Goal: Information Seeking & Learning: Check status

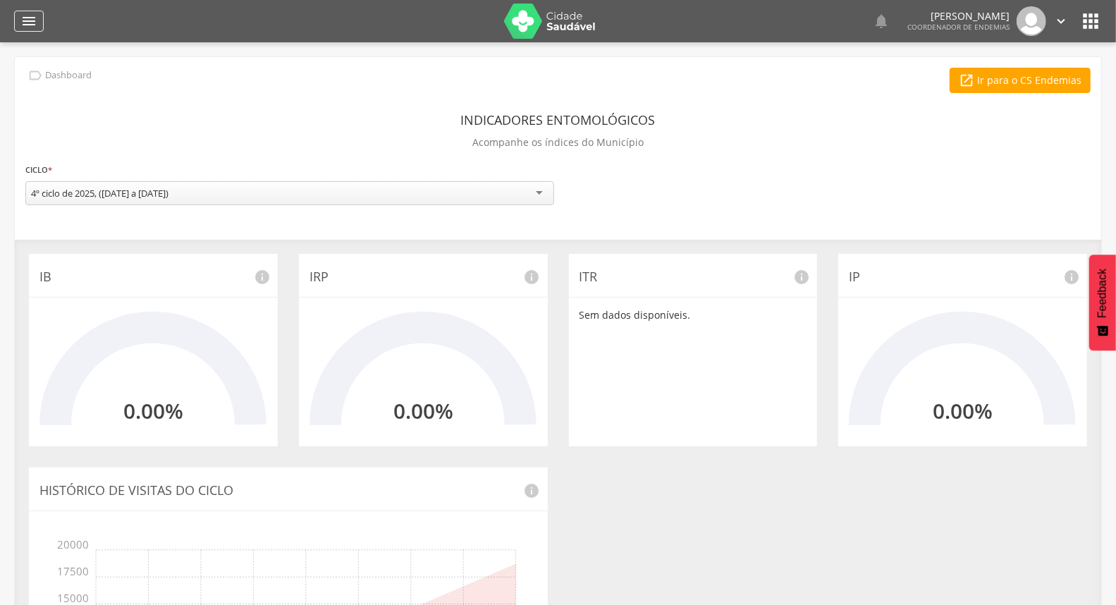
click at [41, 26] on div "" at bounding box center [29, 21] width 30 height 21
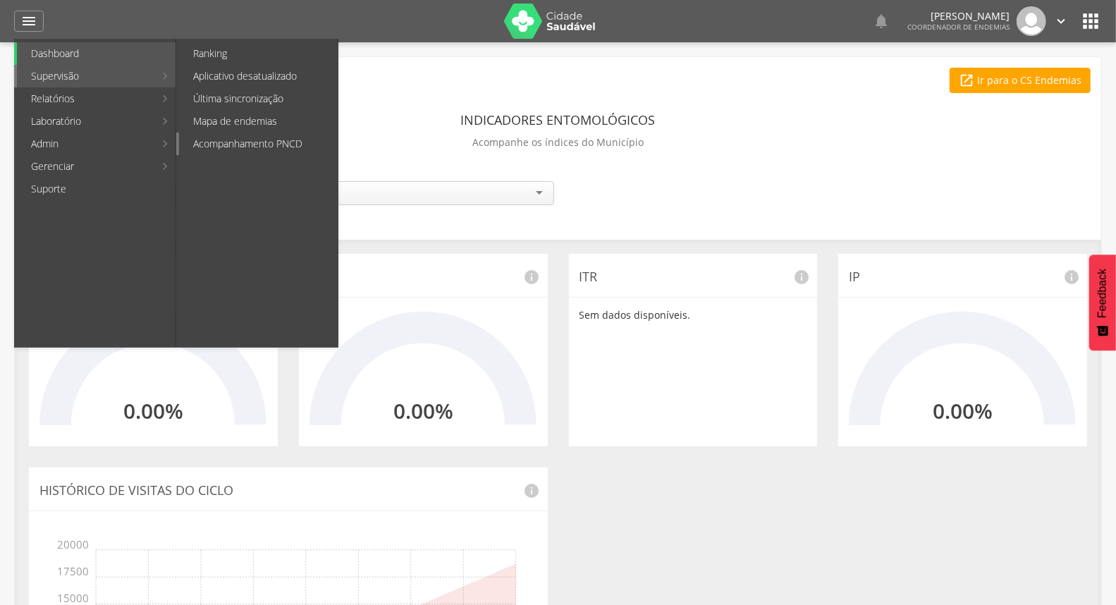
click at [213, 135] on link "Acompanhamento PNCD" at bounding box center [258, 144] width 159 height 23
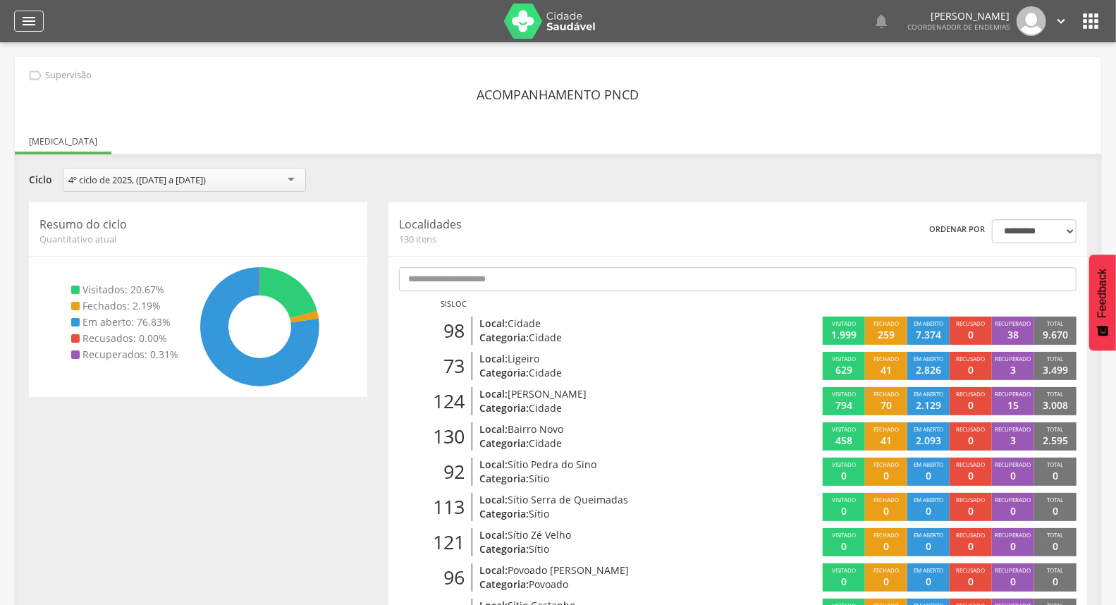
click at [31, 23] on icon "" at bounding box center [28, 21] width 17 height 17
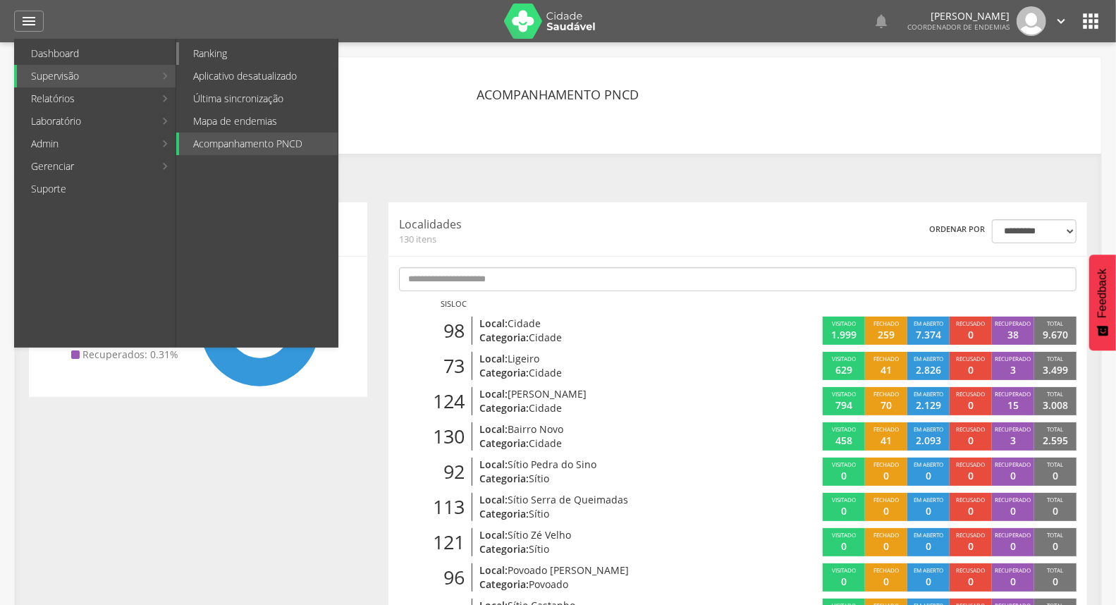
click at [248, 51] on link "Ranking" at bounding box center [258, 53] width 159 height 23
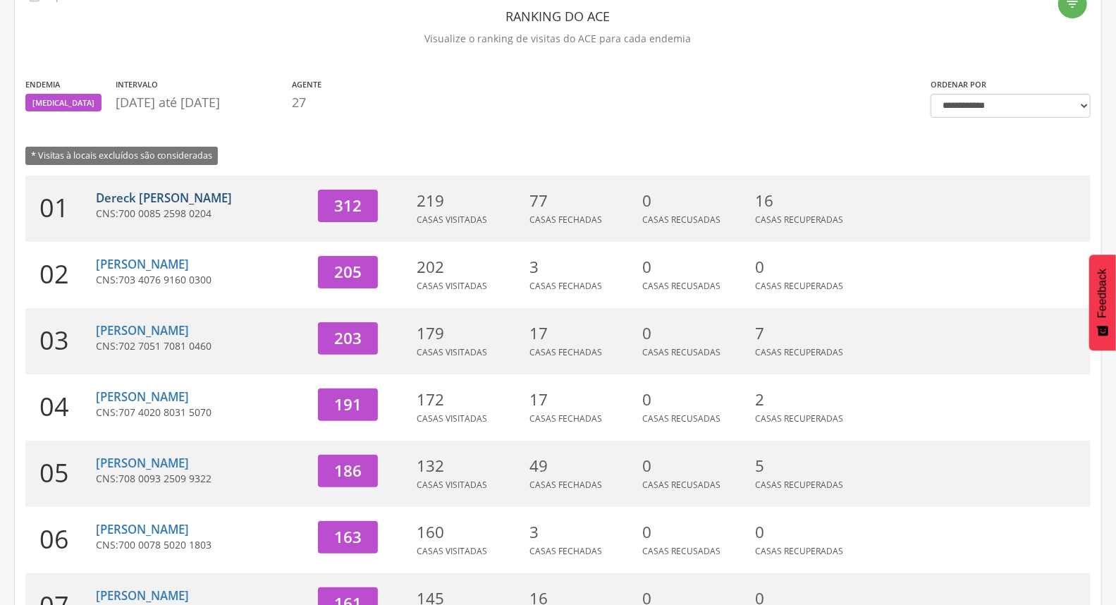
click at [224, 191] on link "Dereck [PERSON_NAME]" at bounding box center [164, 198] width 136 height 16
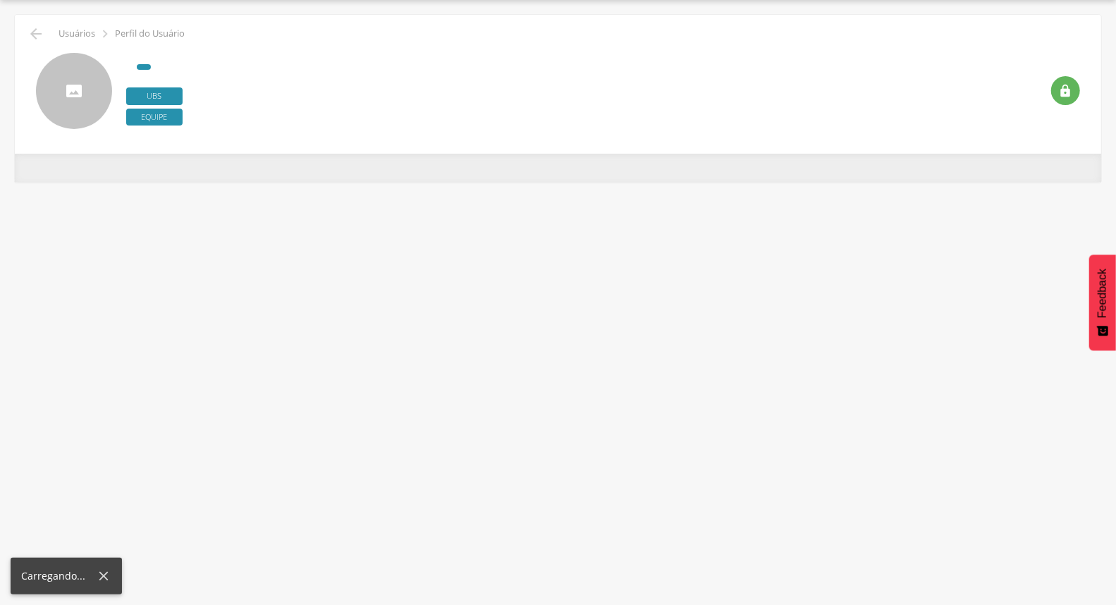
scroll to position [42, 0]
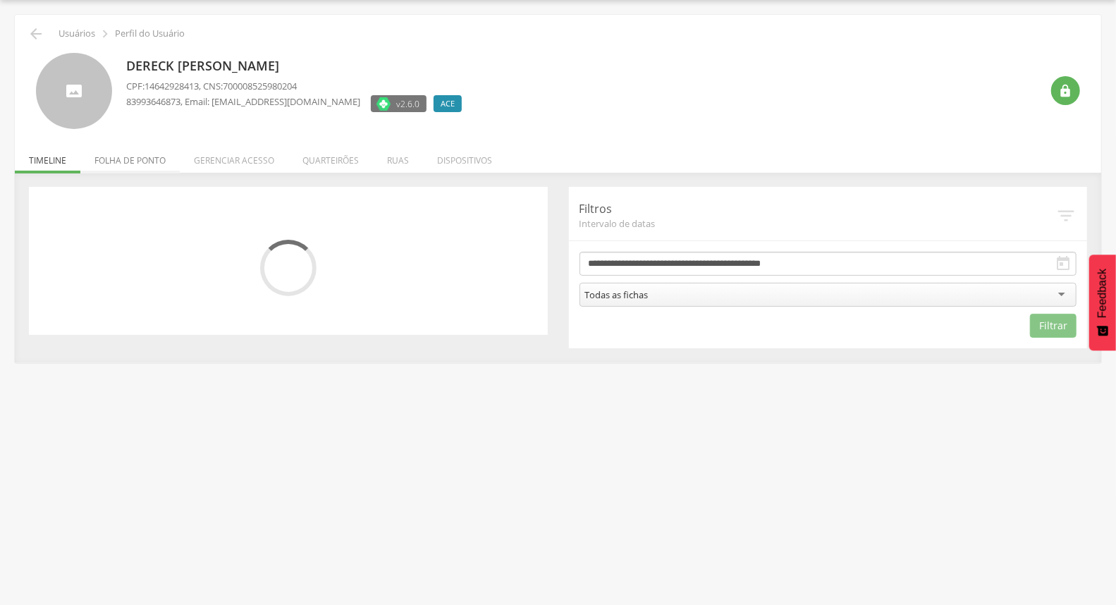
click at [160, 161] on li "Folha de ponto" at bounding box center [129, 156] width 99 height 33
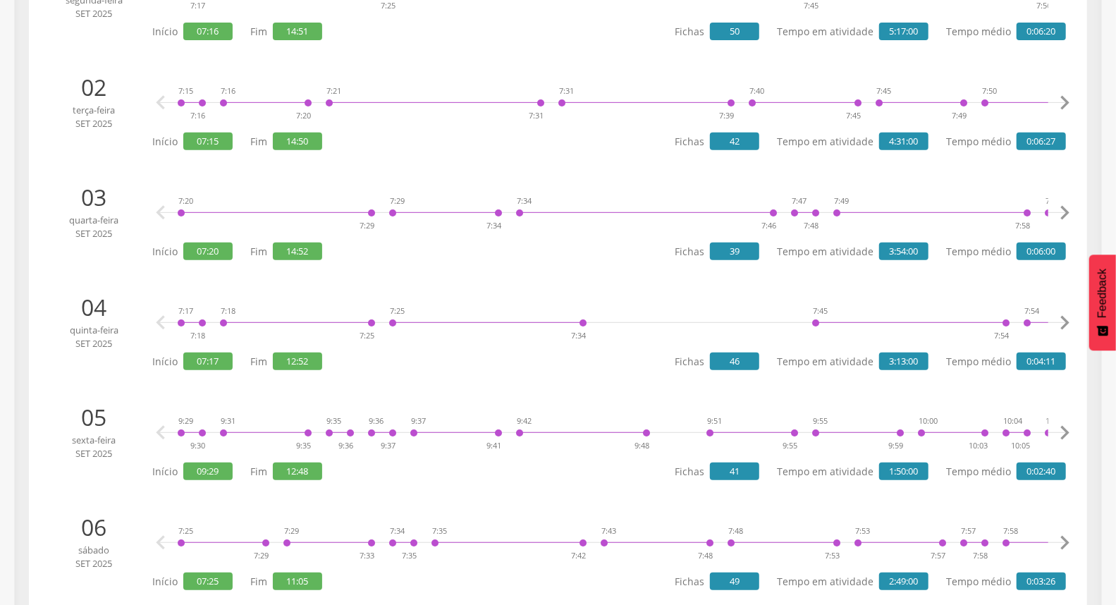
scroll to position [0, 0]
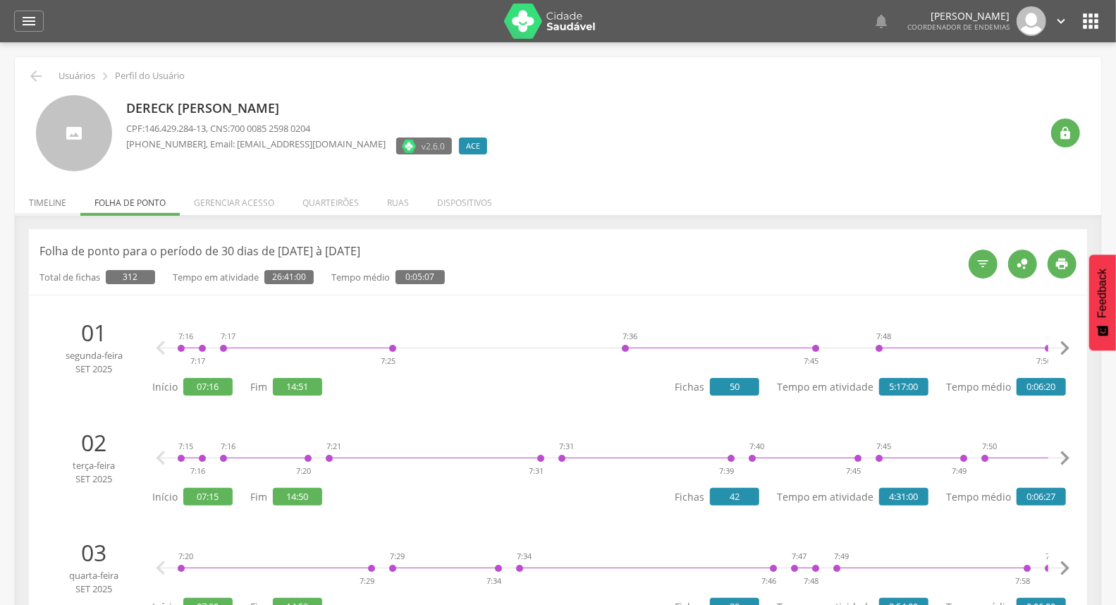
click at [46, 205] on li "Timeline" at bounding box center [48, 199] width 66 height 33
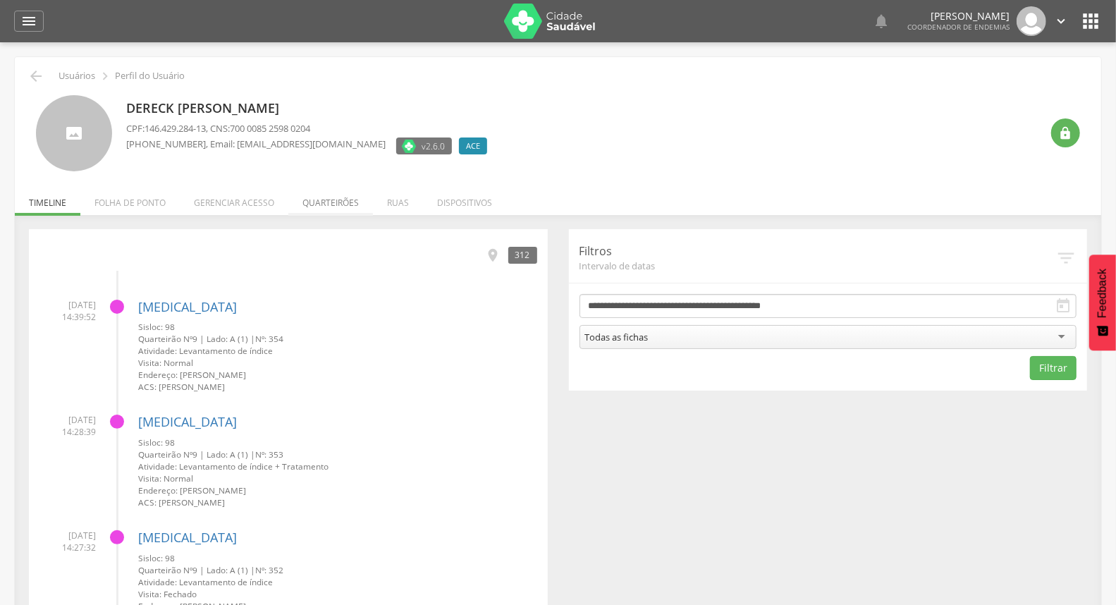
click at [340, 209] on li "Quarteirões" at bounding box center [330, 199] width 85 height 33
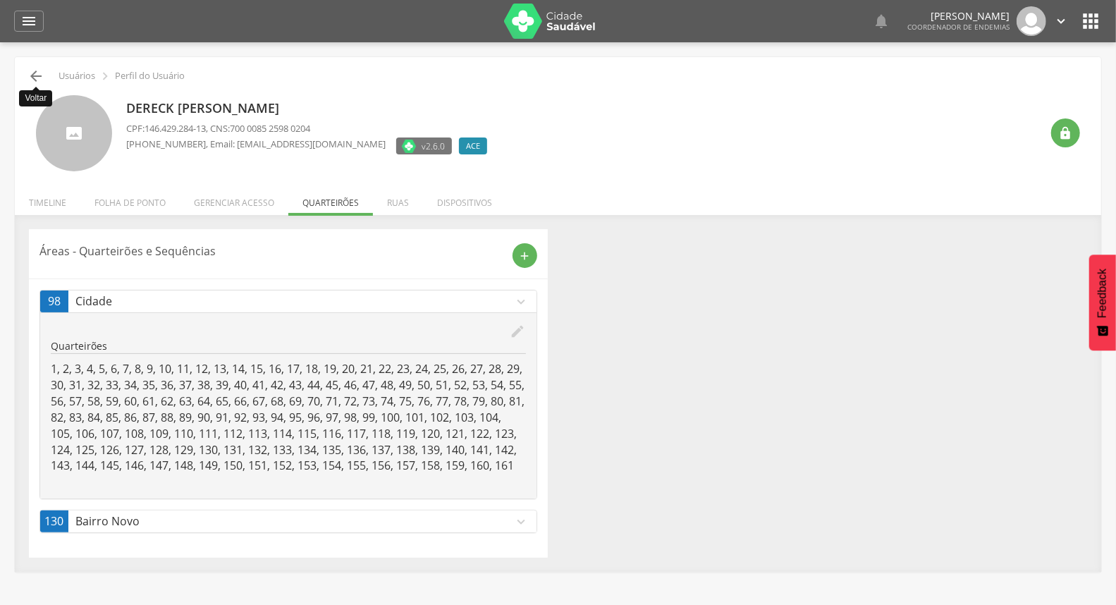
click at [39, 85] on icon "" at bounding box center [36, 76] width 17 height 17
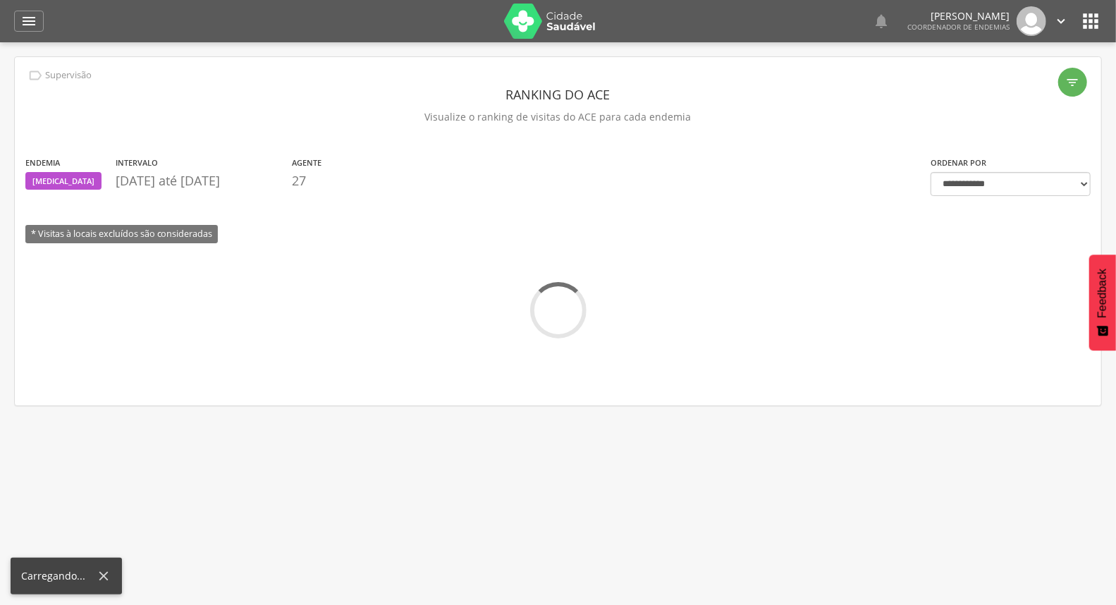
scroll to position [42, 0]
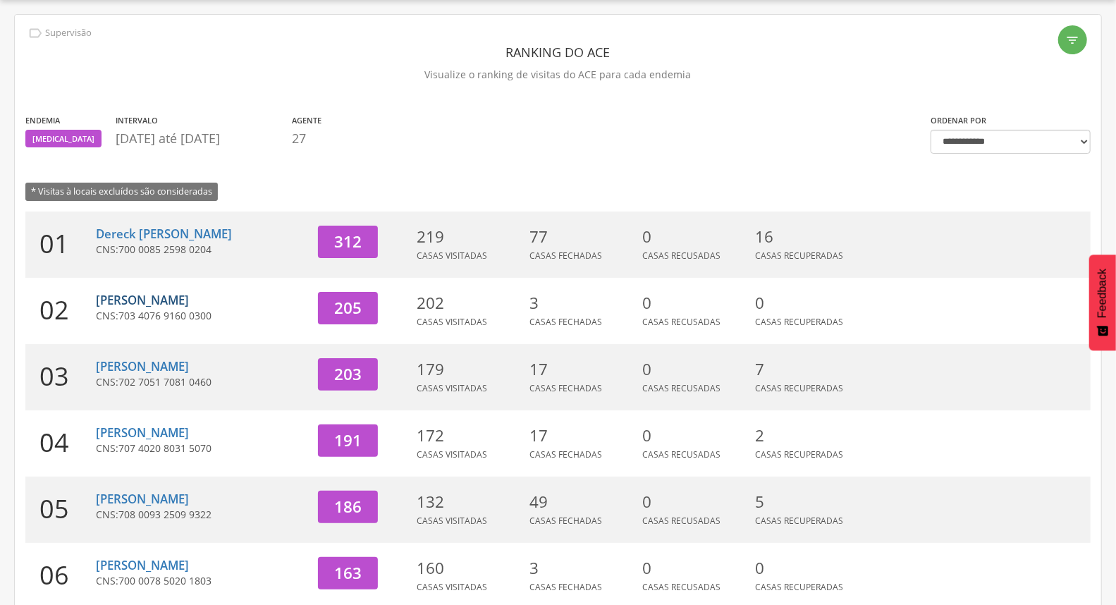
click at [171, 292] on link "[PERSON_NAME]" at bounding box center [142, 300] width 93 height 16
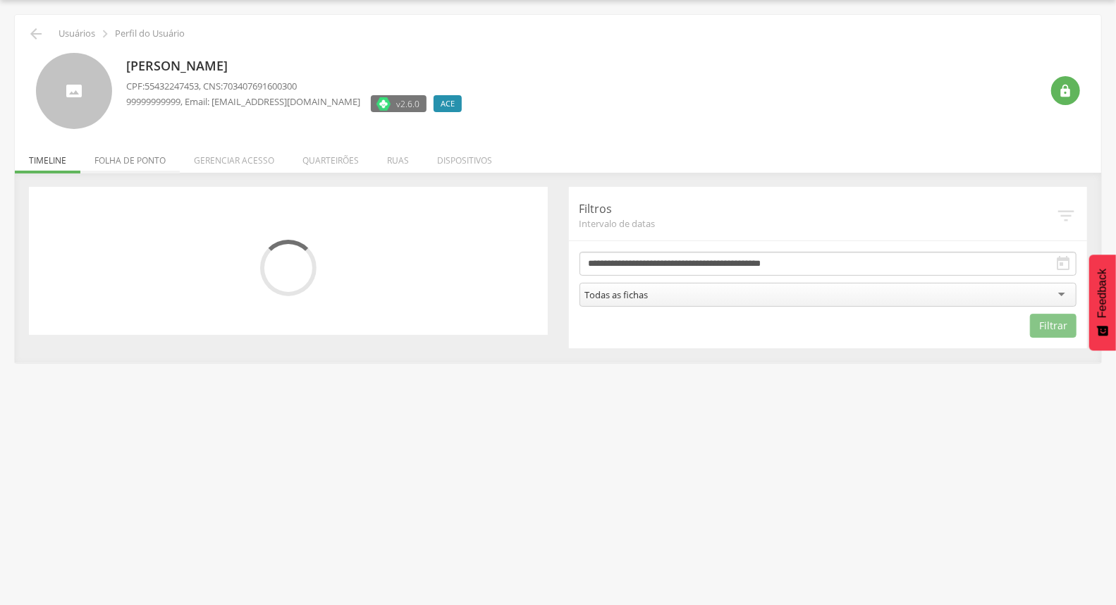
click at [151, 170] on li "Folha de ponto" at bounding box center [129, 156] width 99 height 33
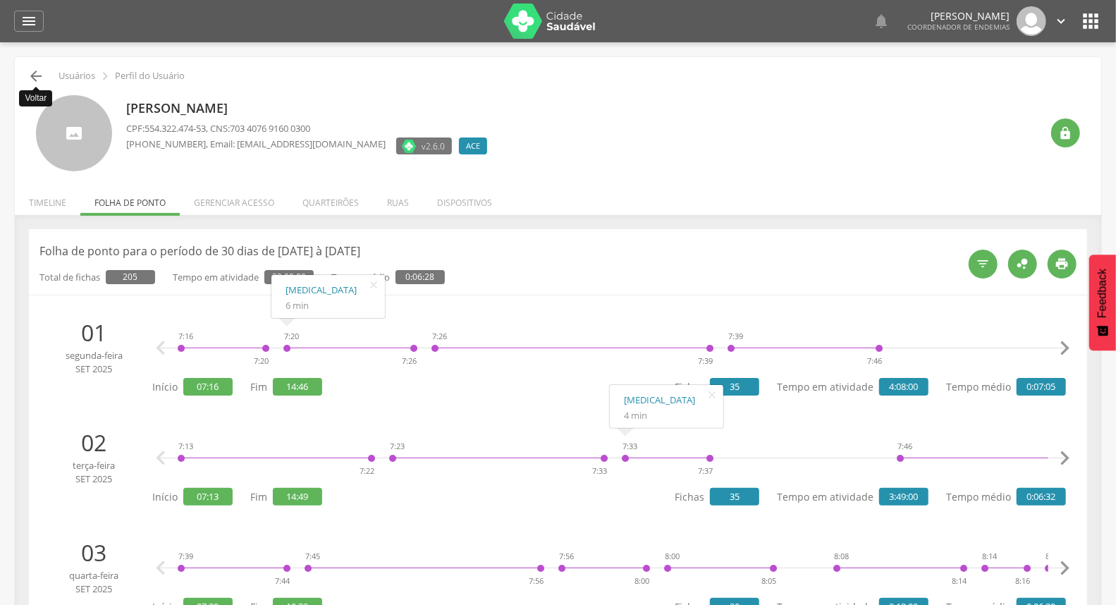
click at [41, 80] on icon "" at bounding box center [36, 76] width 17 height 17
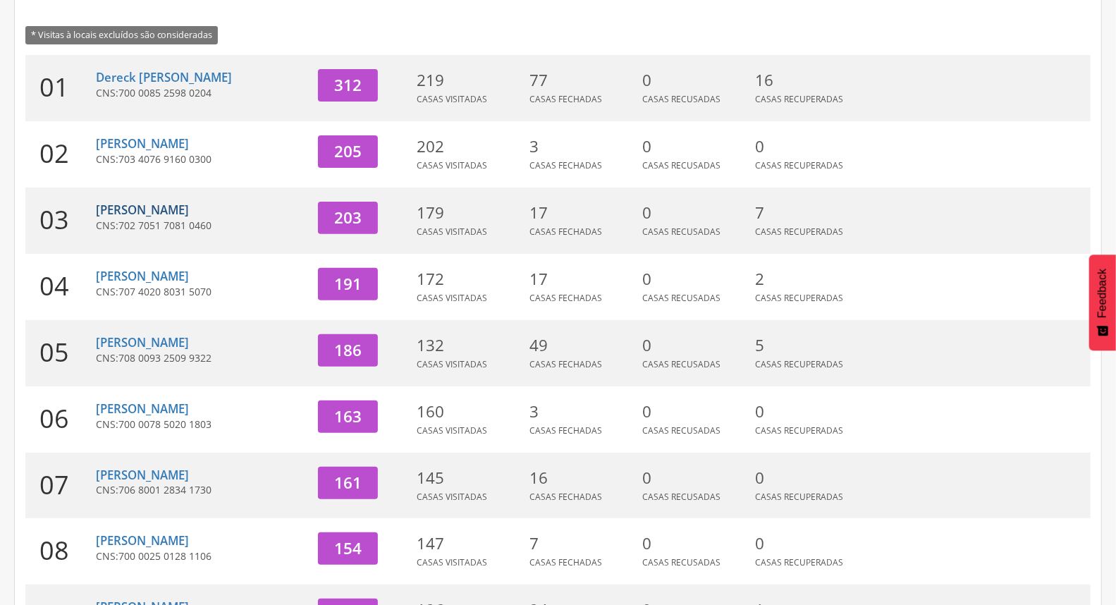
click at [164, 212] on link "[PERSON_NAME]" at bounding box center [142, 210] width 93 height 16
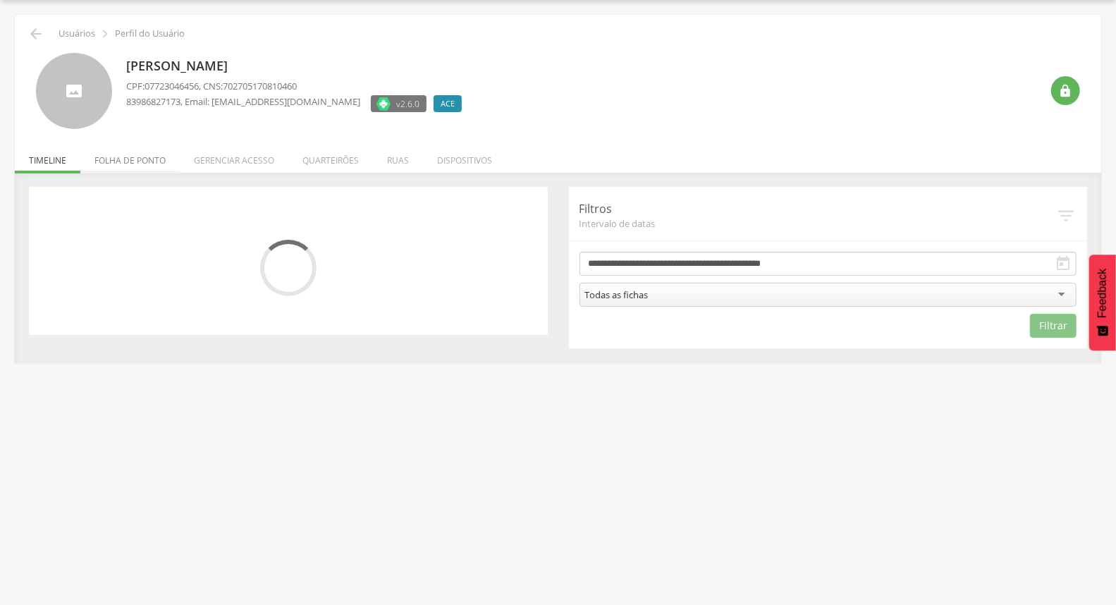
click at [135, 156] on li "Folha de ponto" at bounding box center [129, 156] width 99 height 33
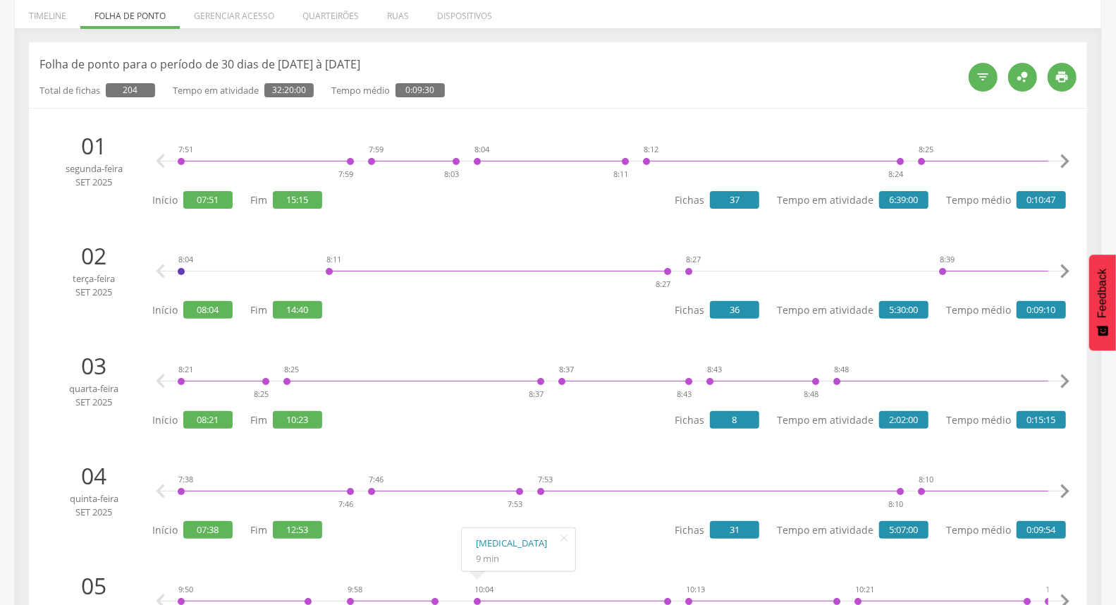
scroll to position [0, 0]
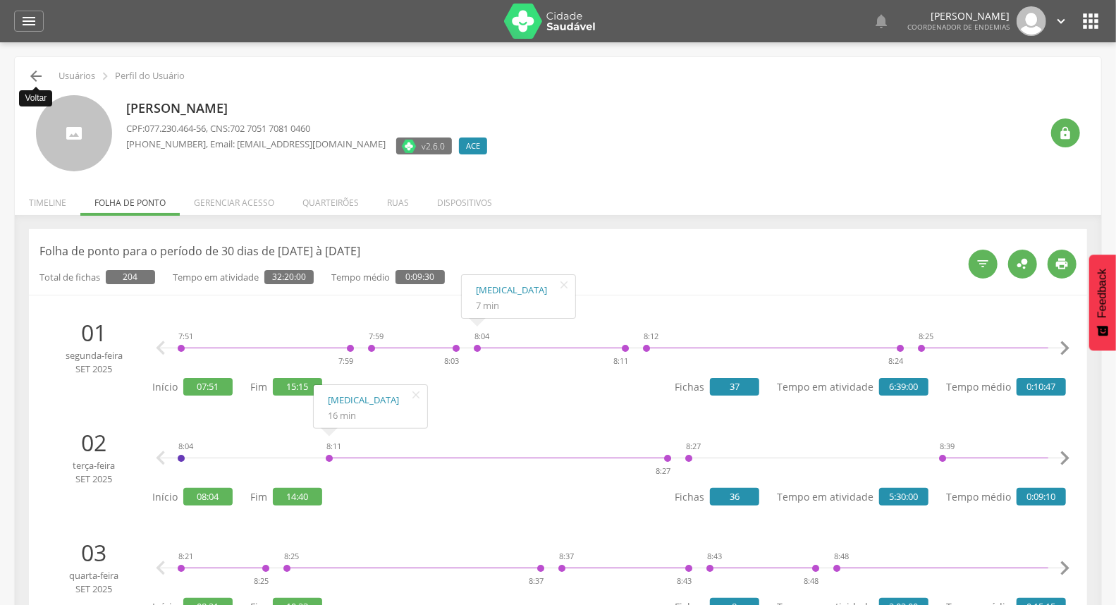
click at [44, 82] on icon "" at bounding box center [36, 76] width 17 height 17
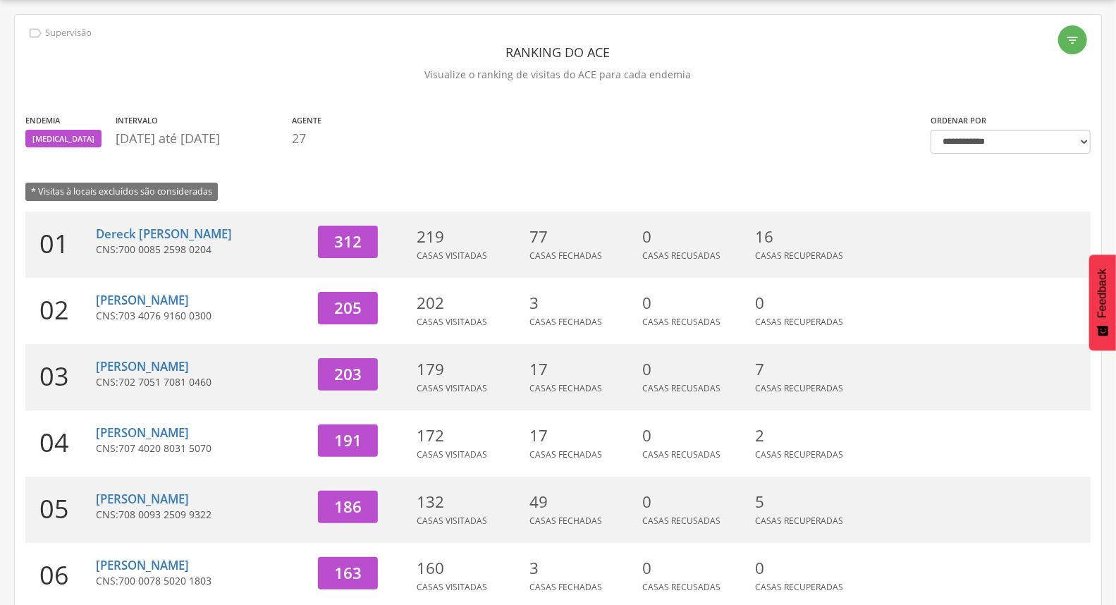
scroll to position [277, 0]
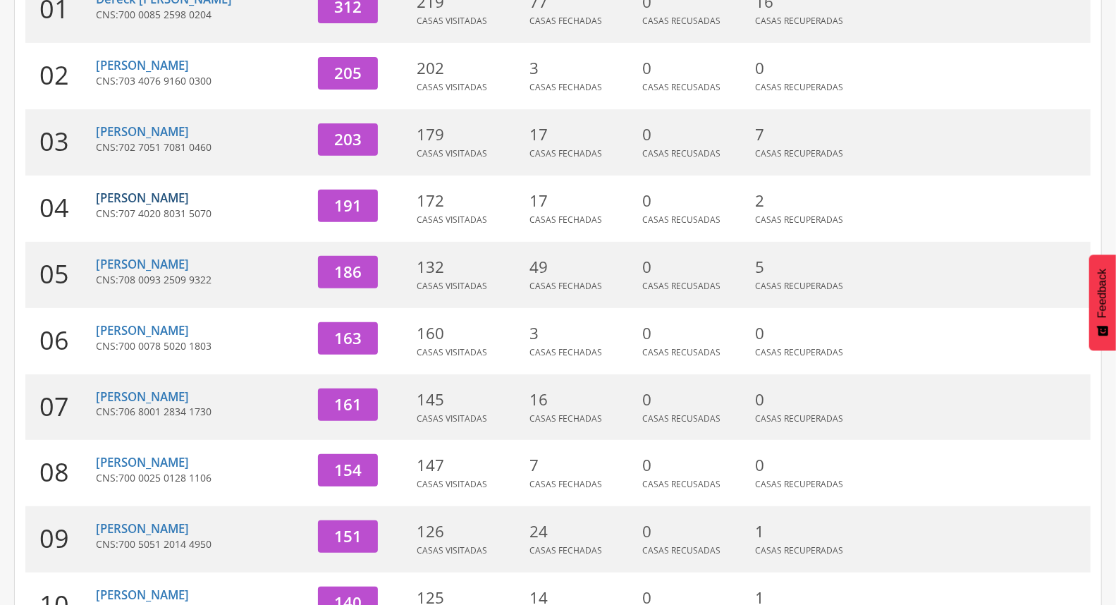
click at [168, 201] on link "[PERSON_NAME]" at bounding box center [142, 198] width 93 height 16
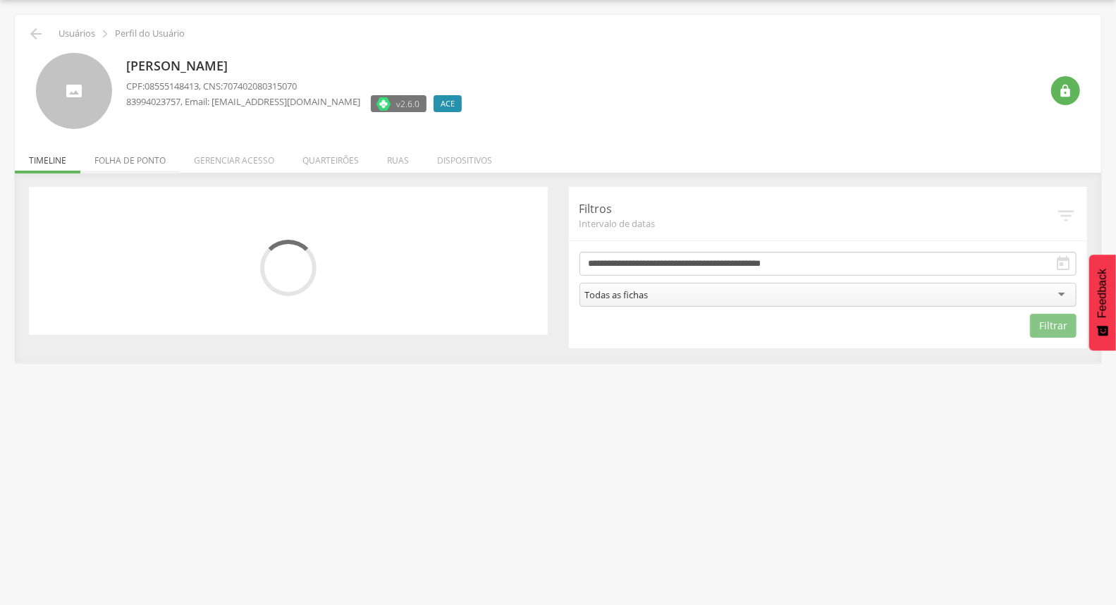
click at [145, 162] on li "Folha de ponto" at bounding box center [129, 156] width 99 height 33
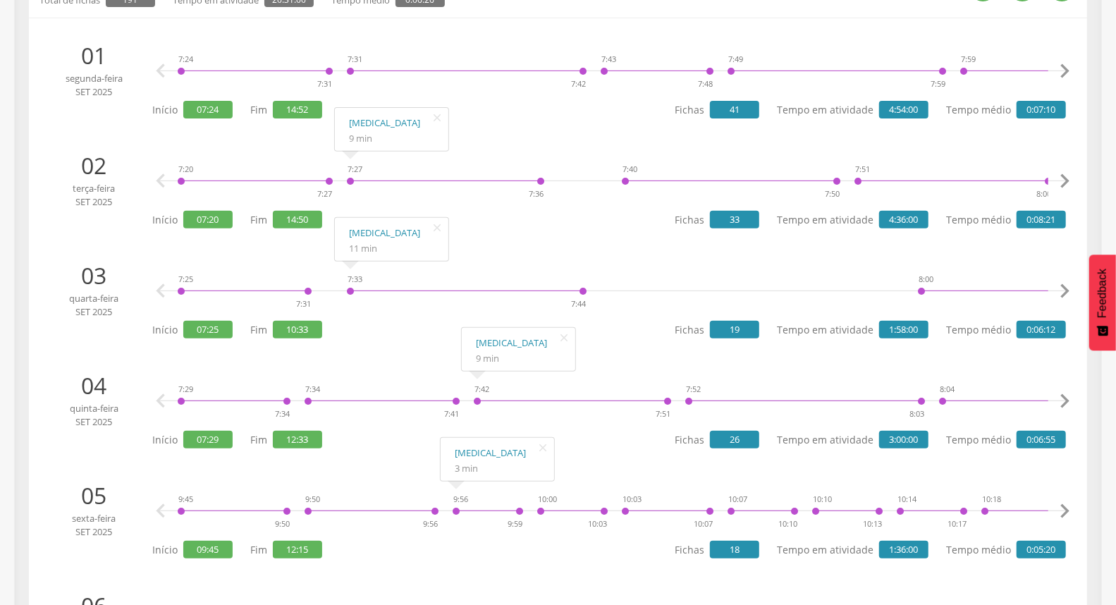
scroll to position [0, 0]
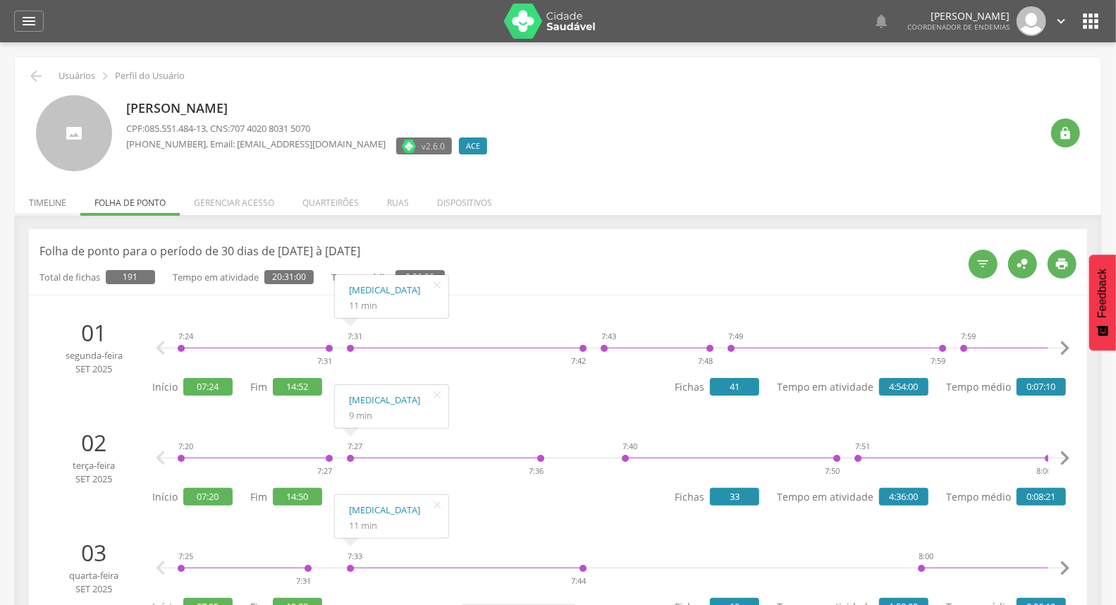
click at [37, 198] on li "Timeline" at bounding box center [48, 199] width 66 height 33
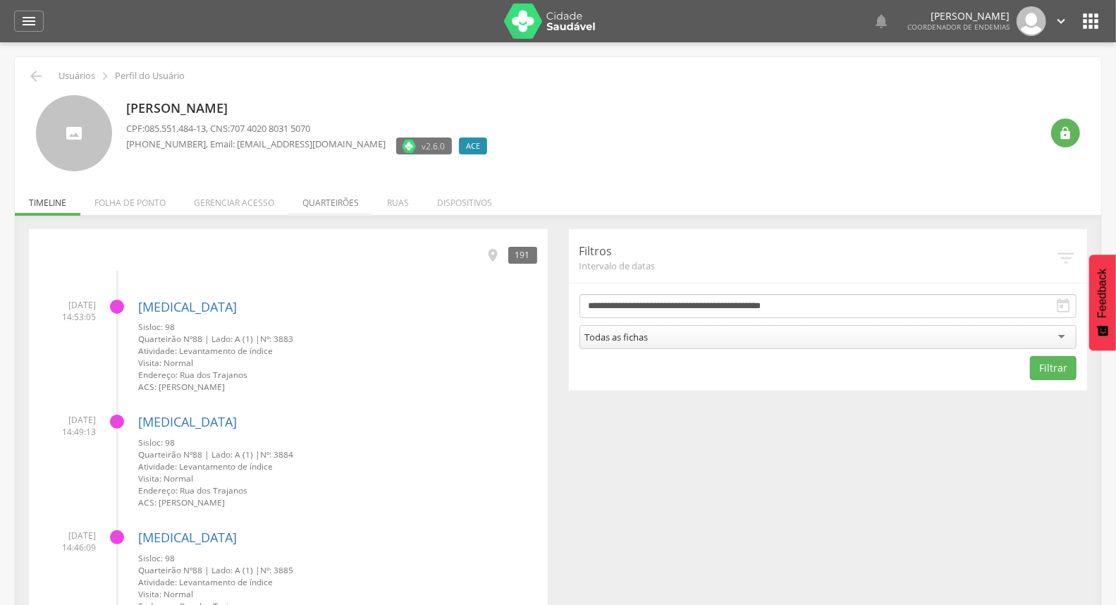
click at [351, 209] on li "Quarteirões" at bounding box center [330, 199] width 85 height 33
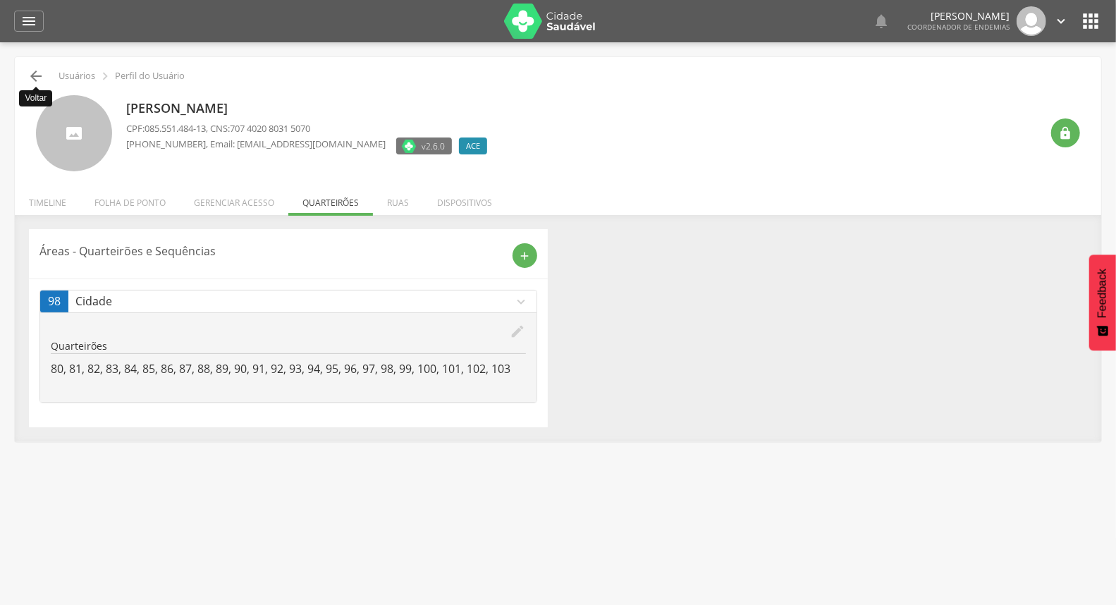
click at [33, 75] on icon "" at bounding box center [36, 76] width 17 height 17
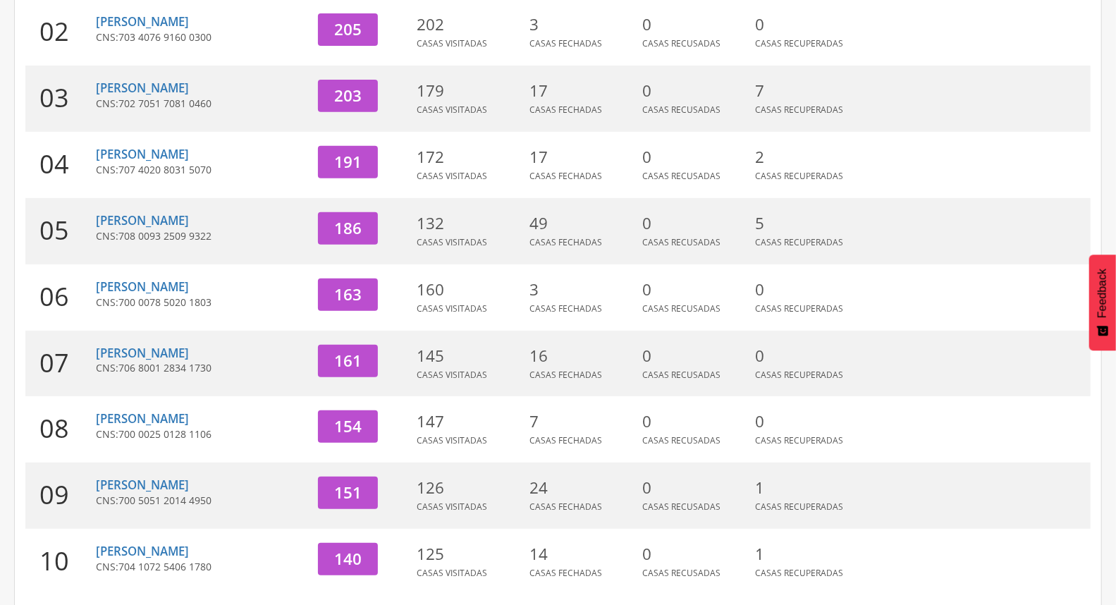
scroll to position [355, 0]
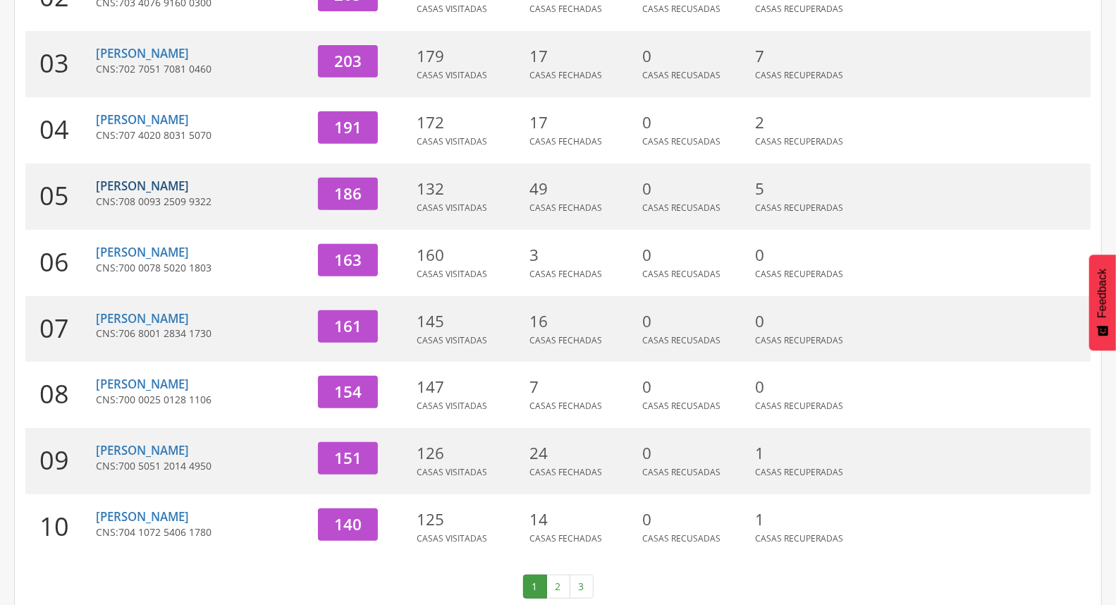
click at [140, 178] on link "[PERSON_NAME]" at bounding box center [142, 186] width 93 height 16
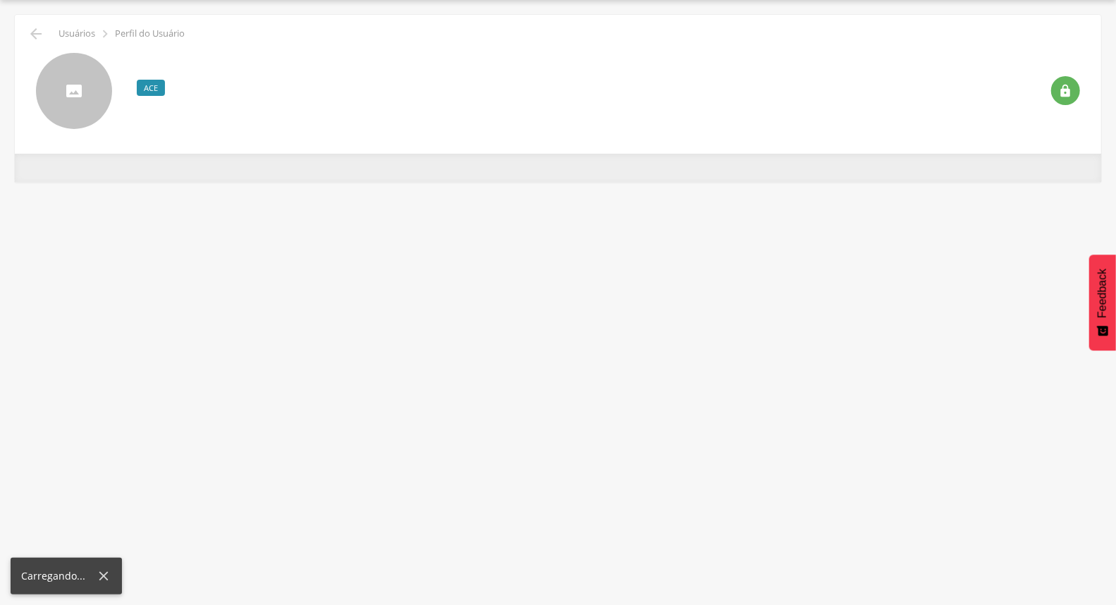
scroll to position [42, 0]
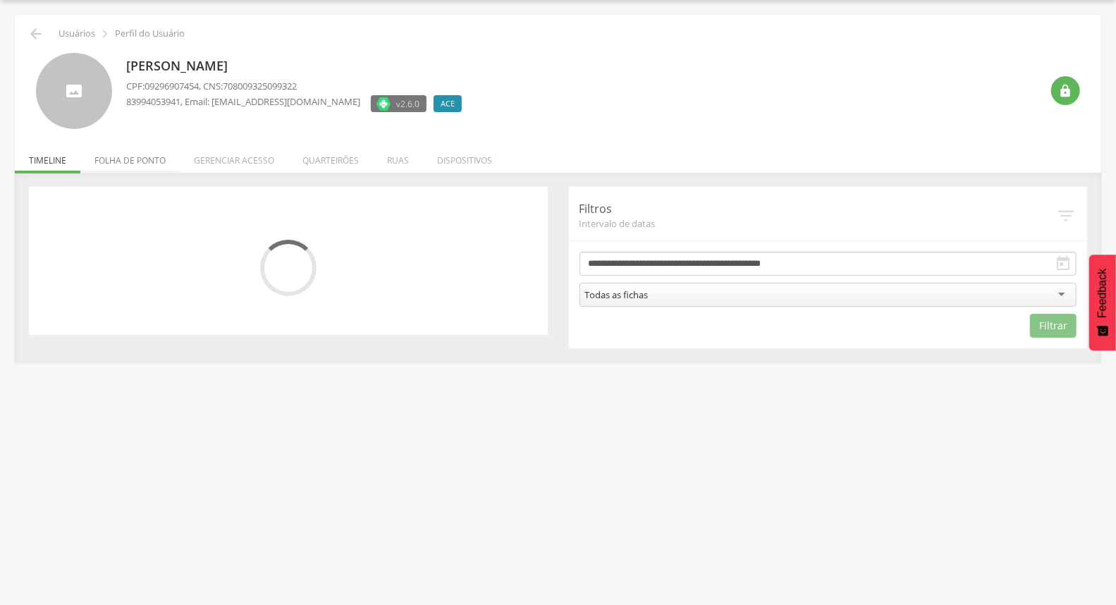
click at [138, 147] on li "Folha de ponto" at bounding box center [129, 156] width 99 height 33
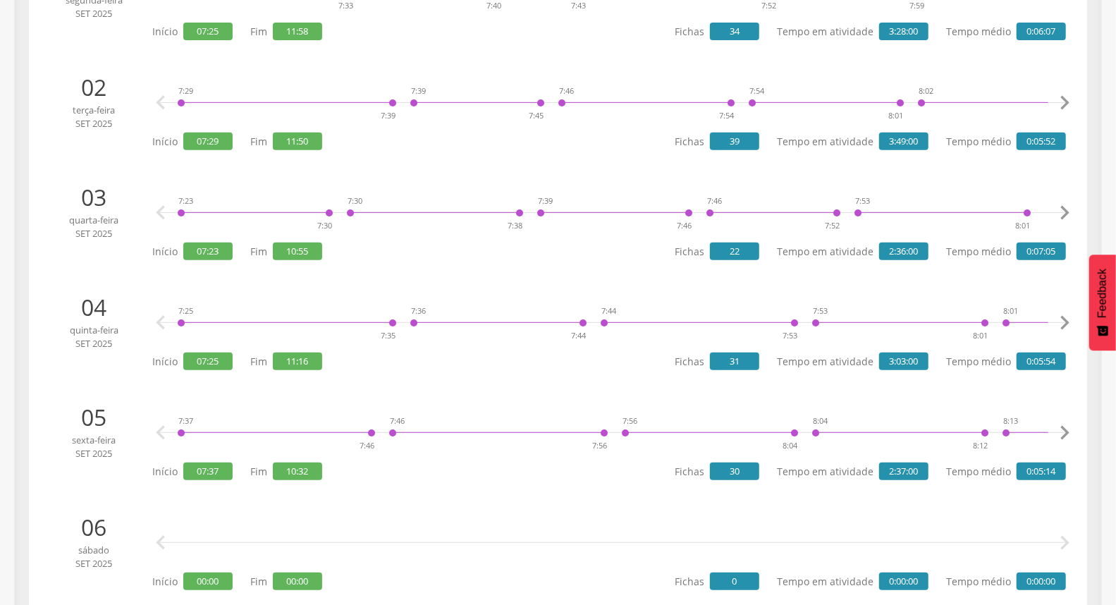
scroll to position [0, 0]
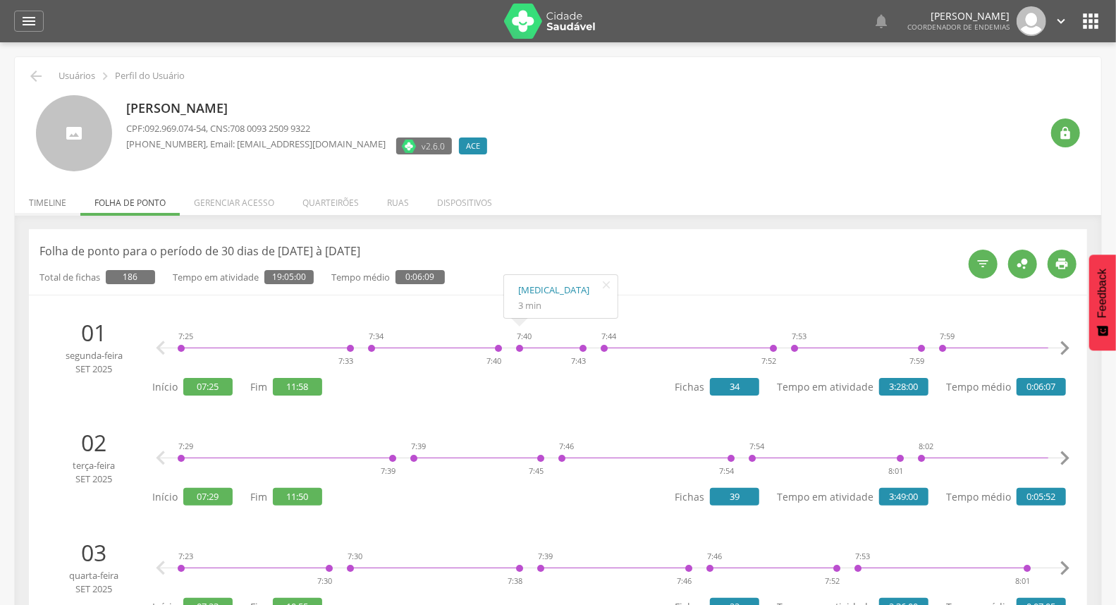
click at [33, 206] on li "Timeline" at bounding box center [48, 199] width 66 height 33
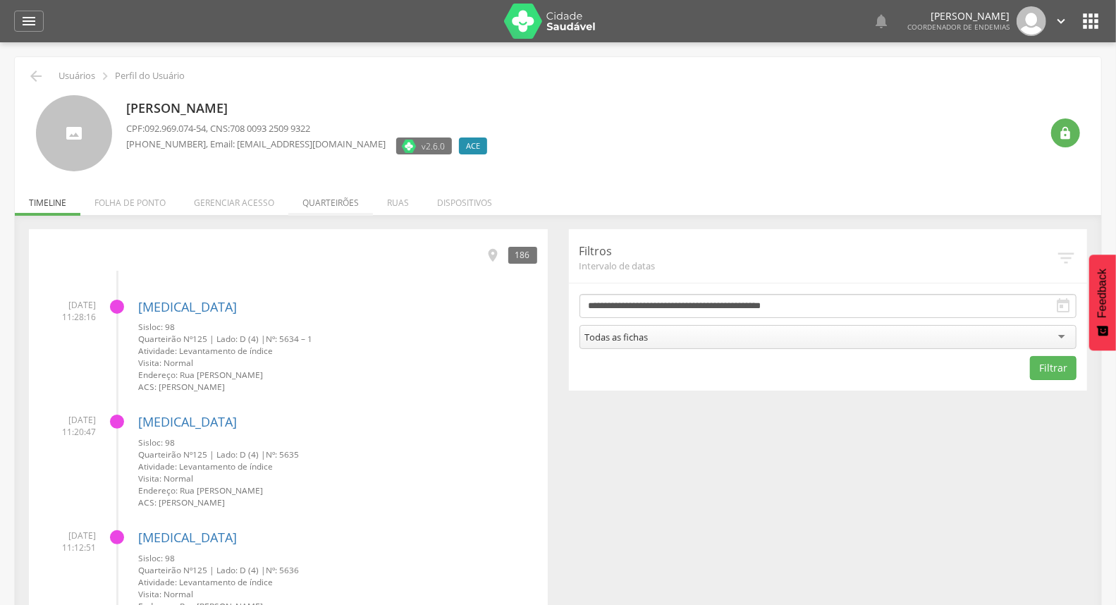
click at [307, 202] on li "Quarteirões" at bounding box center [330, 199] width 85 height 33
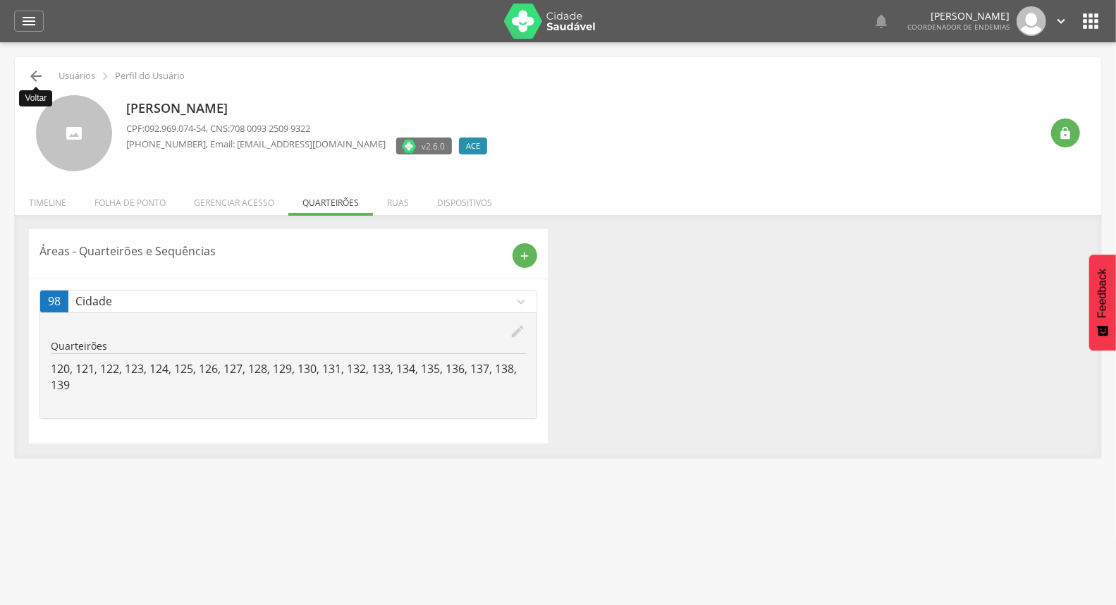
click at [39, 80] on icon "" at bounding box center [36, 76] width 17 height 17
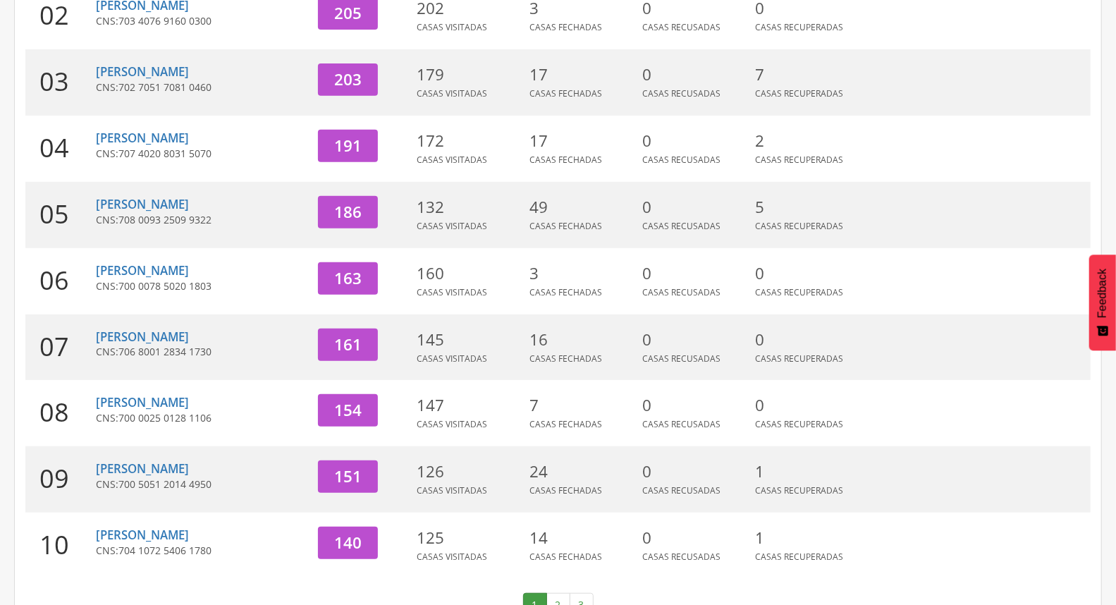
scroll to position [355, 0]
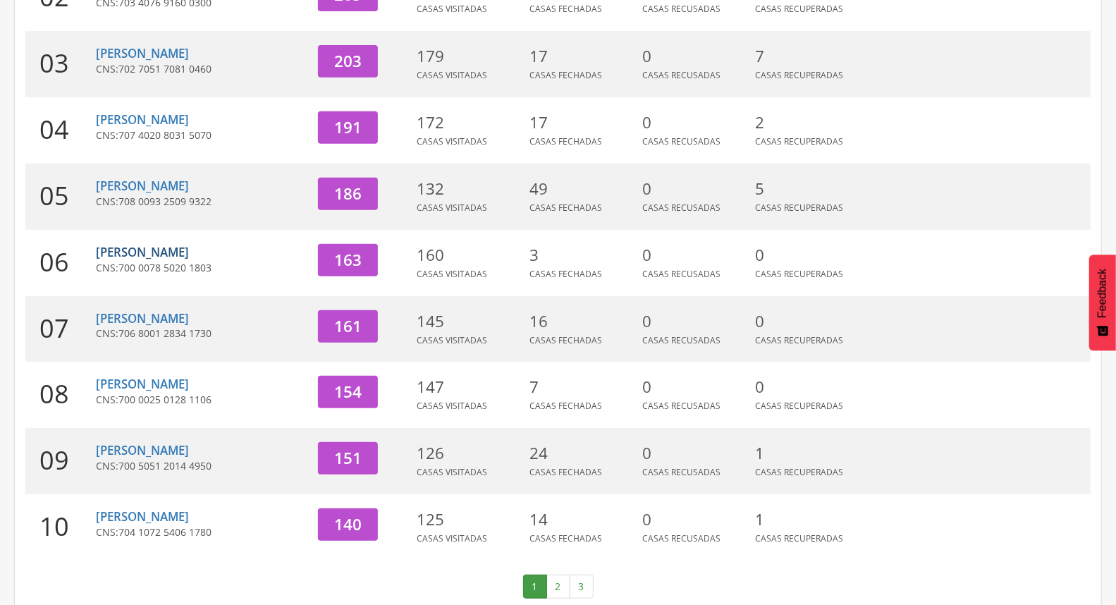
click at [128, 251] on link "[PERSON_NAME]" at bounding box center [142, 252] width 93 height 16
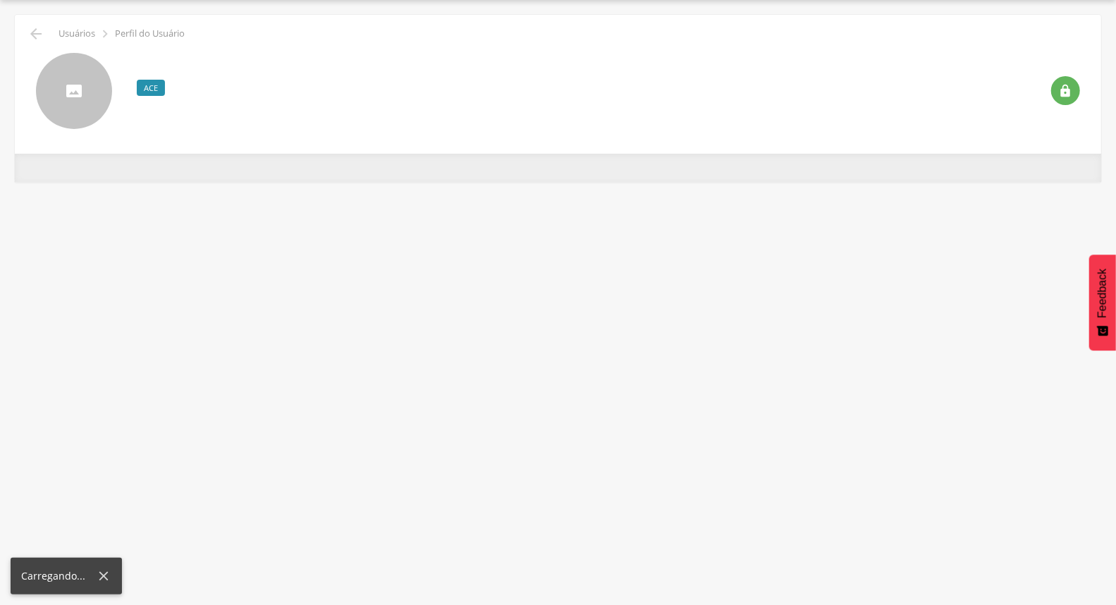
scroll to position [42, 0]
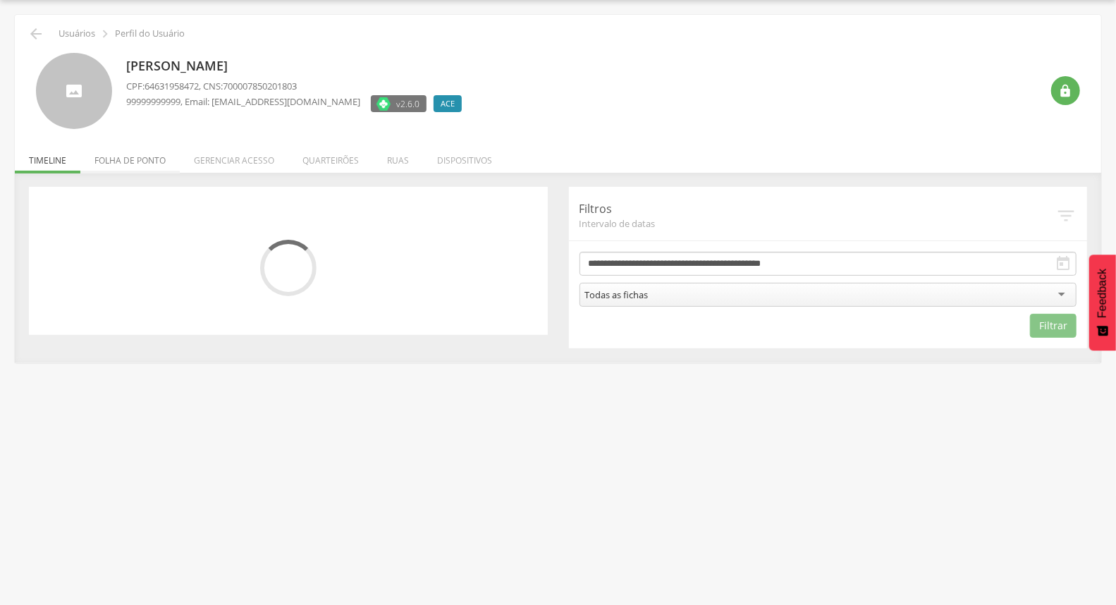
click at [149, 164] on li "Folha de ponto" at bounding box center [129, 156] width 99 height 33
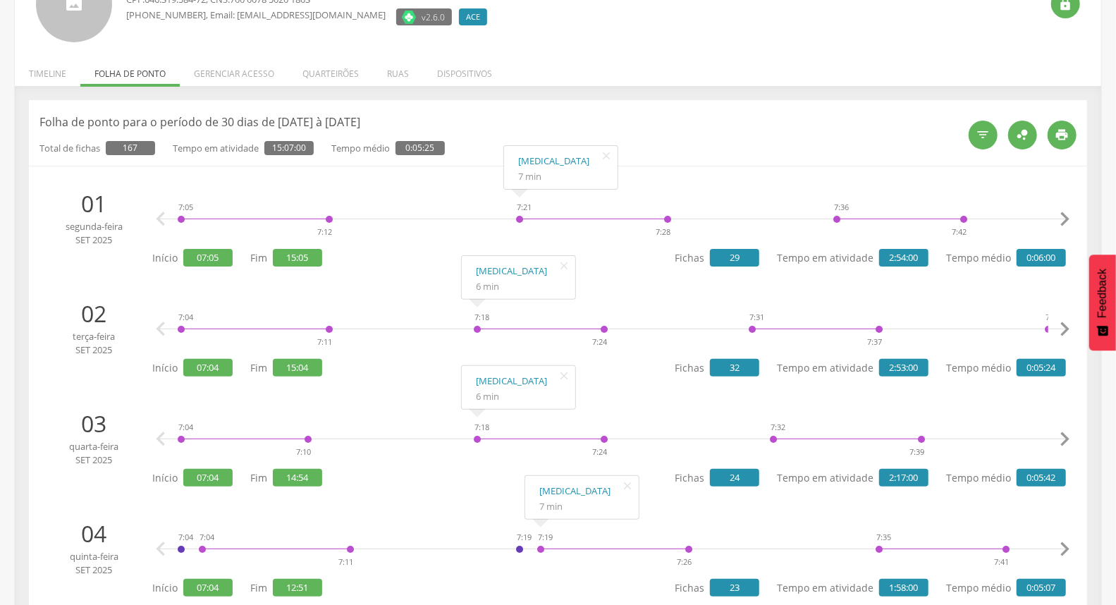
scroll to position [0, 0]
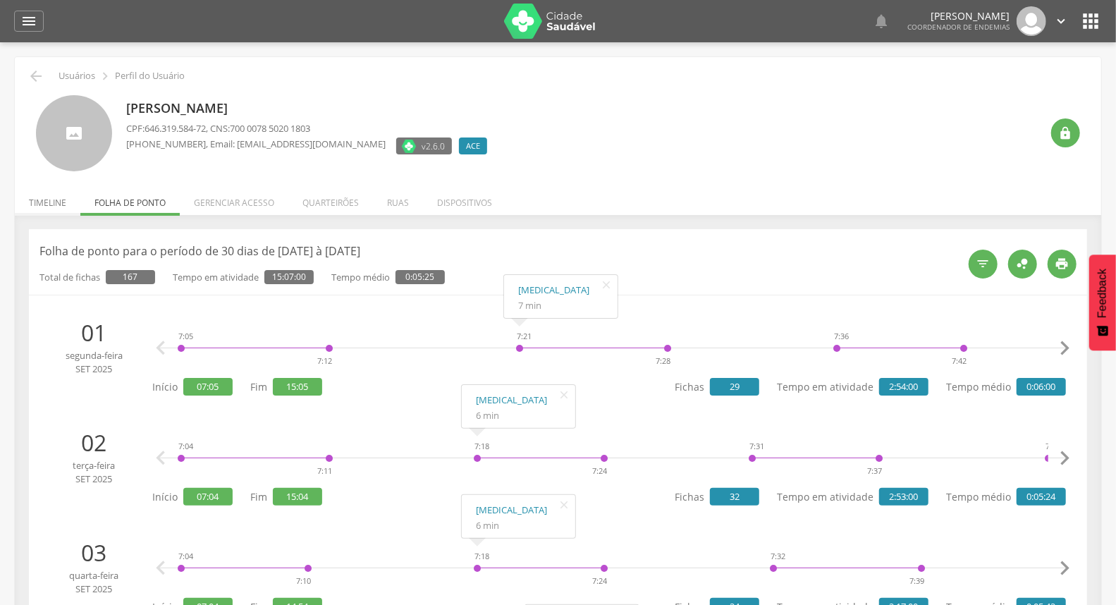
click at [59, 202] on li "Timeline" at bounding box center [48, 199] width 66 height 33
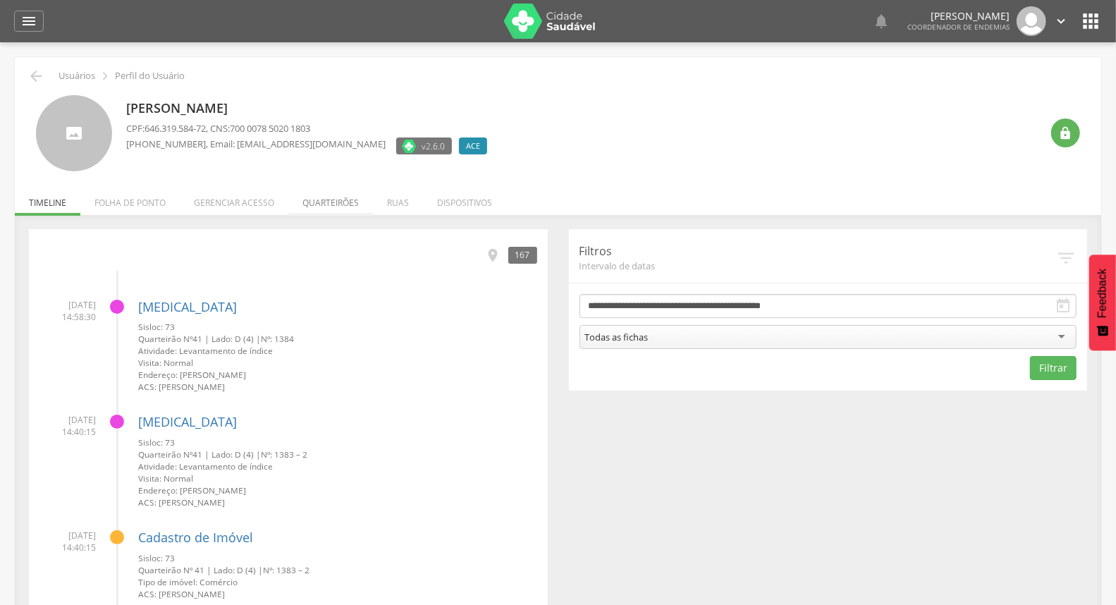
click at [337, 205] on li "Quarteirões" at bounding box center [330, 199] width 85 height 33
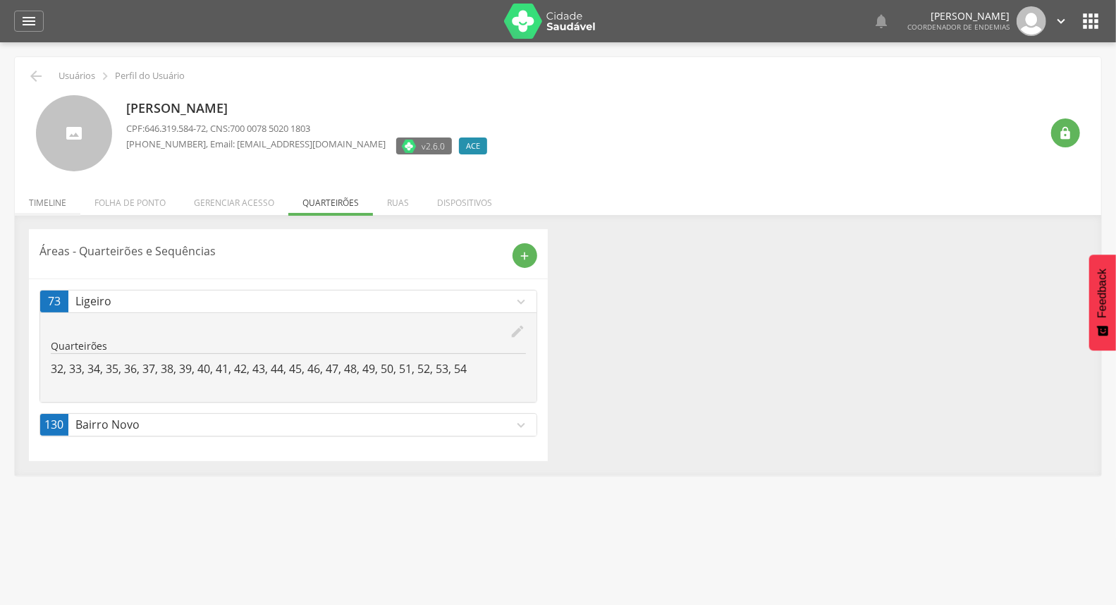
click at [62, 199] on li "Timeline" at bounding box center [48, 199] width 66 height 33
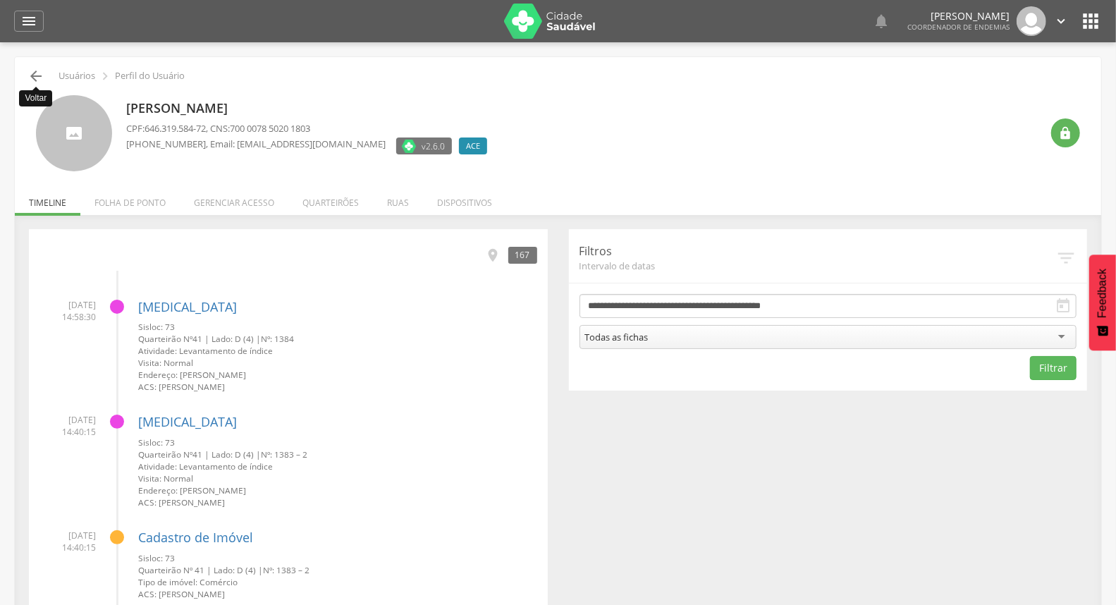
click at [29, 75] on icon "" at bounding box center [36, 76] width 17 height 17
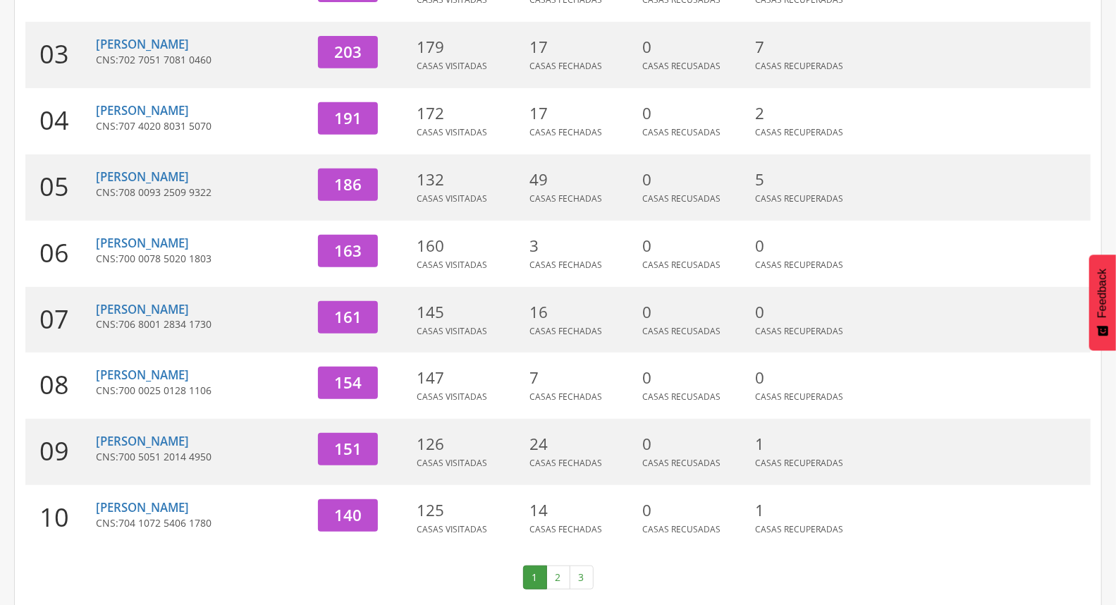
scroll to position [374, 0]
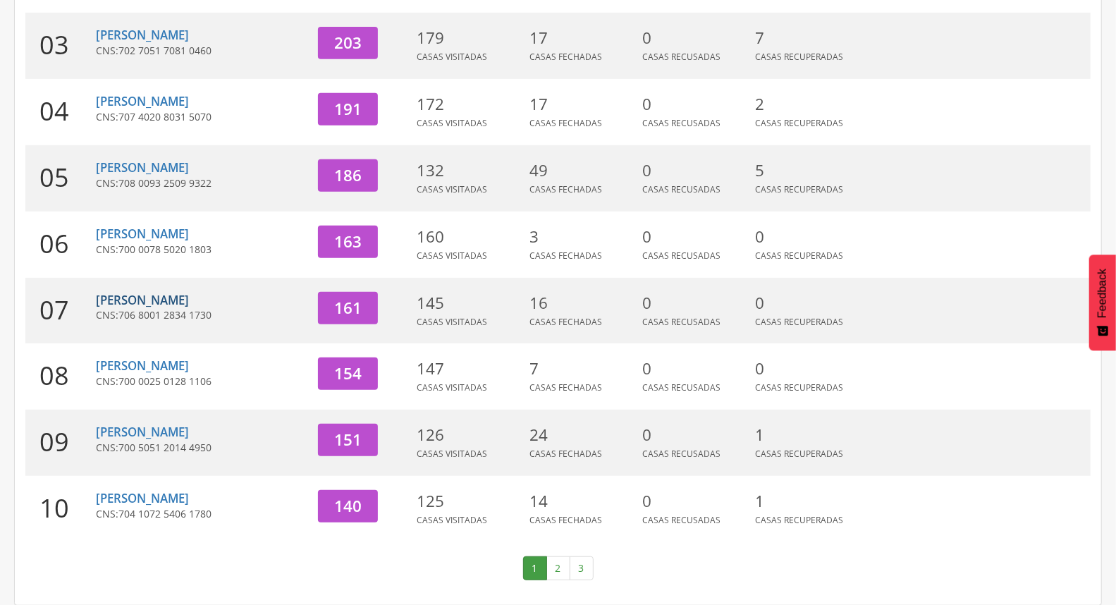
click at [189, 301] on link "[PERSON_NAME]" at bounding box center [142, 300] width 93 height 16
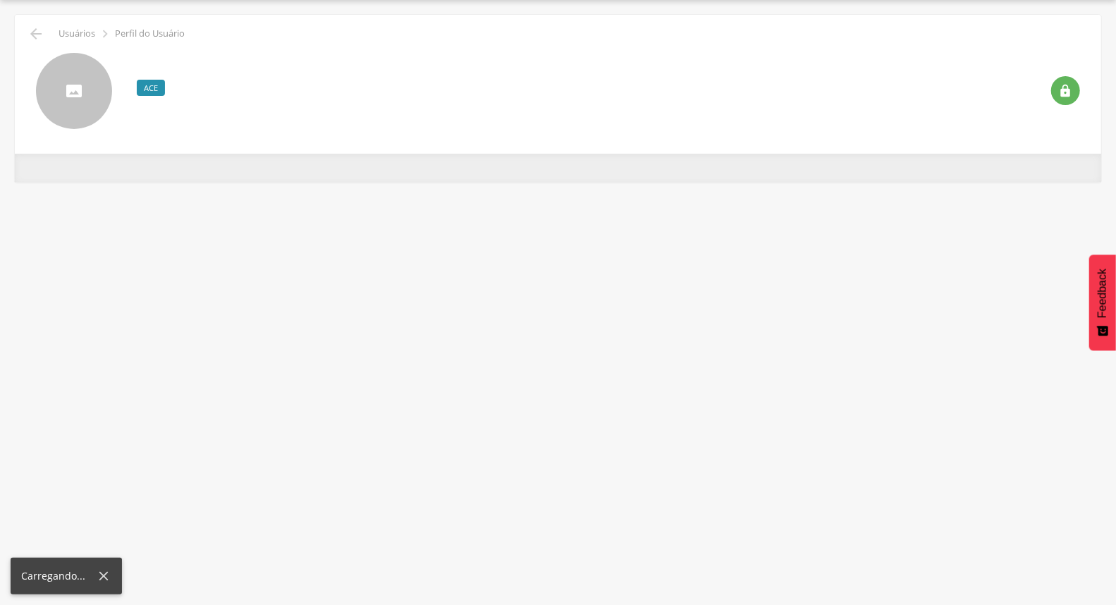
scroll to position [42, 0]
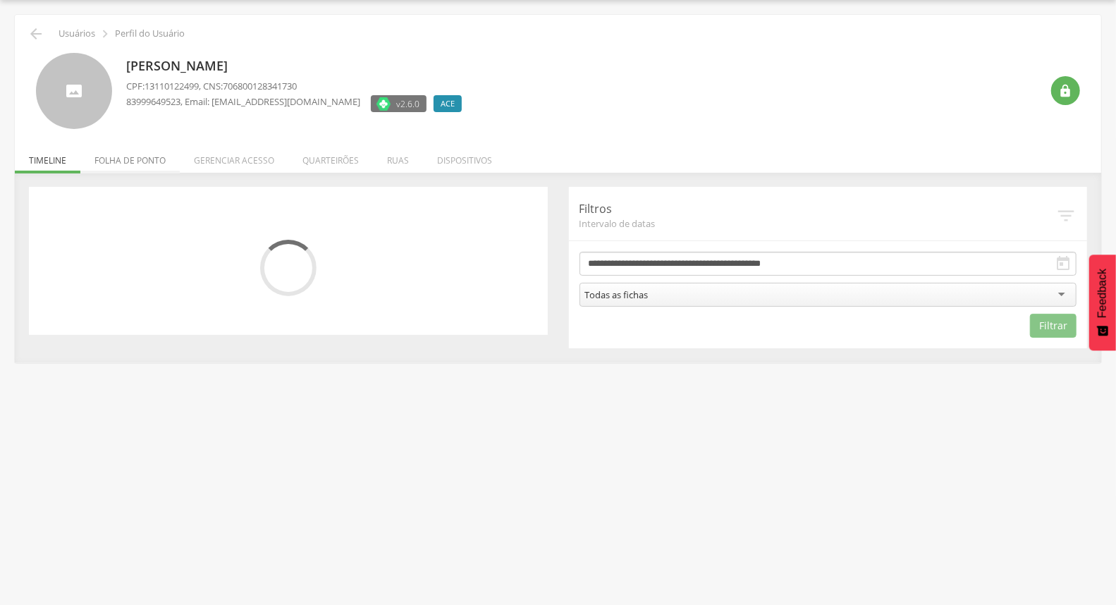
click at [130, 163] on li "Folha de ponto" at bounding box center [129, 156] width 99 height 33
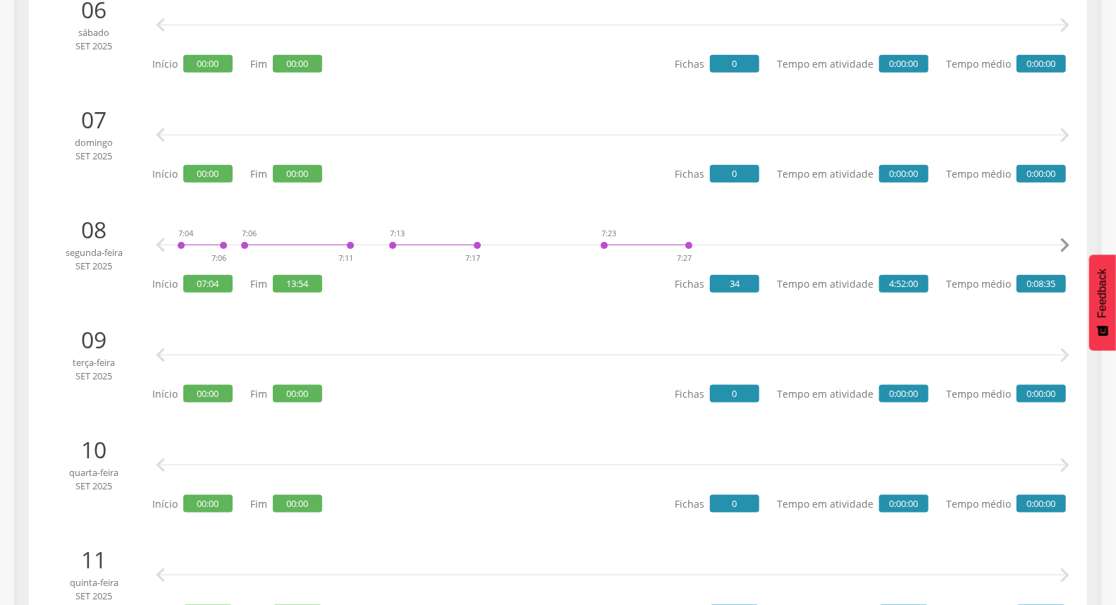
scroll to position [904, 0]
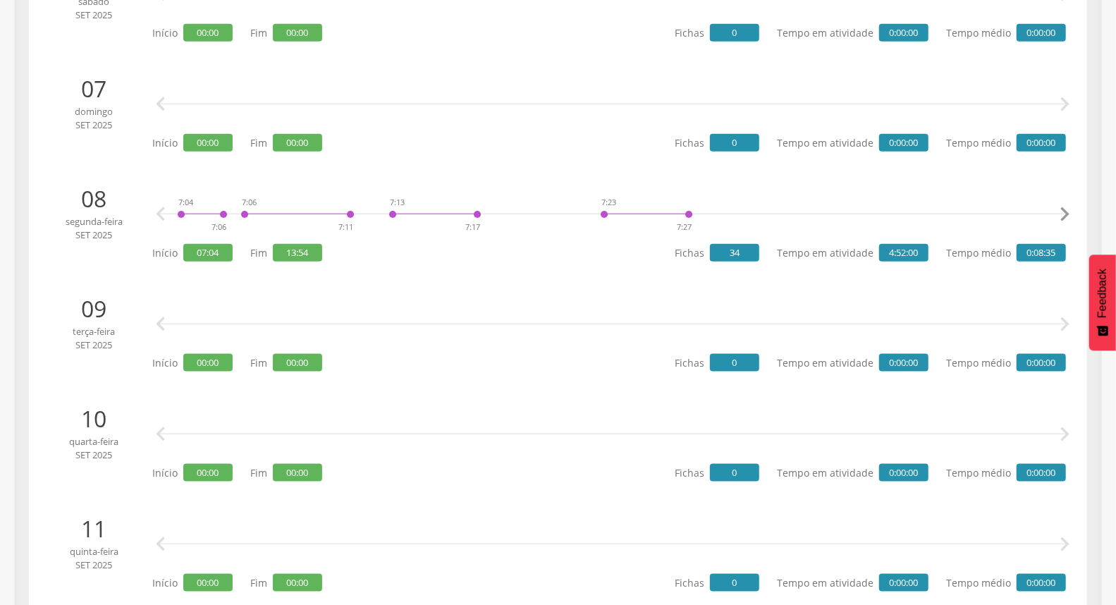
click at [1055, 212] on icon "" at bounding box center [1065, 214] width 28 height 28
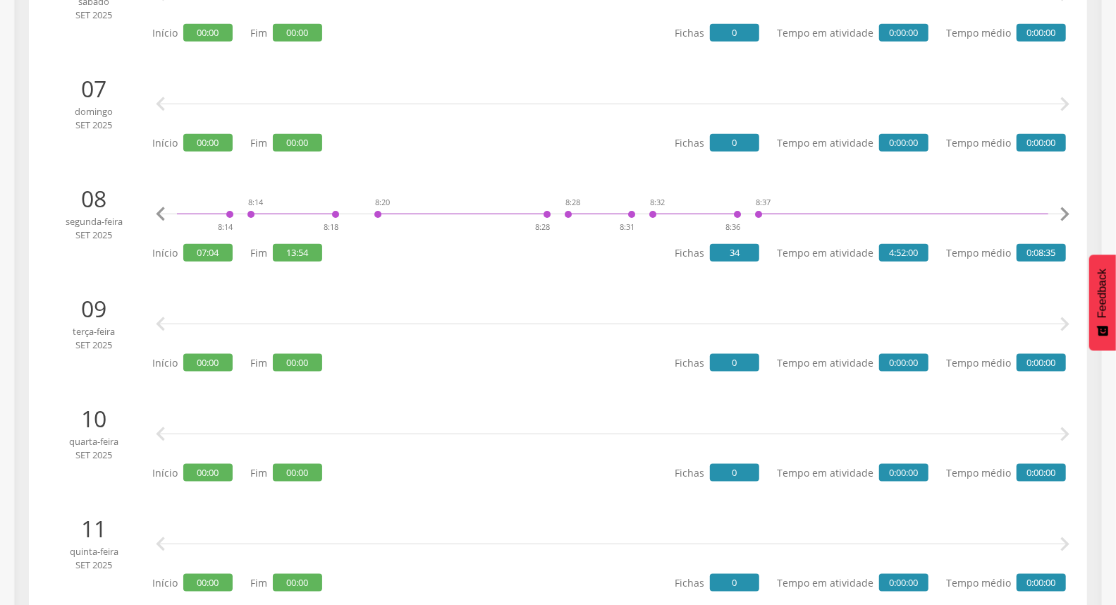
click at [1055, 212] on icon "" at bounding box center [1065, 214] width 28 height 28
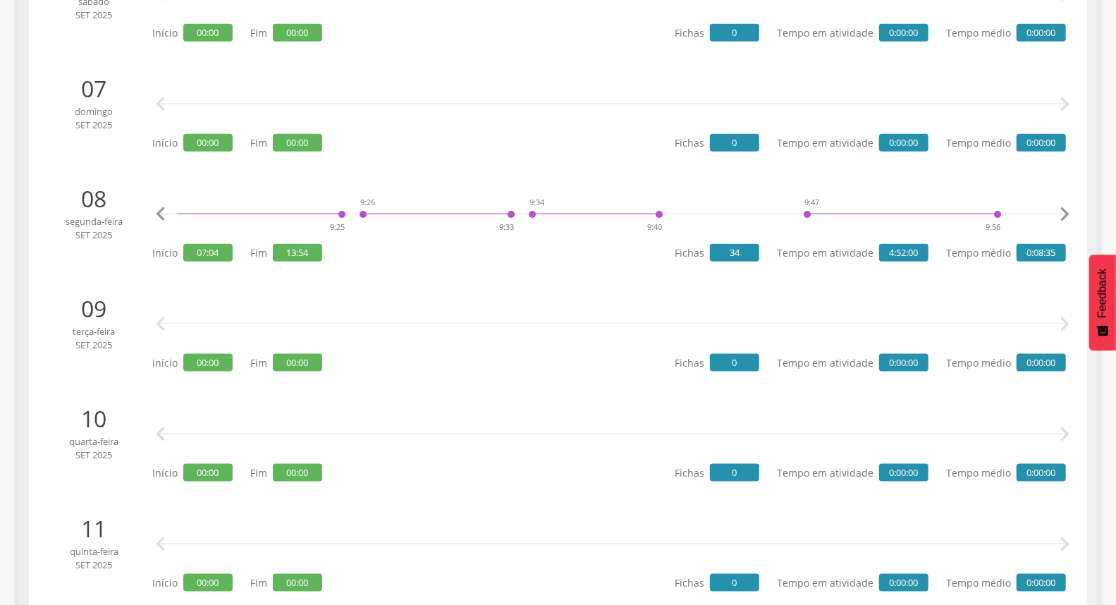
click at [1055, 212] on icon "" at bounding box center [1065, 214] width 28 height 28
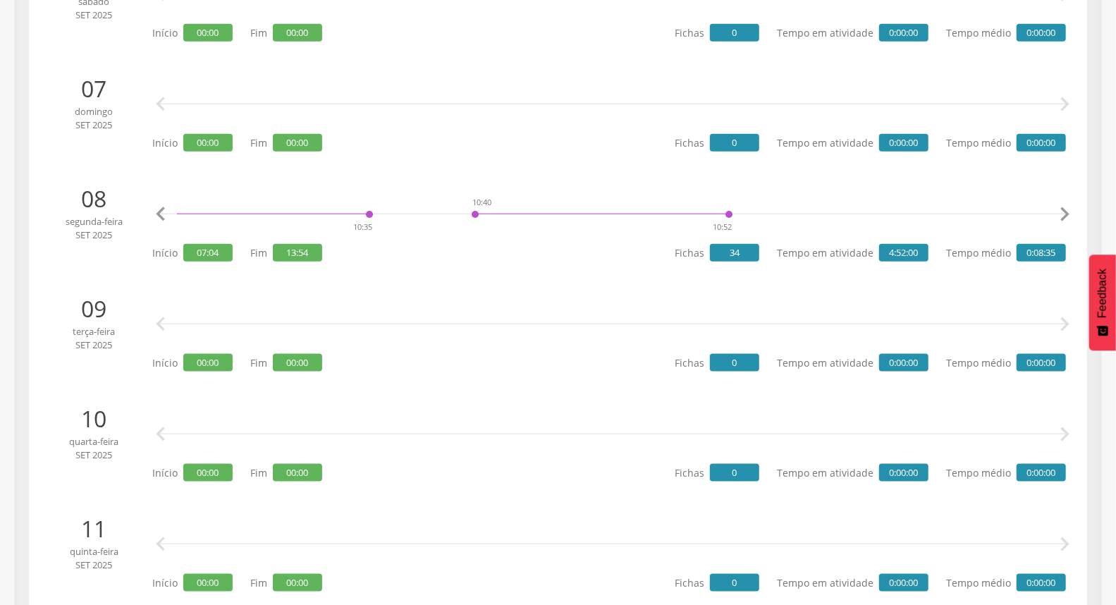
click at [1055, 212] on icon "" at bounding box center [1065, 214] width 28 height 28
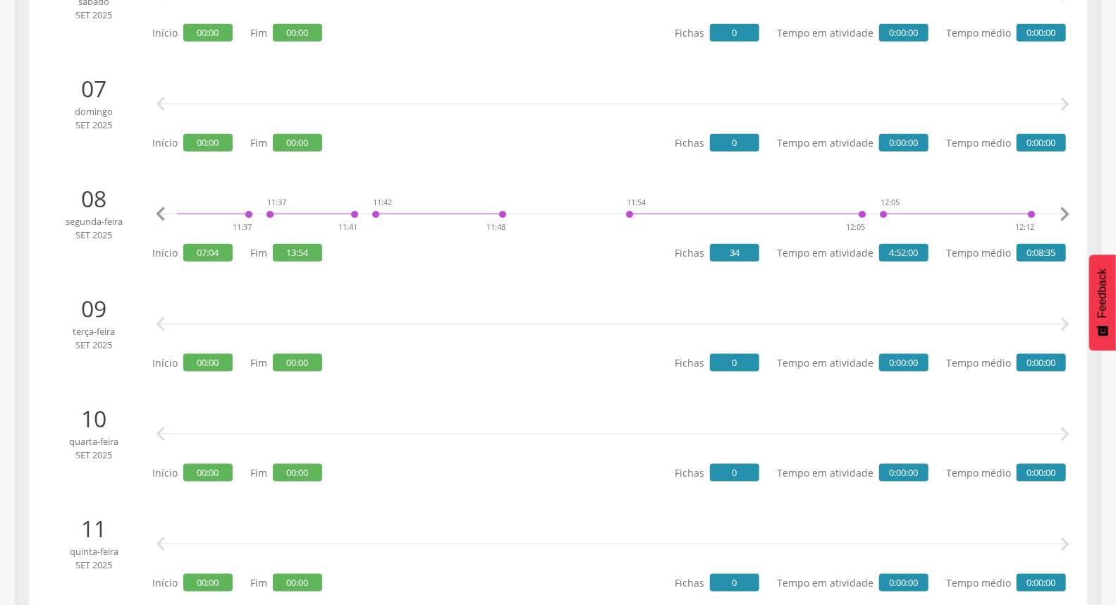
click at [1055, 212] on icon "" at bounding box center [1065, 214] width 28 height 28
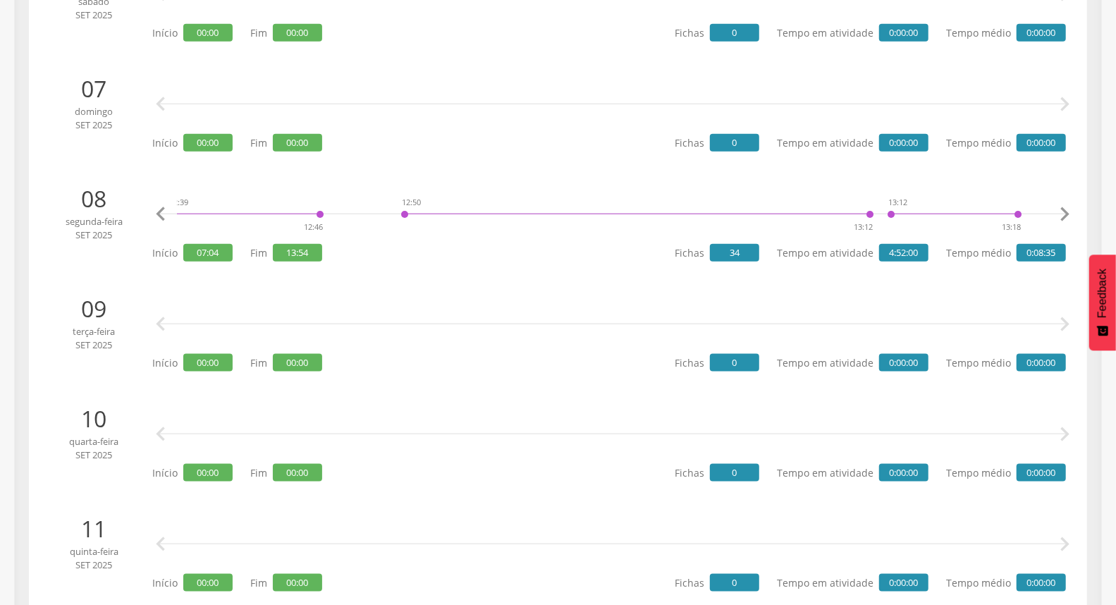
scroll to position [0, 7268]
click at [1055, 212] on icon "" at bounding box center [1065, 214] width 28 height 28
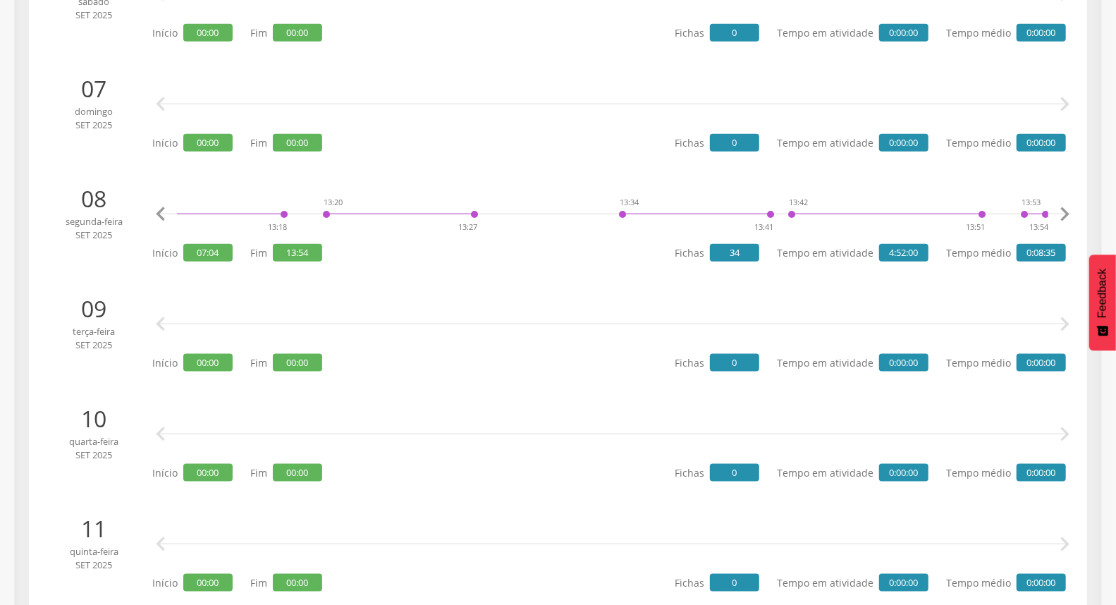
click at [1055, 212] on icon "" at bounding box center [1065, 214] width 28 height 28
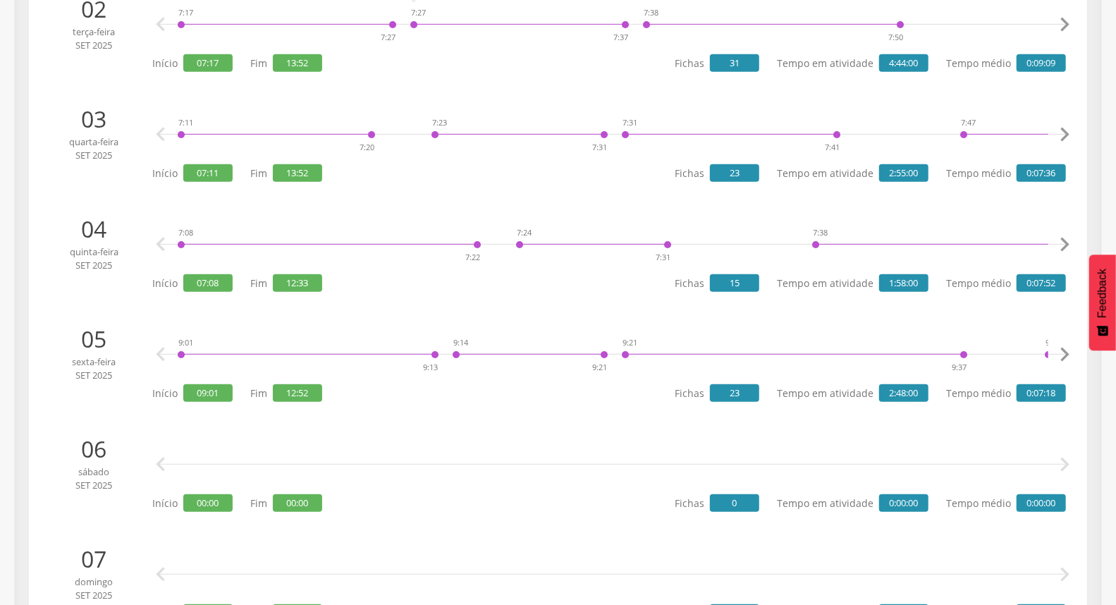
scroll to position [0, 0]
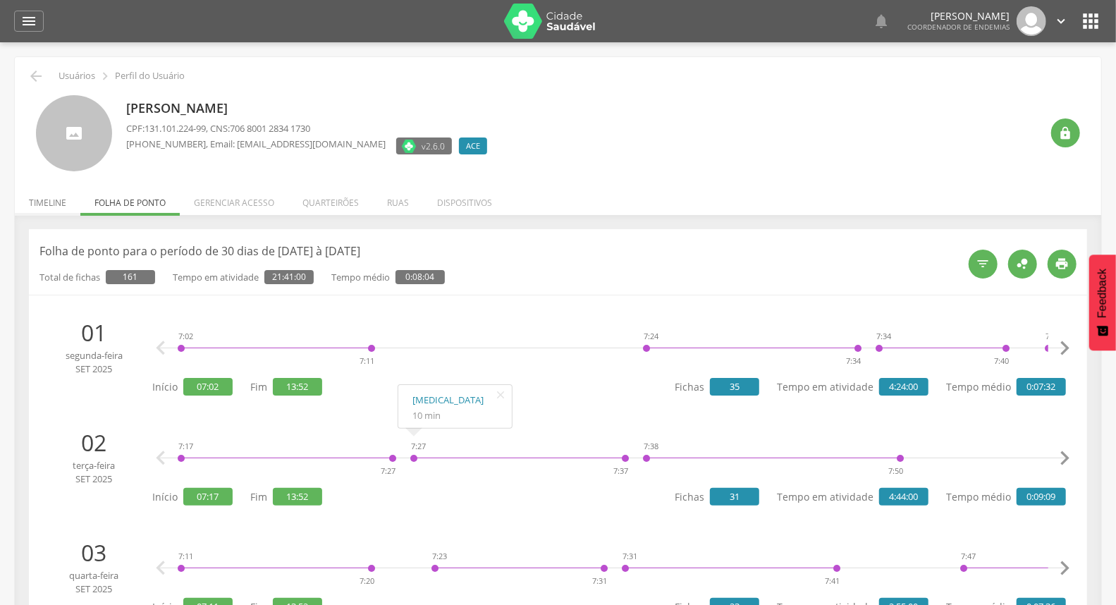
click at [33, 196] on li "Timeline" at bounding box center [48, 199] width 66 height 33
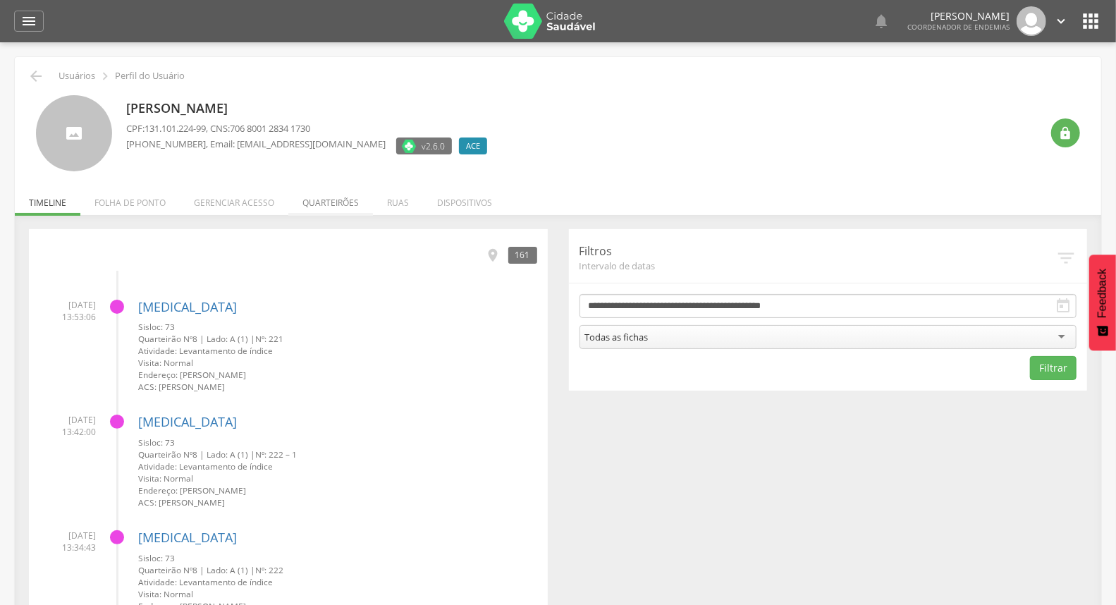
click at [307, 201] on li "Quarteirões" at bounding box center [330, 199] width 85 height 33
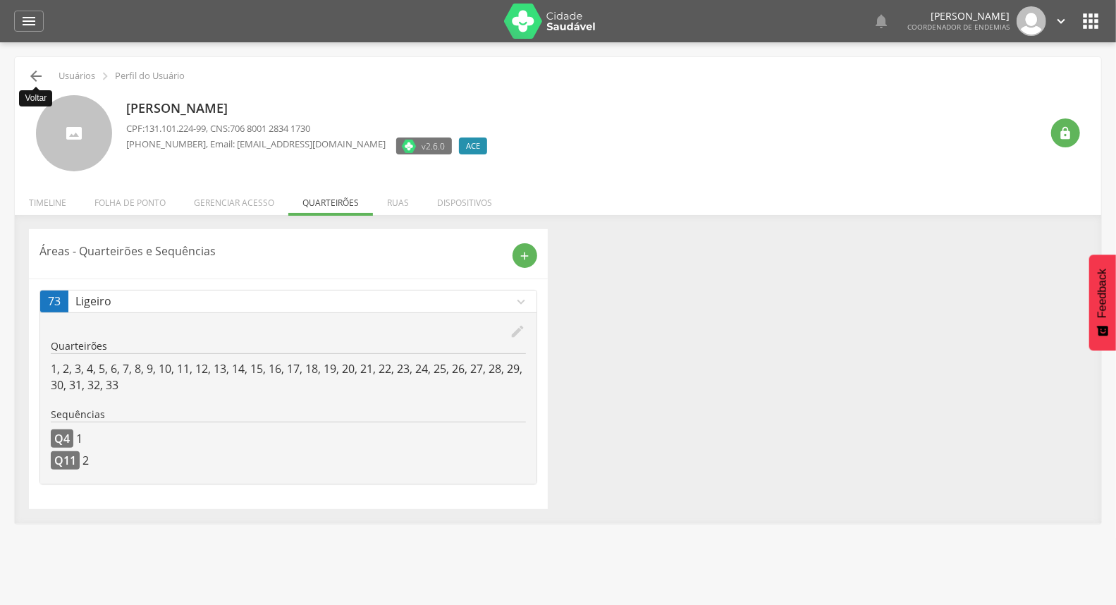
click at [39, 75] on icon "" at bounding box center [36, 76] width 17 height 17
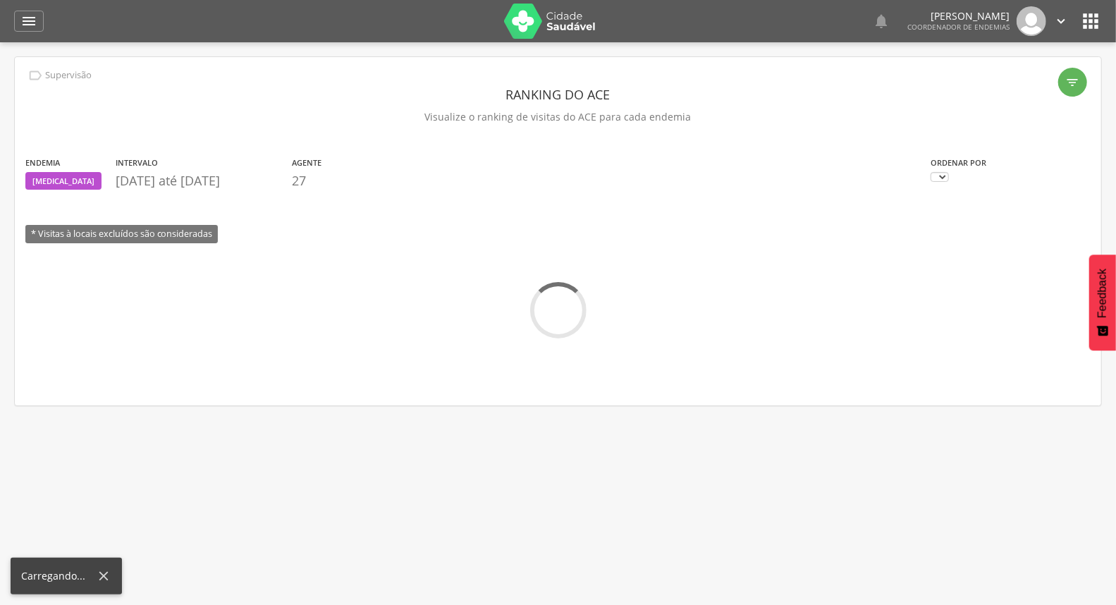
scroll to position [42, 0]
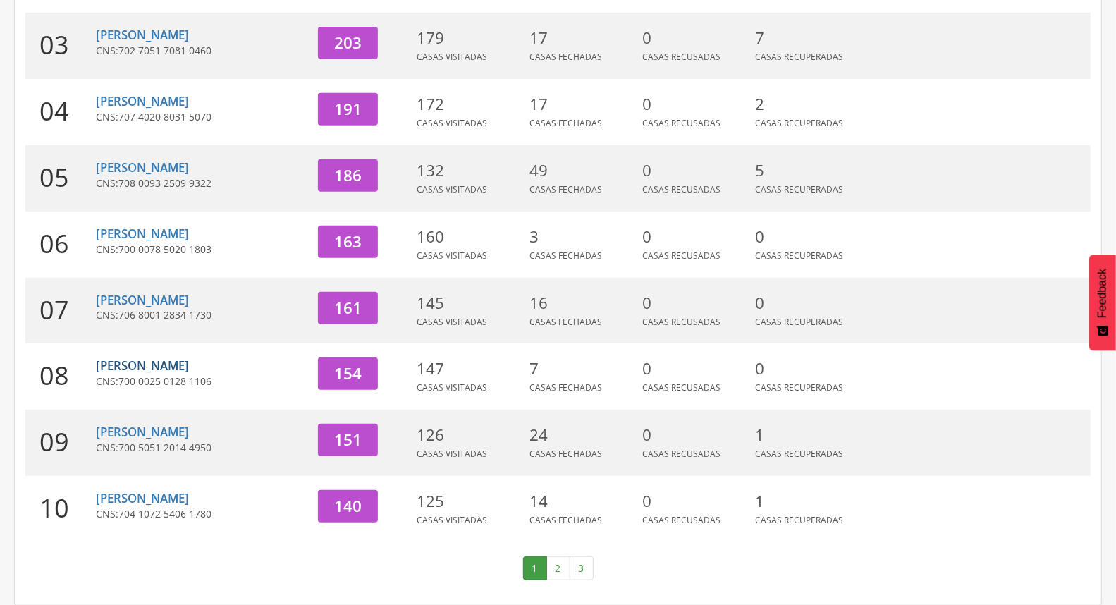
click at [142, 364] on link "[PERSON_NAME]" at bounding box center [142, 366] width 93 height 16
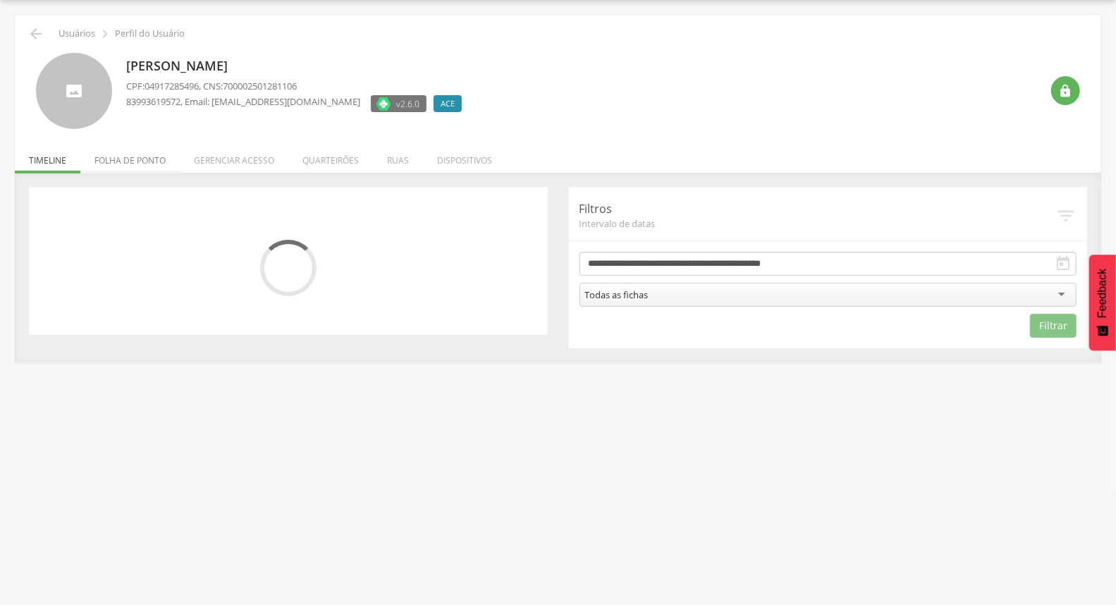
click at [142, 153] on li "Folha de ponto" at bounding box center [129, 156] width 99 height 33
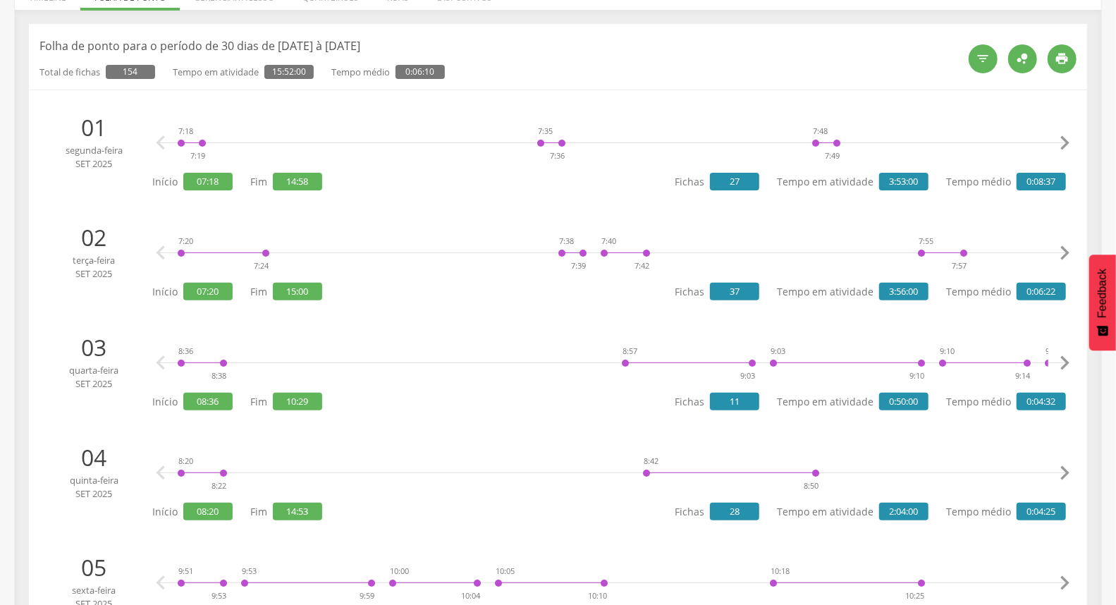
scroll to position [0, 0]
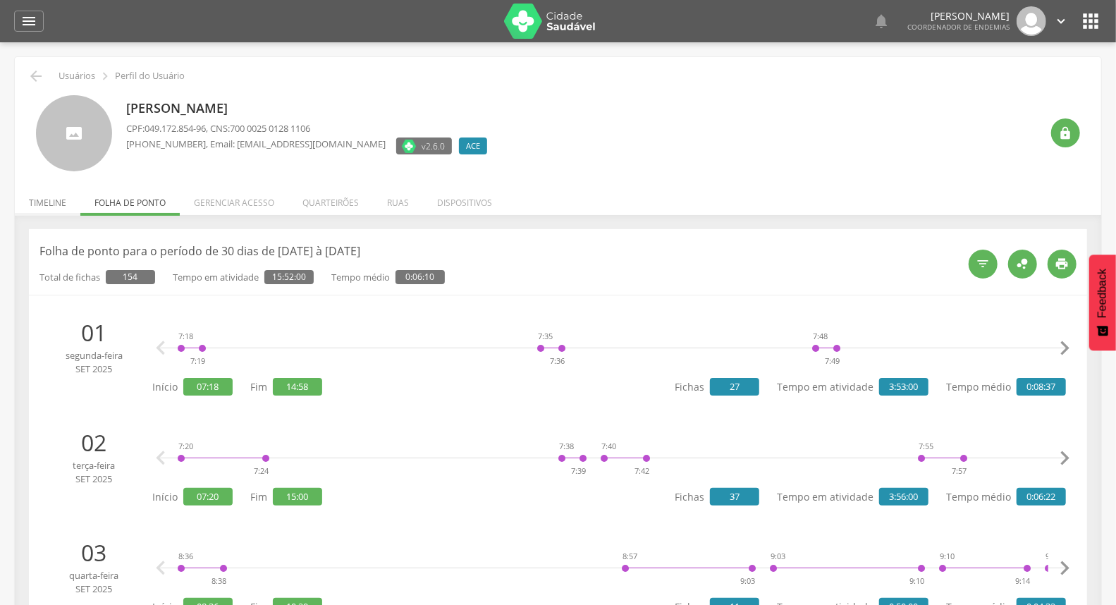
click at [57, 197] on li "Timeline" at bounding box center [48, 199] width 66 height 33
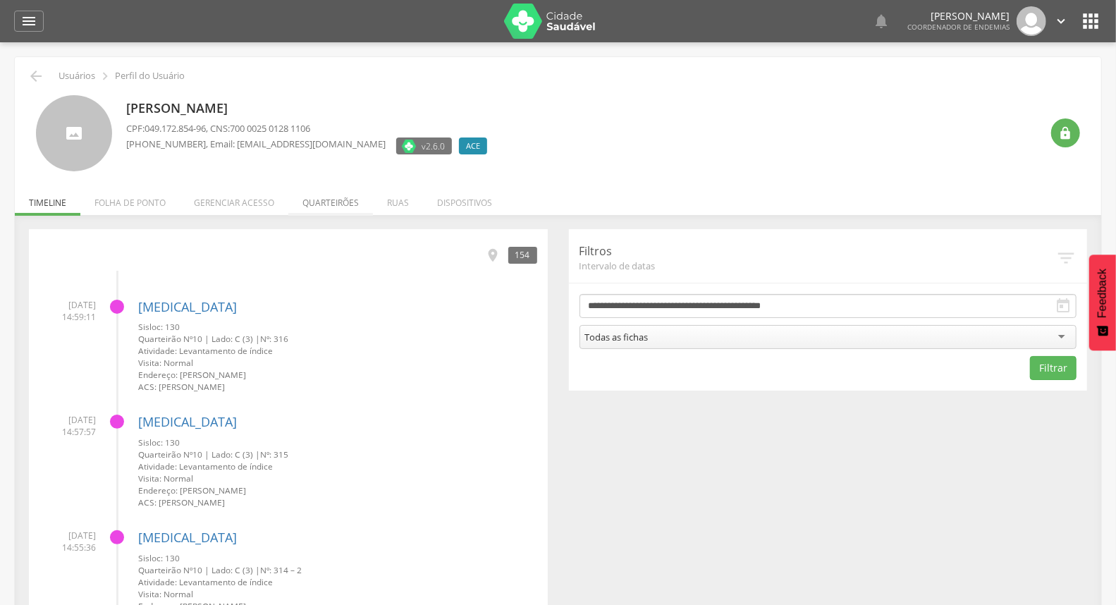
click at [346, 212] on li "Quarteirões" at bounding box center [330, 199] width 85 height 33
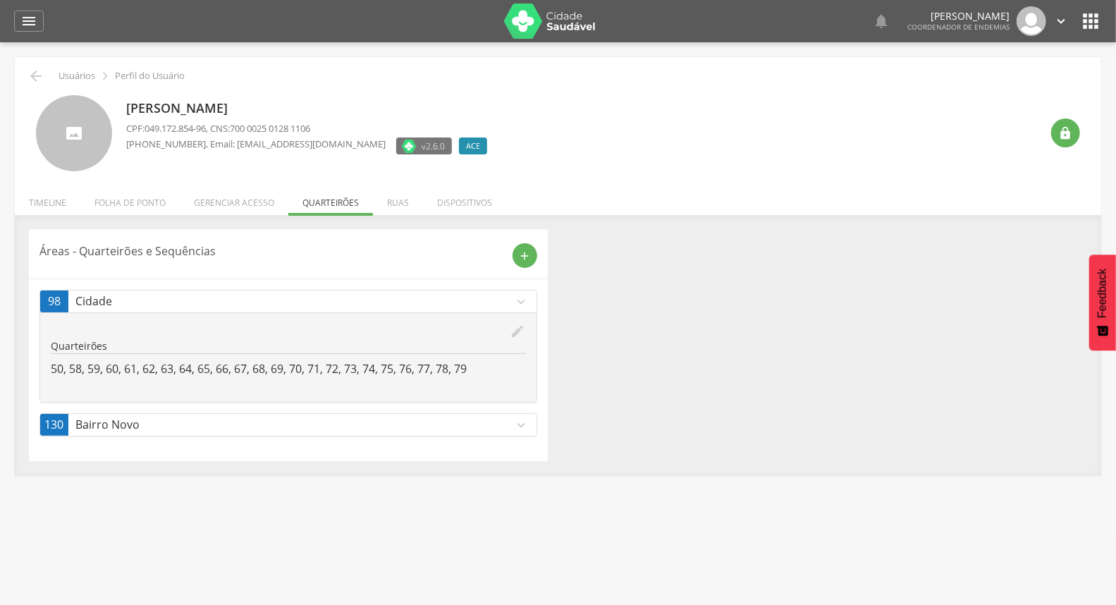
click at [139, 427] on p "Bairro Novo" at bounding box center [294, 425] width 439 height 16
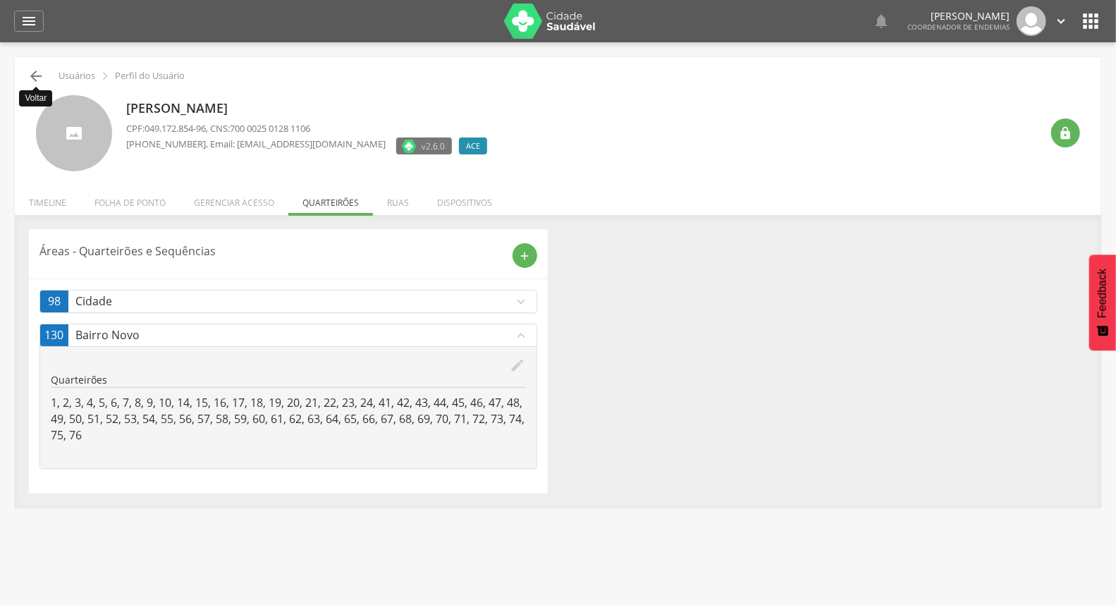
click at [38, 80] on icon "" at bounding box center [36, 76] width 17 height 17
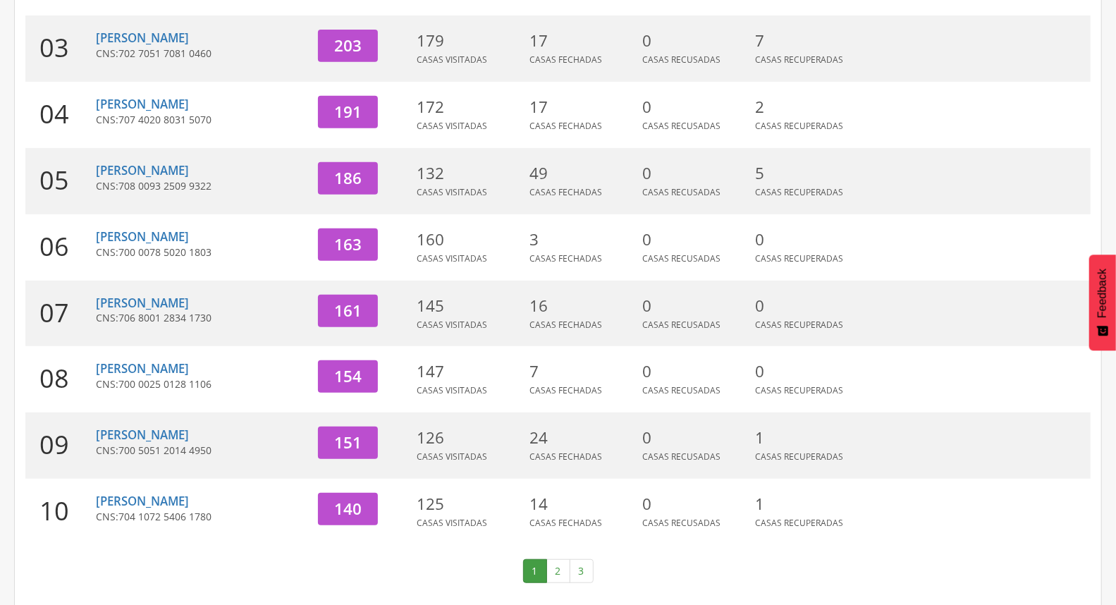
scroll to position [374, 0]
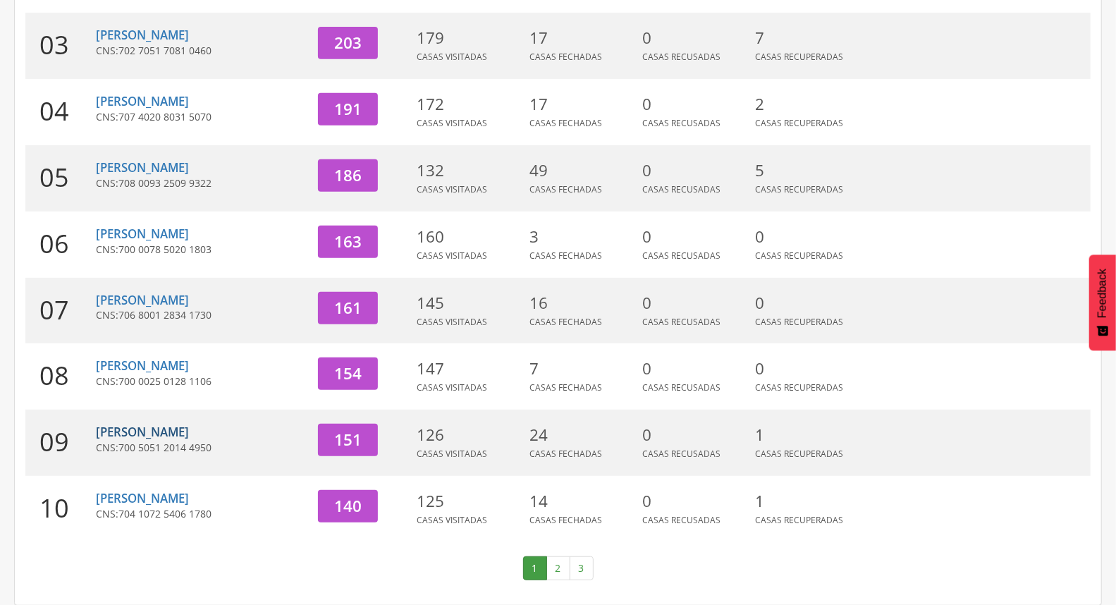
click at [185, 437] on link "[PERSON_NAME]" at bounding box center [142, 432] width 93 height 16
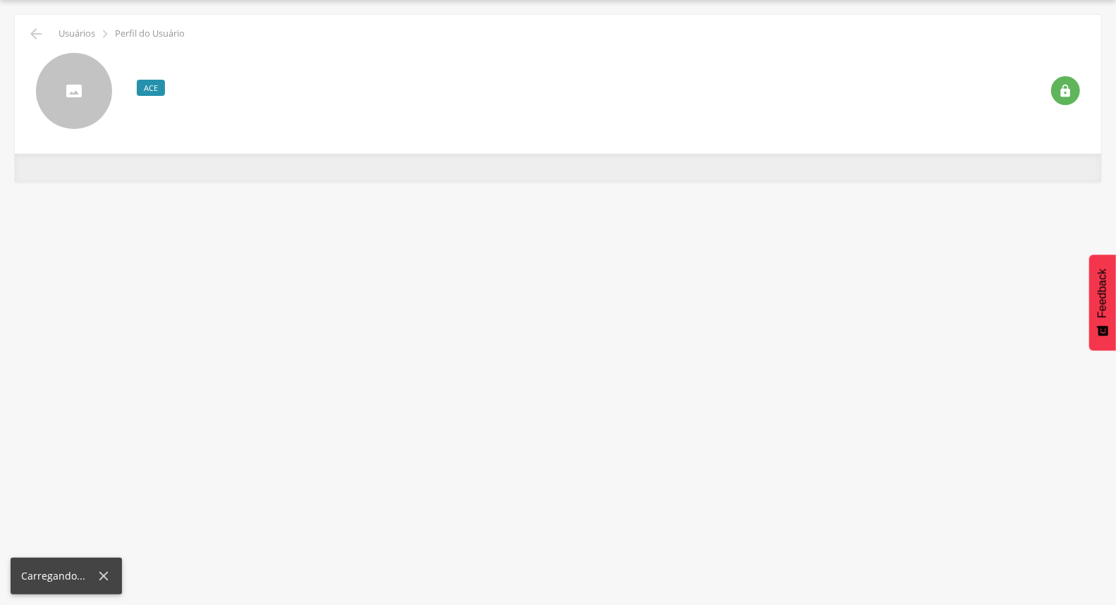
scroll to position [42, 0]
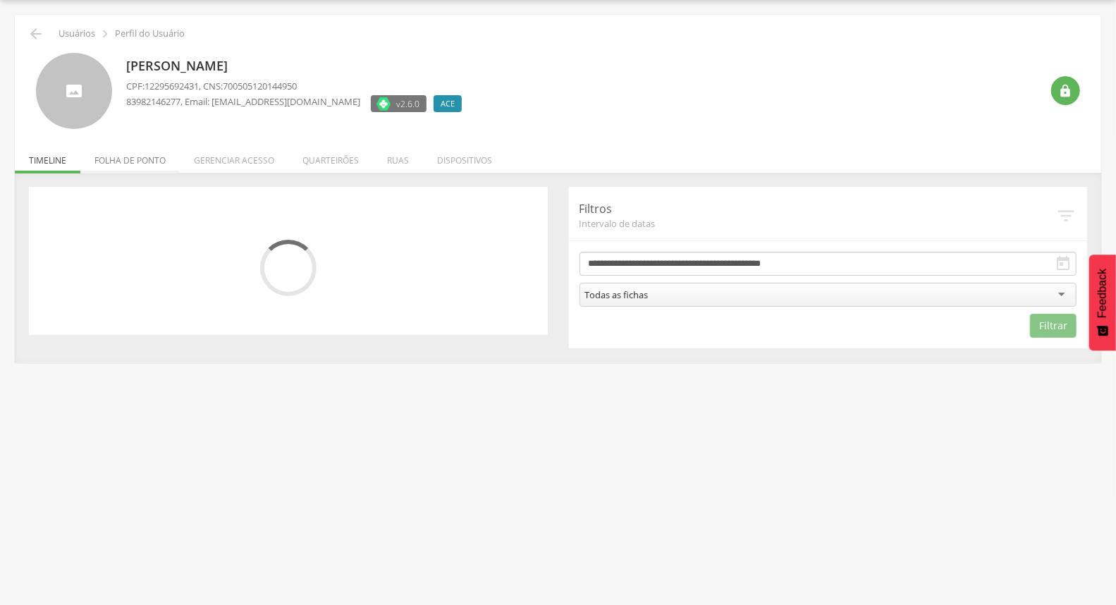
click at [153, 167] on li "Folha de ponto" at bounding box center [129, 156] width 99 height 33
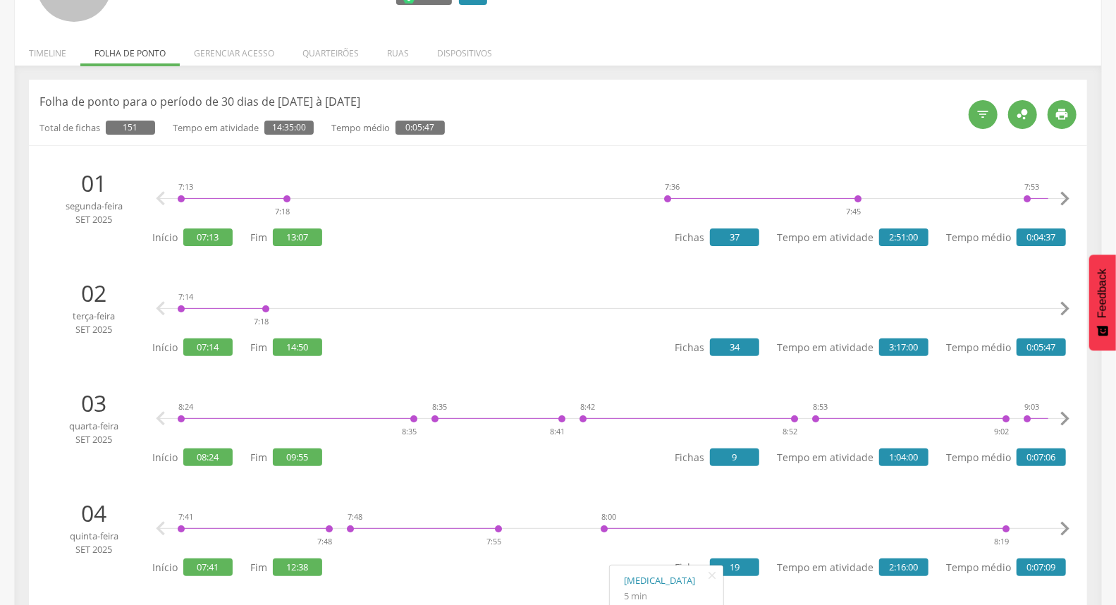
scroll to position [0, 0]
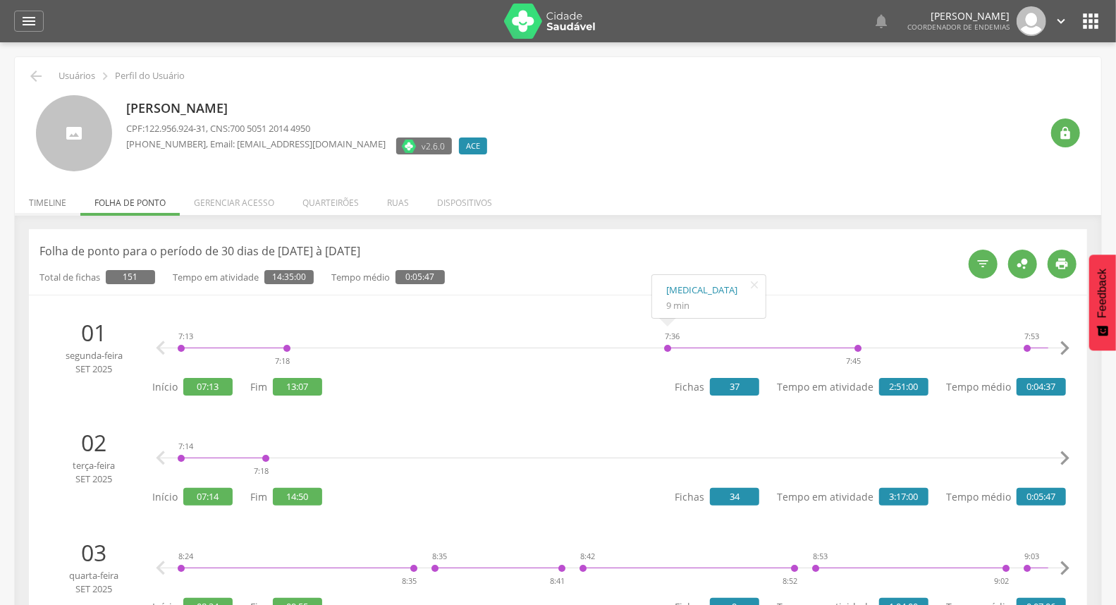
click at [54, 205] on li "Timeline" at bounding box center [48, 199] width 66 height 33
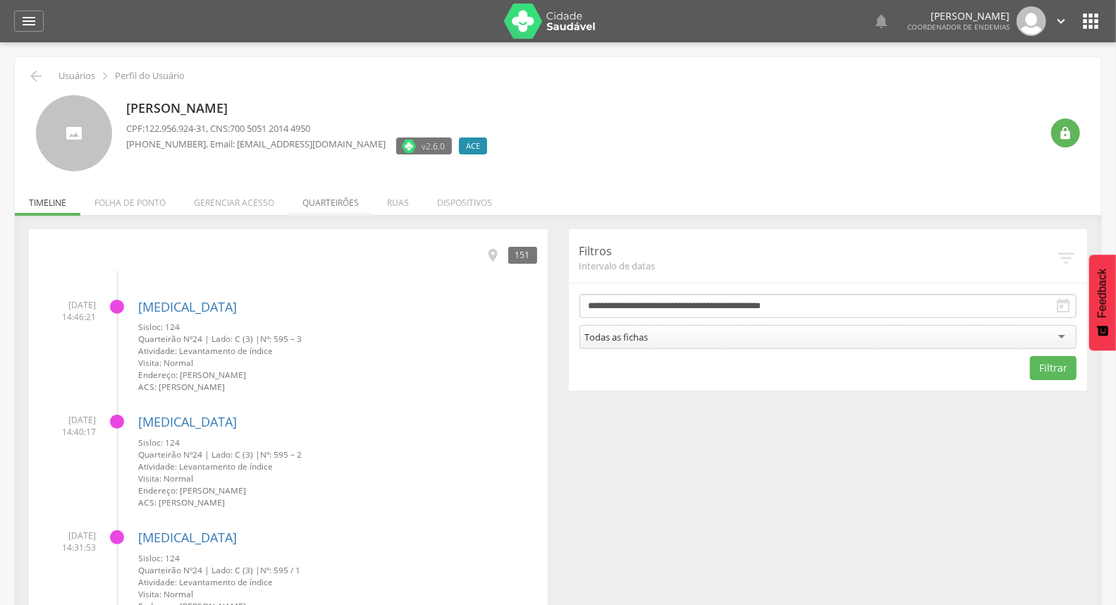
click at [341, 202] on li "Quarteirões" at bounding box center [330, 199] width 85 height 33
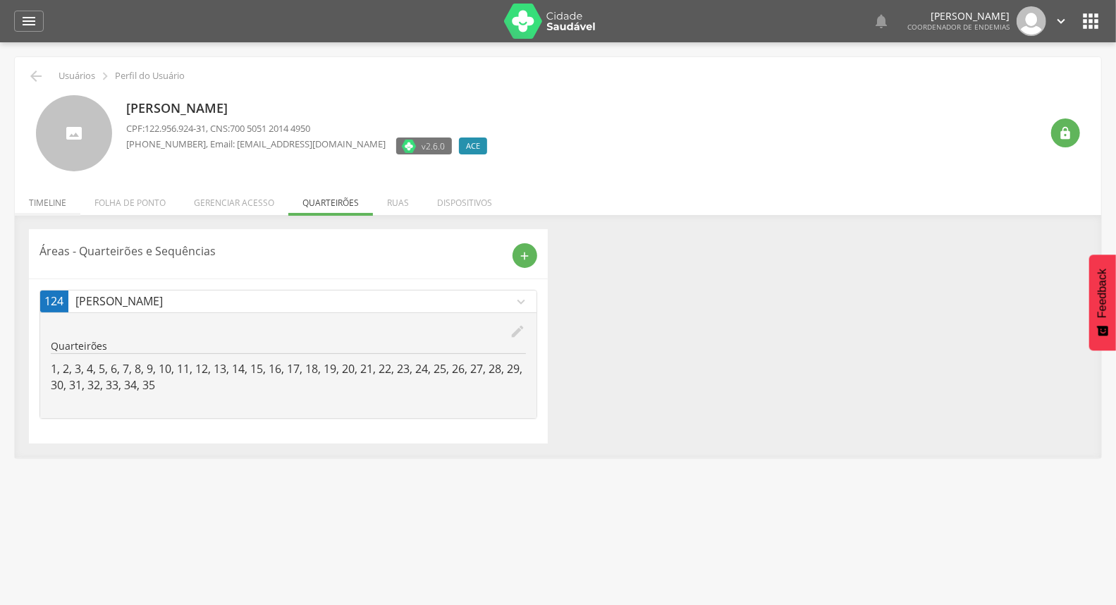
click at [56, 200] on li "Timeline" at bounding box center [48, 199] width 66 height 33
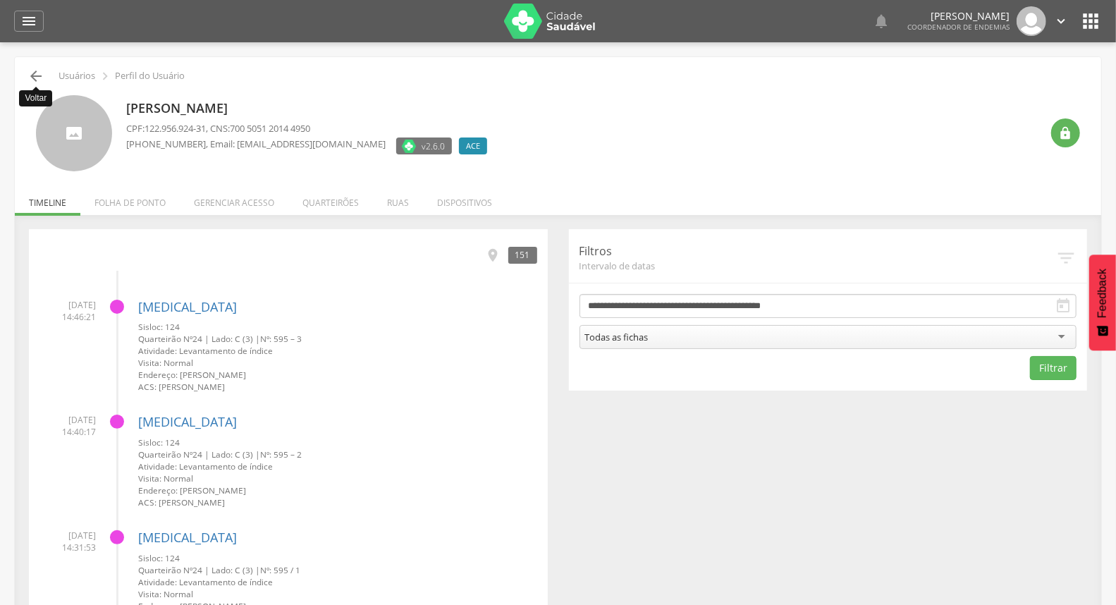
click at [39, 80] on icon "" at bounding box center [36, 76] width 17 height 17
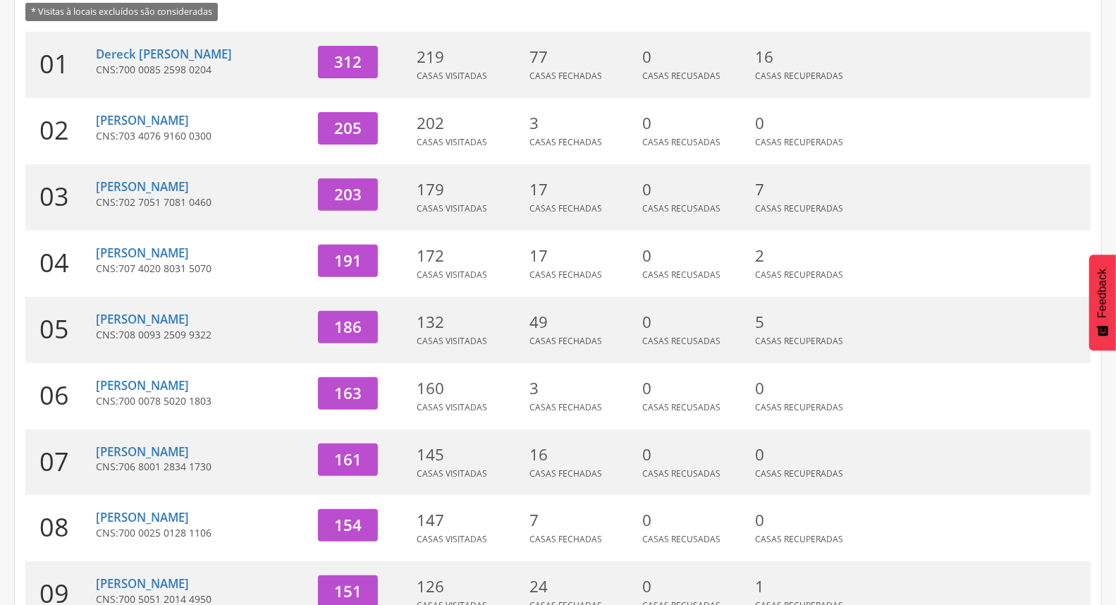
scroll to position [374, 0]
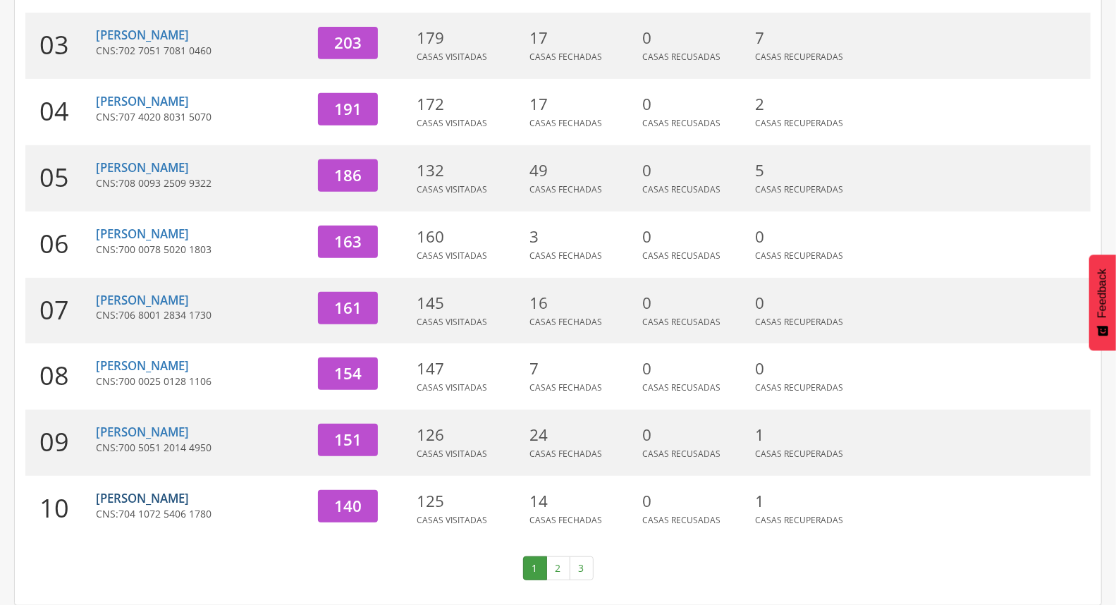
click at [131, 498] on link "[PERSON_NAME]" at bounding box center [142, 498] width 93 height 16
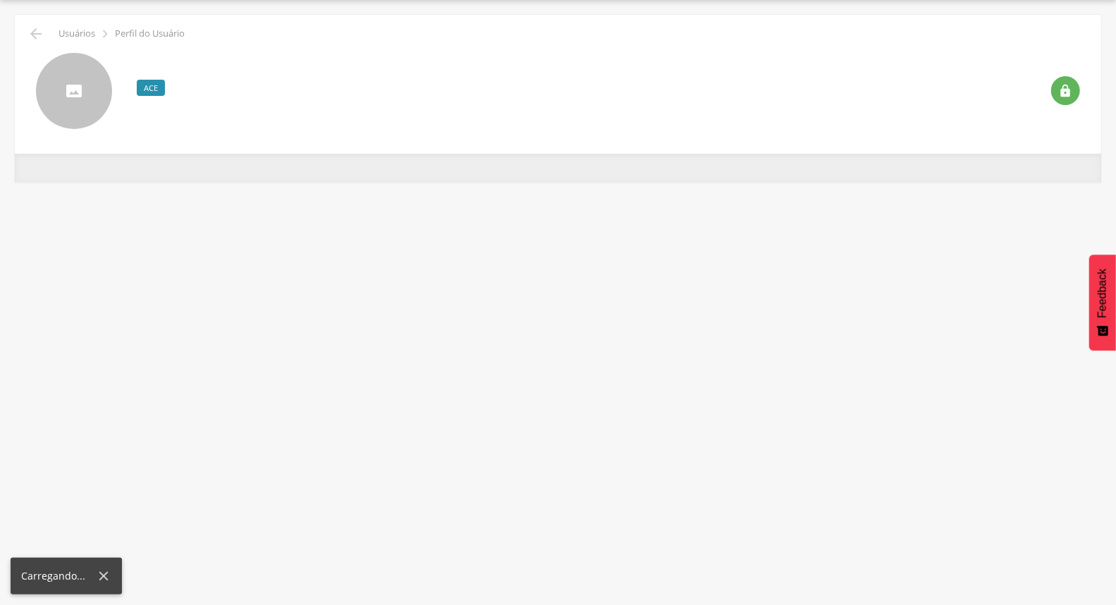
scroll to position [42, 0]
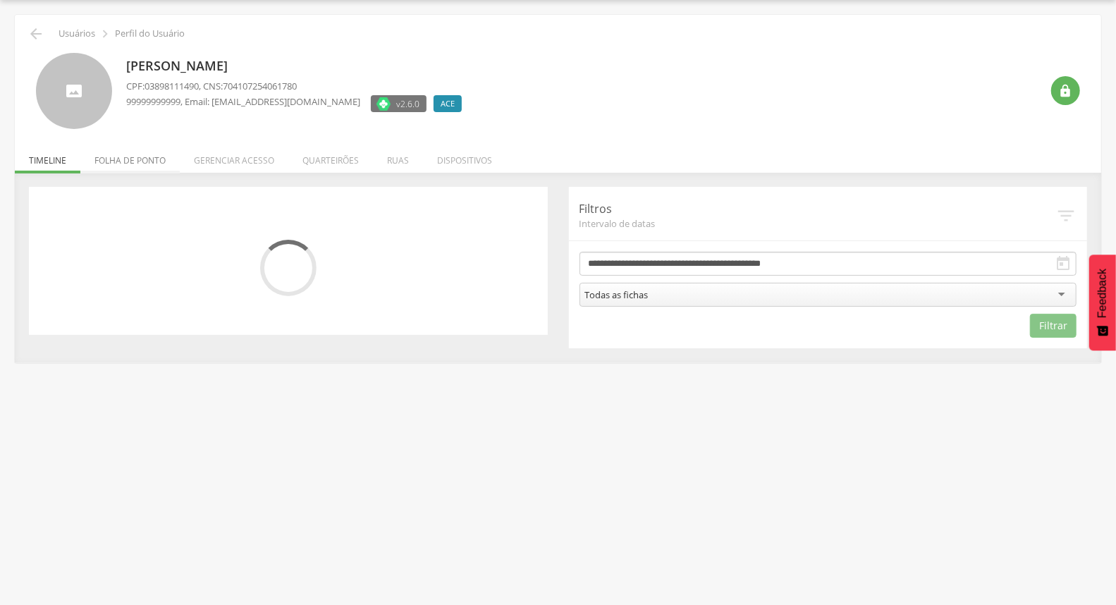
click at [139, 169] on li "Folha de ponto" at bounding box center [129, 156] width 99 height 33
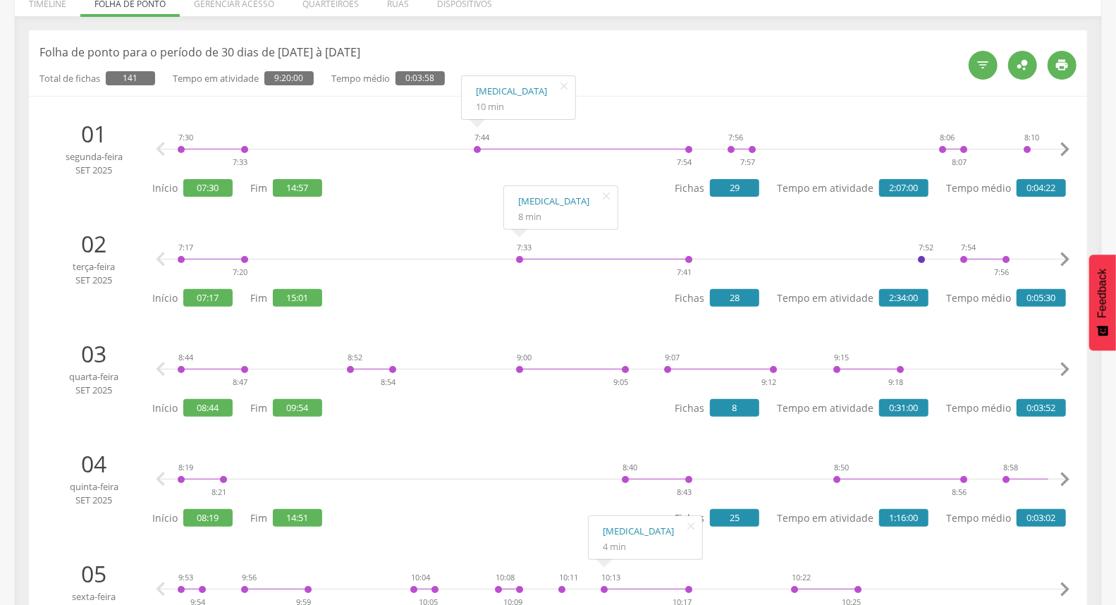
scroll to position [0, 0]
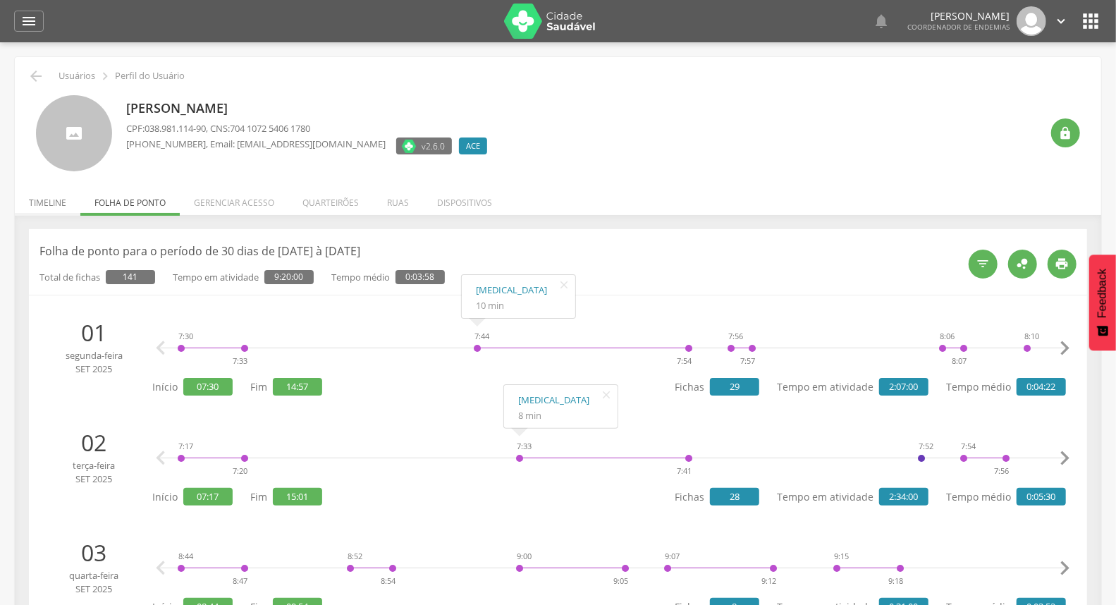
click at [44, 209] on li "Timeline" at bounding box center [48, 199] width 66 height 33
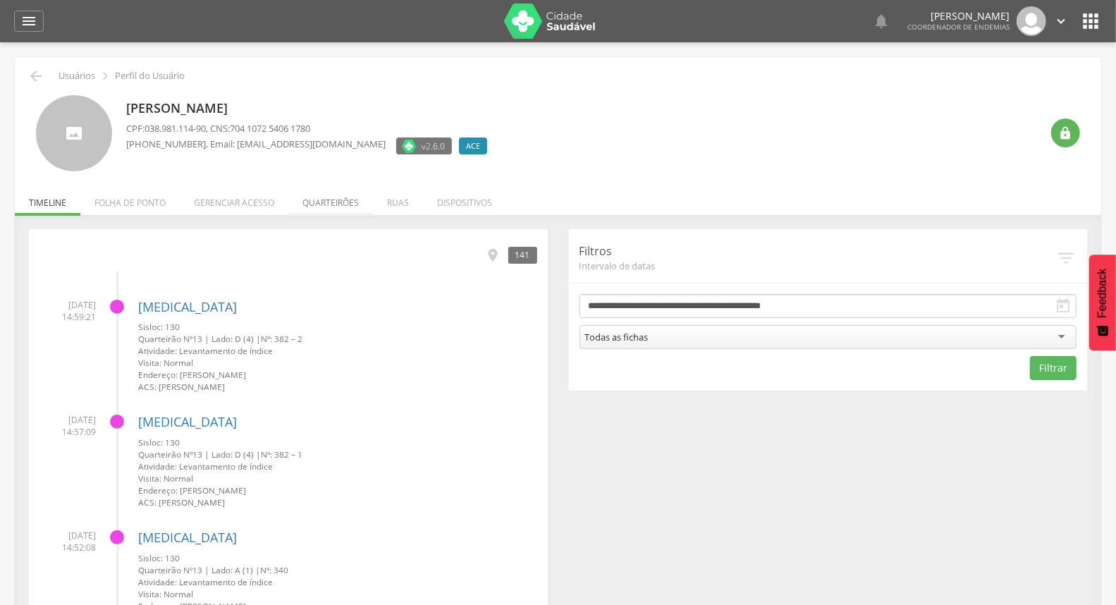
click at [324, 200] on li "Quarteirões" at bounding box center [330, 199] width 85 height 33
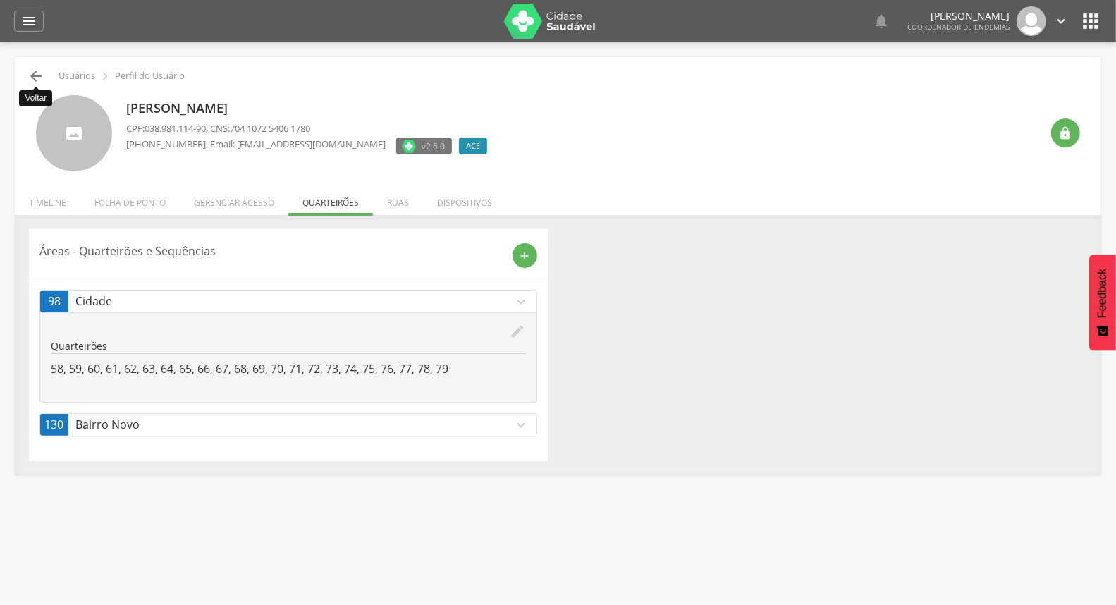
click at [29, 73] on icon "" at bounding box center [36, 76] width 17 height 17
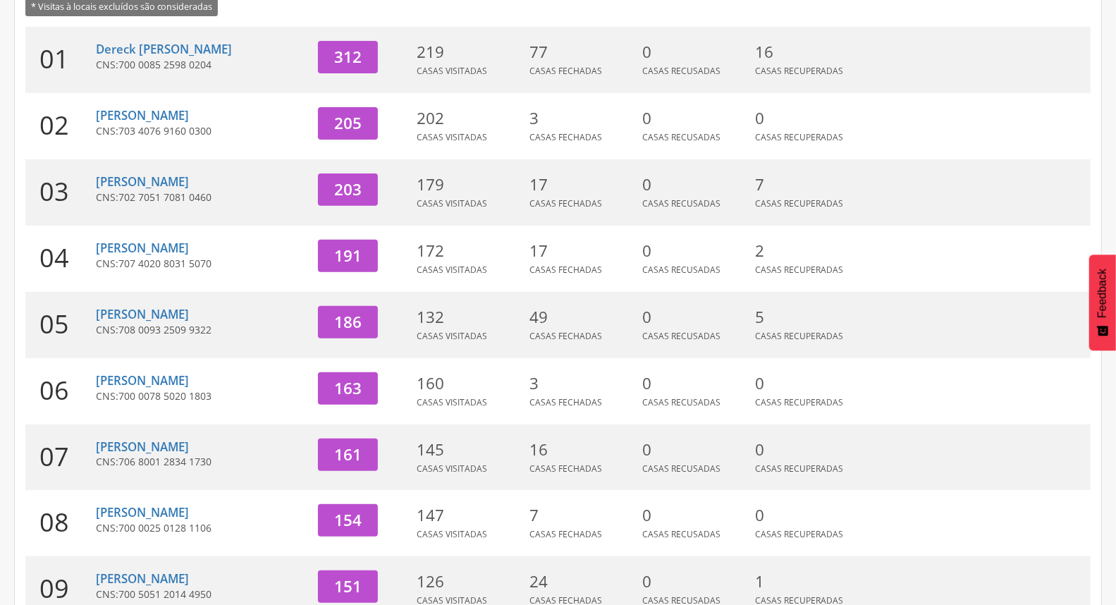
scroll to position [374, 0]
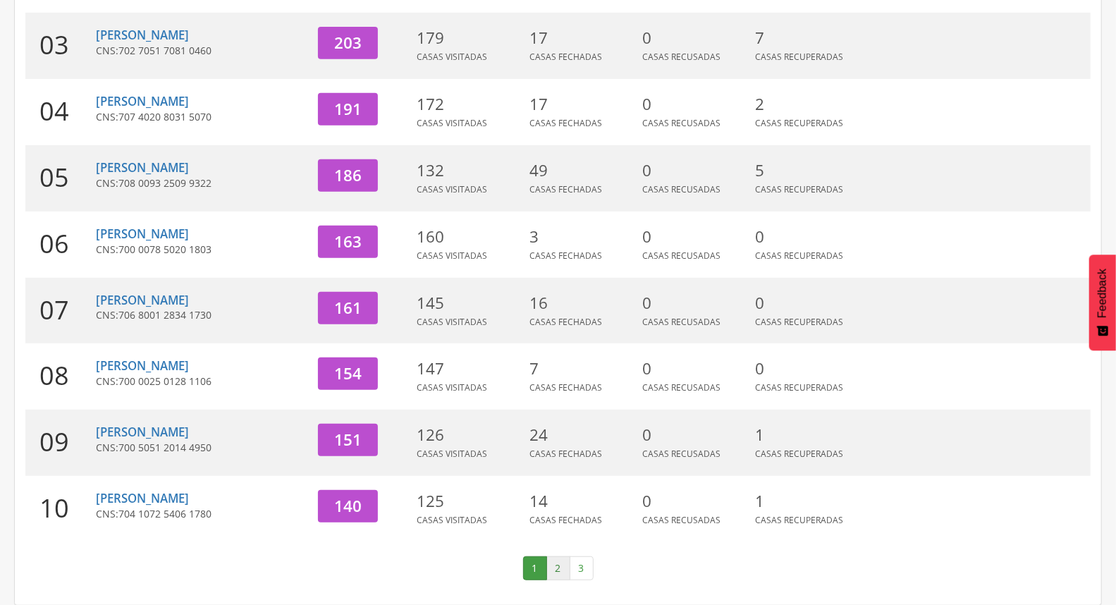
click at [558, 561] on link "2" at bounding box center [559, 568] width 24 height 24
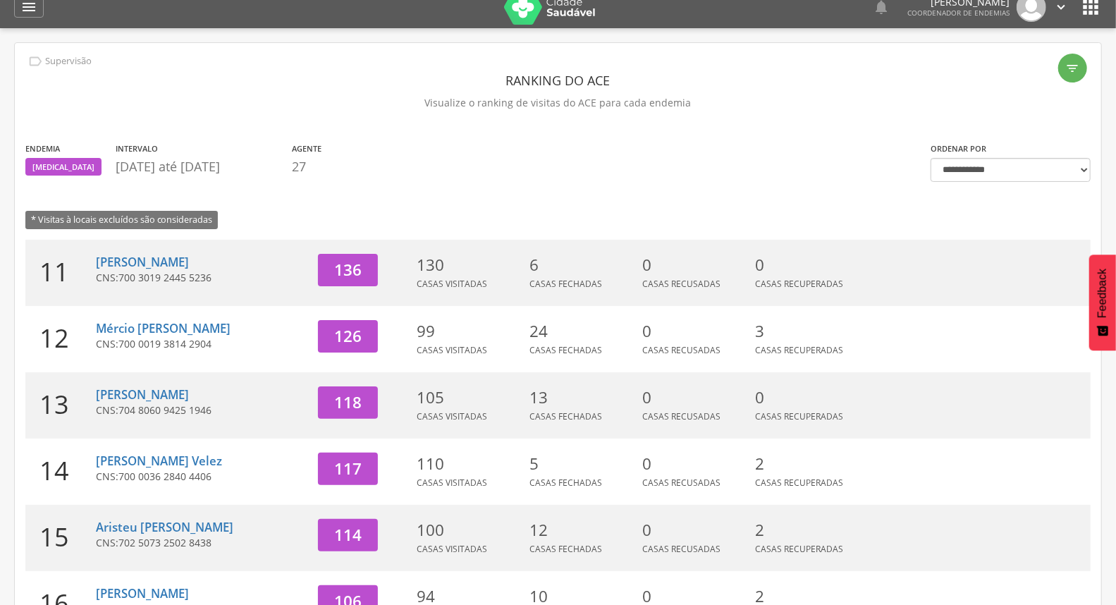
scroll to position [0, 0]
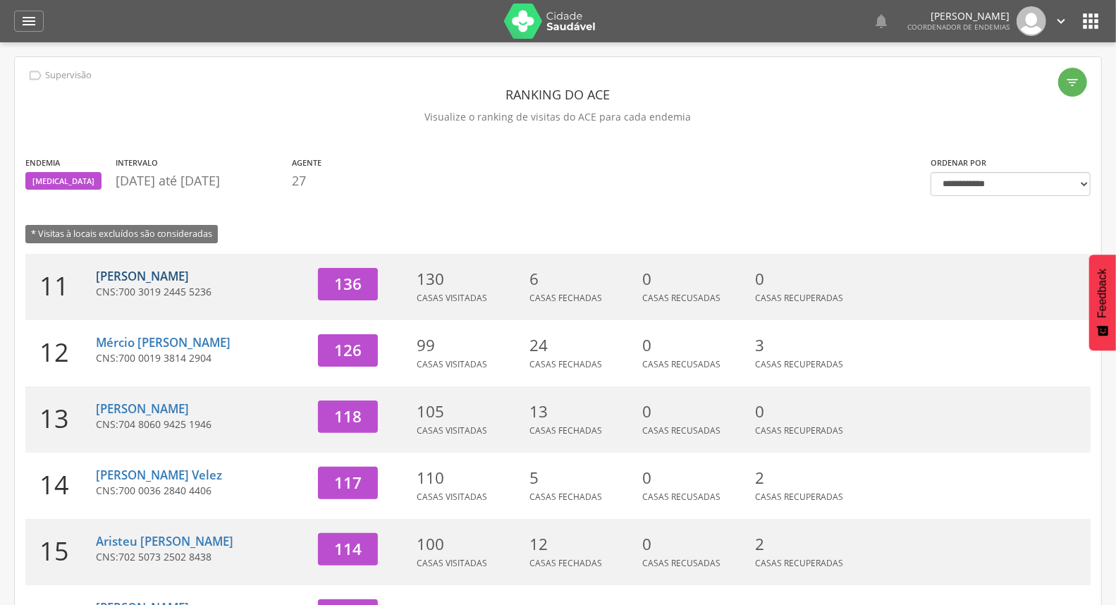
click at [141, 269] on link "[PERSON_NAME]" at bounding box center [142, 276] width 93 height 16
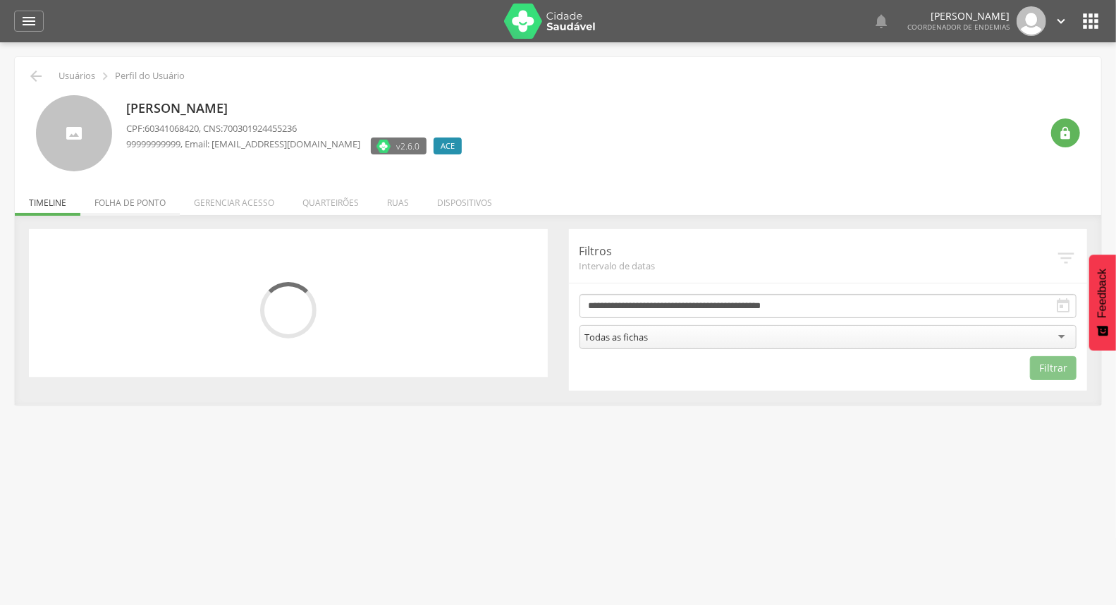
click at [130, 199] on li "Folha de ponto" at bounding box center [129, 199] width 99 height 33
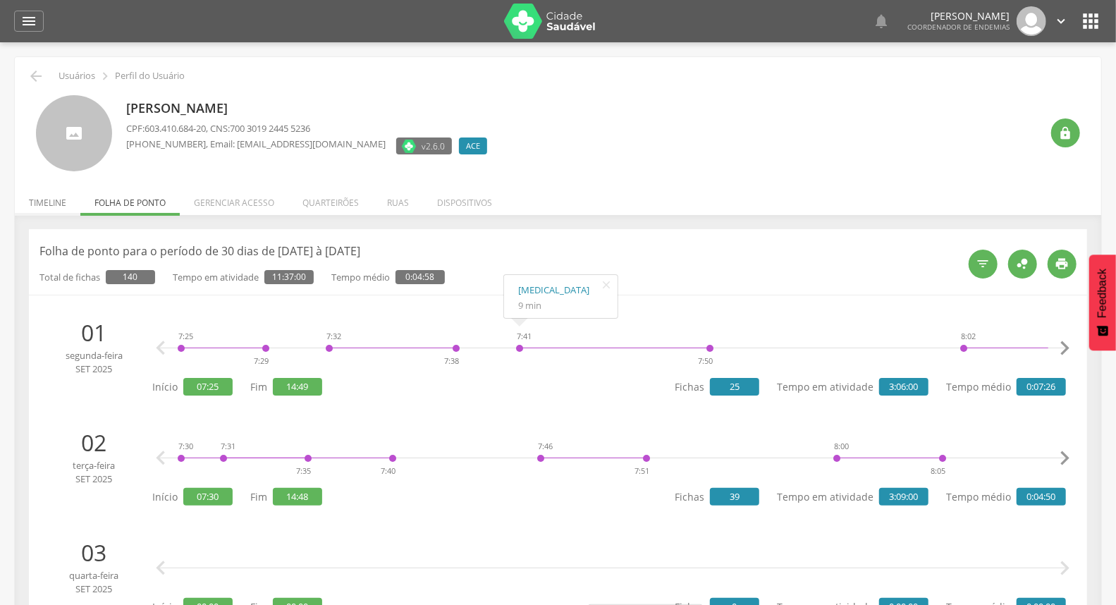
click at [35, 202] on li "Timeline" at bounding box center [48, 199] width 66 height 33
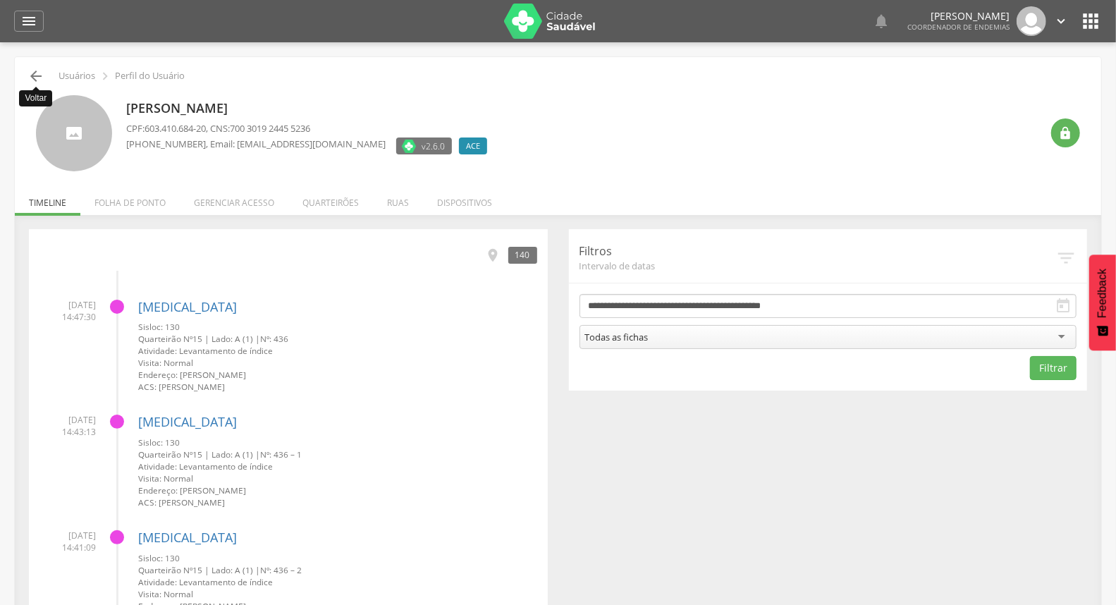
click at [36, 76] on icon "" at bounding box center [36, 76] width 17 height 17
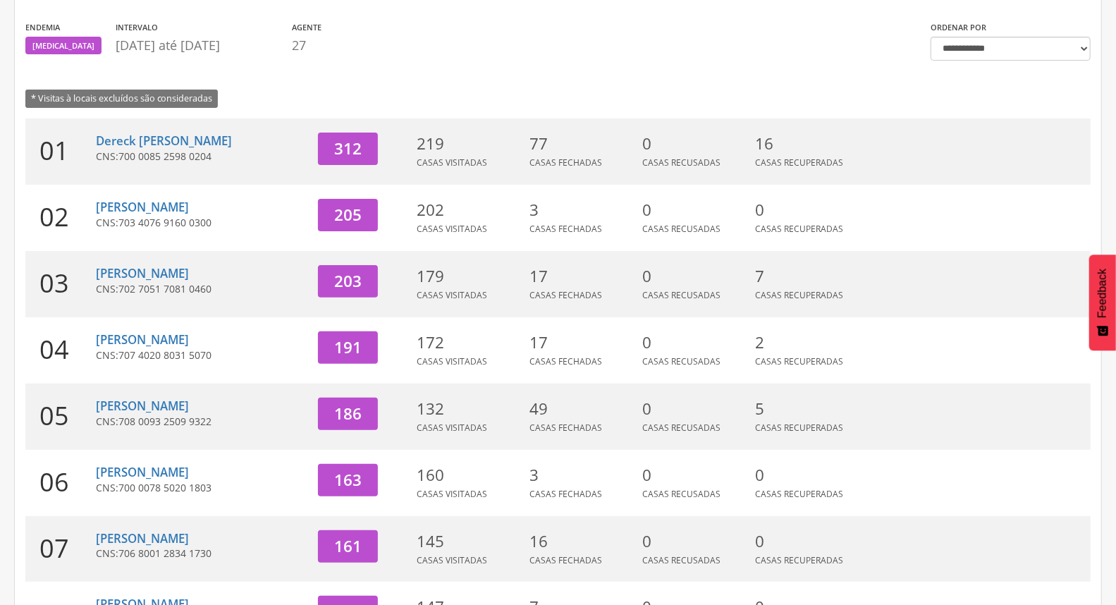
scroll to position [374, 0]
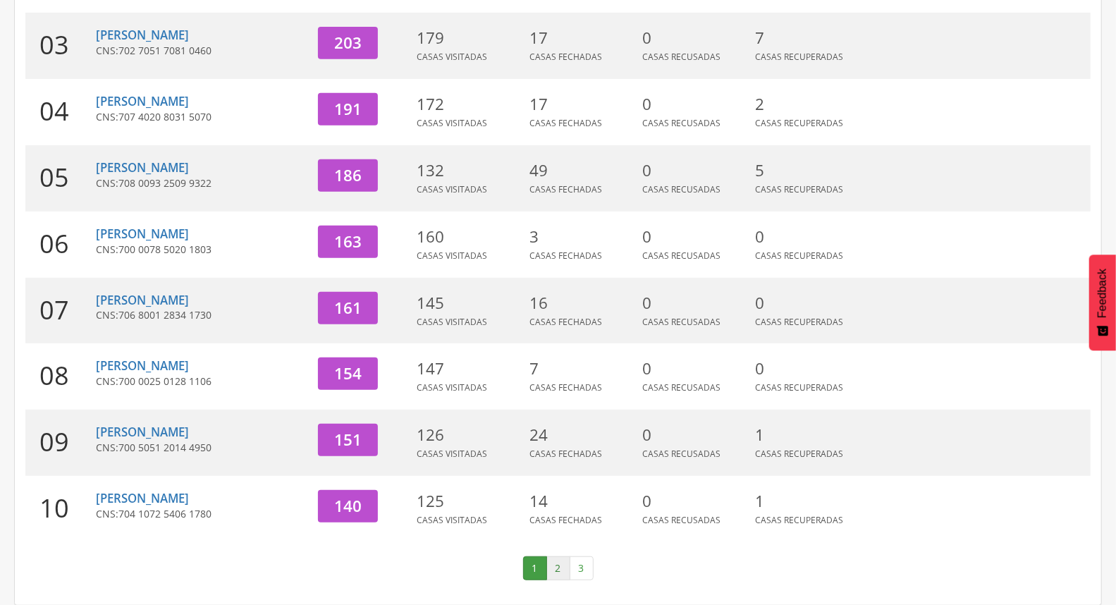
click at [552, 561] on link "2" at bounding box center [559, 568] width 24 height 24
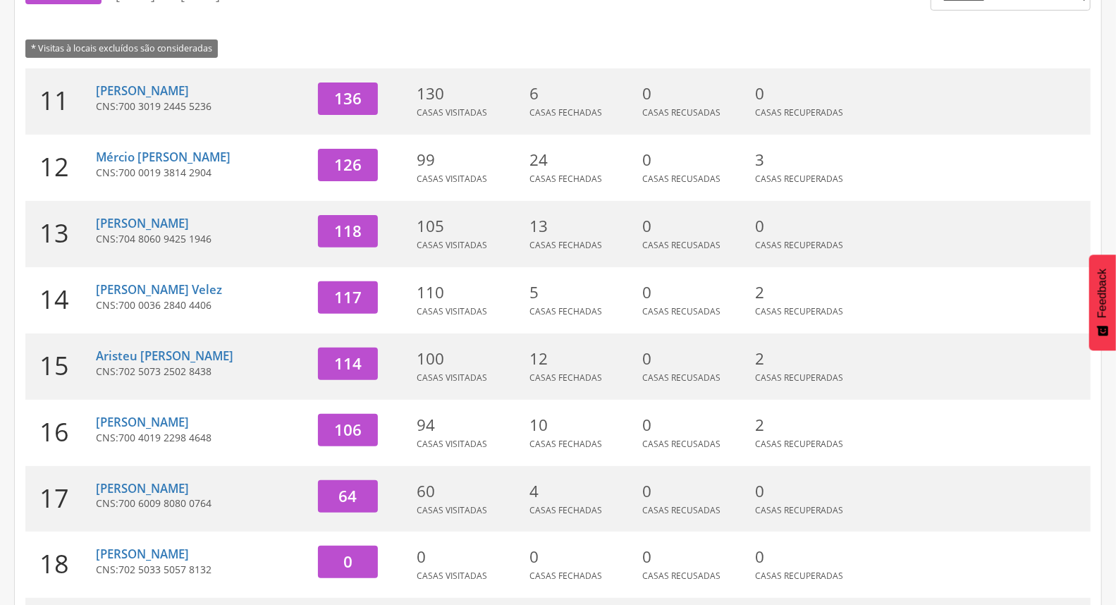
scroll to position [0, 0]
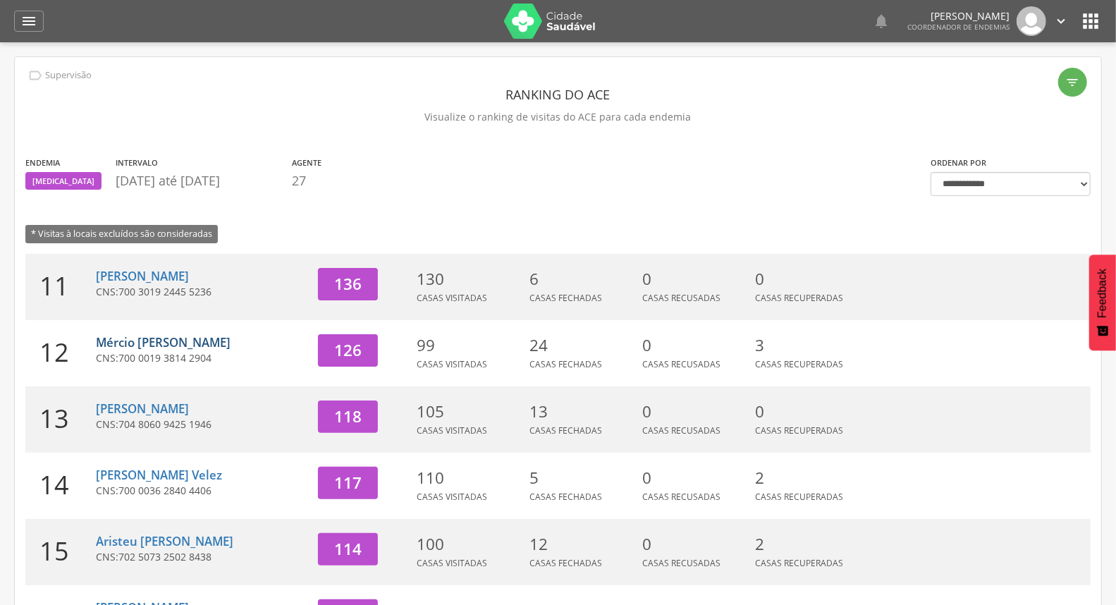
click at [170, 346] on link "Mércio [PERSON_NAME]" at bounding box center [163, 342] width 135 height 16
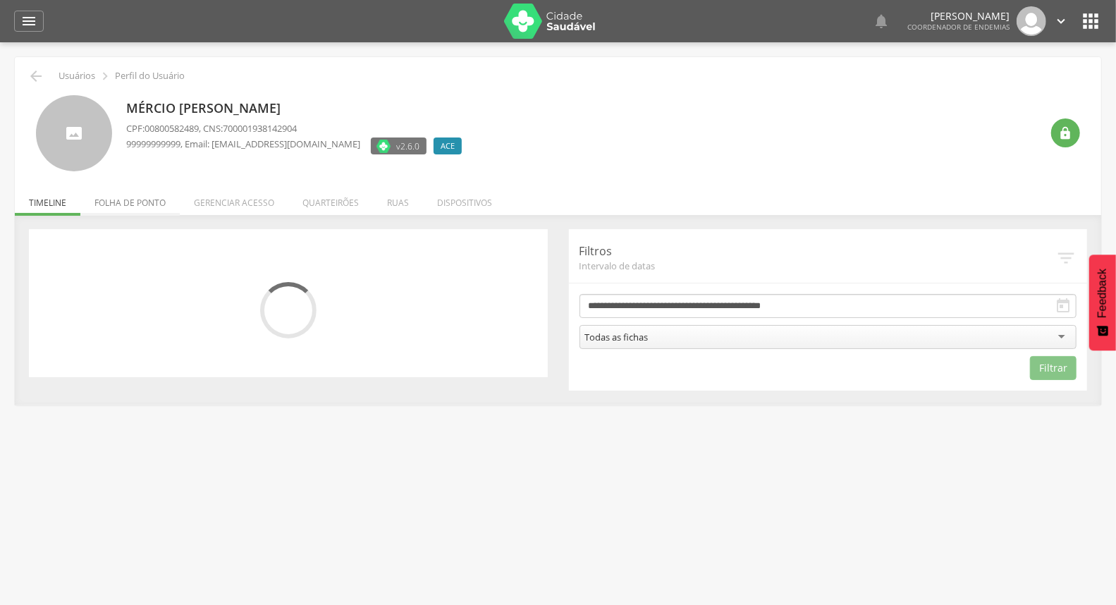
click at [132, 203] on li "Folha de ponto" at bounding box center [129, 199] width 99 height 33
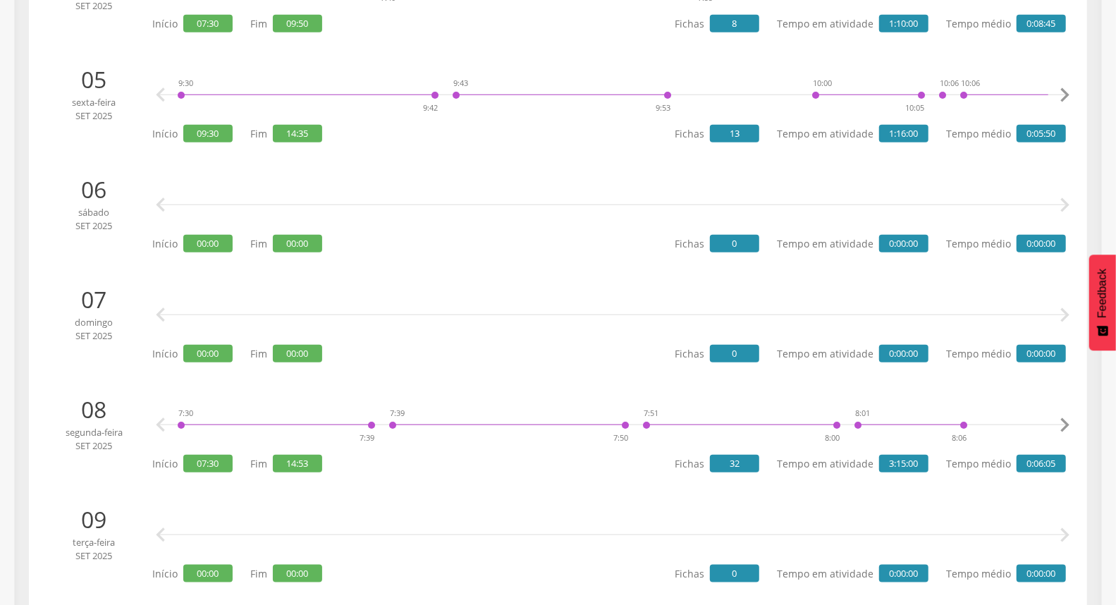
scroll to position [784, 0]
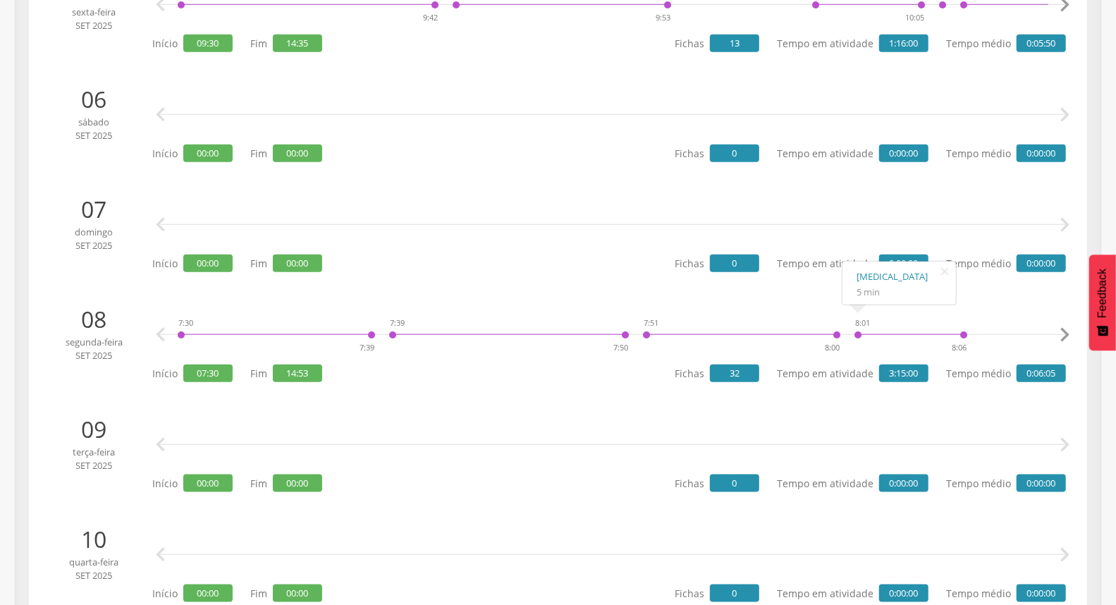
click at [1061, 335] on icon "" at bounding box center [1065, 335] width 28 height 28
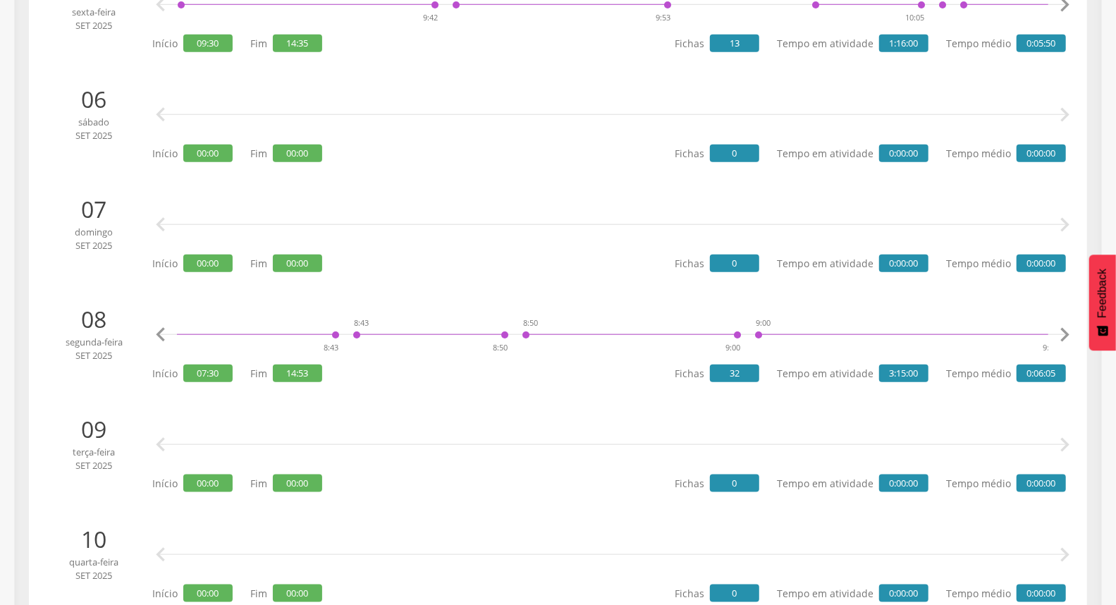
click at [1061, 336] on icon "" at bounding box center [1065, 335] width 28 height 28
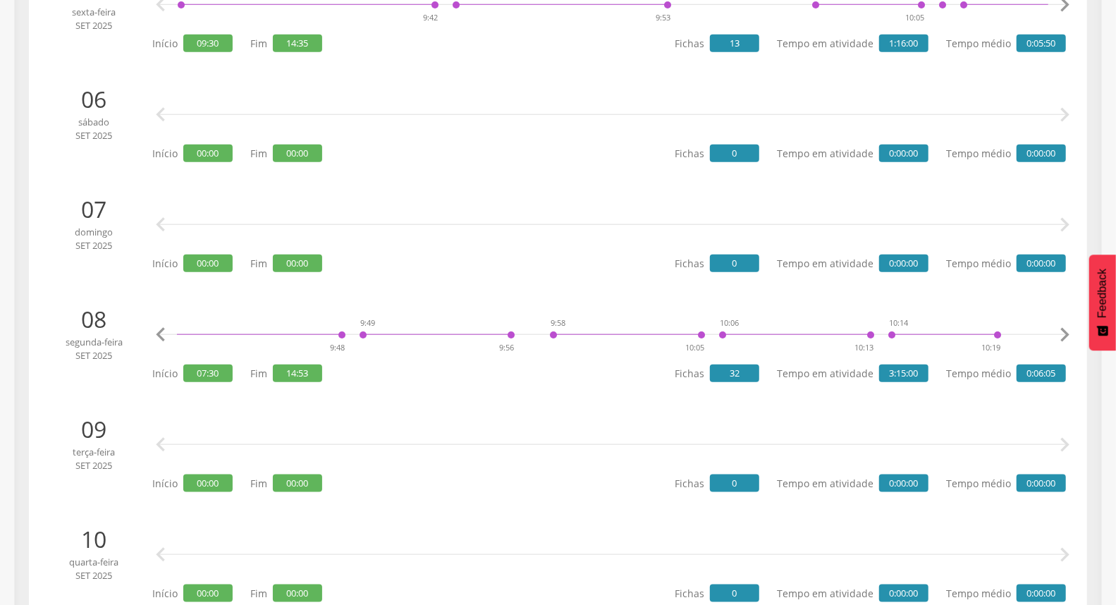
click at [1061, 336] on icon "" at bounding box center [1065, 335] width 28 height 28
click at [1060, 336] on icon "" at bounding box center [1065, 335] width 28 height 28
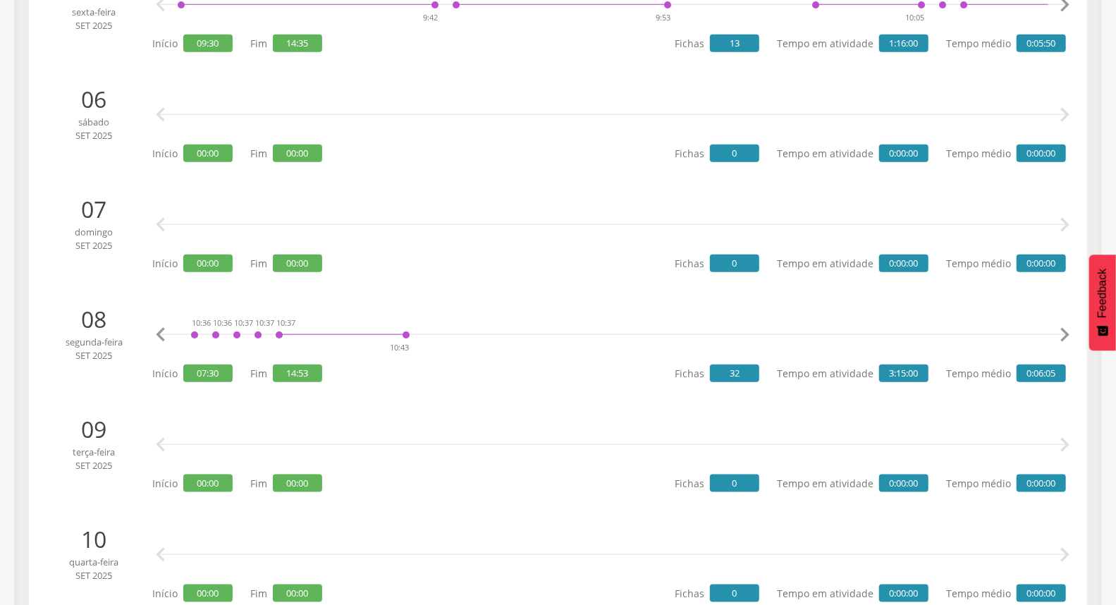
click at [1060, 336] on icon "" at bounding box center [1065, 335] width 28 height 28
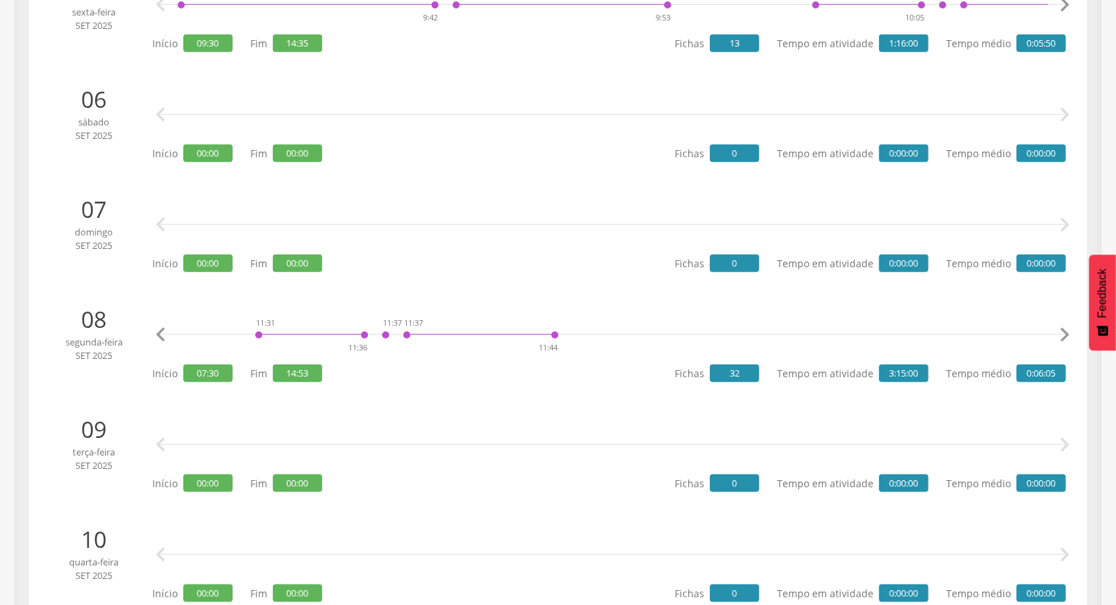
scroll to position [0, 5233]
click at [1060, 336] on icon "" at bounding box center [1065, 335] width 28 height 28
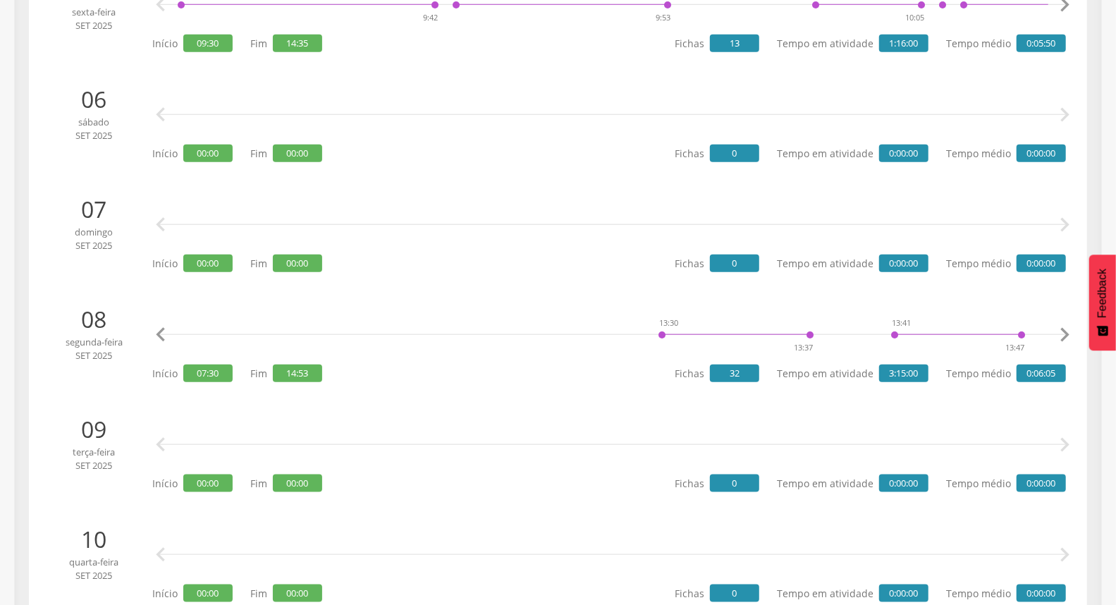
click at [1060, 336] on icon "" at bounding box center [1065, 335] width 28 height 28
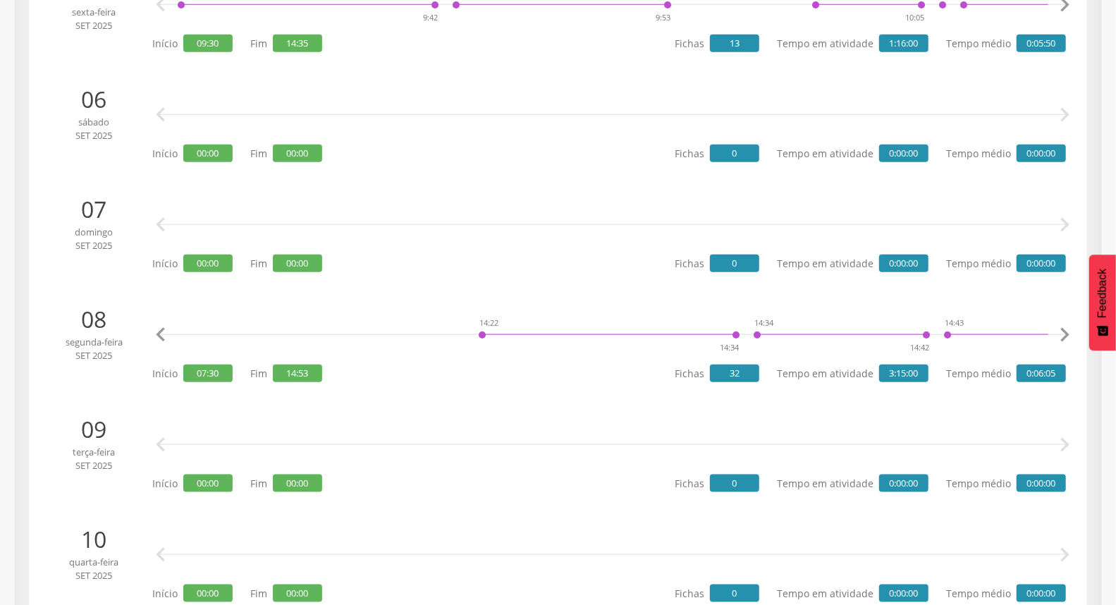
scroll to position [0, 7789]
click at [1060, 336] on icon "" at bounding box center [1065, 335] width 28 height 28
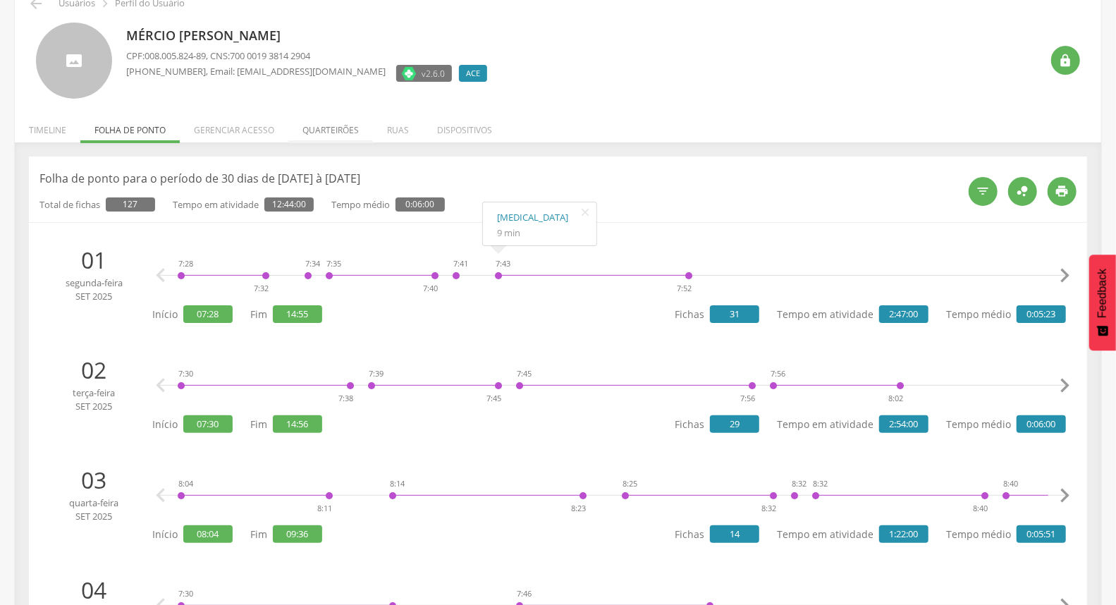
scroll to position [0, 0]
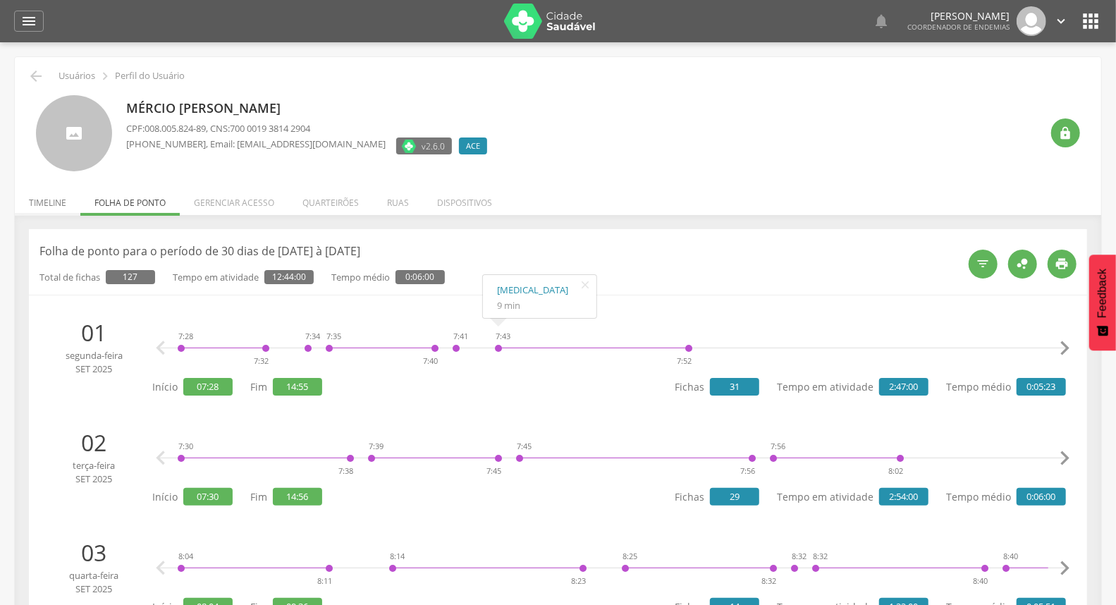
click at [43, 200] on li "Timeline" at bounding box center [48, 199] width 66 height 33
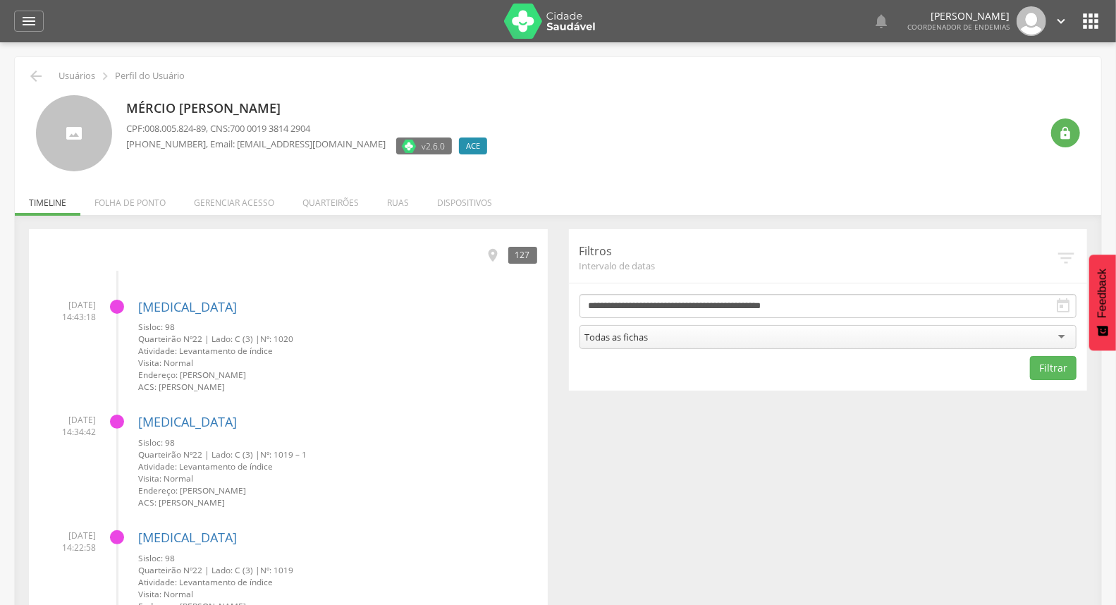
click at [341, 209] on li "Quarteirões" at bounding box center [330, 199] width 85 height 33
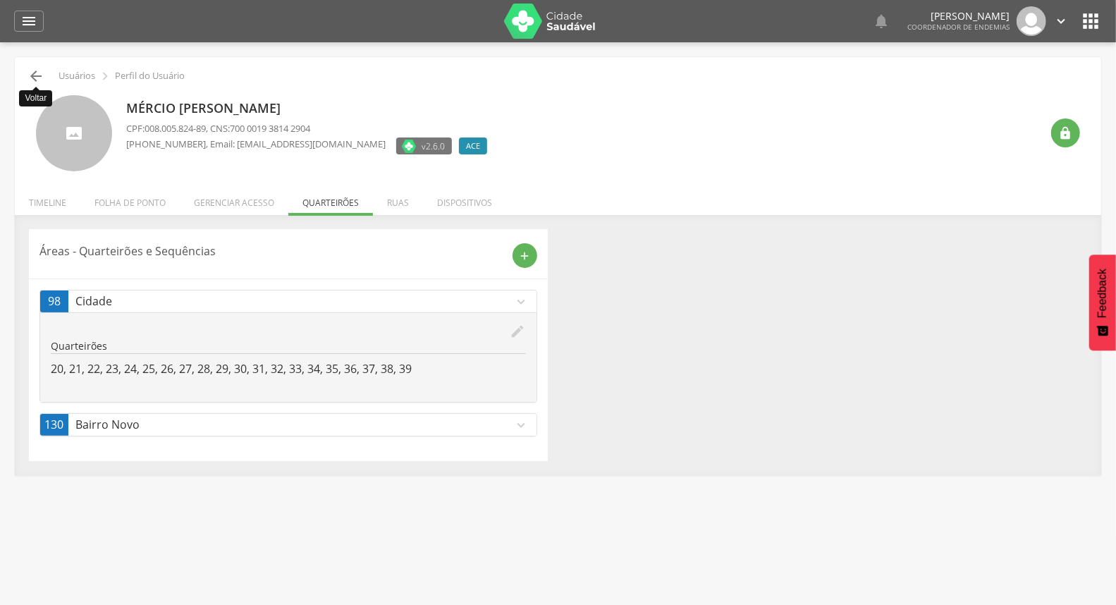
click at [32, 80] on icon "" at bounding box center [36, 76] width 17 height 17
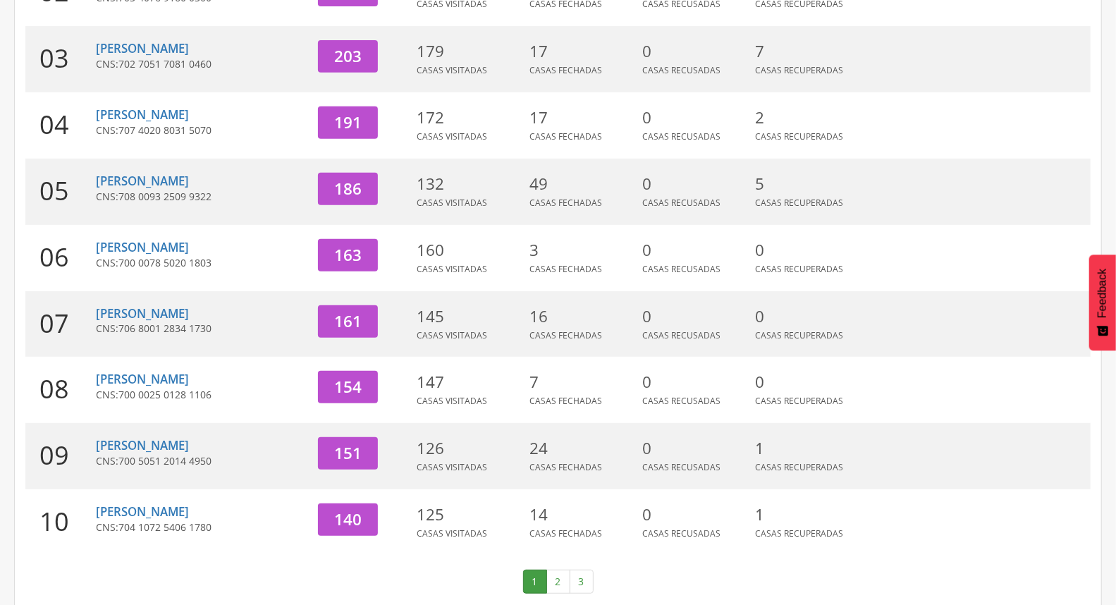
scroll to position [374, 0]
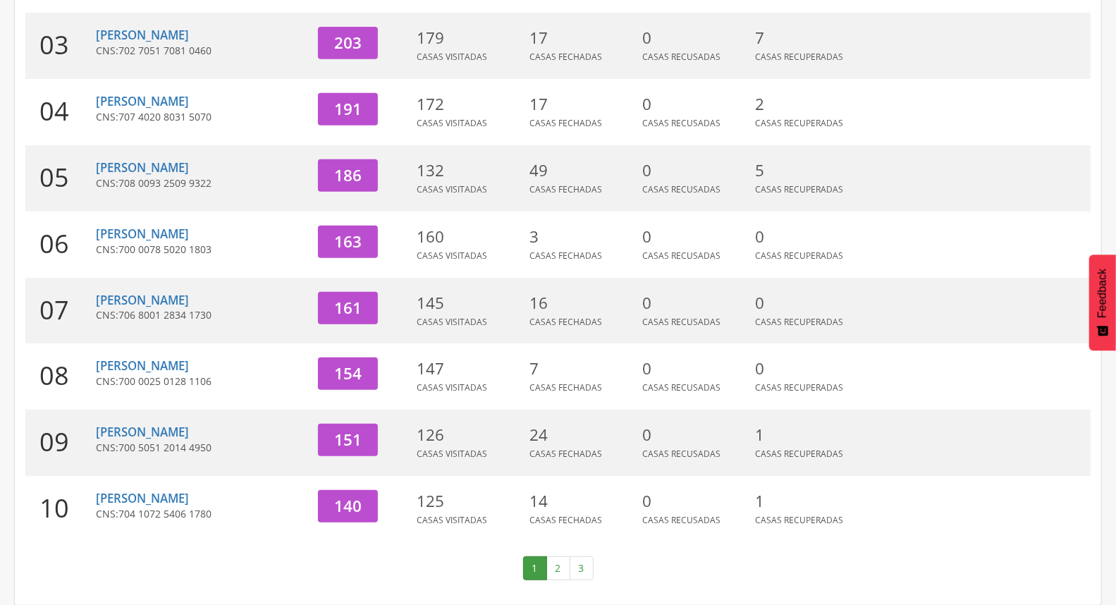
click at [554, 569] on link "2" at bounding box center [559, 568] width 24 height 24
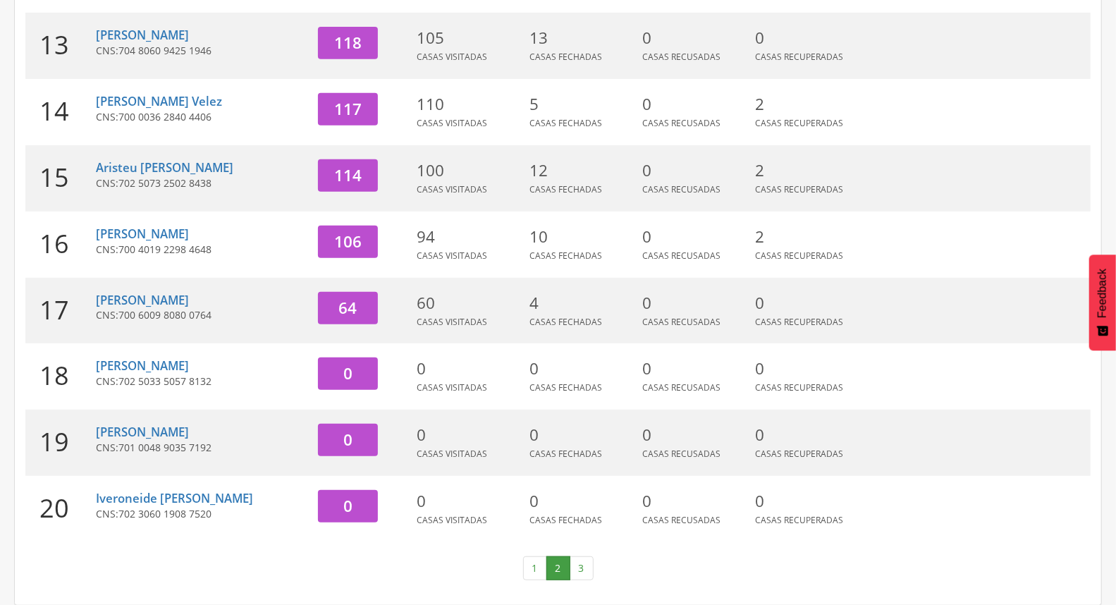
scroll to position [138, 0]
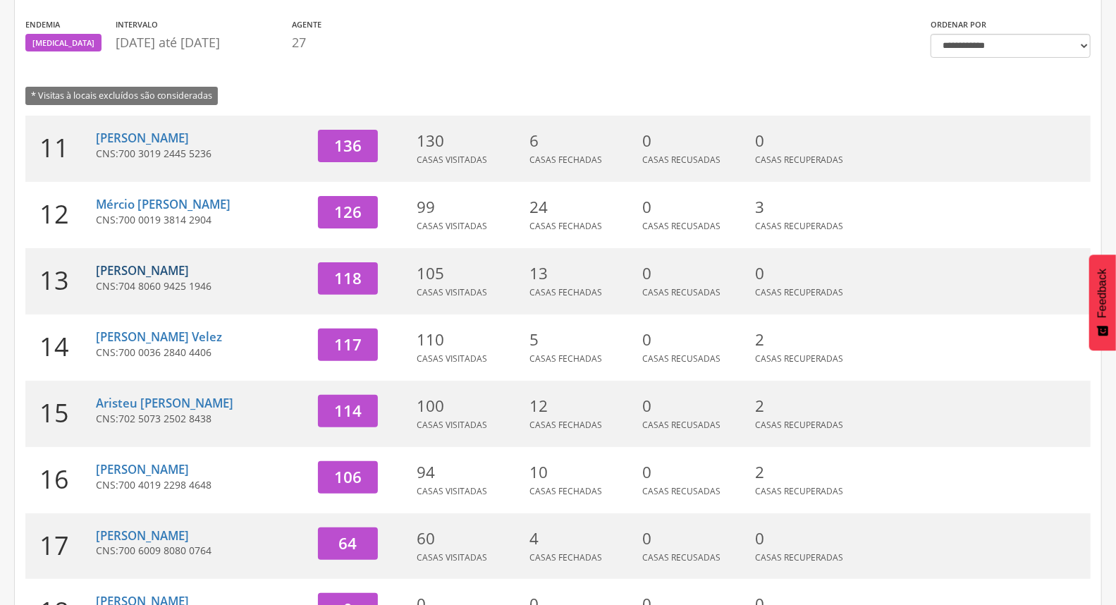
click at [169, 266] on link "[PERSON_NAME]" at bounding box center [142, 270] width 93 height 16
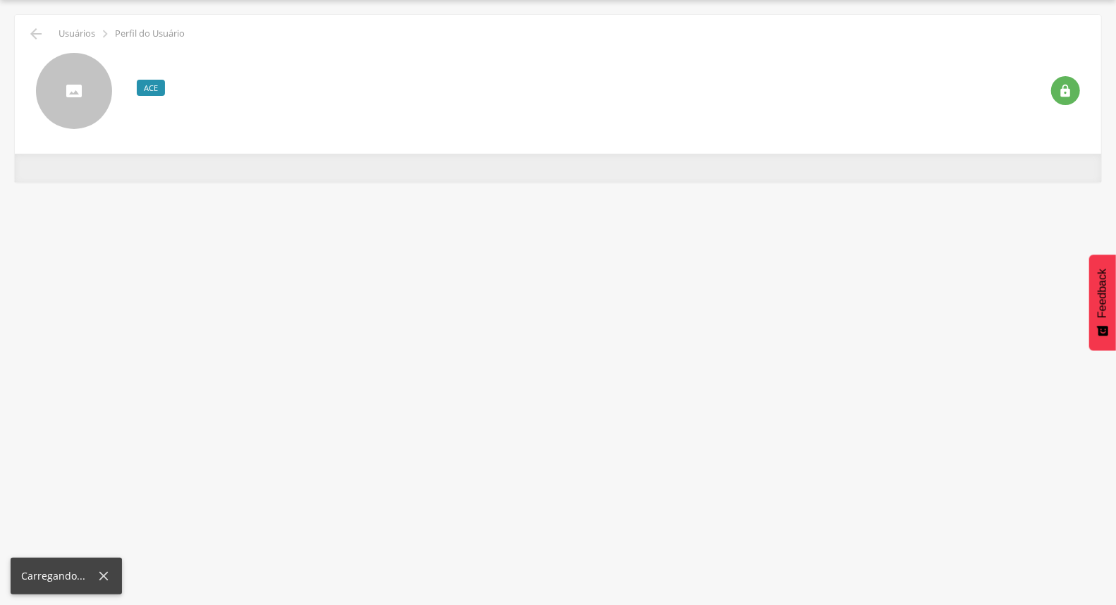
scroll to position [42, 0]
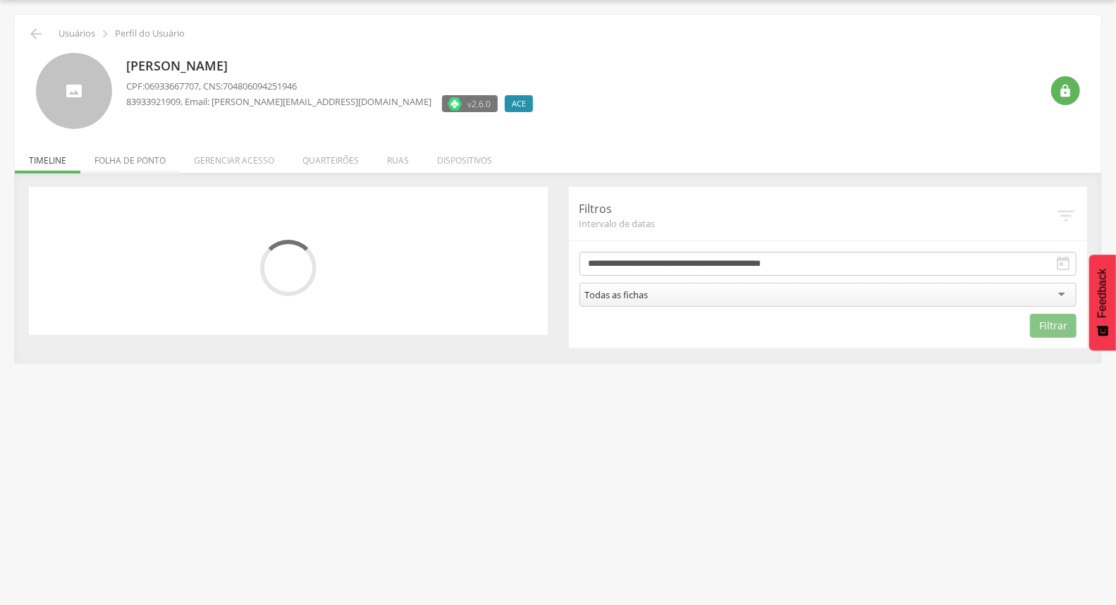
click at [141, 154] on li "Folha de ponto" at bounding box center [129, 156] width 99 height 33
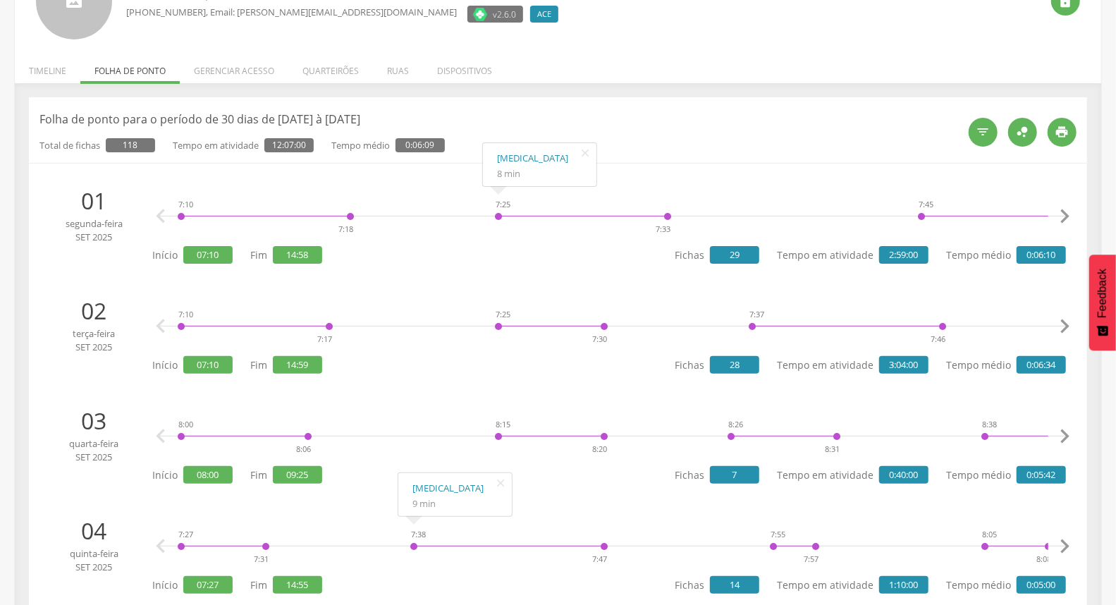
scroll to position [0, 0]
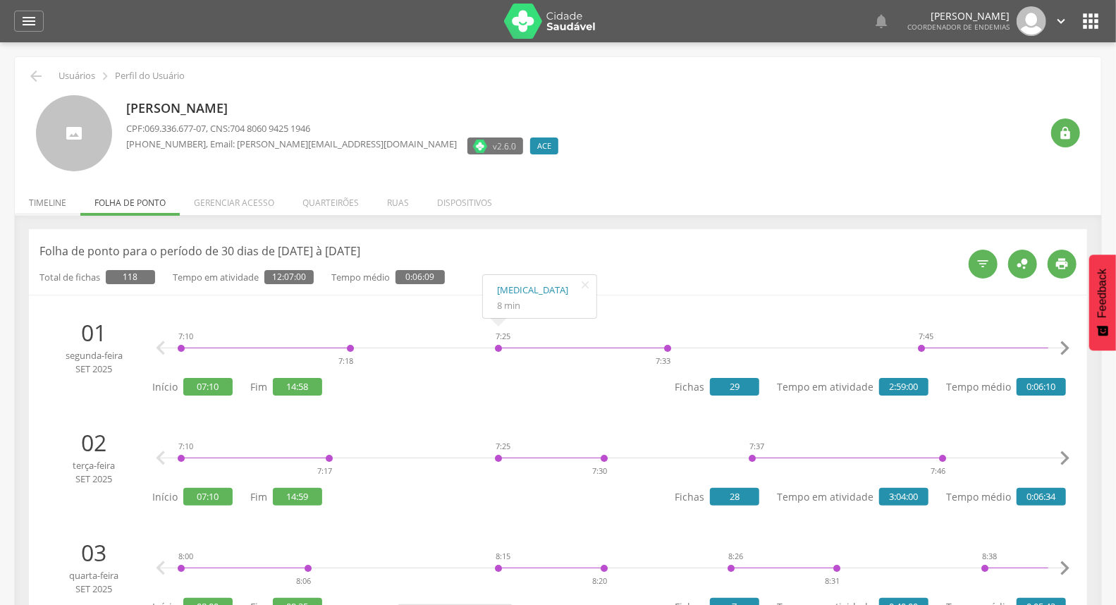
click at [40, 202] on li "Timeline" at bounding box center [48, 199] width 66 height 33
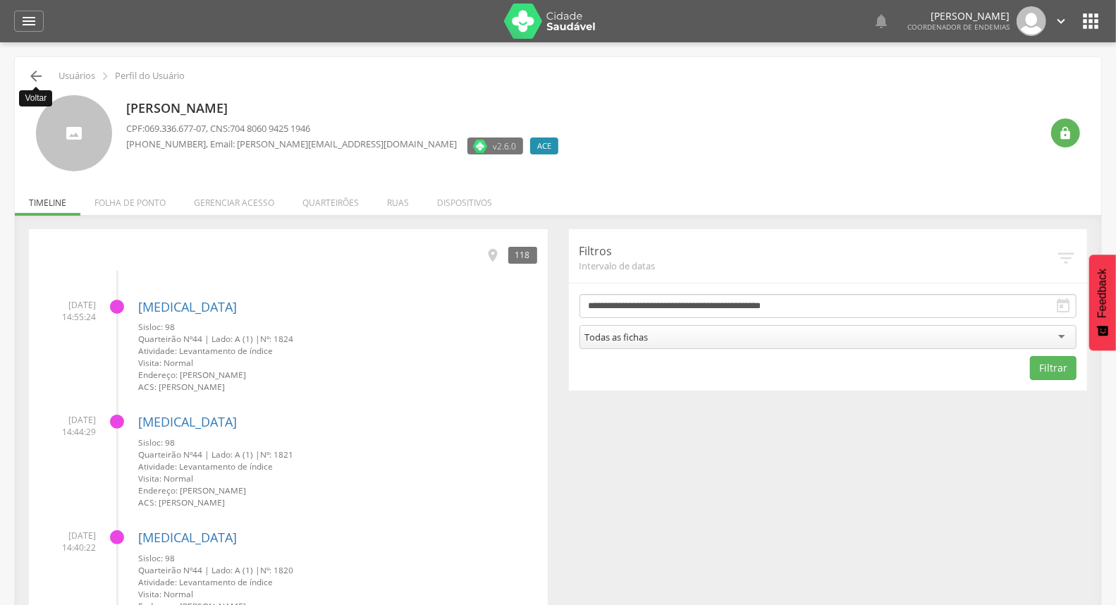
click at [37, 78] on icon "" at bounding box center [36, 76] width 17 height 17
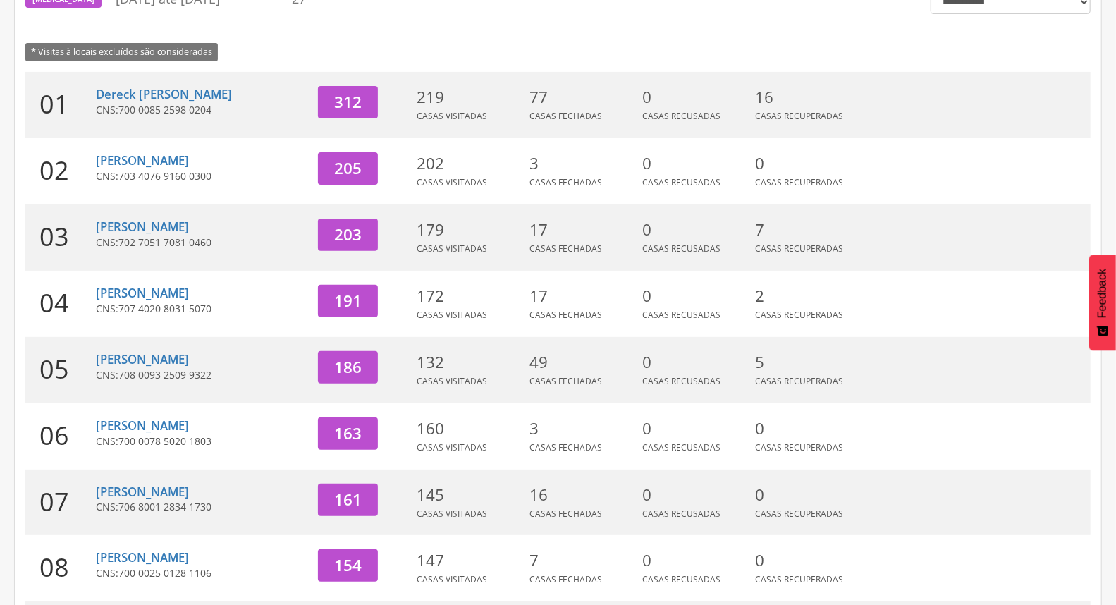
scroll to position [374, 0]
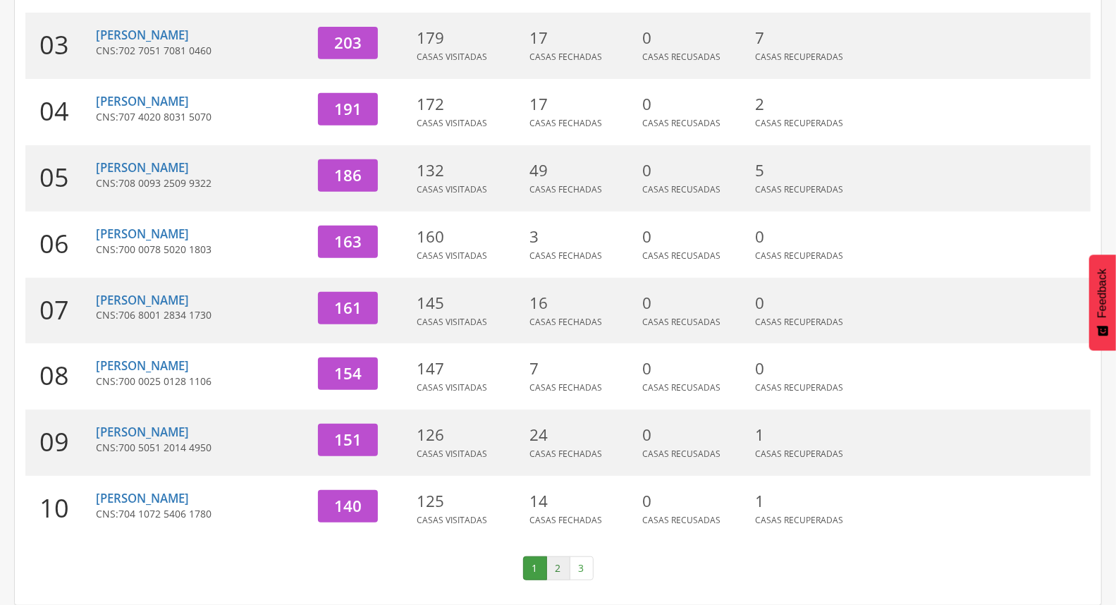
click at [560, 566] on link "2" at bounding box center [559, 568] width 24 height 24
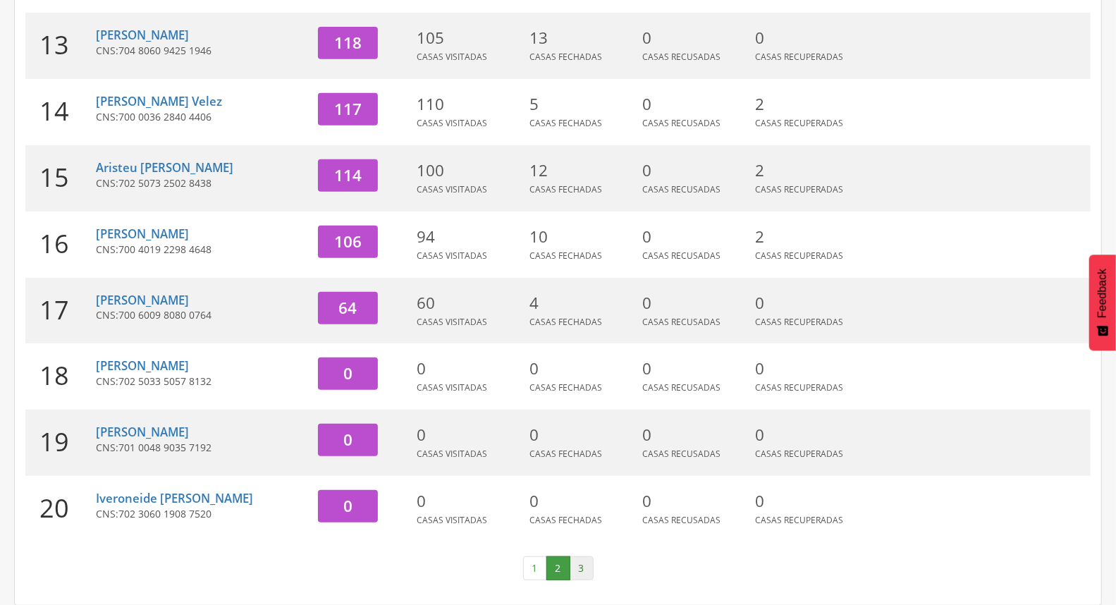
click at [583, 567] on link "3" at bounding box center [582, 568] width 24 height 24
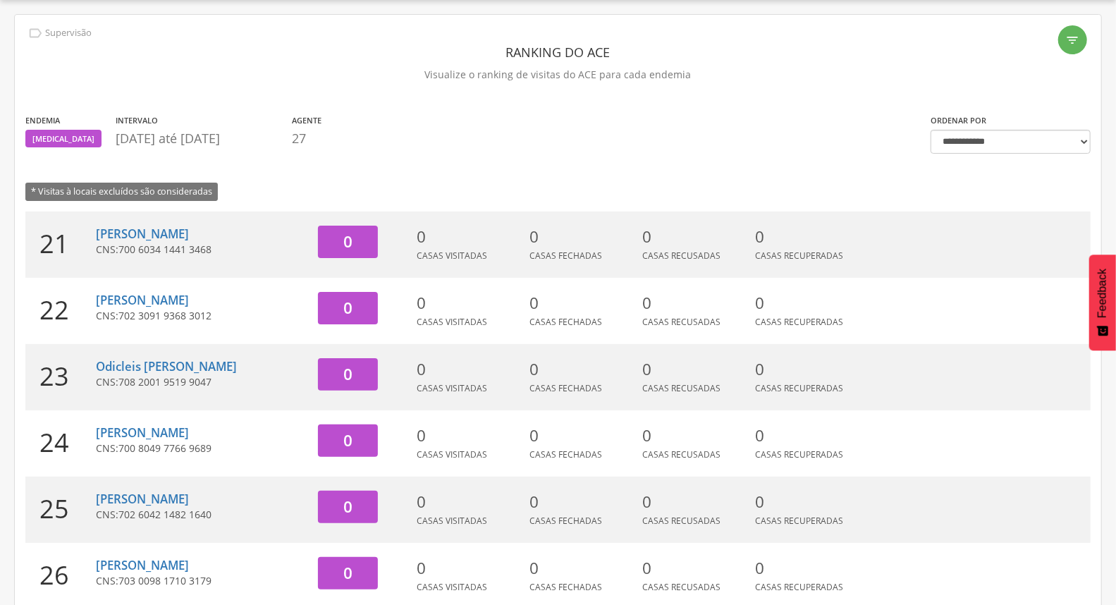
scroll to position [174, 0]
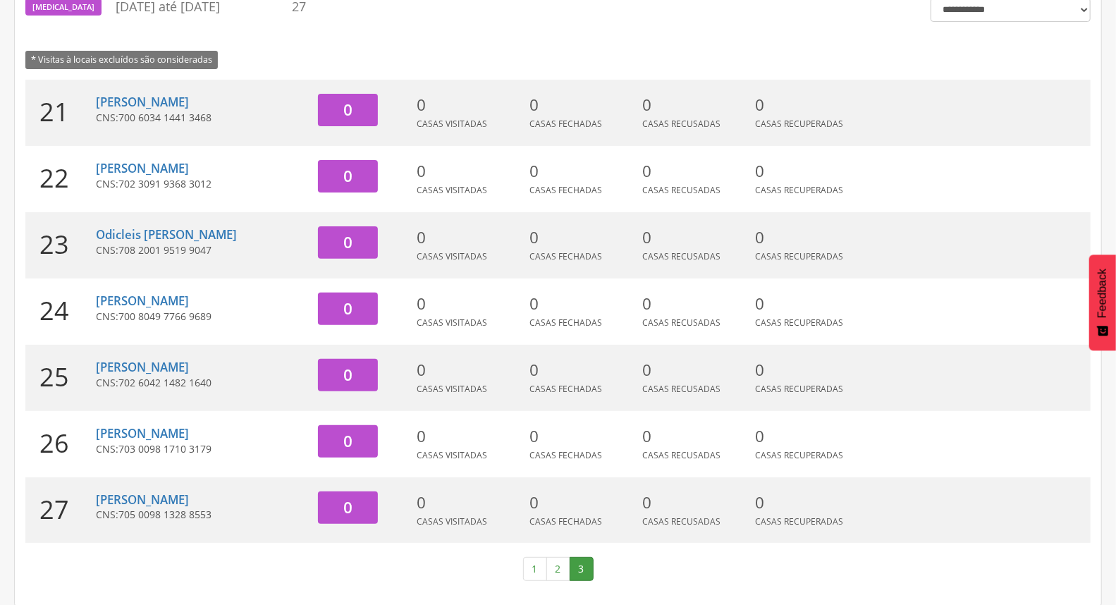
click at [224, 356] on div "Ewerton Laurentino Silva Paz CNS: 702 6042 1482 1640" at bounding box center [202, 378] width 212 height 66
click at [189, 363] on link "[PERSON_NAME]" at bounding box center [142, 367] width 93 height 16
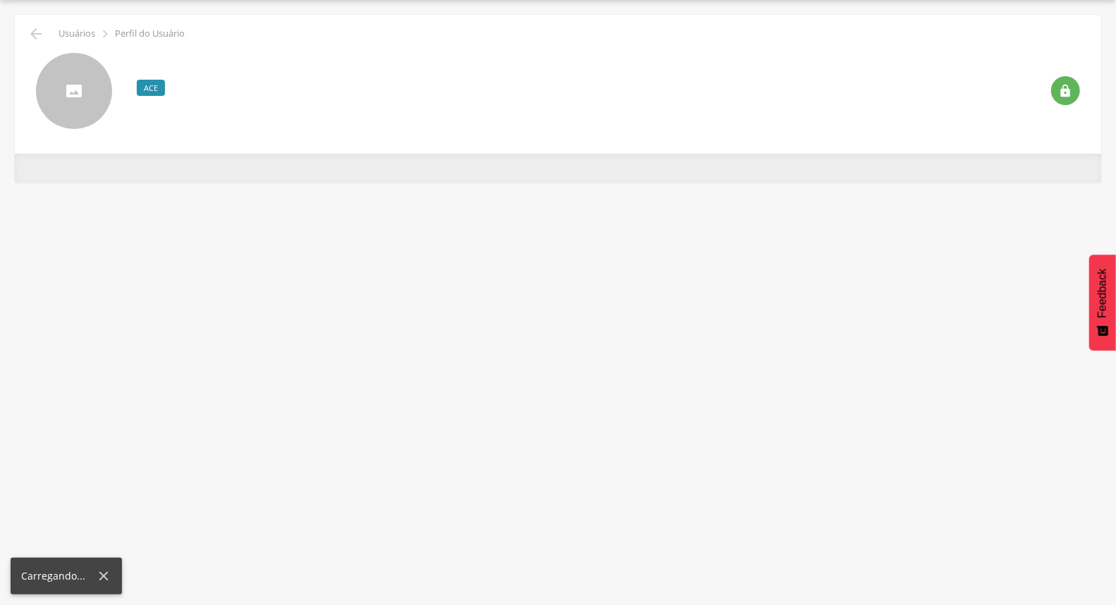
scroll to position [42, 0]
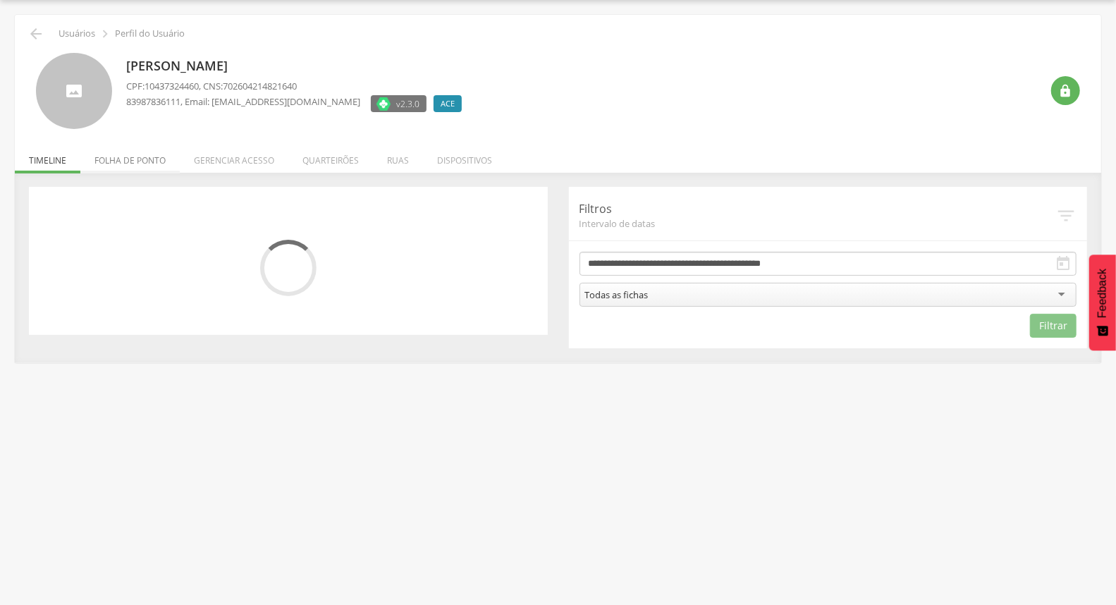
click at [142, 163] on li "Folha de ponto" at bounding box center [129, 156] width 99 height 33
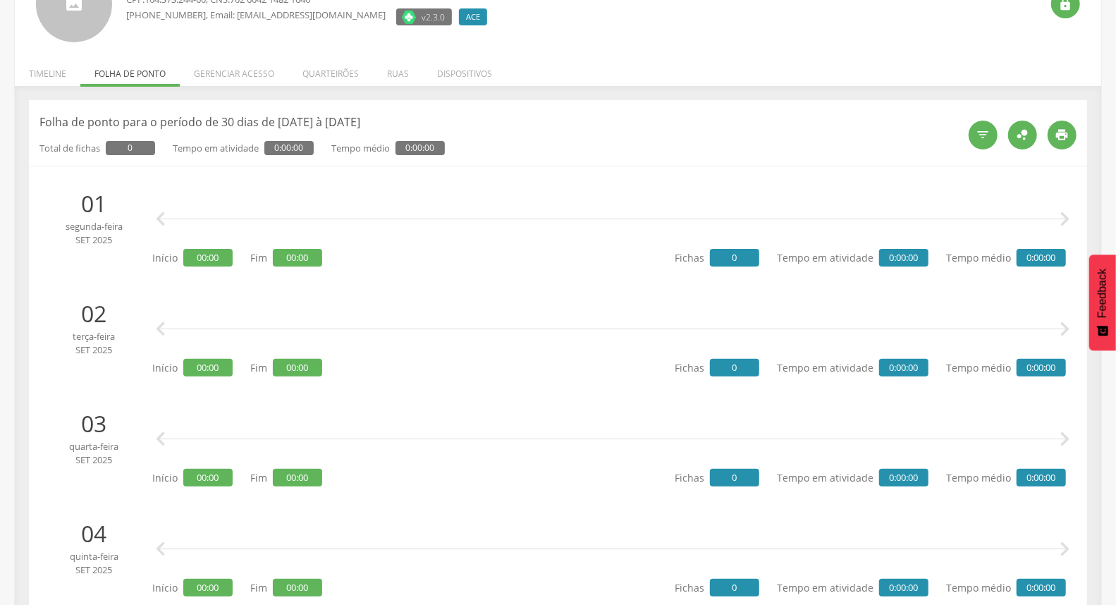
scroll to position [0, 0]
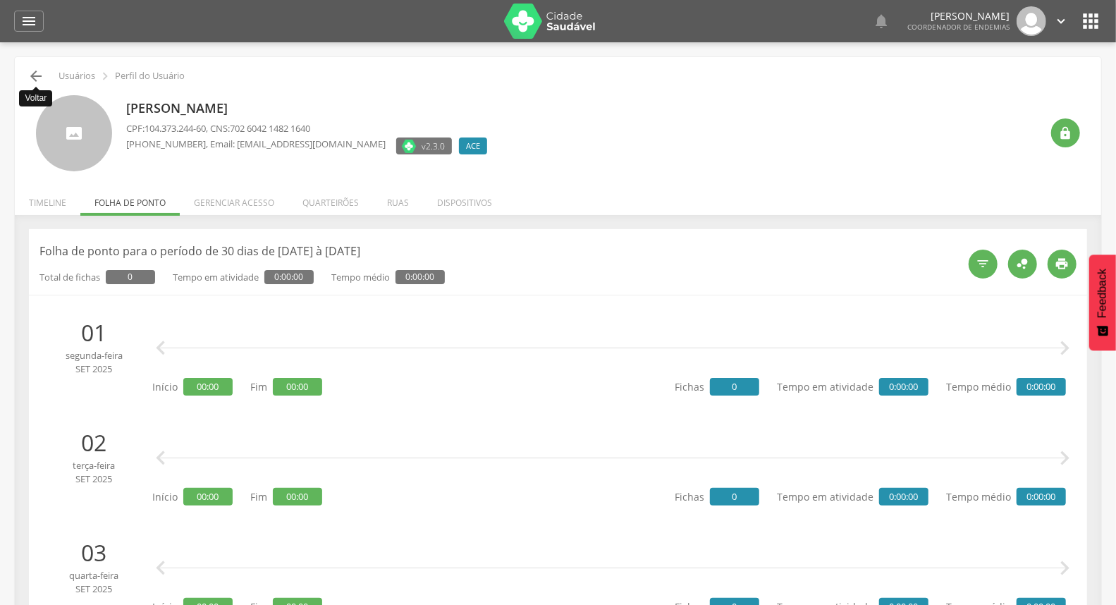
click at [37, 68] on icon "" at bounding box center [36, 76] width 17 height 17
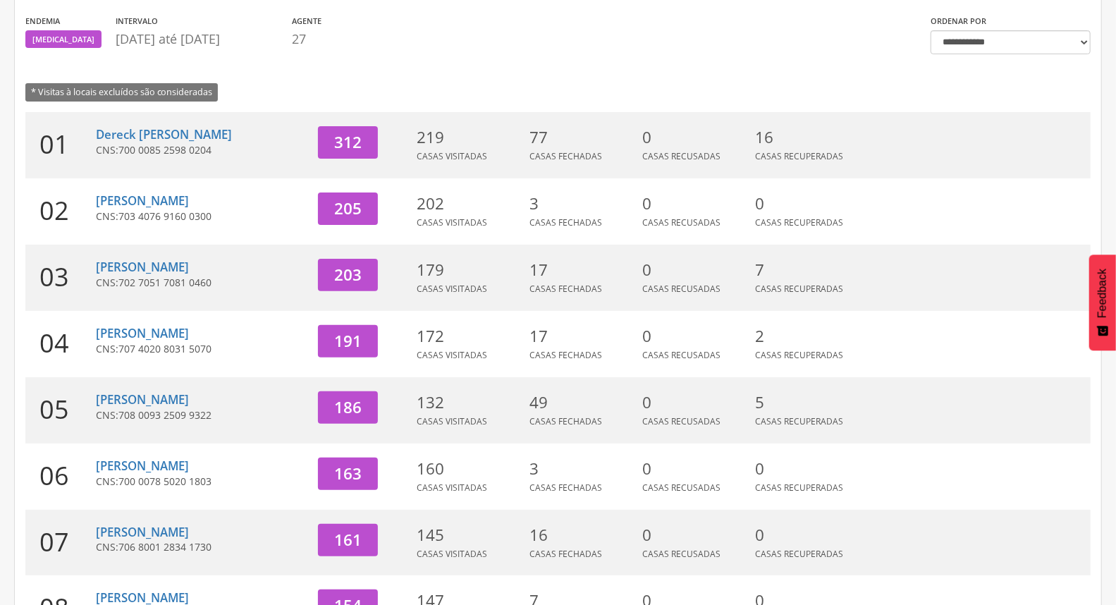
scroll to position [374, 0]
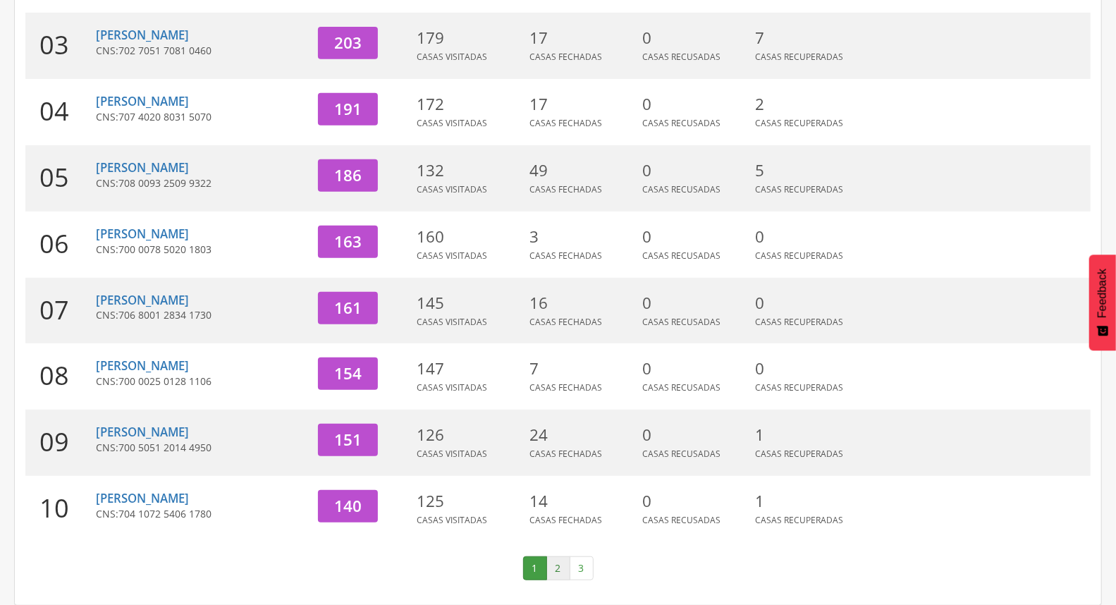
click at [559, 572] on link "2" at bounding box center [559, 568] width 24 height 24
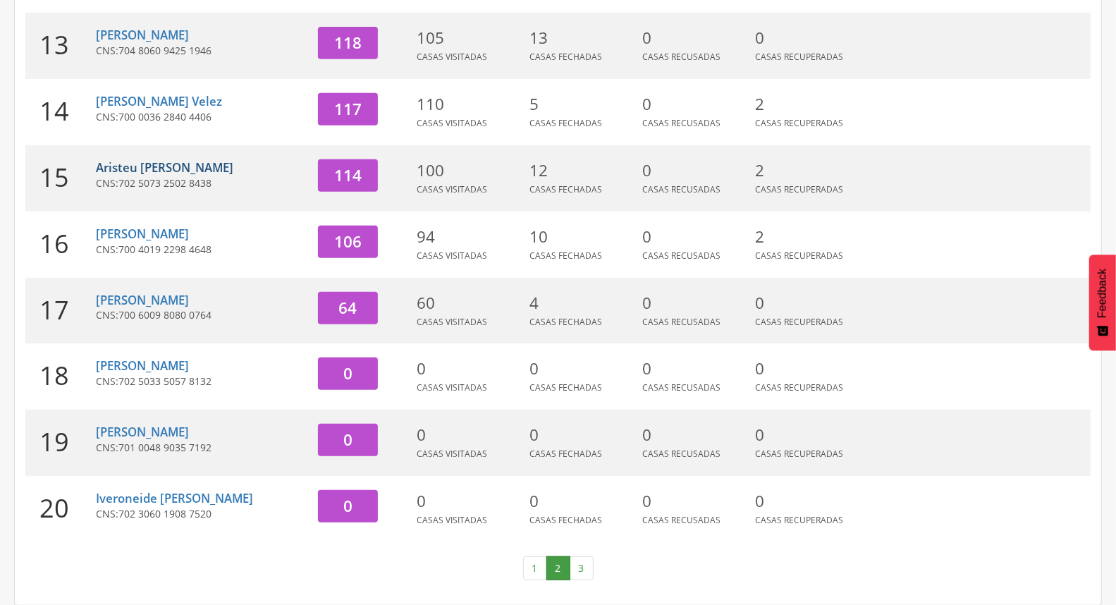
click at [195, 161] on link "Aristeu [PERSON_NAME]" at bounding box center [165, 167] width 138 height 16
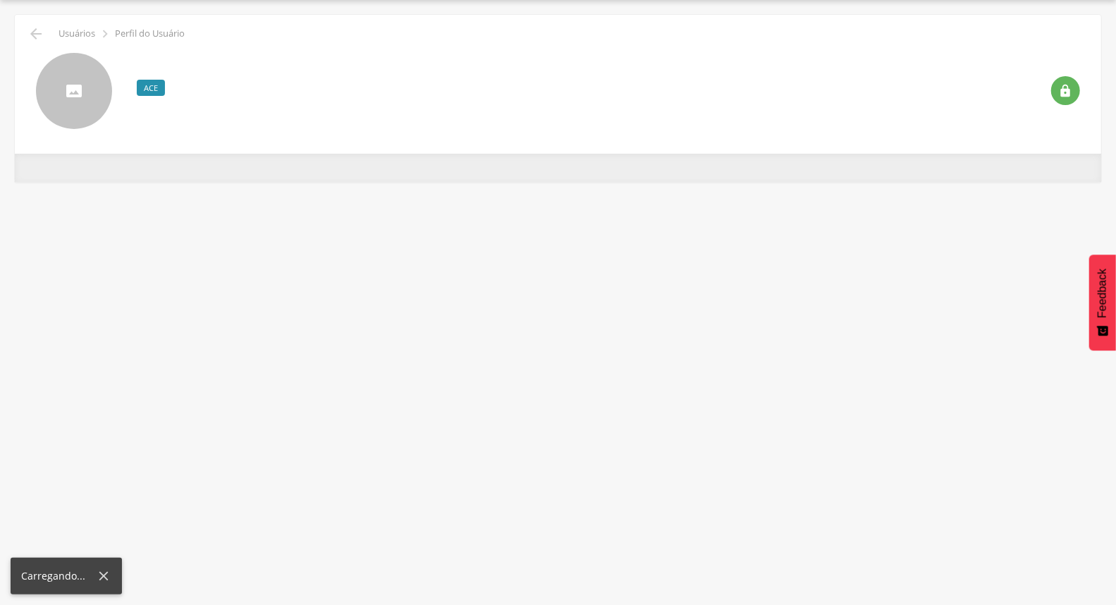
scroll to position [42, 0]
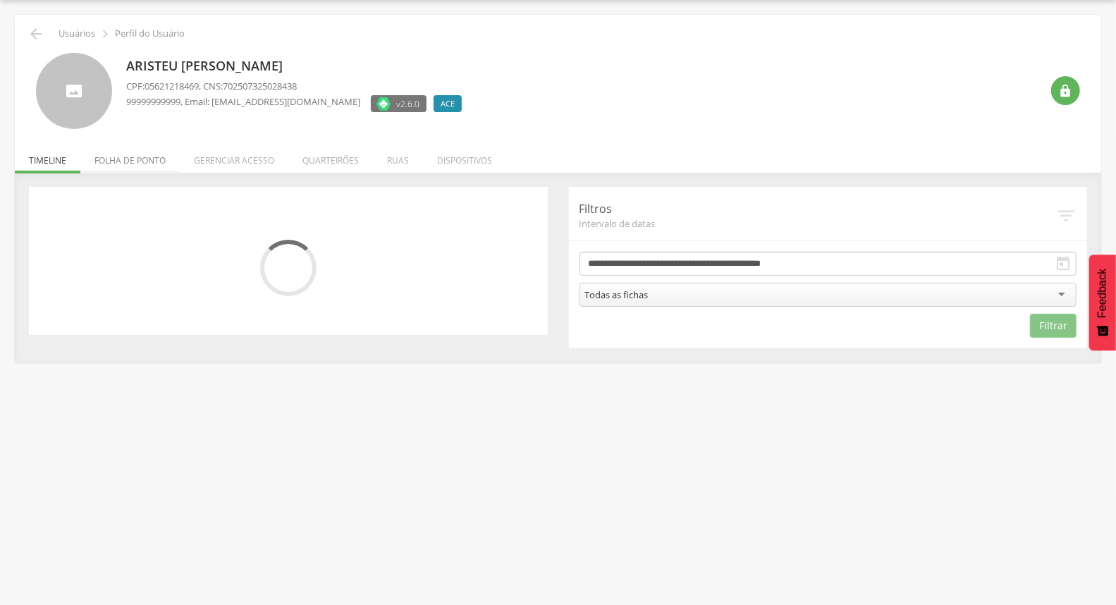
click at [159, 166] on li "Folha de ponto" at bounding box center [129, 156] width 99 height 33
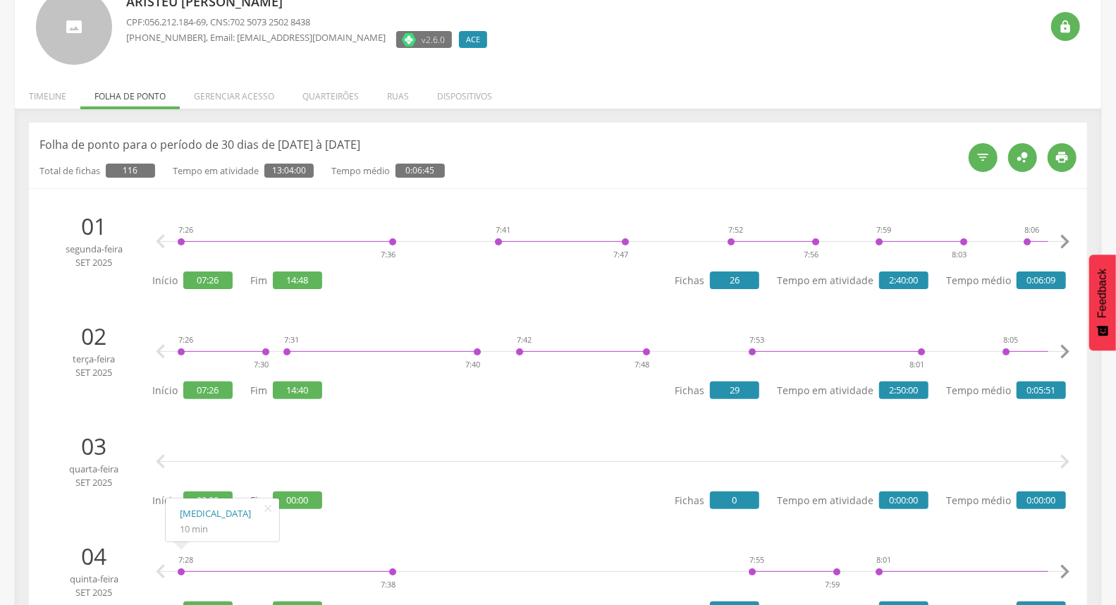
scroll to position [0, 0]
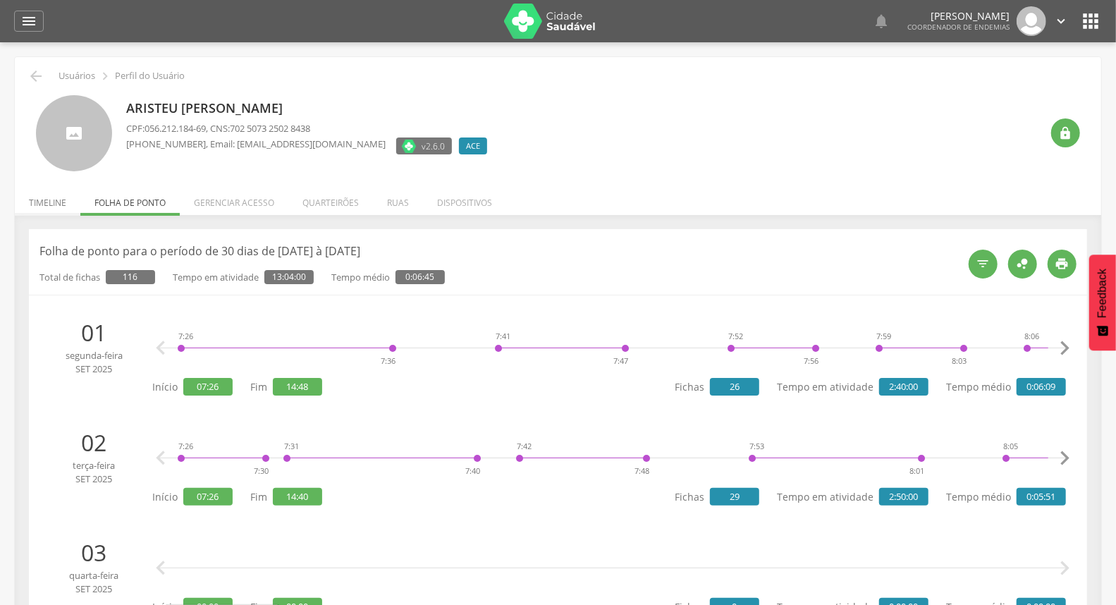
click at [55, 189] on li "Timeline" at bounding box center [48, 199] width 66 height 33
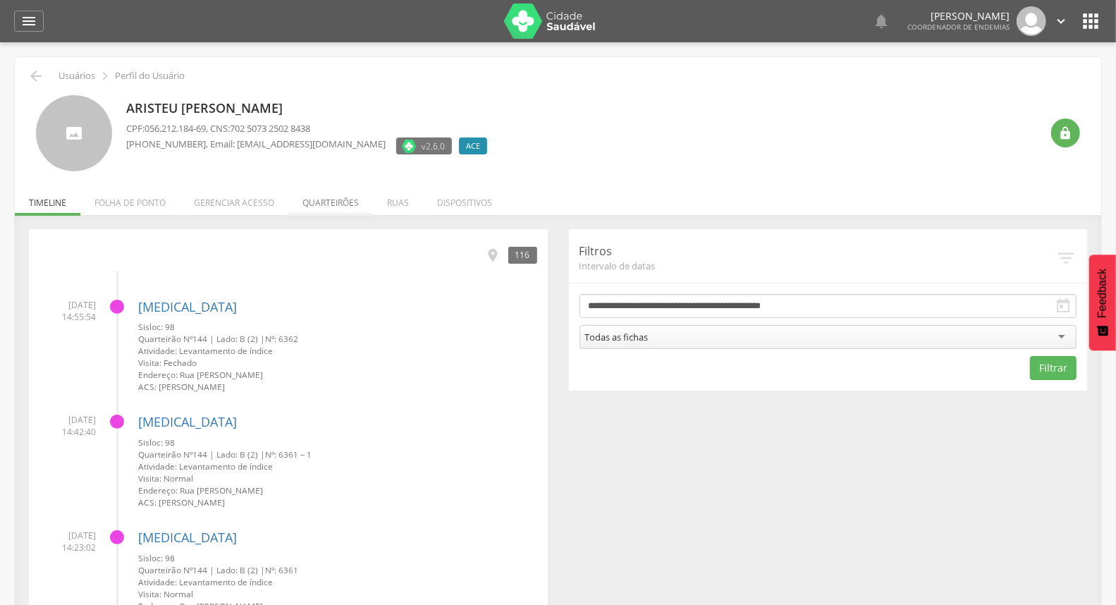
click at [334, 207] on li "Quarteirões" at bounding box center [330, 199] width 85 height 33
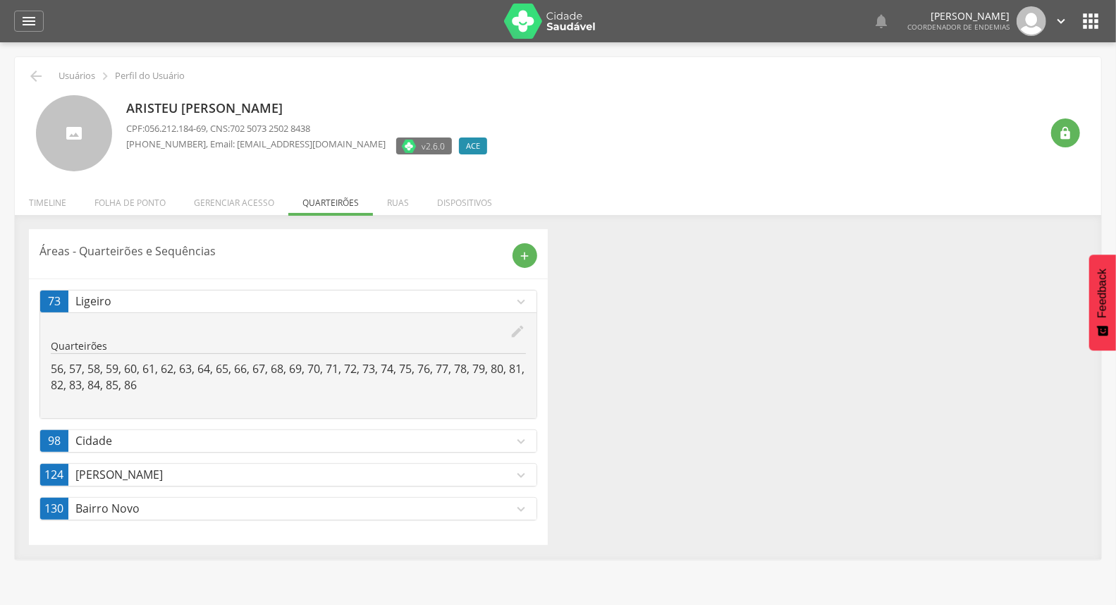
click at [148, 434] on p "Cidade" at bounding box center [294, 441] width 439 height 16
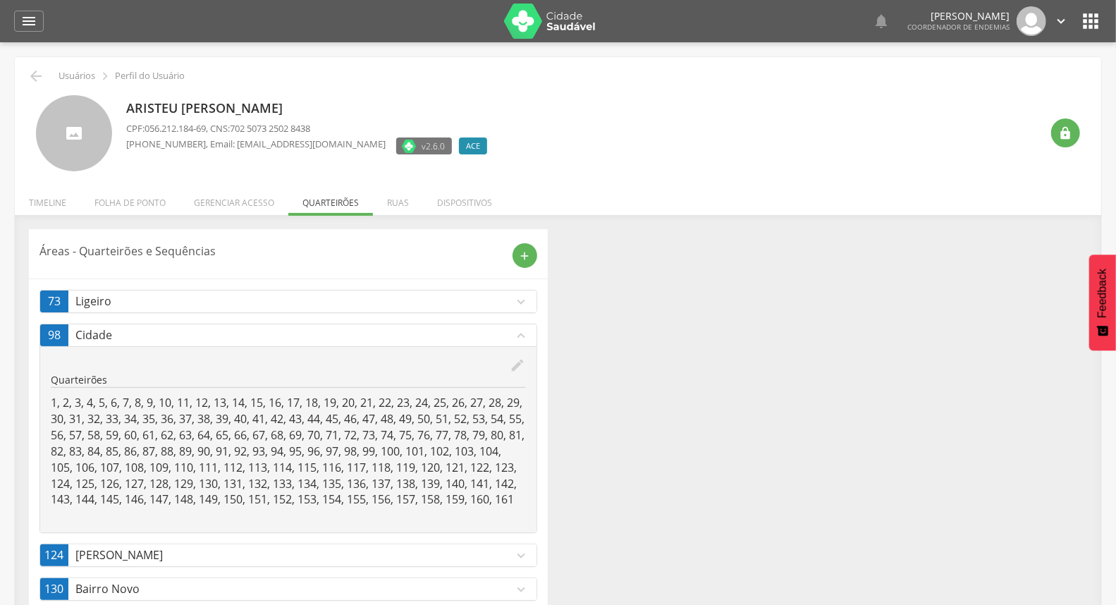
click at [526, 335] on icon "expand_less" at bounding box center [522, 336] width 16 height 16
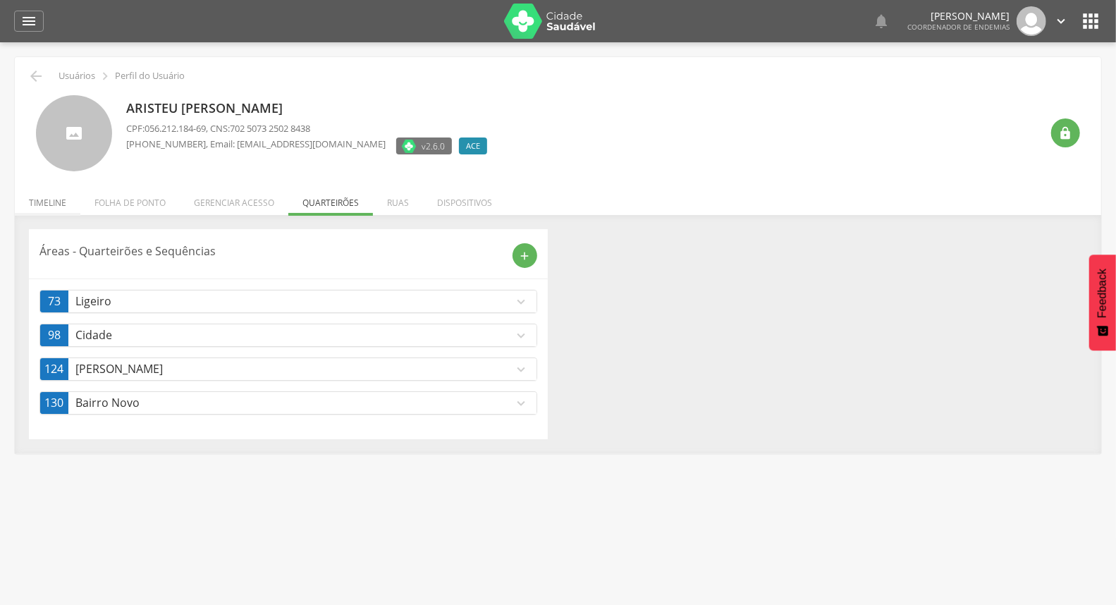
click at [58, 195] on li "Timeline" at bounding box center [48, 199] width 66 height 33
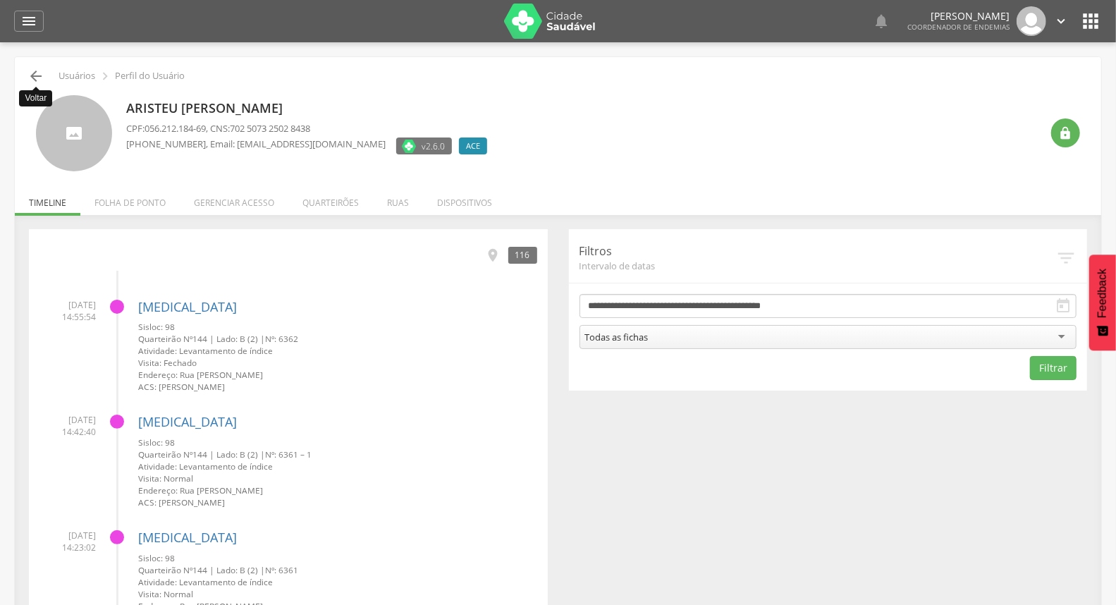
click at [34, 76] on icon "" at bounding box center [36, 76] width 17 height 17
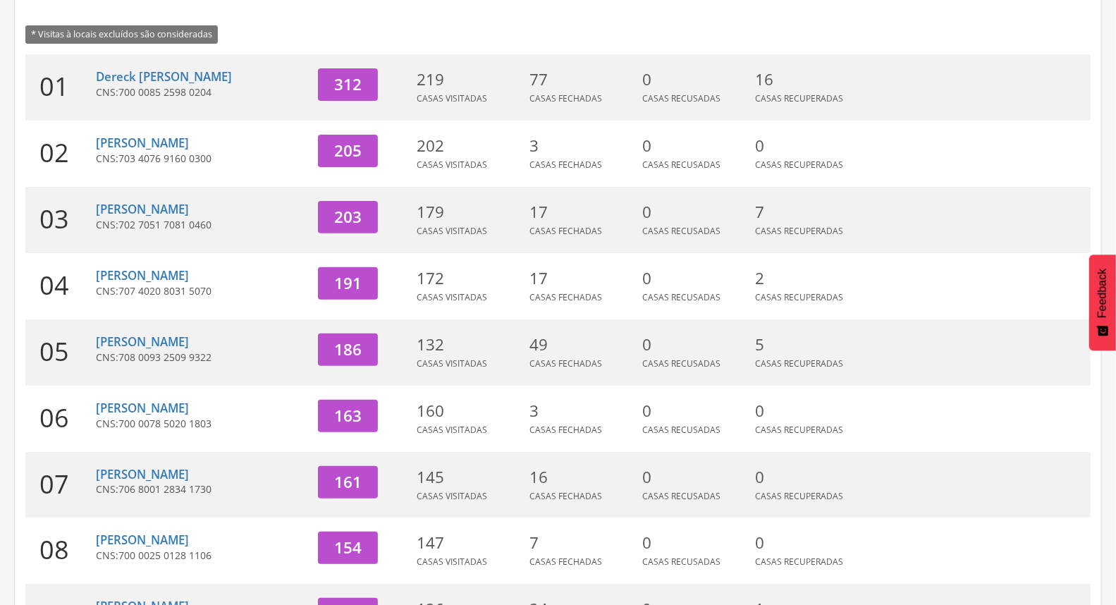
scroll to position [374, 0]
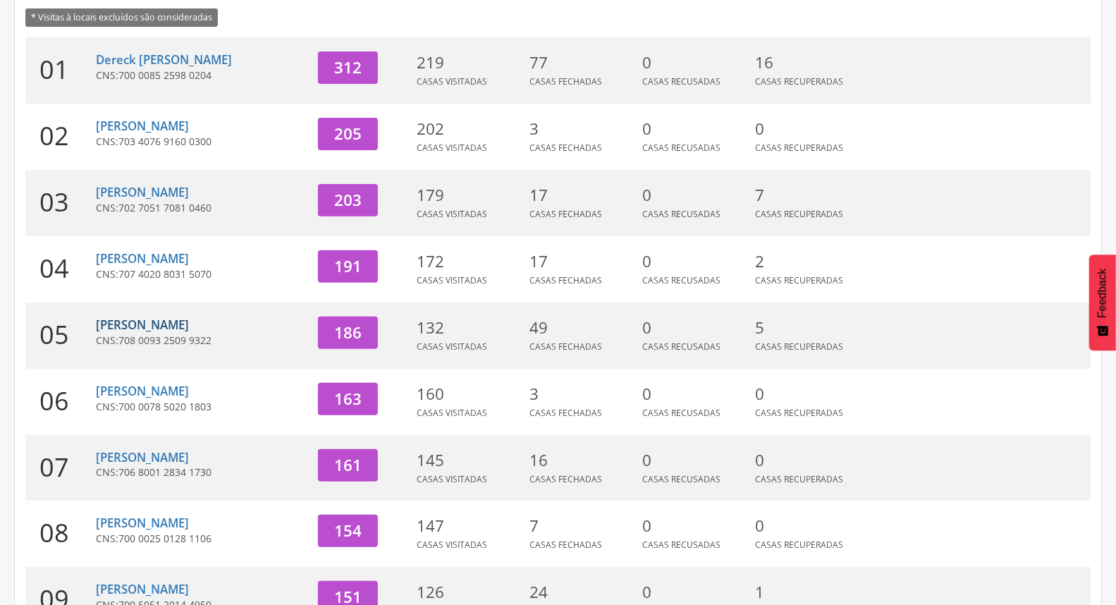
click at [118, 327] on link "[PERSON_NAME]" at bounding box center [142, 325] width 93 height 16
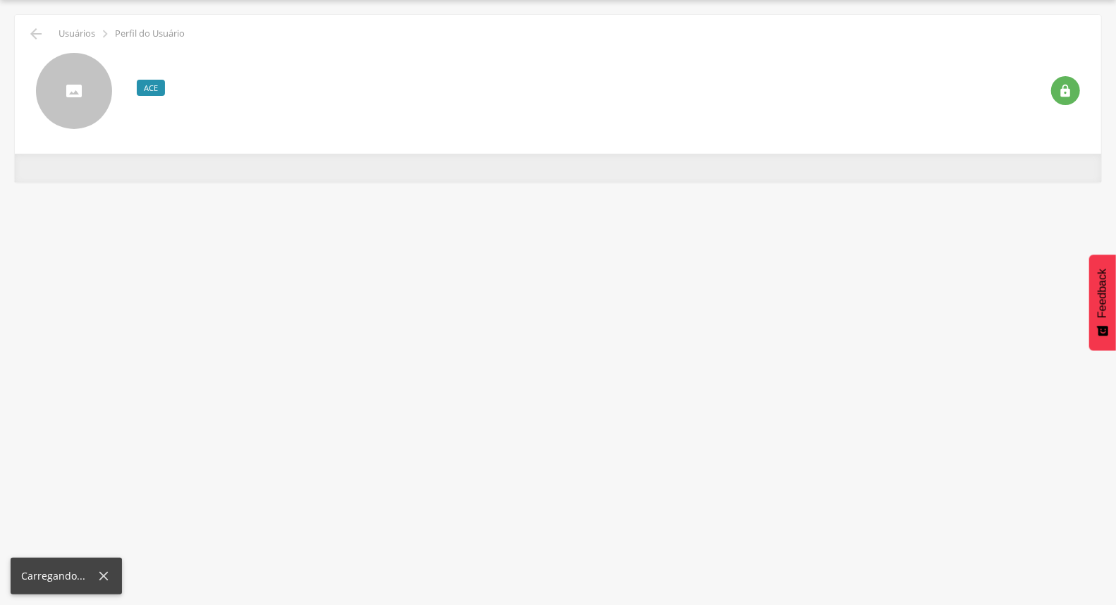
scroll to position [42, 0]
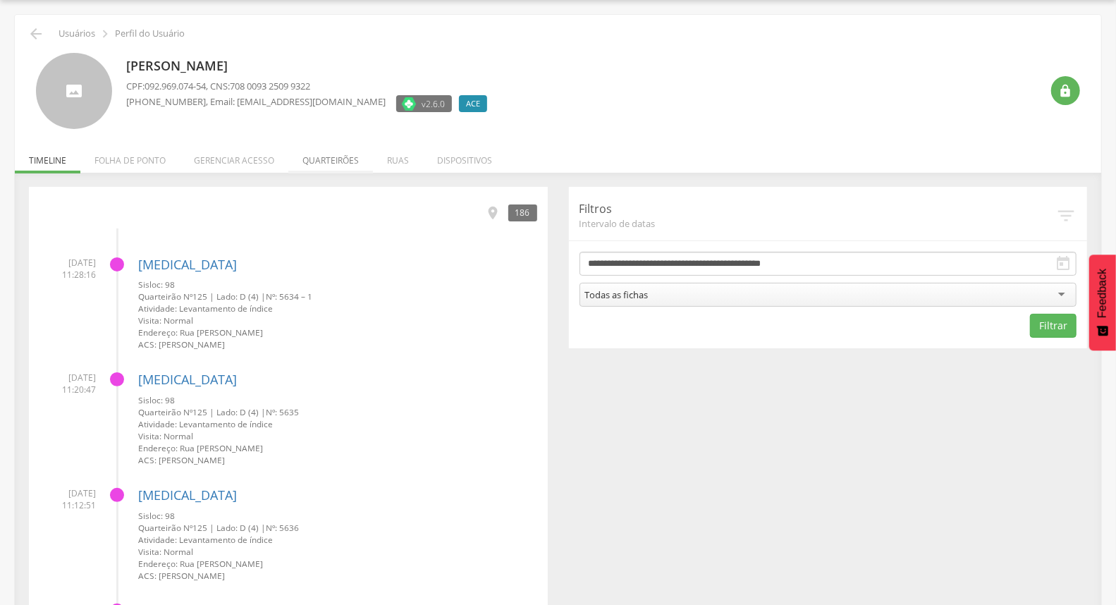
click at [350, 155] on li "Quarteirões" at bounding box center [330, 156] width 85 height 33
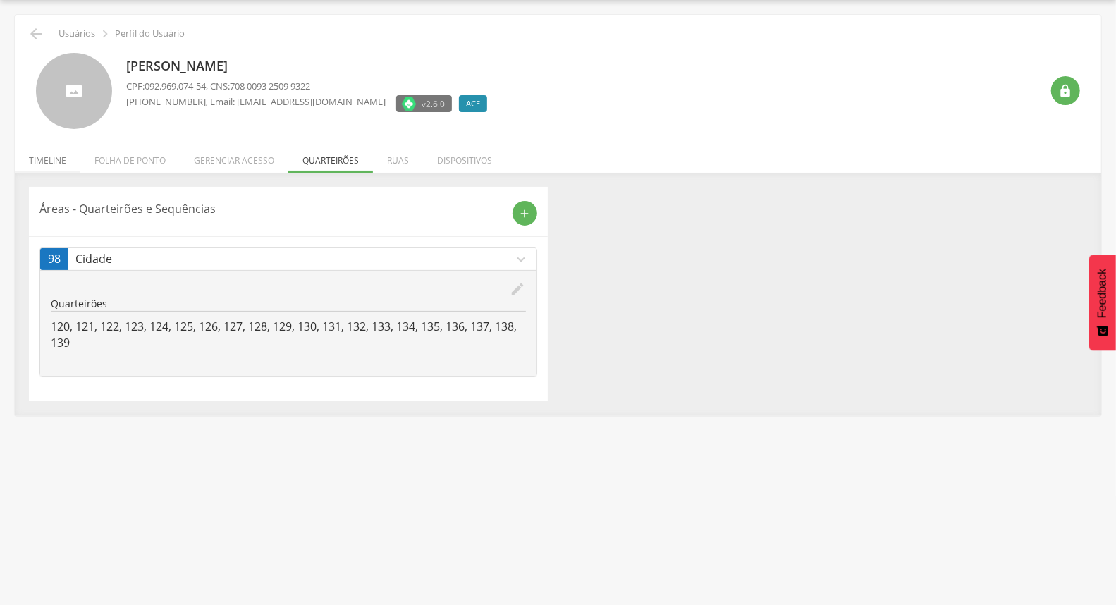
click at [52, 157] on li "Timeline" at bounding box center [48, 156] width 66 height 33
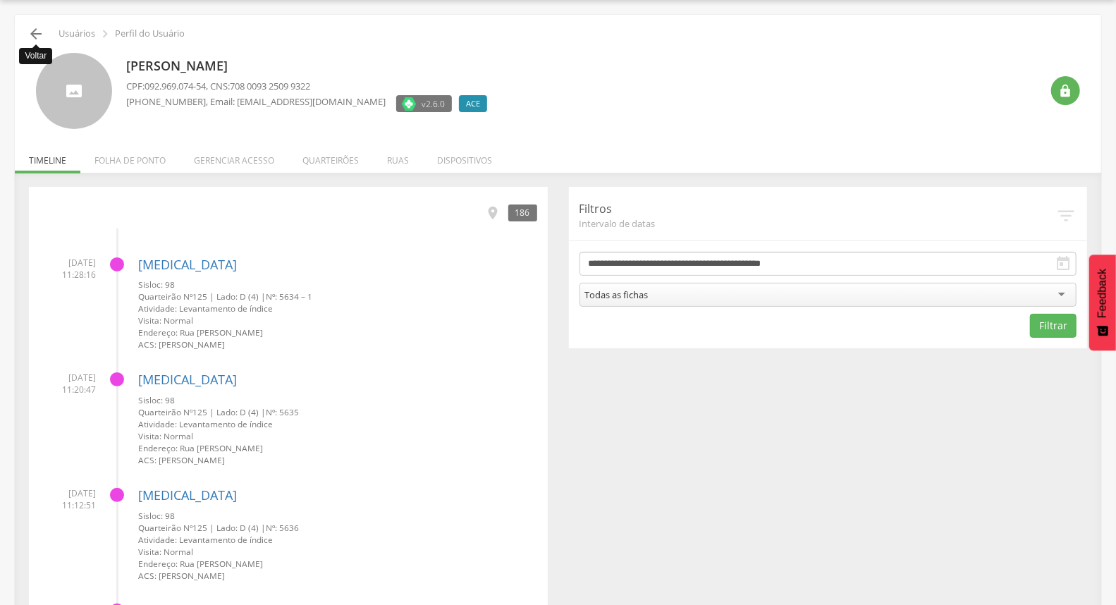
click at [32, 39] on icon "" at bounding box center [36, 33] width 17 height 17
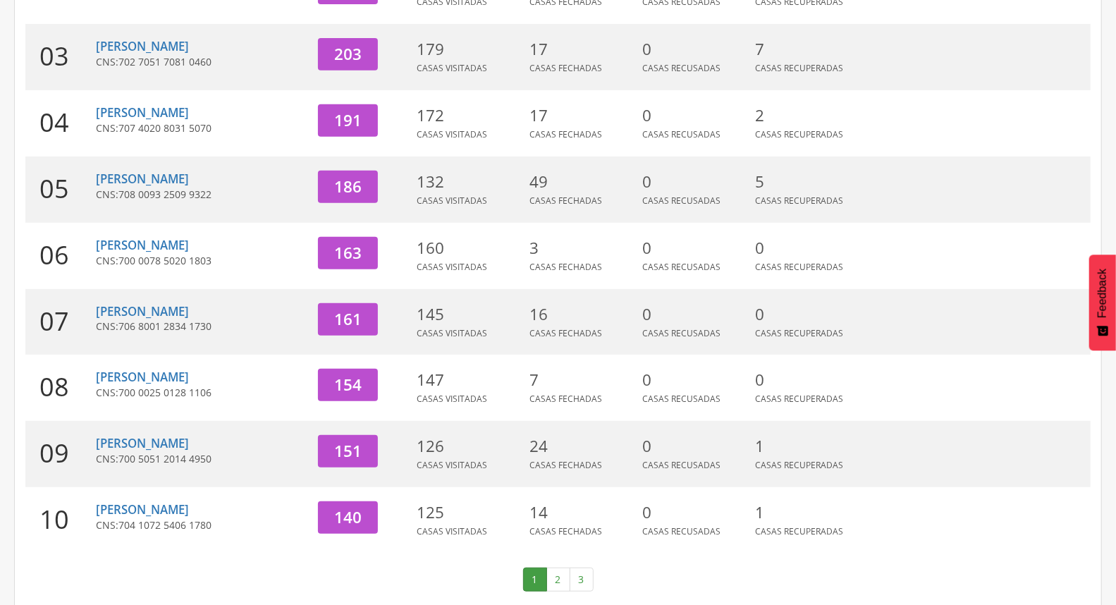
scroll to position [374, 0]
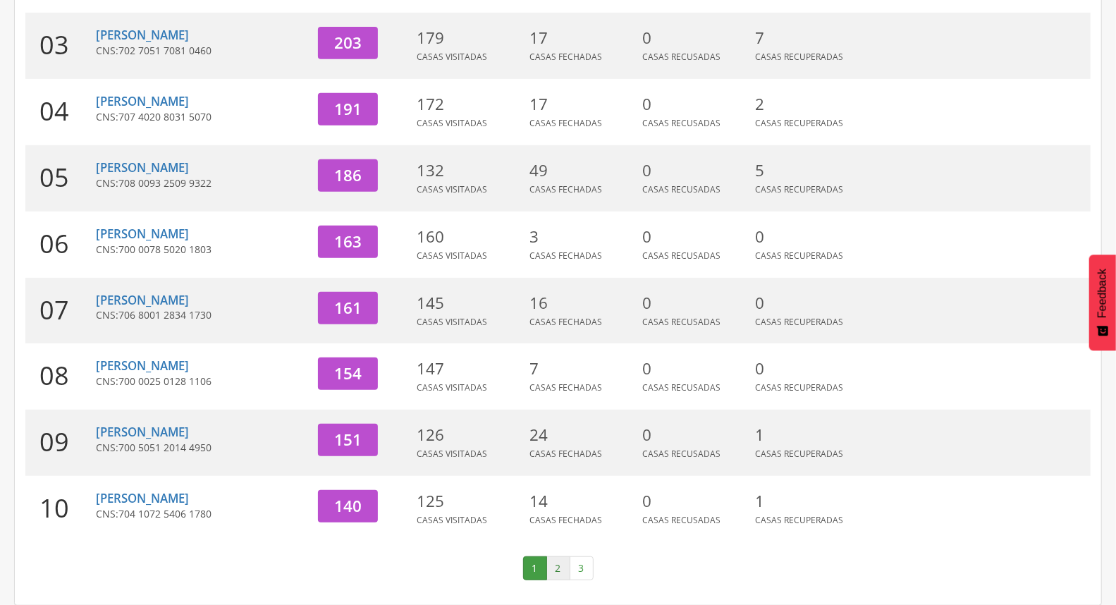
click at [552, 567] on link "2" at bounding box center [559, 568] width 24 height 24
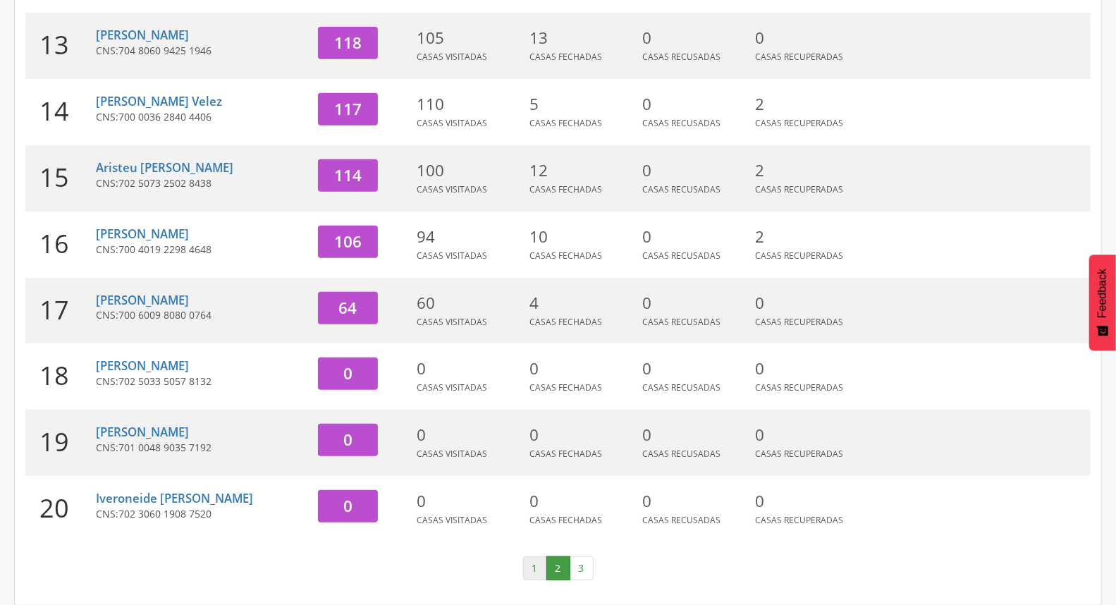
click at [528, 568] on link "1" at bounding box center [535, 568] width 24 height 24
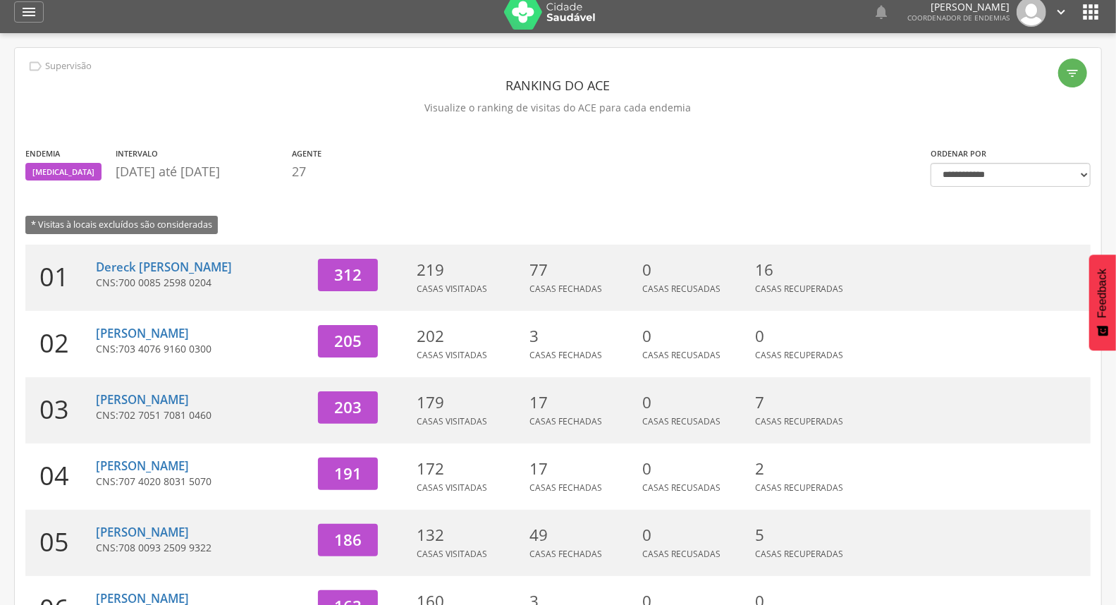
scroll to position [0, 0]
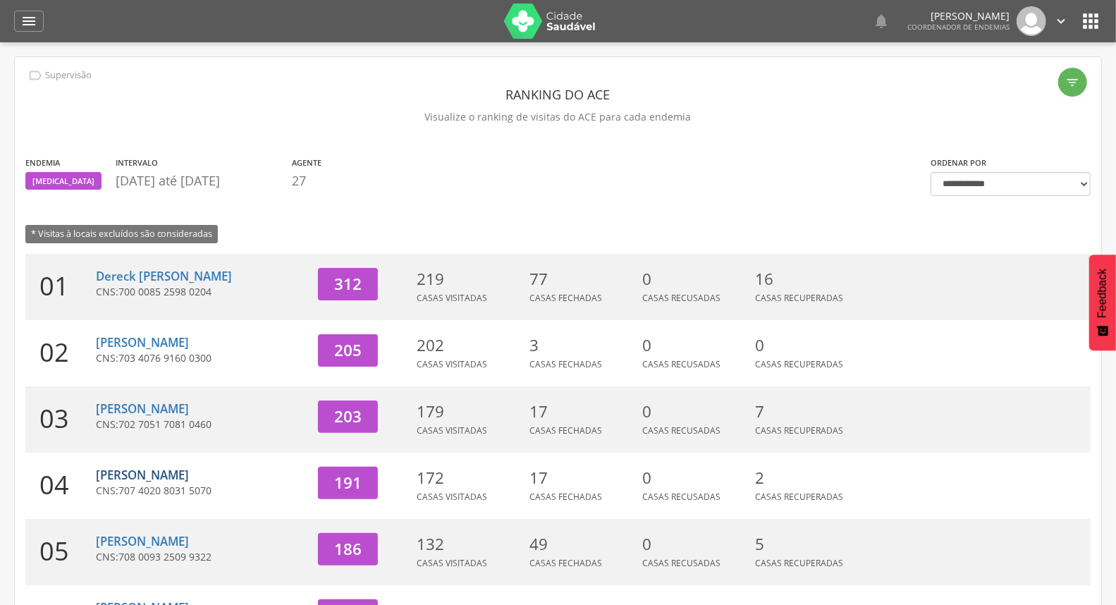
click at [138, 474] on link "[PERSON_NAME]" at bounding box center [142, 475] width 93 height 16
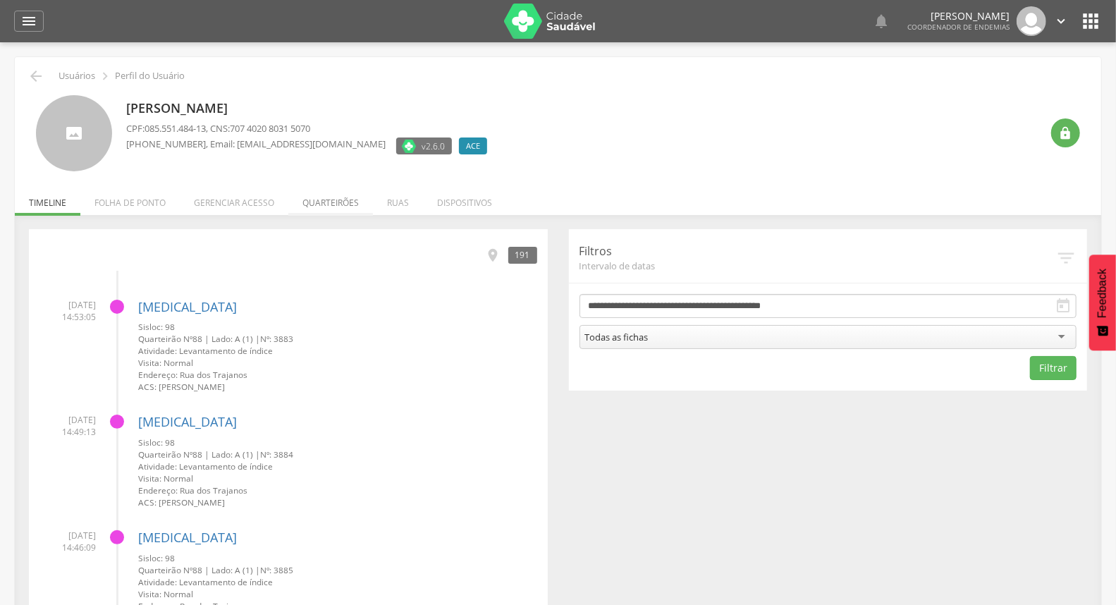
click at [342, 203] on li "Quarteirões" at bounding box center [330, 199] width 85 height 33
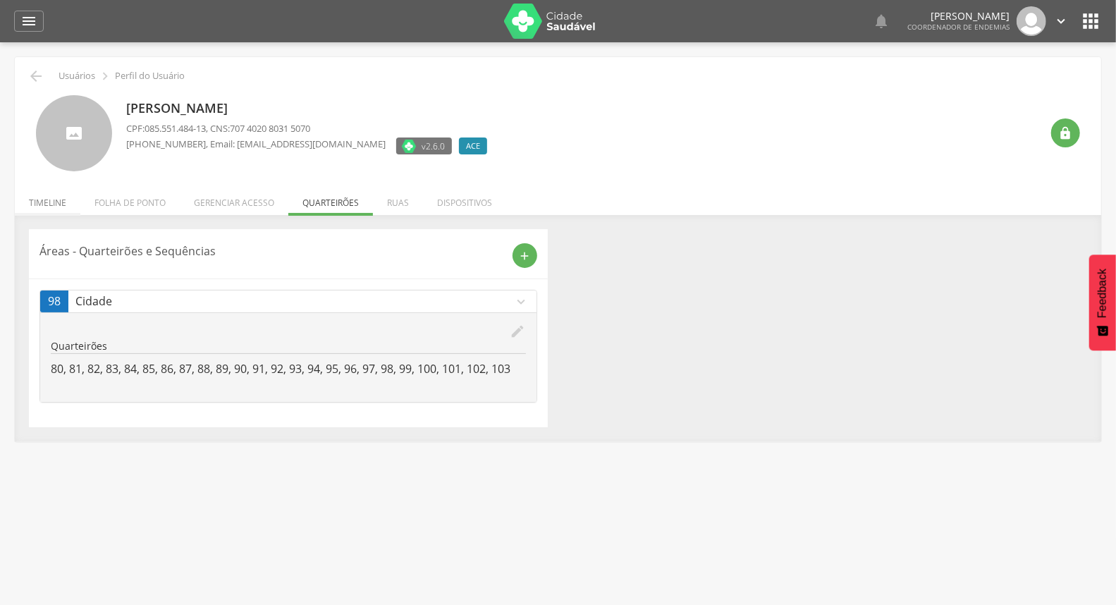
click at [24, 207] on li "Timeline" at bounding box center [48, 199] width 66 height 33
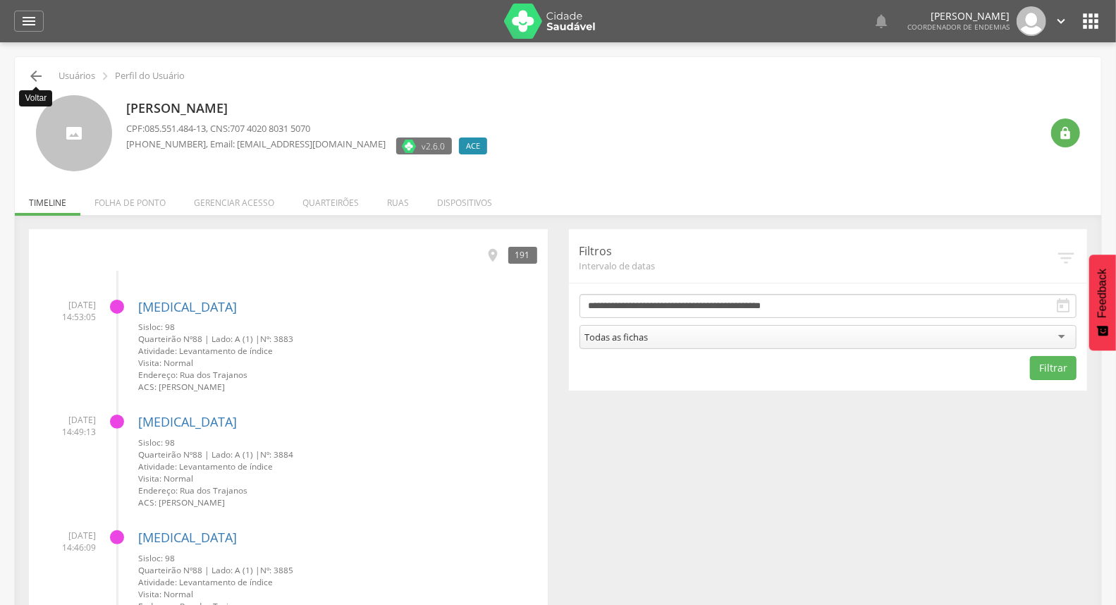
click at [33, 80] on icon "" at bounding box center [36, 76] width 17 height 17
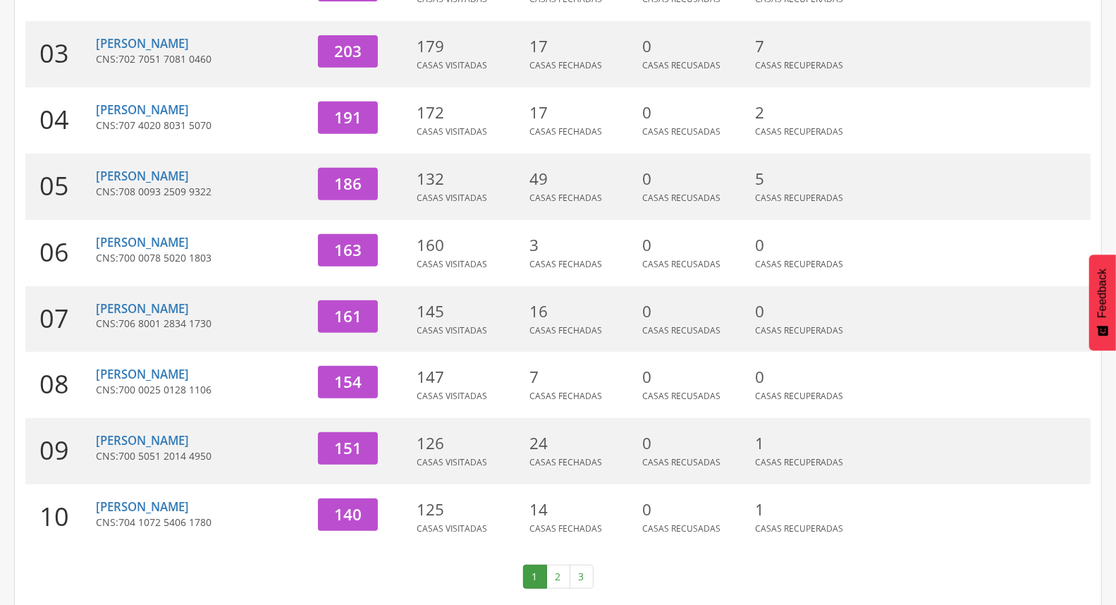
scroll to position [374, 0]
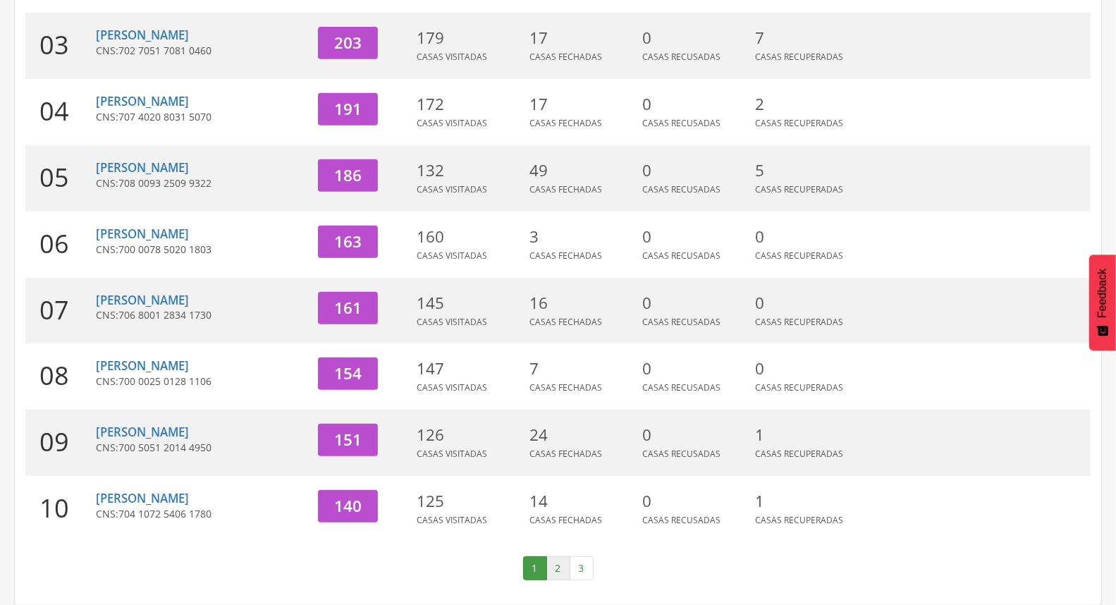
click at [553, 568] on link "2" at bounding box center [559, 568] width 24 height 24
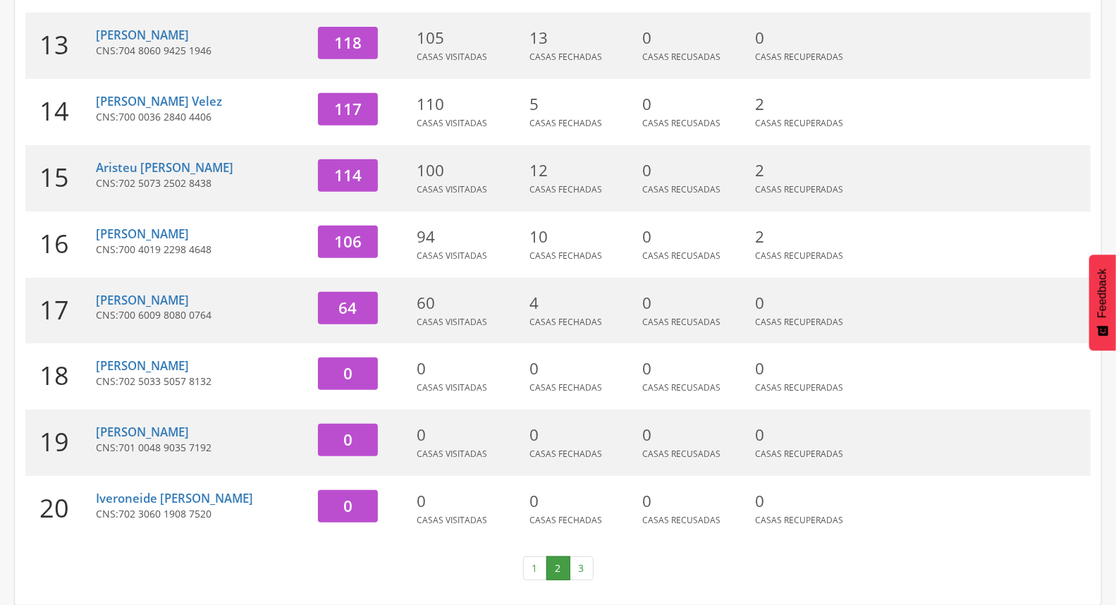
scroll to position [138, 0]
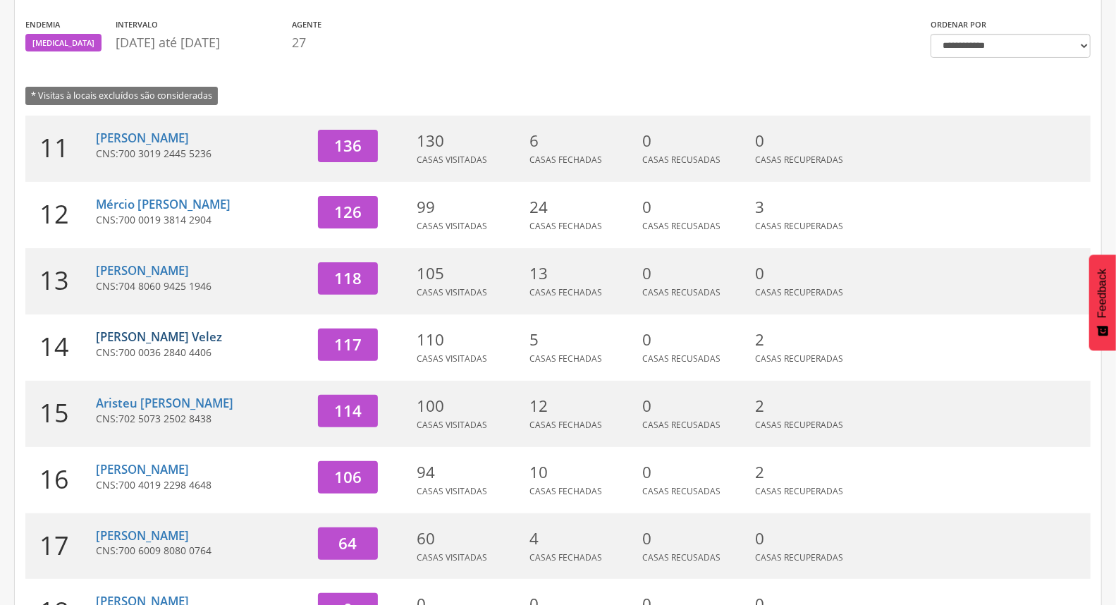
click at [189, 336] on link "[PERSON_NAME] Velez" at bounding box center [159, 337] width 126 height 16
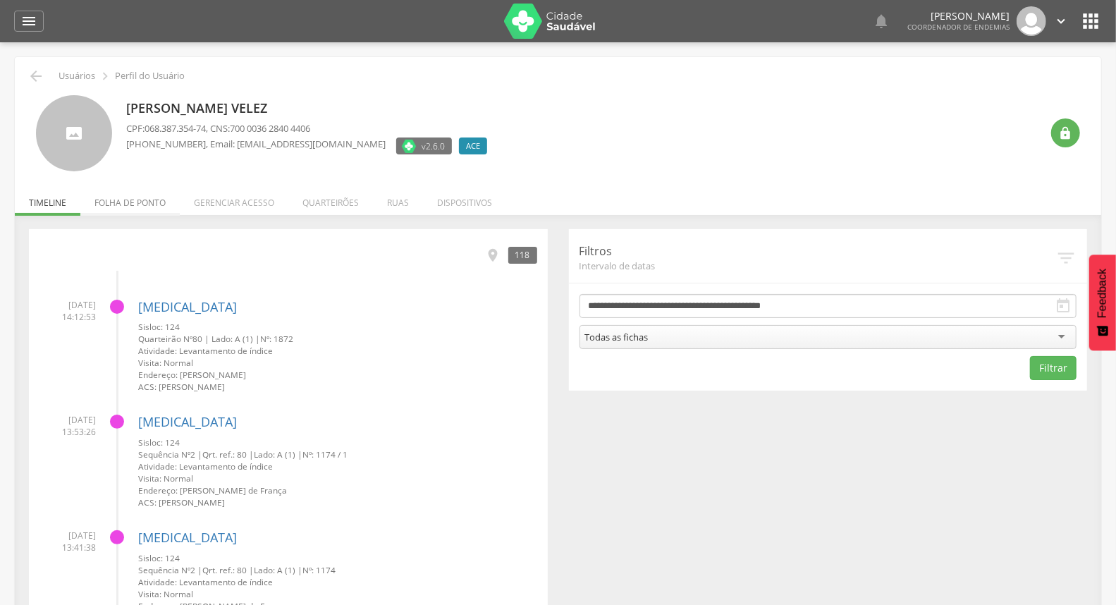
click at [142, 200] on li "Folha de ponto" at bounding box center [129, 199] width 99 height 33
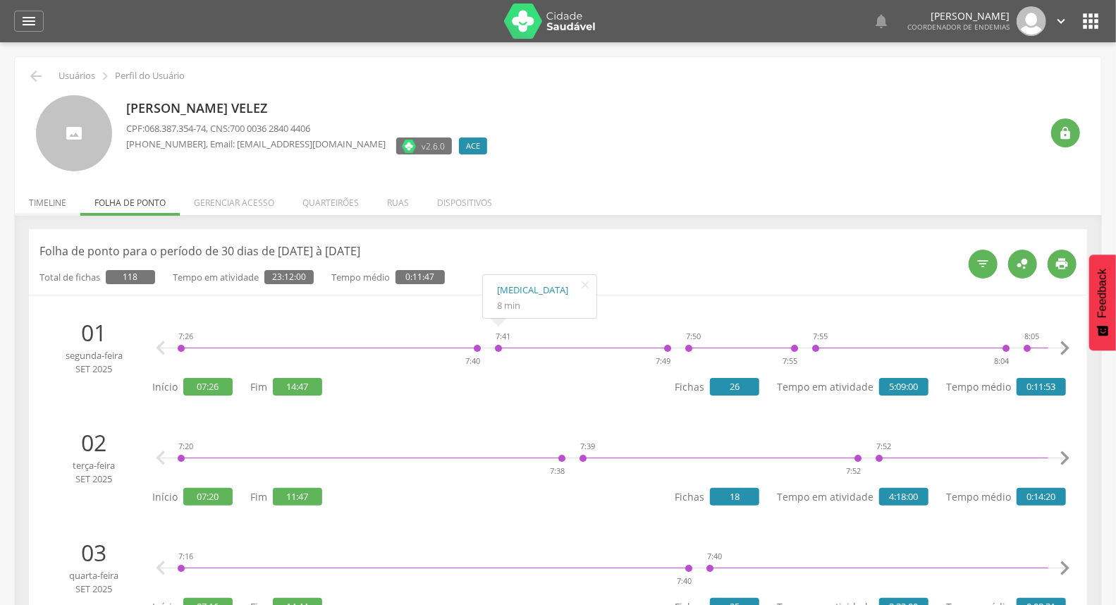
click at [48, 198] on li "Timeline" at bounding box center [48, 199] width 66 height 33
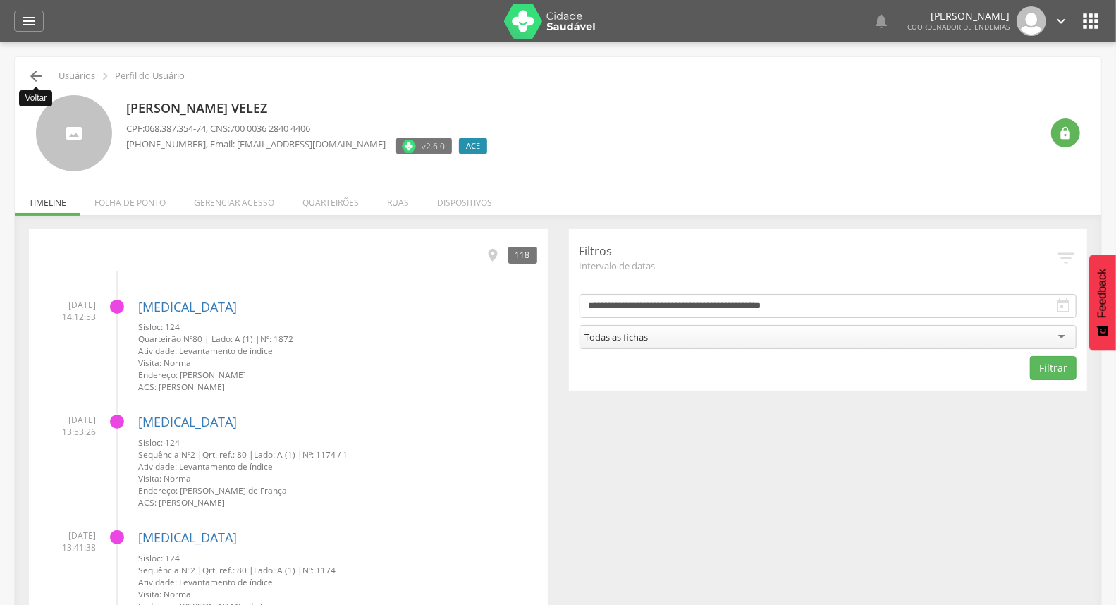
click at [35, 79] on icon "" at bounding box center [36, 76] width 17 height 17
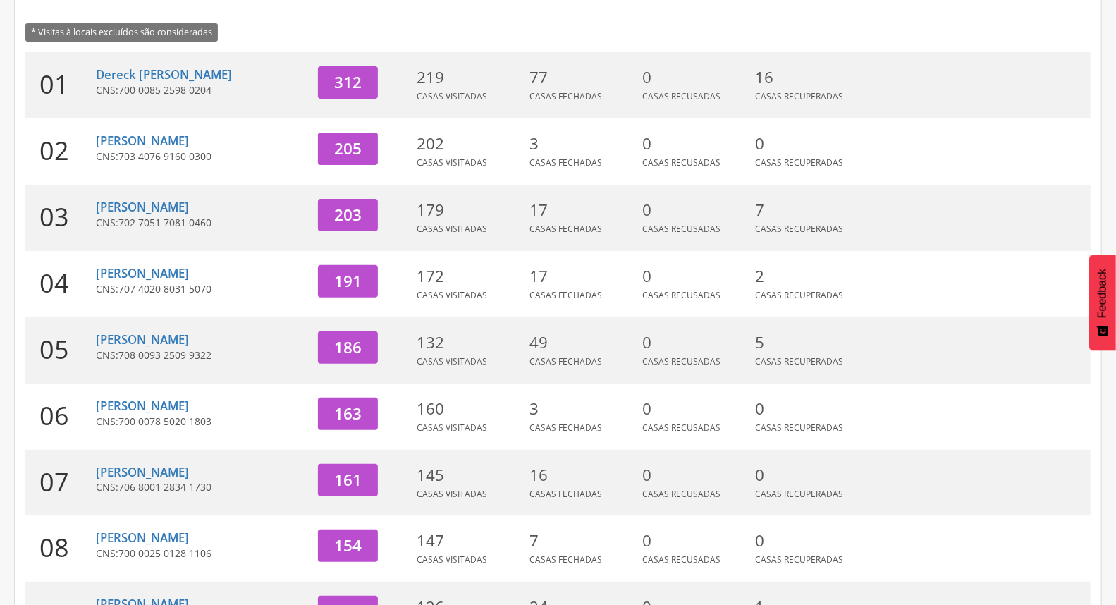
scroll to position [374, 0]
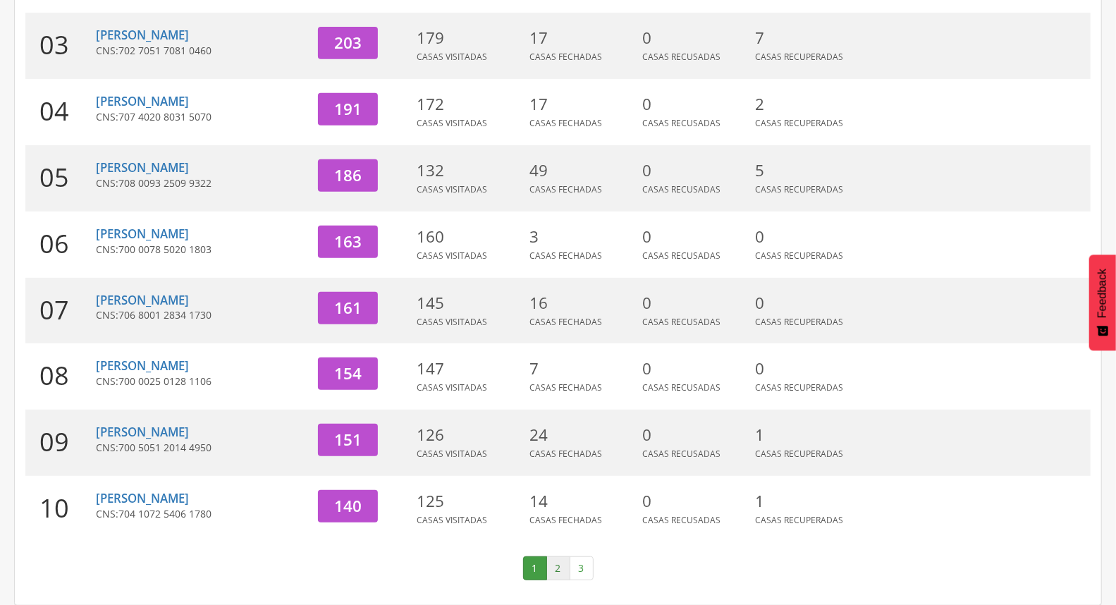
click at [552, 564] on link "2" at bounding box center [559, 568] width 24 height 24
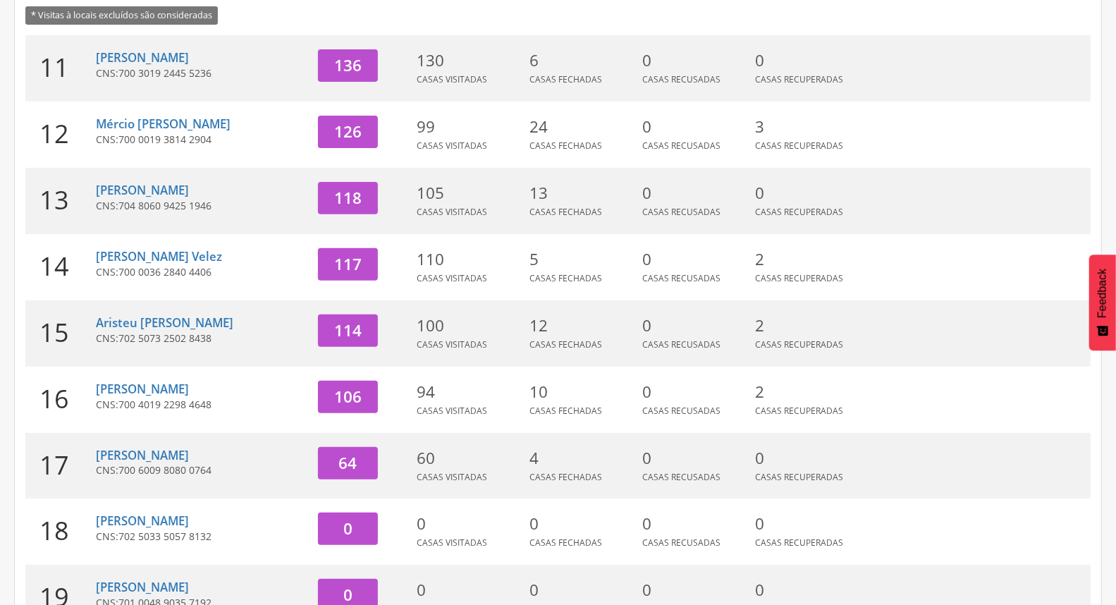
scroll to position [217, 0]
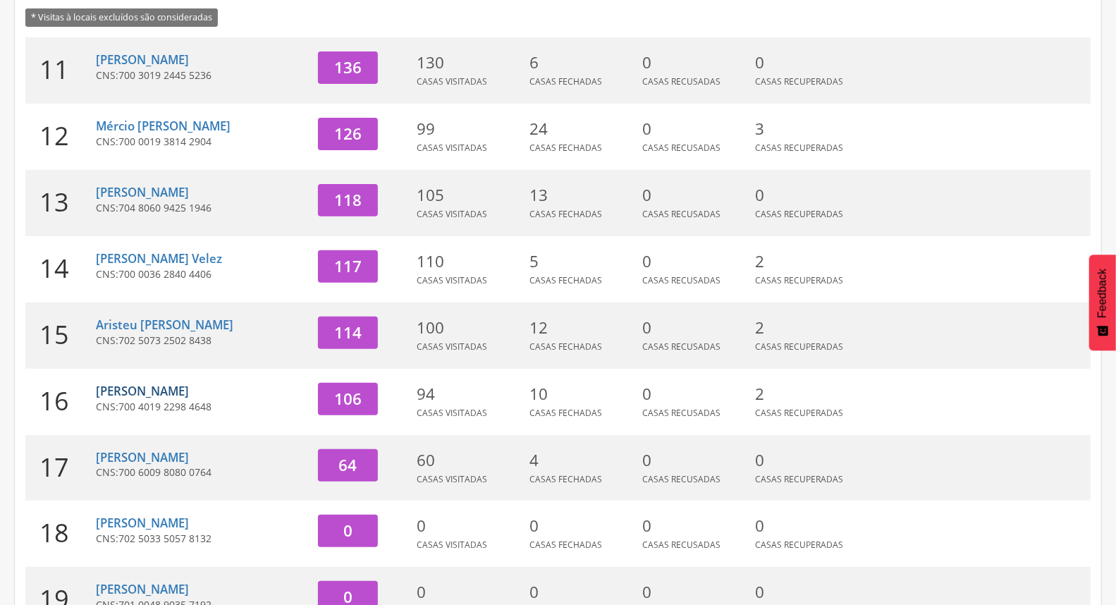
click at [149, 391] on link "[PERSON_NAME]" at bounding box center [142, 391] width 93 height 16
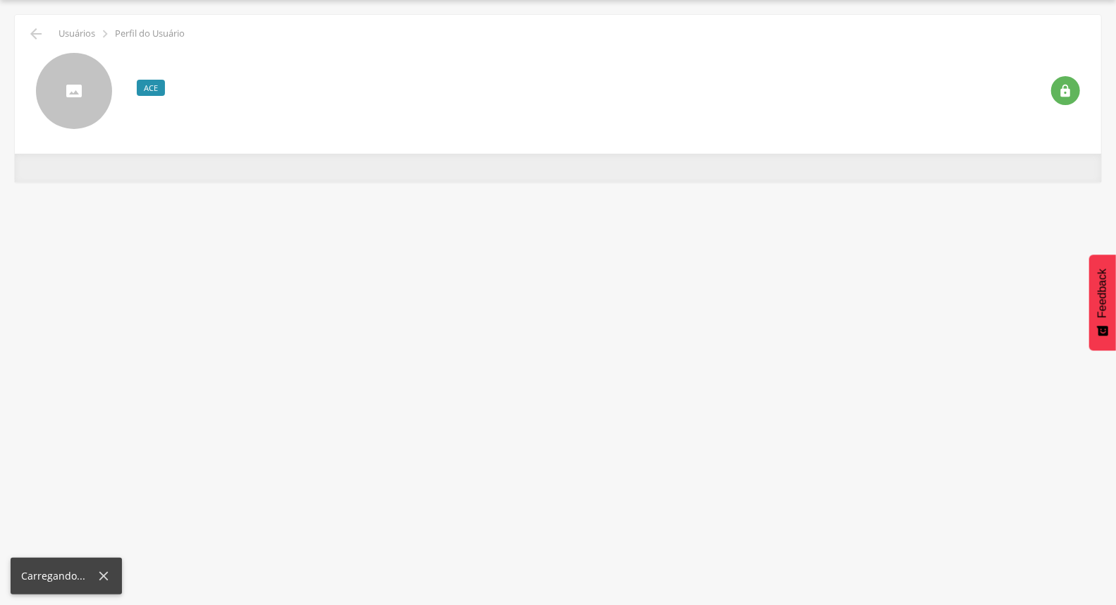
scroll to position [42, 0]
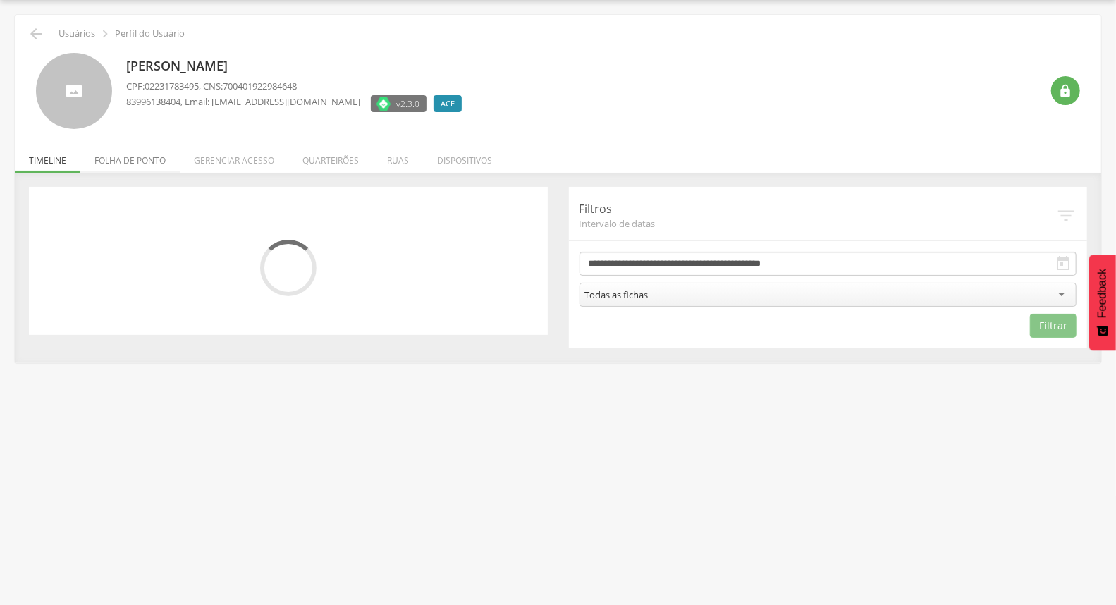
click at [135, 164] on li "Folha de ponto" at bounding box center [129, 156] width 99 height 33
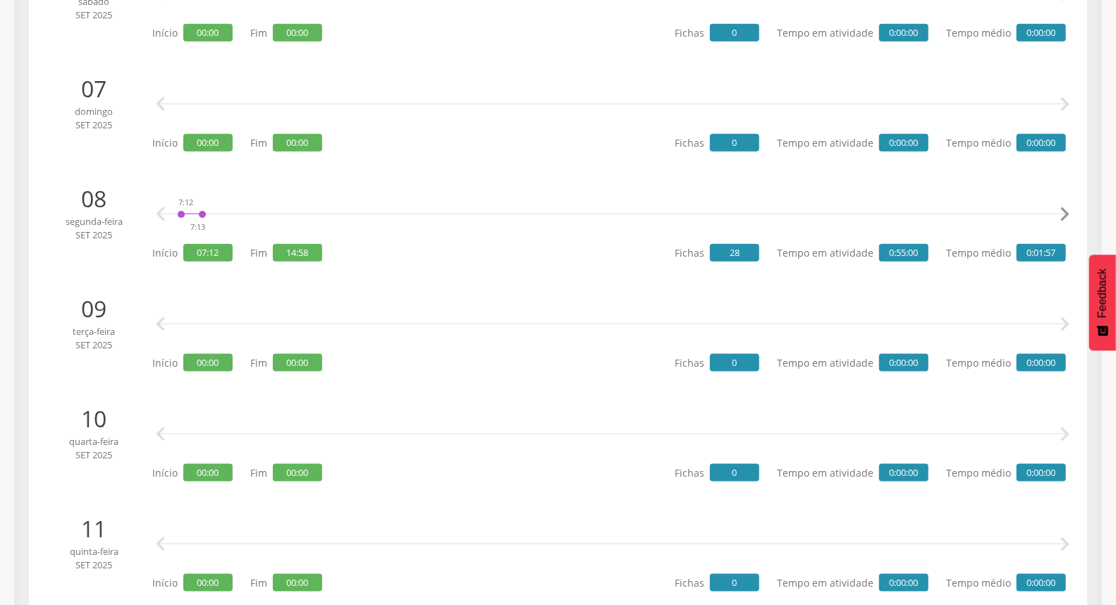
scroll to position [826, 0]
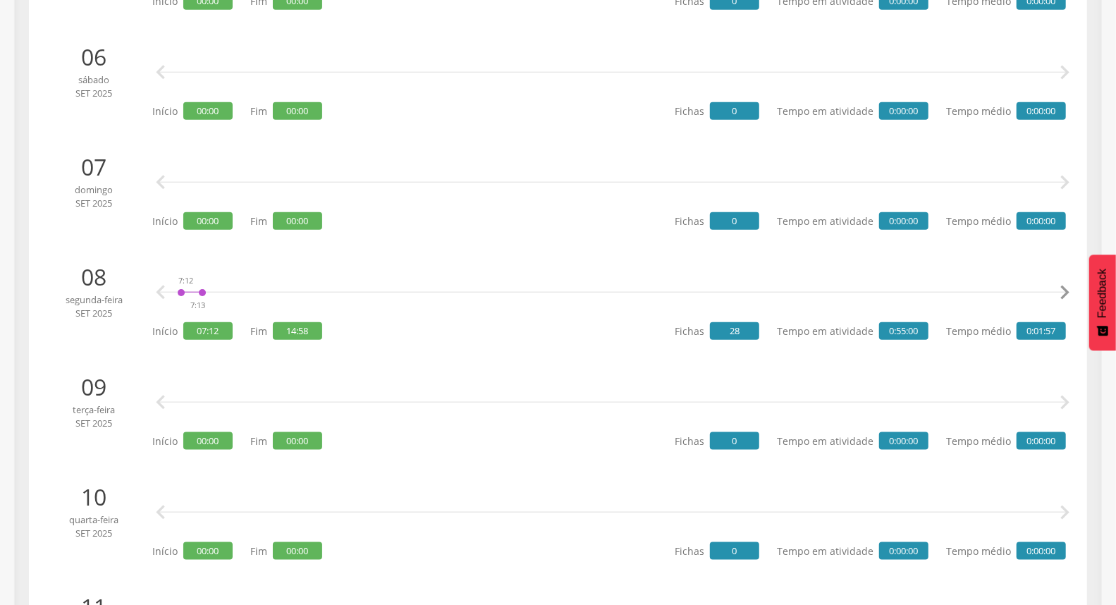
click at [1060, 297] on icon "" at bounding box center [1065, 293] width 28 height 28
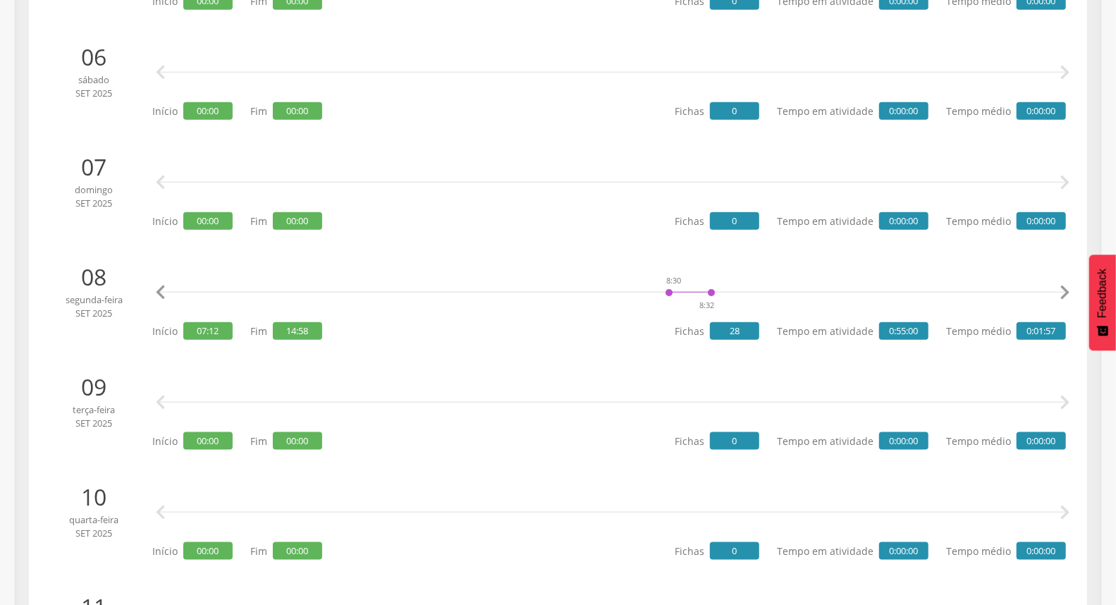
click at [1060, 297] on icon "" at bounding box center [1065, 293] width 28 height 28
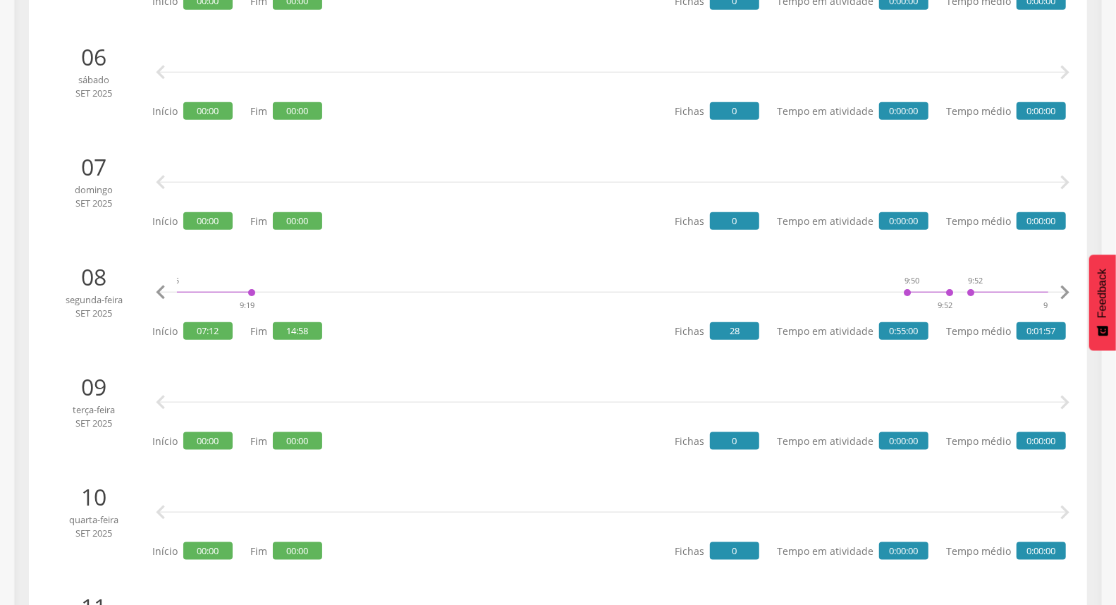
click at [1060, 297] on icon "" at bounding box center [1065, 293] width 28 height 28
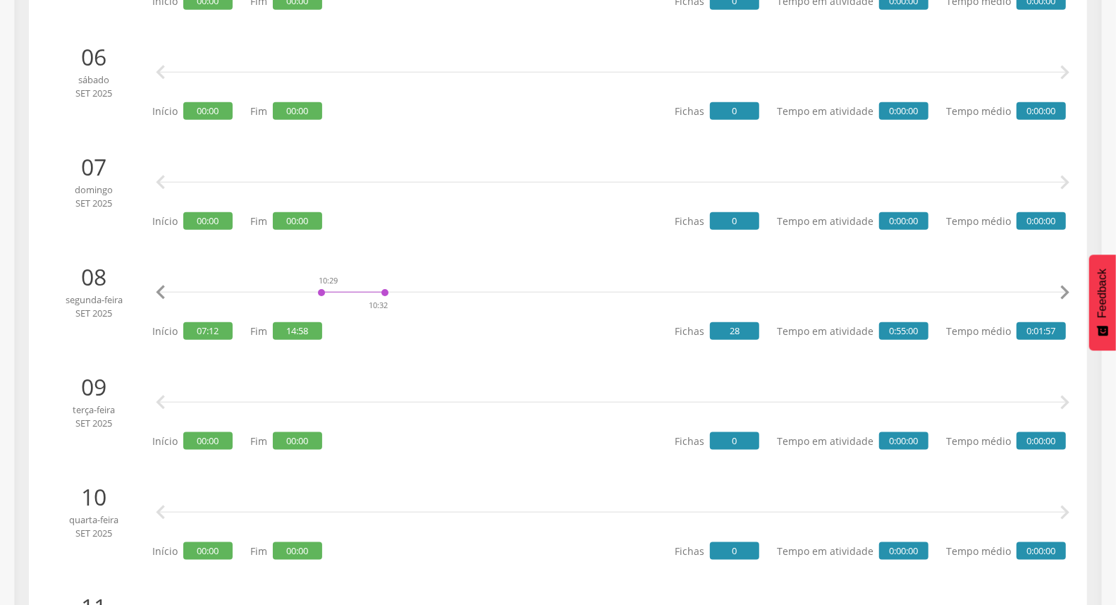
click at [1060, 297] on icon "" at bounding box center [1065, 293] width 28 height 28
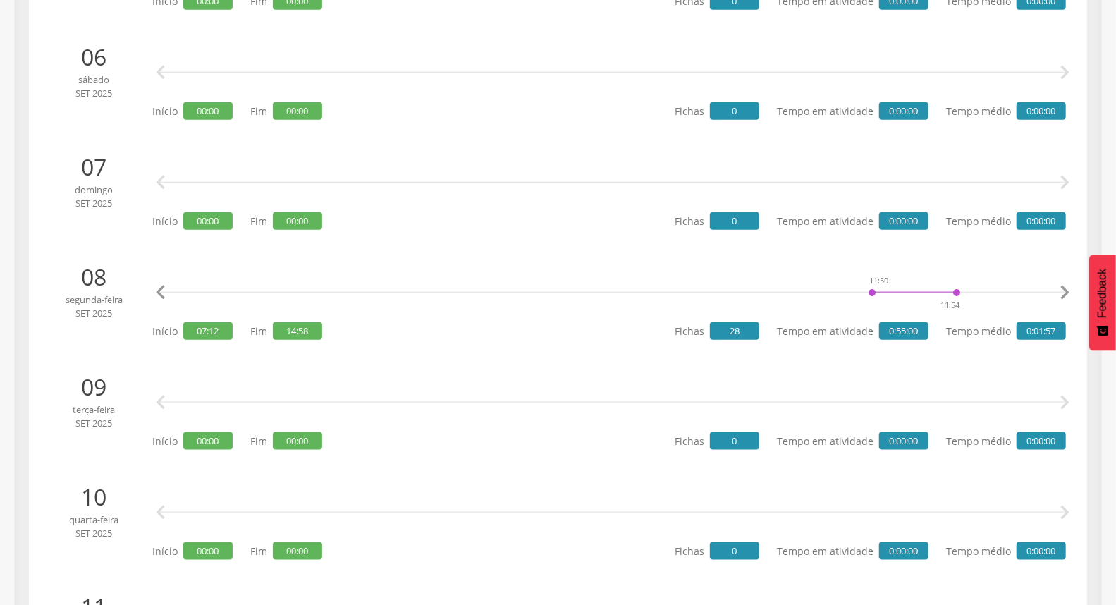
click at [1060, 297] on icon "" at bounding box center [1065, 293] width 28 height 28
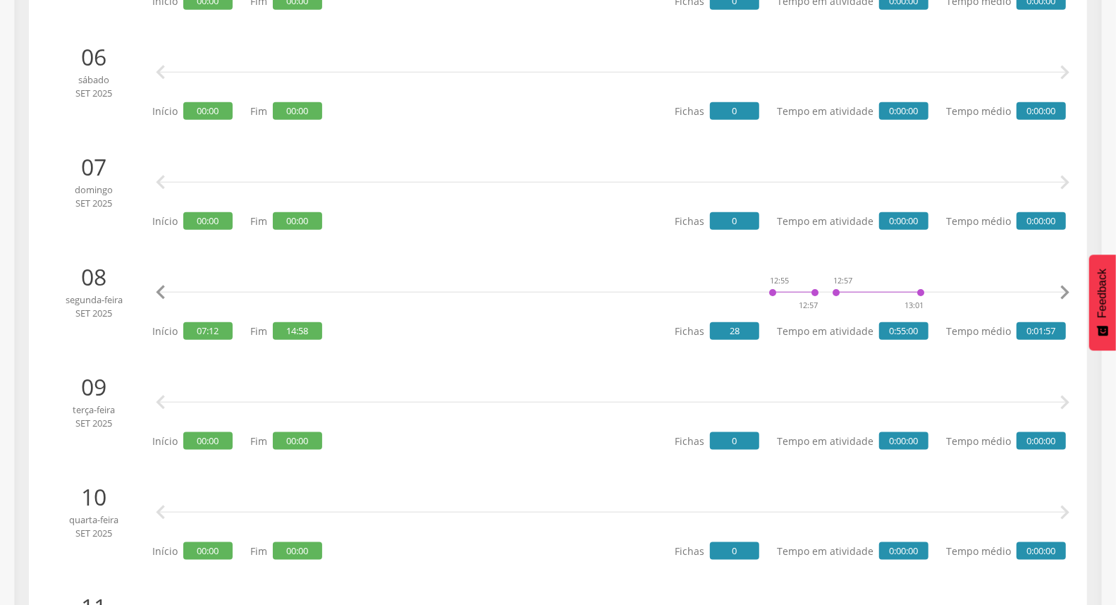
click at [1060, 297] on icon "" at bounding box center [1065, 293] width 28 height 28
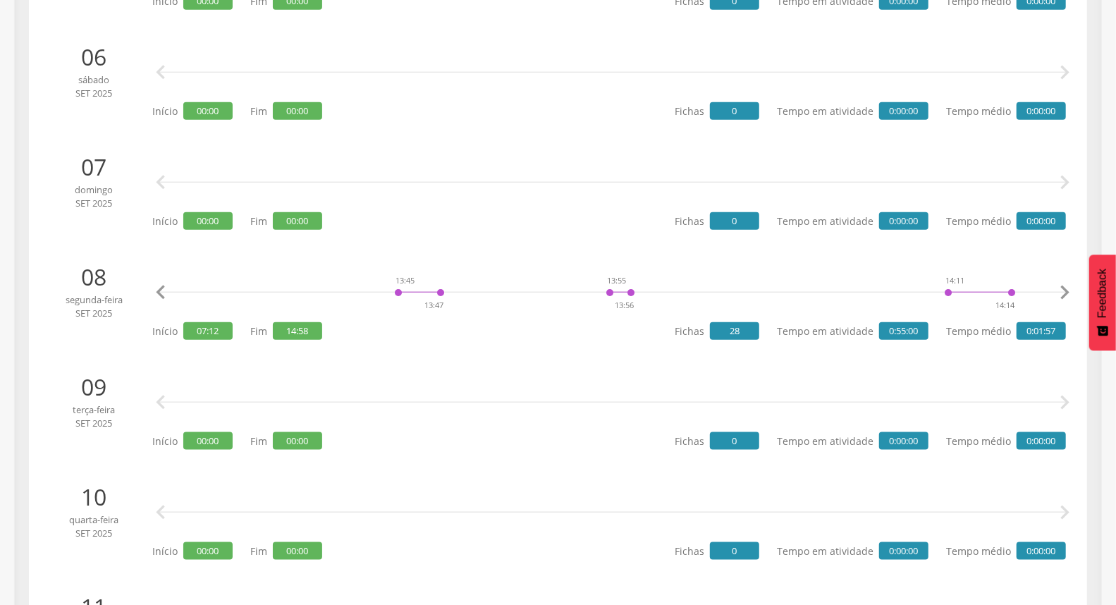
scroll to position [904, 0]
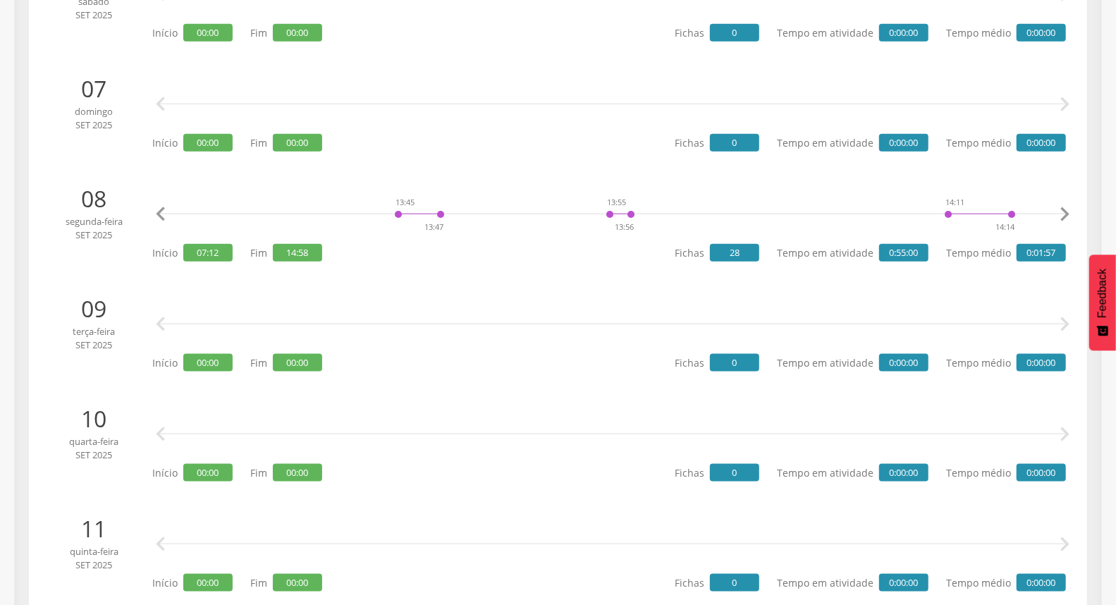
click at [151, 214] on icon "" at bounding box center [161, 214] width 28 height 28
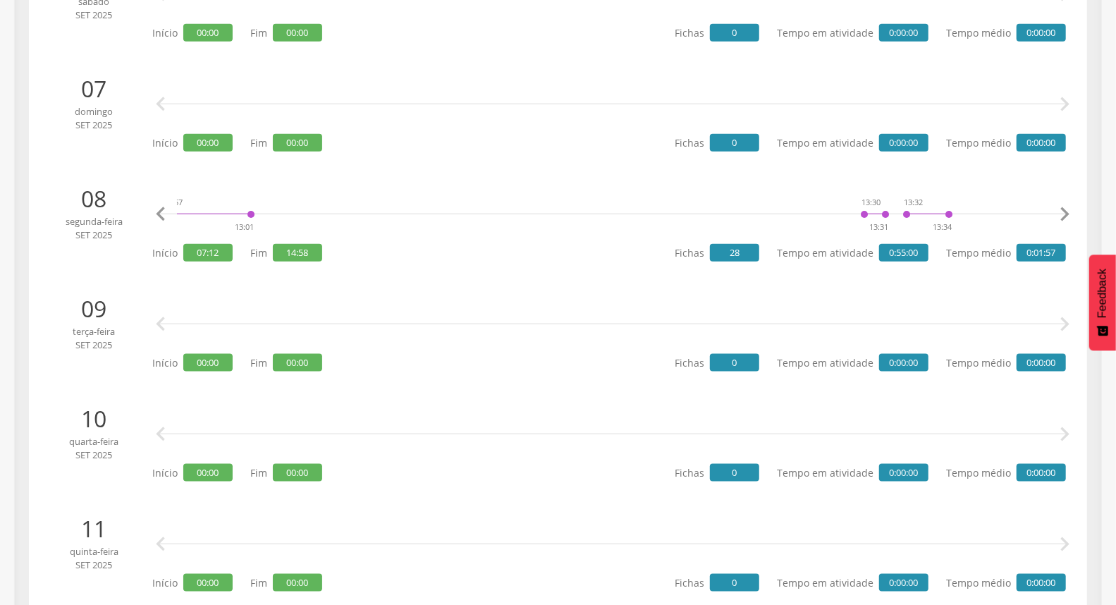
click at [151, 214] on icon "" at bounding box center [161, 214] width 28 height 28
click at [152, 214] on icon "" at bounding box center [161, 214] width 28 height 28
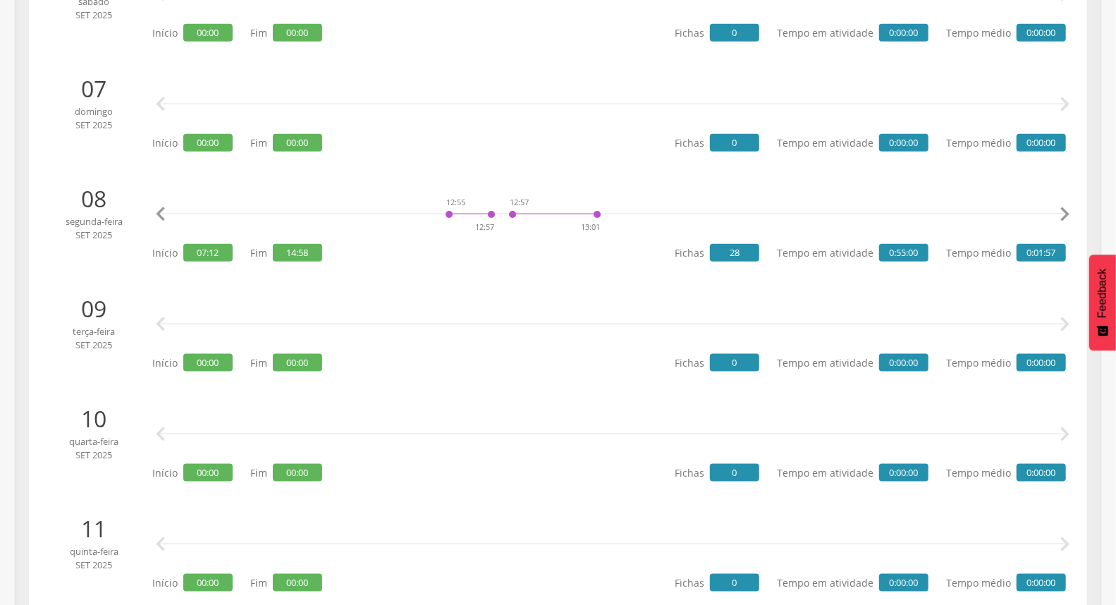
click at [152, 214] on icon "" at bounding box center [161, 214] width 28 height 28
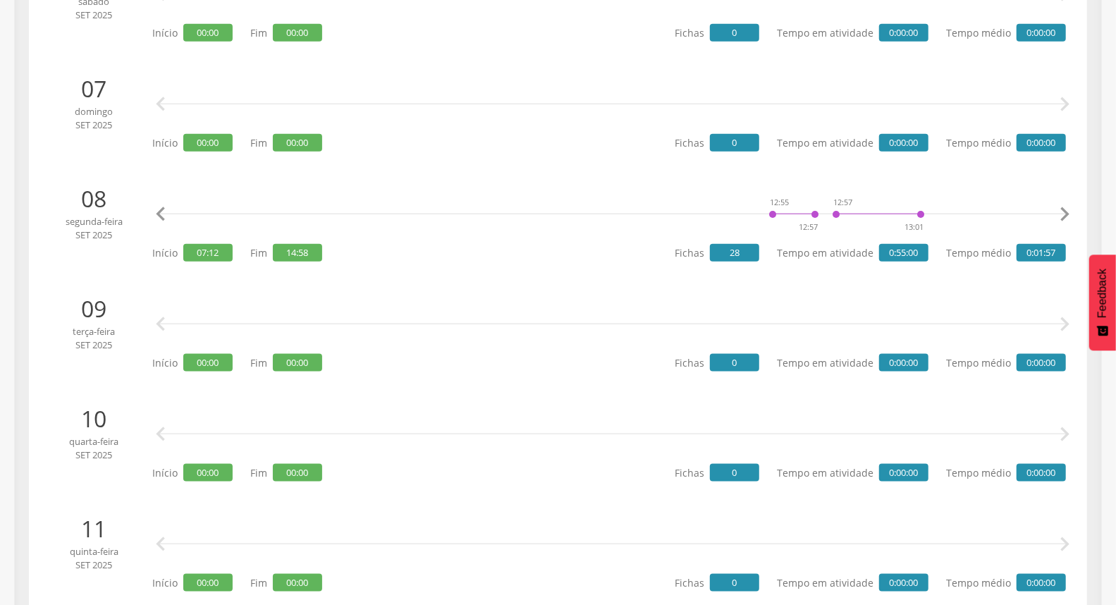
click at [152, 214] on icon "" at bounding box center [161, 214] width 28 height 28
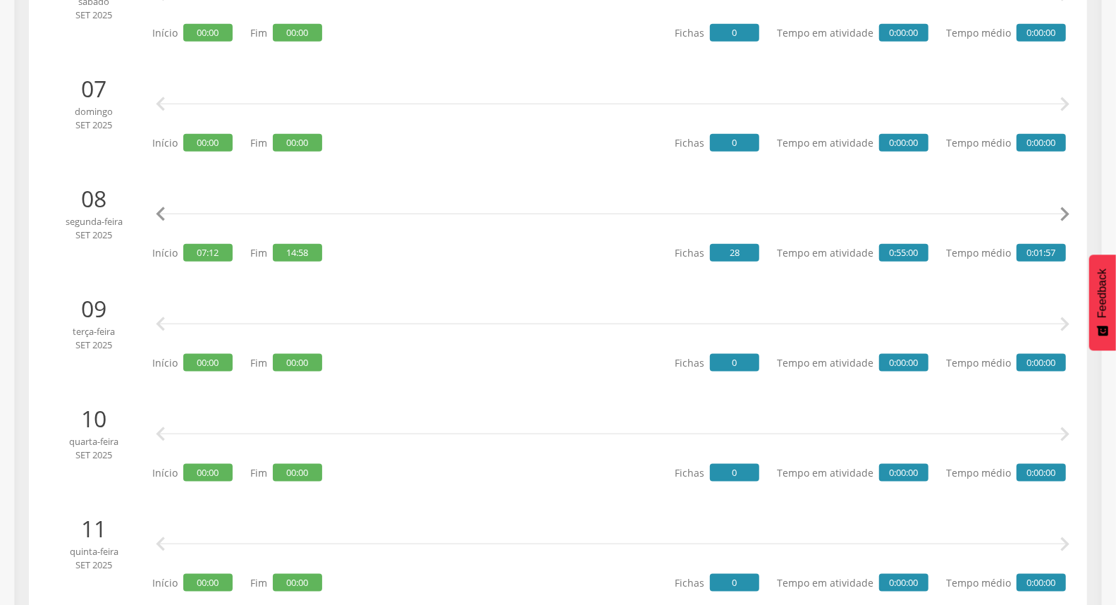
click at [152, 214] on icon "" at bounding box center [161, 214] width 28 height 28
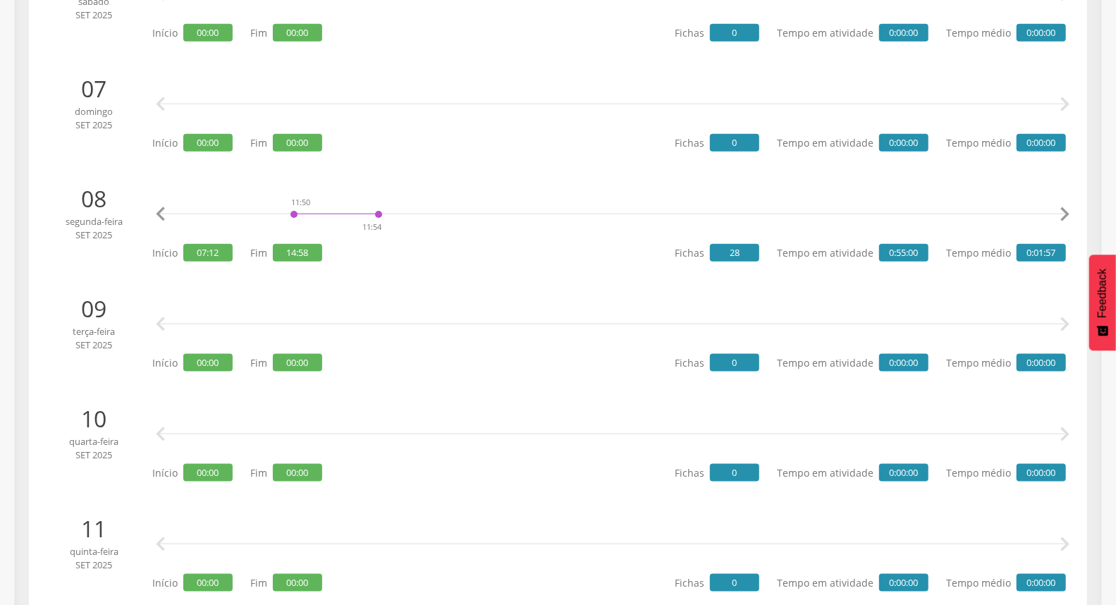
click at [152, 214] on icon "" at bounding box center [161, 214] width 28 height 28
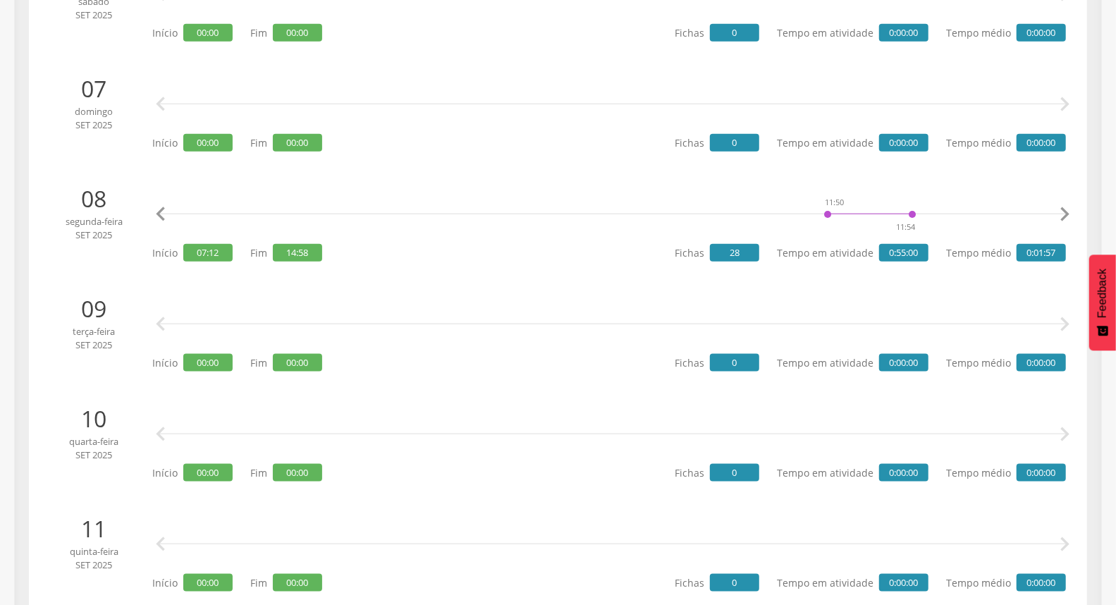
click at [152, 214] on icon "" at bounding box center [161, 214] width 28 height 28
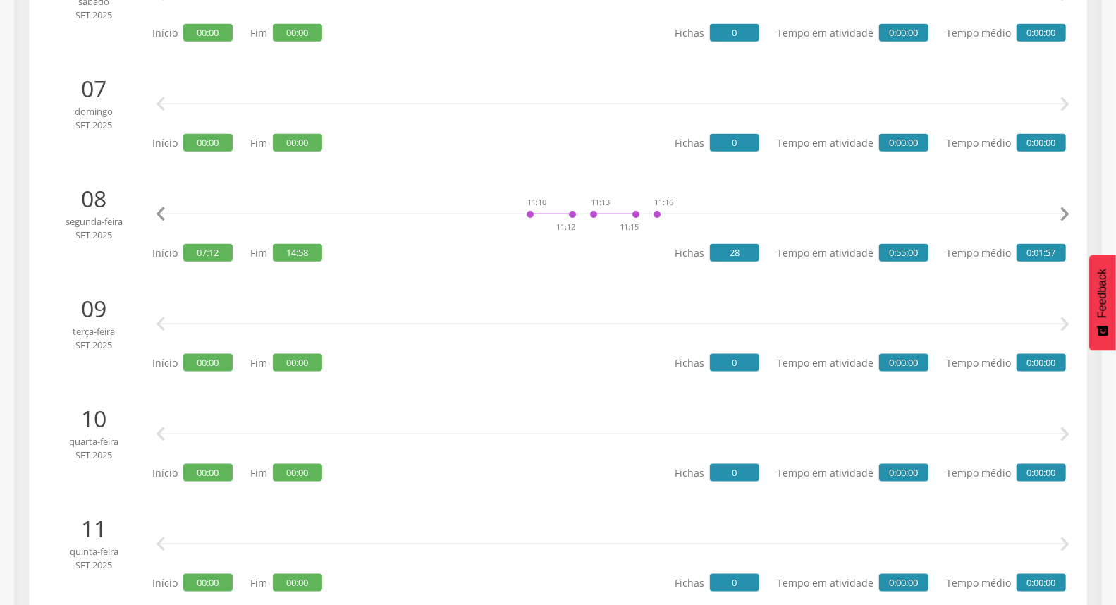
click at [152, 214] on icon "" at bounding box center [161, 214] width 28 height 28
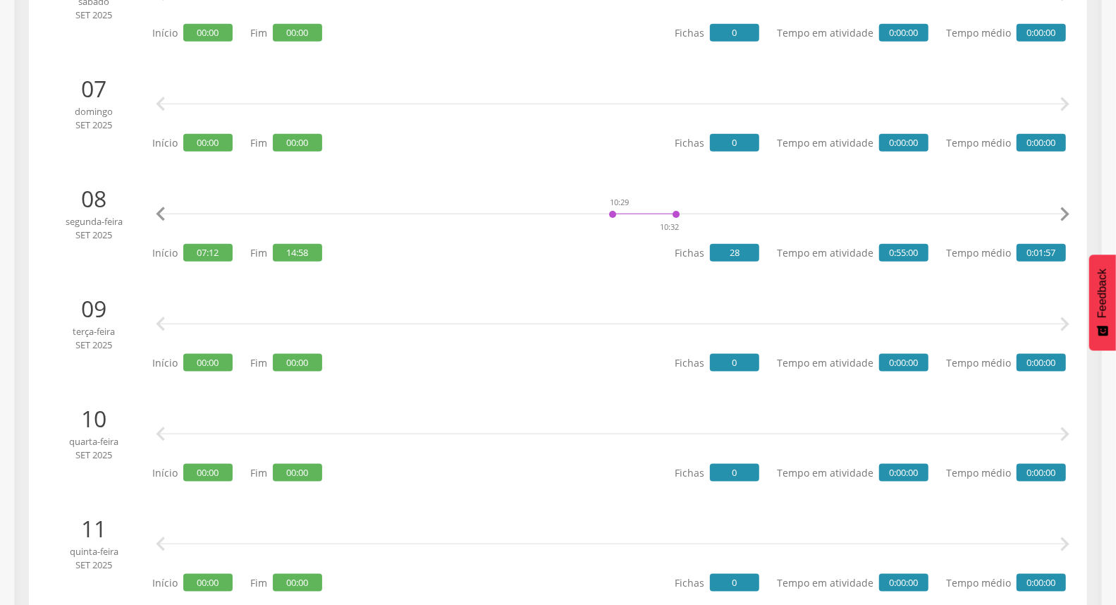
click at [152, 214] on icon "" at bounding box center [161, 214] width 28 height 28
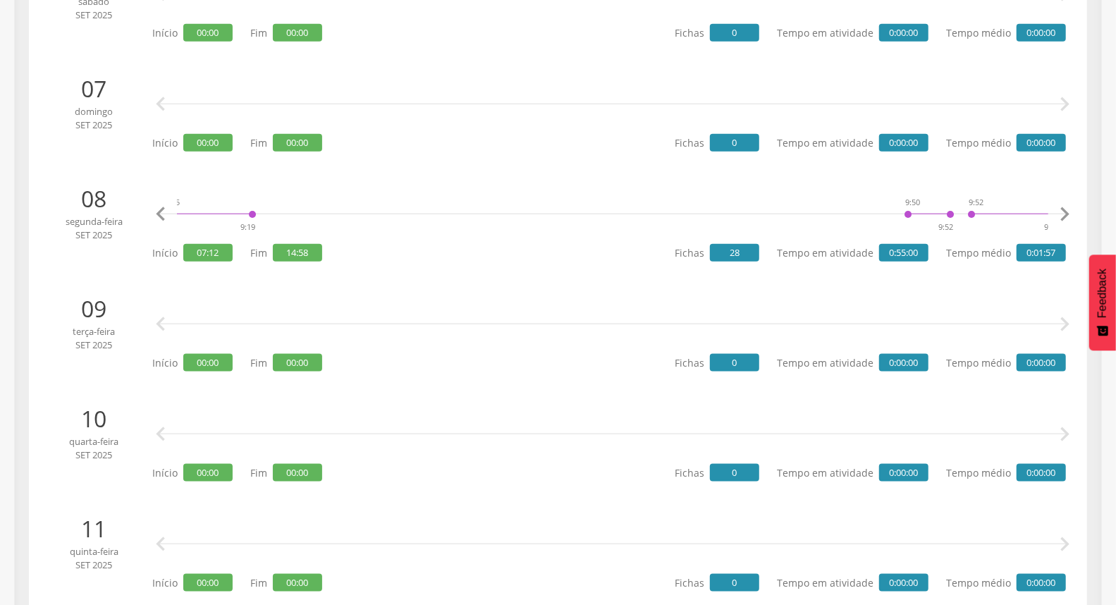
click at [152, 214] on icon "" at bounding box center [161, 214] width 28 height 28
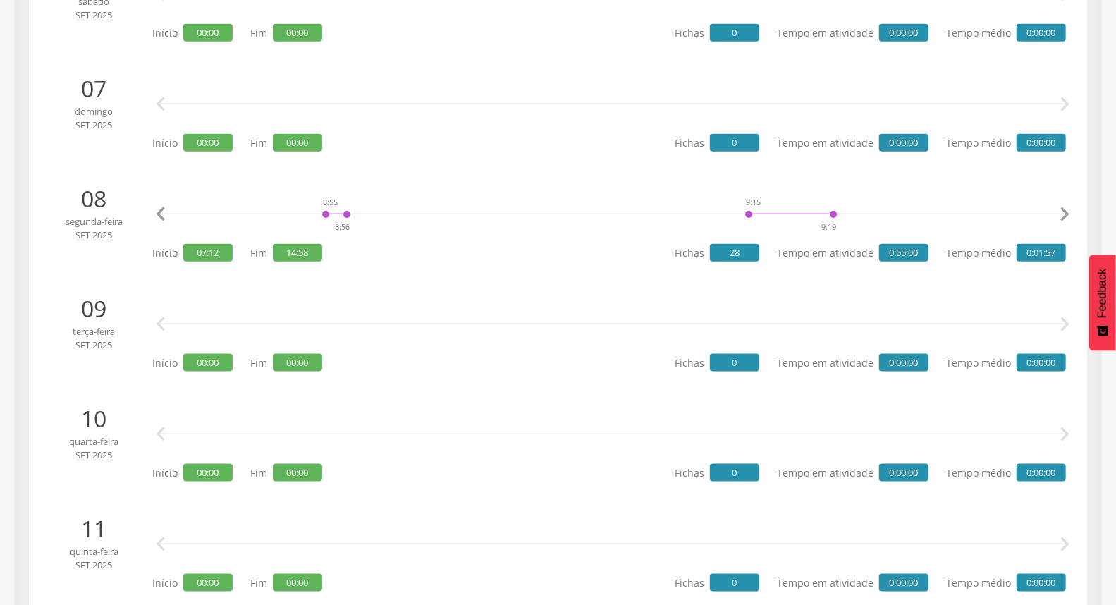
click at [152, 214] on icon "" at bounding box center [161, 214] width 28 height 28
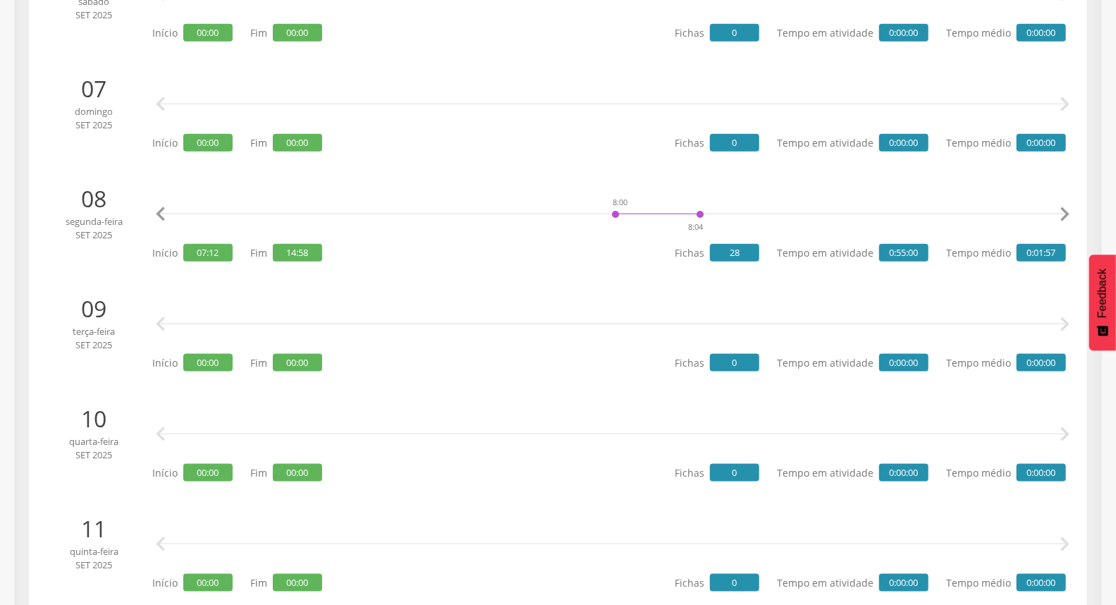
click at [152, 214] on icon "" at bounding box center [161, 214] width 28 height 28
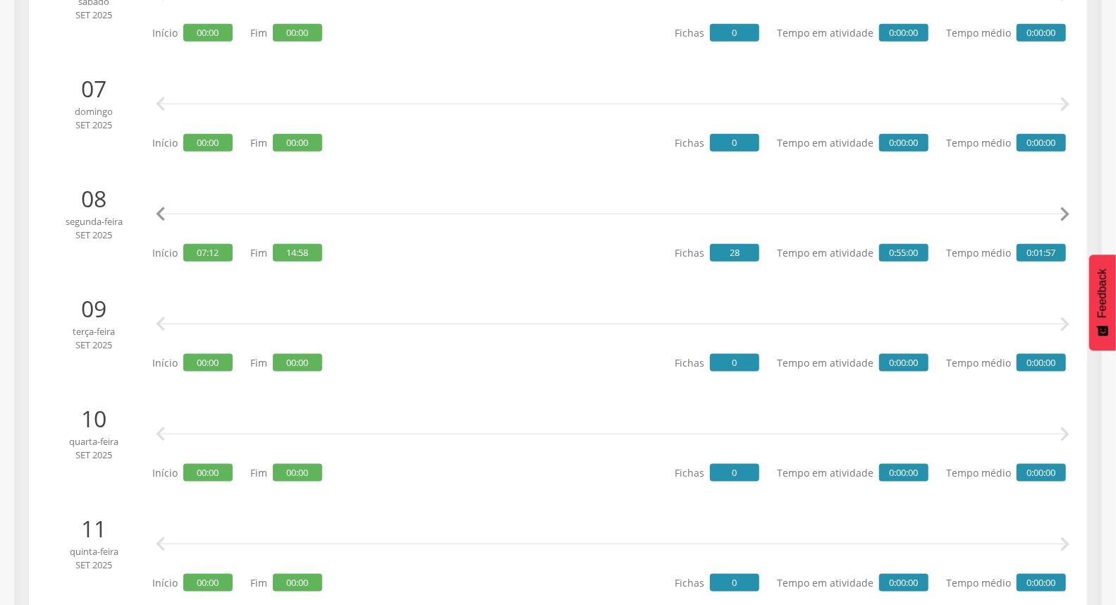
scroll to position [0, 0]
click at [152, 214] on icon "" at bounding box center [161, 214] width 28 height 28
click at [1058, 217] on icon "" at bounding box center [1065, 214] width 28 height 28
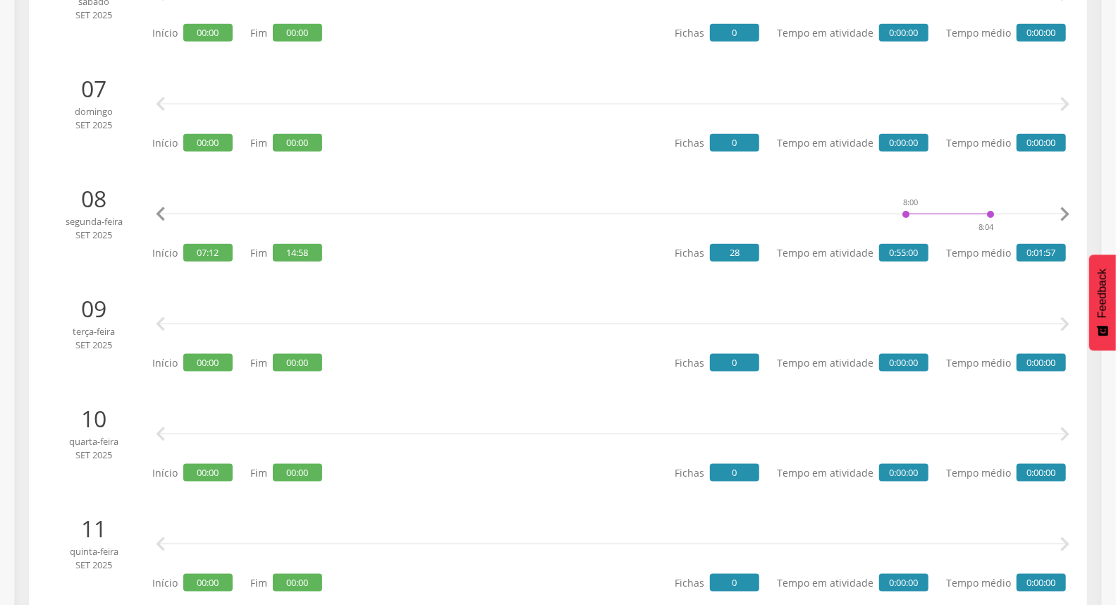
click at [1058, 217] on icon "" at bounding box center [1065, 214] width 28 height 28
click at [1069, 213] on icon "" at bounding box center [1065, 214] width 28 height 28
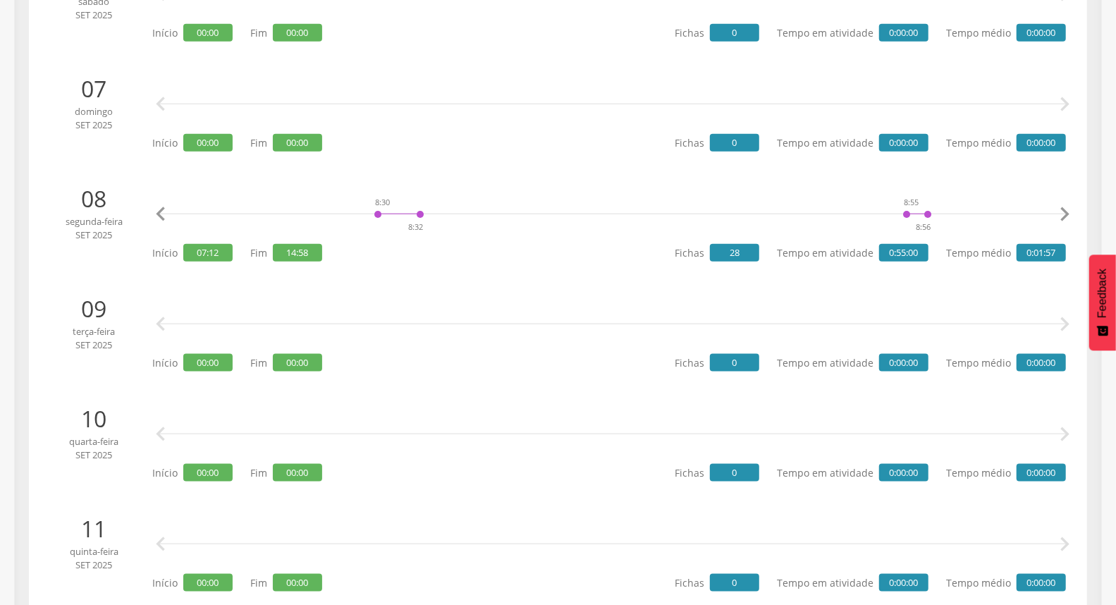
click at [1069, 213] on icon "" at bounding box center [1065, 214] width 28 height 28
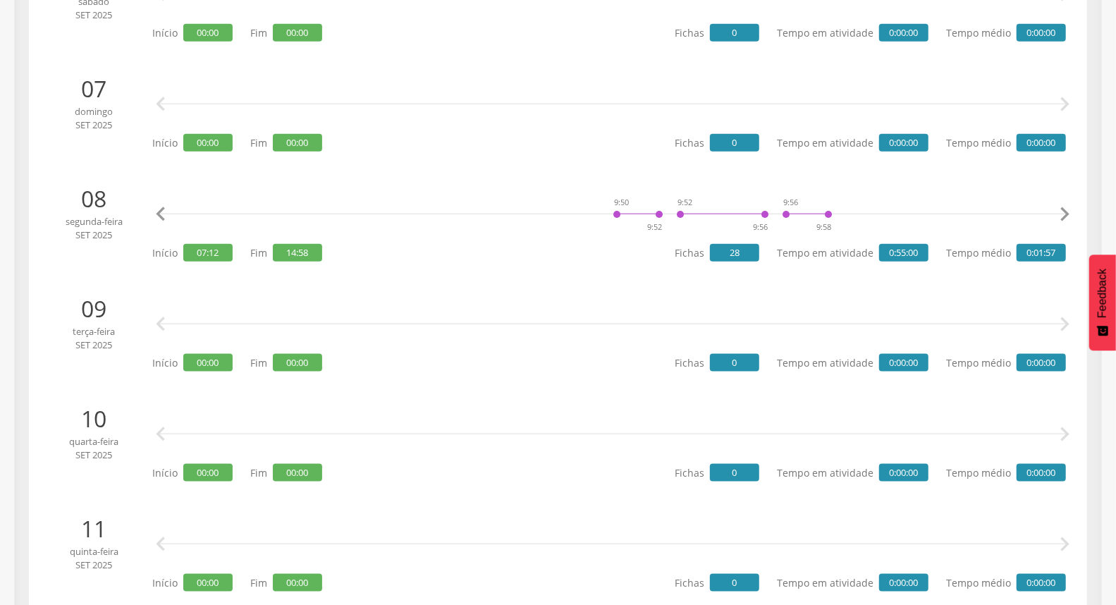
click at [1069, 213] on icon "" at bounding box center [1065, 214] width 28 height 28
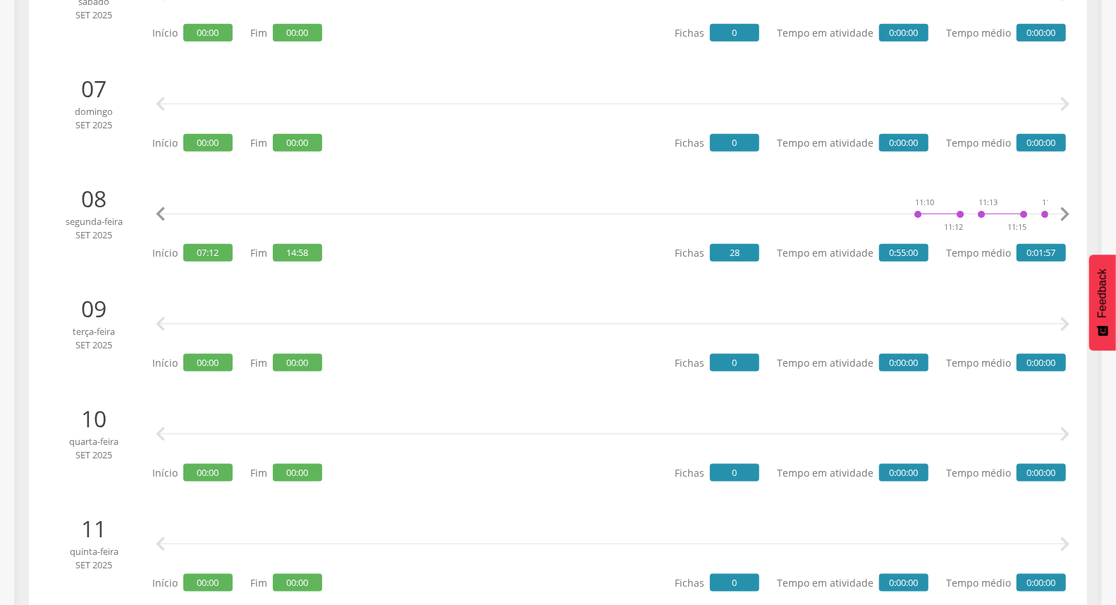
scroll to position [0, 4361]
click at [1069, 213] on icon "" at bounding box center [1065, 214] width 28 height 28
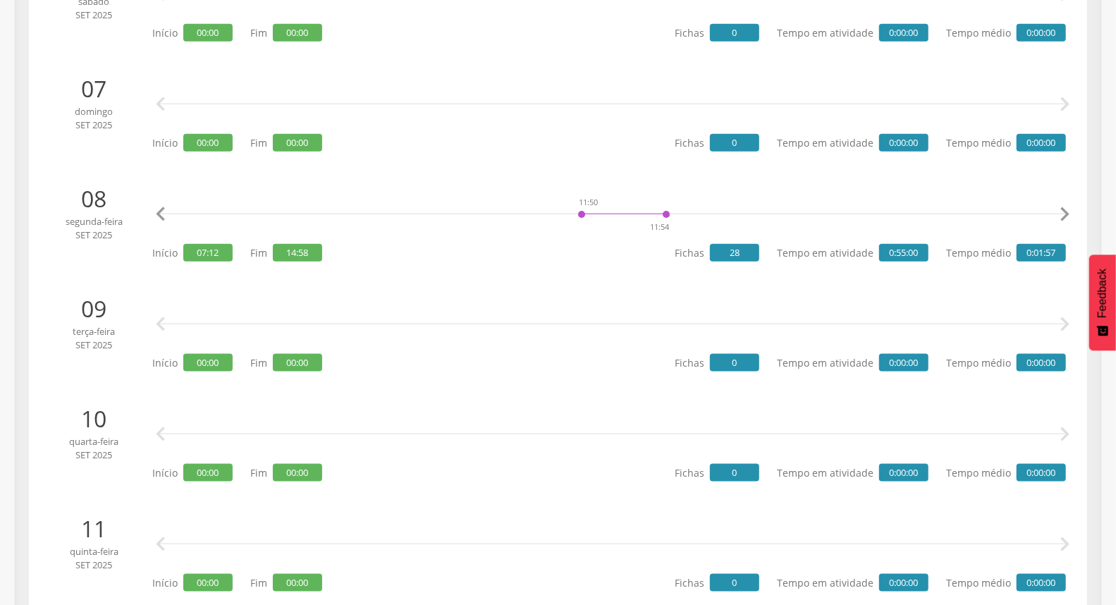
click at [1069, 213] on icon "" at bounding box center [1065, 214] width 28 height 28
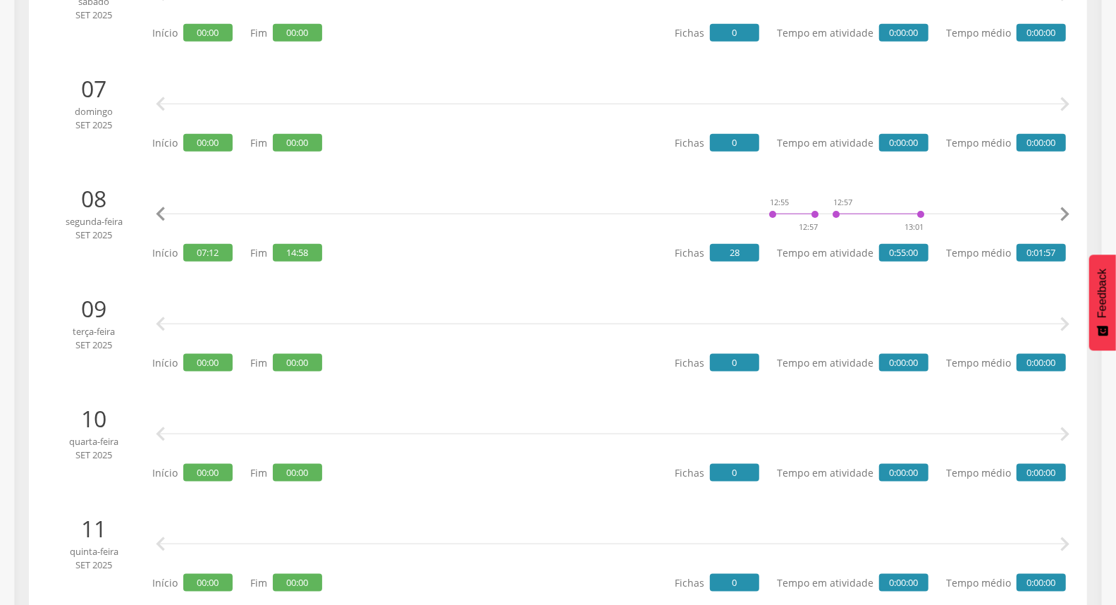
click at [1069, 213] on icon "" at bounding box center [1065, 214] width 28 height 28
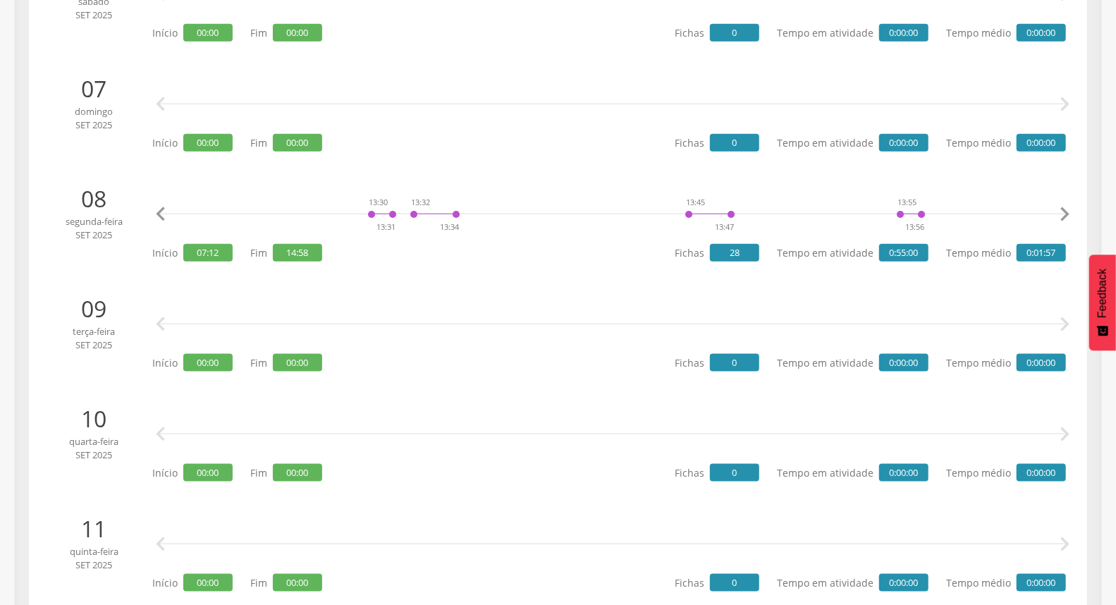
click at [1069, 213] on icon "" at bounding box center [1065, 214] width 28 height 28
click at [1069, 214] on icon "" at bounding box center [1065, 214] width 28 height 28
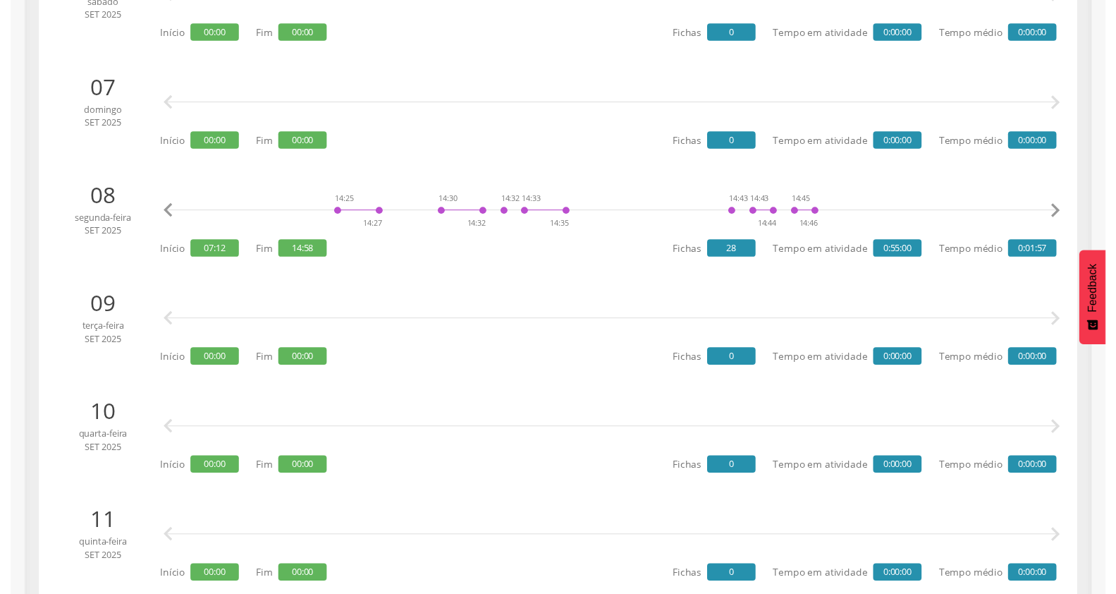
scroll to position [0, 9080]
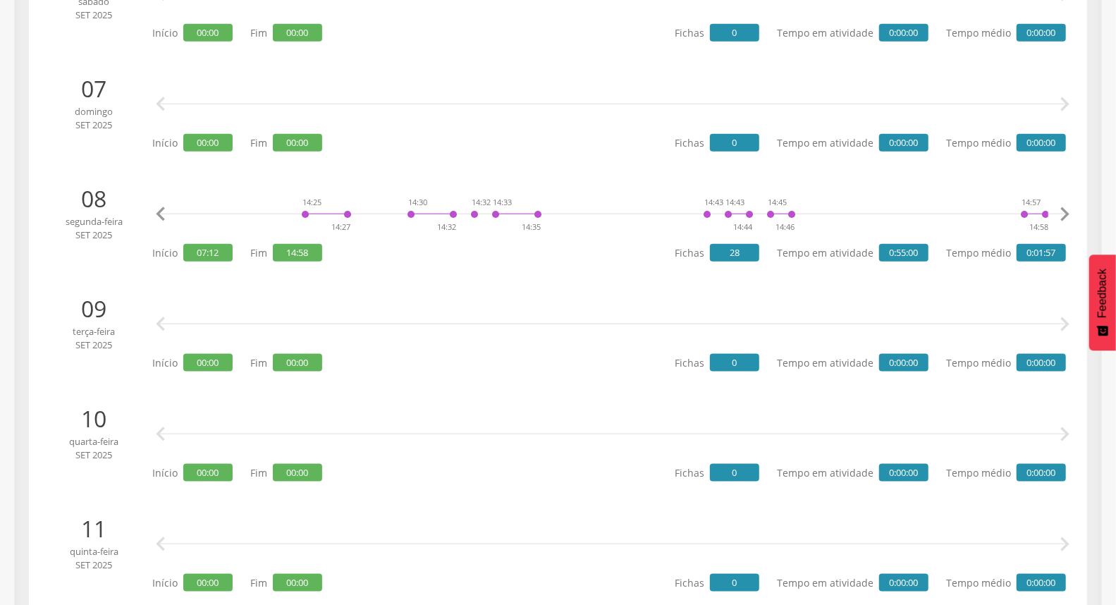
click at [1069, 214] on icon "" at bounding box center [1065, 214] width 28 height 28
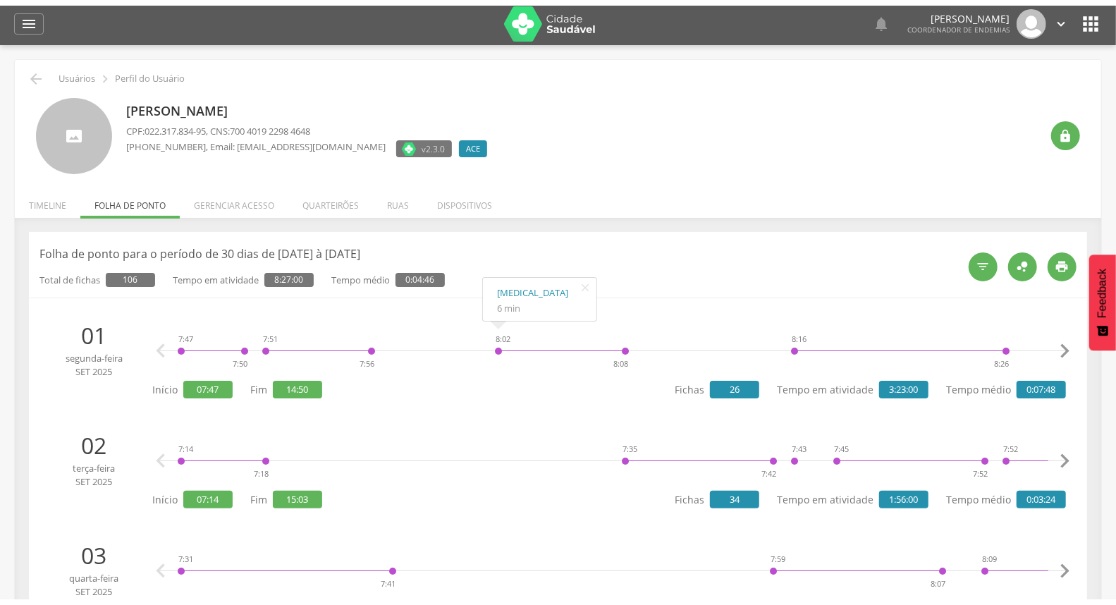
scroll to position [0, 0]
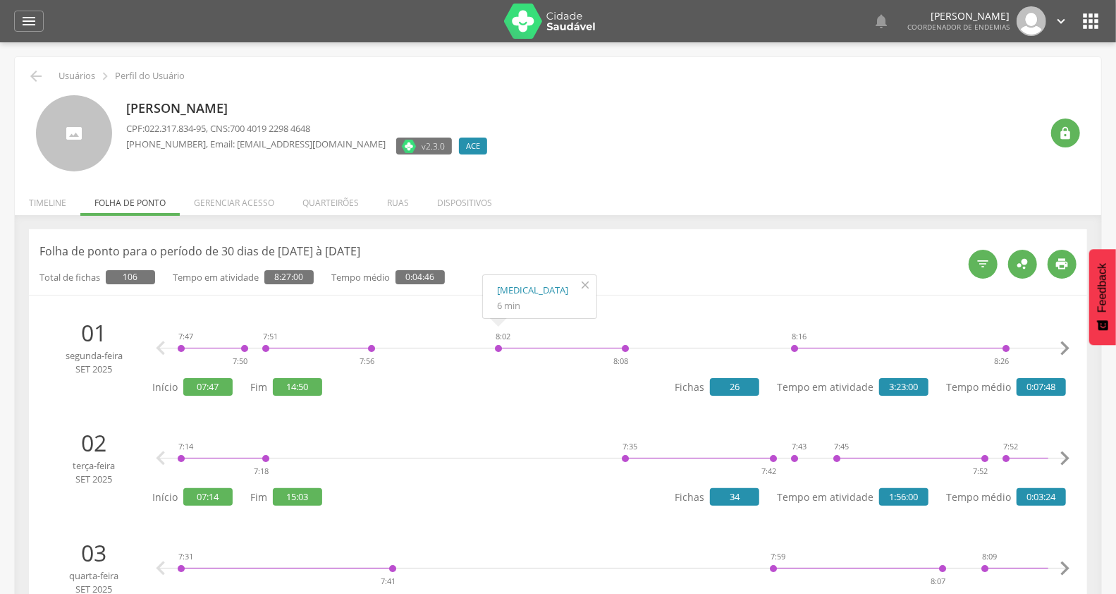
drag, startPoint x: 582, startPoint y: 283, endPoint x: 585, endPoint y: 264, distance: 18.7
click at [582, 282] on icon "" at bounding box center [585, 285] width 23 height 20
click at [37, 203] on li "Timeline" at bounding box center [48, 199] width 66 height 33
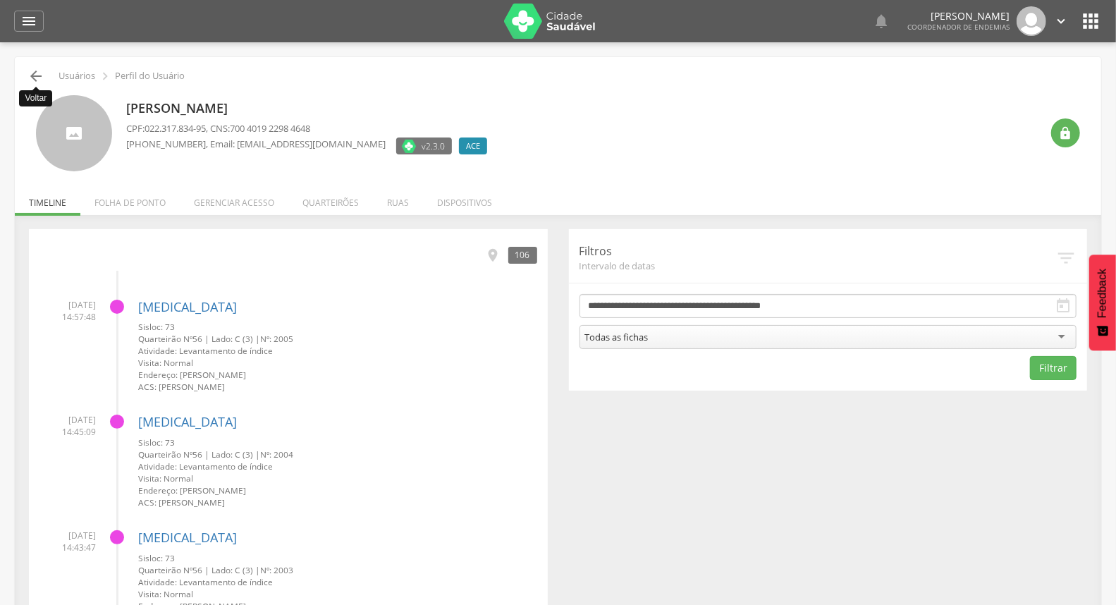
click at [39, 73] on icon "" at bounding box center [36, 76] width 17 height 17
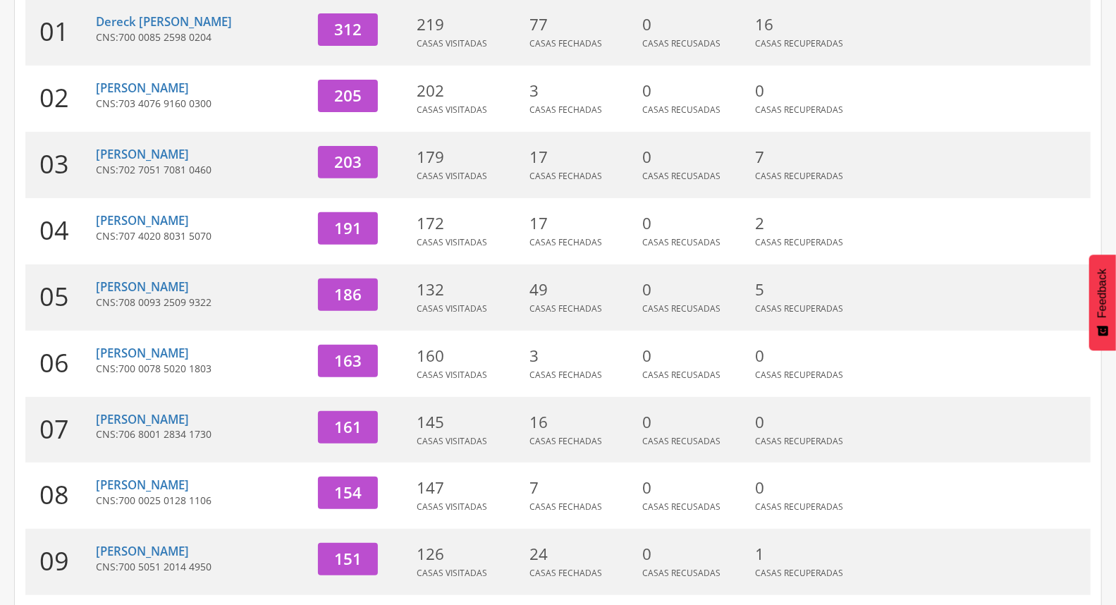
scroll to position [374, 0]
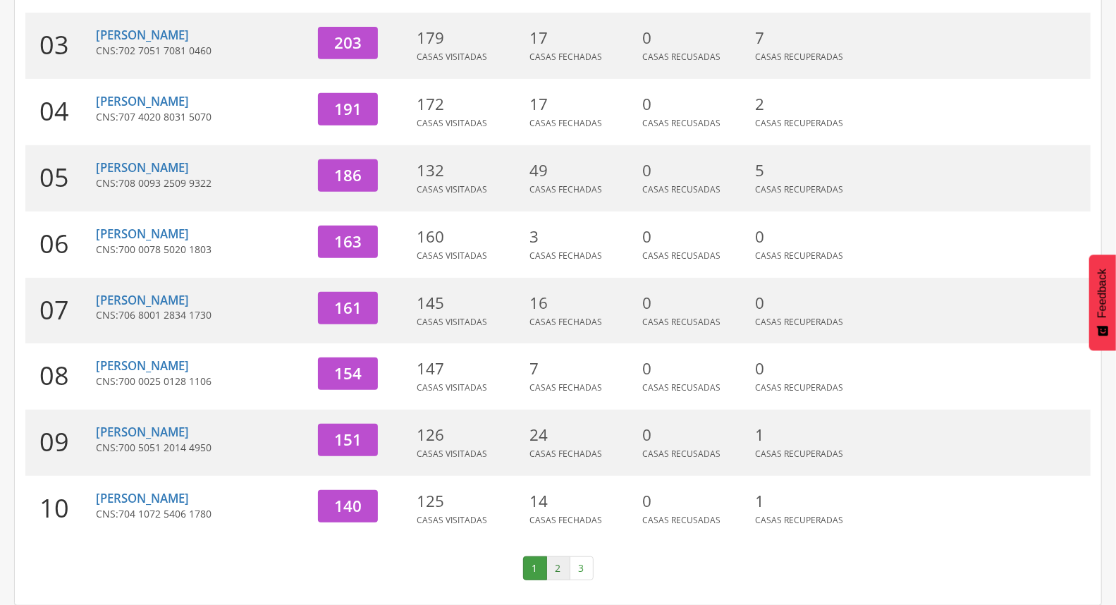
click at [552, 567] on link "2" at bounding box center [559, 568] width 24 height 24
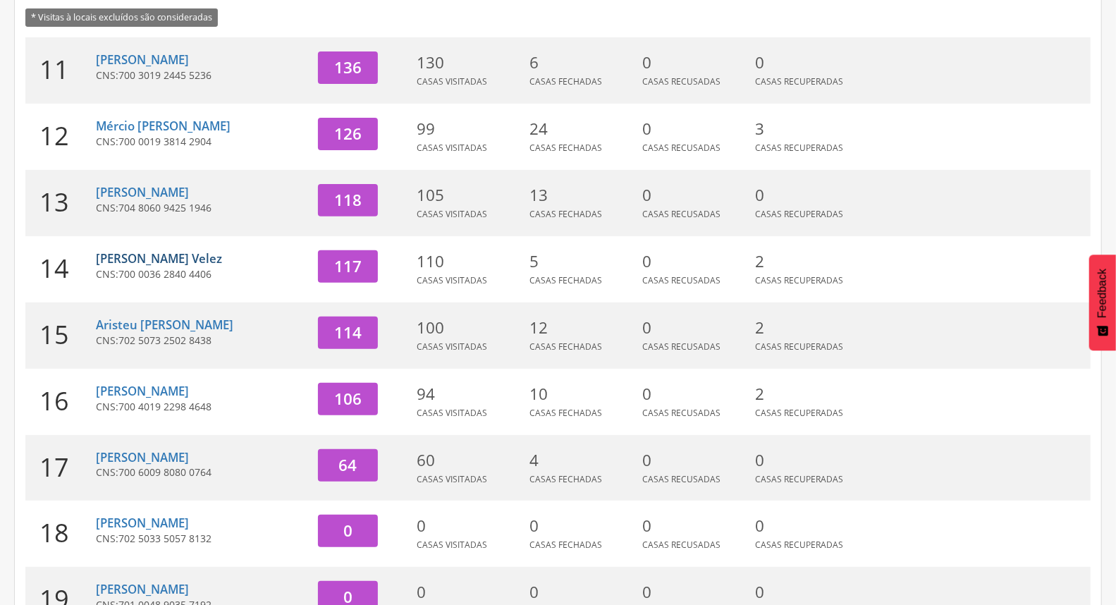
click at [159, 250] on link "[PERSON_NAME] Velez" at bounding box center [159, 258] width 126 height 16
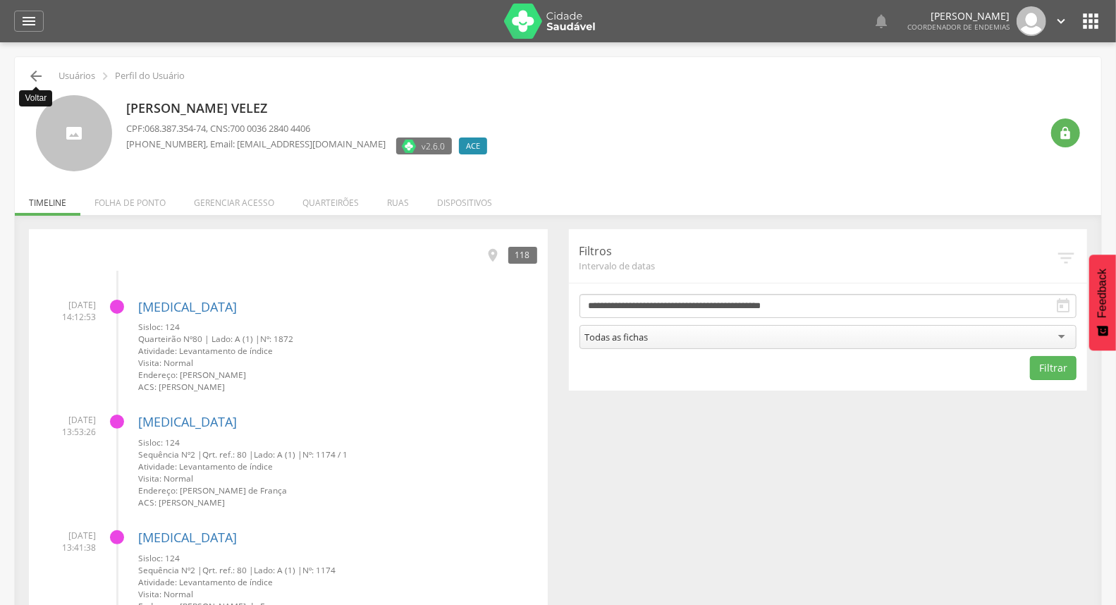
click at [43, 71] on icon "" at bounding box center [36, 76] width 17 height 17
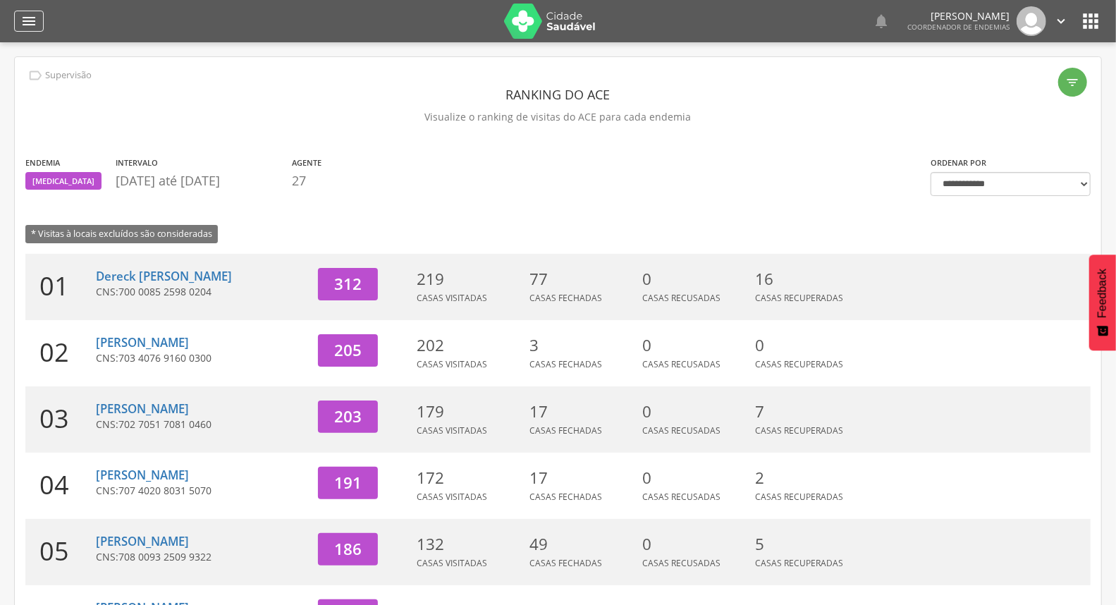
click at [32, 18] on icon "" at bounding box center [28, 21] width 17 height 17
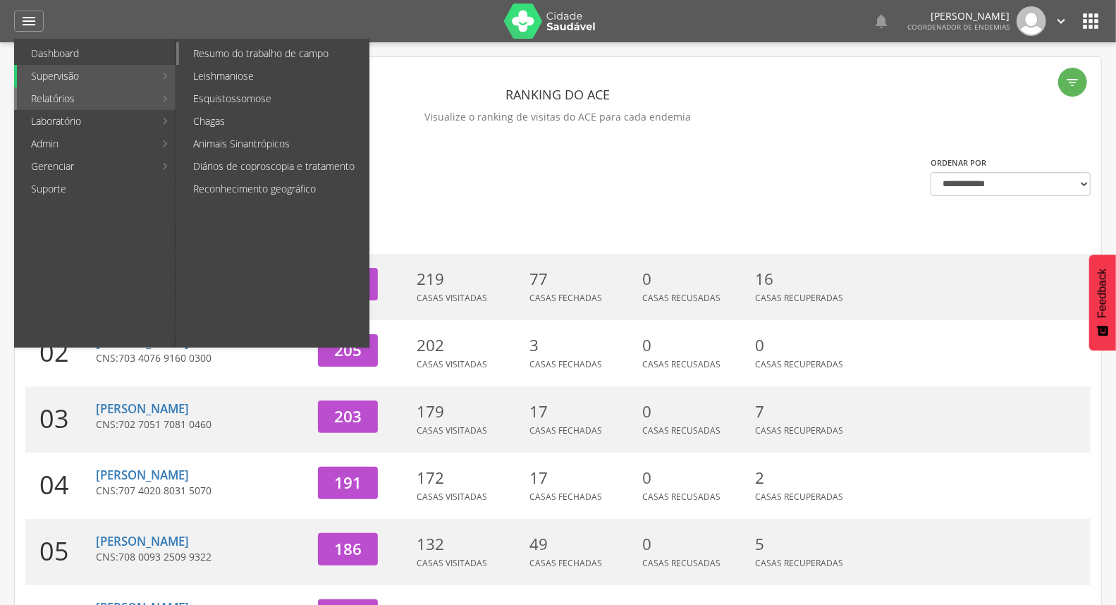
click at [308, 54] on link "Resumo do trabalho de campo" at bounding box center [274, 53] width 190 height 23
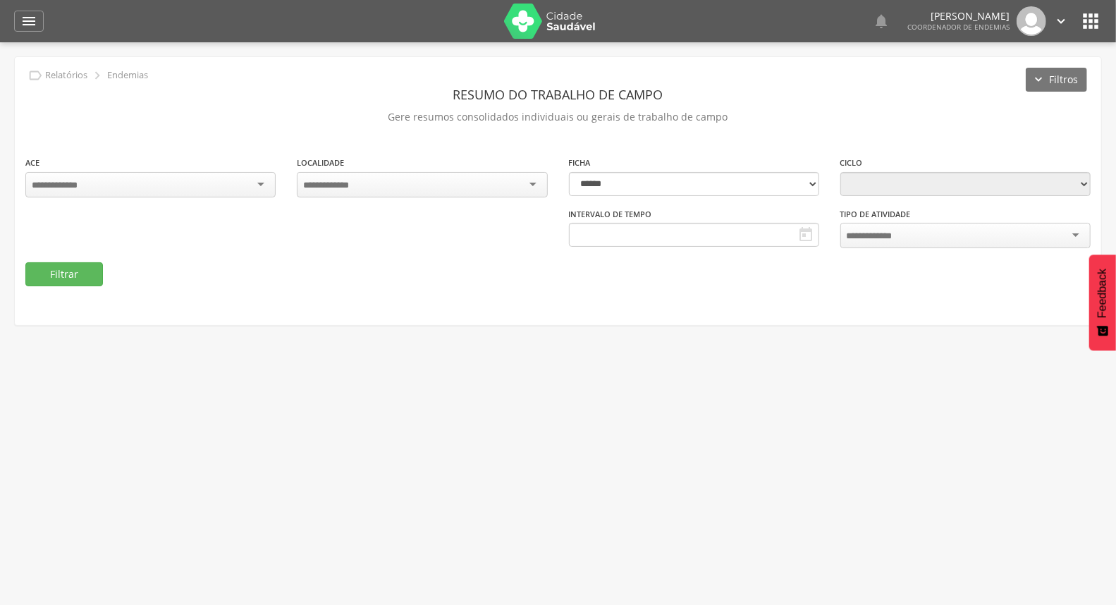
type input "**********"
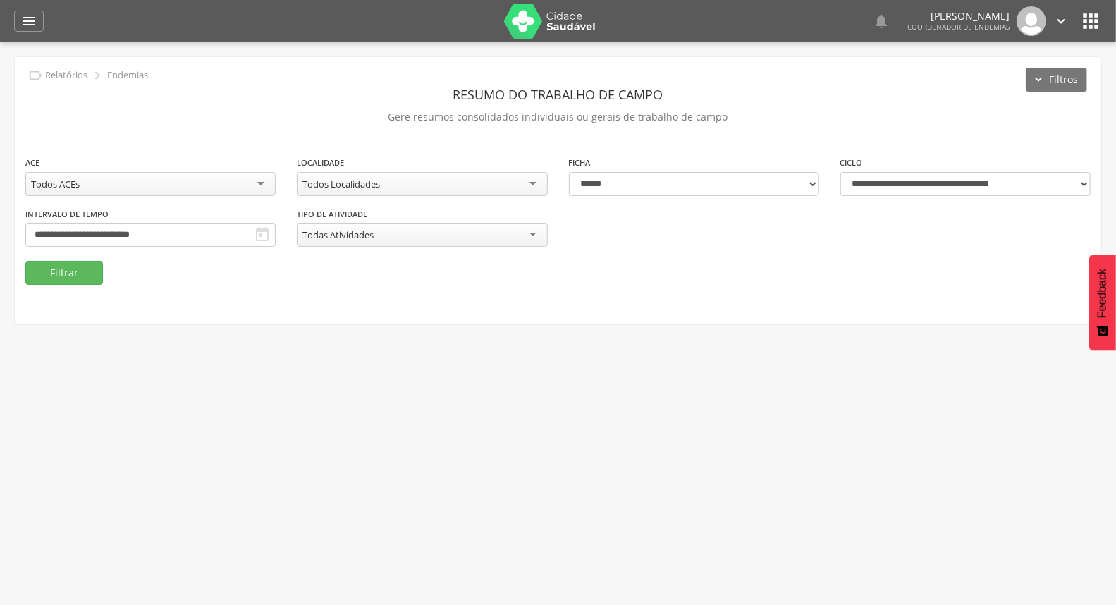
click at [463, 176] on div "Todos Localidades" at bounding box center [422, 184] width 250 height 24
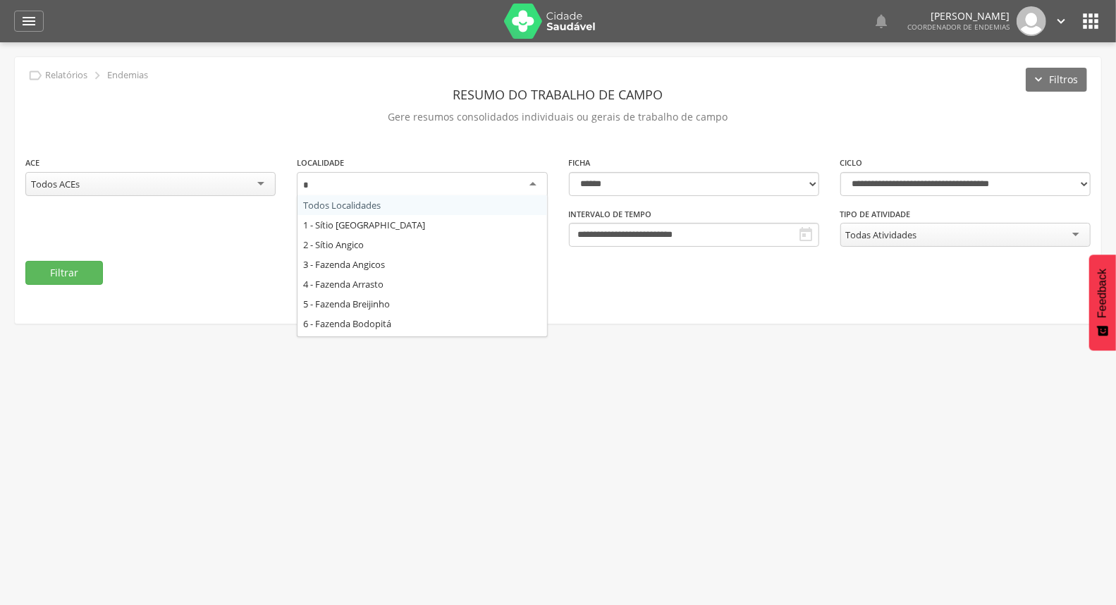
type input "**"
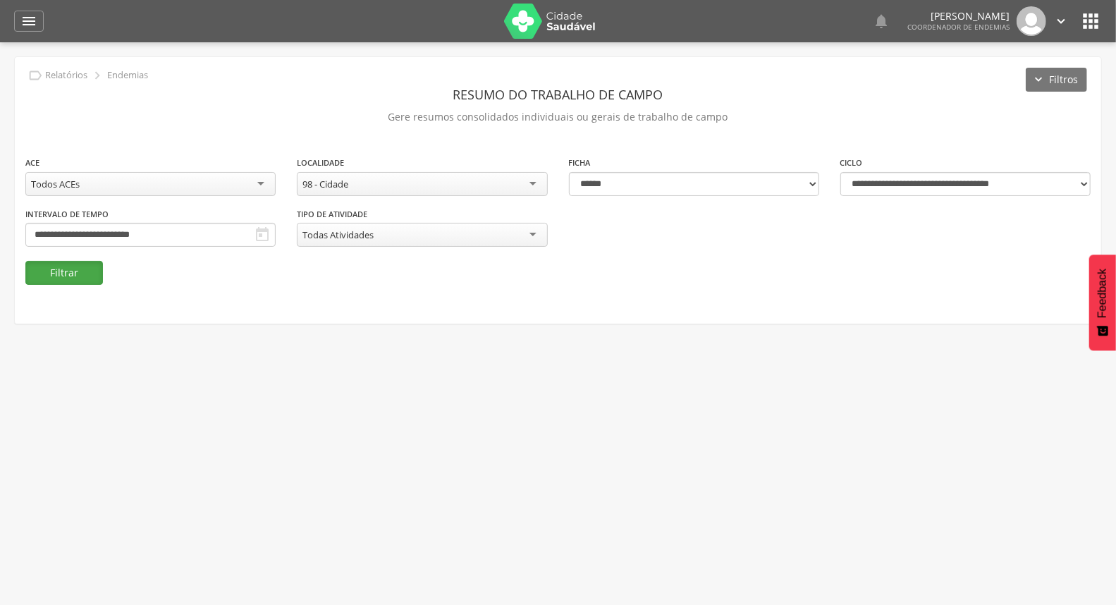
click at [68, 276] on button "Filtrar" at bounding box center [64, 273] width 78 height 24
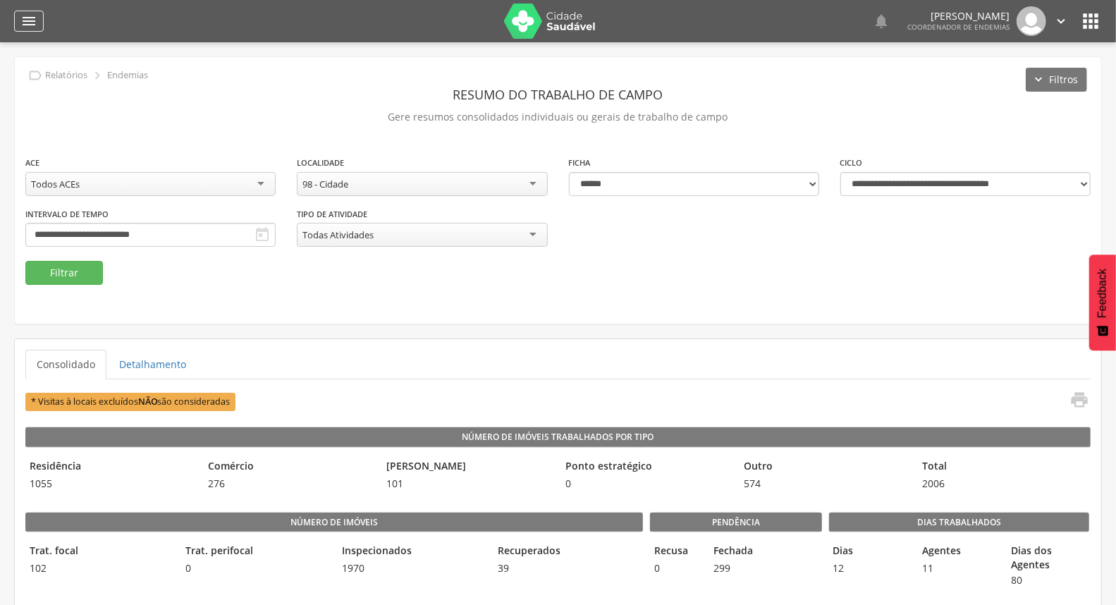
click at [27, 18] on icon "" at bounding box center [28, 21] width 17 height 17
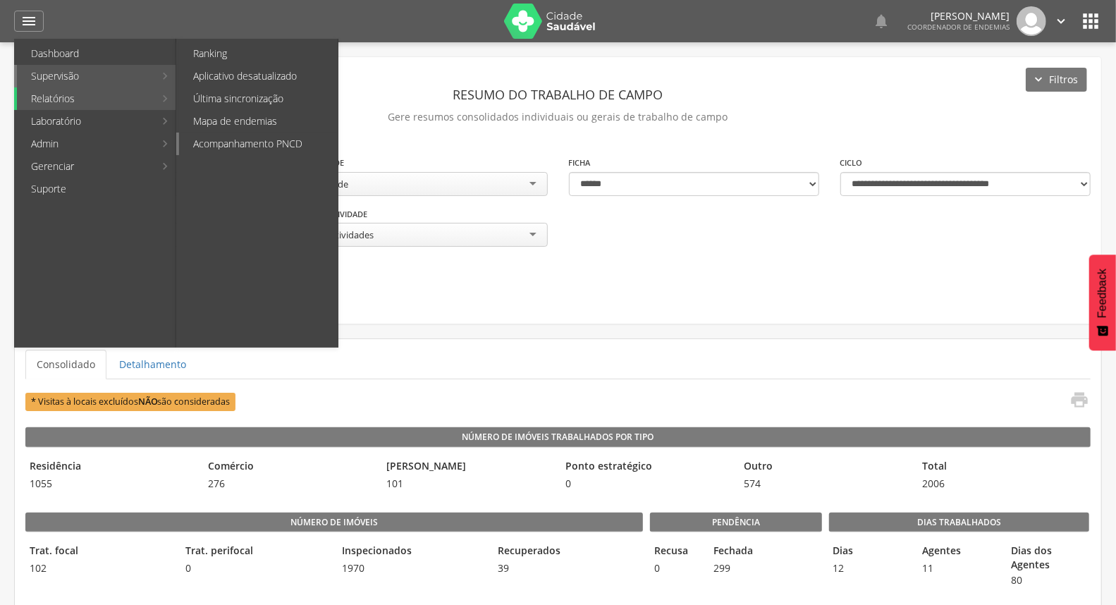
click at [271, 137] on link "Acompanhamento PNCD" at bounding box center [258, 144] width 159 height 23
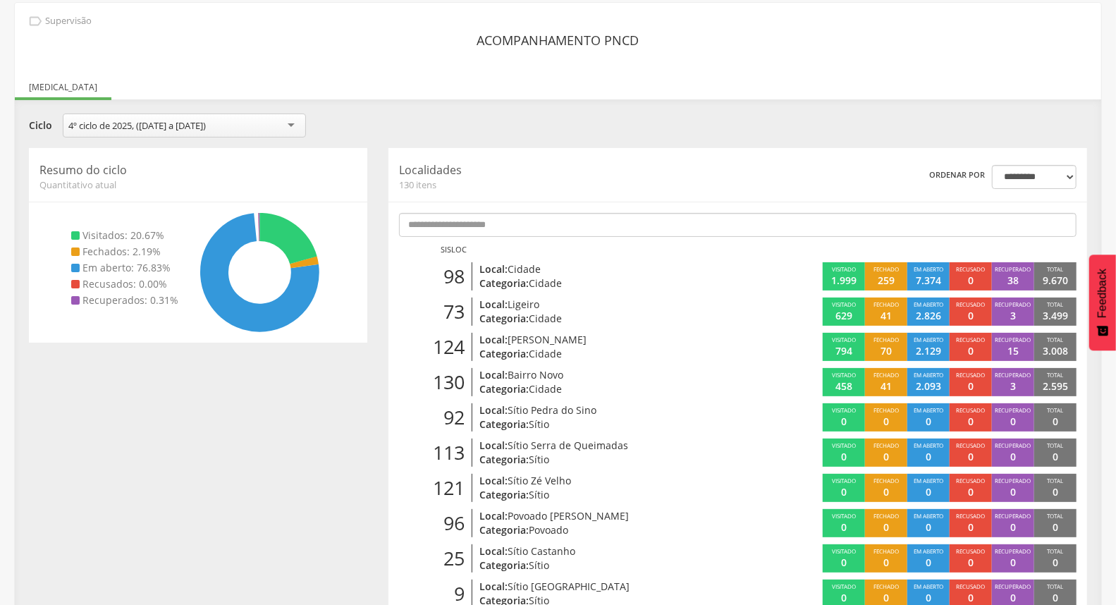
scroll to position [78, 0]
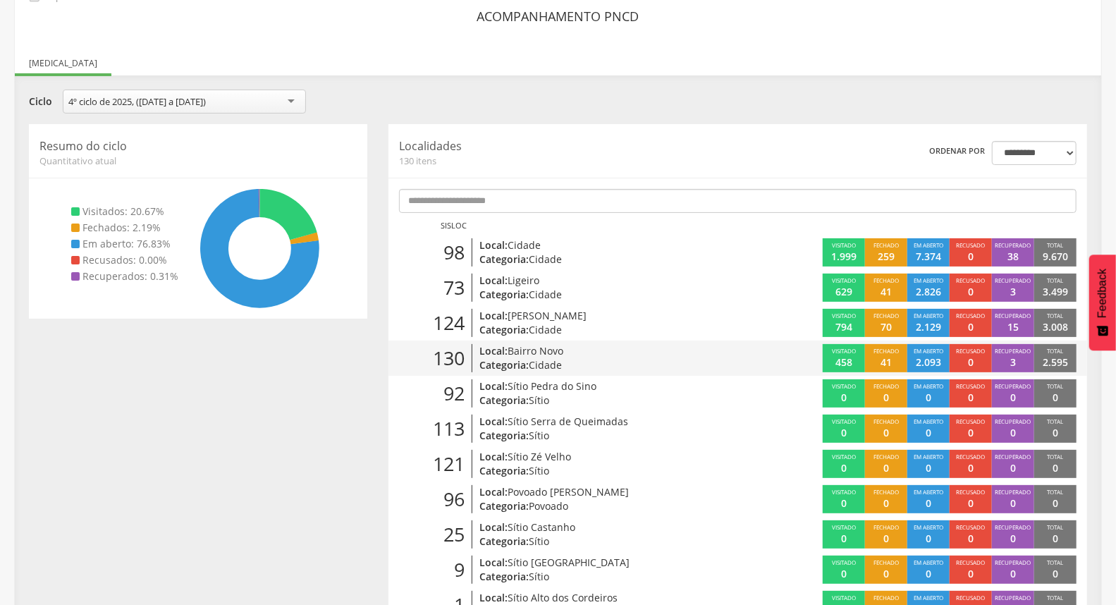
click at [623, 358] on p "Categoria: Cidade" at bounding box center [594, 365] width 228 height 14
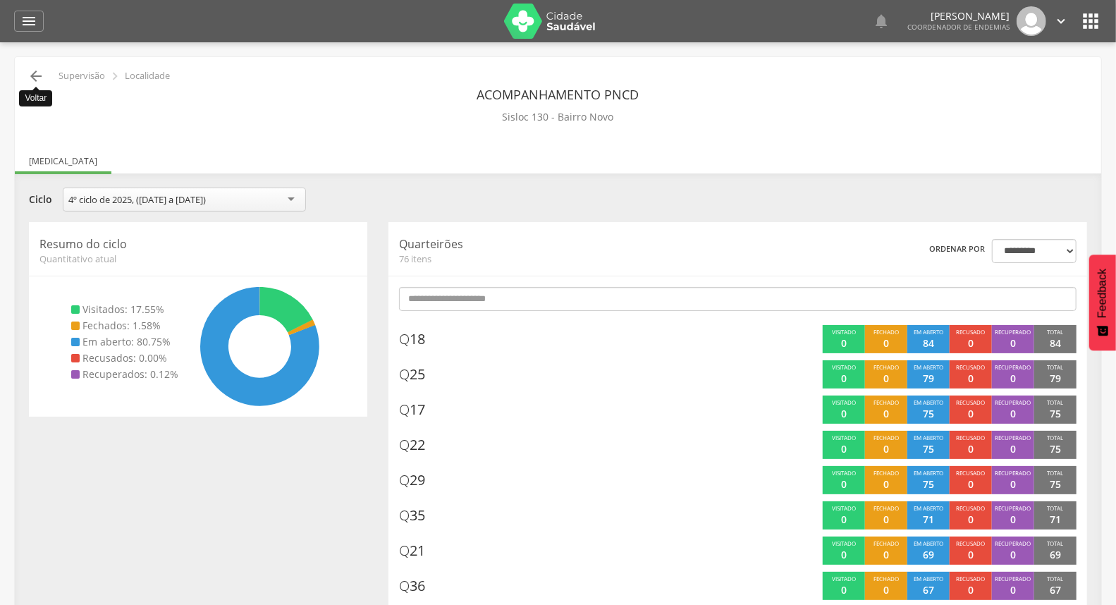
click at [37, 81] on icon "" at bounding box center [36, 76] width 17 height 17
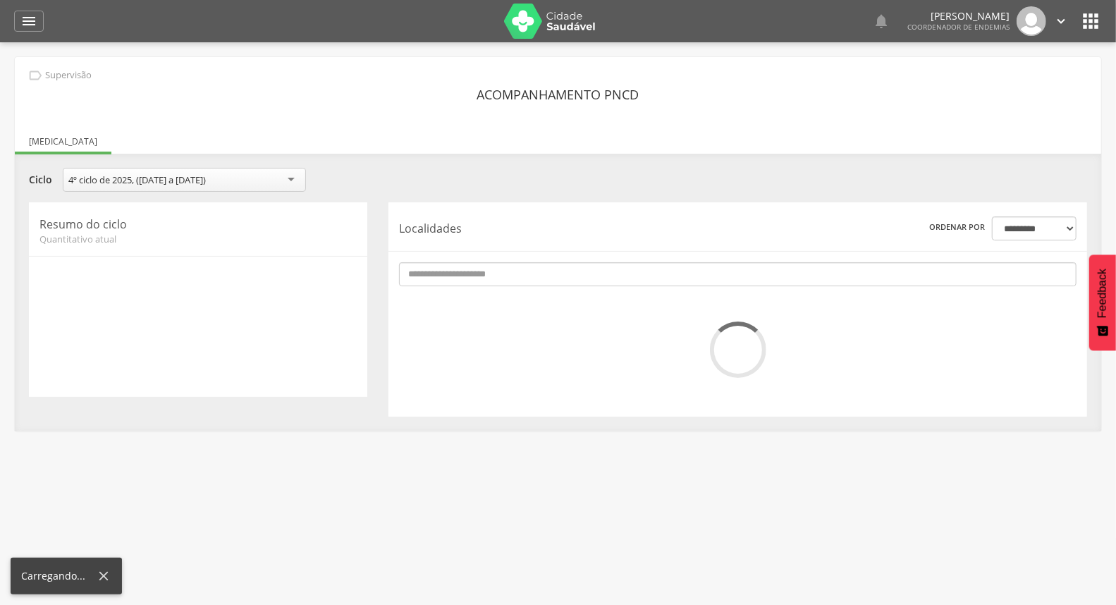
scroll to position [42, 0]
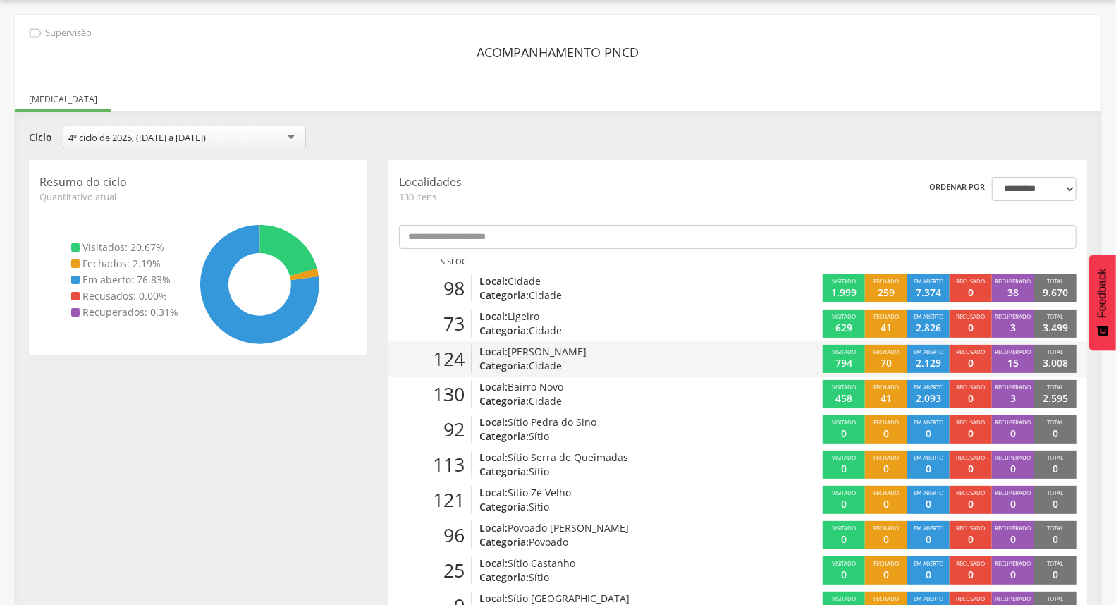
click at [714, 353] on div "Local: Aníbal Teixeira Categoria: Cidade" at bounding box center [595, 359] width 246 height 28
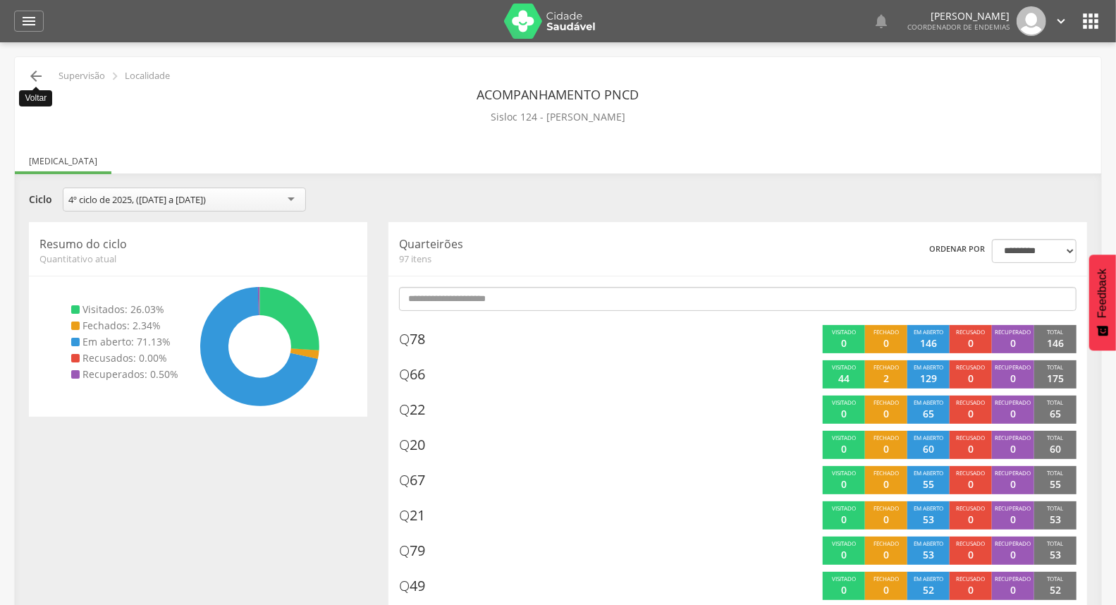
click at [36, 75] on icon "" at bounding box center [36, 76] width 17 height 17
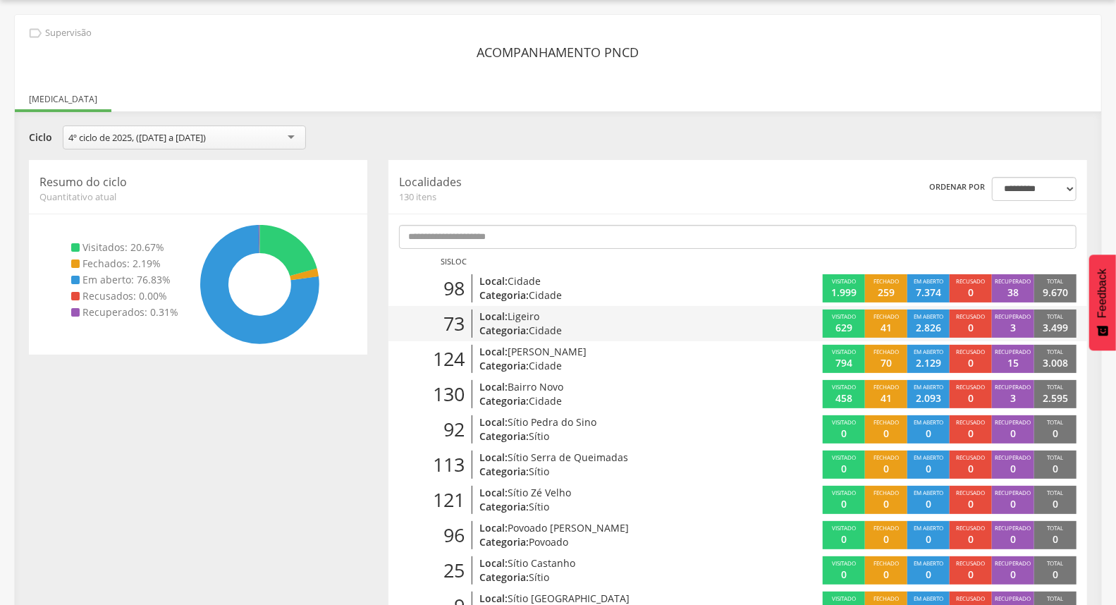
click at [724, 333] on div "73 Local: Ligeiro Categoria: Cidade" at bounding box center [563, 324] width 349 height 28
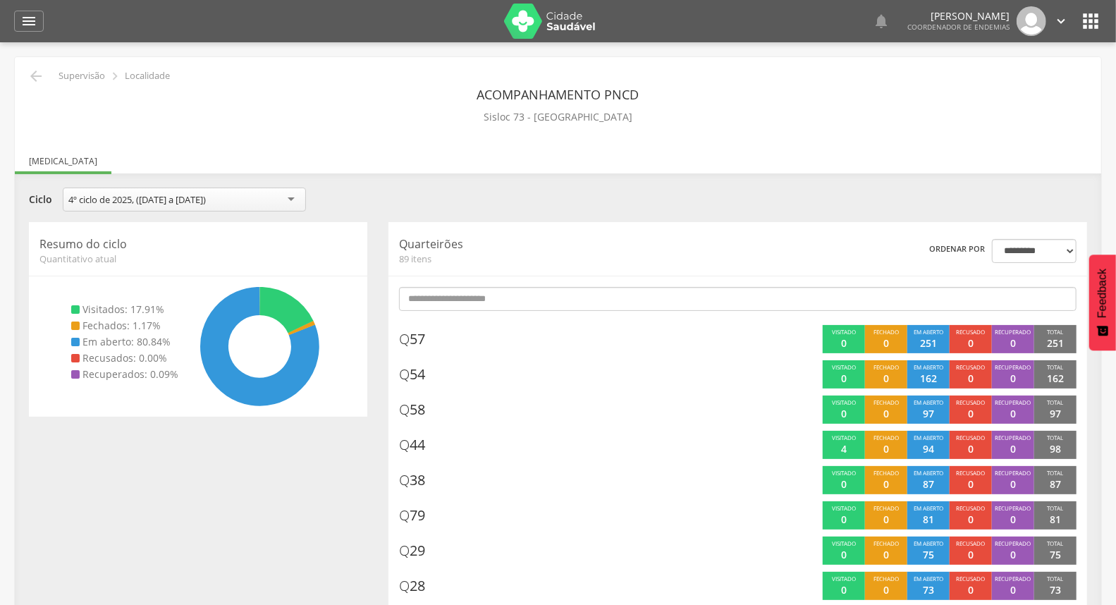
click at [452, 202] on div "**********" at bounding box center [558, 202] width 1080 height 28
click at [38, 69] on icon "" at bounding box center [36, 76] width 17 height 17
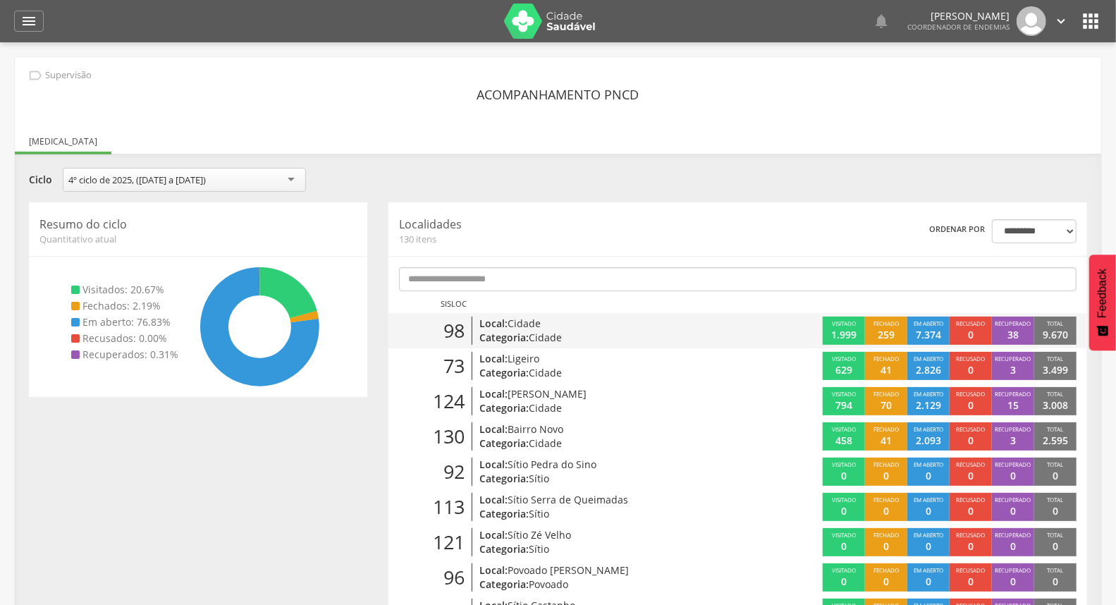
click at [713, 334] on div "Local: Cidade Categoria: Cidade" at bounding box center [595, 331] width 246 height 28
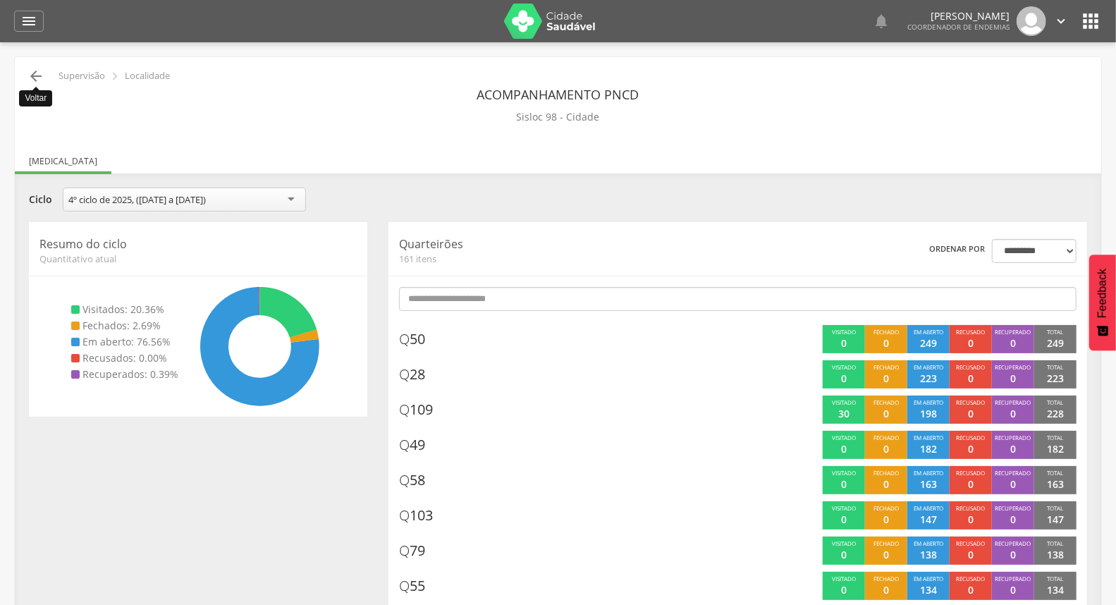
click at [30, 82] on icon "" at bounding box center [36, 76] width 17 height 17
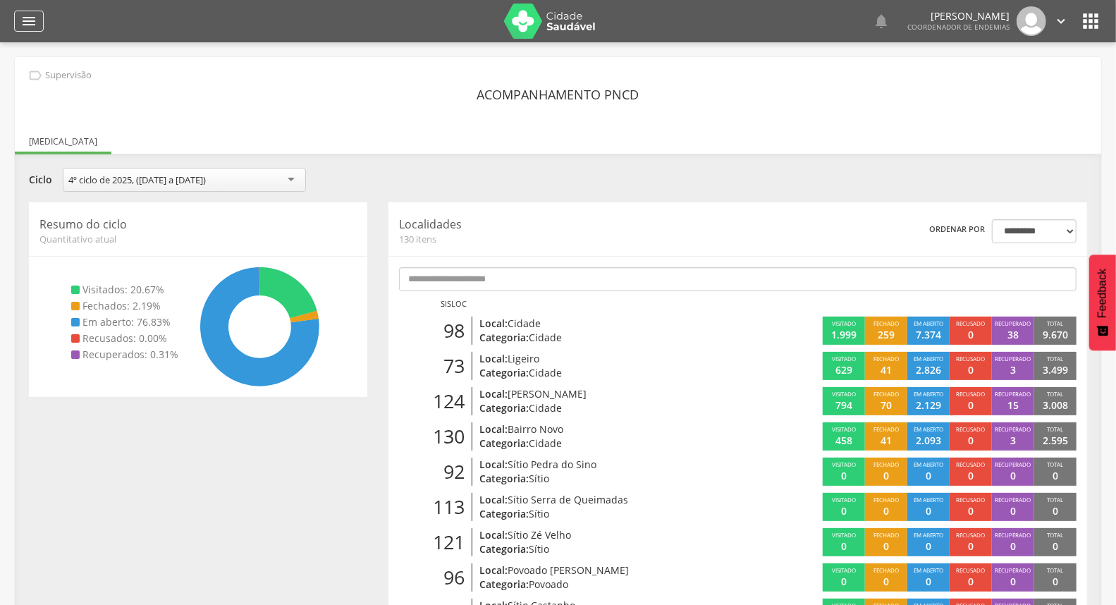
click at [32, 16] on icon "" at bounding box center [28, 21] width 17 height 17
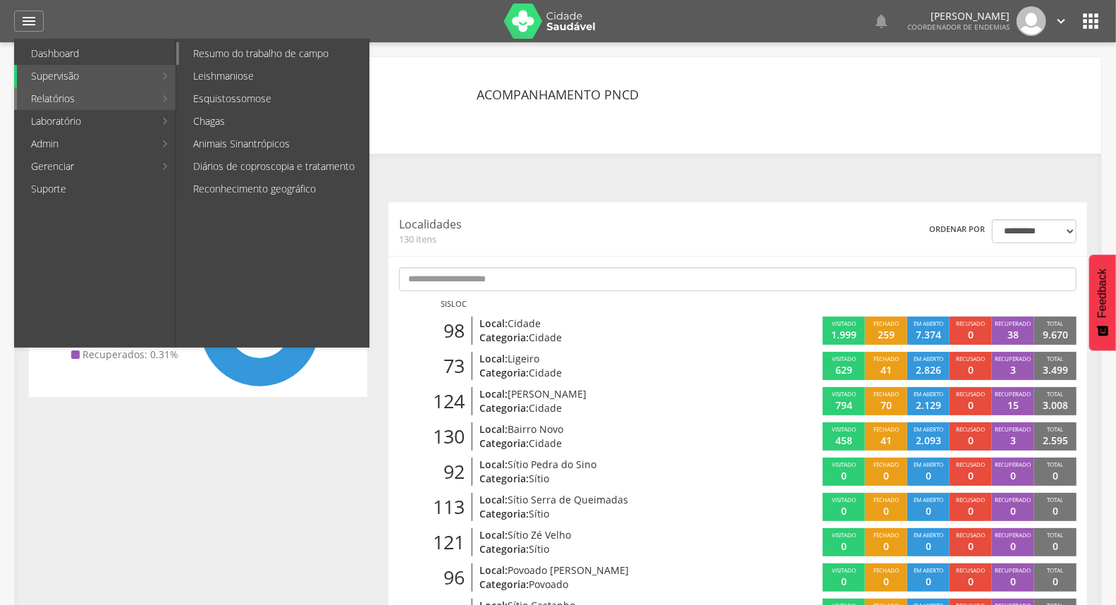
click at [327, 54] on link "Resumo do trabalho de campo" at bounding box center [274, 53] width 190 height 23
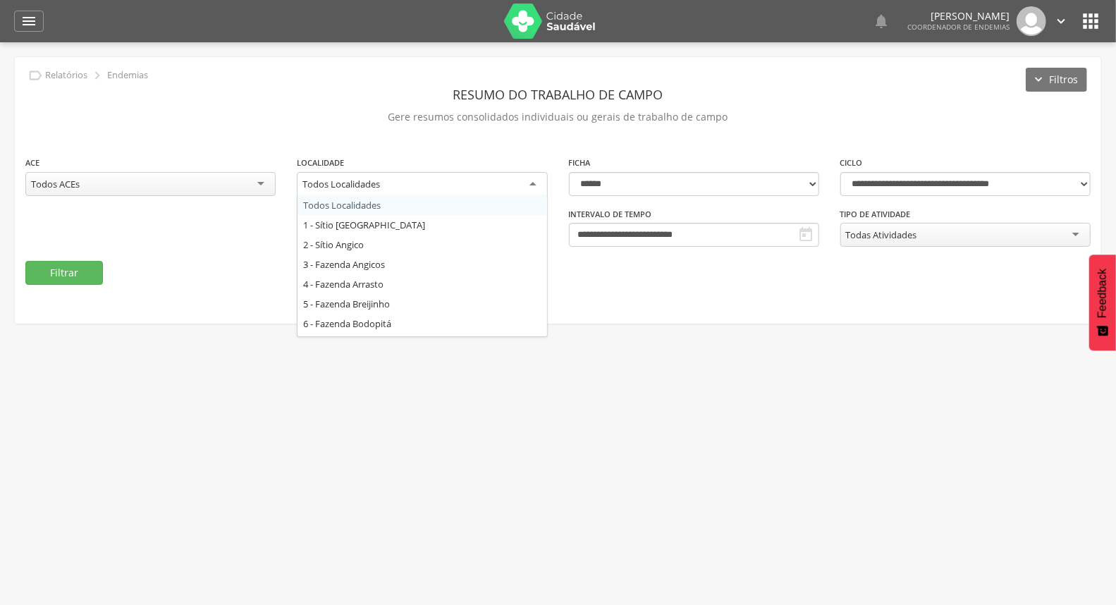
click at [484, 184] on div "Todos Localidades" at bounding box center [422, 184] width 250 height 25
type input "***"
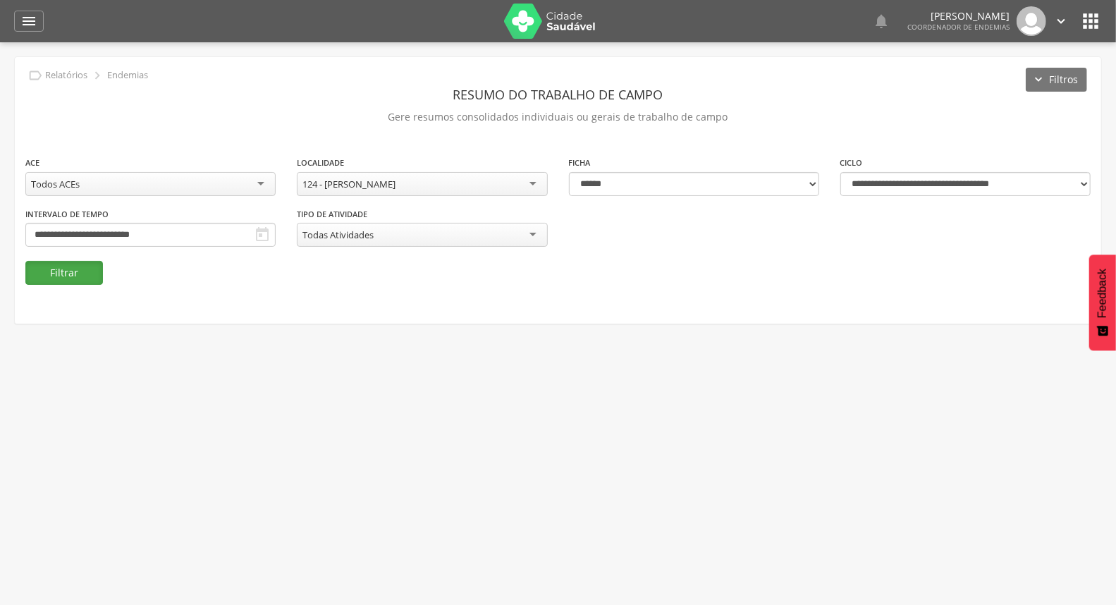
click at [93, 271] on button "Filtrar" at bounding box center [64, 273] width 78 height 24
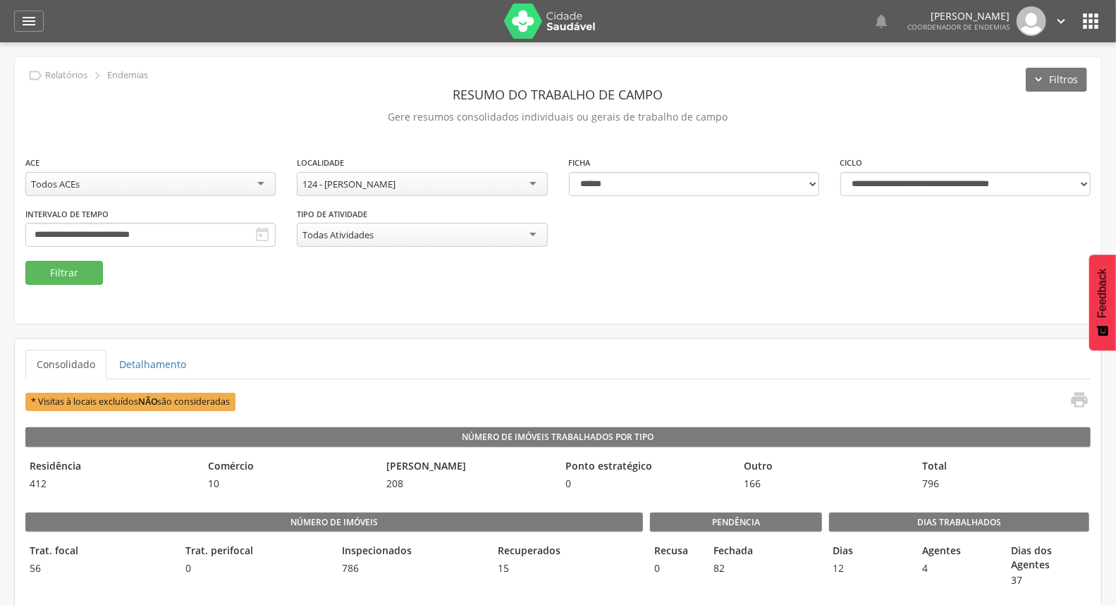
click at [378, 180] on div "124 - [PERSON_NAME]" at bounding box center [349, 184] width 93 height 13
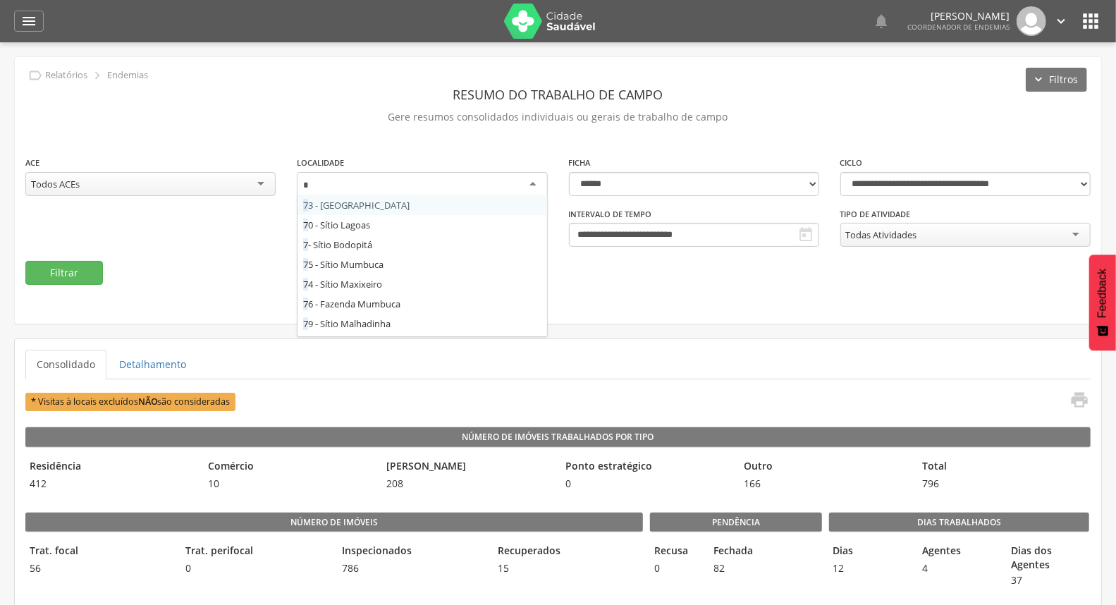
type input "**"
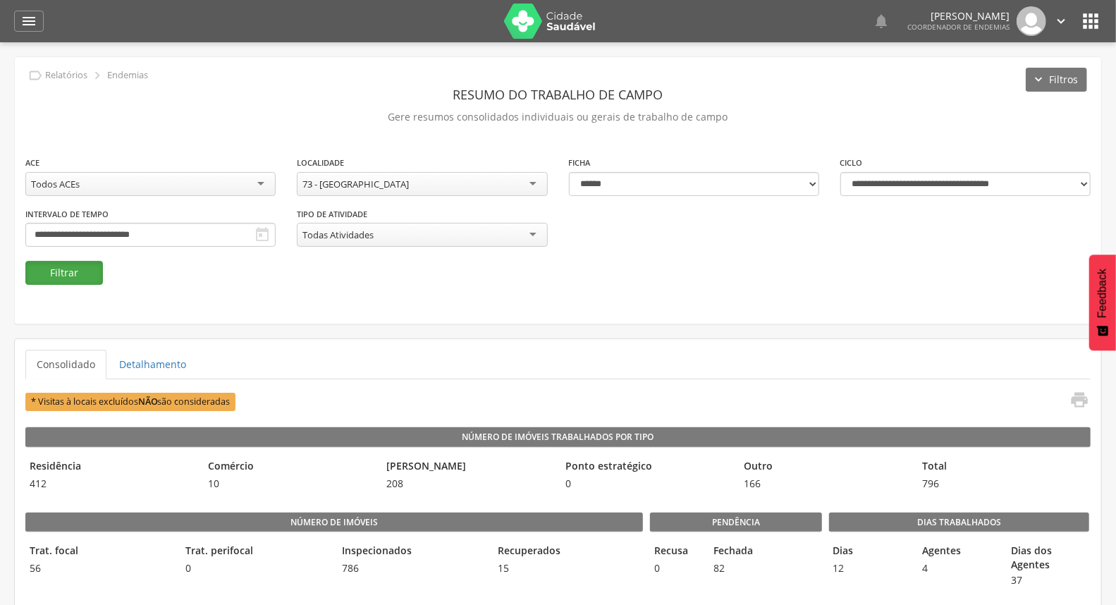
click at [73, 281] on button "Filtrar" at bounding box center [64, 273] width 78 height 24
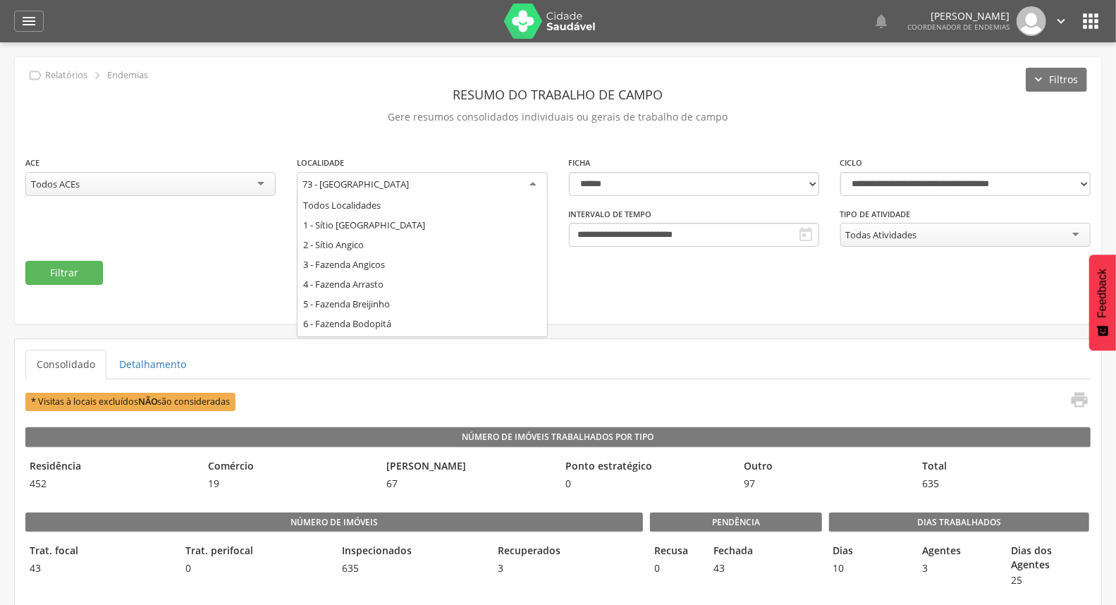
click at [491, 194] on div "73 - Ligeiro Todos Localidades 1 - Sítio Alto dos Cordeiros 2 - Sítio Angico 3 …" at bounding box center [422, 184] width 250 height 25
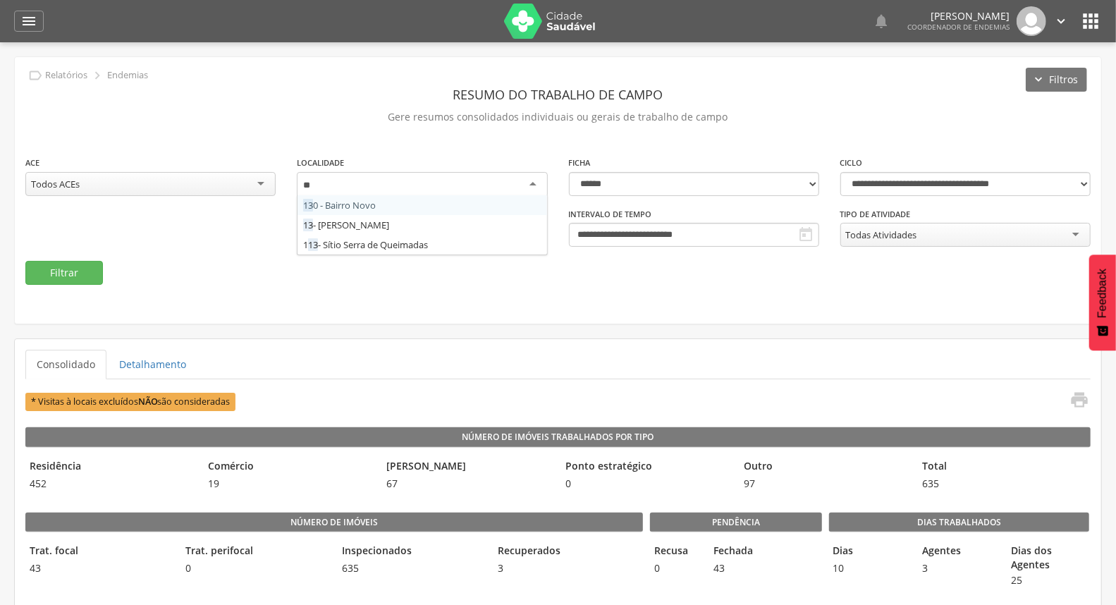
type input "***"
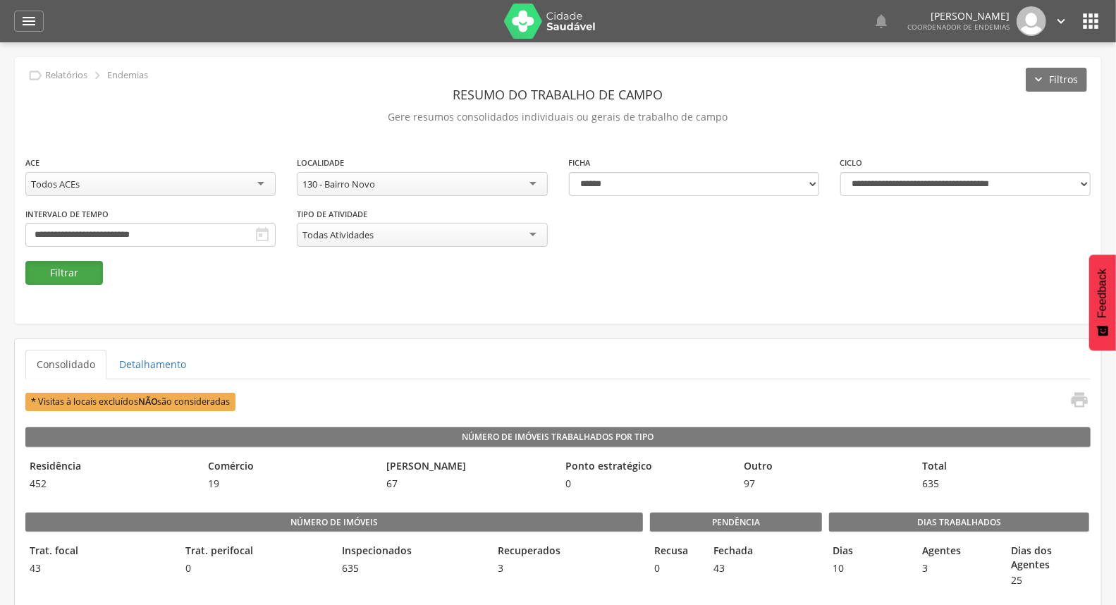
click at [58, 270] on button "Filtrar" at bounding box center [64, 273] width 78 height 24
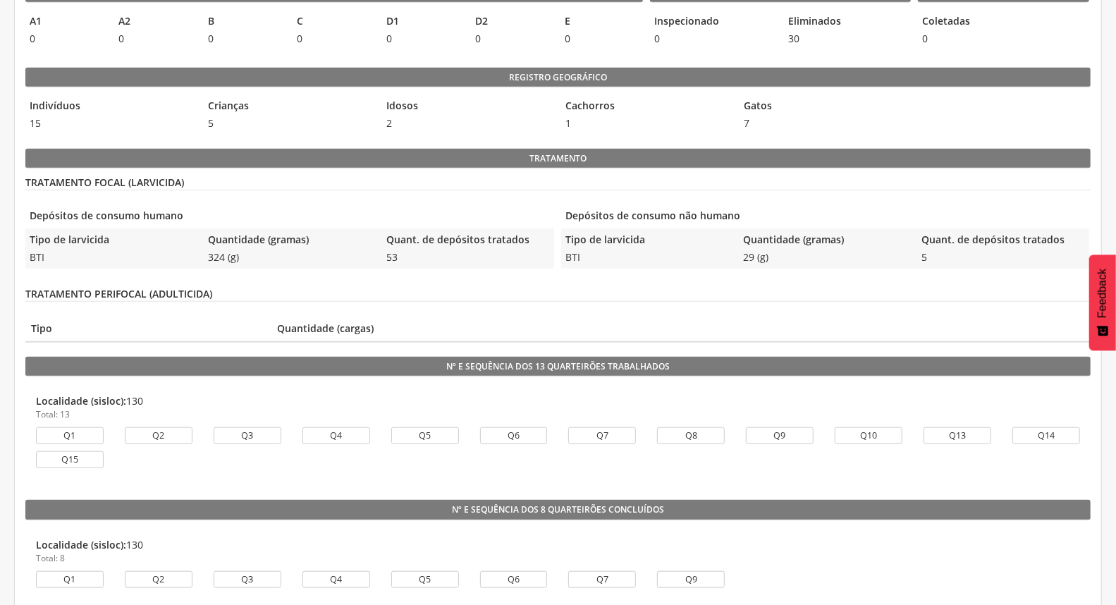
scroll to position [157, 0]
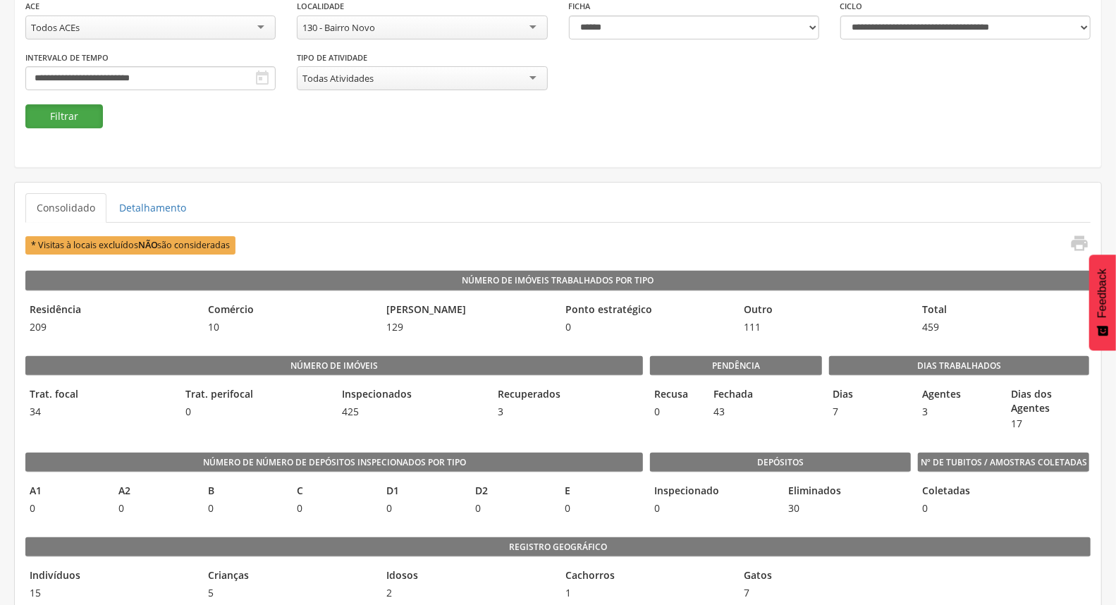
click at [55, 111] on button "Filtrar" at bounding box center [64, 116] width 78 height 24
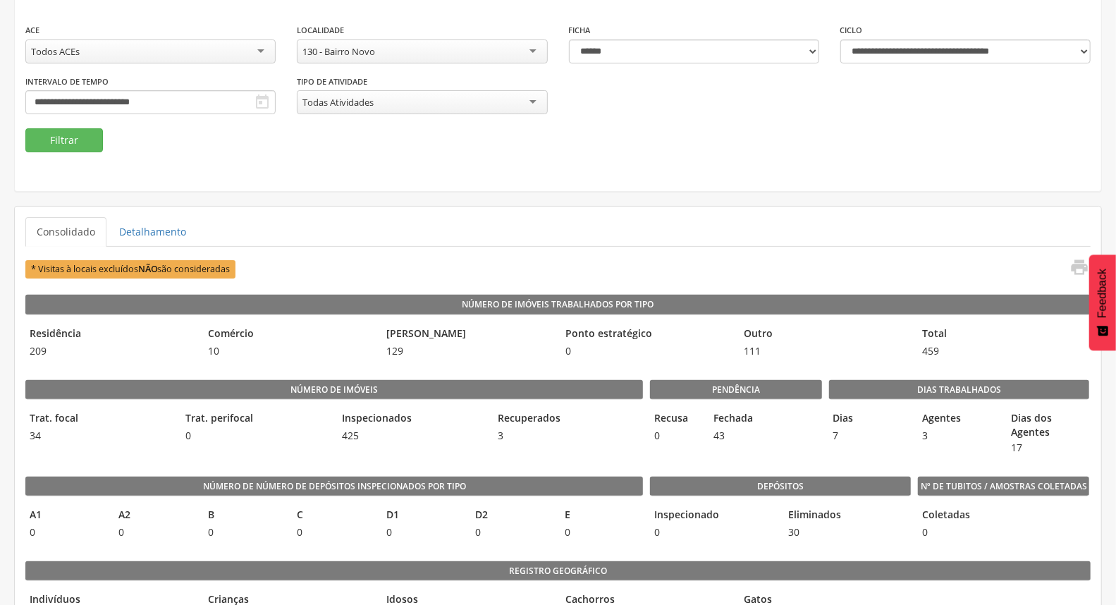
scroll to position [0, 0]
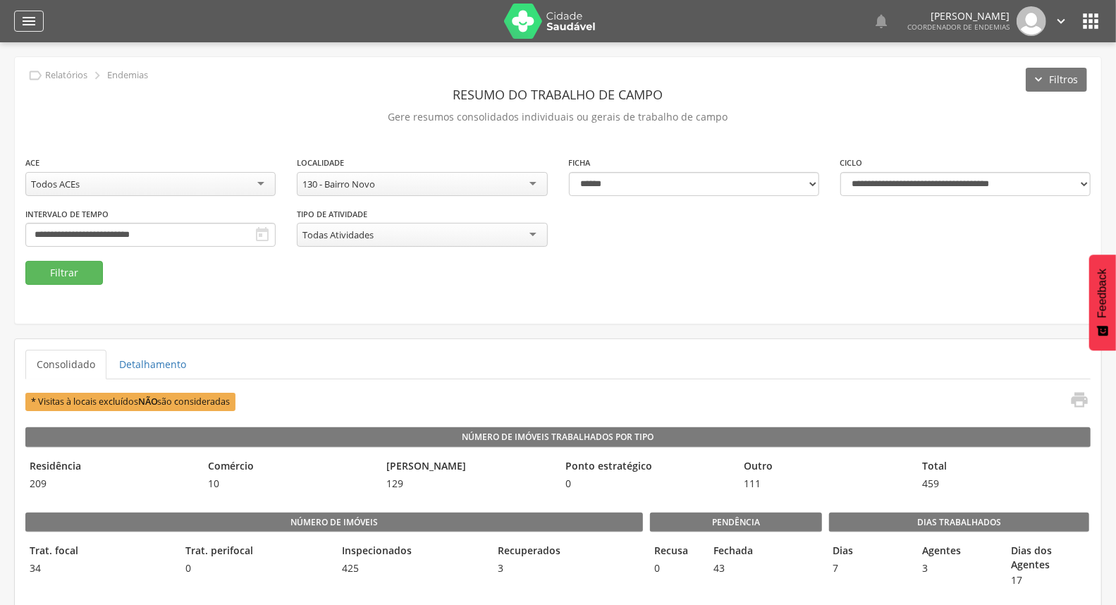
click at [28, 29] on icon "" at bounding box center [28, 21] width 17 height 17
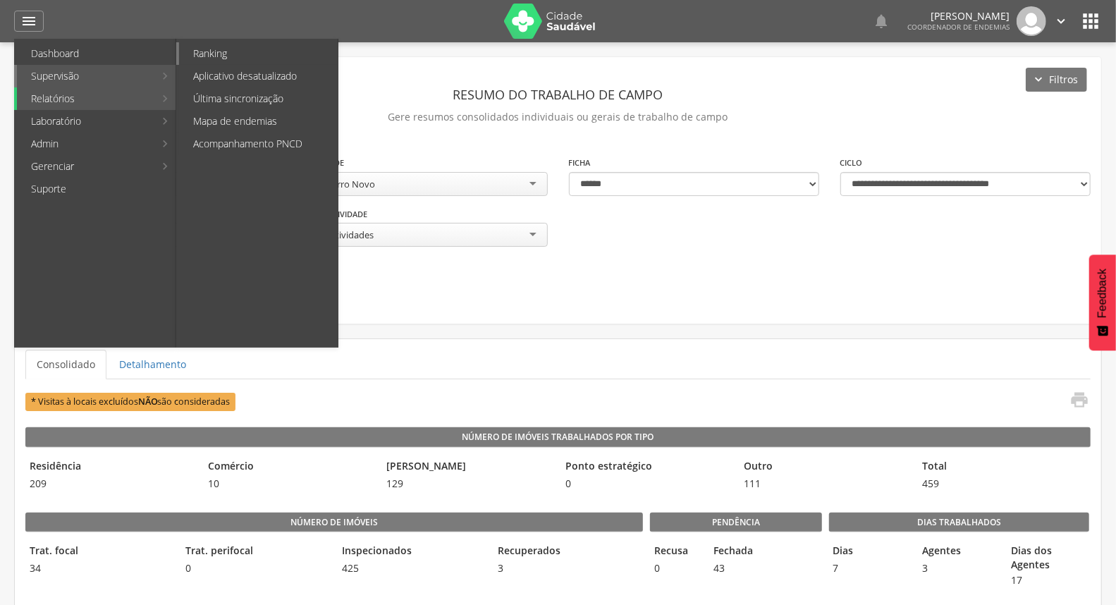
click at [284, 59] on link "Ranking" at bounding box center [258, 53] width 159 height 23
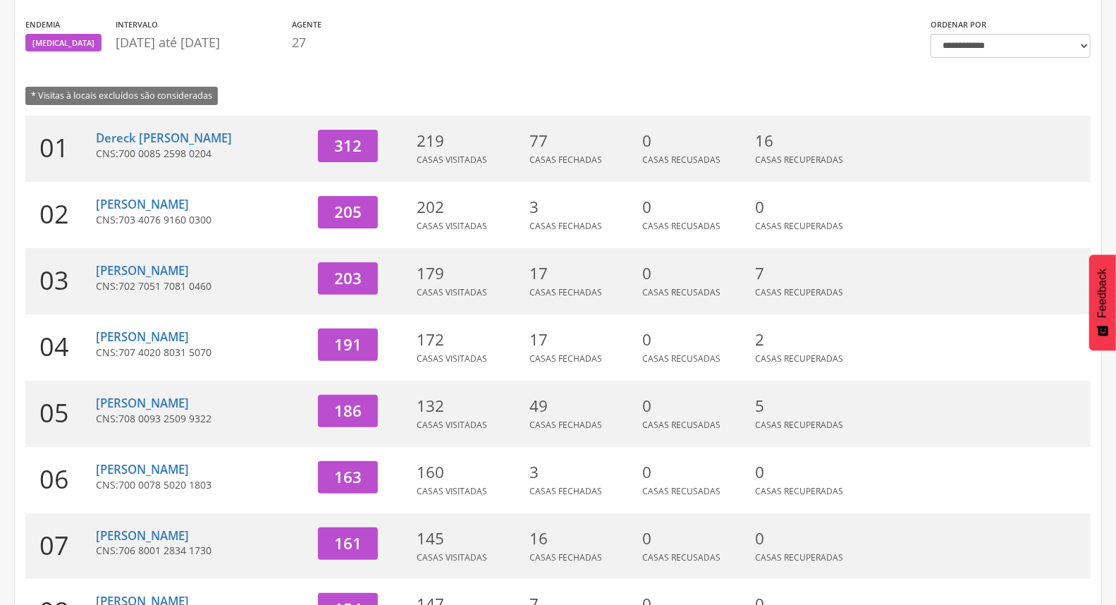
scroll to position [374, 0]
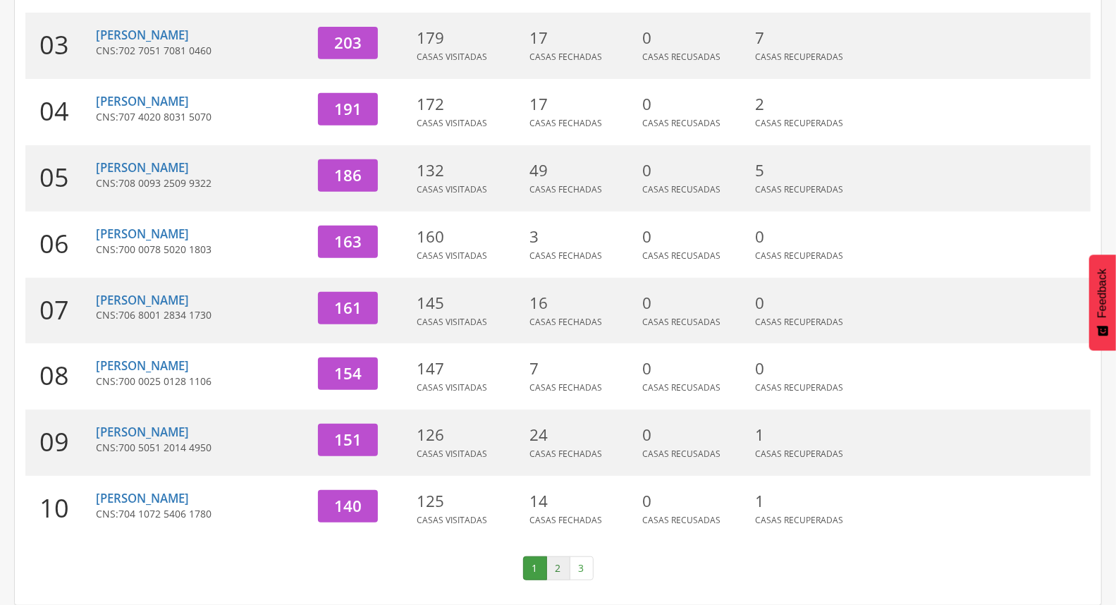
click at [564, 573] on link "2" at bounding box center [559, 568] width 24 height 24
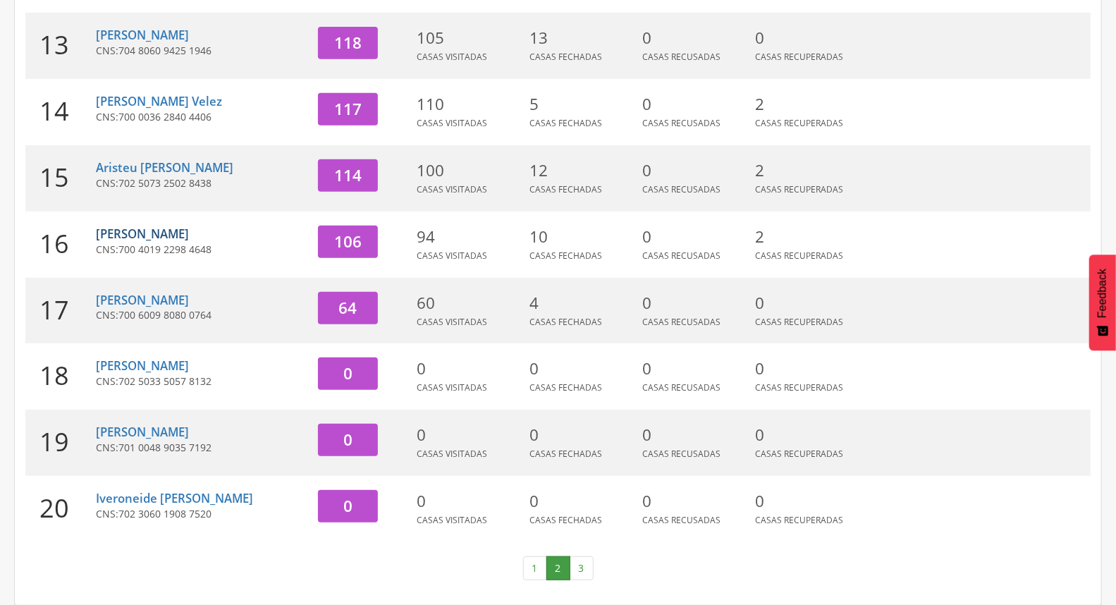
click at [164, 233] on link "[PERSON_NAME]" at bounding box center [142, 234] width 93 height 16
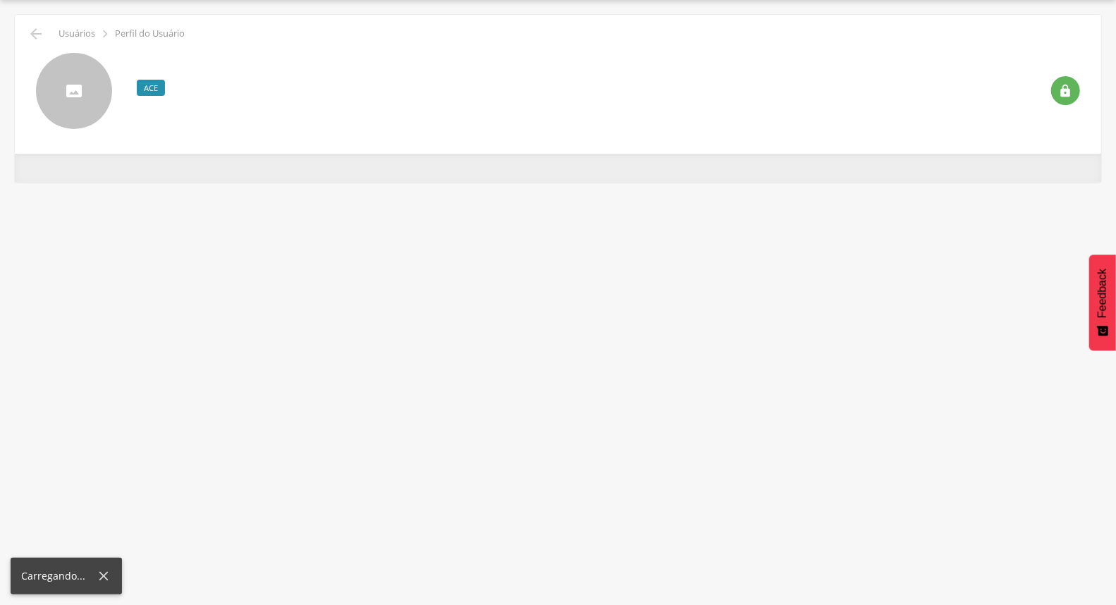
scroll to position [42, 0]
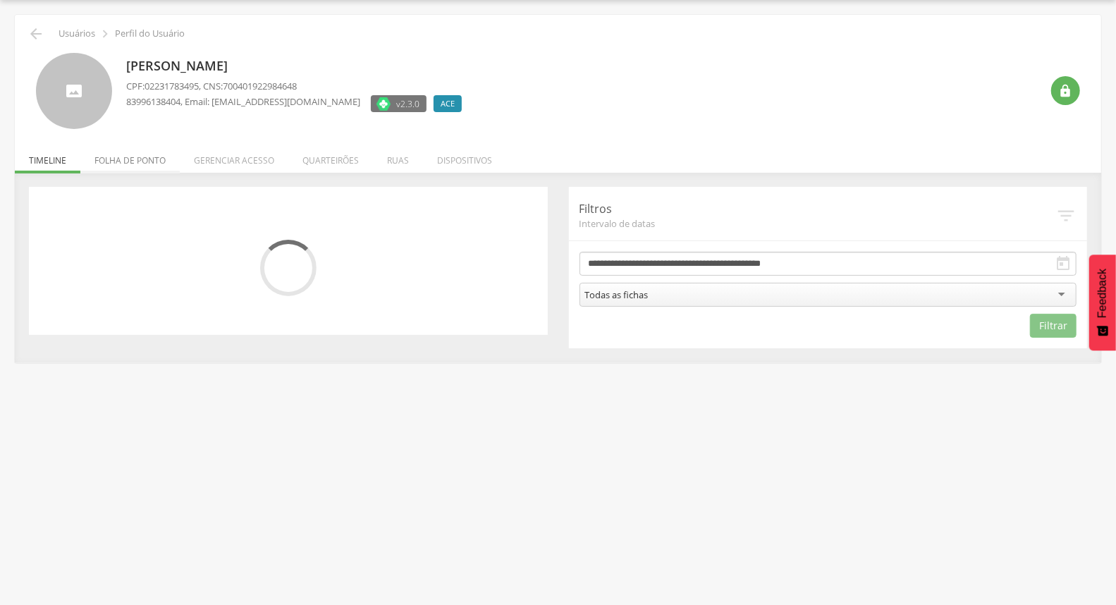
click at [163, 167] on li "Folha de ponto" at bounding box center [129, 156] width 99 height 33
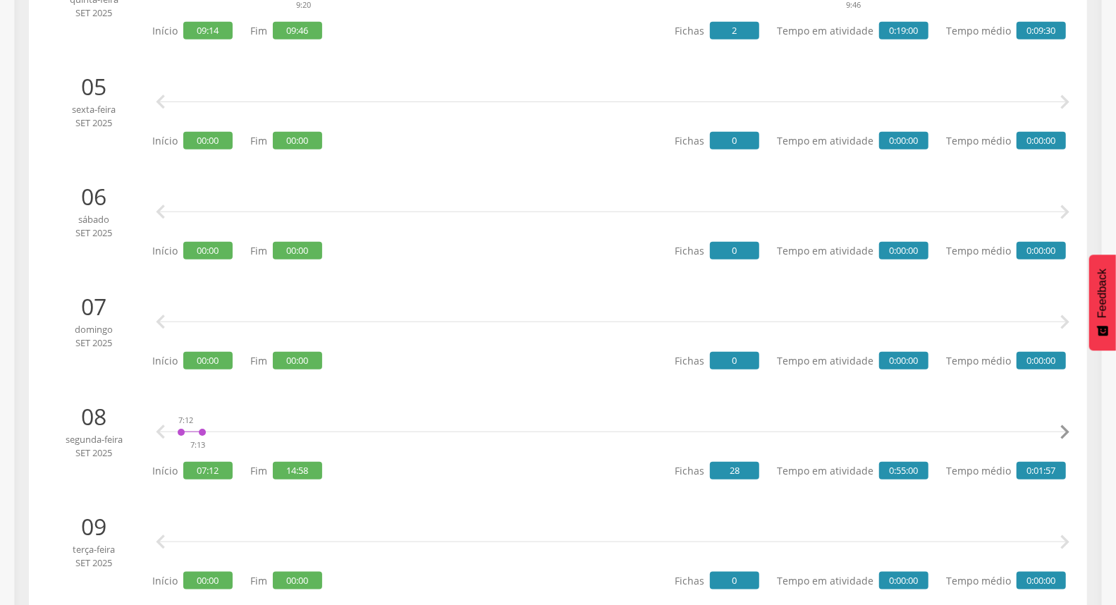
scroll to position [784, 0]
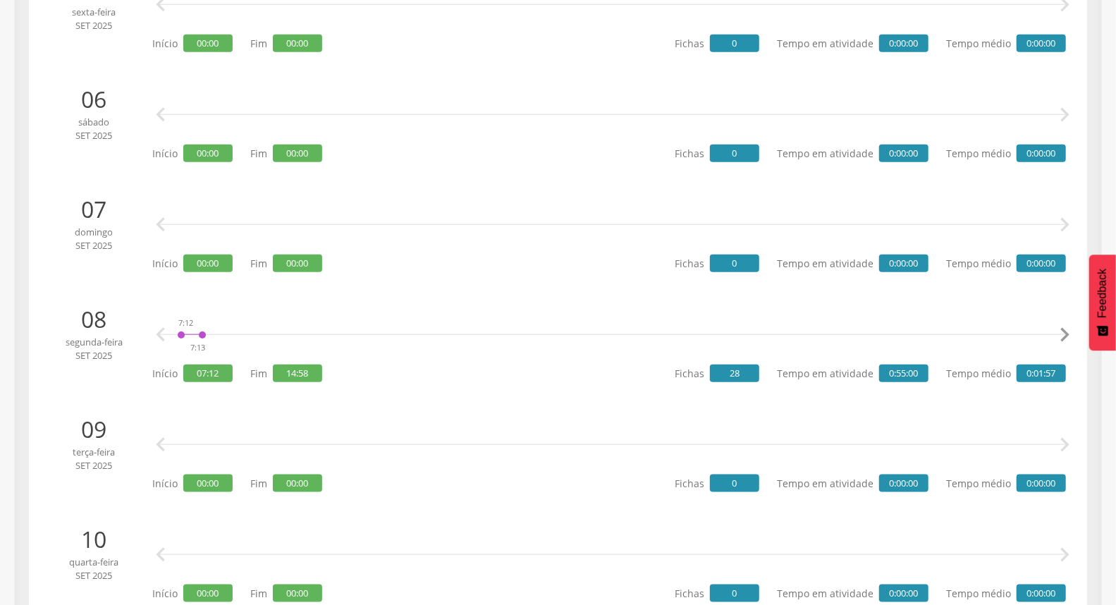
click at [1063, 337] on icon "" at bounding box center [1065, 335] width 28 height 28
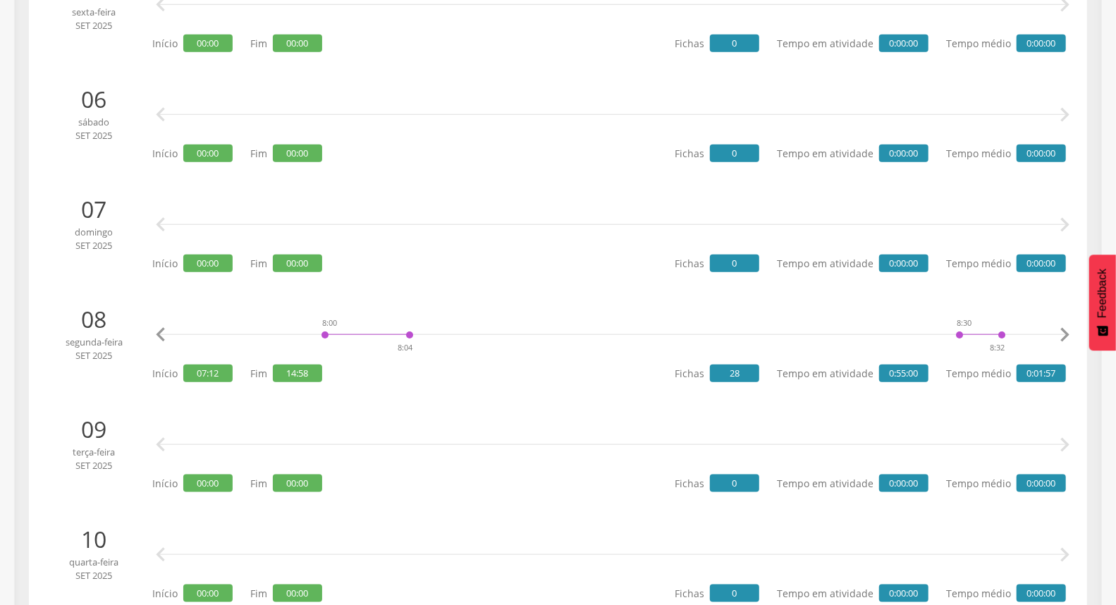
click at [1063, 337] on icon "" at bounding box center [1065, 335] width 28 height 28
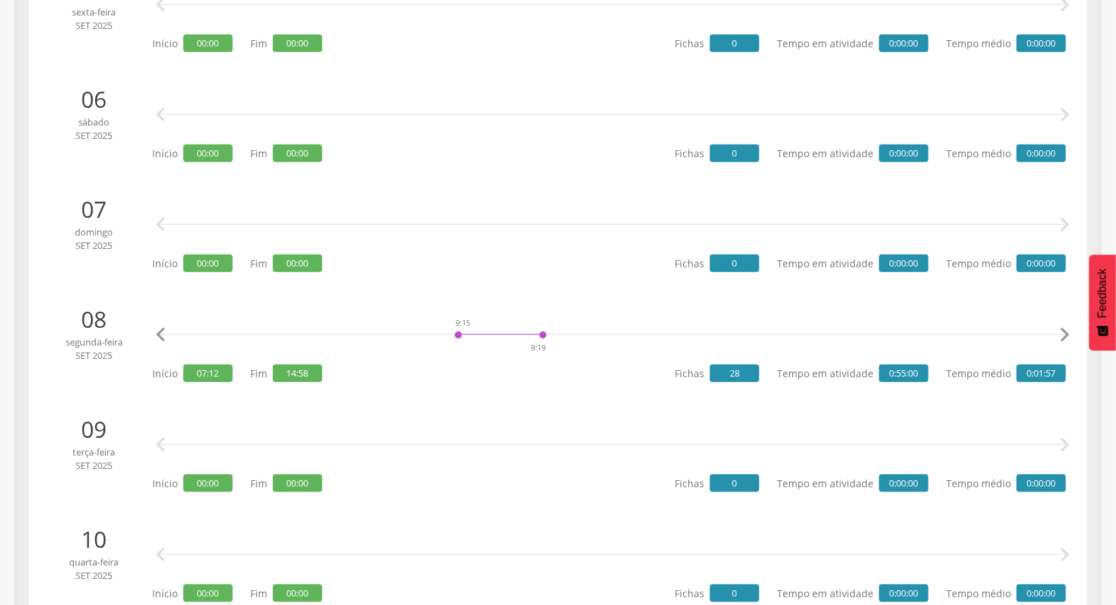
click at [1063, 337] on icon "" at bounding box center [1065, 335] width 28 height 28
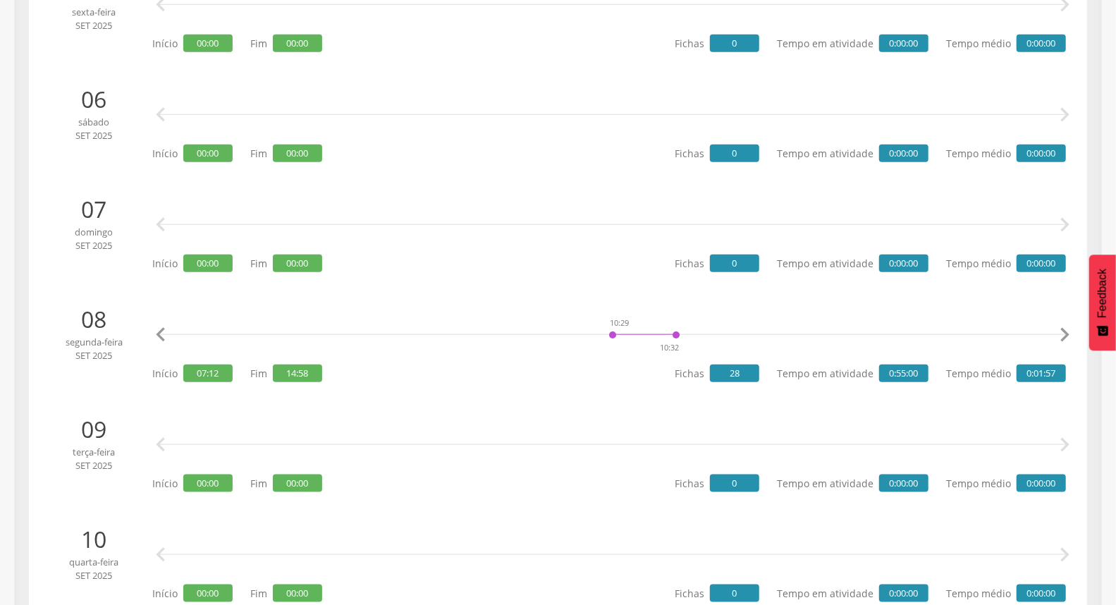
click at [1063, 337] on icon "" at bounding box center [1065, 335] width 28 height 28
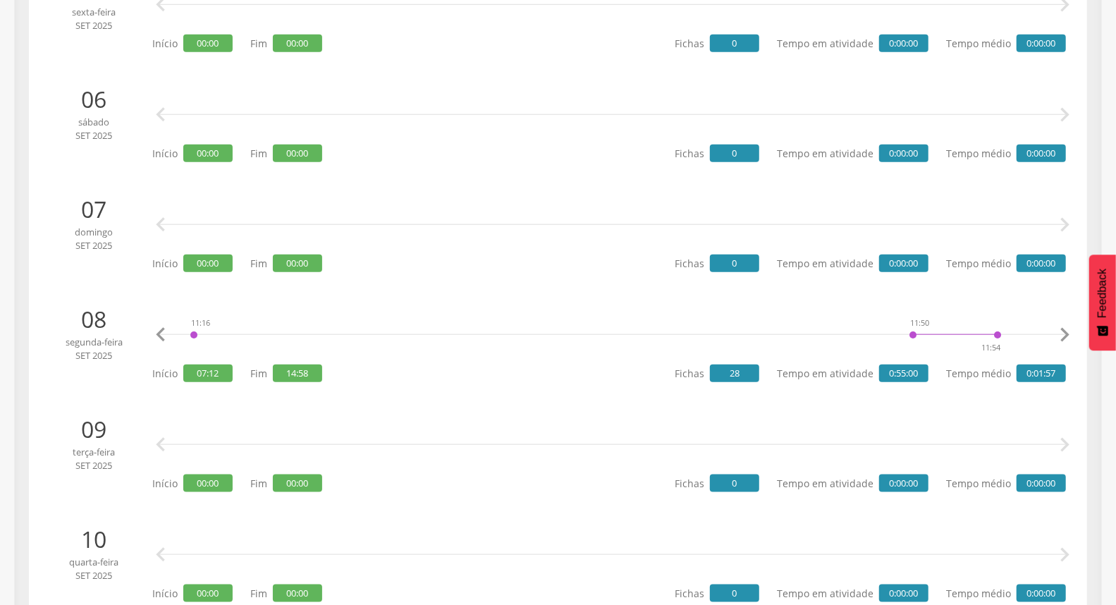
scroll to position [0, 5233]
click at [1063, 337] on icon "" at bounding box center [1065, 335] width 28 height 28
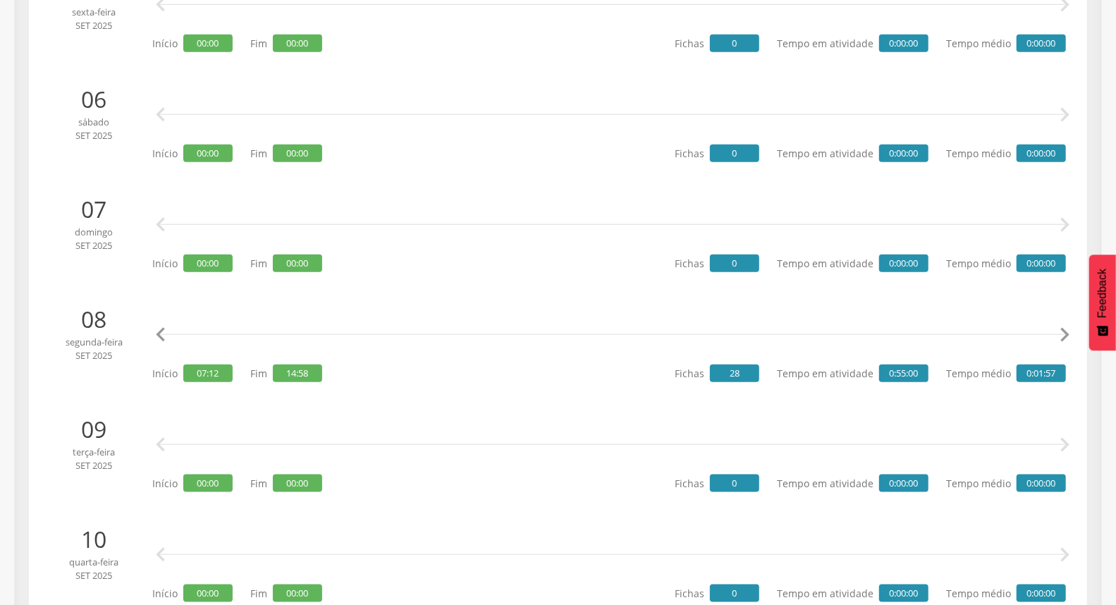
click at [1063, 337] on icon "" at bounding box center [1065, 335] width 28 height 28
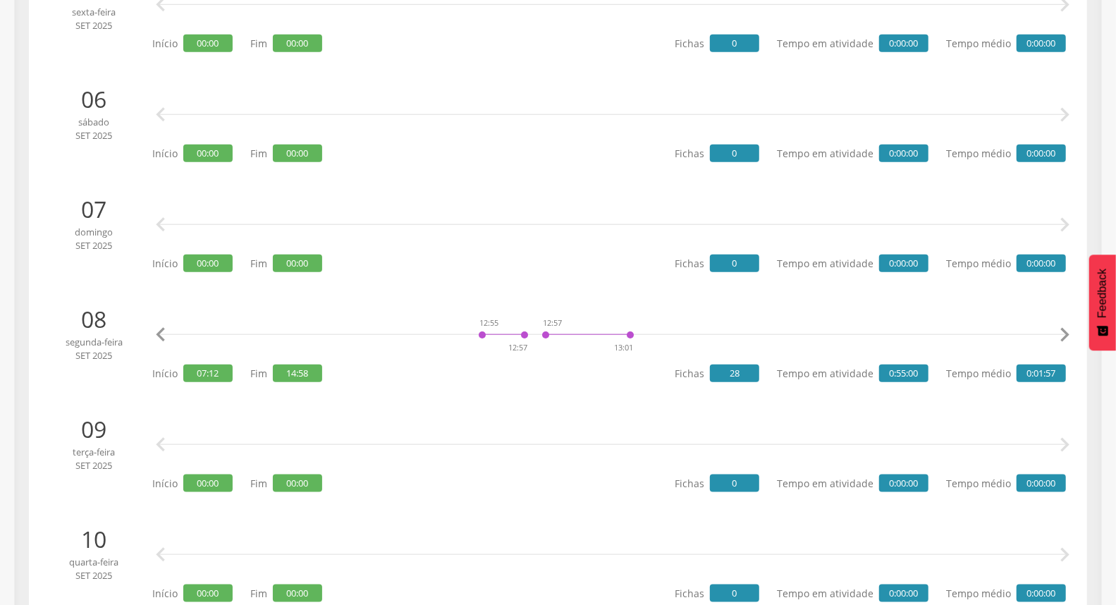
click at [1063, 337] on icon "" at bounding box center [1065, 335] width 28 height 28
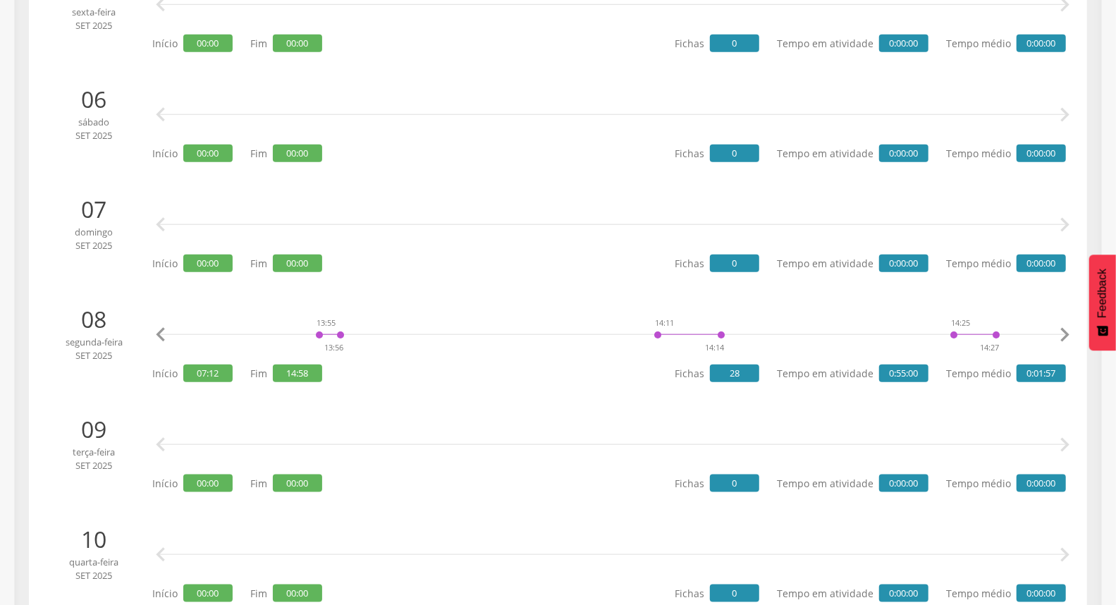
click at [1063, 337] on icon "" at bounding box center [1065, 335] width 28 height 28
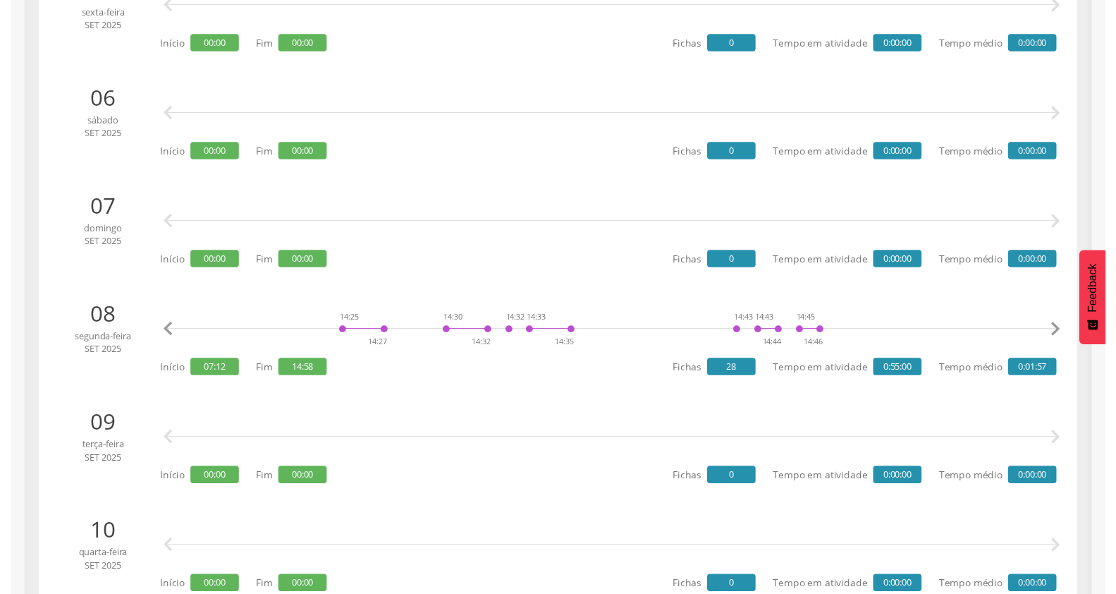
scroll to position [0, 9080]
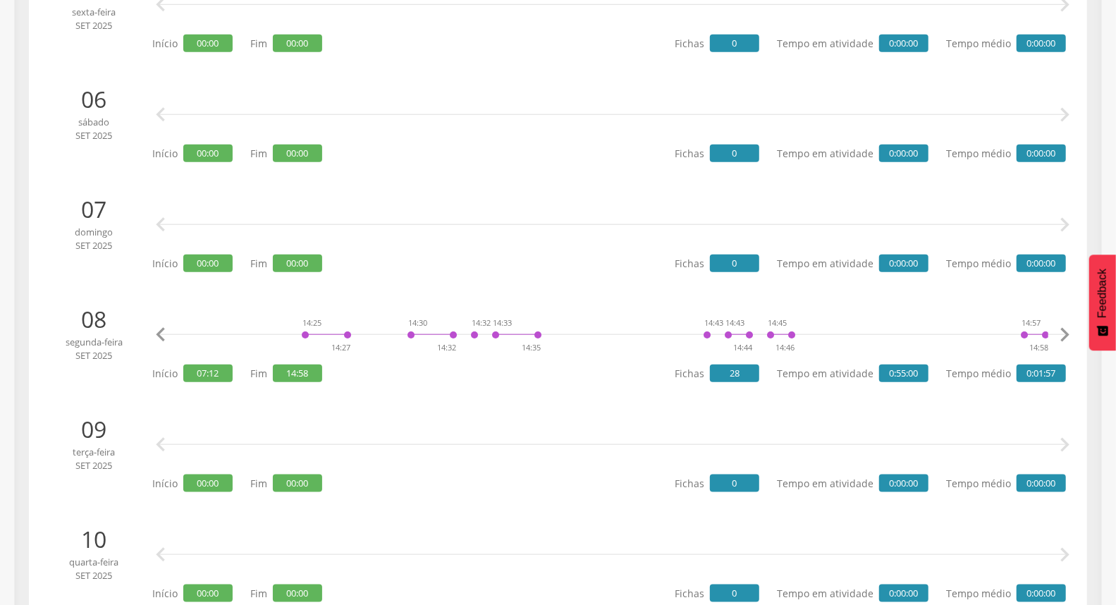
click at [1063, 337] on icon "" at bounding box center [1065, 335] width 28 height 28
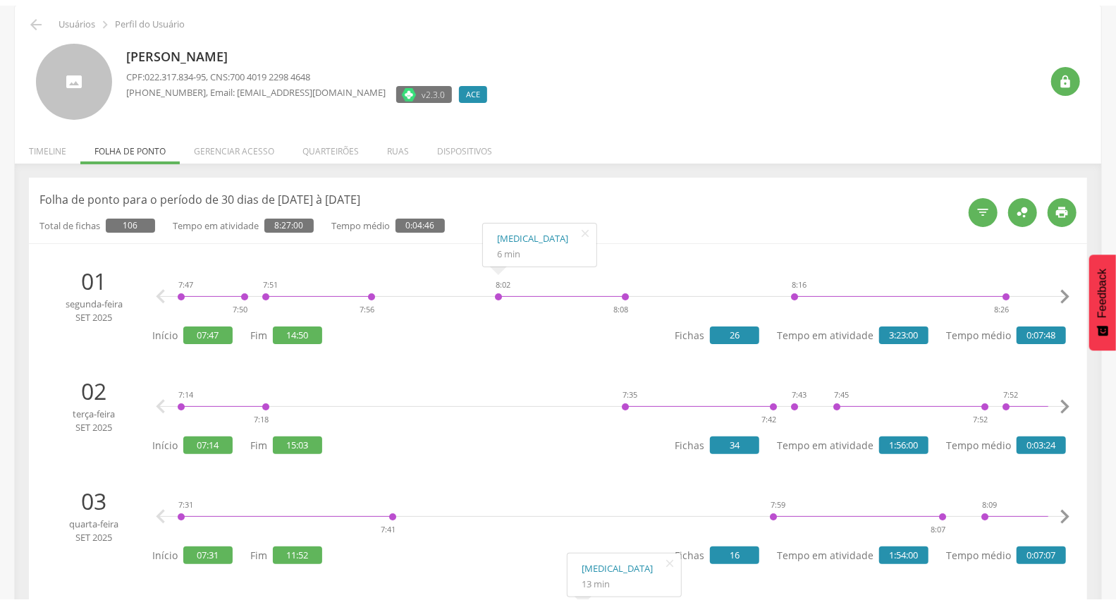
scroll to position [0, 0]
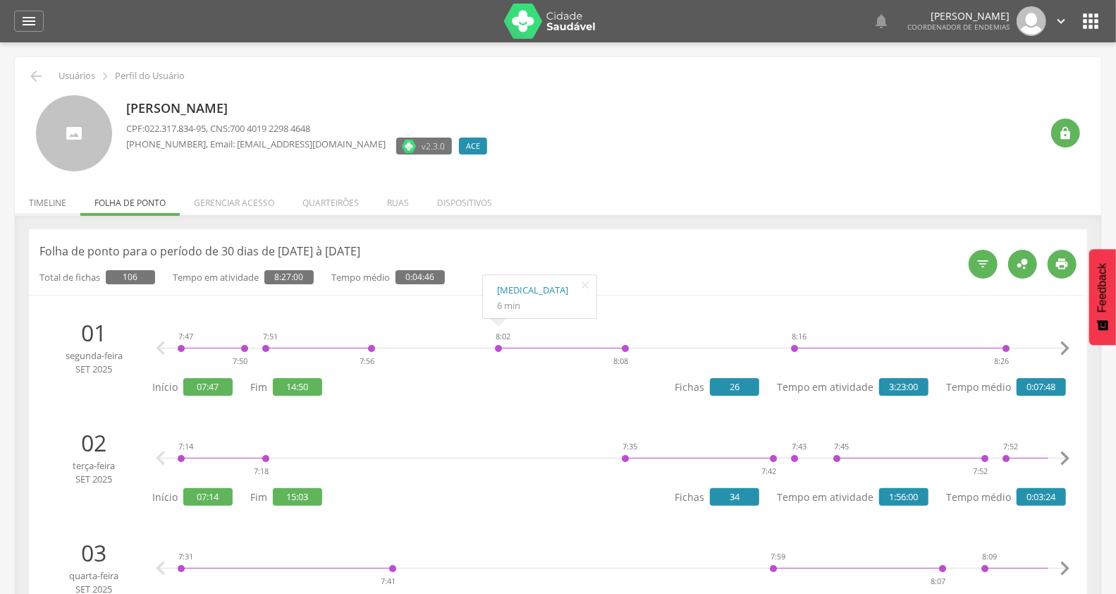
click at [50, 202] on li "Timeline" at bounding box center [48, 199] width 66 height 33
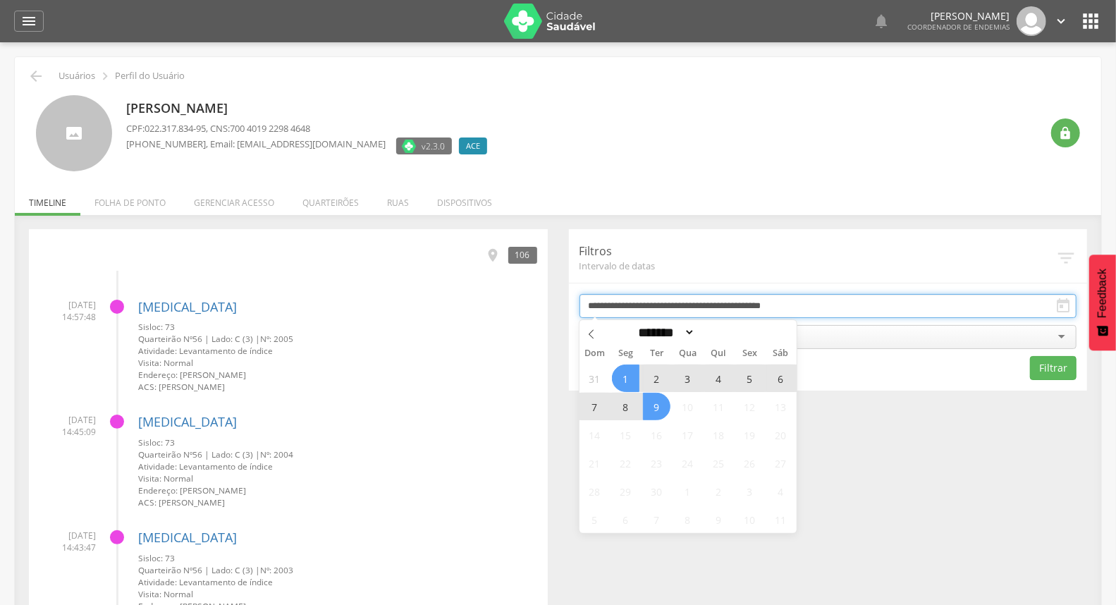
click at [631, 297] on input "**********" at bounding box center [829, 306] width 498 height 24
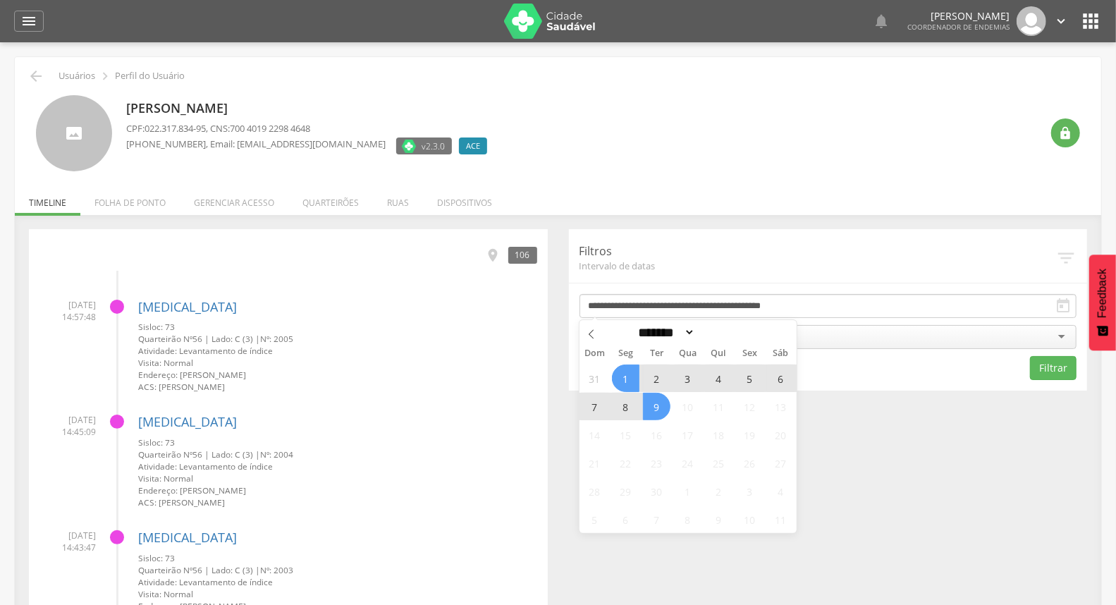
click at [633, 405] on span "8" at bounding box center [626, 407] width 28 height 28
type input "**********"
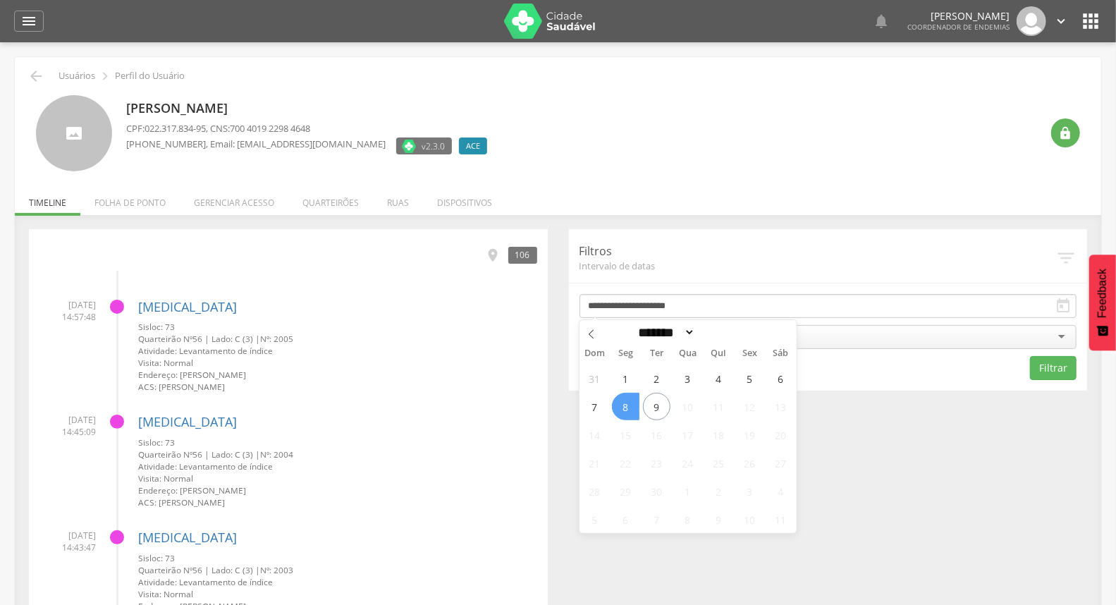
click at [633, 405] on span "8" at bounding box center [626, 407] width 28 height 28
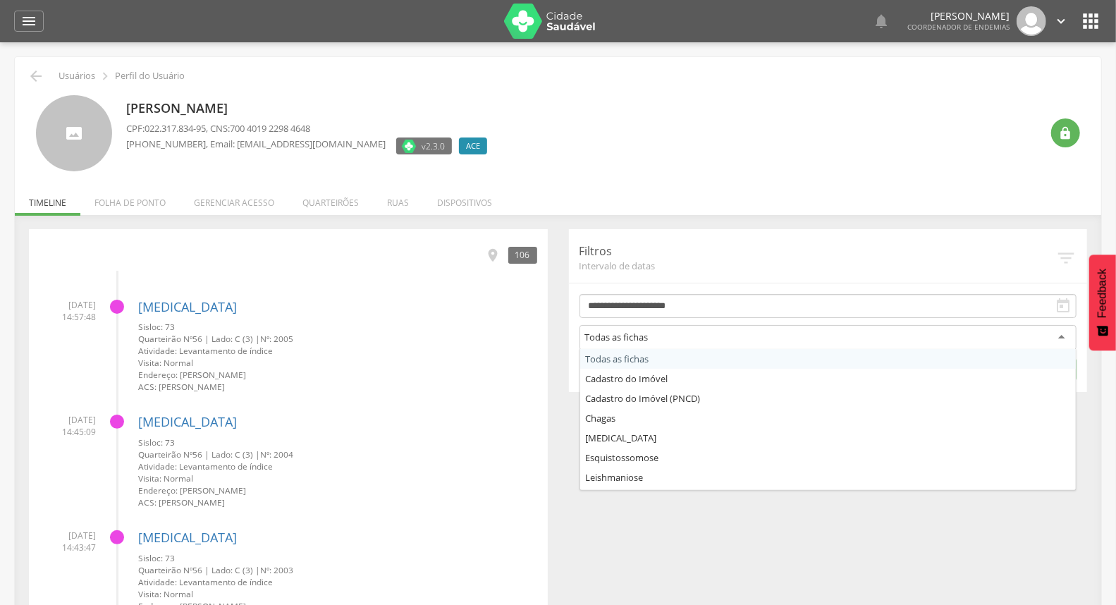
click at [664, 336] on div "Todas as fichas" at bounding box center [829, 337] width 498 height 25
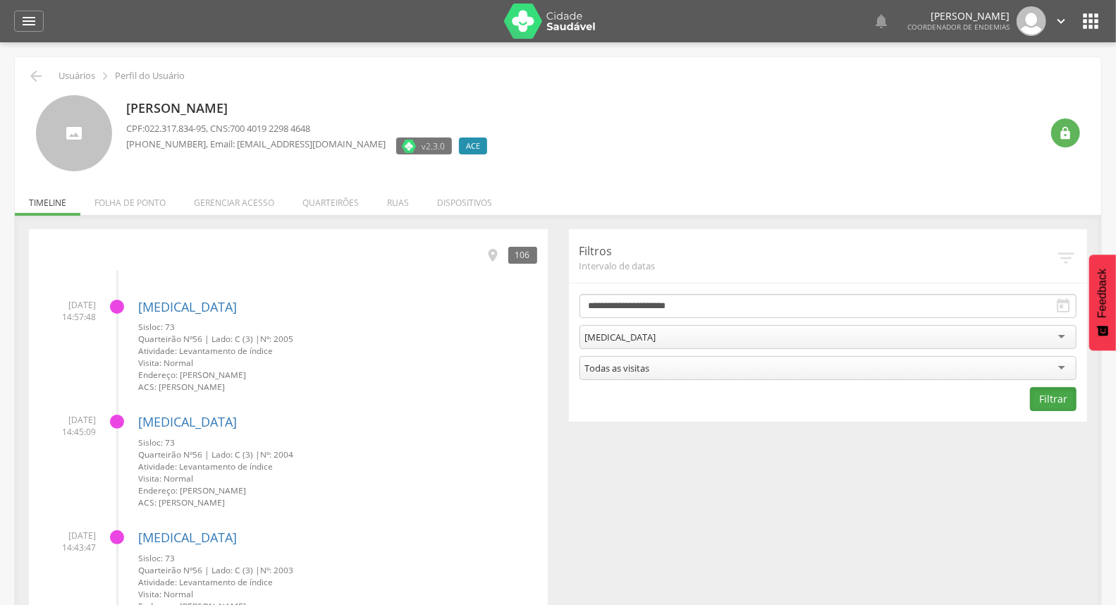
click at [1059, 407] on button "Filtrar" at bounding box center [1053, 399] width 47 height 24
click at [495, 255] on icon "" at bounding box center [499, 256] width 16 height 16
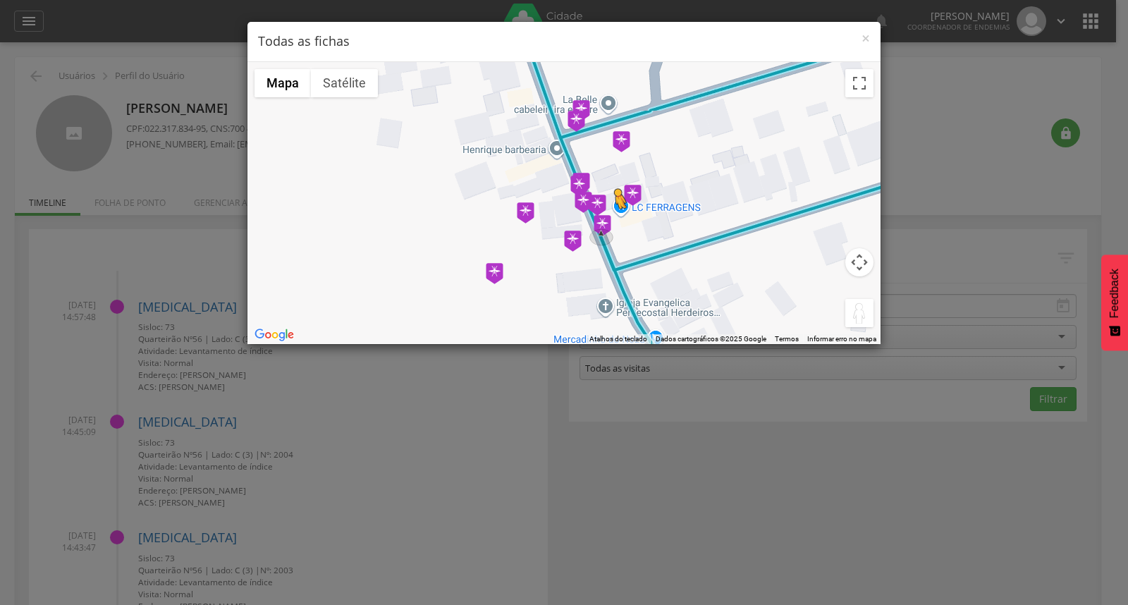
drag, startPoint x: 863, startPoint y: 315, endPoint x: 616, endPoint y: 221, distance: 264.7
click at [616, 221] on div "Pressione as teclas Alt + Enter para ativar o recurso de arrastar com o teclado…" at bounding box center [564, 203] width 633 height 282
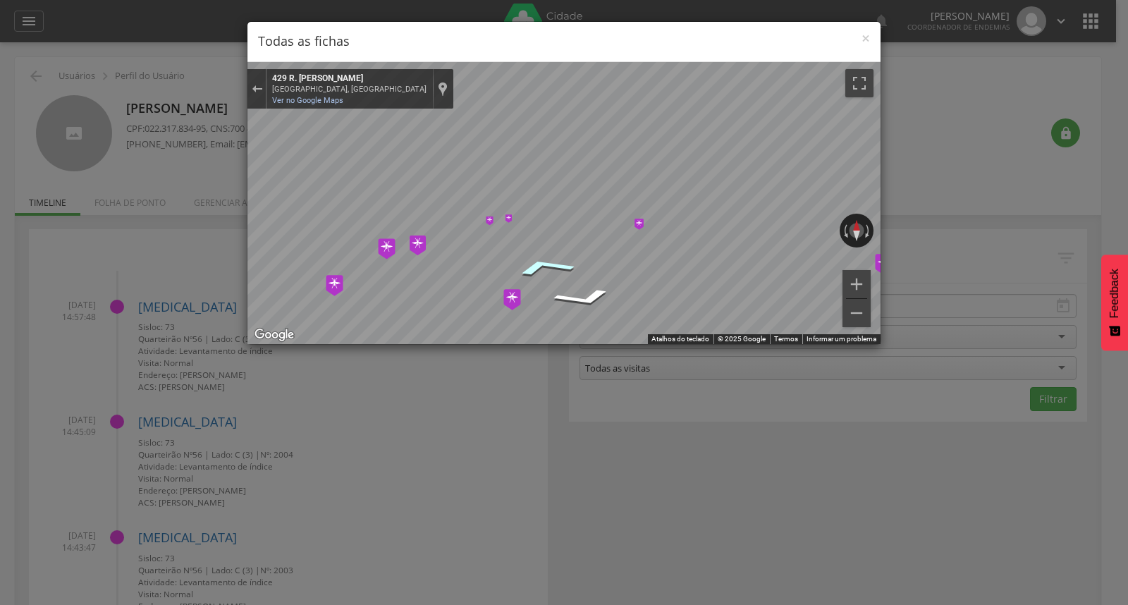
click at [540, 262] on icon "Ir para o norte, R. Joséfina de Santos Montenegro" at bounding box center [544, 266] width 102 height 29
click at [540, 260] on icon "Ir para o norte, R. Joséfina de Santos Montenegro" at bounding box center [544, 266] width 102 height 29
click at [541, 261] on icon "Ir para o norte, R. Joséfina de Santos Montenegro" at bounding box center [544, 266] width 102 height 29
click at [584, 297] on icon "Ir para o sul, R. Joséfina de Santos Montenegro" at bounding box center [584, 298] width 102 height 29
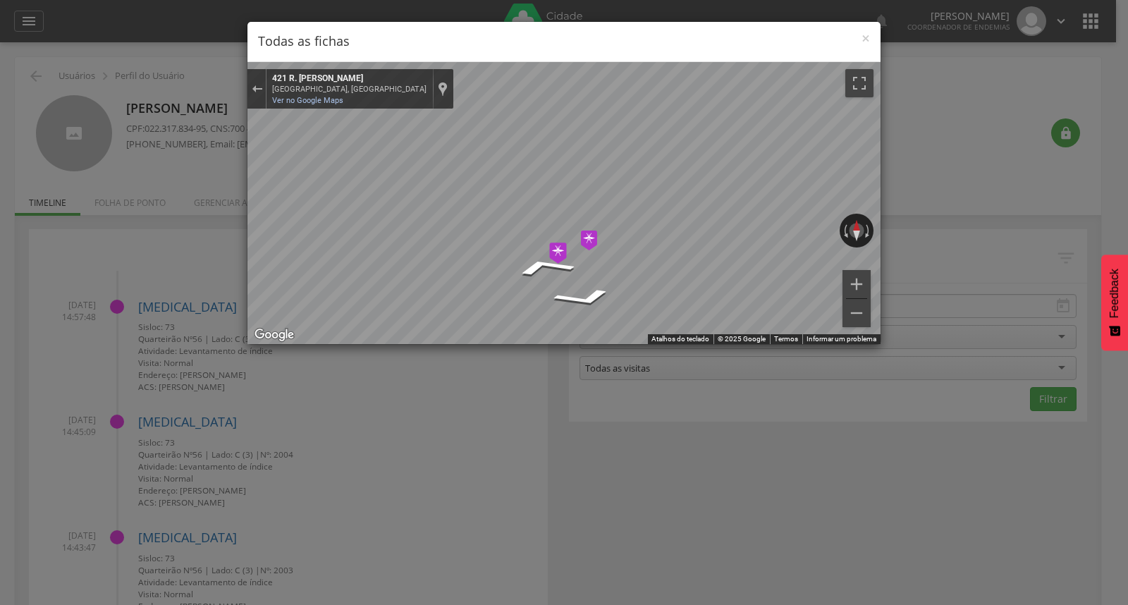
click at [556, 248] on img "Mapa" at bounding box center [558, 253] width 18 height 21
click at [547, 261] on icon "Ir para o norte, R. Joséfina de Santos Montenegro" at bounding box center [544, 266] width 102 height 29
click at [547, 261] on icon "Ir para o norte, R. Joséfina de Santos Montenegro" at bounding box center [545, 266] width 102 height 29
click at [547, 261] on icon "Ir para o norte, R. Joséfina de Santos Montenegro" at bounding box center [546, 266] width 101 height 28
click at [870, 44] on span "×" at bounding box center [866, 38] width 8 height 20
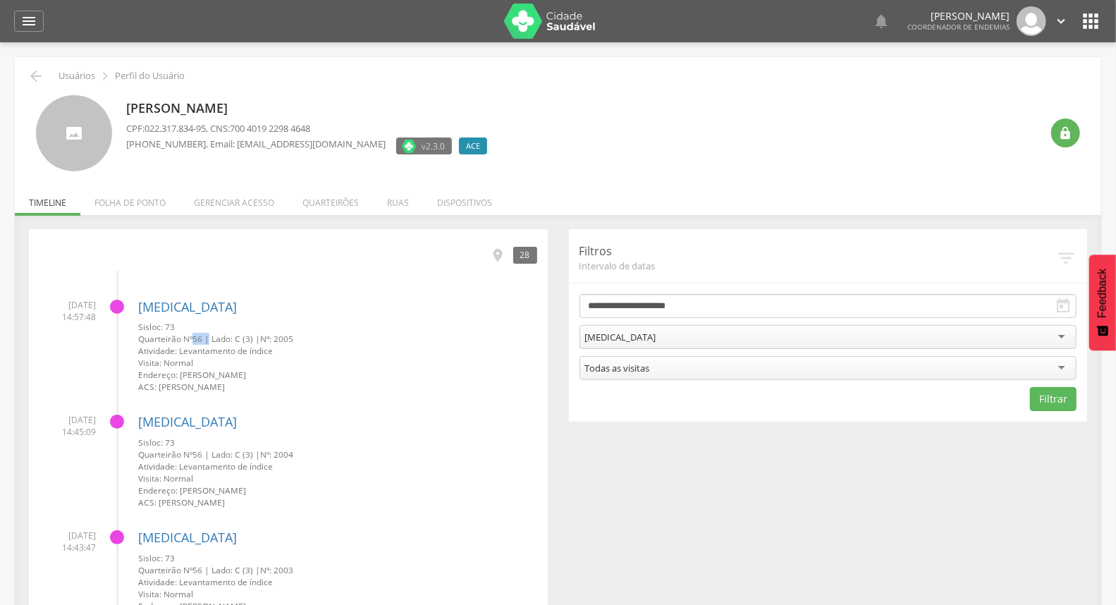
drag, startPoint x: 206, startPoint y: 336, endPoint x: 193, endPoint y: 335, distance: 13.5
click at [193, 335] on span "56 |" at bounding box center [201, 338] width 17 height 11
click at [282, 365] on small "Visita: Normal" at bounding box center [337, 363] width 399 height 12
click at [494, 252] on icon "" at bounding box center [499, 256] width 16 height 16
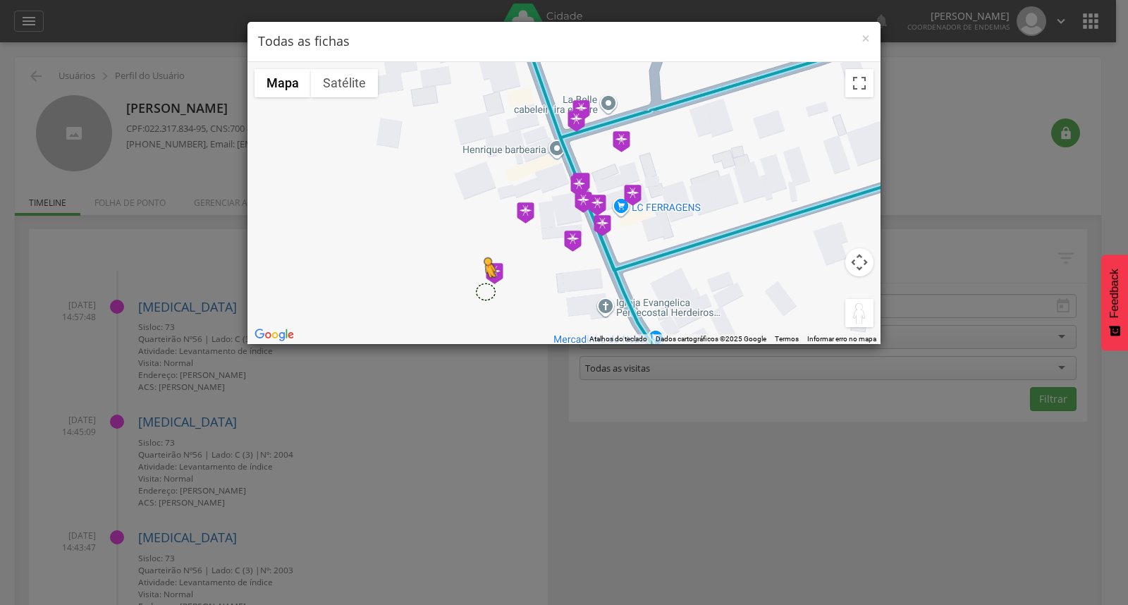
drag, startPoint x: 851, startPoint y: 317, endPoint x: 485, endPoint y: 291, distance: 367.7
click at [485, 291] on div "Pressione as teclas Alt + Enter para ativar o recurso de arrastar com o teclado…" at bounding box center [564, 203] width 633 height 282
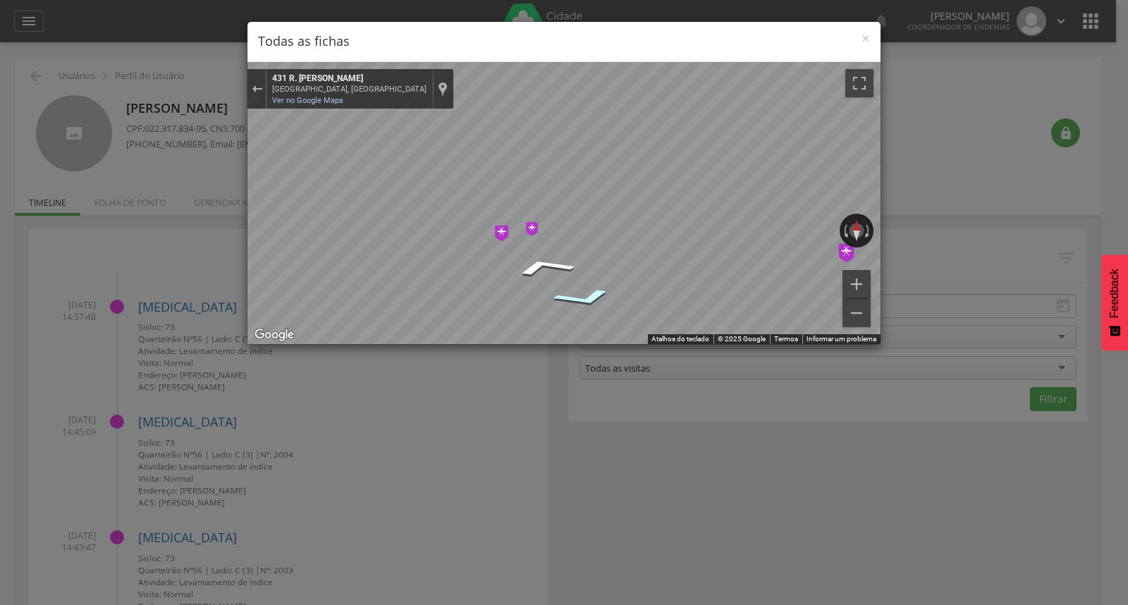
click at [593, 293] on icon "Ir para o sul, R. Joséfina de Santos Montenegro" at bounding box center [584, 298] width 102 height 29
click at [595, 294] on icon "Ir para o sul, R. Joséfina de Santos Montenegro" at bounding box center [584, 298] width 102 height 29
click at [592, 301] on icon "Ir para o sul, R. Joséfina de Santos Montenegro" at bounding box center [584, 298] width 102 height 29
click at [592, 301] on icon "Ir para o sudeste, R. Joséfina de Santos Montenegro" at bounding box center [585, 297] width 103 height 29
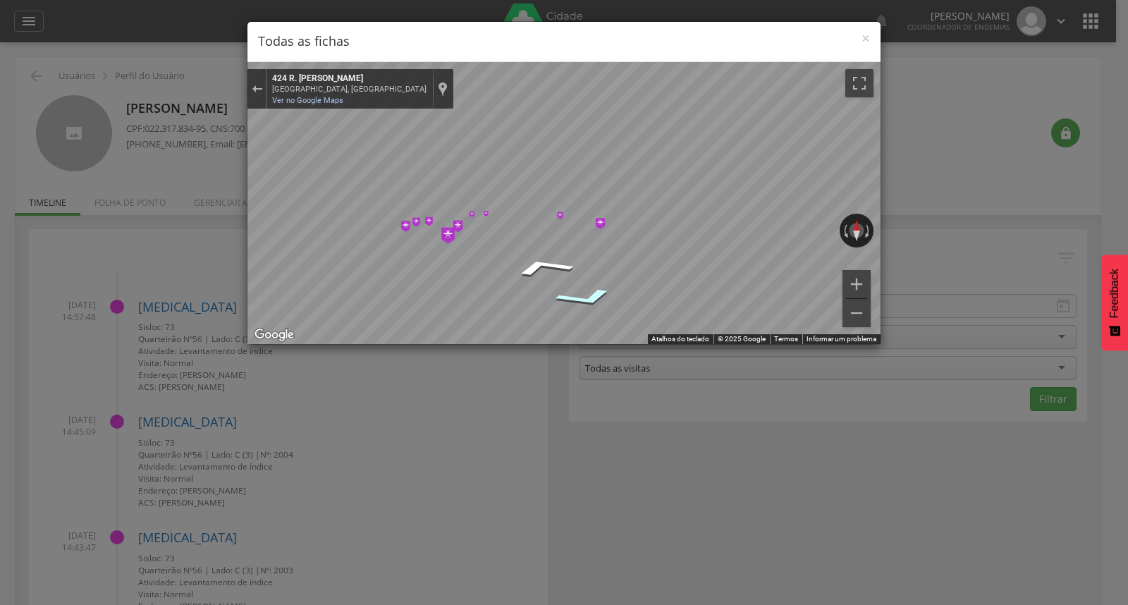
click at [592, 301] on icon "Ir para o sudeste, R. Joséfina de Santos Montenegro" at bounding box center [586, 298] width 103 height 30
click at [592, 301] on icon "Ir para o sudeste, R. Joséfina de Santos Montenegro" at bounding box center [591, 296] width 105 height 31
click at [592, 301] on icon "Ir para o sudeste, R. Joséfina de Santos Montenegro" at bounding box center [595, 296] width 106 height 32
click at [592, 301] on icon "Ir para o sudeste, R. Joséfina de Santos Montenegro" at bounding box center [599, 295] width 105 height 33
click at [591, 298] on icon "Ir para o sudeste, R. Joséfina de Santos Montenegro" at bounding box center [606, 293] width 102 height 34
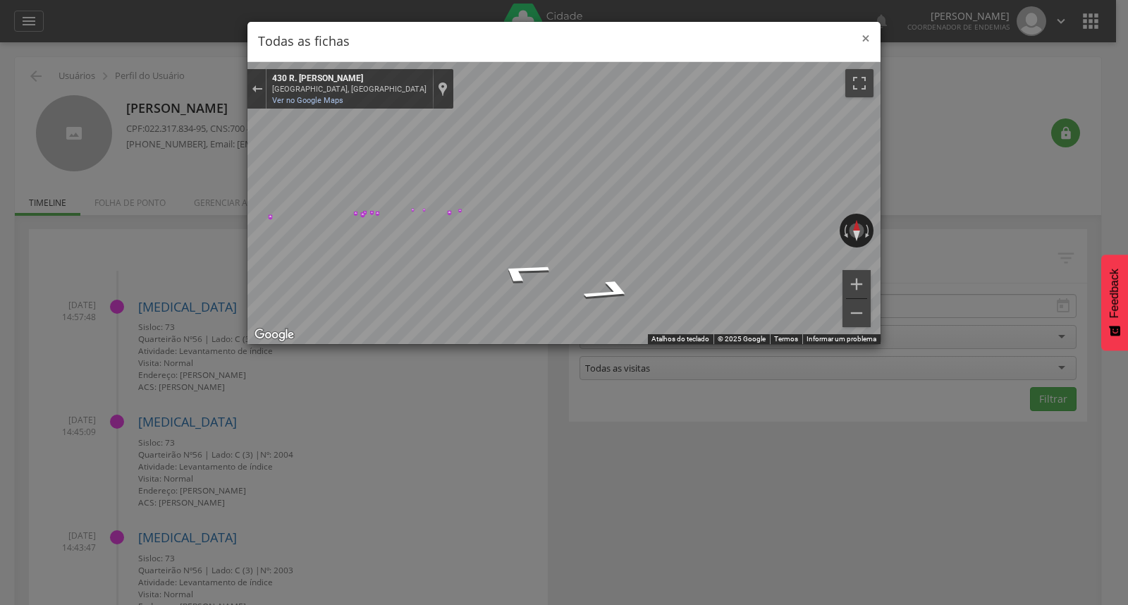
click at [869, 37] on span "×" at bounding box center [866, 38] width 8 height 20
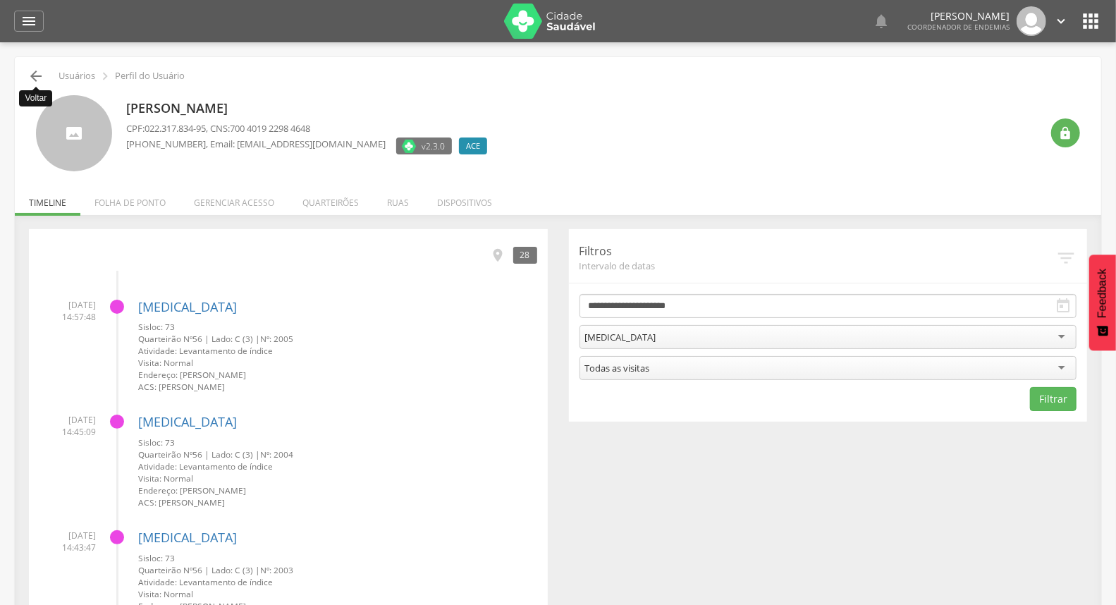
click at [30, 78] on icon "" at bounding box center [36, 76] width 17 height 17
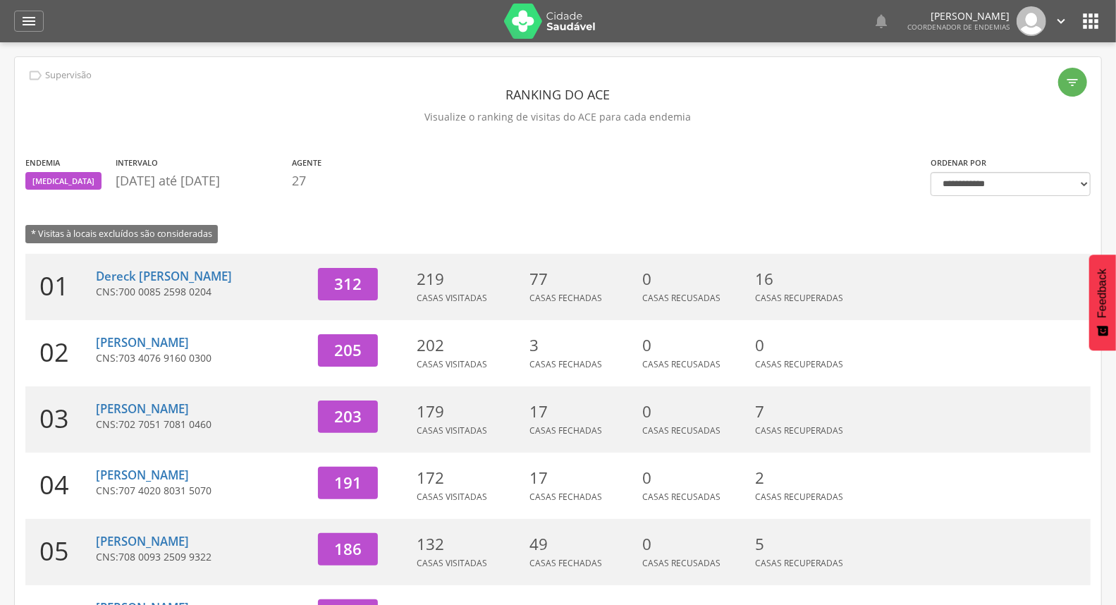
drag, startPoint x: 1057, startPoint y: 25, endPoint x: 997, endPoint y: 94, distance: 90.5
click at [1056, 25] on icon "" at bounding box center [1062, 21] width 16 height 16
click at [1006, 88] on link "Sair" at bounding box center [1012, 82] width 111 height 18
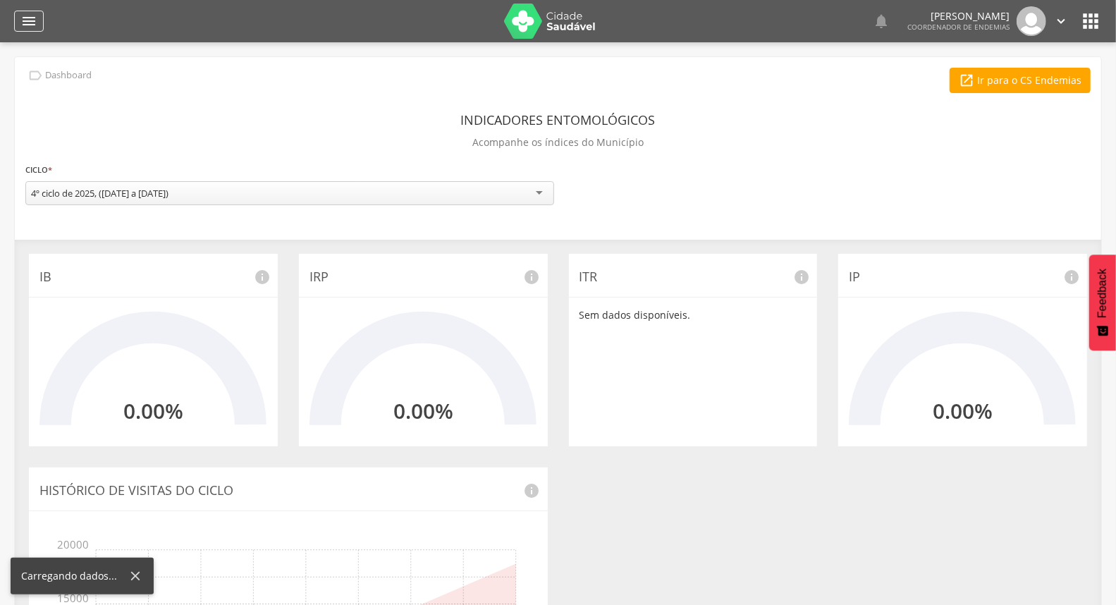
click at [21, 27] on icon "" at bounding box center [28, 21] width 17 height 17
click at [15, 18] on div "" at bounding box center [29, 21] width 30 height 21
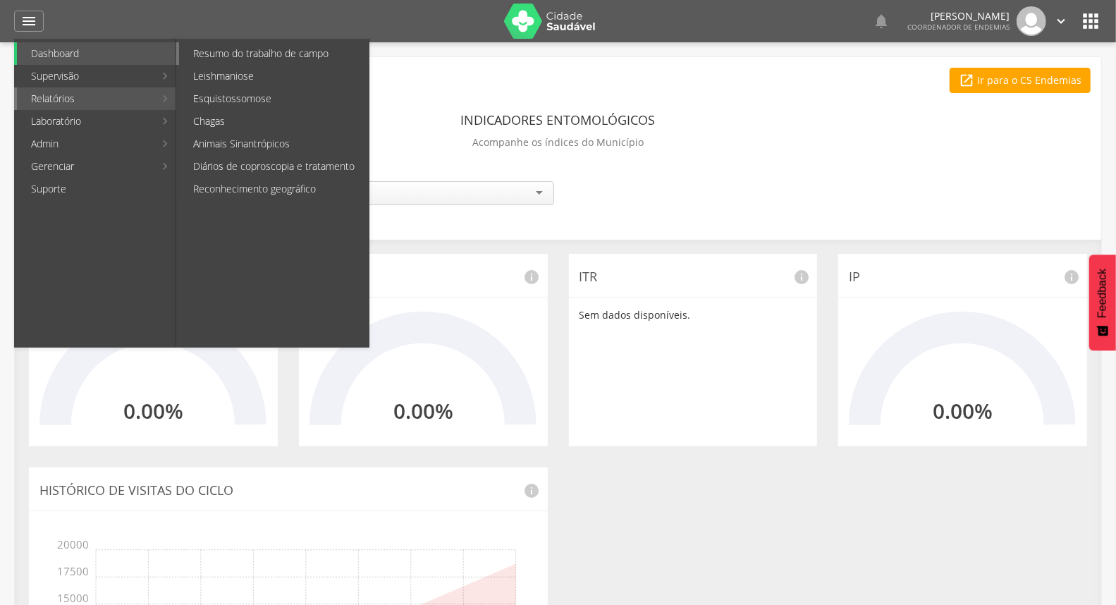
click at [250, 46] on link "Resumo do trabalho de campo" at bounding box center [274, 53] width 190 height 23
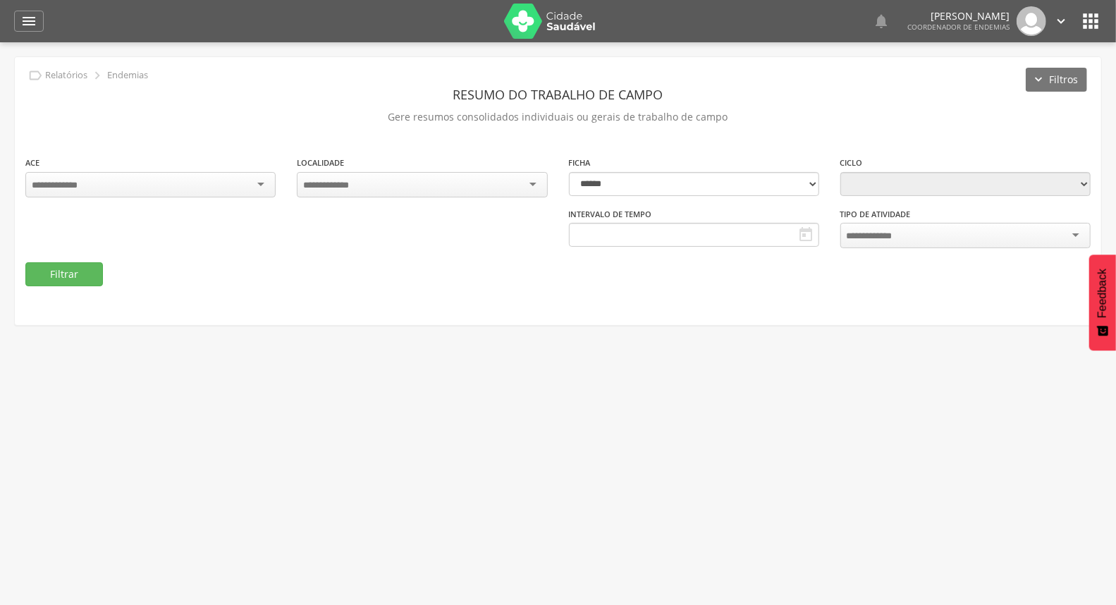
type input "**********"
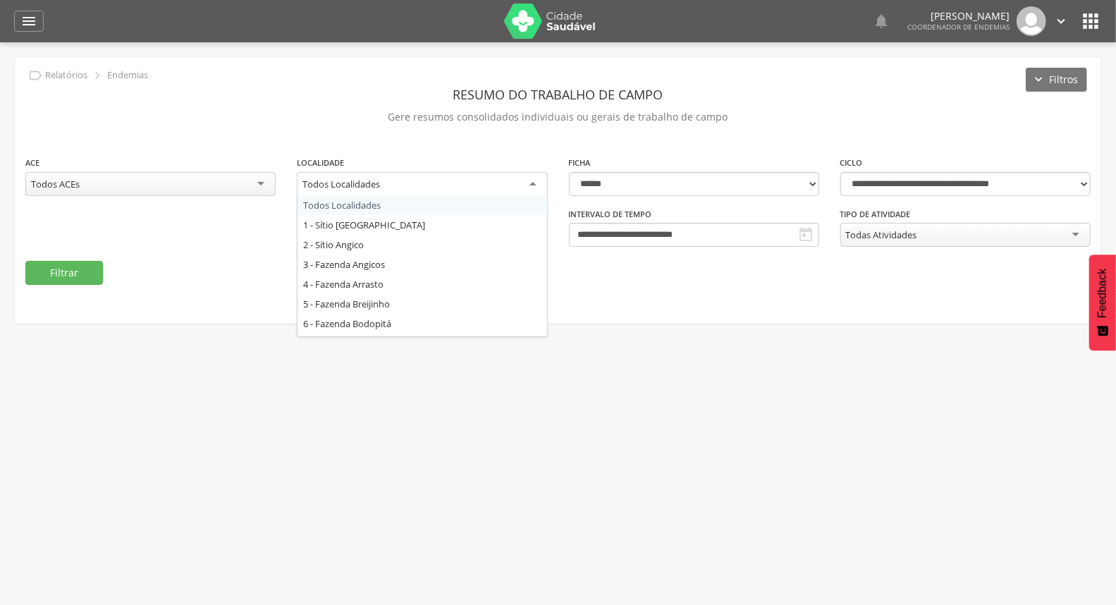
click at [473, 180] on div "Todos Localidades" at bounding box center [422, 184] width 250 height 25
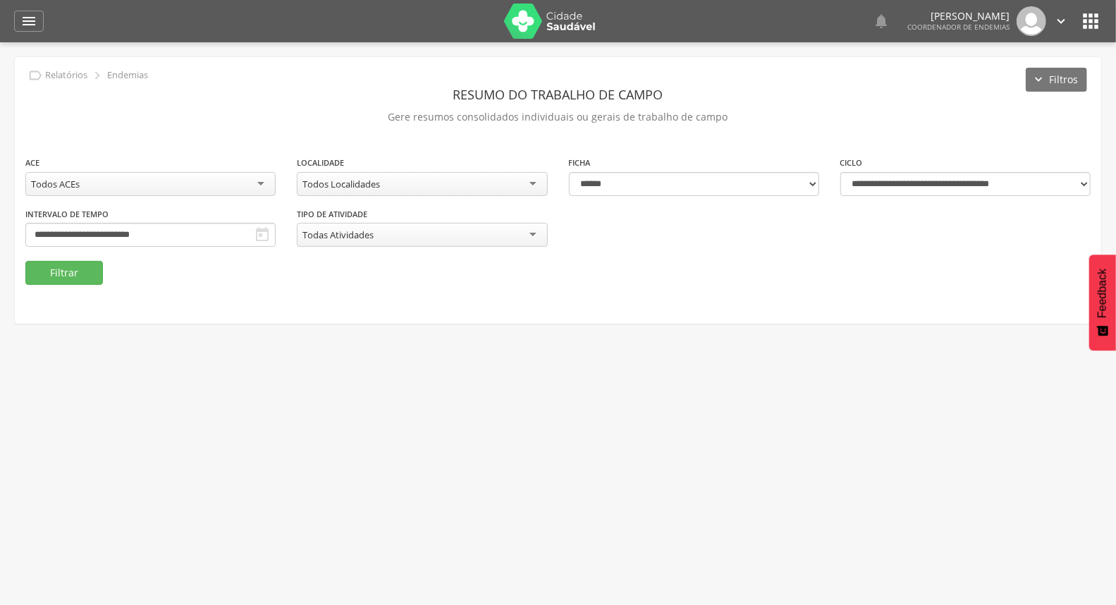
click at [1062, 20] on icon "" at bounding box center [1062, 21] width 16 height 16
click at [1031, 81] on link "Sair" at bounding box center [1012, 82] width 111 height 18
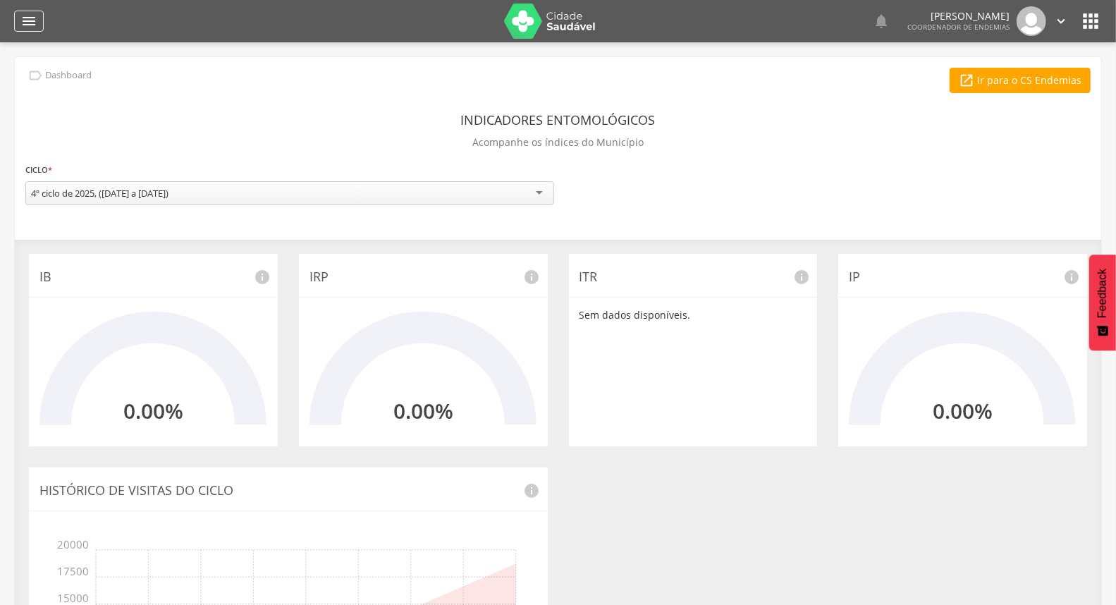
click at [26, 21] on icon "" at bounding box center [28, 21] width 17 height 17
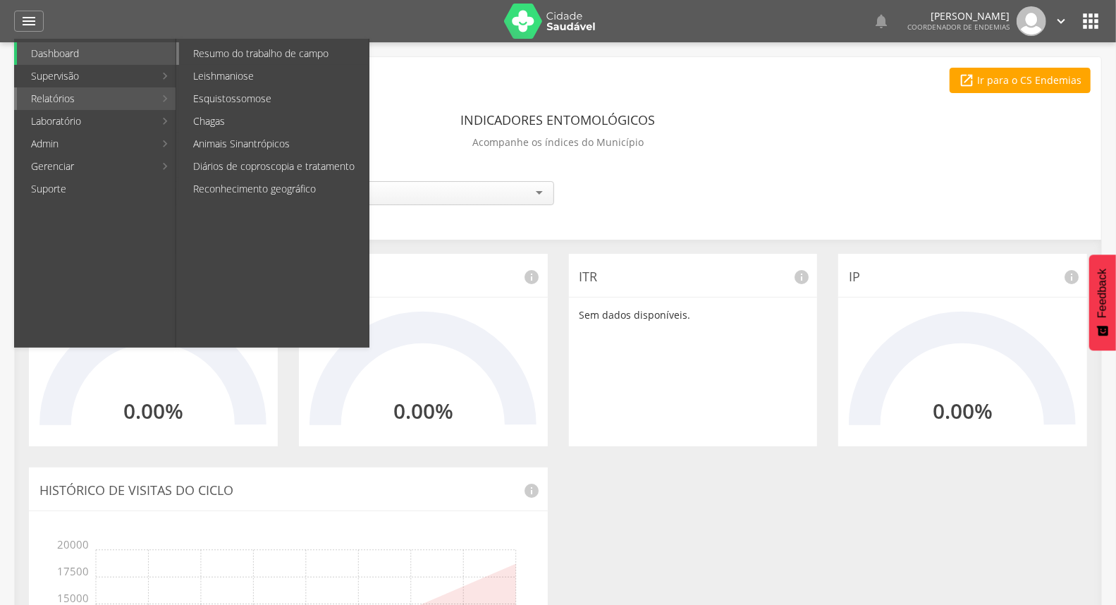
click at [238, 46] on link "Resumo do trabalho de campo" at bounding box center [274, 53] width 190 height 23
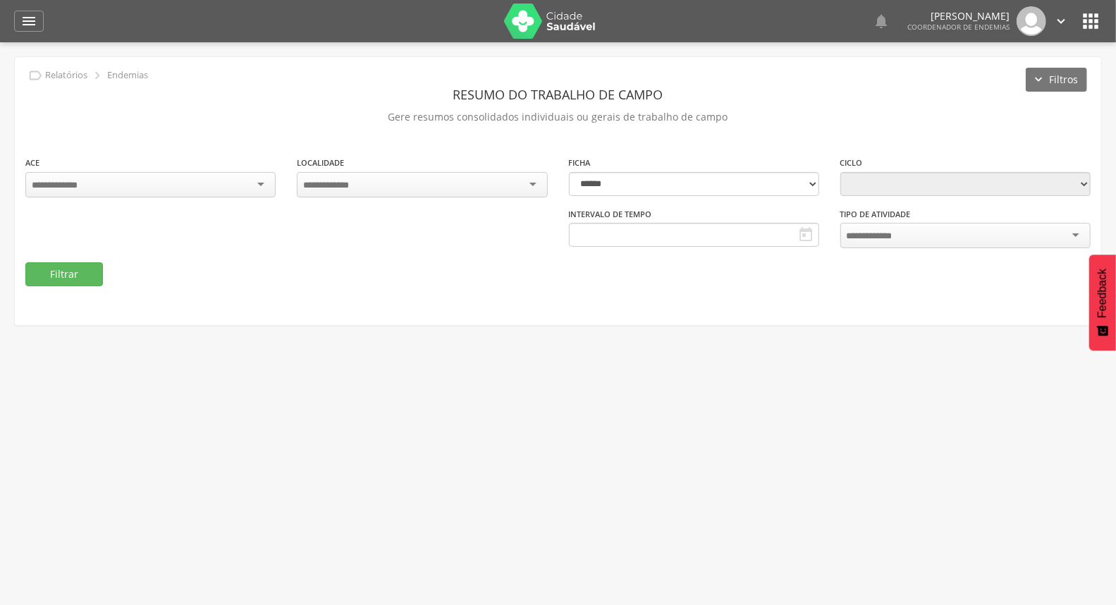
type input "**********"
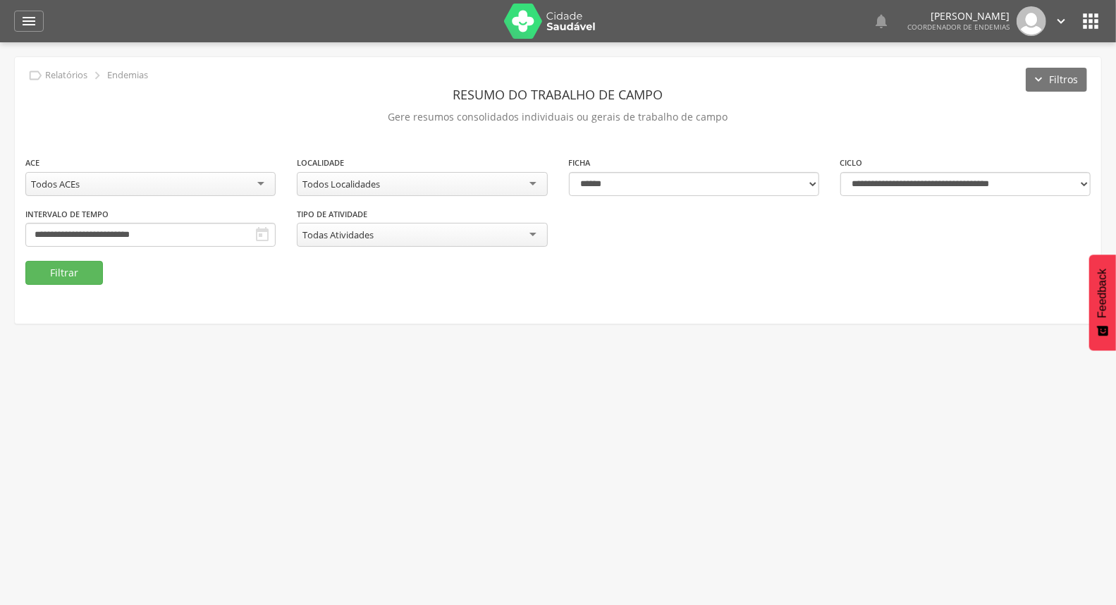
click at [396, 178] on div "Todos Localidades" at bounding box center [422, 184] width 250 height 24
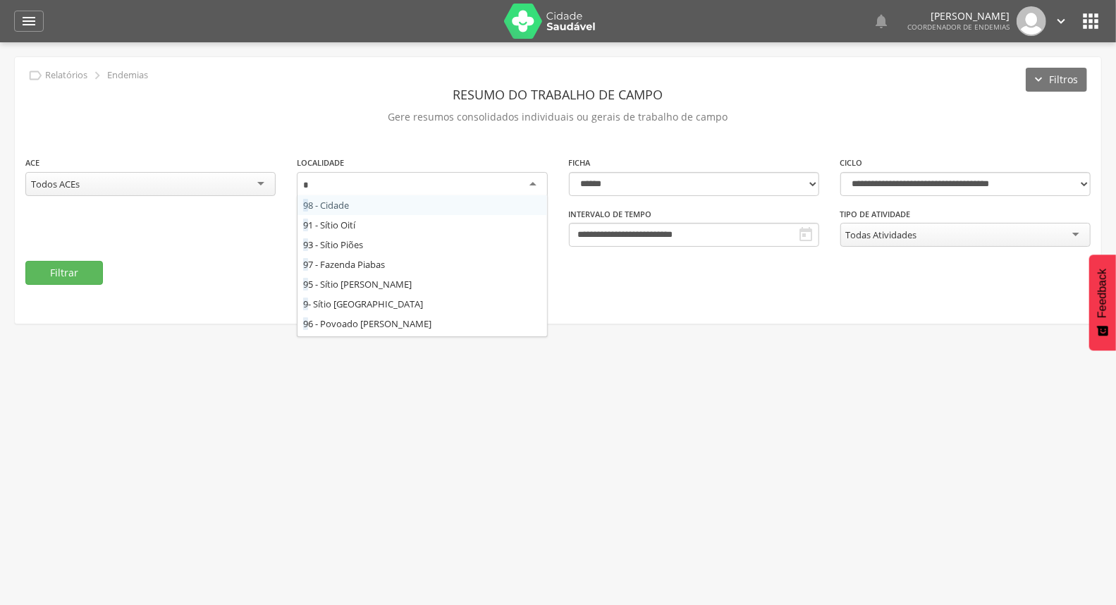
type input "**"
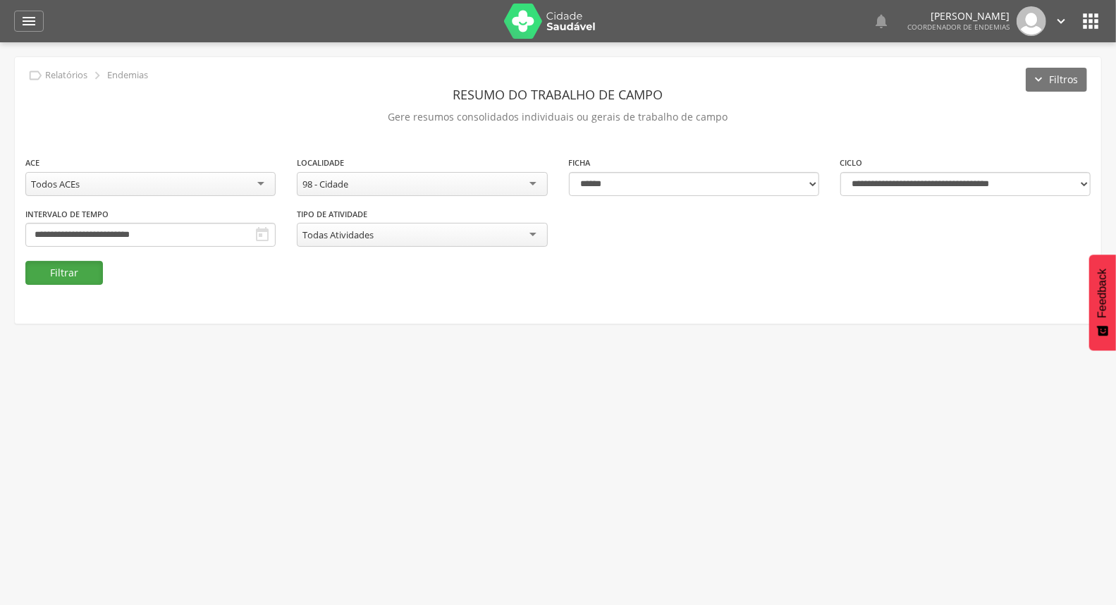
click at [62, 284] on button "Filtrar" at bounding box center [64, 273] width 78 height 24
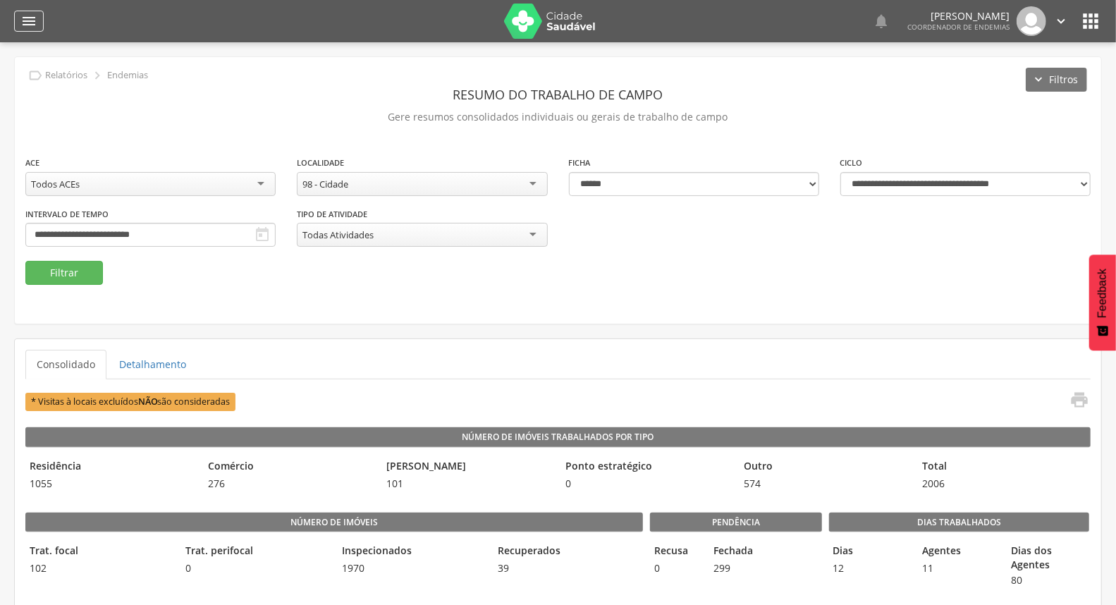
click at [24, 16] on icon "" at bounding box center [28, 21] width 17 height 17
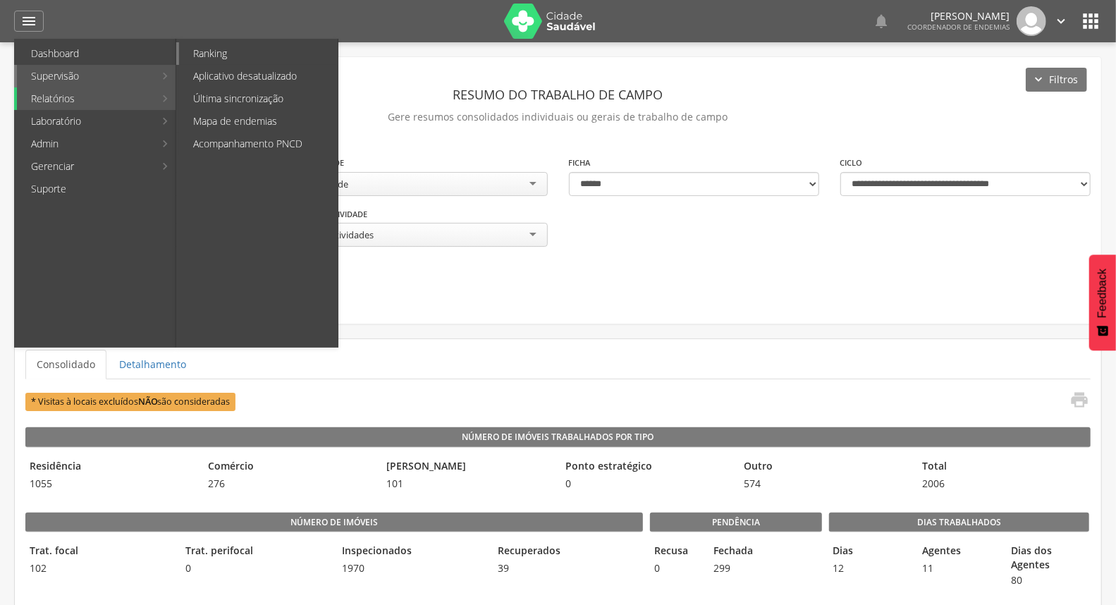
click at [261, 56] on link "Ranking" at bounding box center [258, 53] width 159 height 23
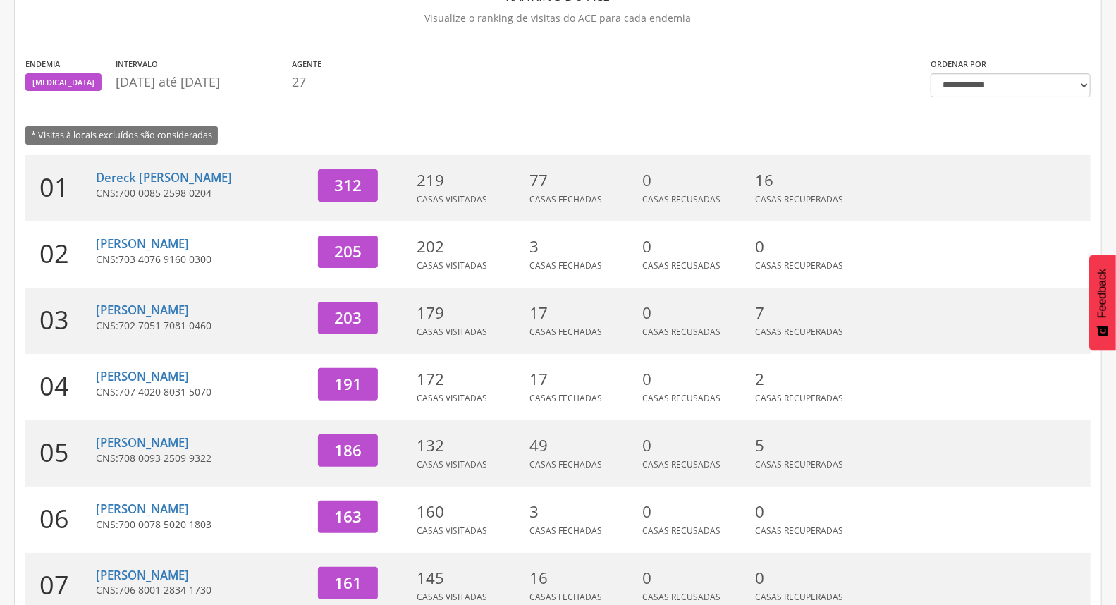
scroll to position [374, 0]
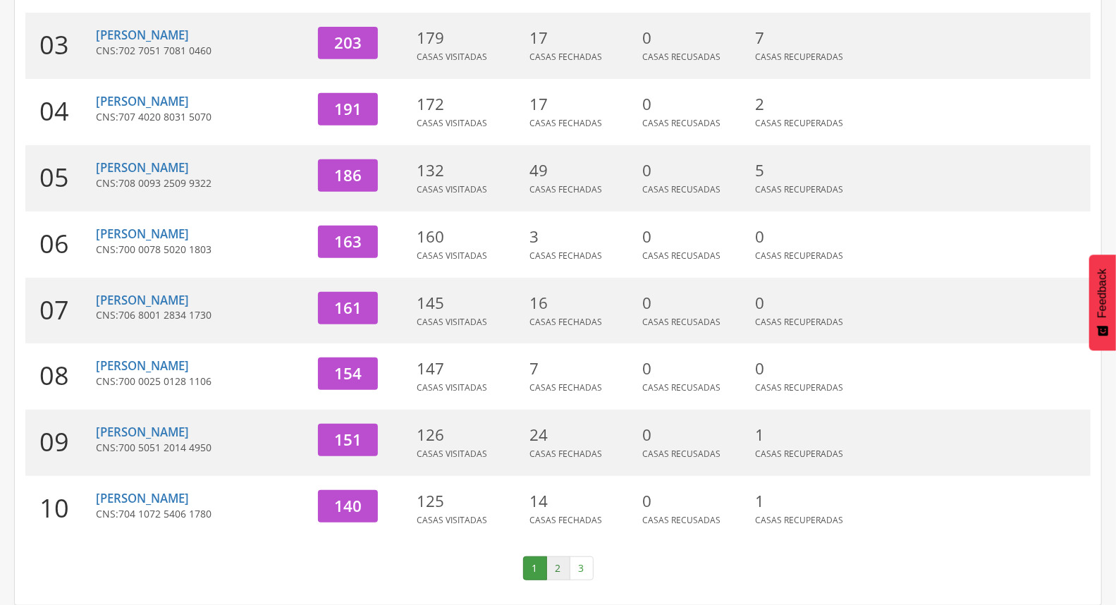
click at [562, 567] on link "2" at bounding box center [559, 568] width 24 height 24
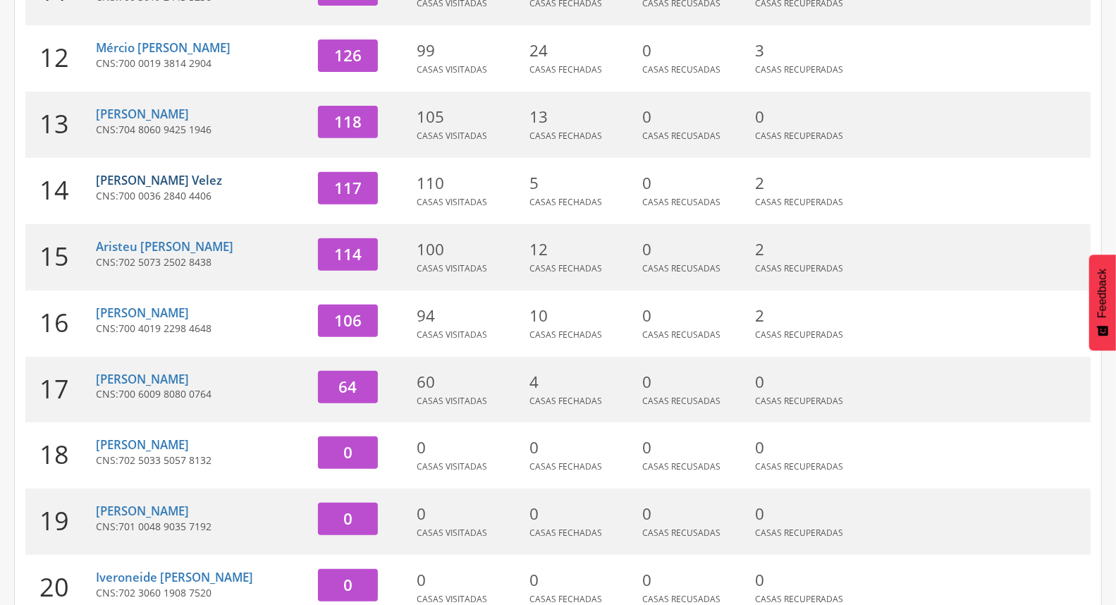
click at [193, 185] on link "[PERSON_NAME] Velez" at bounding box center [159, 180] width 126 height 16
type input "**********"
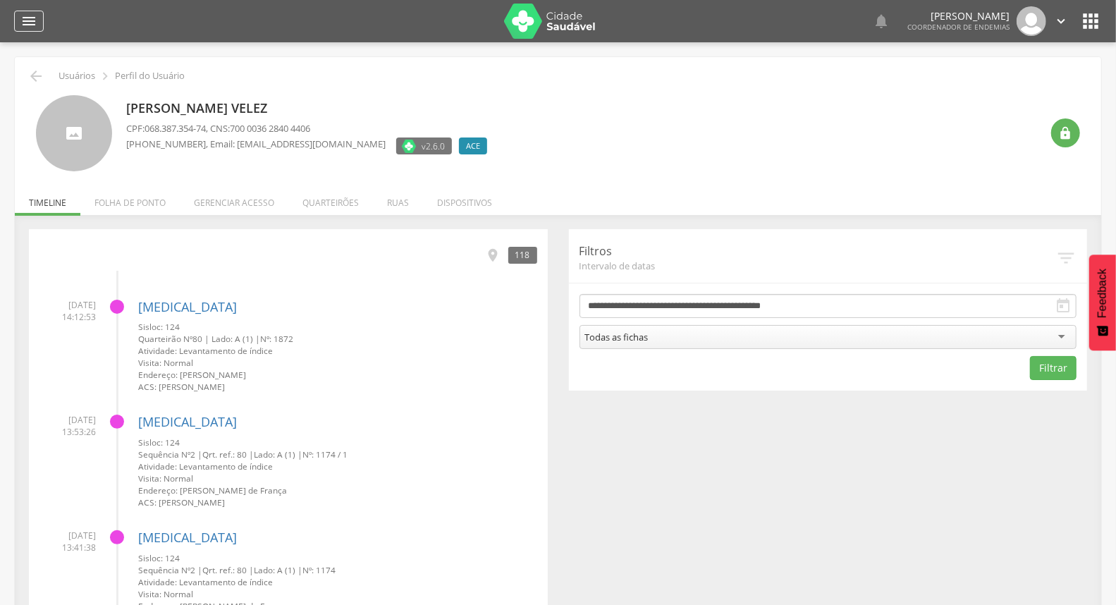
click at [33, 14] on icon "" at bounding box center [28, 21] width 17 height 17
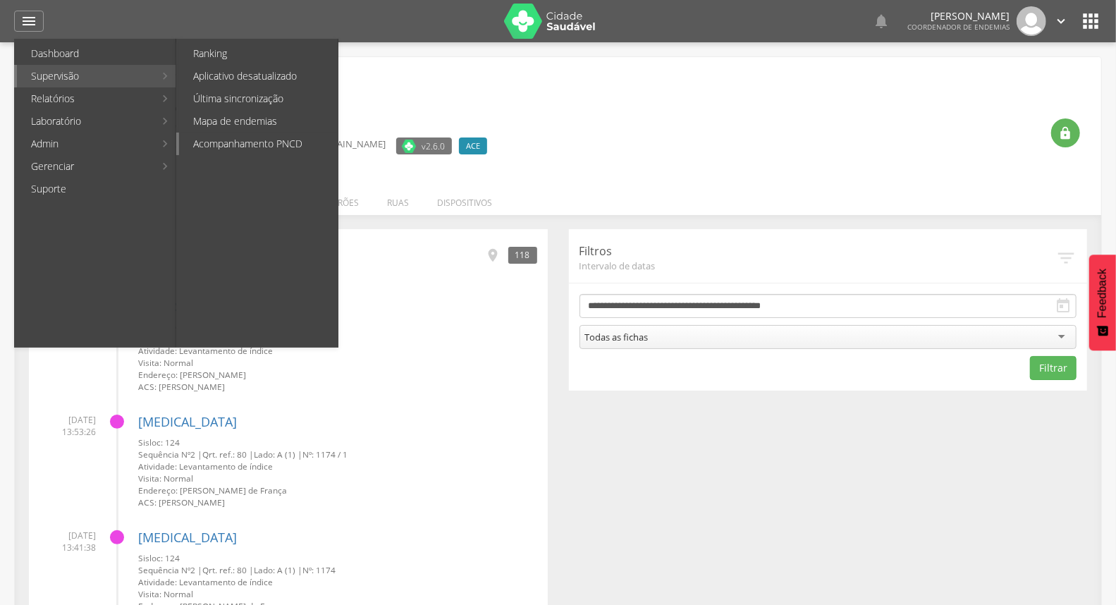
click at [242, 144] on link "Acompanhamento PNCD" at bounding box center [258, 144] width 159 height 23
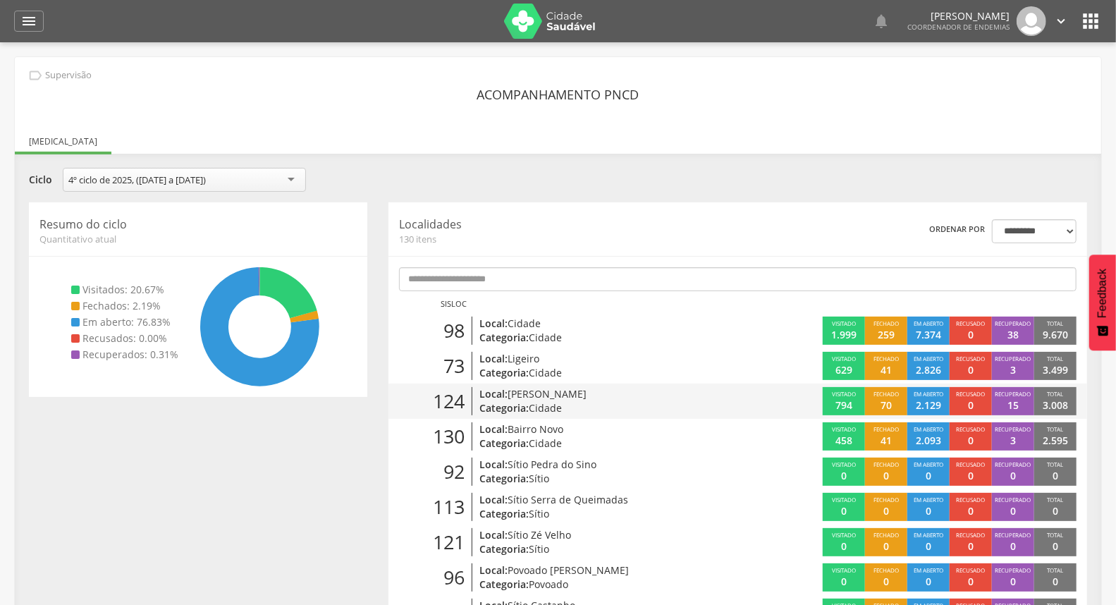
click at [633, 398] on p "Local: Aníbal Teixeira" at bounding box center [594, 394] width 228 height 14
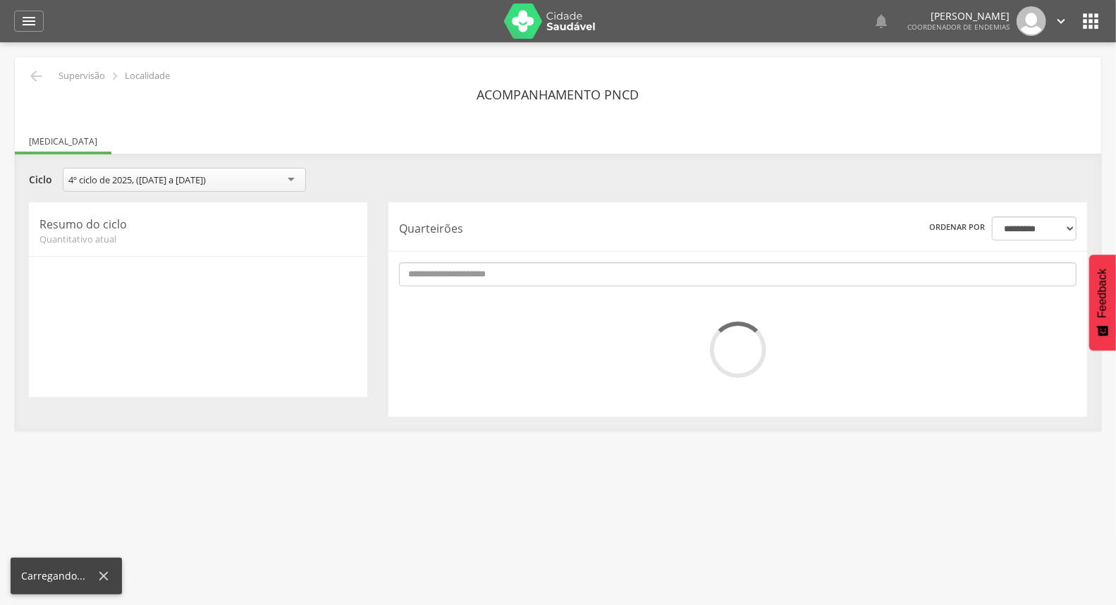
click at [633, 398] on div "**********" at bounding box center [738, 309] width 699 height 214
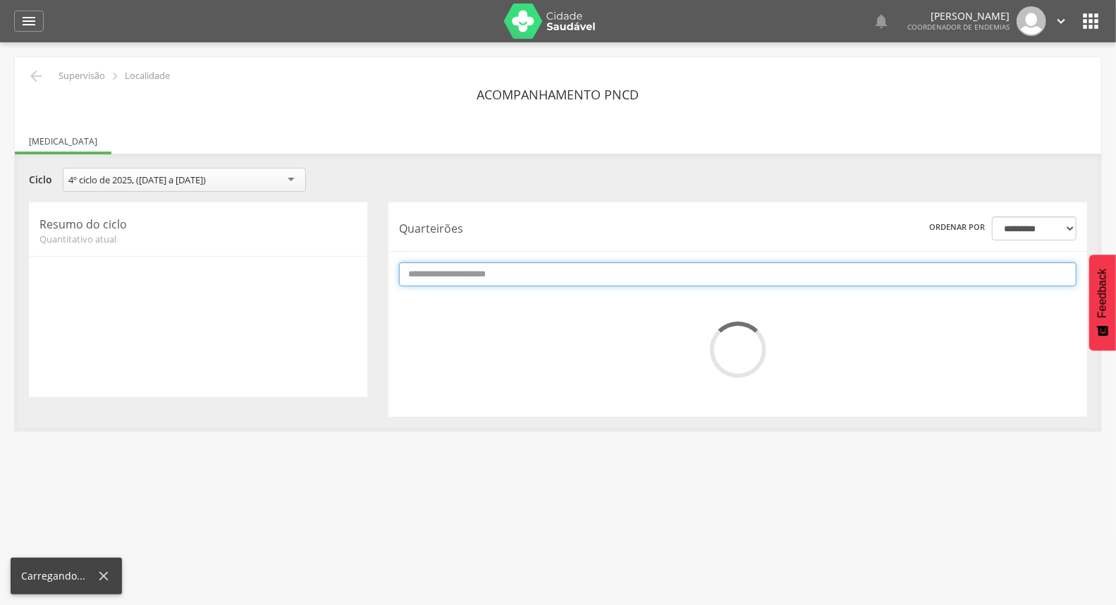
click at [693, 279] on input "text" at bounding box center [738, 274] width 678 height 24
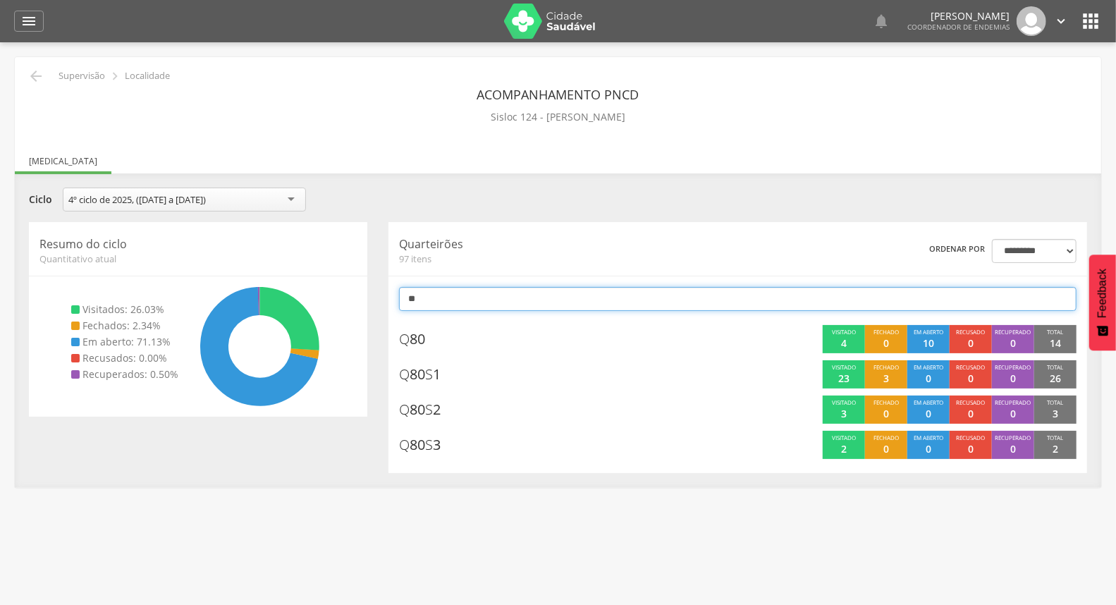
type input "**"
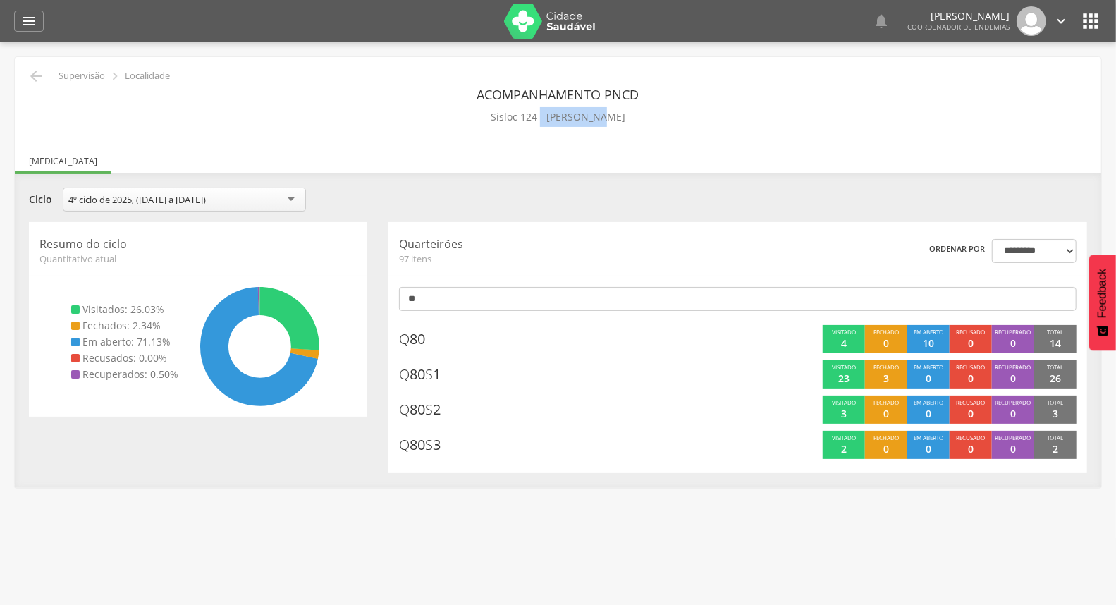
drag, startPoint x: 545, startPoint y: 123, endPoint x: 595, endPoint y: 122, distance: 50.1
click at [595, 122] on p "Sisloc 124 - Aníbal Teixeira" at bounding box center [558, 117] width 135 height 20
click at [19, 6] on div " Dashboard Supervisão Ranking Aplicativo desatualizado Última sincronização Ma…" at bounding box center [558, 21] width 1088 height 42
click at [20, 18] on icon "" at bounding box center [28, 21] width 17 height 17
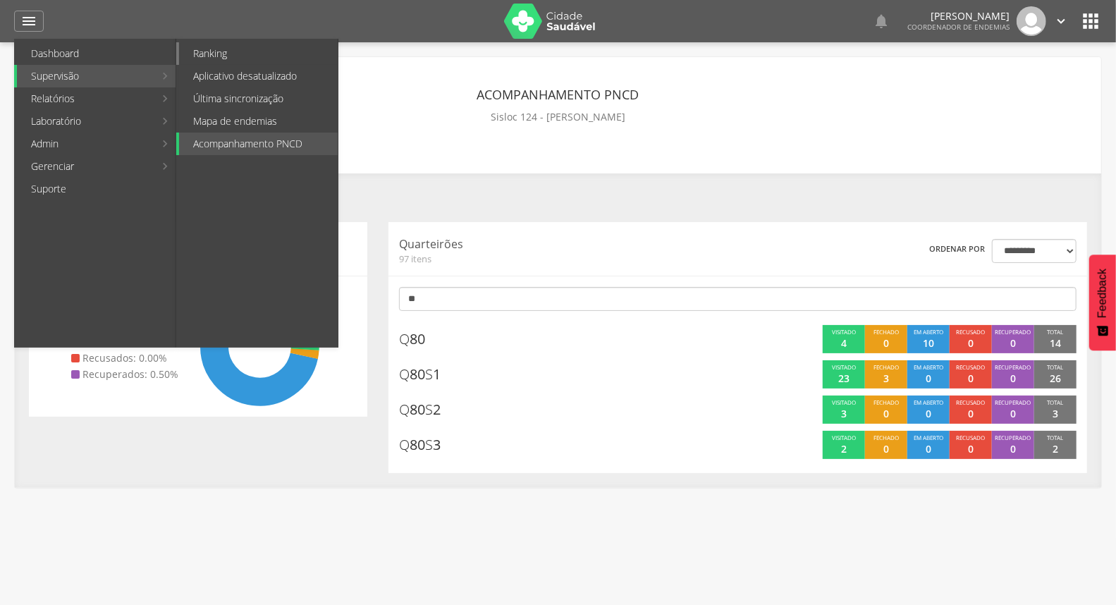
click at [241, 51] on link "Ranking" at bounding box center [258, 53] width 159 height 23
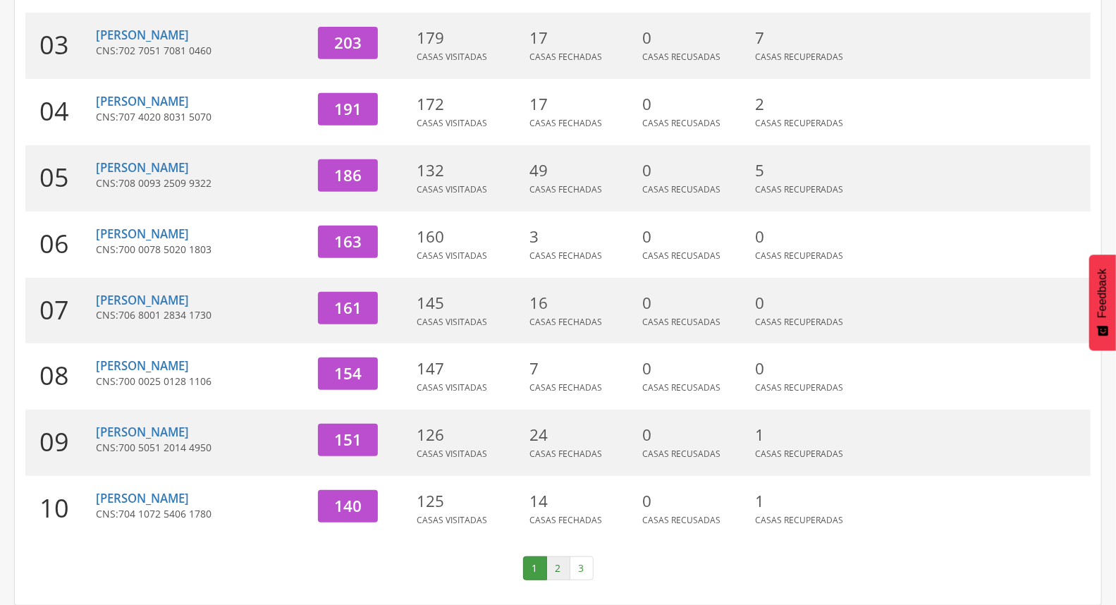
click at [554, 573] on link "2" at bounding box center [559, 568] width 24 height 24
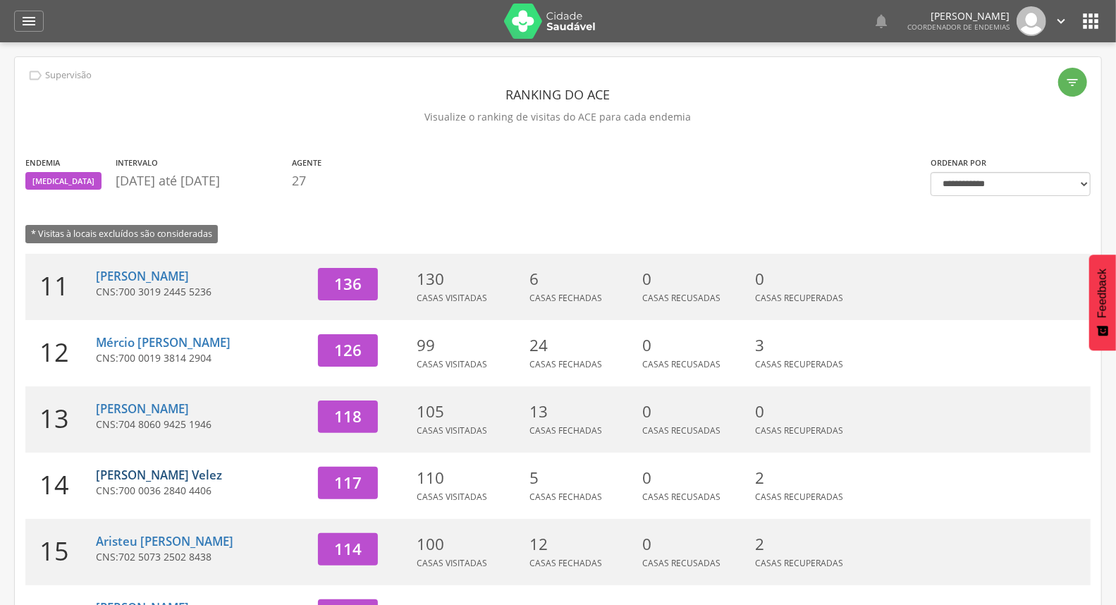
click at [126, 470] on link "[PERSON_NAME] Velez" at bounding box center [159, 475] width 126 height 16
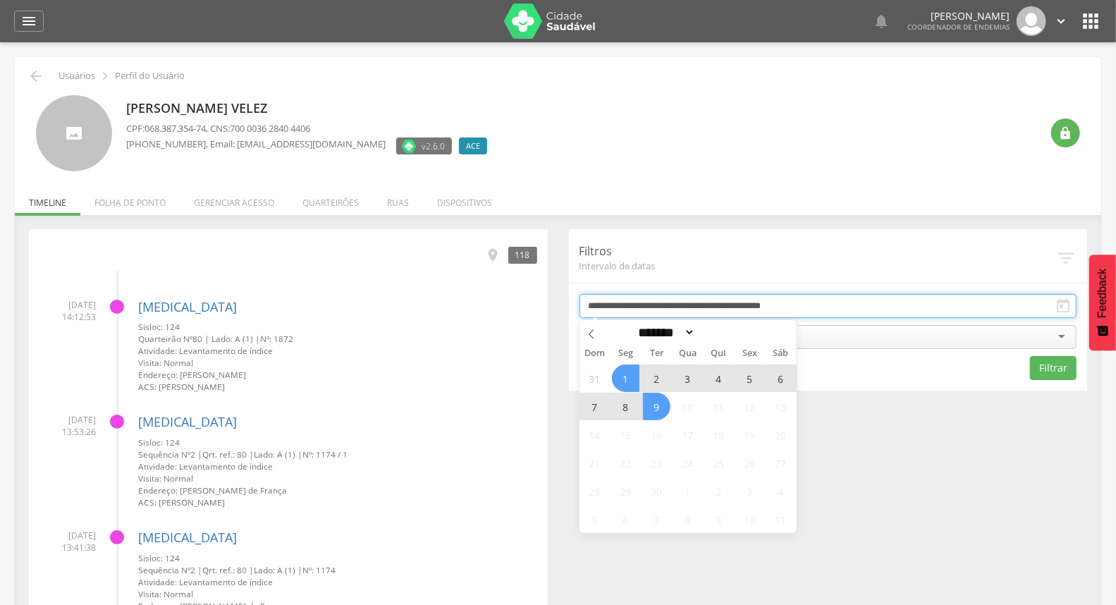
click at [629, 308] on input "**********" at bounding box center [829, 306] width 498 height 24
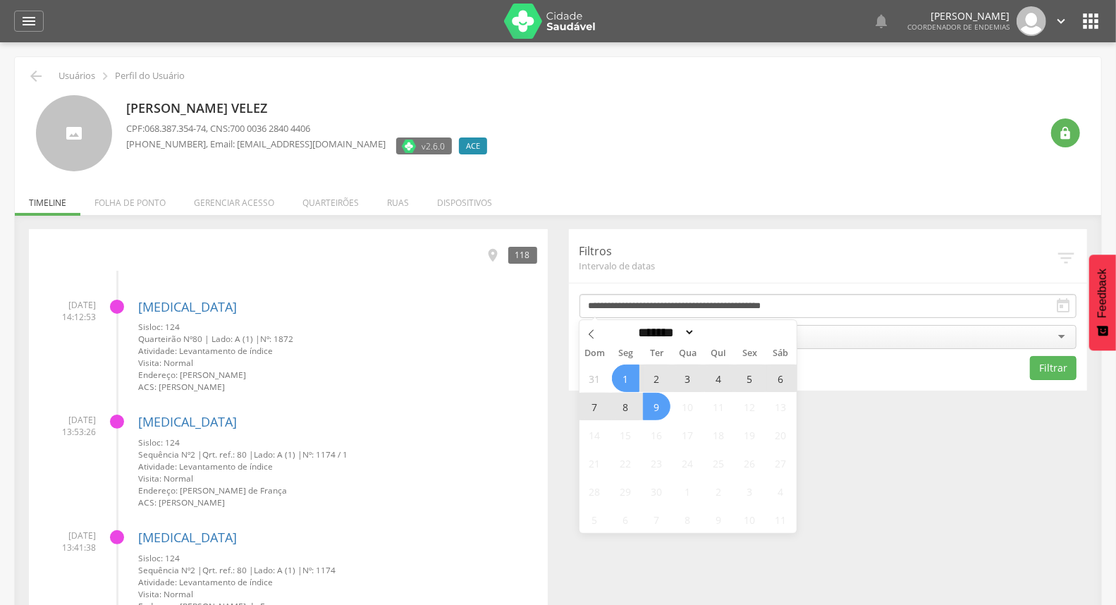
click at [618, 406] on span "8" at bounding box center [626, 407] width 28 height 28
type input "**********"
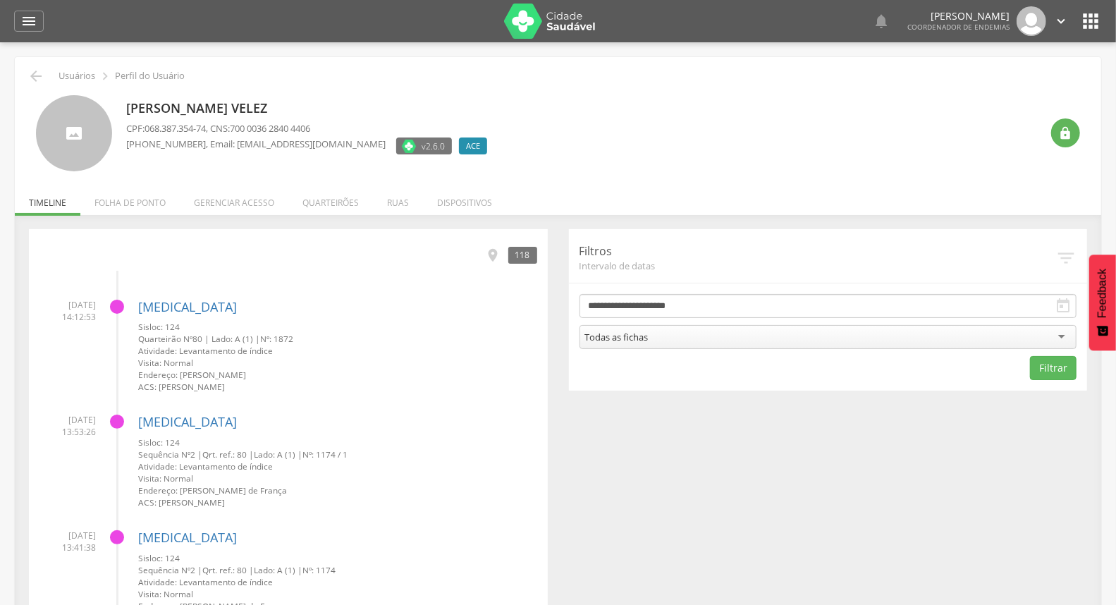
click at [777, 341] on div "Todas as fichas" at bounding box center [829, 337] width 498 height 24
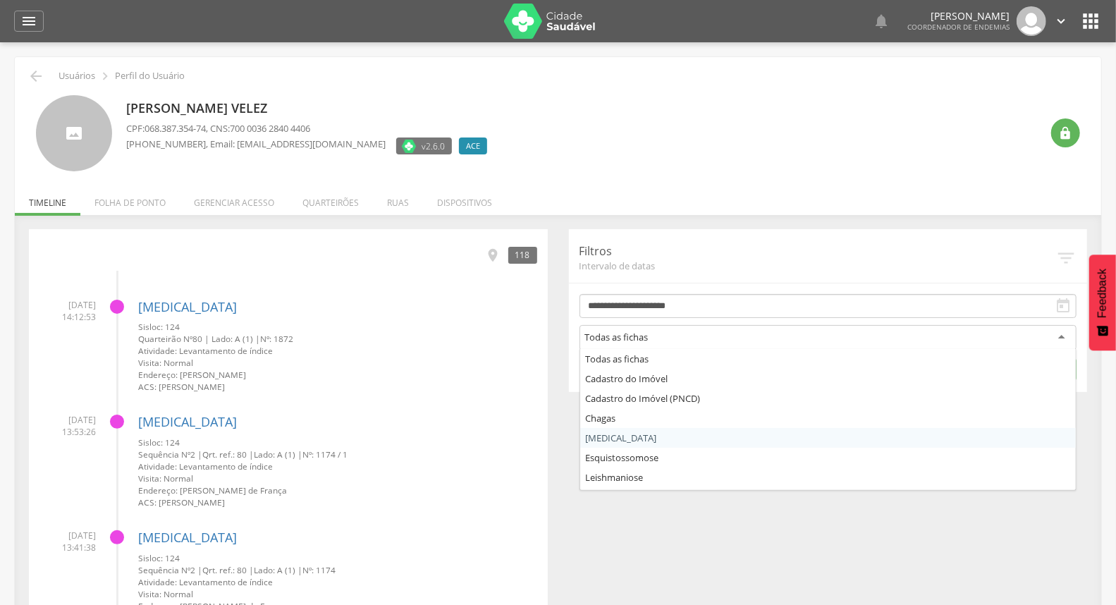
drag, startPoint x: 616, startPoint y: 443, endPoint x: 930, endPoint y: 384, distance: 319.3
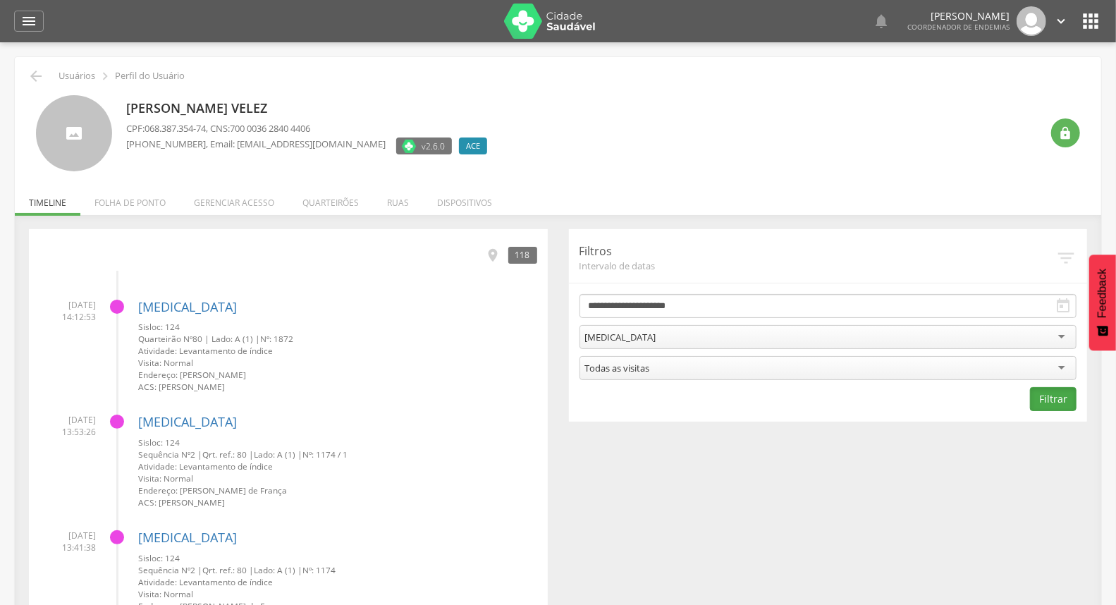
click at [1042, 396] on button "Filtrar" at bounding box center [1053, 399] width 47 height 24
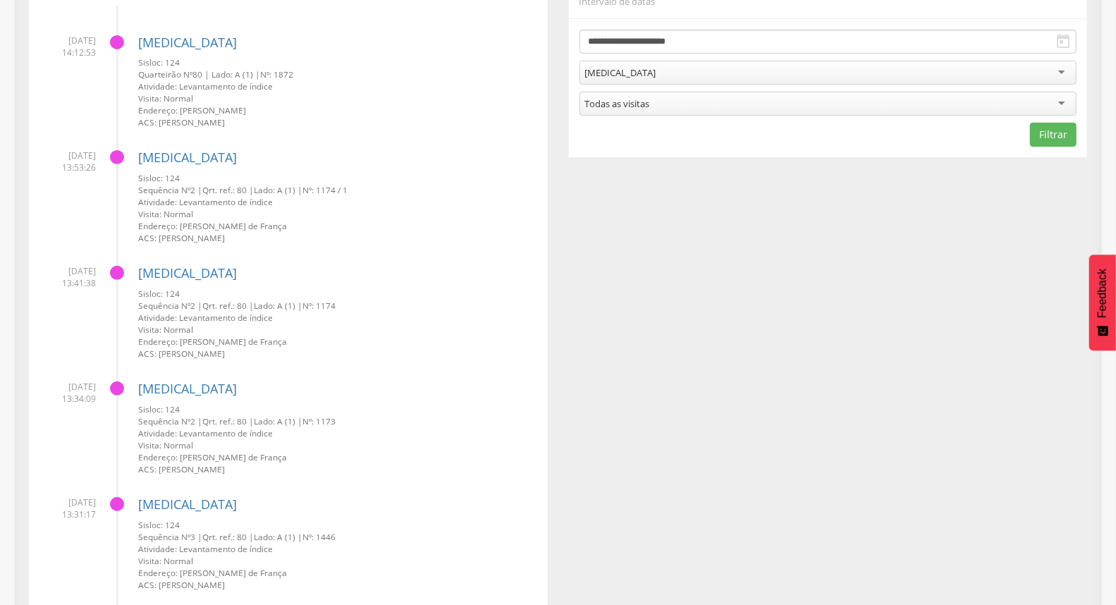
scroll to position [313, 0]
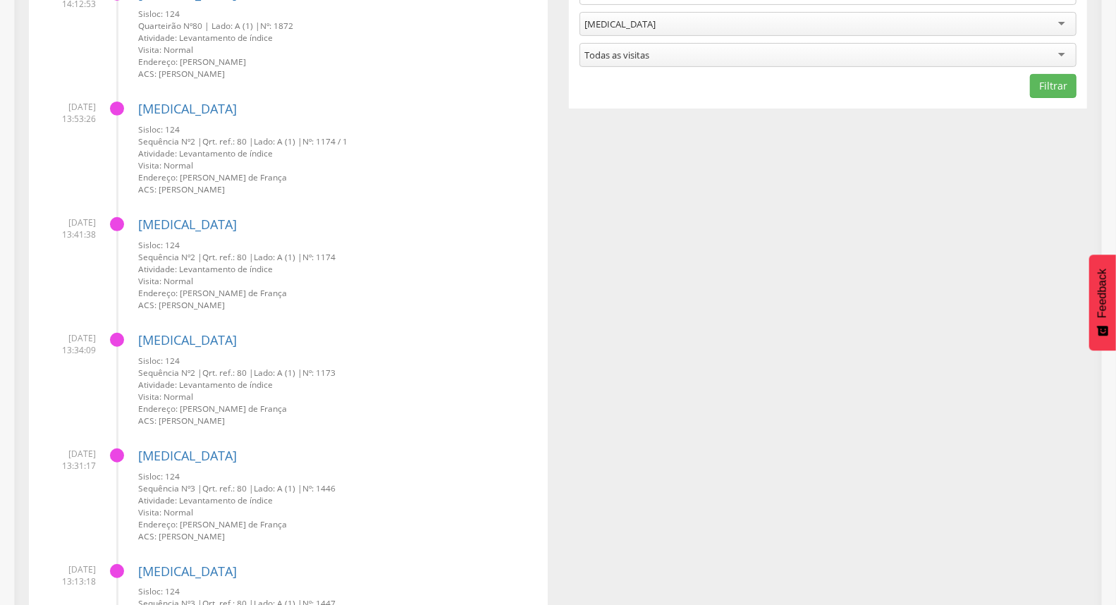
drag, startPoint x: 238, startPoint y: 61, endPoint x: 249, endPoint y: 65, distance: 11.2
click at [249, 65] on small "Endereço: Severino Bezerra Cabral" at bounding box center [337, 62] width 399 height 12
drag, startPoint x: 202, startPoint y: 141, endPoint x: 260, endPoint y: 160, distance: 60.2
click at [260, 160] on div "Sisloc: 124 Sequência Nº 2 | Qrt. ref.: 80 | Lado: A (1) | Nº: 1174 / 1 Ativida…" at bounding box center [337, 159] width 399 height 72
drag, startPoint x: 196, startPoint y: 261, endPoint x: 233, endPoint y: 270, distance: 37.8
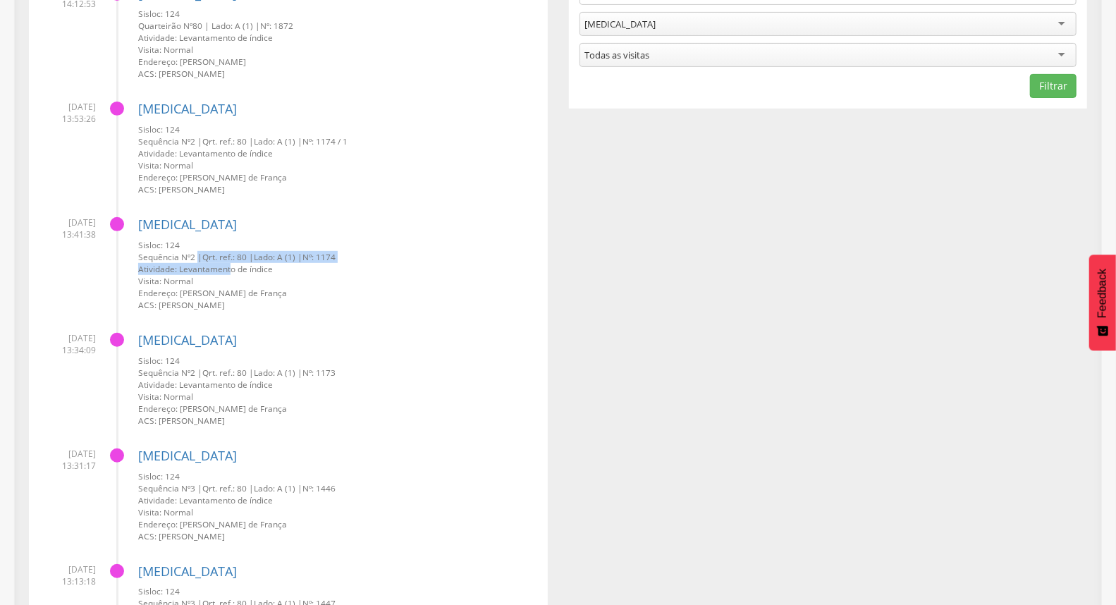
click at [233, 270] on div "Sisloc: 124 Sequência Nº 2 | Qrt. ref.: 80 | Lado: A (1) | Nº: 1174 Atividade: …" at bounding box center [337, 275] width 399 height 72
drag, startPoint x: 236, startPoint y: 384, endPoint x: 277, endPoint y: 391, distance: 42.1
click at [277, 391] on div "Sisloc: 124 Sequência Nº 2 | Qrt. ref.: 80 | Lado: A (1) | Nº: 1173 Atividade: …" at bounding box center [337, 391] width 399 height 72
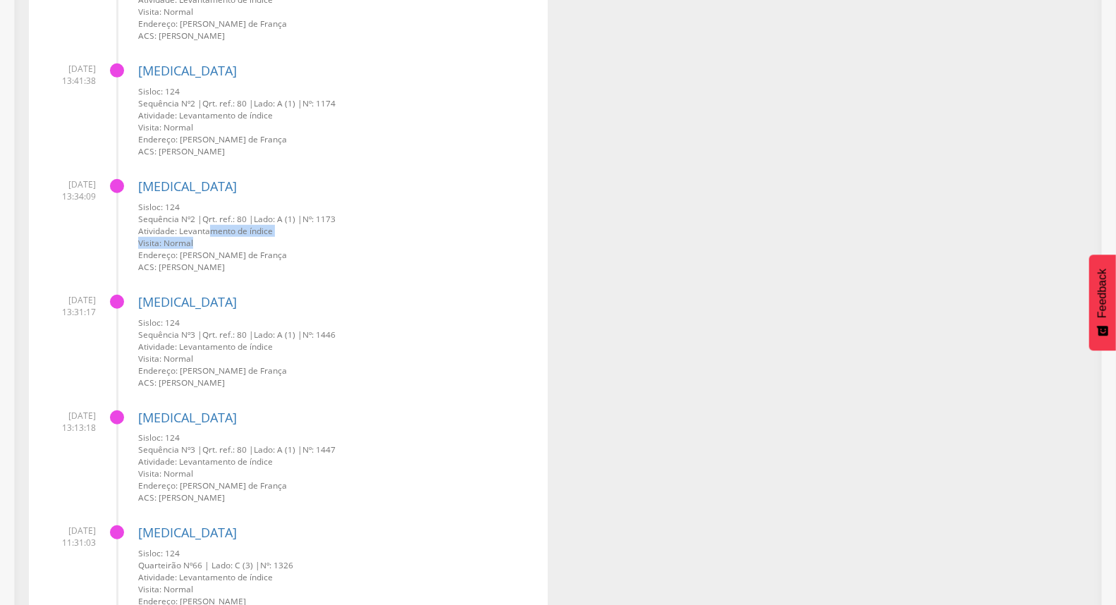
scroll to position [470, 0]
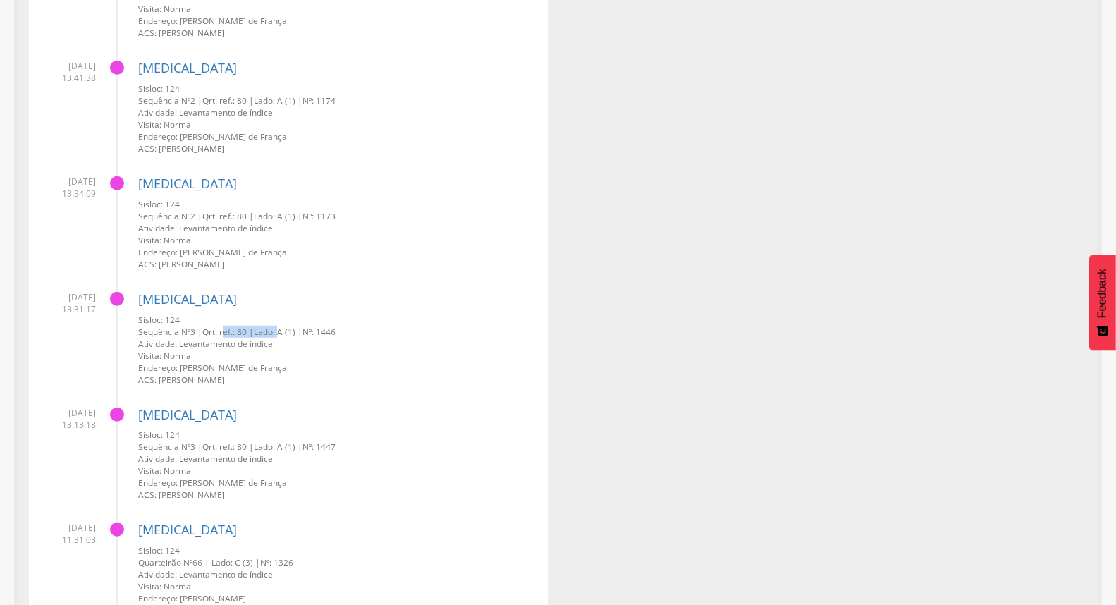
drag, startPoint x: 224, startPoint y: 330, endPoint x: 279, endPoint y: 333, distance: 54.4
click at [279, 333] on small "Sequência Nº 3 | Qrt. ref.: 80 | Lado: A (1) | Nº: 1446" at bounding box center [337, 332] width 399 height 12
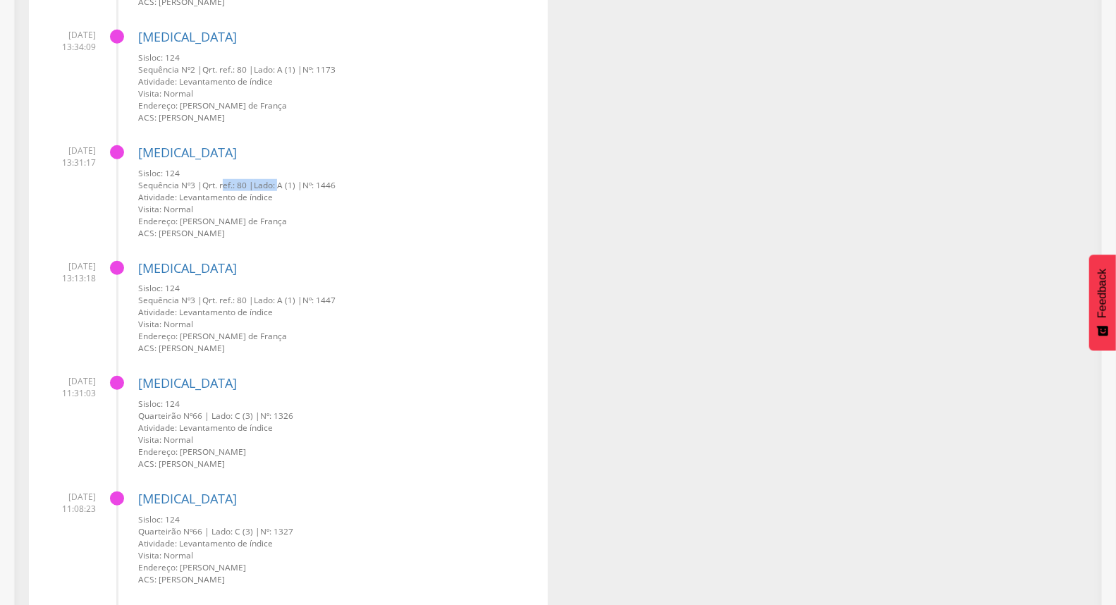
scroll to position [626, 0]
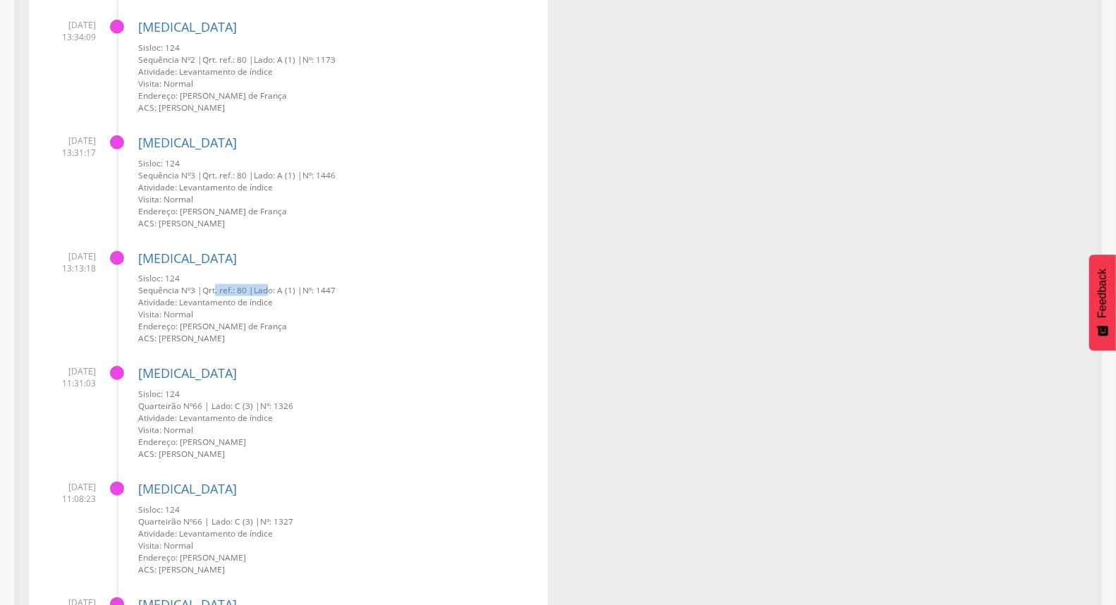
drag, startPoint x: 217, startPoint y: 288, endPoint x: 265, endPoint y: 291, distance: 48.7
click at [265, 291] on small "Sequência Nº 3 | Qrt. ref.: 80 | Lado: A (1) | Nº: 1447" at bounding box center [337, 290] width 399 height 12
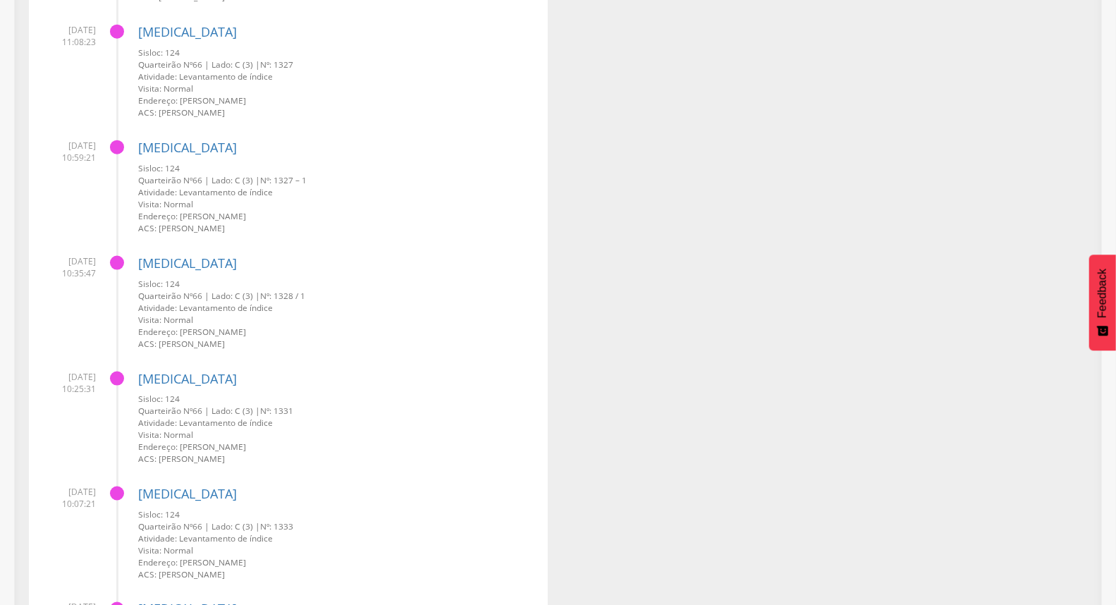
scroll to position [0, 0]
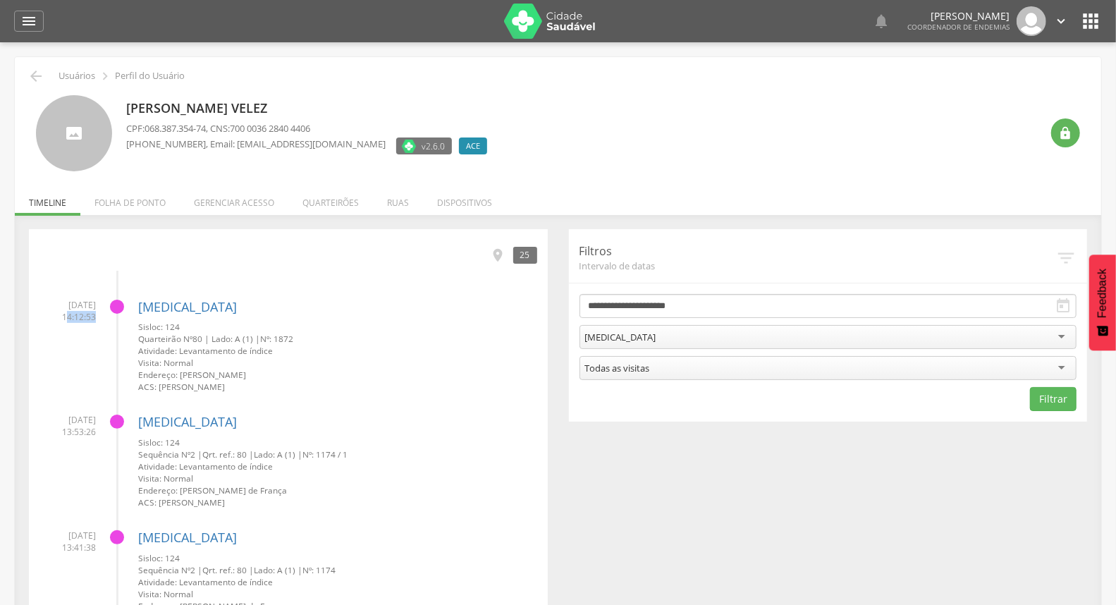
drag, startPoint x: 58, startPoint y: 316, endPoint x: 188, endPoint y: 329, distance: 130.5
click at [155, 322] on li "08/09/2025 14:12:53 Dengue Sisloc: 124 Quarteirão Nº 80 | Lado: A (1) | Nº: 187…" at bounding box center [288, 340] width 498 height 105
click at [88, 334] on li "08/09/2025 14:12:53 Dengue Sisloc: 124 Quarteirão Nº 80 | Lado: A (1) | Nº: 187…" at bounding box center [288, 340] width 498 height 105
click at [34, 75] on icon "" at bounding box center [36, 76] width 17 height 17
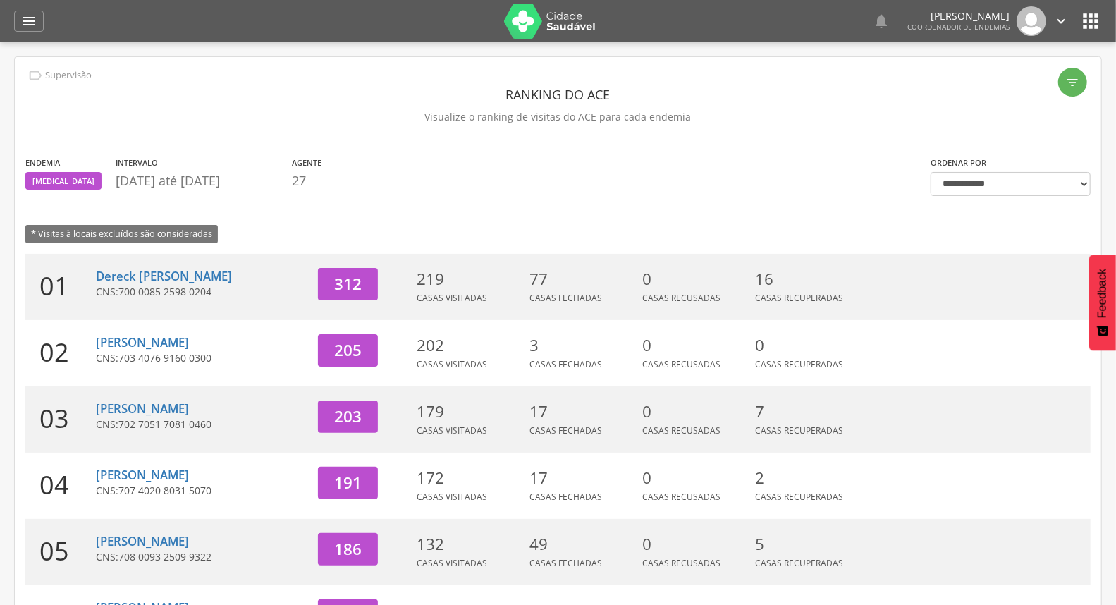
click at [1062, 17] on icon "" at bounding box center [1062, 21] width 16 height 16
click at [1031, 82] on link "Sair" at bounding box center [1012, 82] width 111 height 18
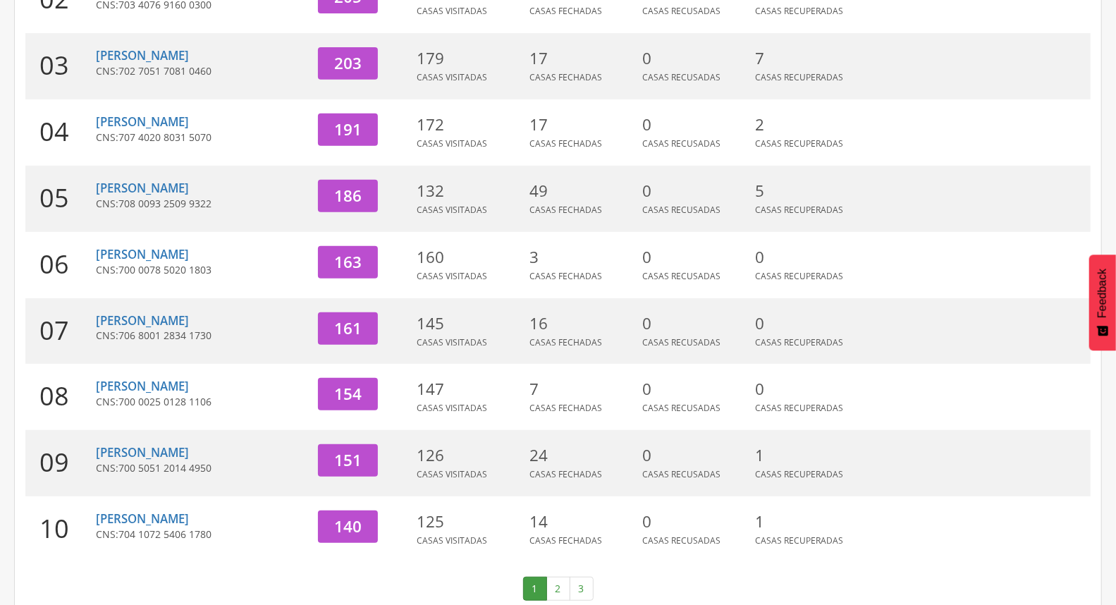
scroll to position [374, 0]
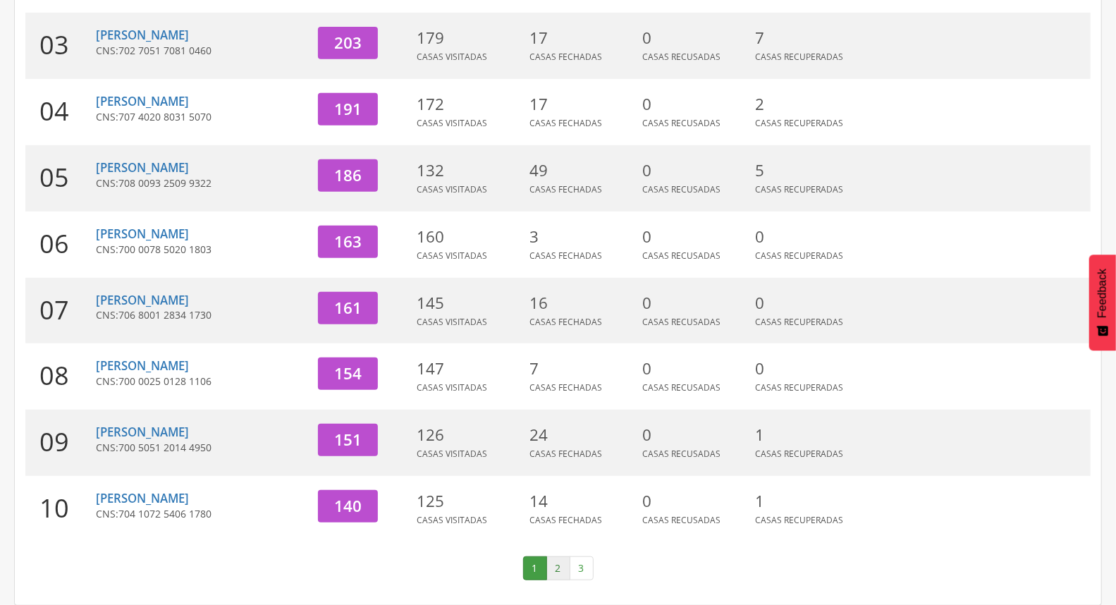
click at [555, 569] on link "2" at bounding box center [559, 568] width 24 height 24
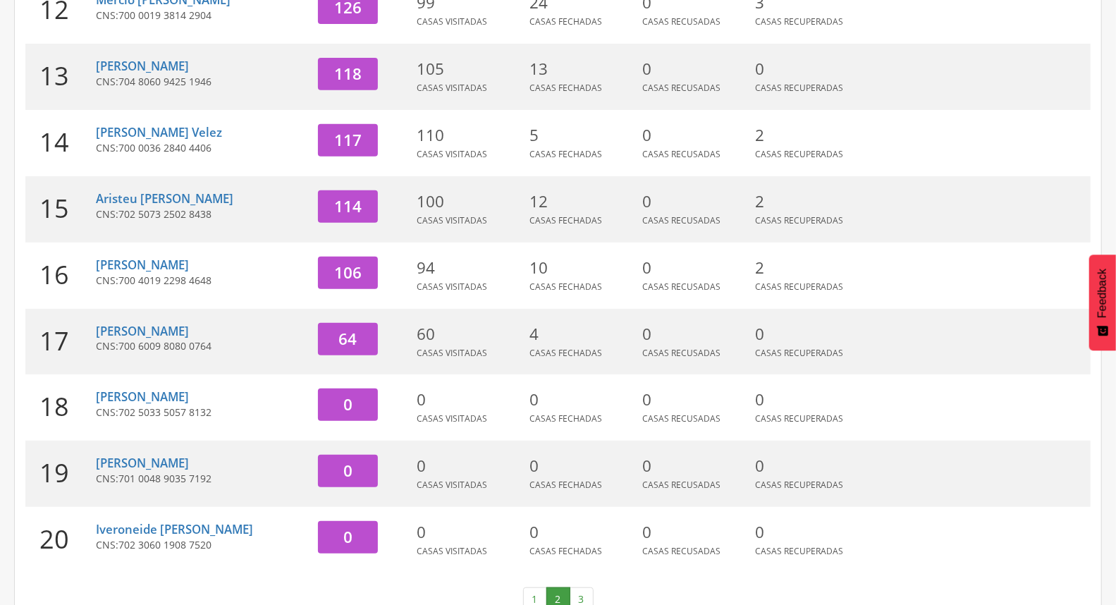
scroll to position [295, 0]
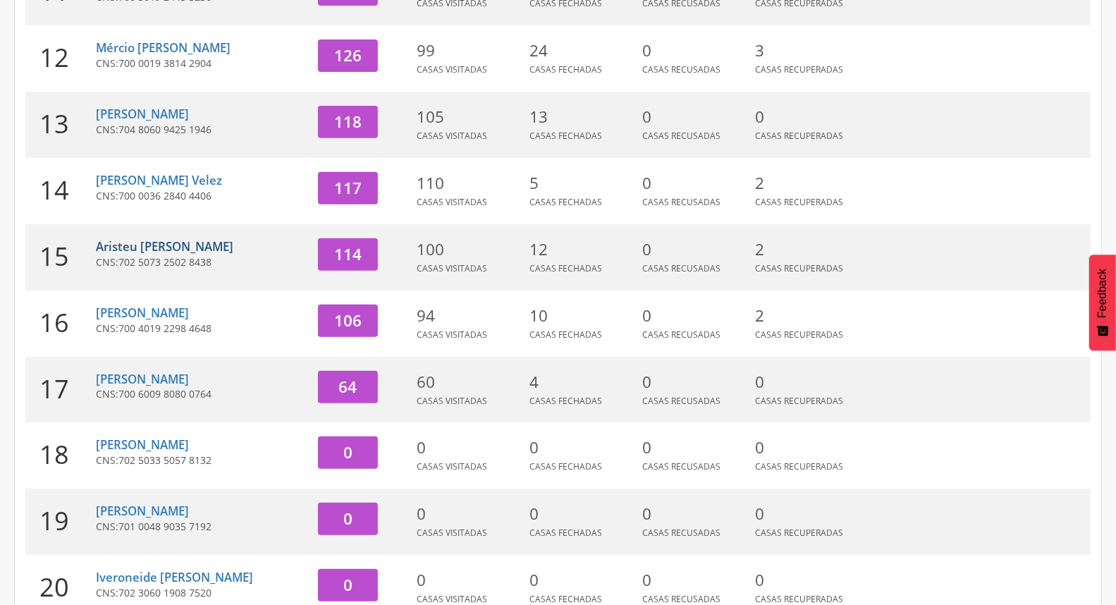
click at [209, 245] on link "Aristeu [PERSON_NAME]" at bounding box center [165, 246] width 138 height 16
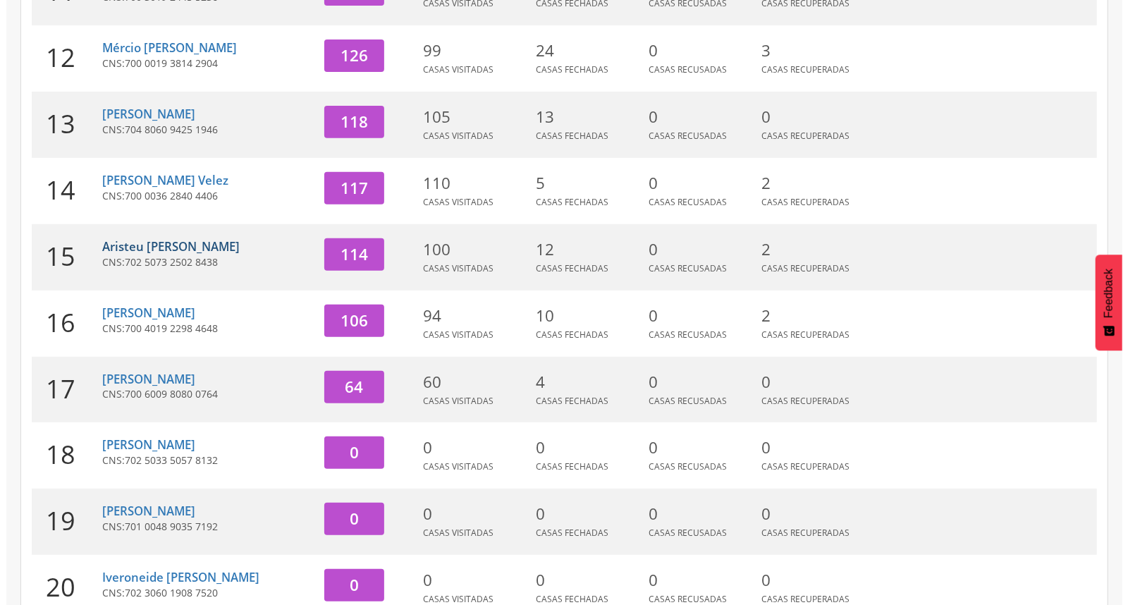
scroll to position [42, 0]
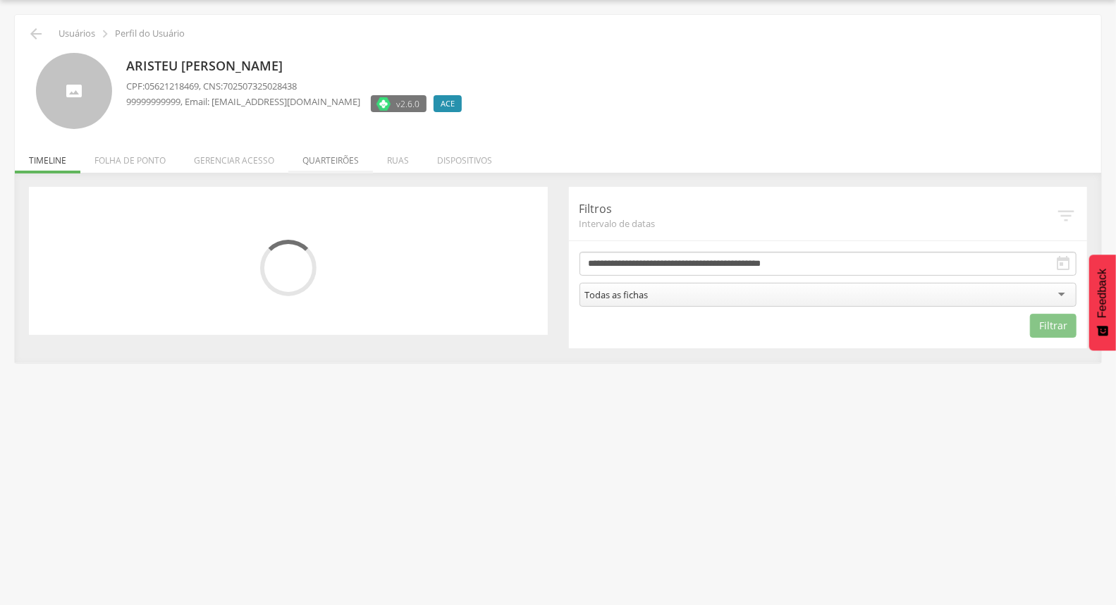
click at [346, 155] on li "Quarteirões" at bounding box center [330, 156] width 85 height 33
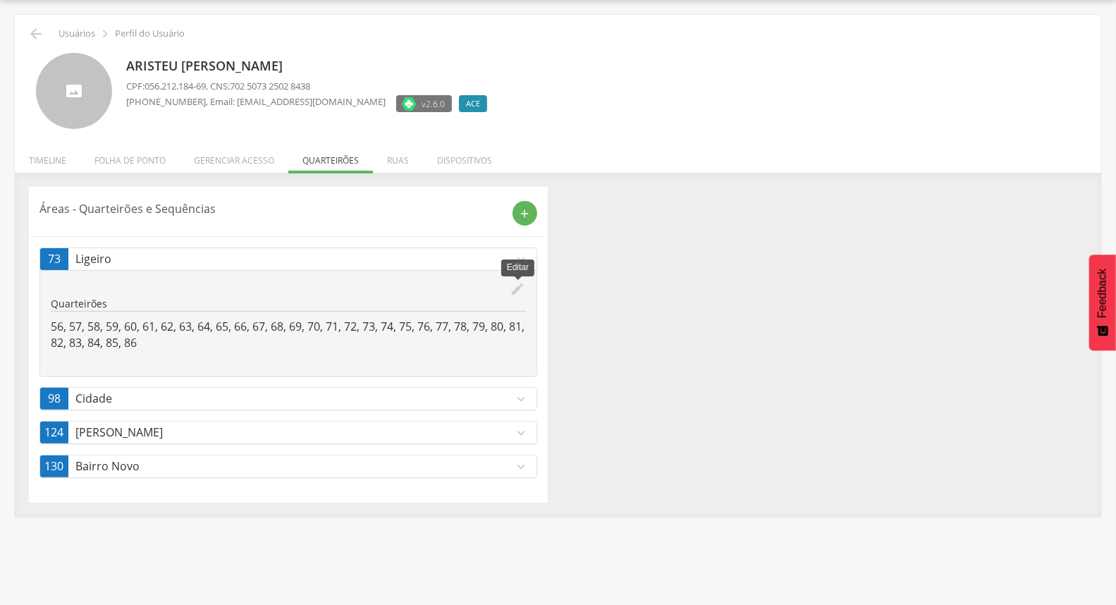
click at [517, 287] on icon "edit" at bounding box center [519, 289] width 16 height 16
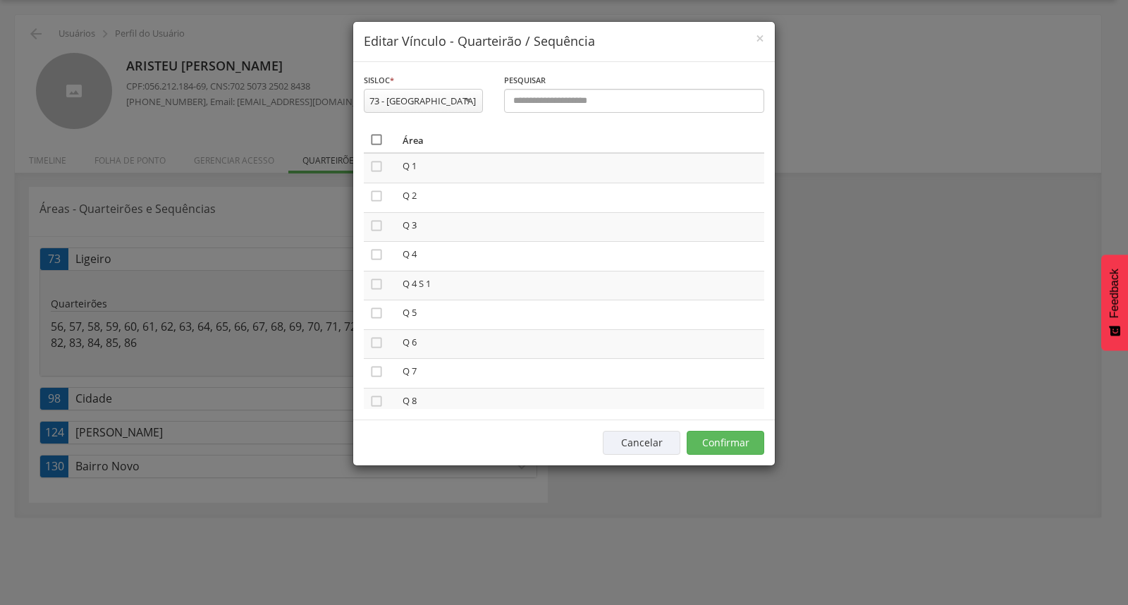
click at [379, 142] on icon "" at bounding box center [377, 140] width 14 height 14
click at [379, 141] on icon "" at bounding box center [377, 140] width 14 height 14
click at [714, 434] on button "Confirmar" at bounding box center [726, 443] width 78 height 24
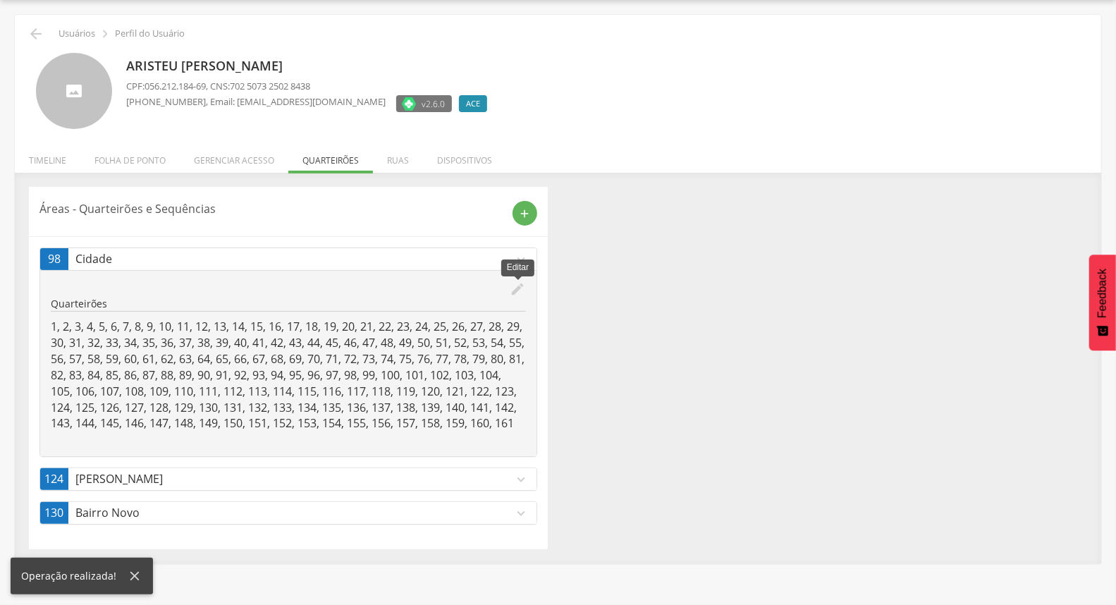
click at [511, 290] on icon "edit" at bounding box center [519, 289] width 16 height 16
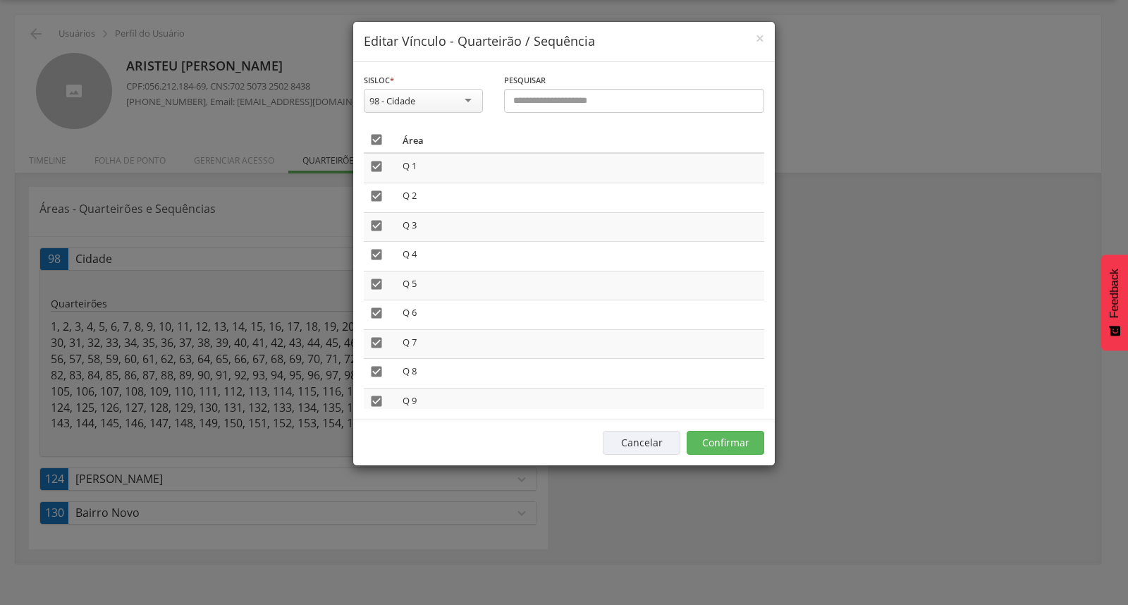
click at [375, 140] on icon "" at bounding box center [377, 140] width 14 height 14
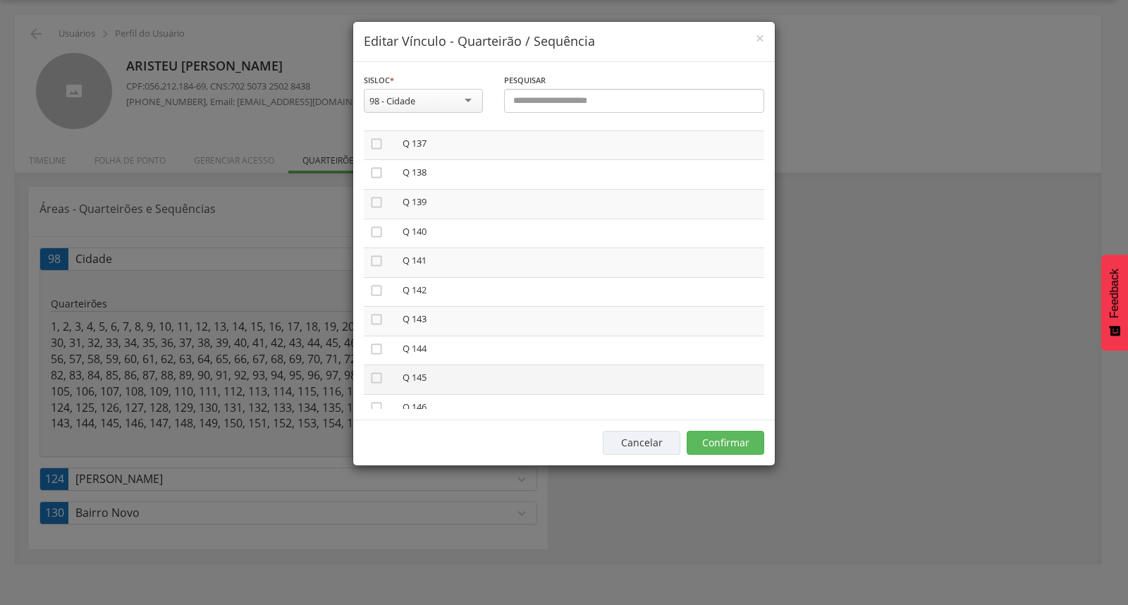
scroll to position [3996, 0]
click at [375, 238] on icon "" at bounding box center [377, 245] width 14 height 14
drag, startPoint x: 375, startPoint y: 233, endPoint x: 377, endPoint y: 256, distance: 23.4
click at [375, 267] on icon "" at bounding box center [377, 274] width 14 height 14
click at [377, 297] on icon "" at bounding box center [377, 304] width 14 height 14
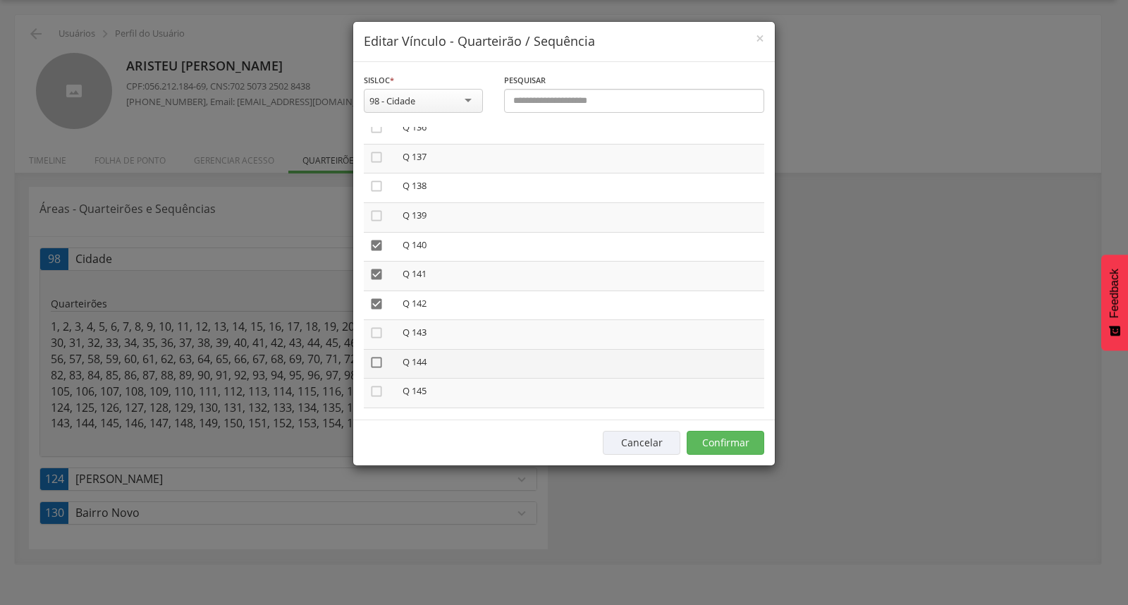
drag, startPoint x: 377, startPoint y: 294, endPoint x: 377, endPoint y: 329, distance: 35.3
click at [377, 326] on icon "" at bounding box center [377, 333] width 14 height 14
click at [377, 355] on icon "" at bounding box center [377, 362] width 14 height 14
click at [375, 384] on icon "" at bounding box center [377, 391] width 14 height 14
click at [377, 414] on icon "" at bounding box center [377, 421] width 14 height 14
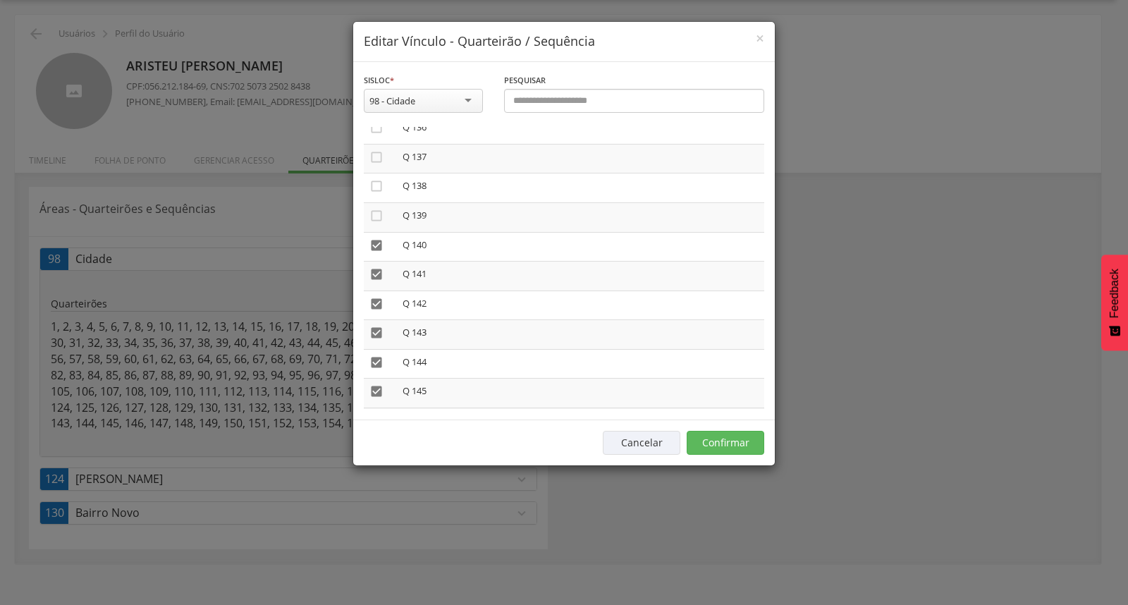
scroll to position [4074, 0]
click at [377, 365] on icon "" at bounding box center [377, 372] width 14 height 14
click at [377, 394] on icon "" at bounding box center [377, 401] width 14 height 14
click at [375, 424] on icon "" at bounding box center [377, 431] width 14 height 14
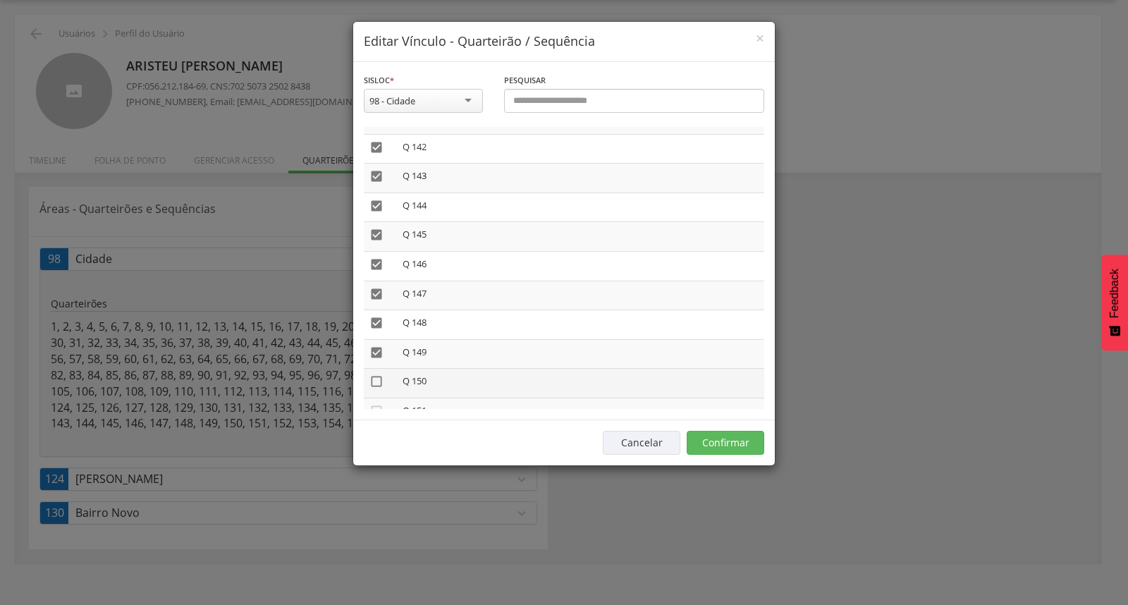
click at [375, 375] on icon "" at bounding box center [377, 382] width 14 height 14
click at [376, 404] on icon "" at bounding box center [377, 411] width 14 height 14
click at [376, 433] on icon "" at bounding box center [377, 440] width 14 height 14
click at [376, 384] on icon "" at bounding box center [377, 391] width 14 height 14
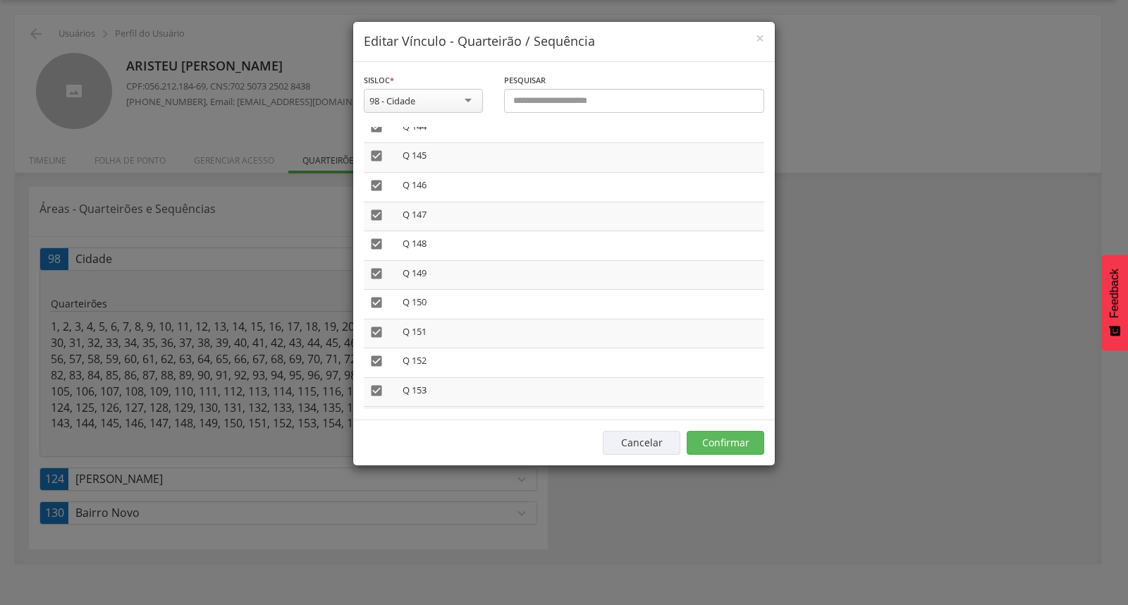
click at [376, 413] on icon "" at bounding box center [377, 420] width 14 height 14
click at [376, 237] on icon "" at bounding box center [377, 244] width 14 height 14
click at [376, 267] on icon "" at bounding box center [377, 274] width 14 height 14
click at [375, 296] on icon "" at bounding box center [377, 303] width 14 height 14
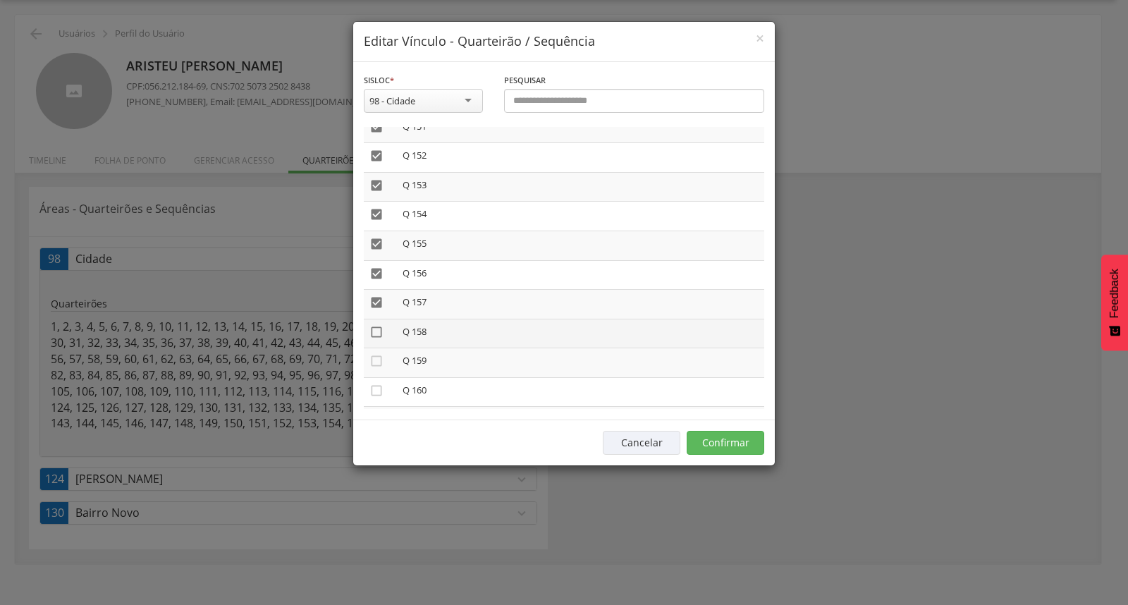
click at [372, 325] on icon "" at bounding box center [377, 332] width 14 height 14
click at [372, 354] on icon "" at bounding box center [377, 361] width 14 height 14
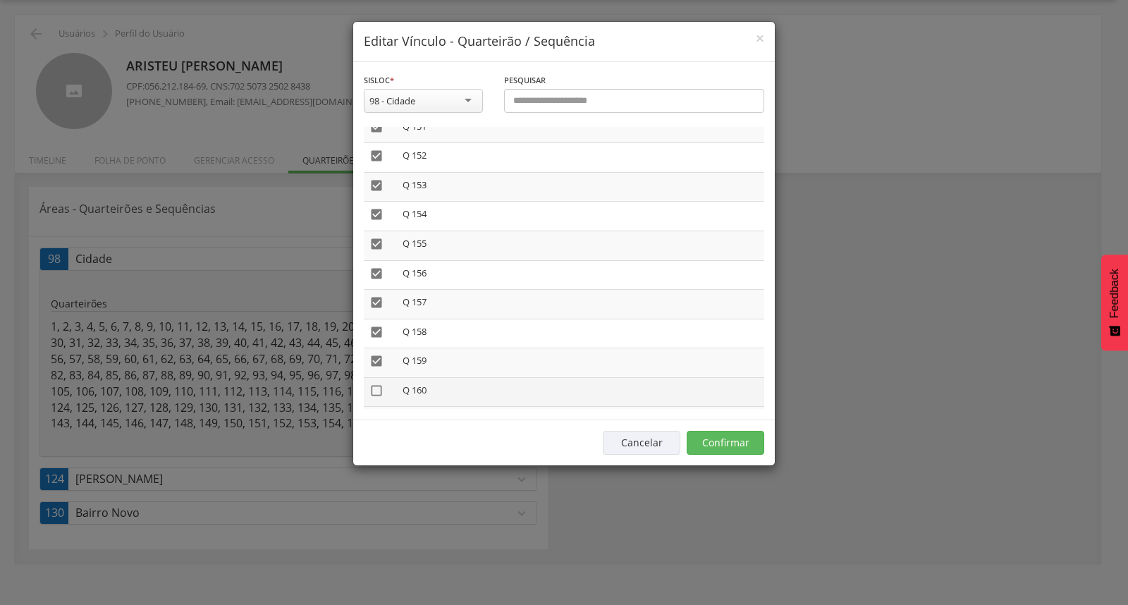
click at [375, 384] on icon "" at bounding box center [377, 391] width 14 height 14
click at [372, 413] on icon "" at bounding box center [377, 420] width 14 height 14
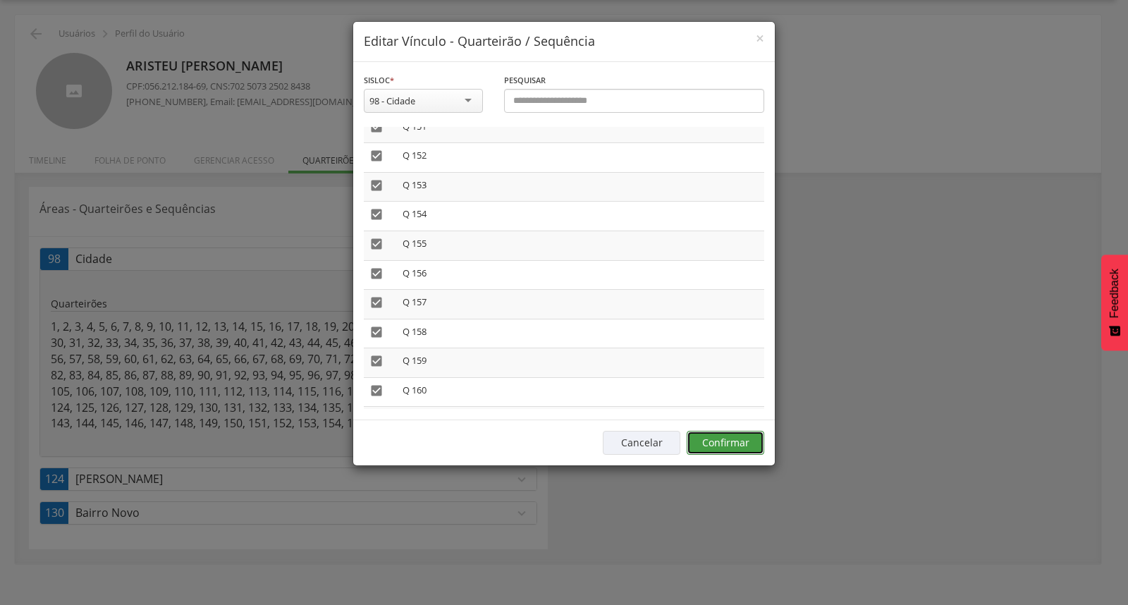
click at [718, 442] on button "Confirmar" at bounding box center [726, 443] width 78 height 24
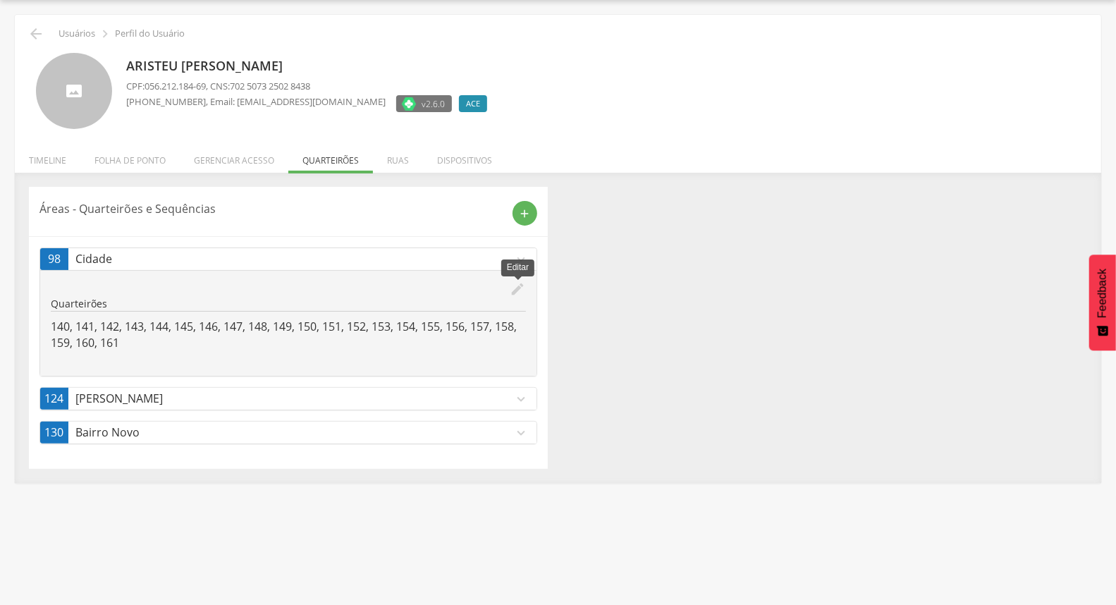
drag, startPoint x: 424, startPoint y: 391, endPoint x: 513, endPoint y: 292, distance: 133.8
click at [513, 292] on icon "edit" at bounding box center [519, 289] width 16 height 16
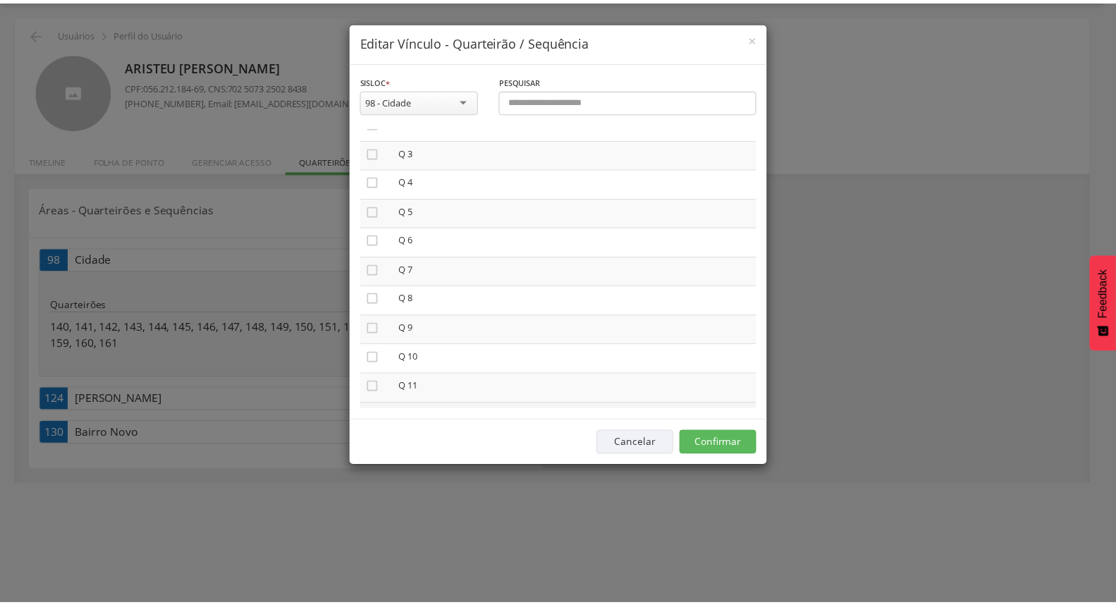
scroll to position [0, 0]
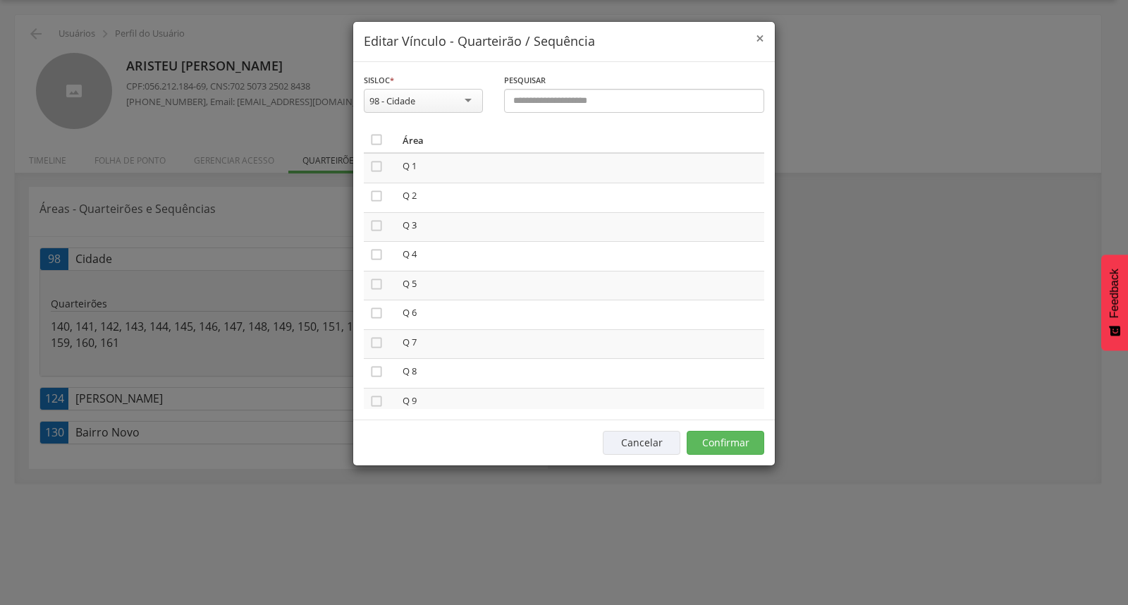
click at [759, 36] on span "×" at bounding box center [760, 38] width 8 height 20
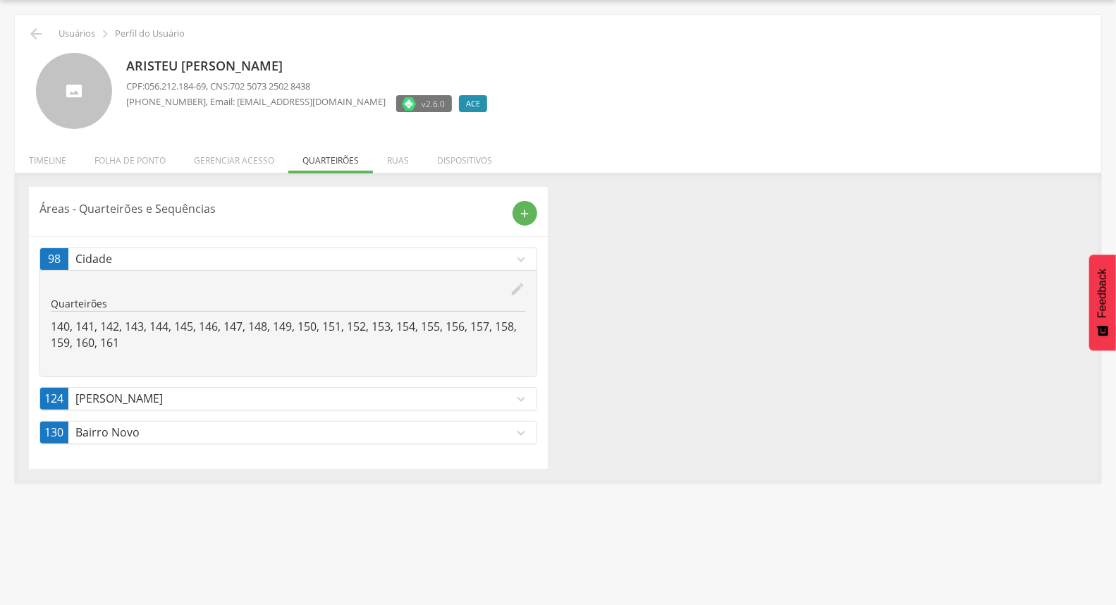
click at [257, 396] on p "Aníbal Teixeira" at bounding box center [294, 399] width 439 height 16
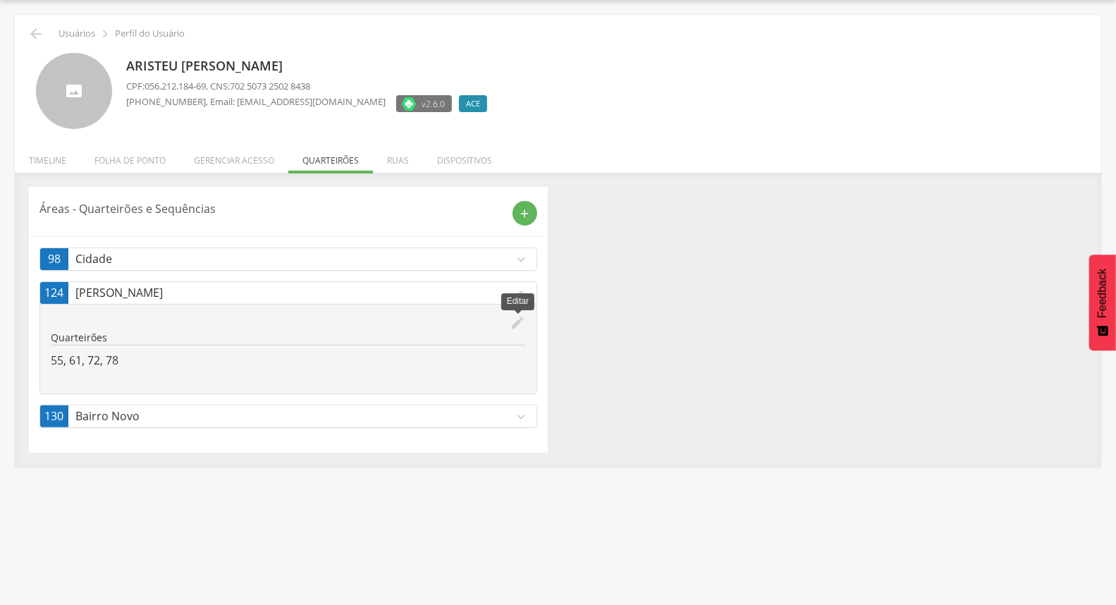
click at [518, 318] on icon "edit" at bounding box center [519, 323] width 16 height 16
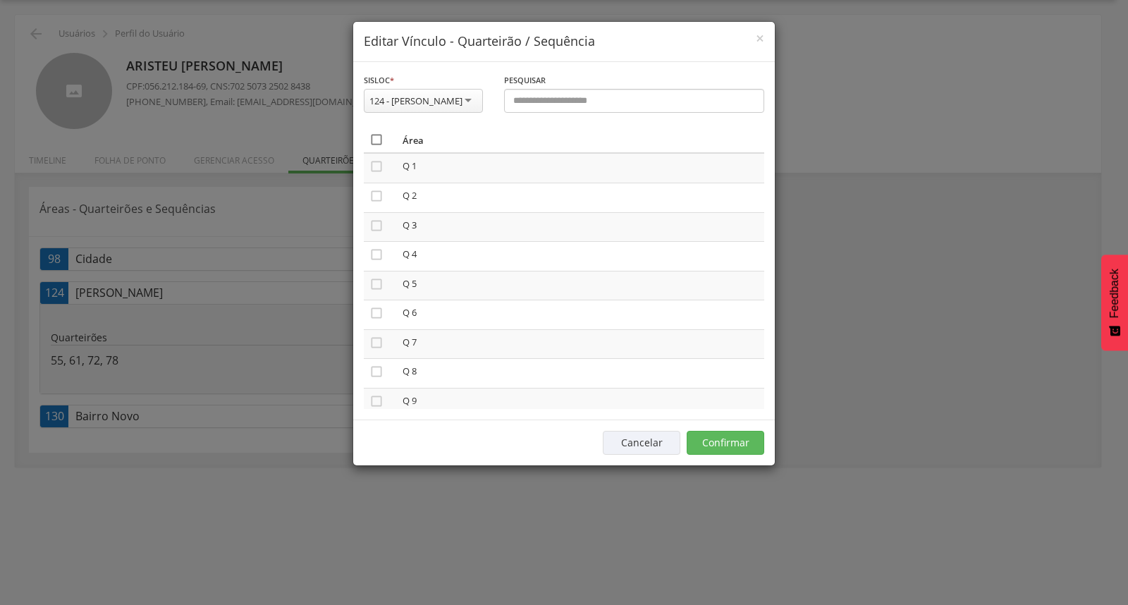
click at [377, 138] on icon "" at bounding box center [377, 140] width 14 height 14
click at [377, 138] on icon "" at bounding box center [377, 140] width 14 height 14
click at [725, 444] on button "Confirmar" at bounding box center [726, 443] width 78 height 24
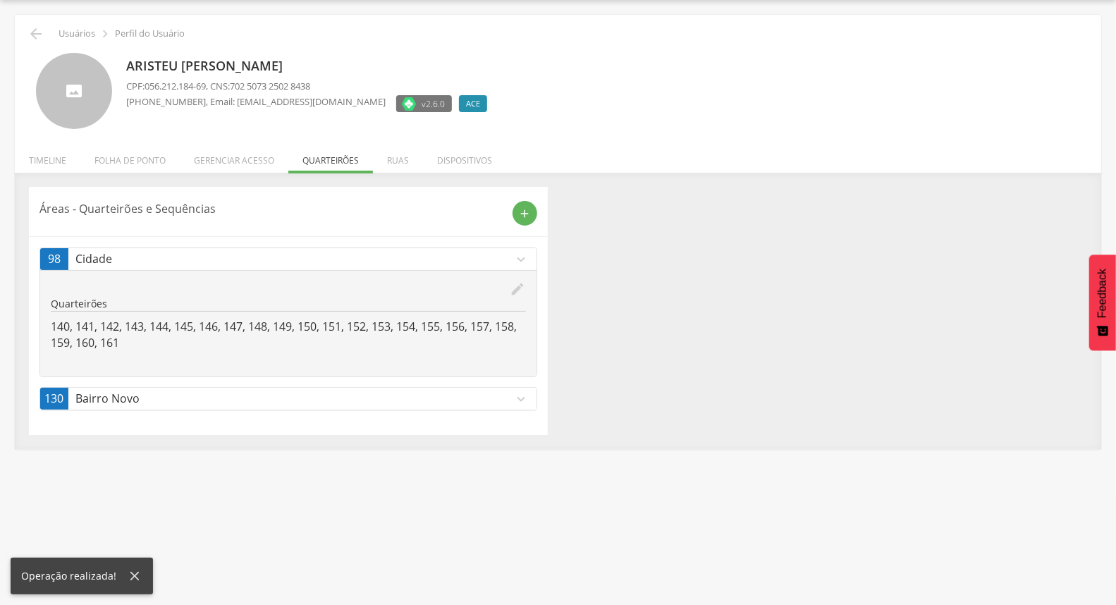
click at [248, 401] on p "Bairro Novo" at bounding box center [294, 399] width 439 height 16
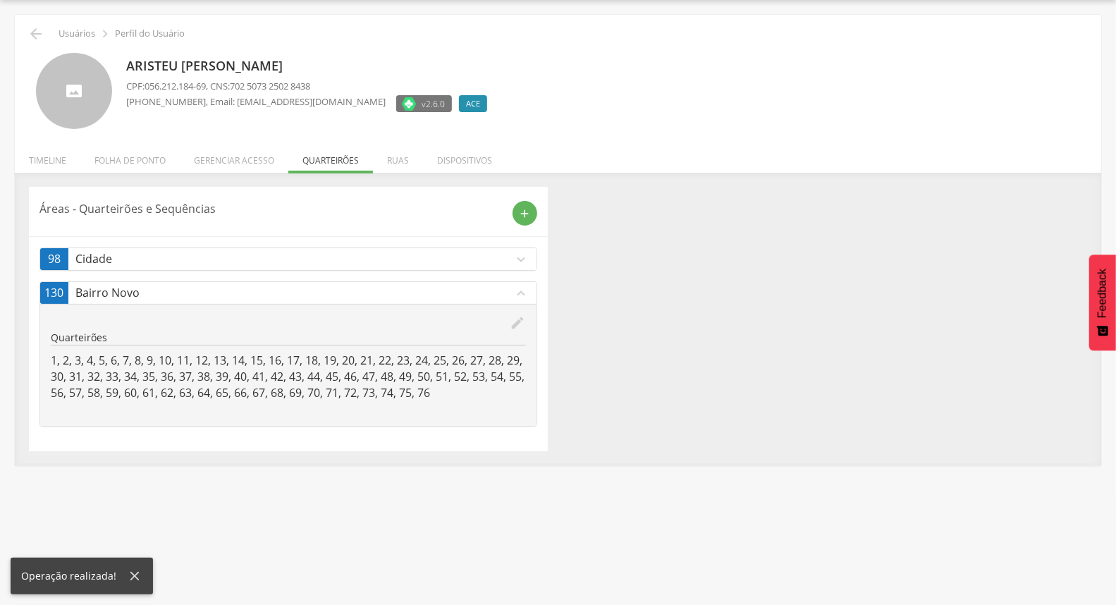
click at [517, 319] on icon "edit" at bounding box center [519, 323] width 16 height 16
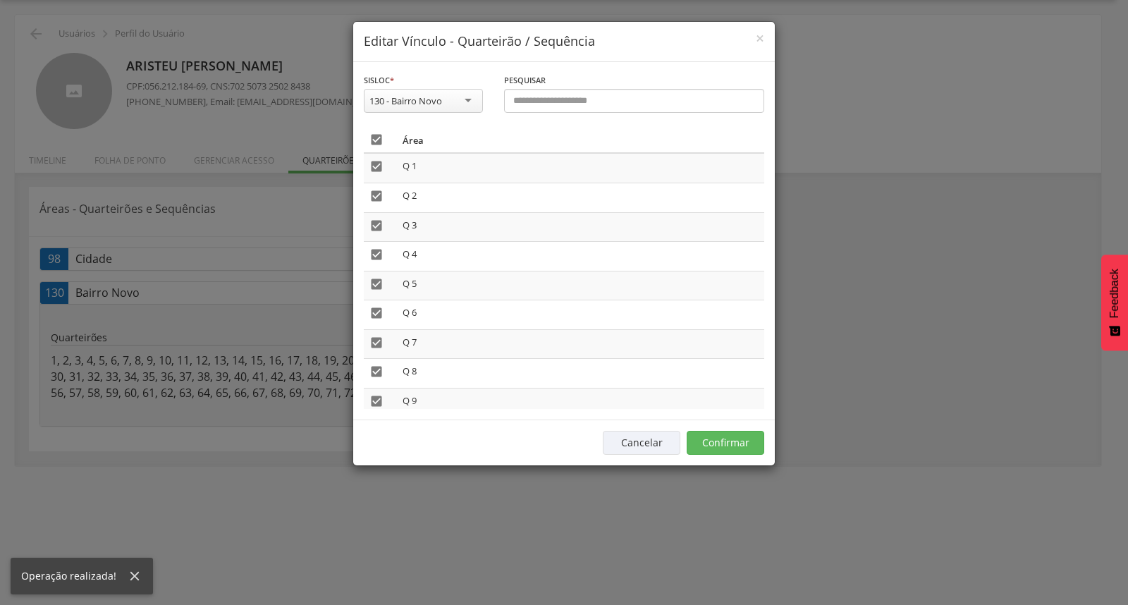
click at [375, 141] on icon "" at bounding box center [377, 140] width 14 height 14
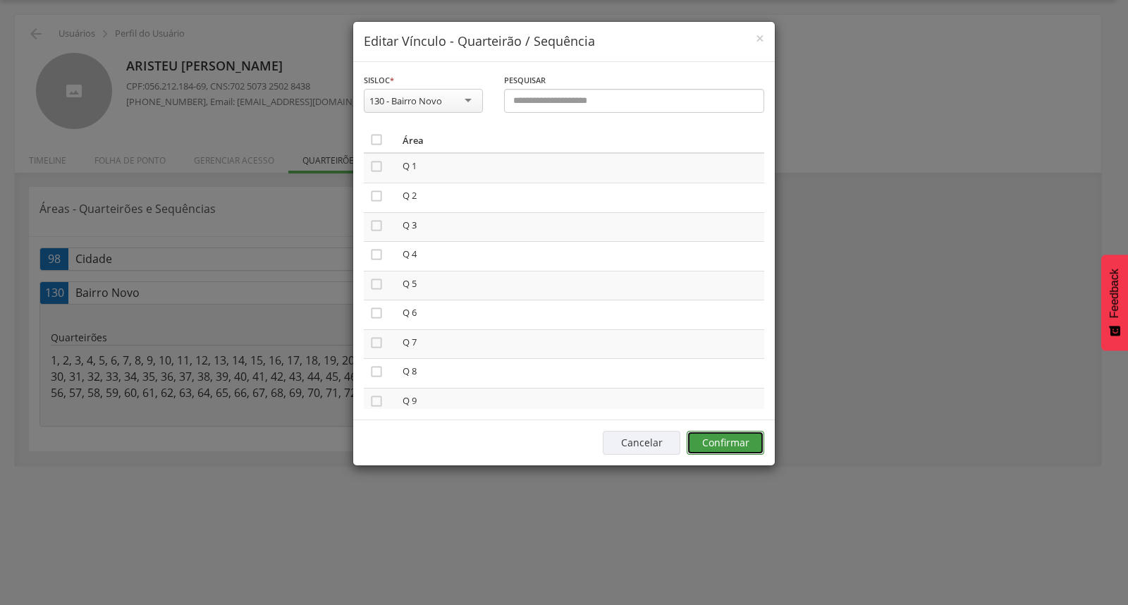
click at [692, 434] on button "Confirmar" at bounding box center [726, 443] width 78 height 24
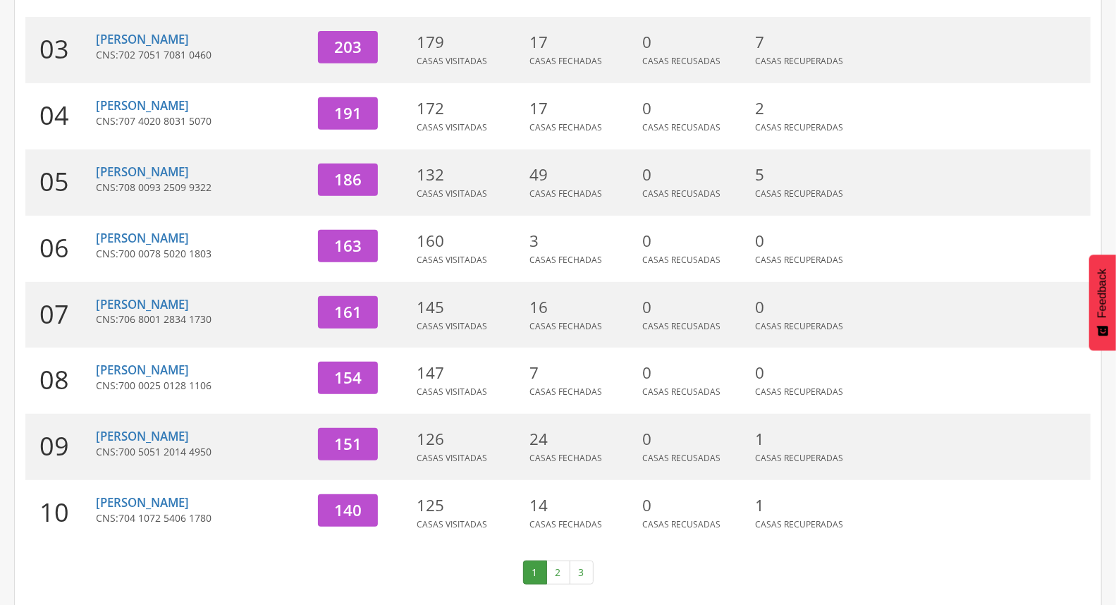
scroll to position [374, 0]
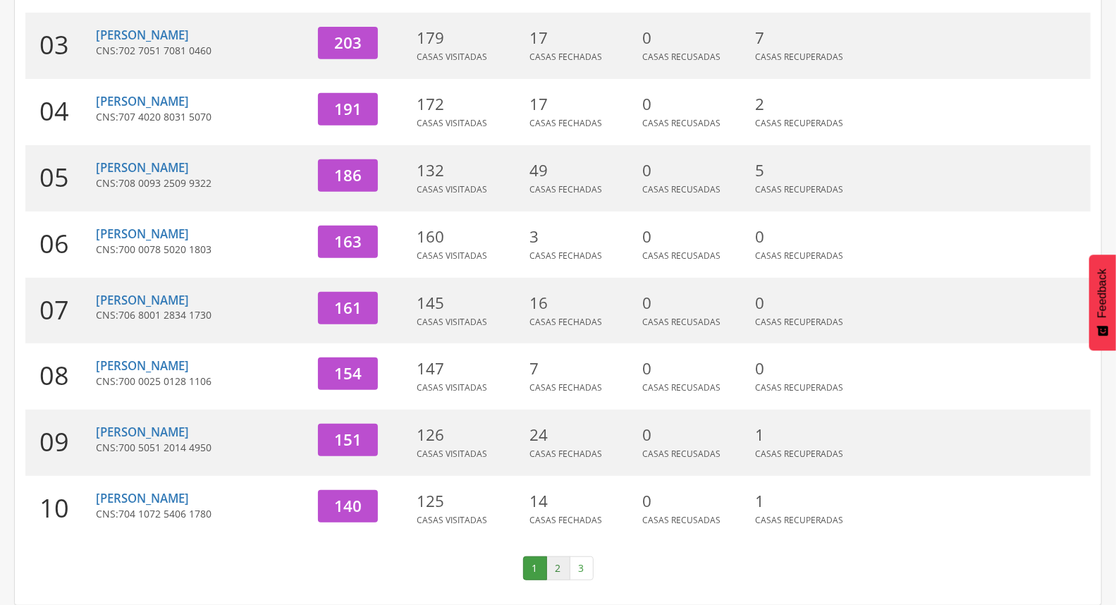
click at [555, 568] on link "2" at bounding box center [559, 568] width 24 height 24
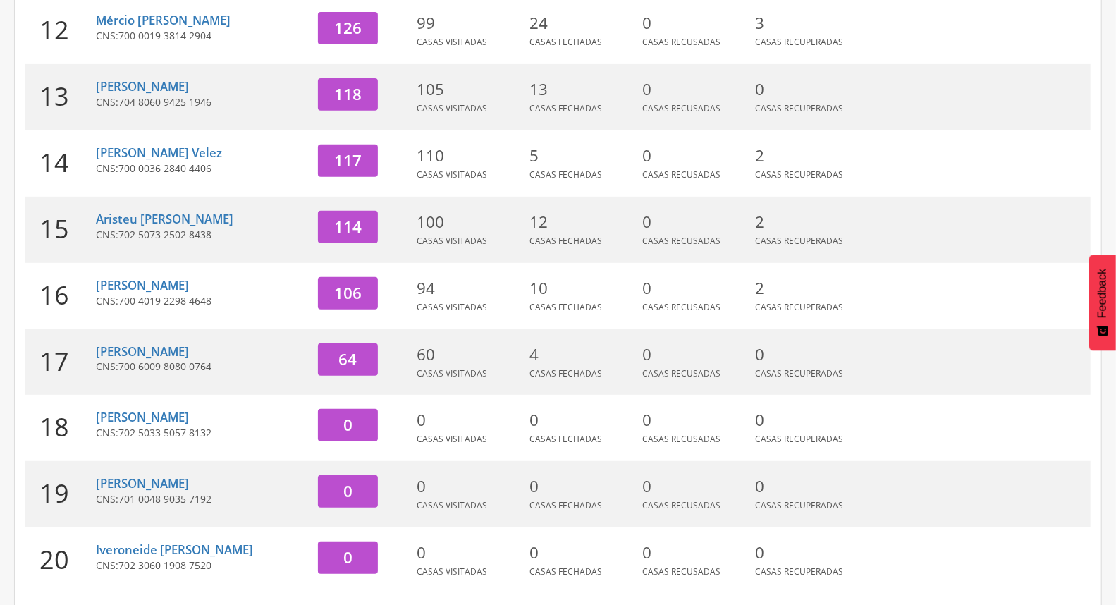
scroll to position [295, 0]
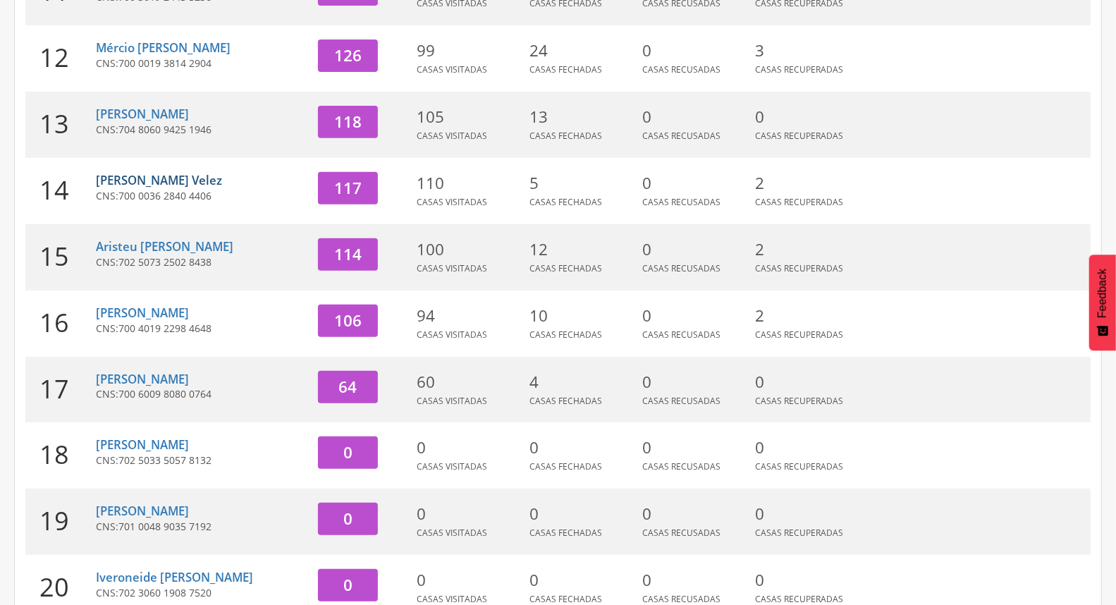
click at [175, 174] on link "[PERSON_NAME] Velez" at bounding box center [159, 180] width 126 height 16
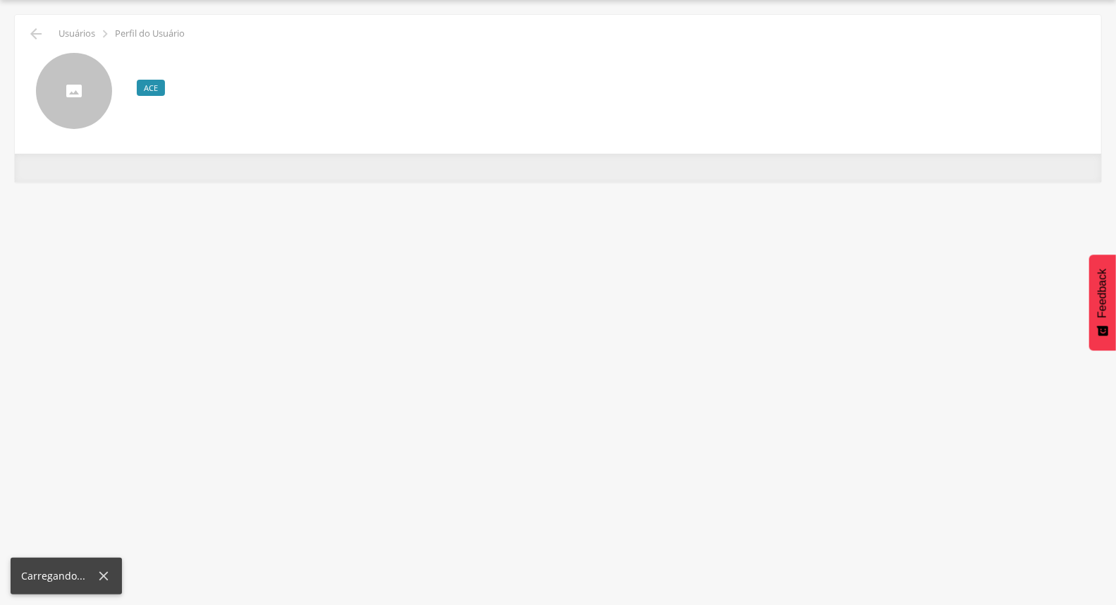
scroll to position [42, 0]
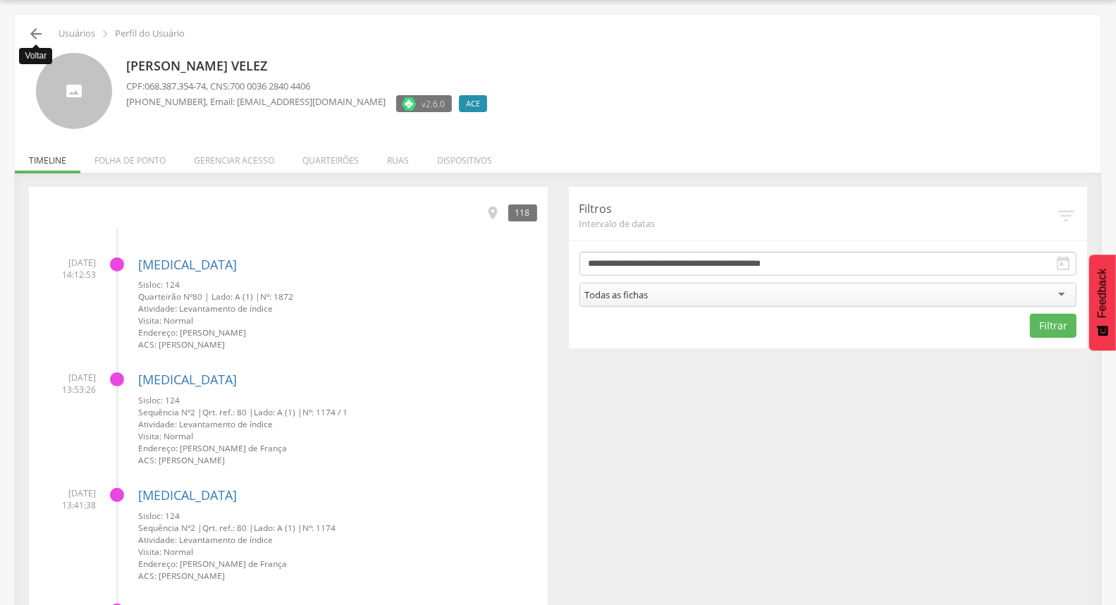
click at [36, 30] on icon "" at bounding box center [36, 33] width 17 height 17
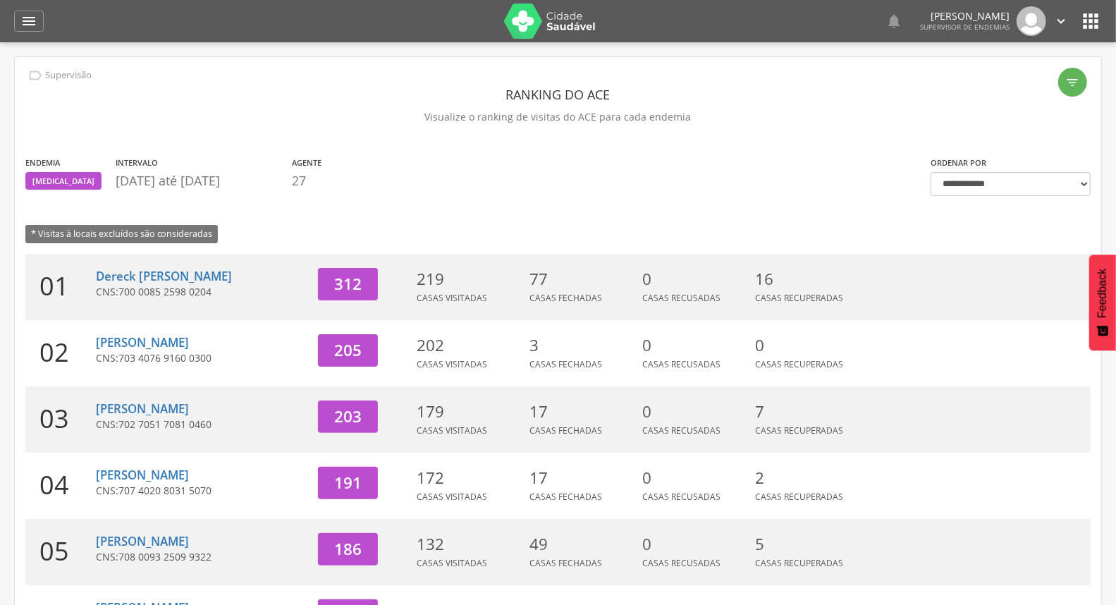
click at [1060, 18] on icon "" at bounding box center [1062, 21] width 16 height 16
click at [1009, 75] on link "Sair" at bounding box center [1012, 82] width 111 height 18
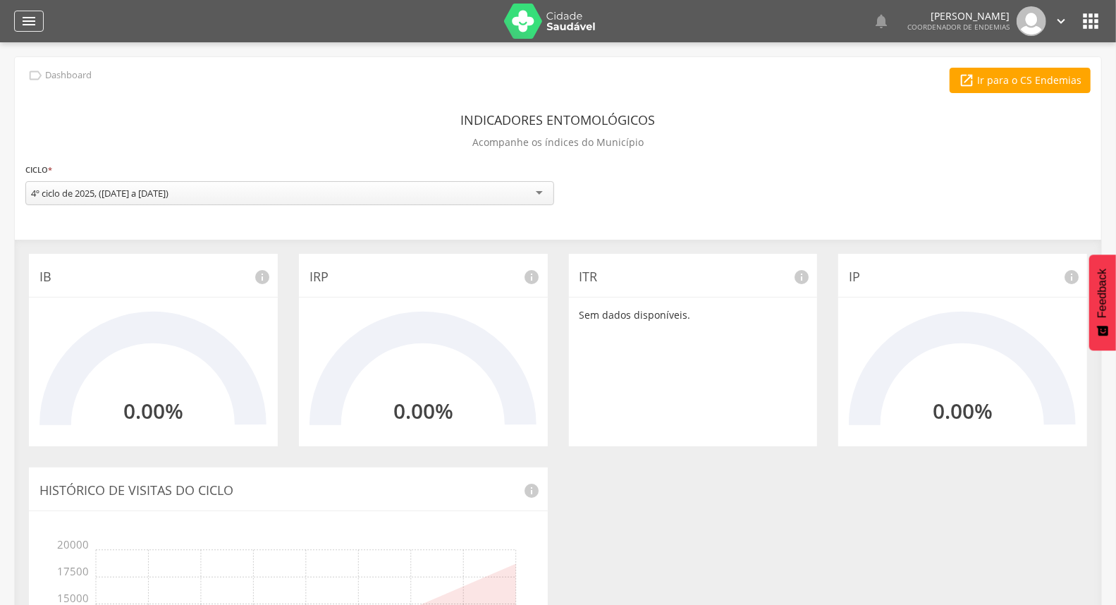
click at [24, 16] on icon "" at bounding box center [28, 21] width 17 height 17
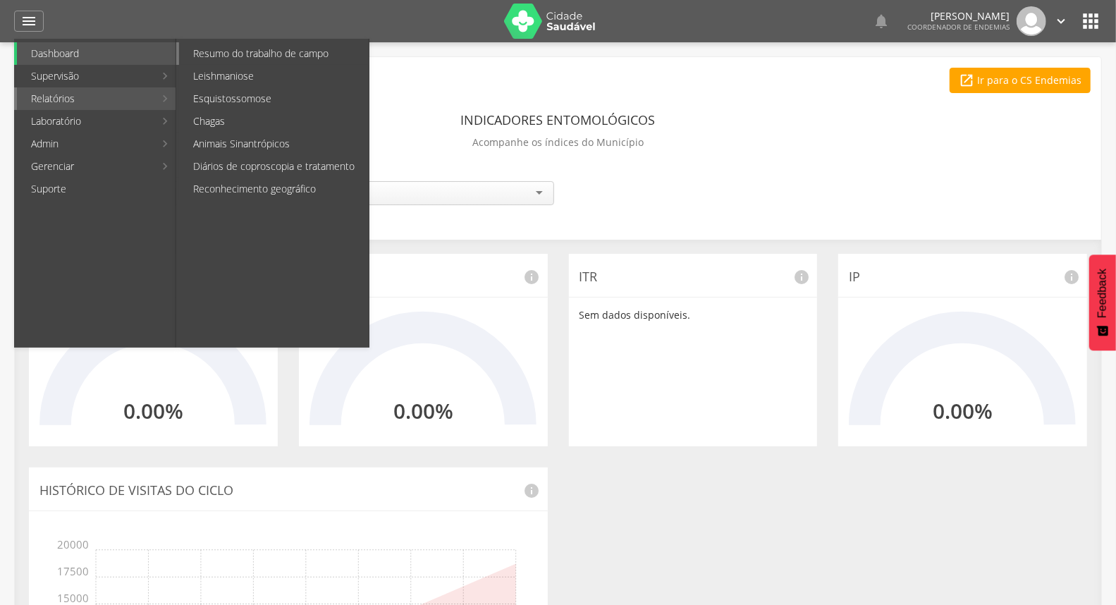
click at [250, 59] on link "Resumo do trabalho de campo" at bounding box center [274, 53] width 190 height 23
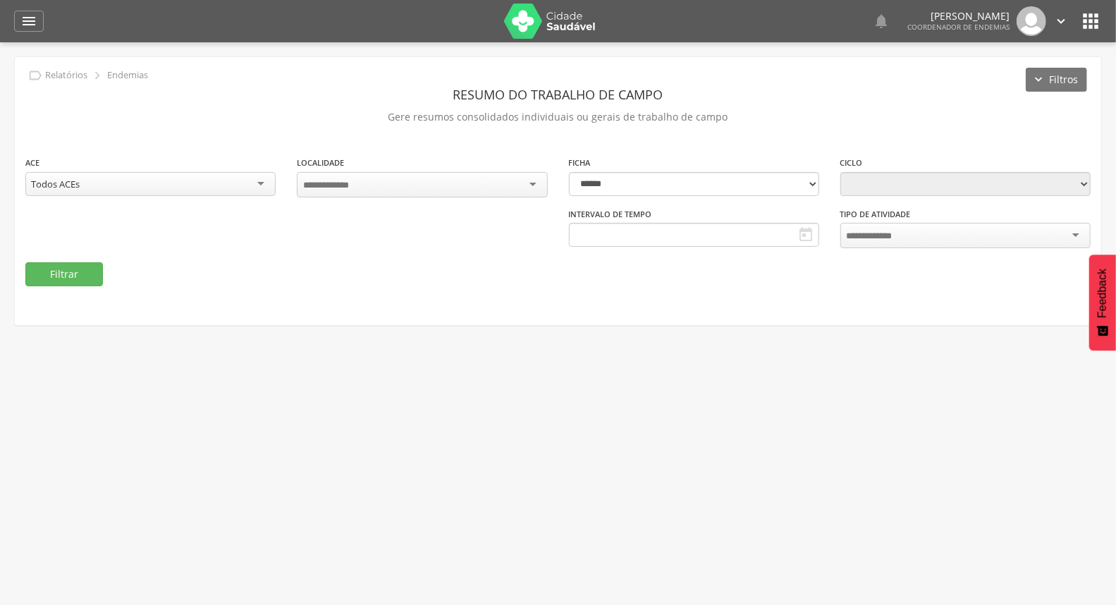
type input "**********"
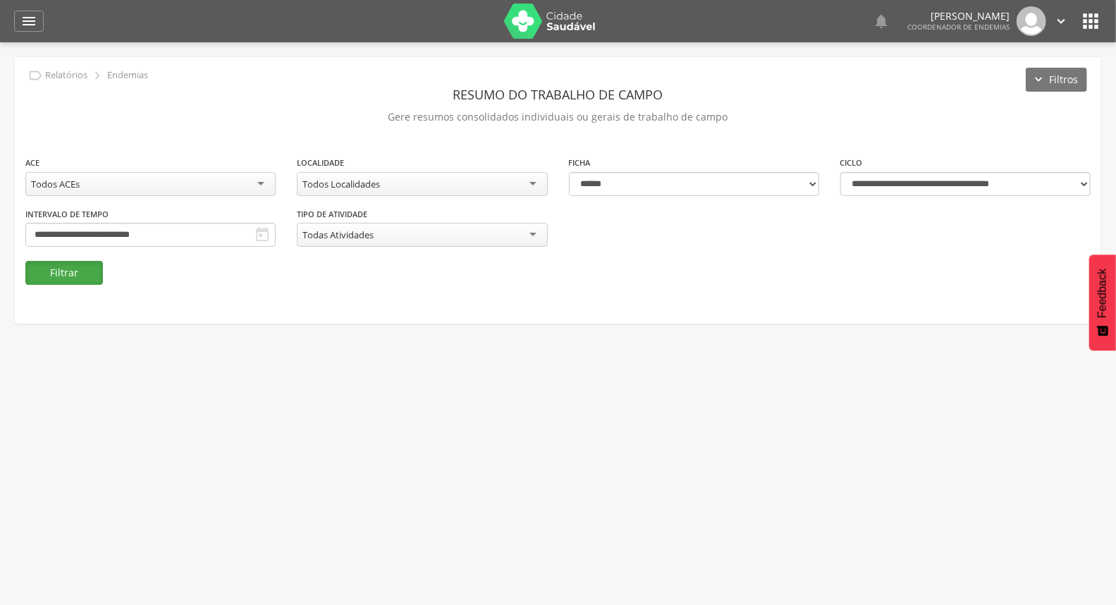
click at [73, 275] on button "Filtrar" at bounding box center [64, 273] width 78 height 24
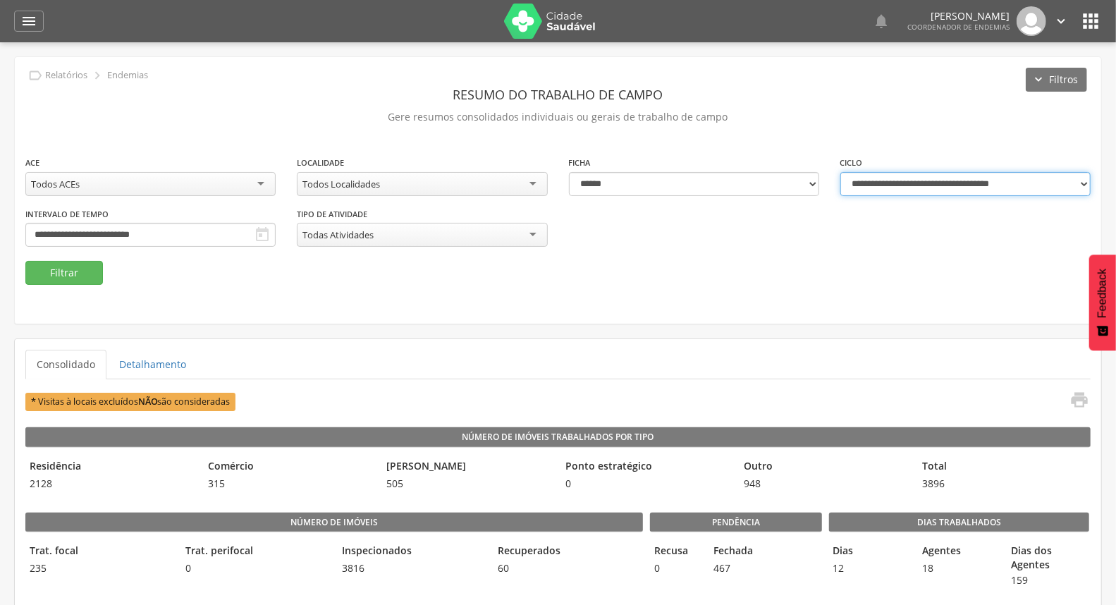
click at [933, 185] on select "**********" at bounding box center [966, 184] width 250 height 24
select select "**********"
click at [841, 172] on select "**********" at bounding box center [966, 184] width 250 height 24
type input "**********"
click at [82, 269] on button "Filtrar" at bounding box center [64, 273] width 78 height 24
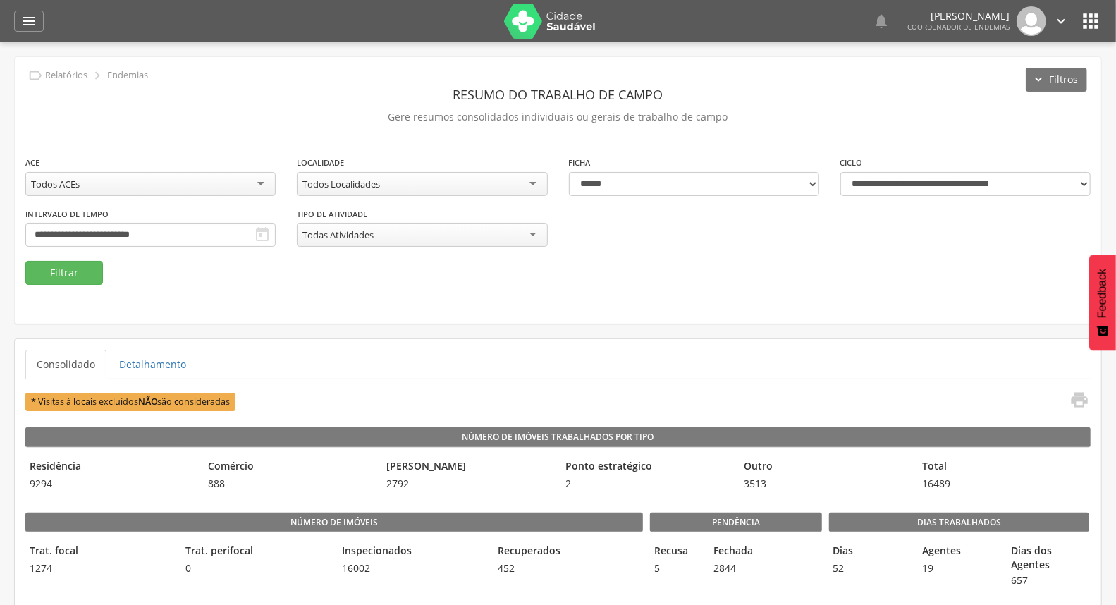
click at [310, 185] on div "Todos Localidades" at bounding box center [342, 184] width 78 height 13
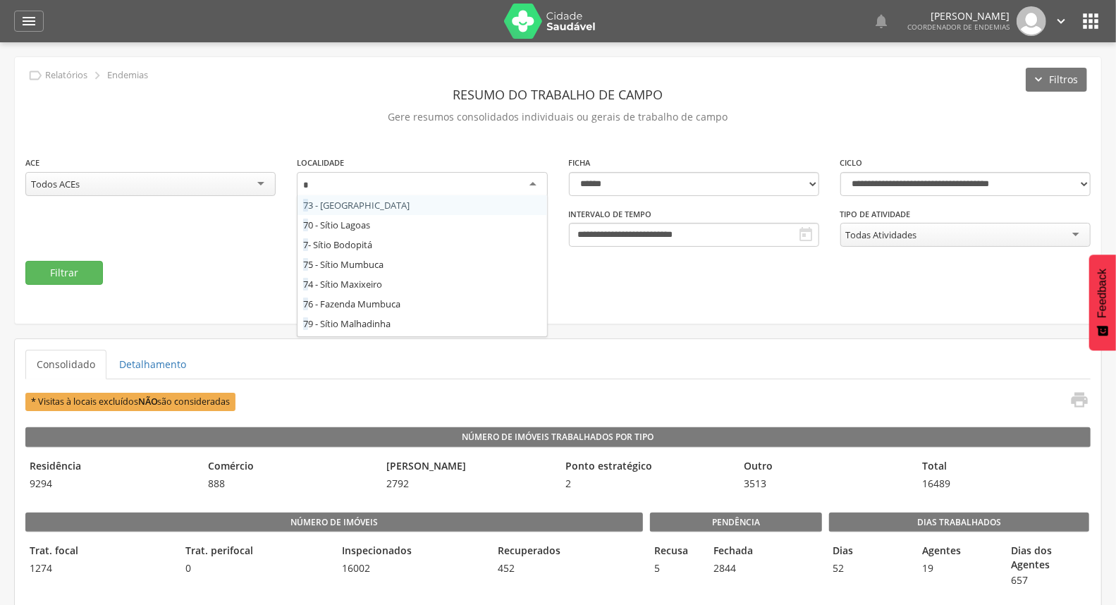
type input "**"
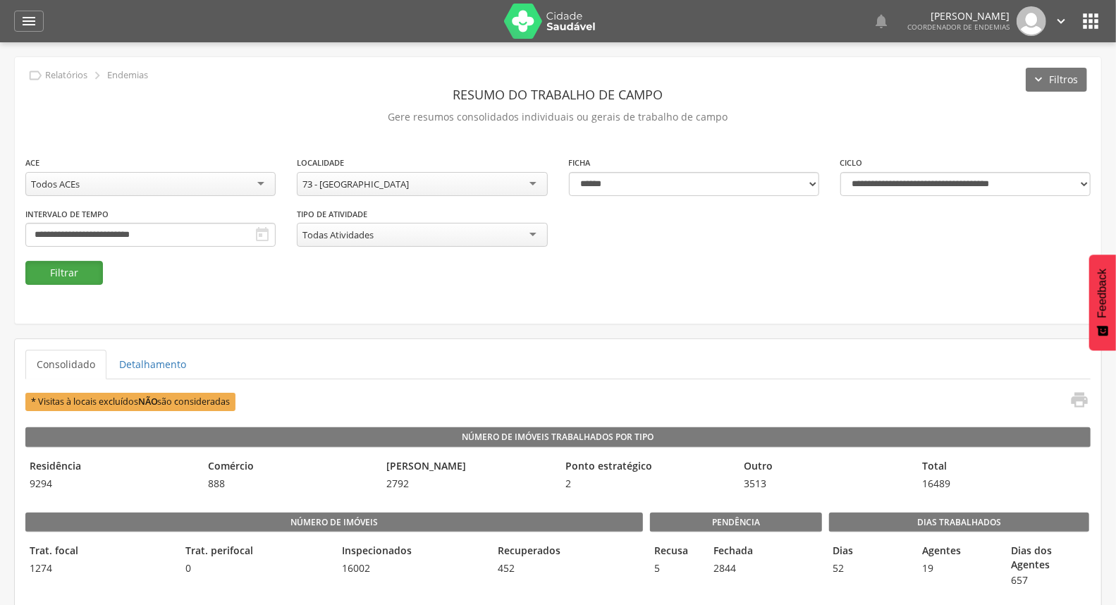
click at [51, 276] on button "Filtrar" at bounding box center [64, 273] width 78 height 24
click at [271, 233] on icon "" at bounding box center [262, 234] width 17 height 17
click at [276, 229] on input "**********" at bounding box center [150, 235] width 250 height 24
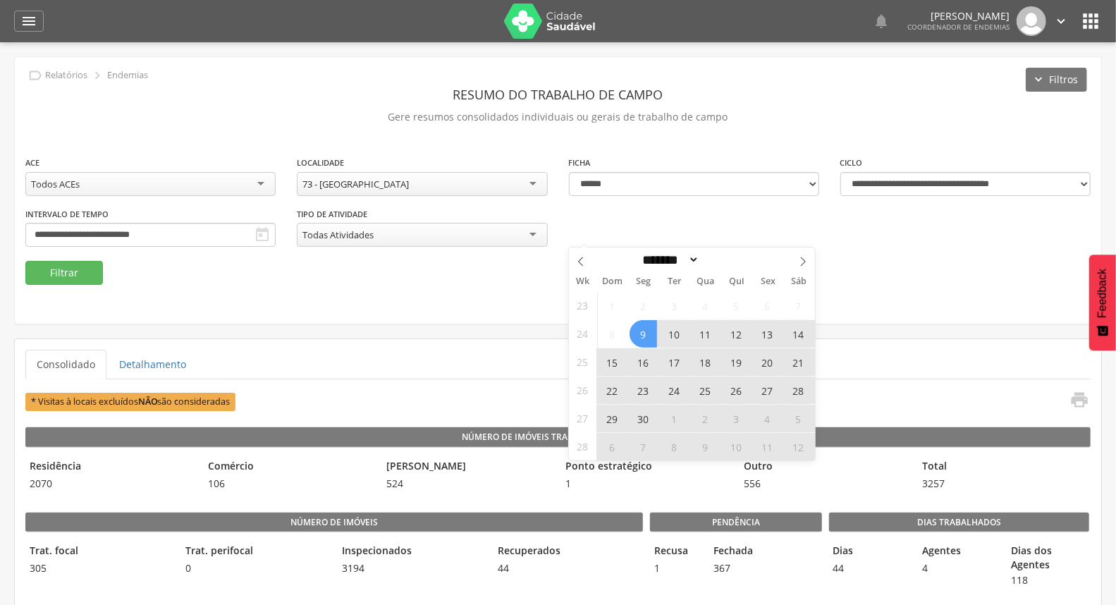
click at [939, 305] on div "**********" at bounding box center [558, 190] width 1087 height 267
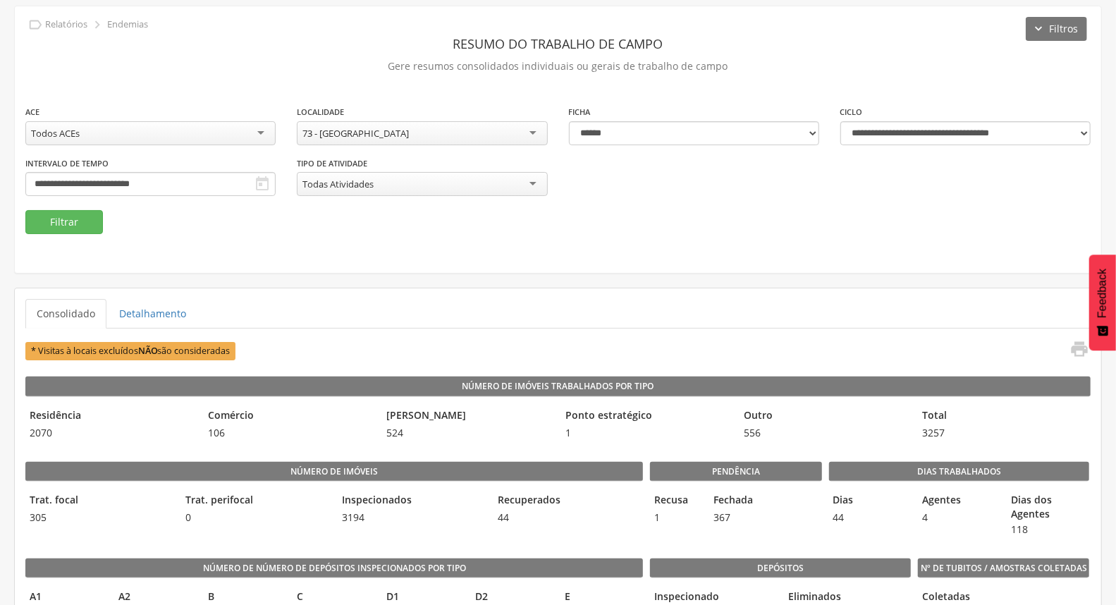
scroll to position [78, 0]
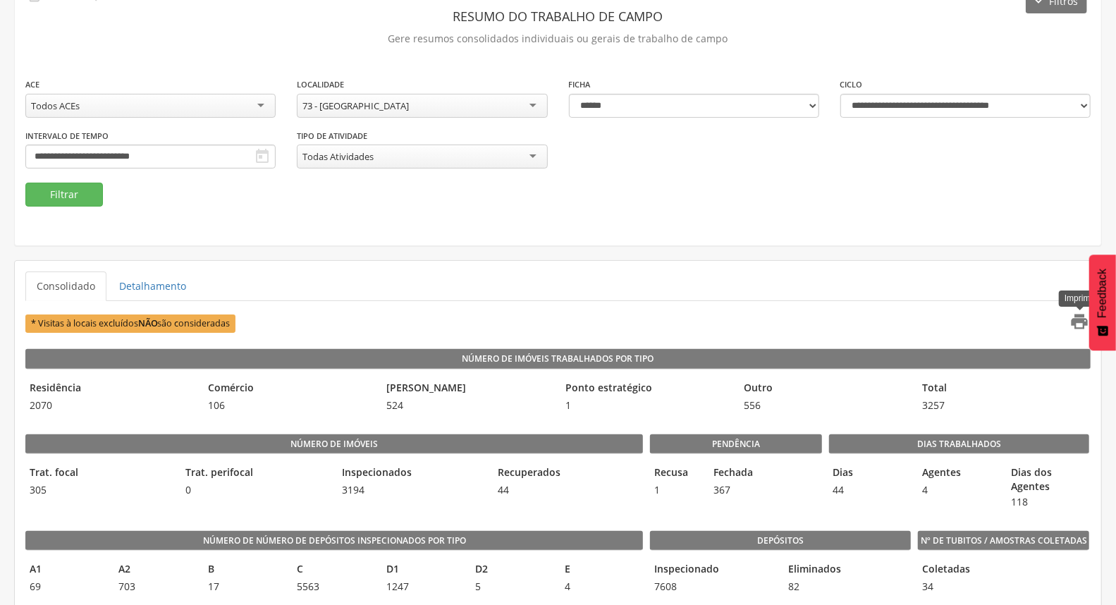
click at [1079, 326] on icon "" at bounding box center [1080, 322] width 20 height 20
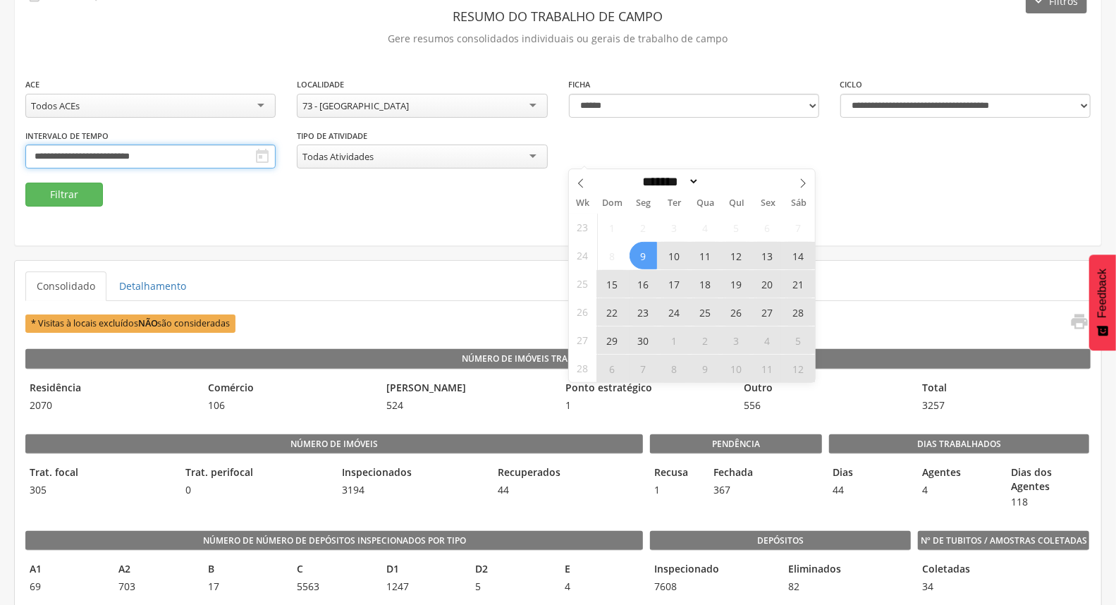
click at [276, 159] on input "**********" at bounding box center [150, 157] width 250 height 24
click at [642, 276] on span "16" at bounding box center [644, 284] width 28 height 28
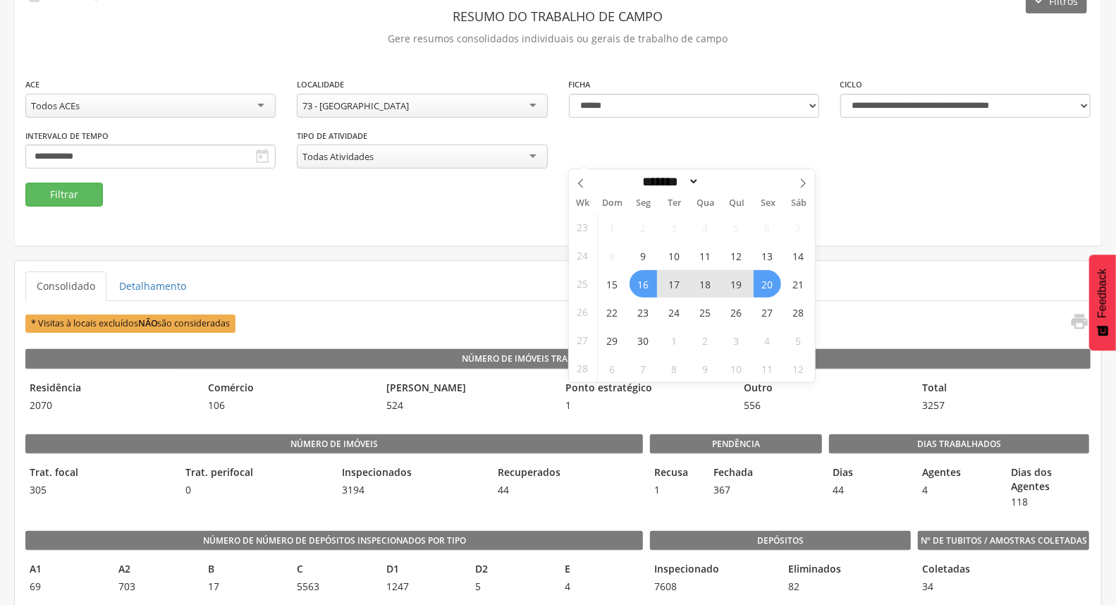
click at [763, 282] on span "20" at bounding box center [768, 284] width 28 height 28
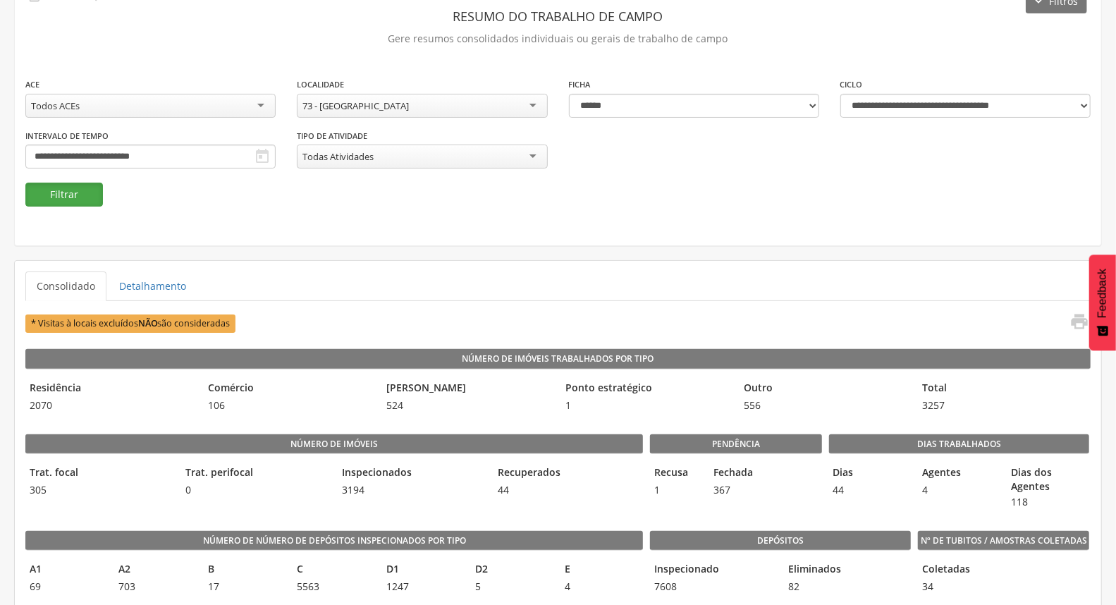
click at [81, 194] on button "Filtrar" at bounding box center [64, 195] width 78 height 24
click at [1083, 323] on icon "" at bounding box center [1080, 322] width 20 height 20
click at [276, 157] on input "**********" at bounding box center [150, 157] width 250 height 24
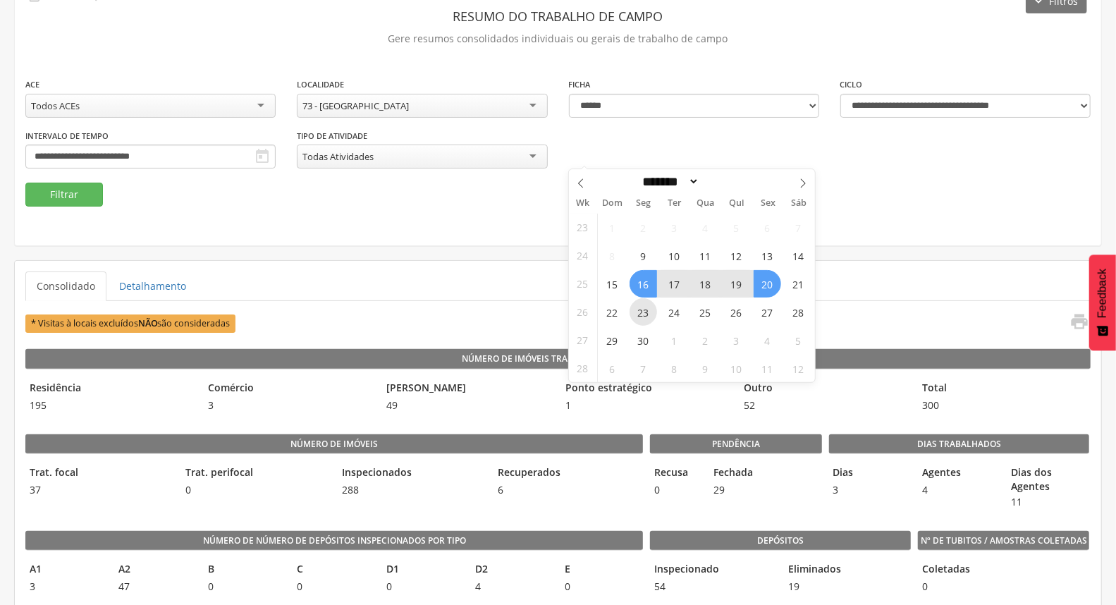
click at [649, 309] on span "23" at bounding box center [644, 312] width 28 height 28
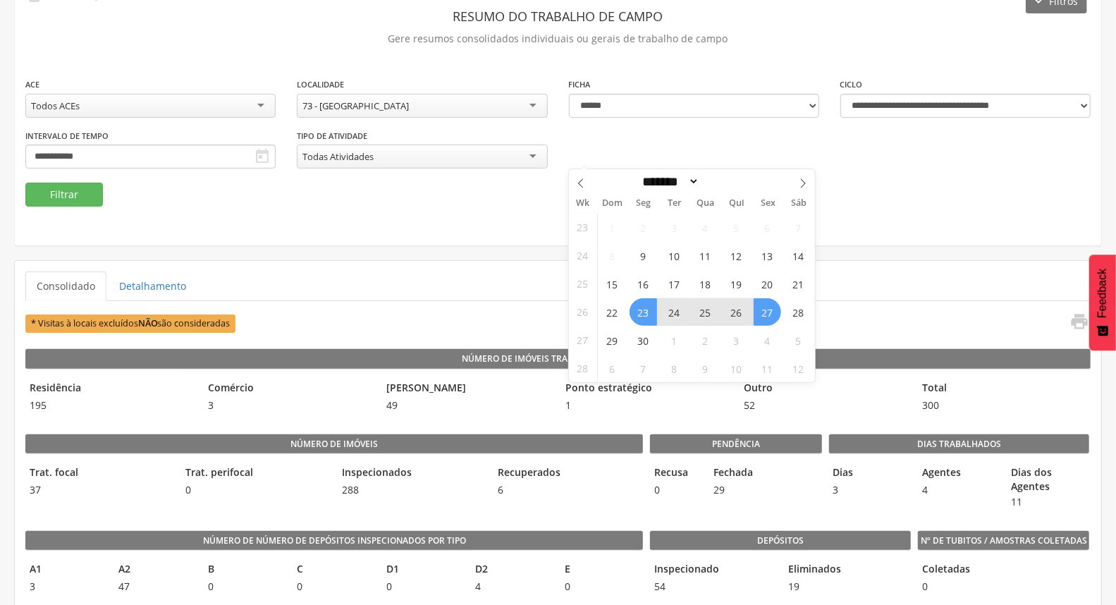
click at [765, 316] on span "27" at bounding box center [768, 312] width 28 height 28
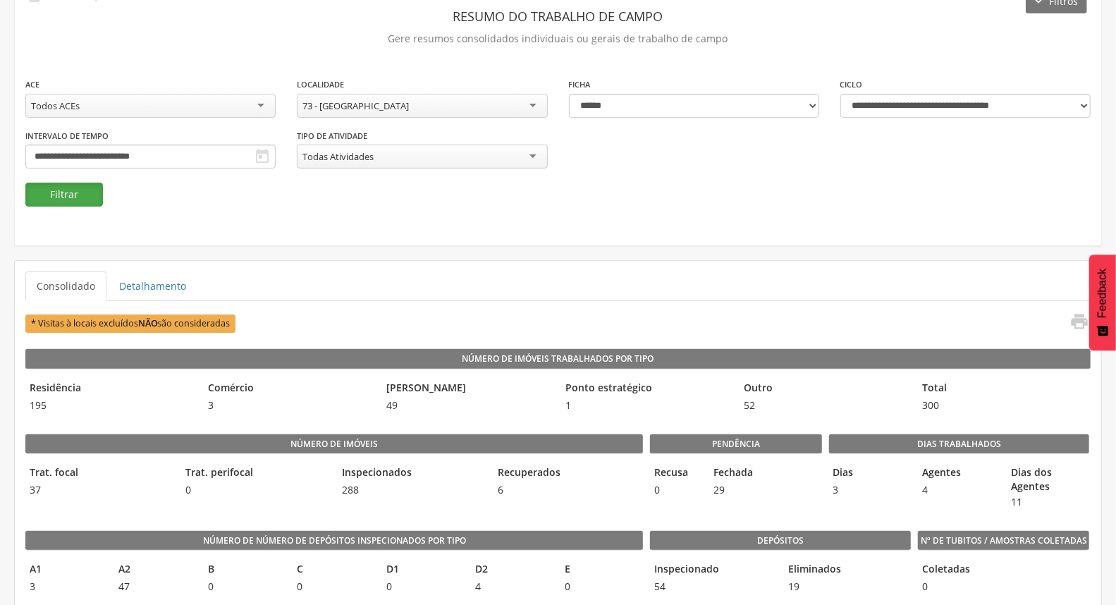
click at [68, 196] on button "Filtrar" at bounding box center [64, 195] width 78 height 24
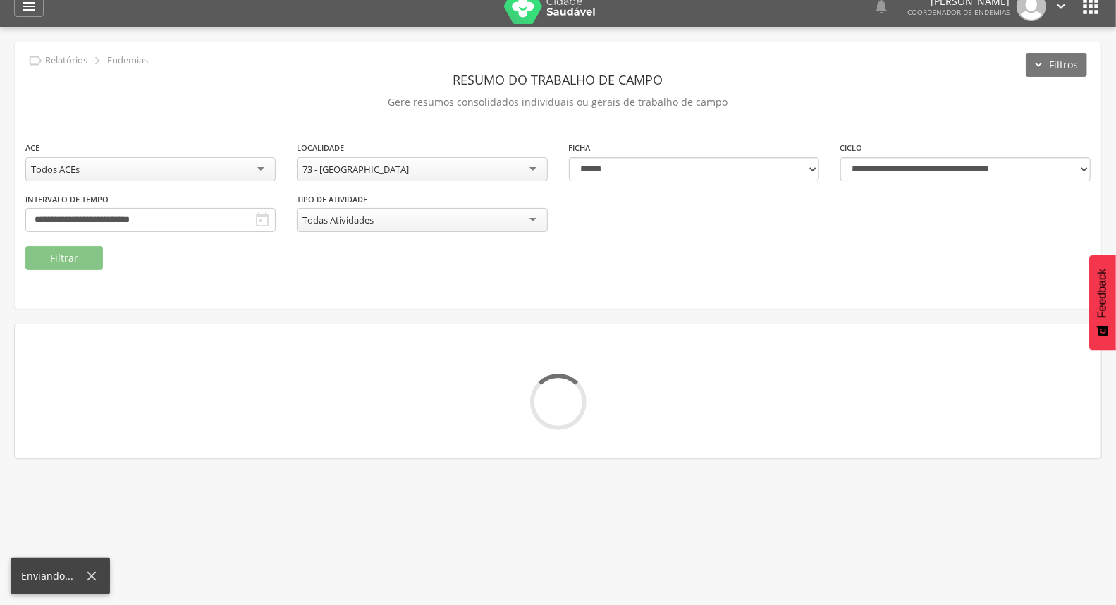
scroll to position [0, 0]
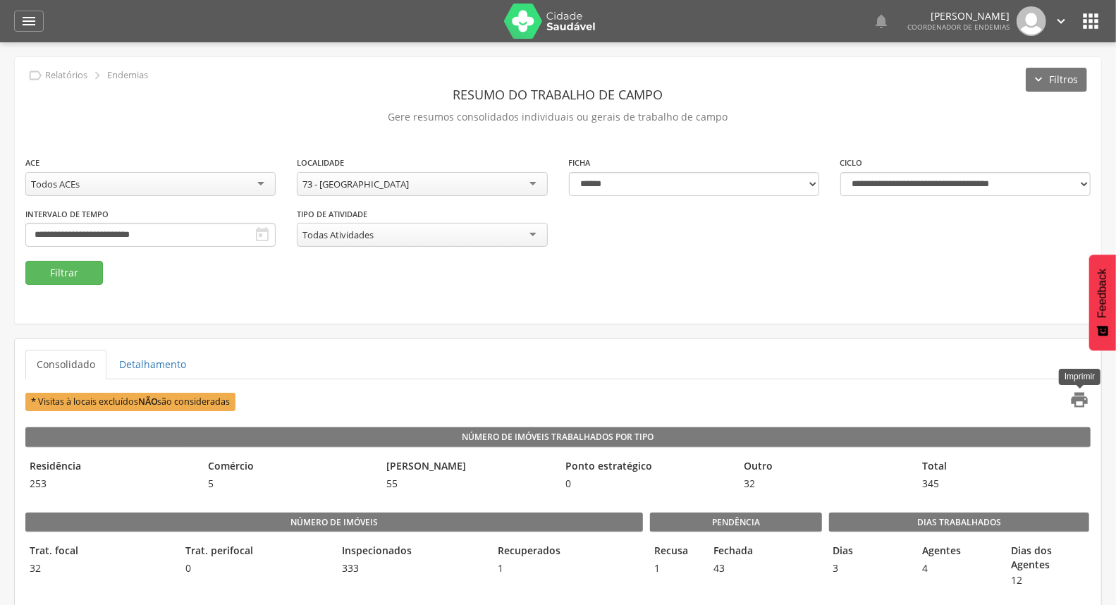
click at [1078, 399] on icon "" at bounding box center [1080, 400] width 20 height 20
click at [271, 231] on icon "" at bounding box center [262, 234] width 17 height 17
click at [276, 241] on input "**********" at bounding box center [150, 235] width 250 height 24
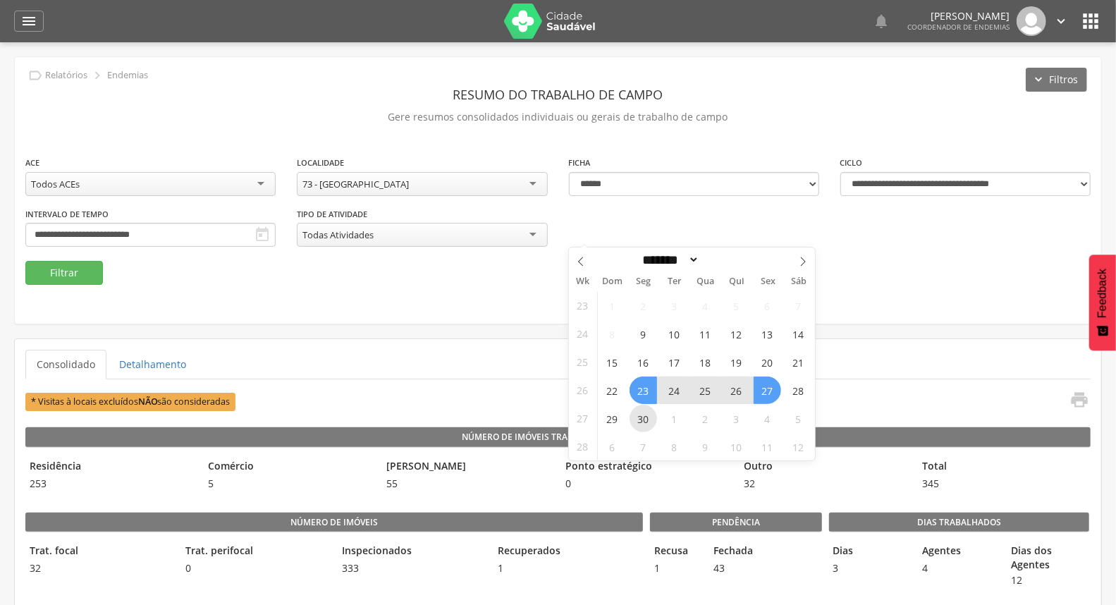
click at [645, 413] on span "30" at bounding box center [644, 419] width 28 height 28
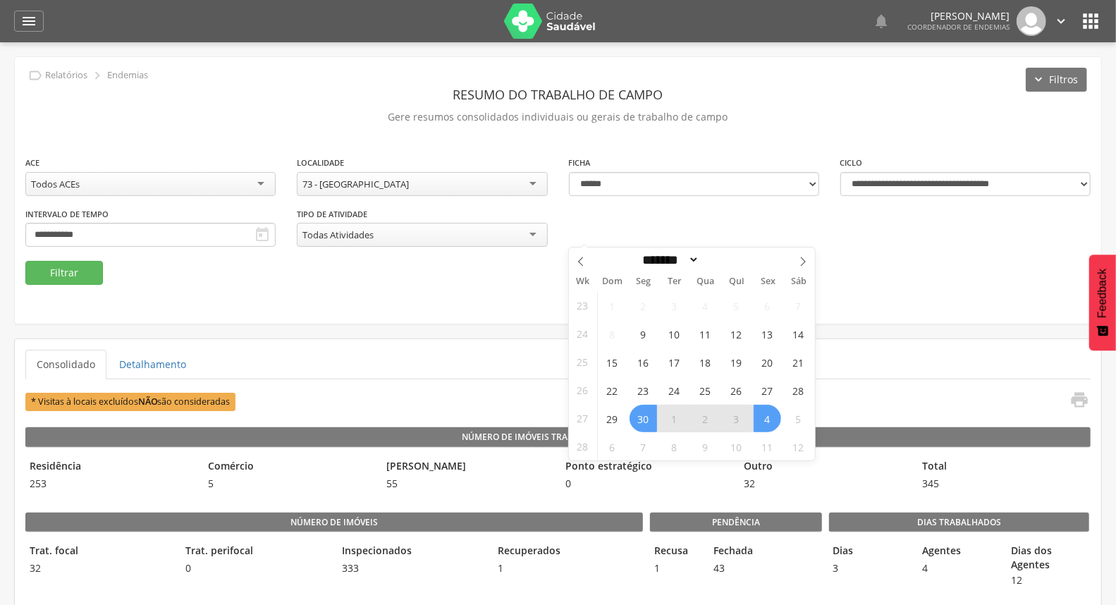
click at [767, 422] on span "4" at bounding box center [768, 419] width 28 height 28
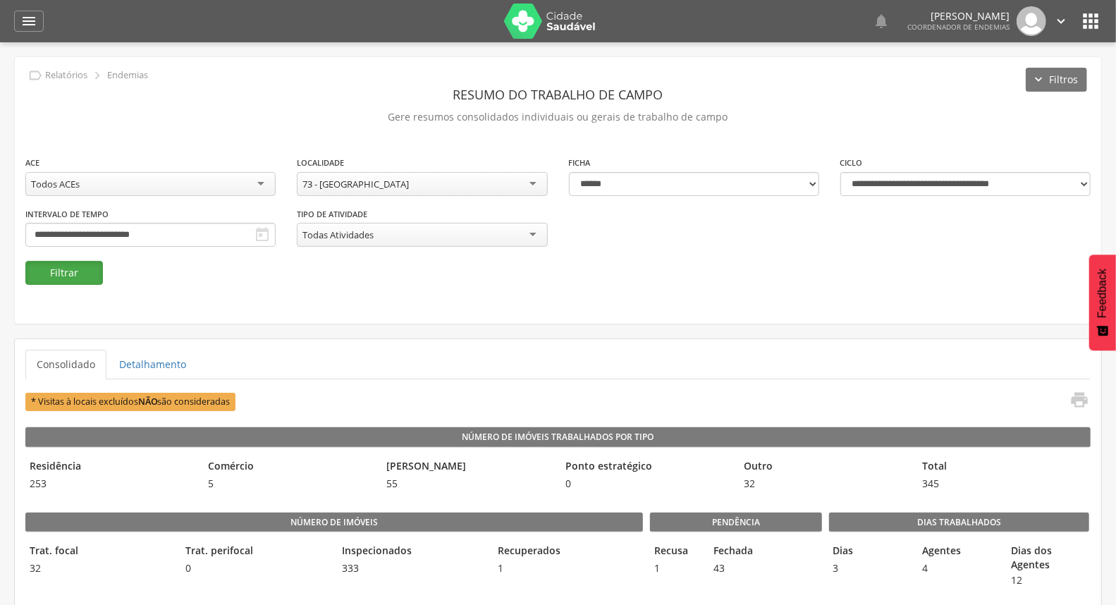
click at [63, 272] on button "Filtrar" at bounding box center [64, 273] width 78 height 24
click at [1074, 399] on icon "" at bounding box center [1080, 400] width 20 height 20
click at [276, 231] on input "**********" at bounding box center [150, 235] width 250 height 24
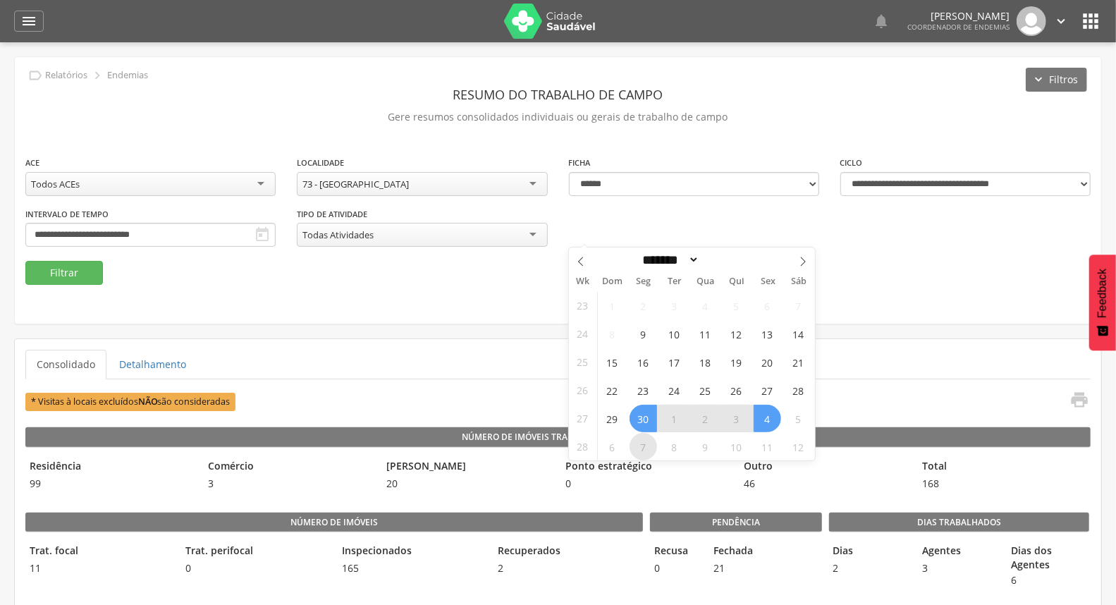
click at [642, 445] on span "7" at bounding box center [644, 447] width 28 height 28
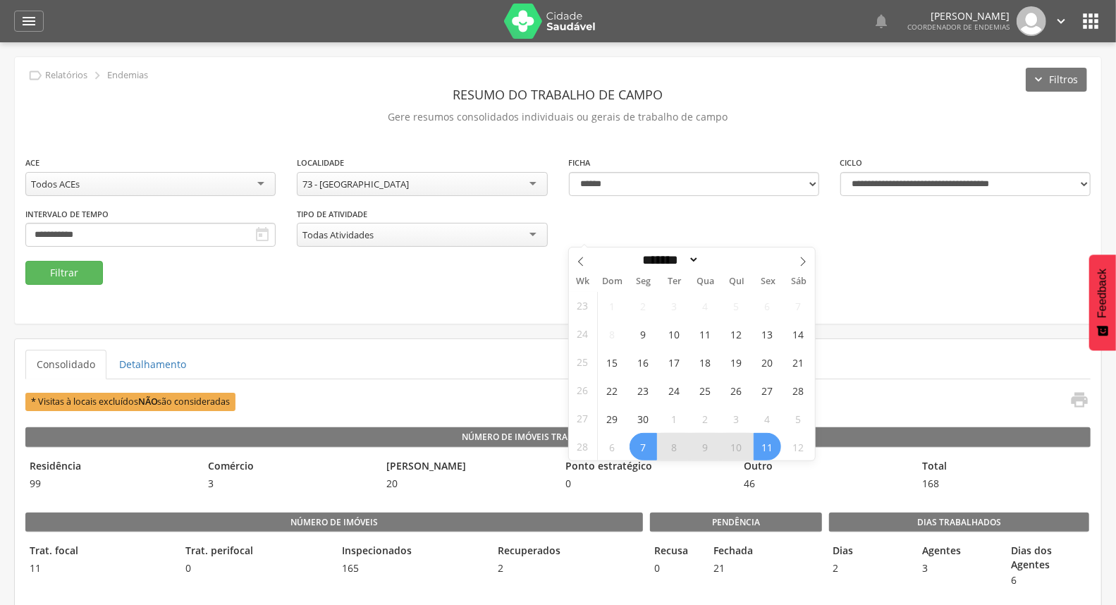
click at [758, 448] on span "11" at bounding box center [768, 447] width 28 height 28
type input "**********"
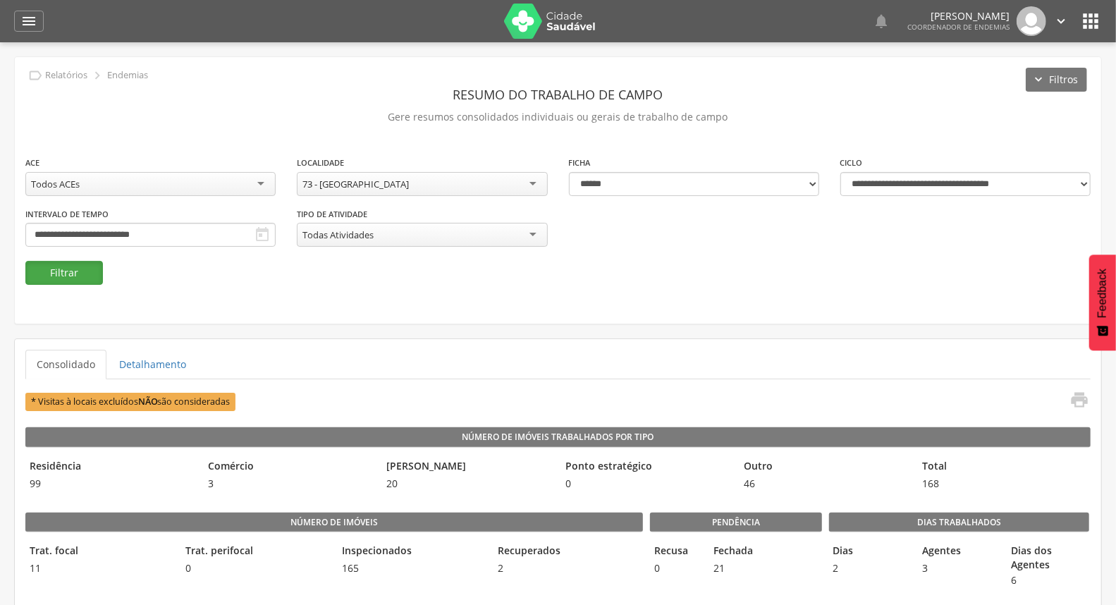
click at [69, 268] on button "Filtrar" at bounding box center [64, 273] width 78 height 24
click at [1081, 399] on icon "" at bounding box center [1080, 400] width 20 height 20
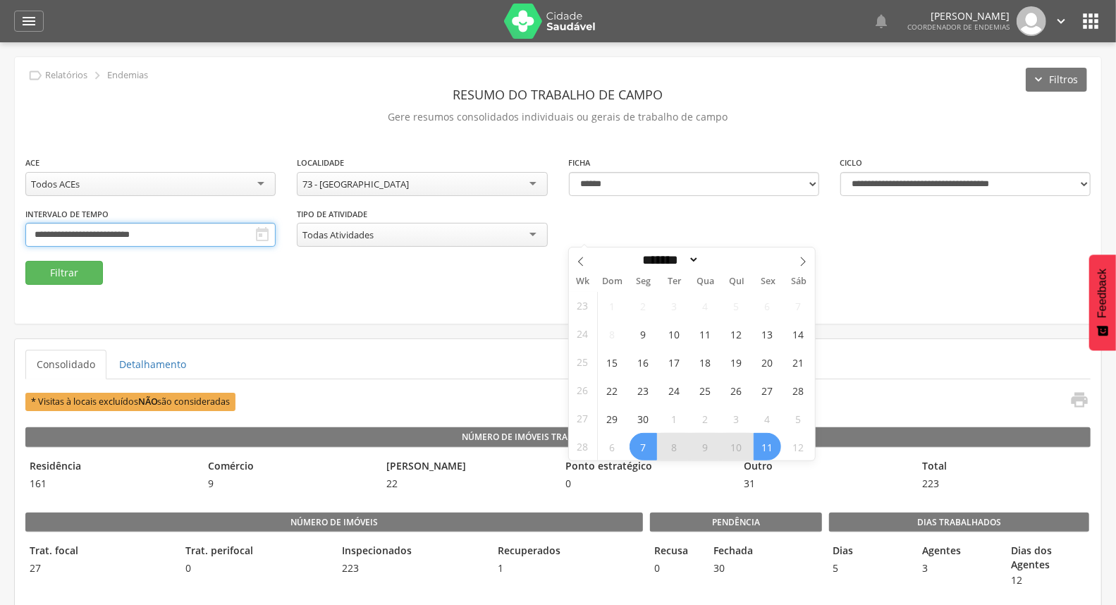
click at [276, 231] on input "**********" at bounding box center [150, 235] width 250 height 24
click at [801, 262] on icon at bounding box center [803, 262] width 10 height 10
select select "*"
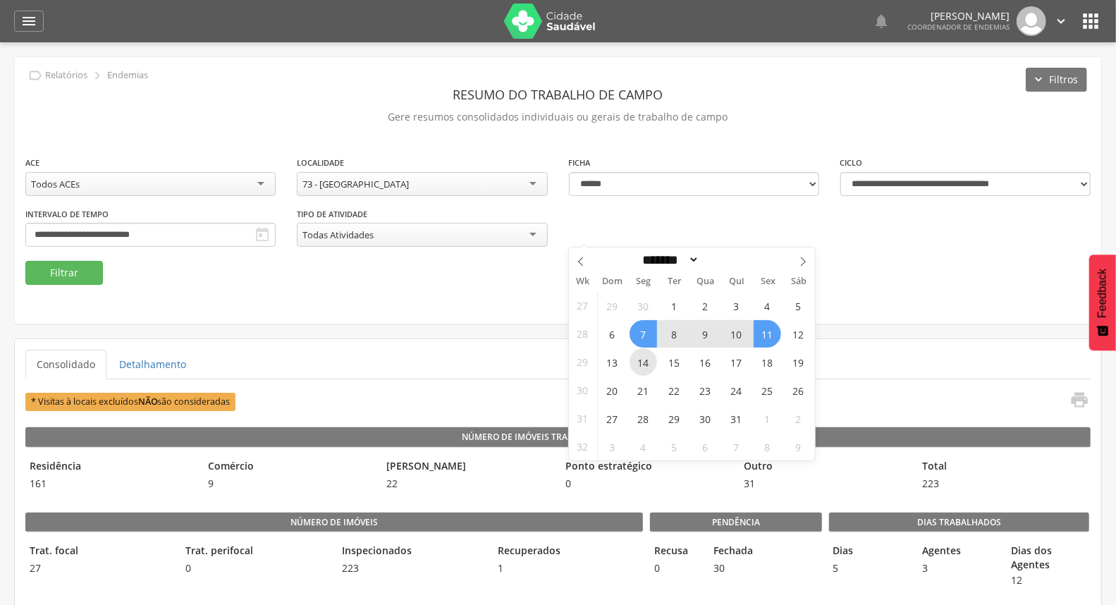
click at [644, 360] on span "14" at bounding box center [644, 362] width 28 height 28
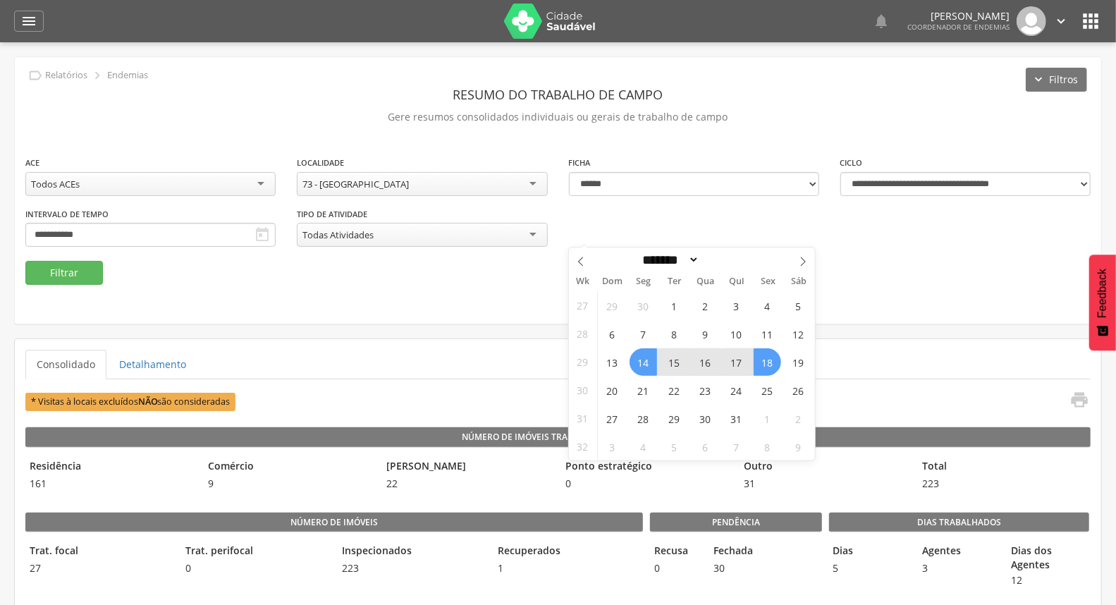
click at [769, 362] on span "18" at bounding box center [768, 362] width 28 height 28
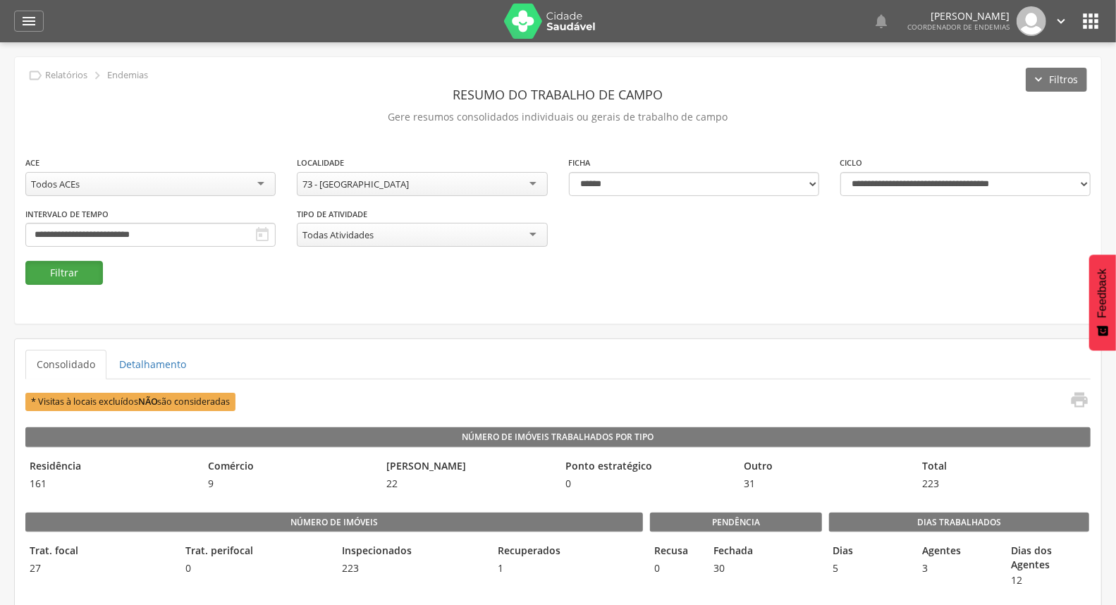
click at [68, 274] on button "Filtrar" at bounding box center [64, 273] width 78 height 24
click at [276, 233] on input "**********" at bounding box center [150, 235] width 250 height 24
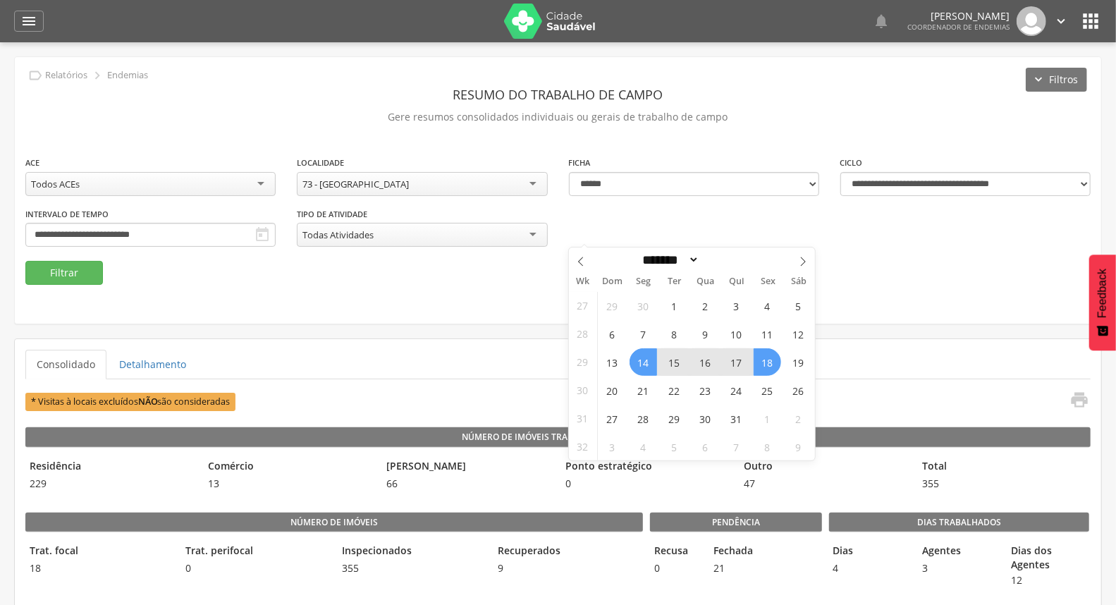
click at [924, 294] on div "**********" at bounding box center [558, 190] width 1087 height 267
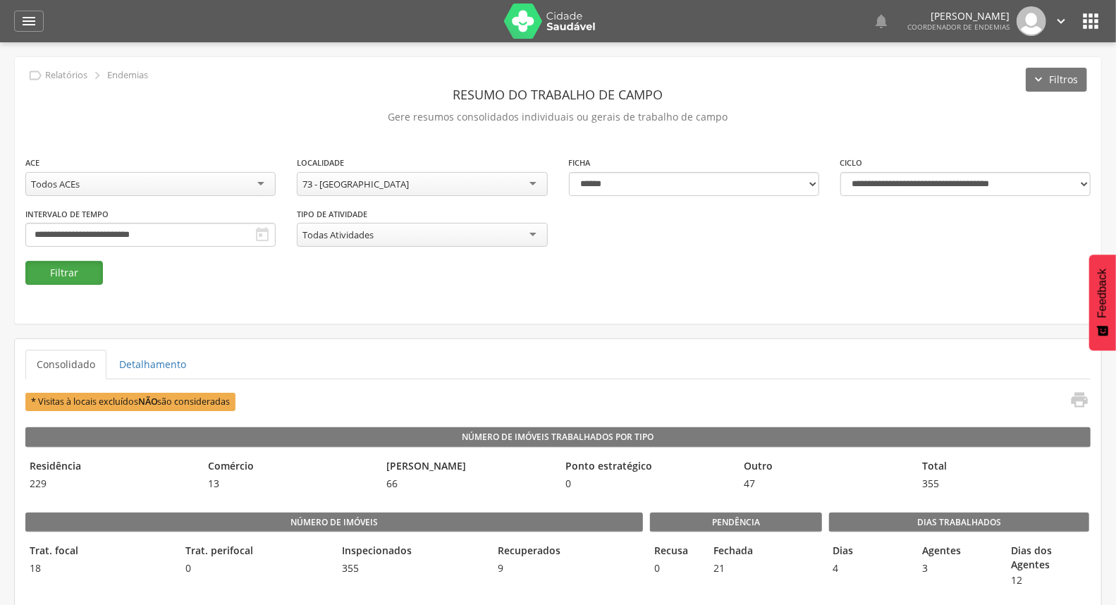
click at [74, 276] on button "Filtrar" at bounding box center [64, 273] width 78 height 24
click at [1075, 398] on icon "" at bounding box center [1080, 400] width 20 height 20
click at [674, 242] on body " Dashboard Supervisão Ranking Aplicativo desatualizado Última sincronização Ma…" at bounding box center [558, 302] width 1116 height 605
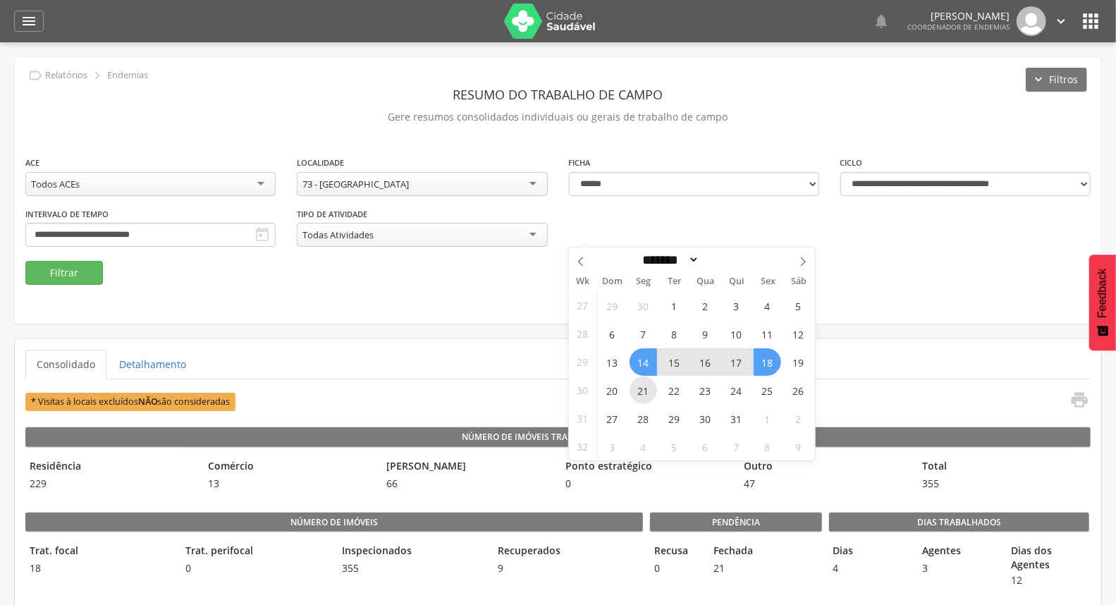
click at [644, 393] on span "21" at bounding box center [644, 391] width 28 height 28
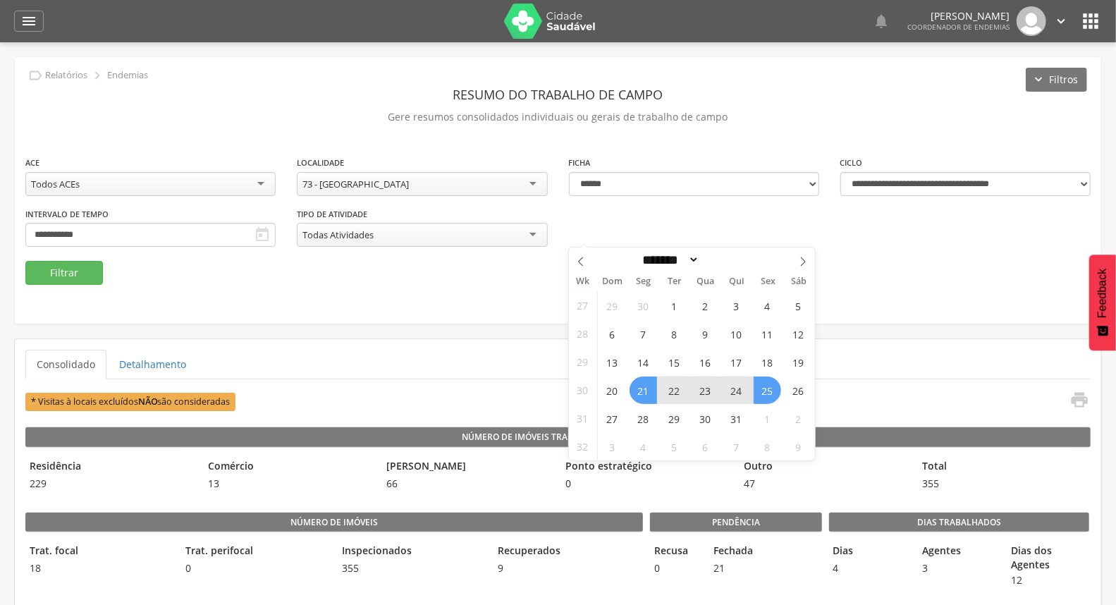
click at [766, 388] on span "25" at bounding box center [768, 391] width 28 height 28
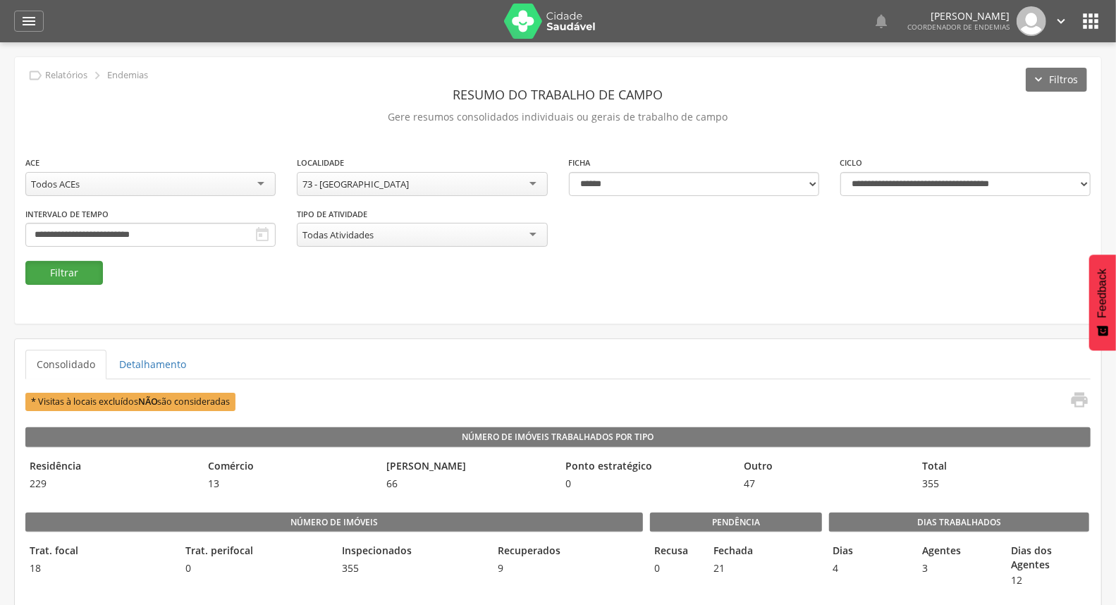
click at [52, 270] on button "Filtrar" at bounding box center [64, 273] width 78 height 24
click at [1083, 399] on icon "" at bounding box center [1080, 400] width 20 height 20
click at [276, 224] on input "**********" at bounding box center [150, 235] width 250 height 24
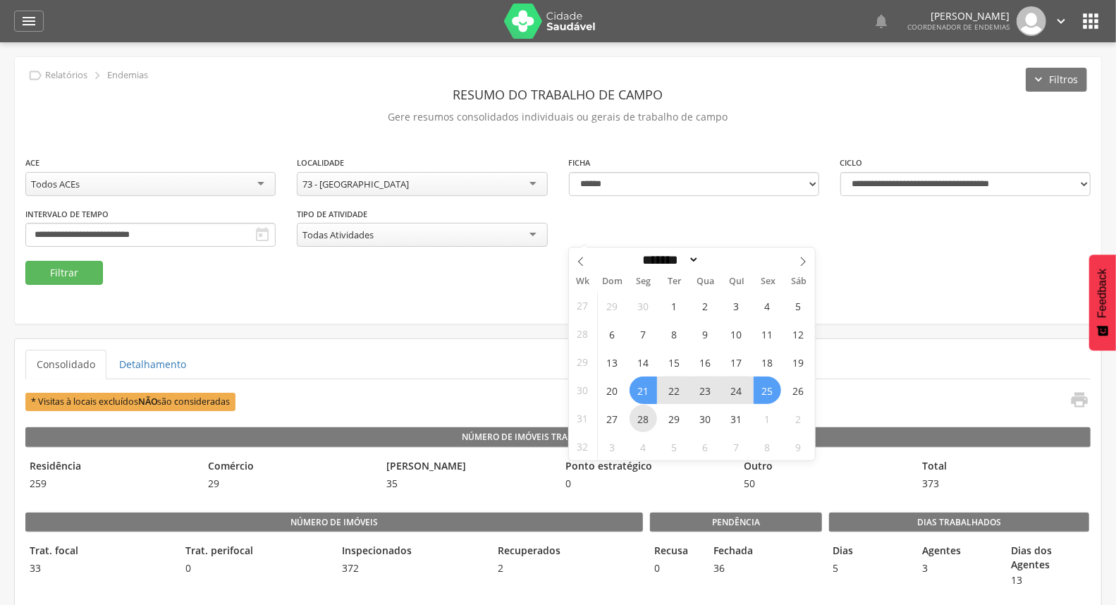
click at [639, 418] on span "28" at bounding box center [644, 419] width 28 height 28
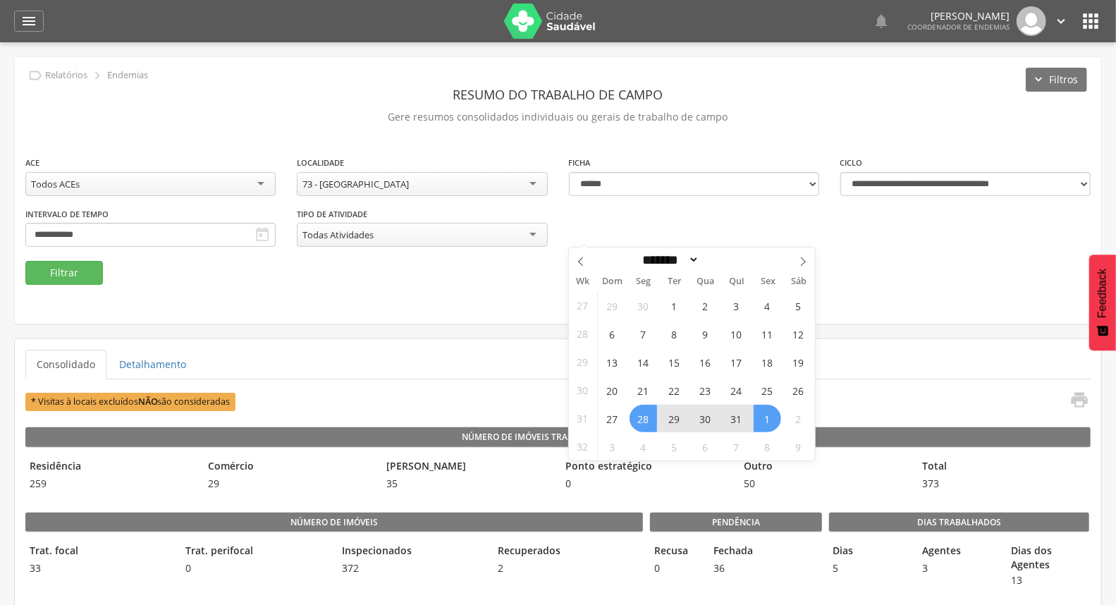
click at [770, 420] on span "1" at bounding box center [768, 419] width 28 height 28
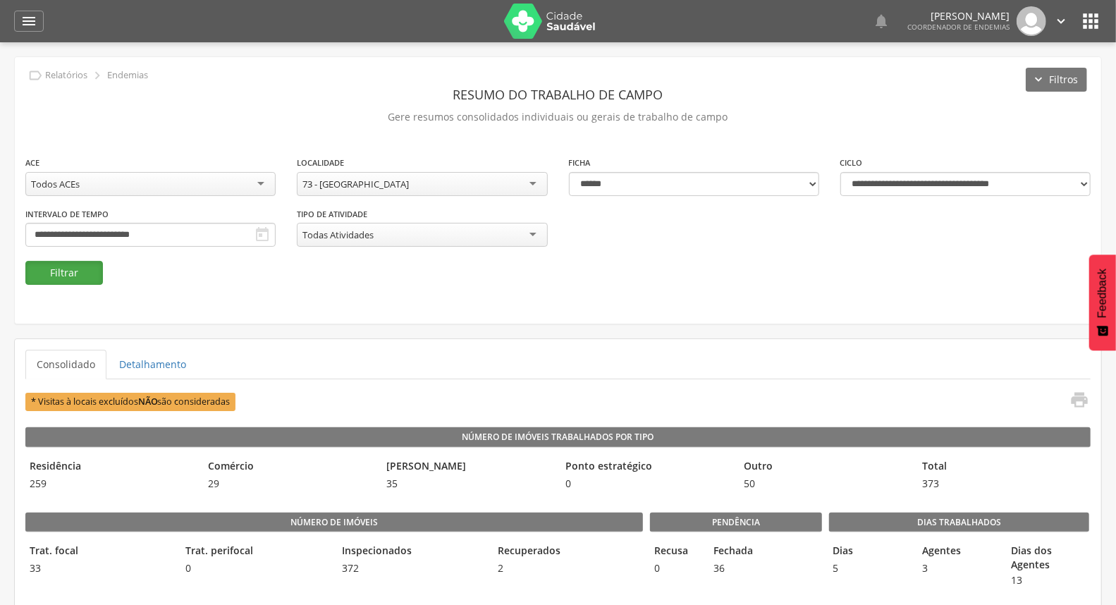
click at [54, 280] on button "Filtrar" at bounding box center [64, 273] width 78 height 24
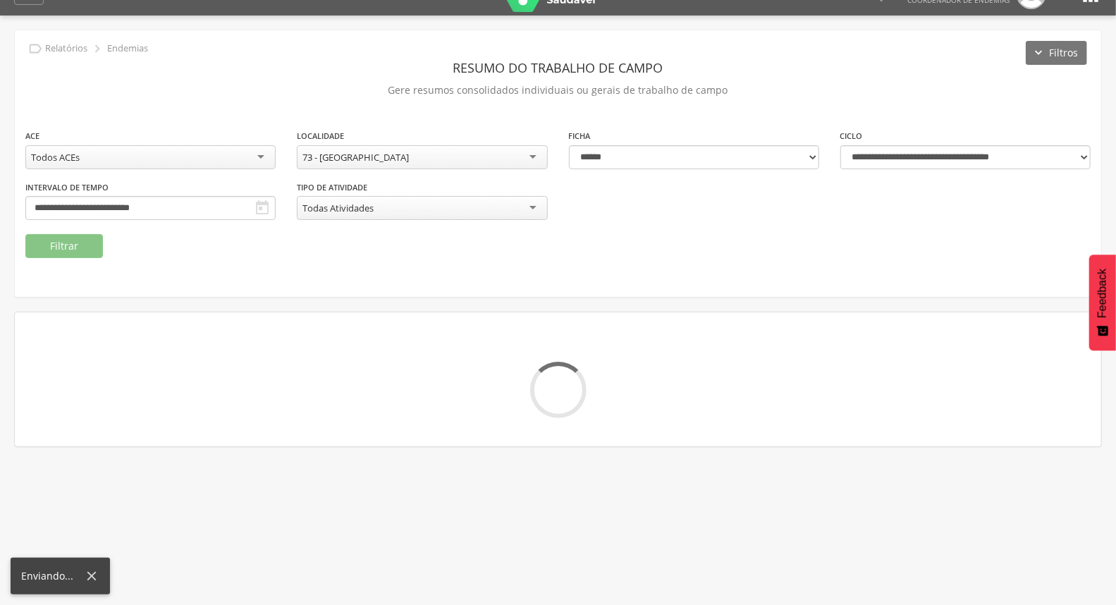
scroll to position [42, 0]
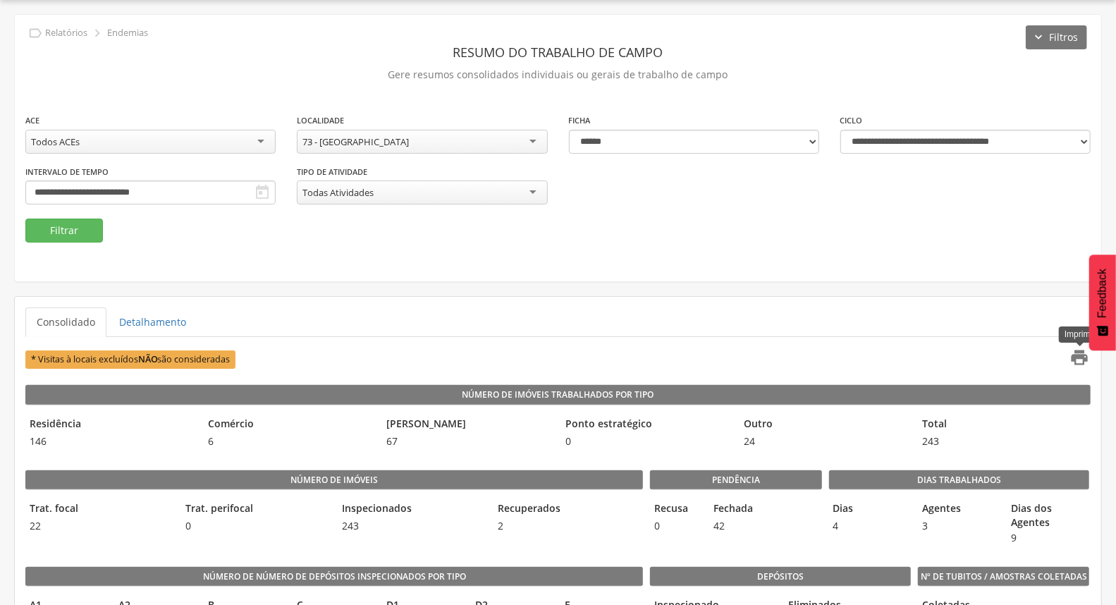
click at [1085, 357] on icon "" at bounding box center [1080, 358] width 20 height 20
click at [276, 193] on input "**********" at bounding box center [150, 193] width 250 height 24
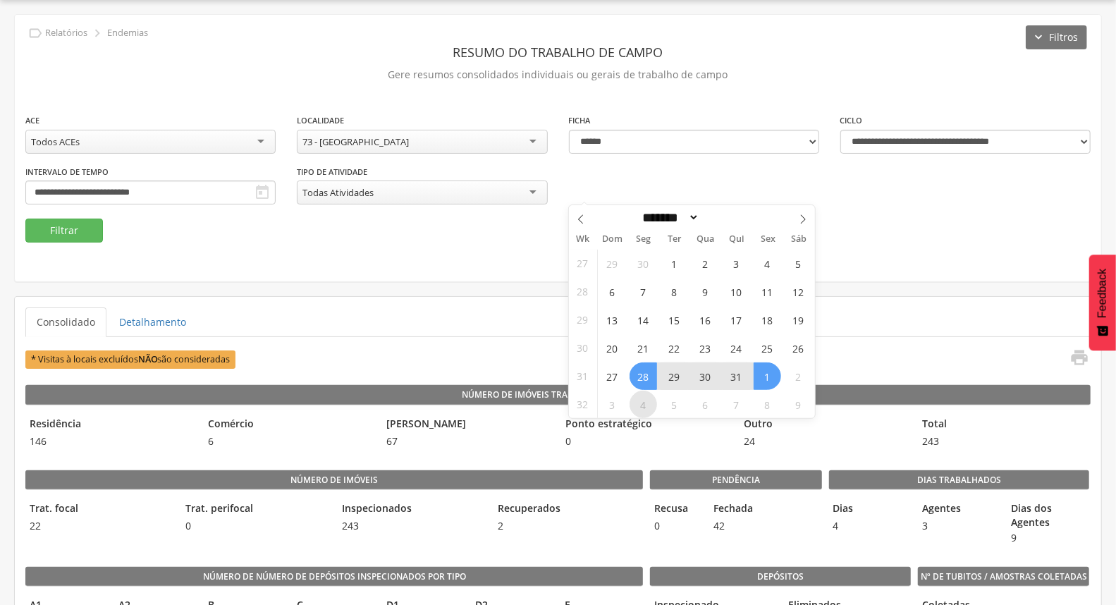
click at [647, 405] on span "4" at bounding box center [644, 405] width 28 height 28
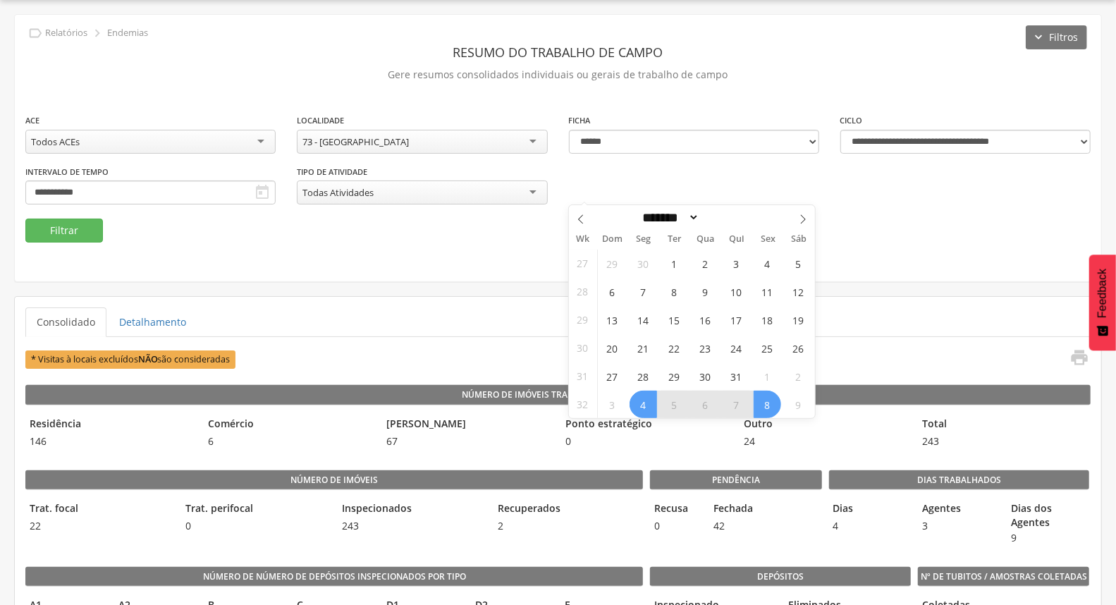
click at [760, 402] on span "8" at bounding box center [768, 405] width 28 height 28
type input "**********"
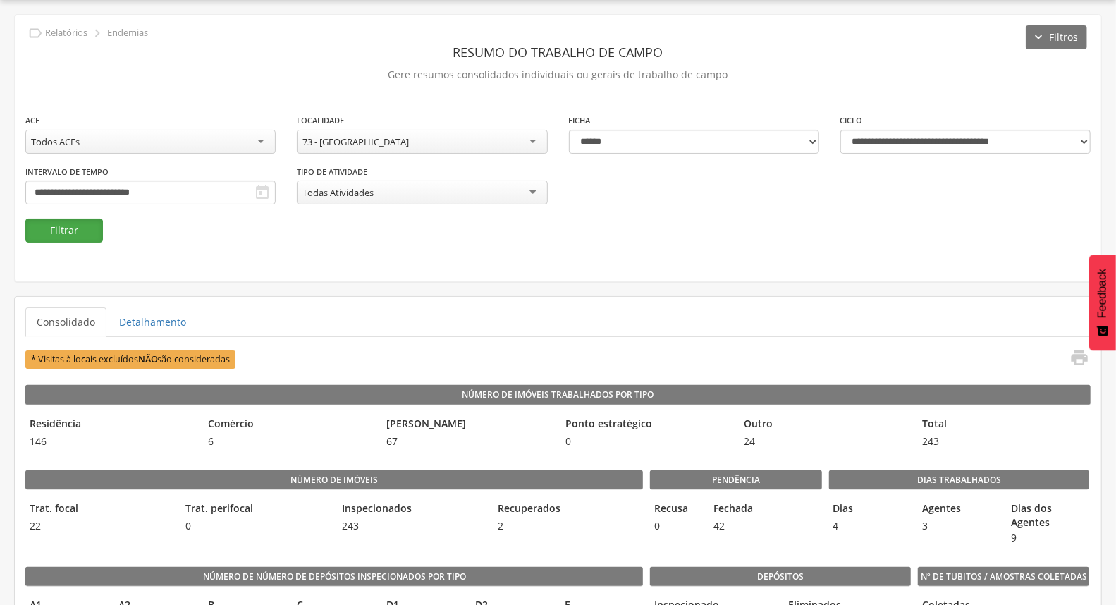
click at [59, 229] on button "Filtrar" at bounding box center [64, 231] width 78 height 24
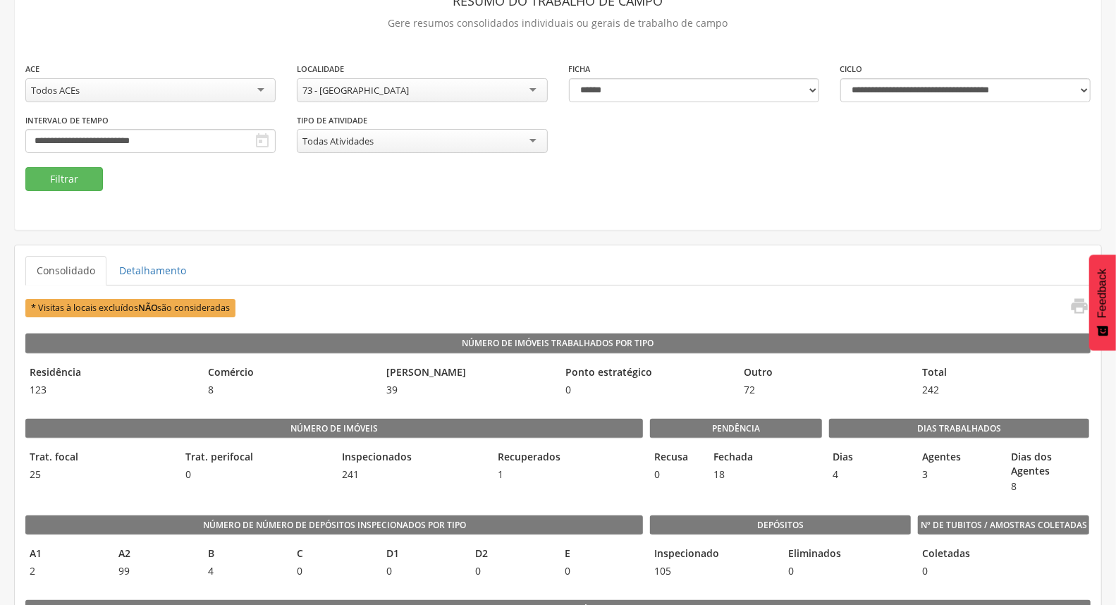
scroll to position [121, 0]
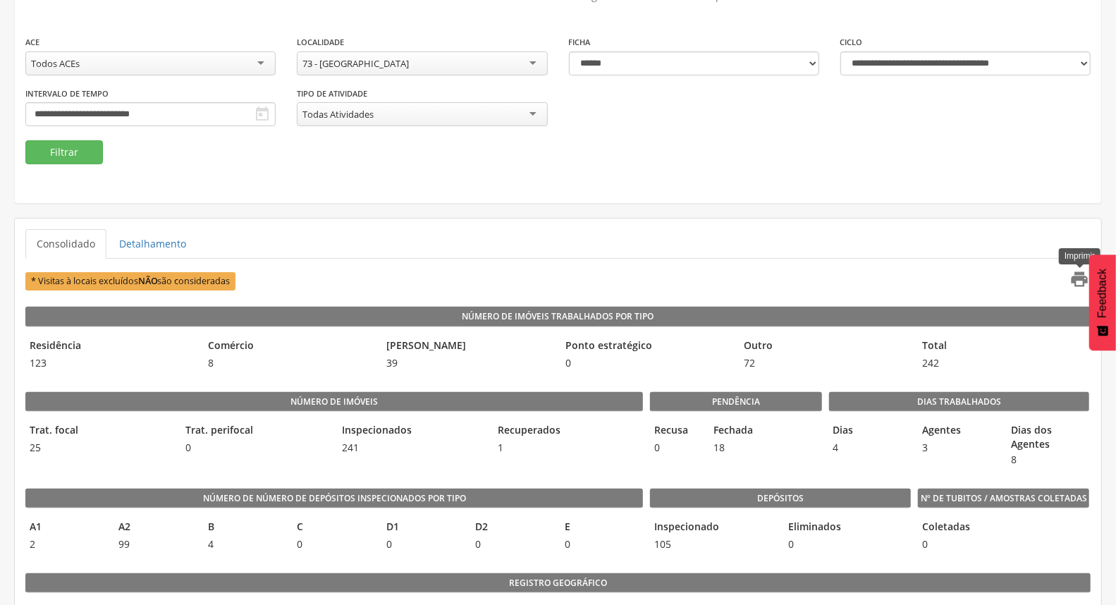
click at [1077, 280] on icon "" at bounding box center [1080, 279] width 20 height 20
click at [276, 118] on input "**********" at bounding box center [150, 114] width 250 height 24
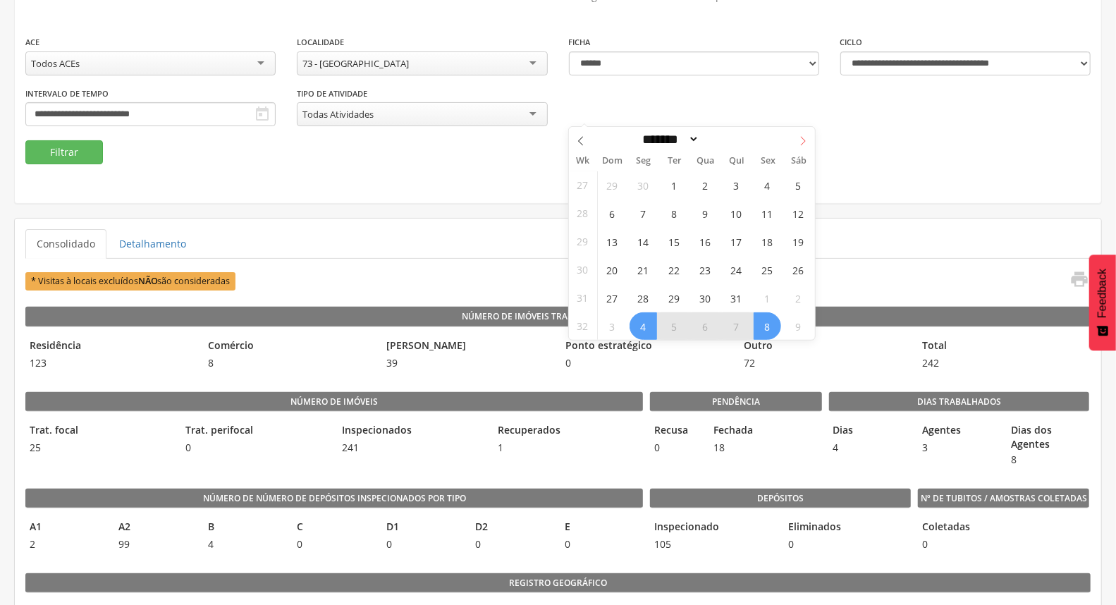
click at [796, 139] on span at bounding box center [803, 139] width 24 height 24
select select "*"
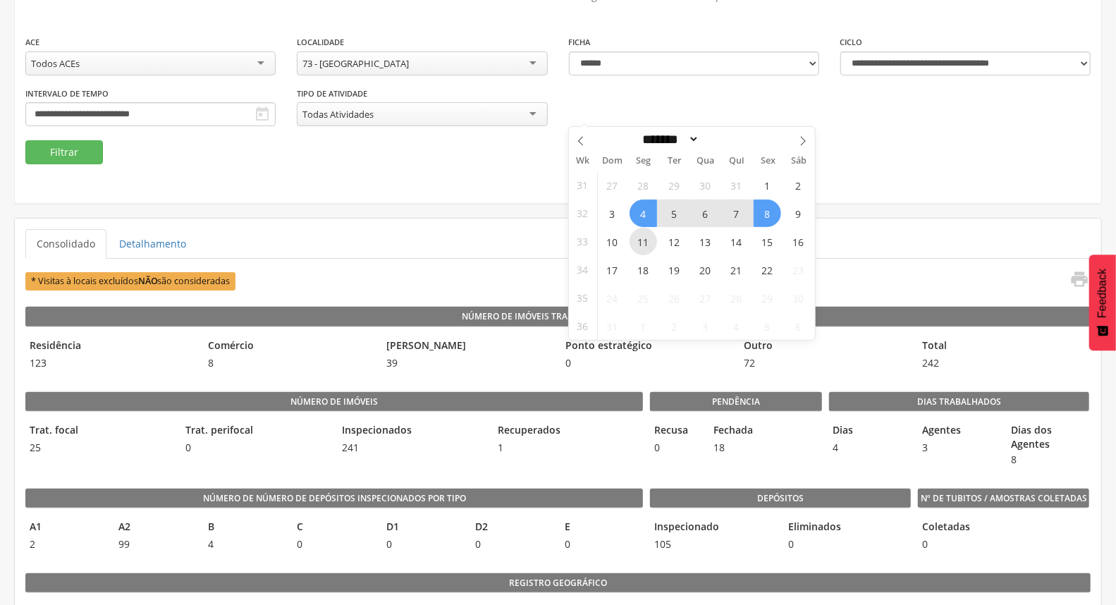
click at [647, 242] on span "11" at bounding box center [644, 242] width 28 height 28
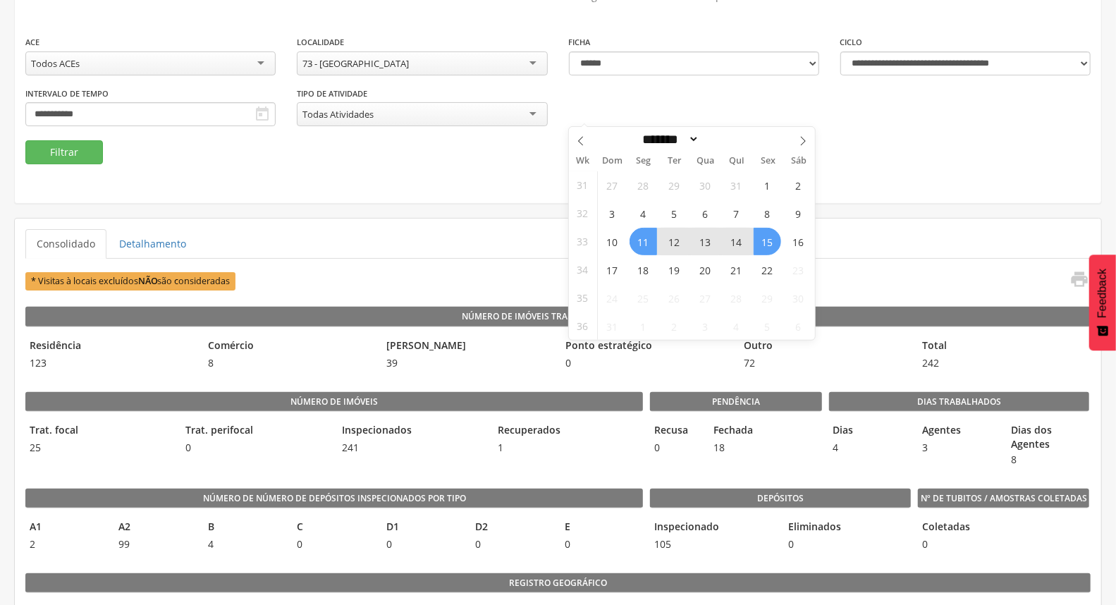
click at [764, 245] on span "15" at bounding box center [768, 242] width 28 height 28
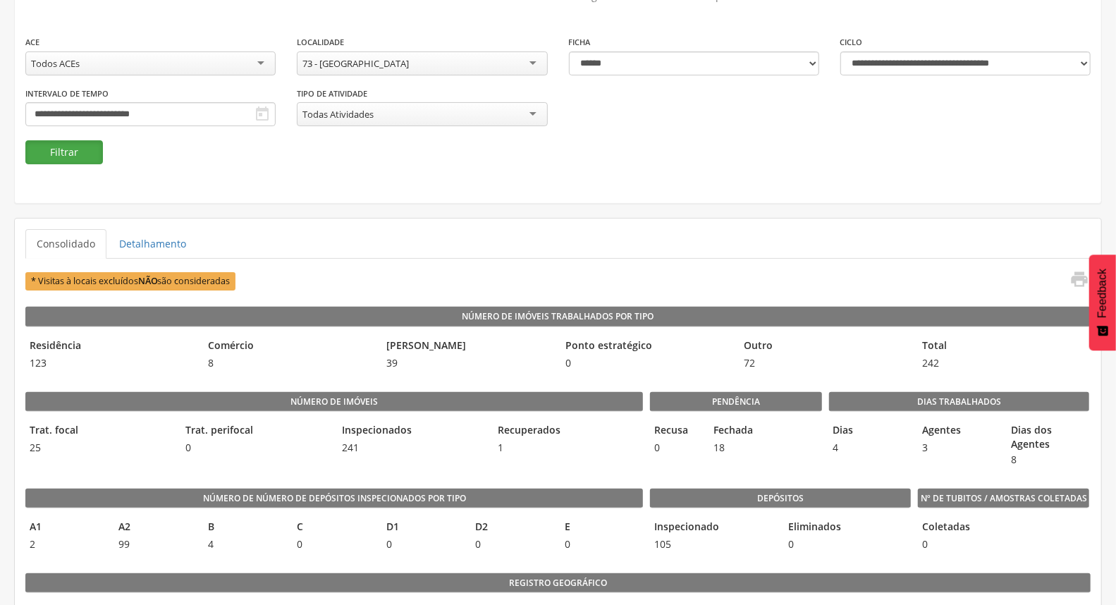
click at [80, 149] on button "Filtrar" at bounding box center [64, 152] width 78 height 24
click at [1079, 279] on icon "" at bounding box center [1080, 279] width 20 height 20
click at [276, 115] on input "**********" at bounding box center [150, 114] width 250 height 24
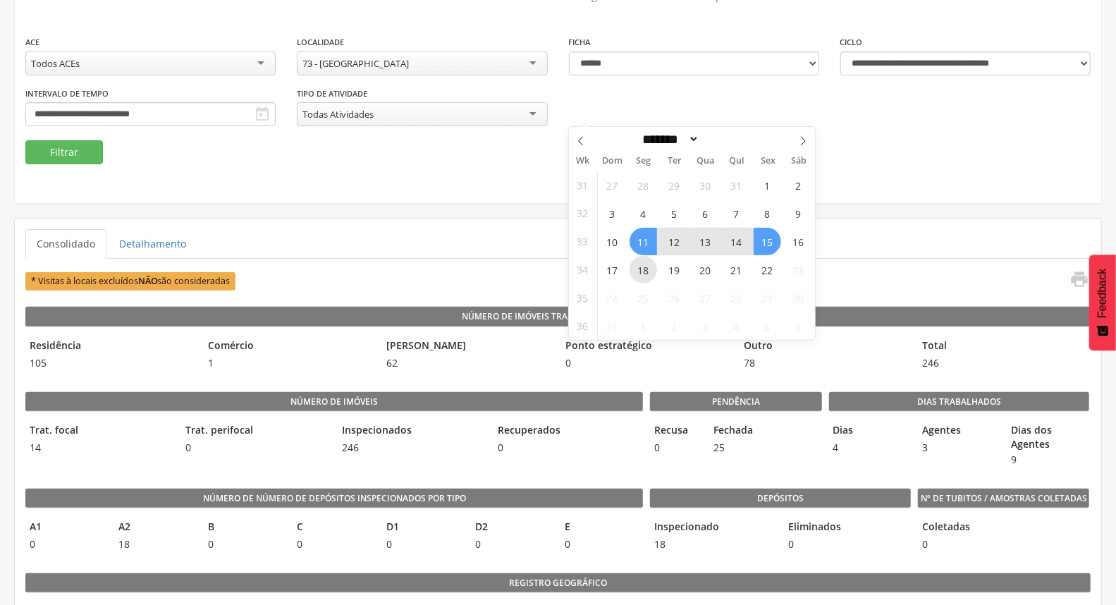
click at [650, 269] on span "18" at bounding box center [644, 270] width 28 height 28
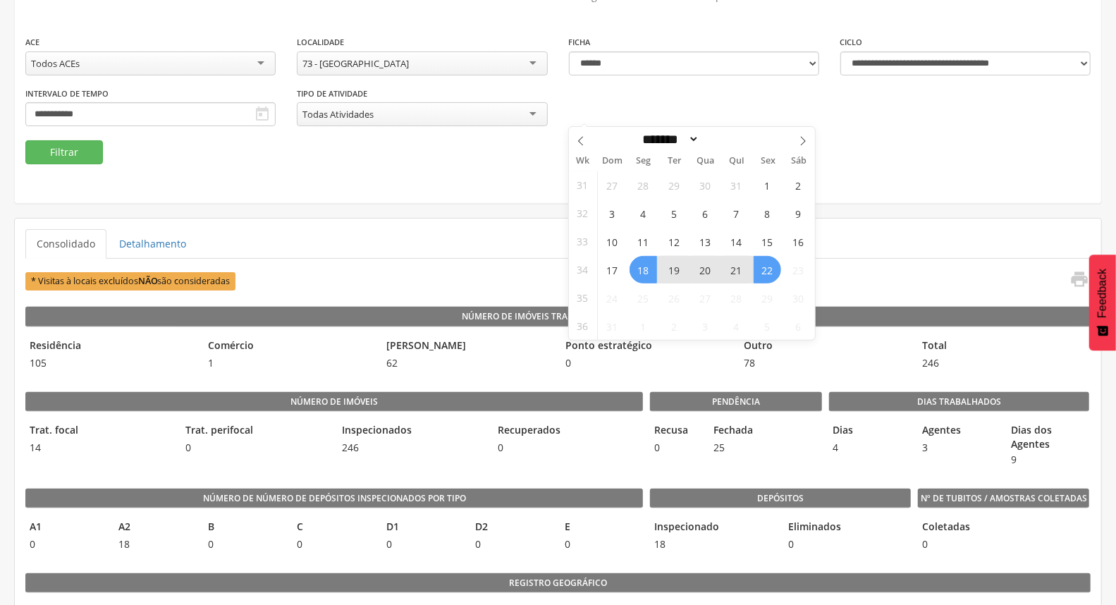
click at [765, 276] on span "22" at bounding box center [768, 270] width 28 height 28
type input "**********"
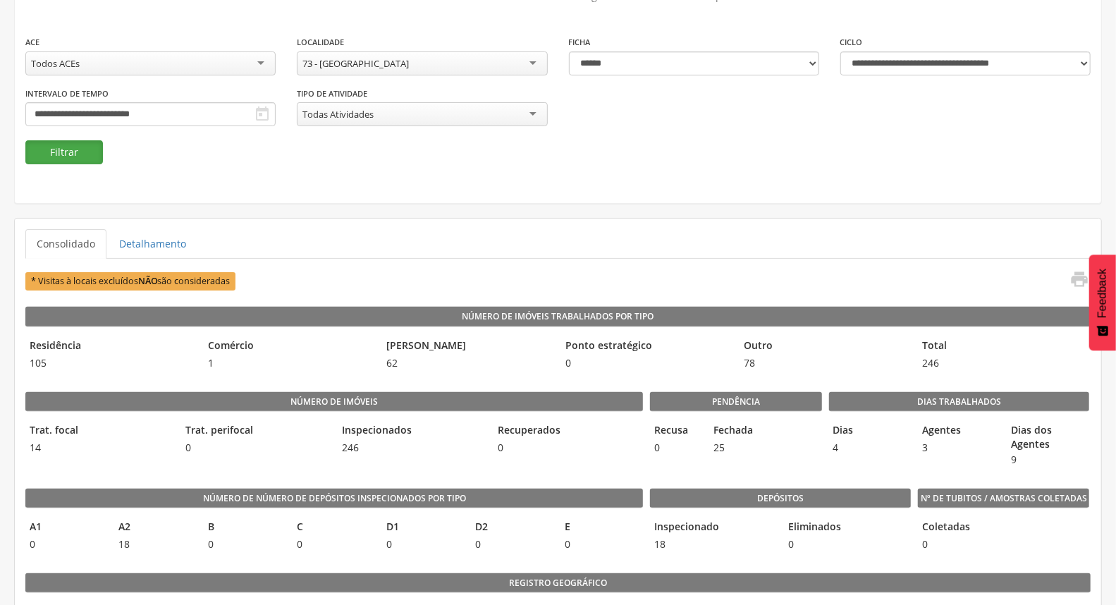
click at [38, 153] on button "Filtrar" at bounding box center [64, 152] width 78 height 24
click at [1078, 279] on icon "" at bounding box center [1080, 279] width 20 height 20
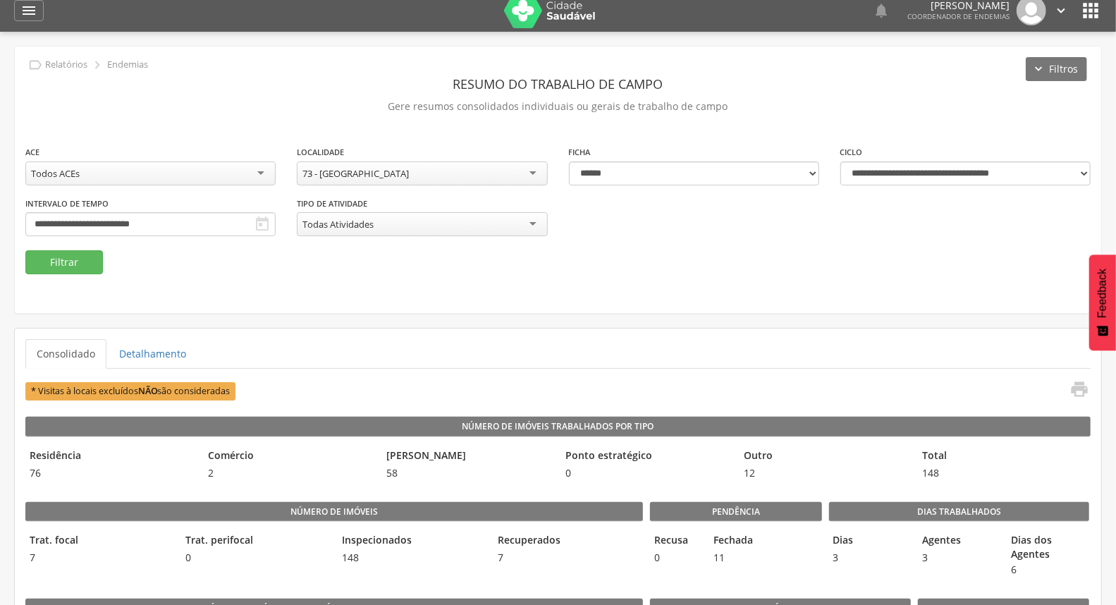
scroll to position [0, 0]
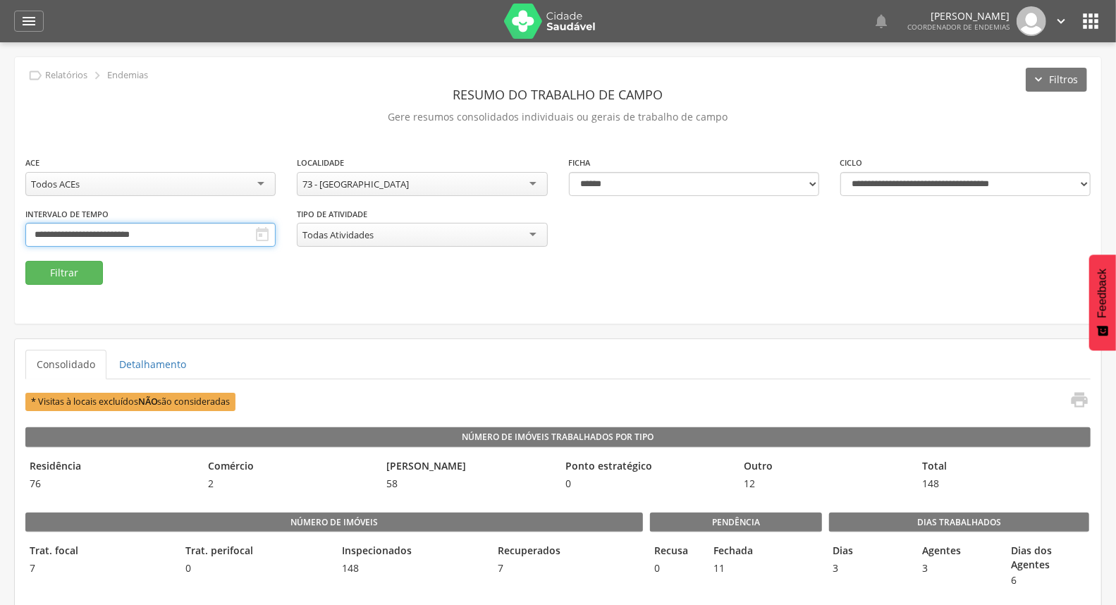
click at [276, 238] on input "**********" at bounding box center [150, 235] width 250 height 24
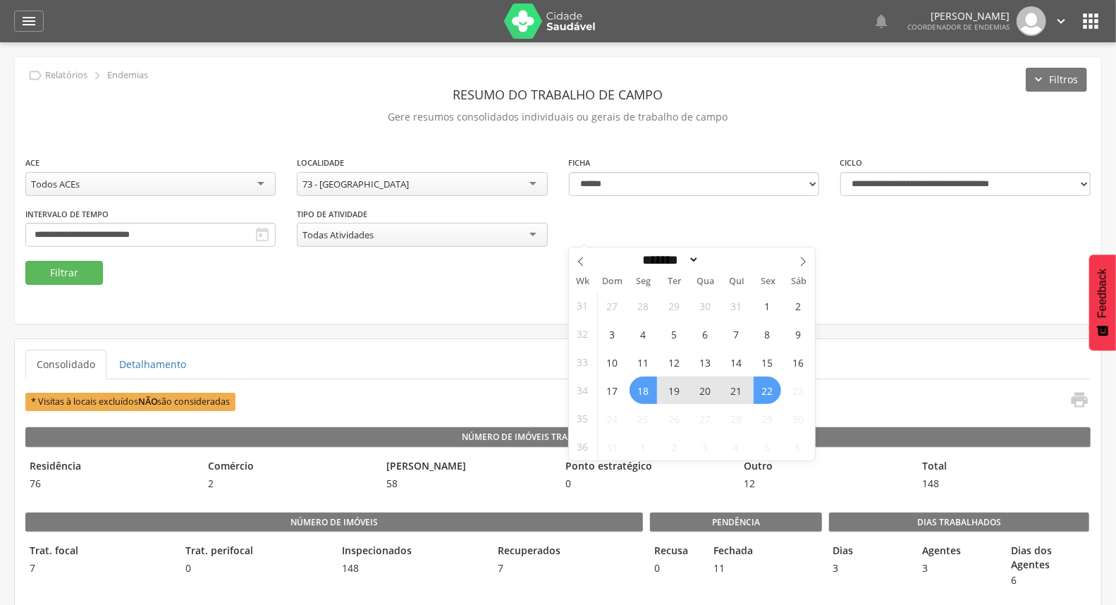
click at [640, 421] on span "25" at bounding box center [644, 419] width 28 height 28
click at [804, 259] on icon at bounding box center [803, 262] width 10 height 10
select select "*"
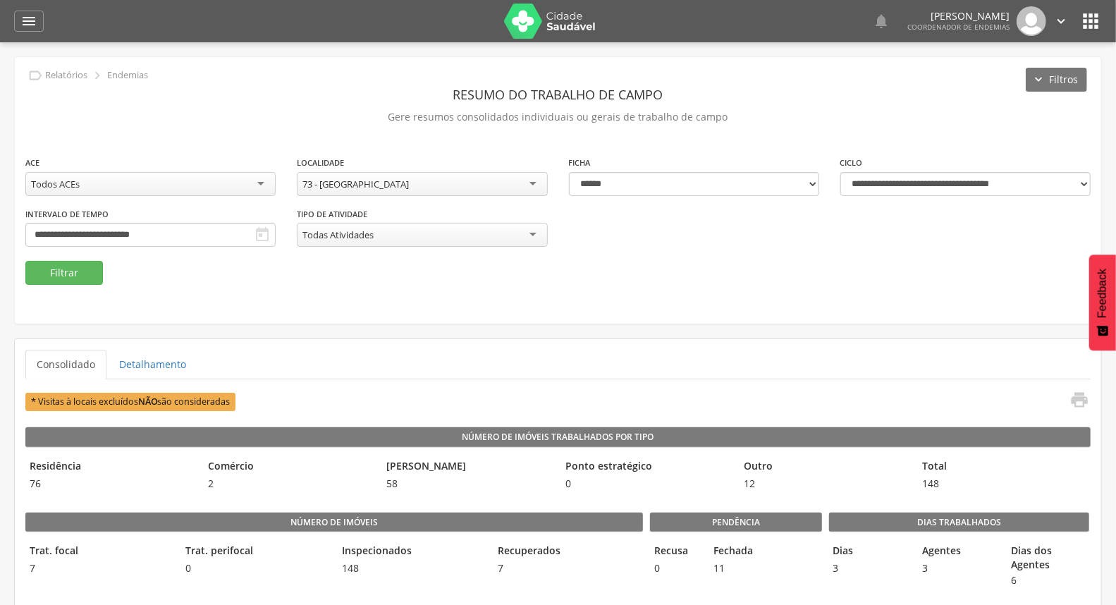
click at [894, 301] on div "**********" at bounding box center [558, 190] width 1087 height 267
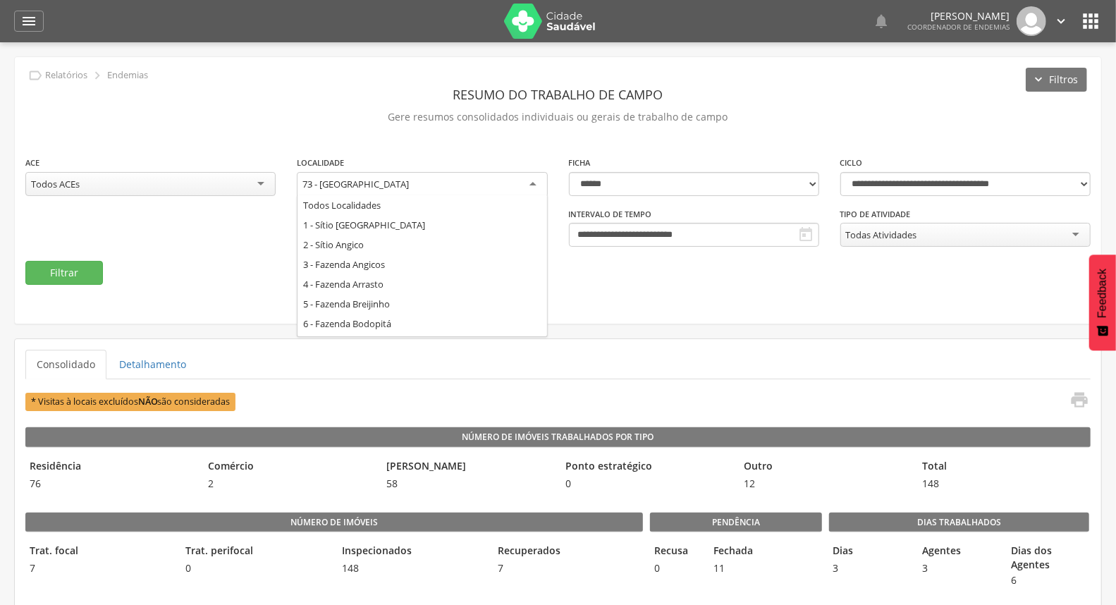
click at [391, 186] on div "73 - [GEOGRAPHIC_DATA]" at bounding box center [422, 184] width 250 height 25
type input "***"
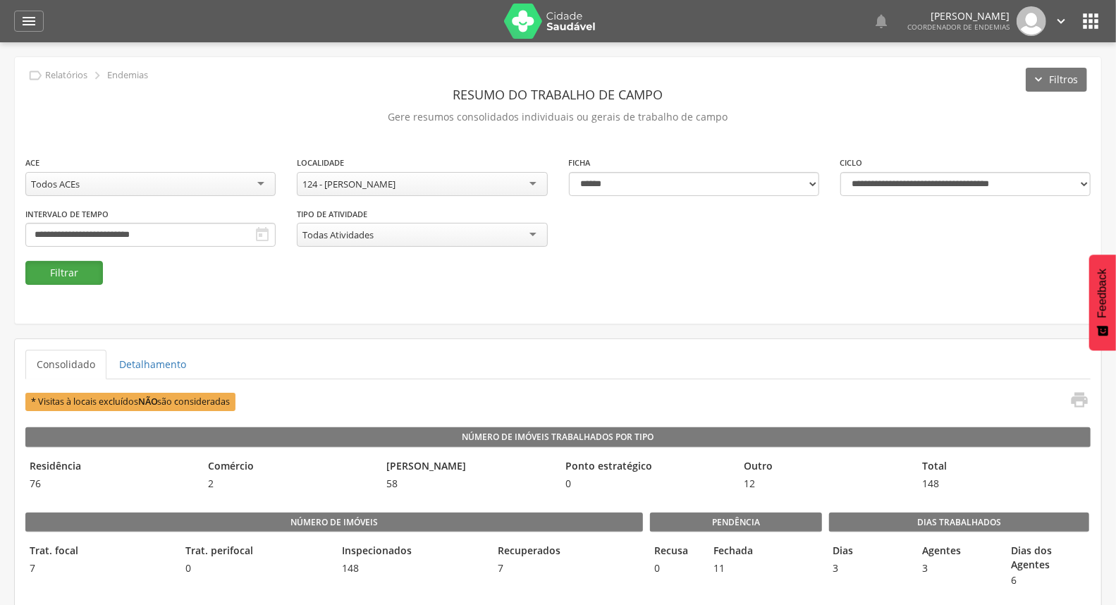
click at [68, 271] on button "Filtrar" at bounding box center [64, 273] width 78 height 24
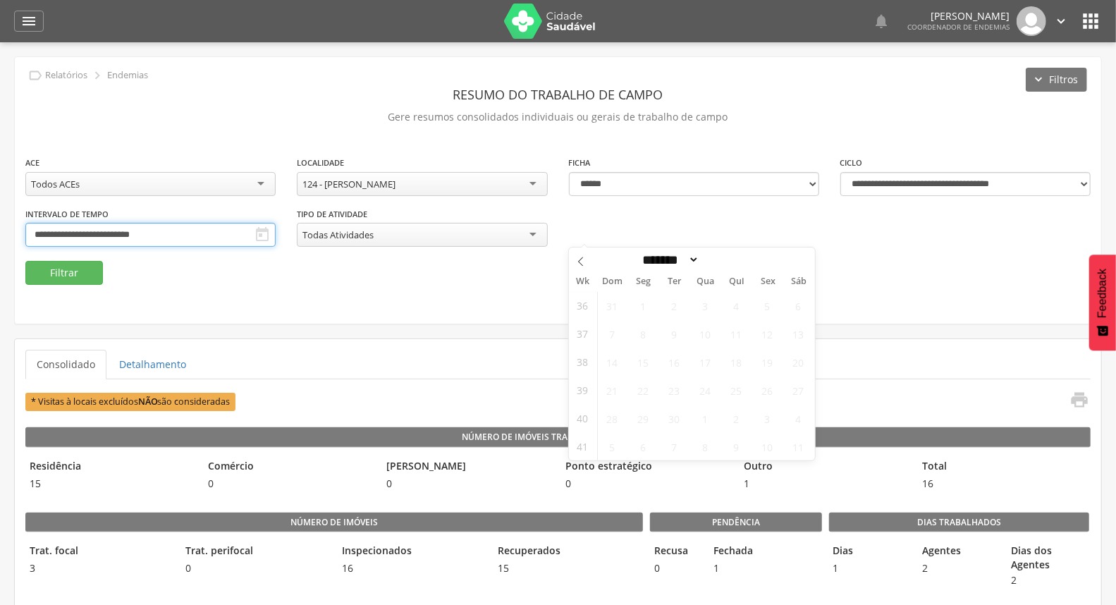
click at [276, 233] on input "**********" at bounding box center [150, 235] width 250 height 24
click at [580, 262] on icon at bounding box center [580, 261] width 5 height 9
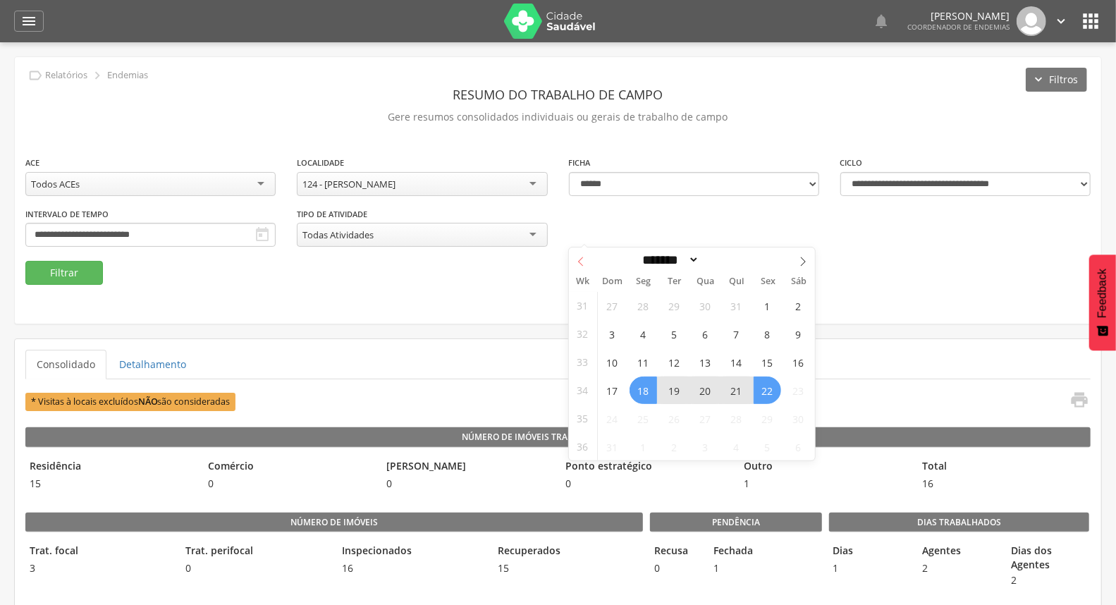
click at [580, 262] on icon at bounding box center [580, 261] width 5 height 9
select select "*"
click at [644, 327] on span "9" at bounding box center [644, 334] width 28 height 28
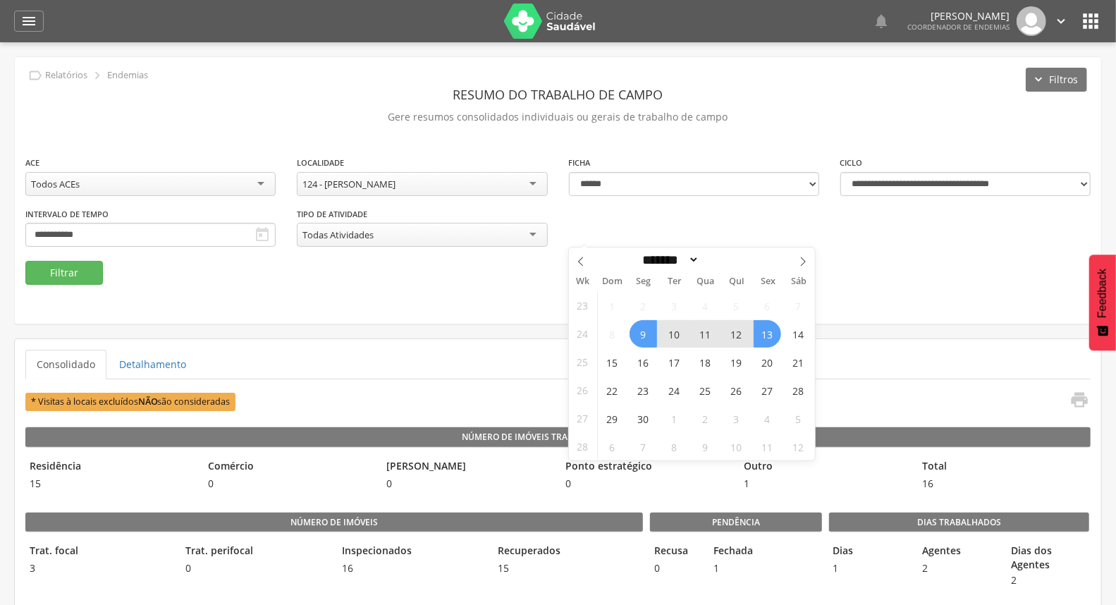
click at [767, 335] on span "13" at bounding box center [768, 334] width 28 height 28
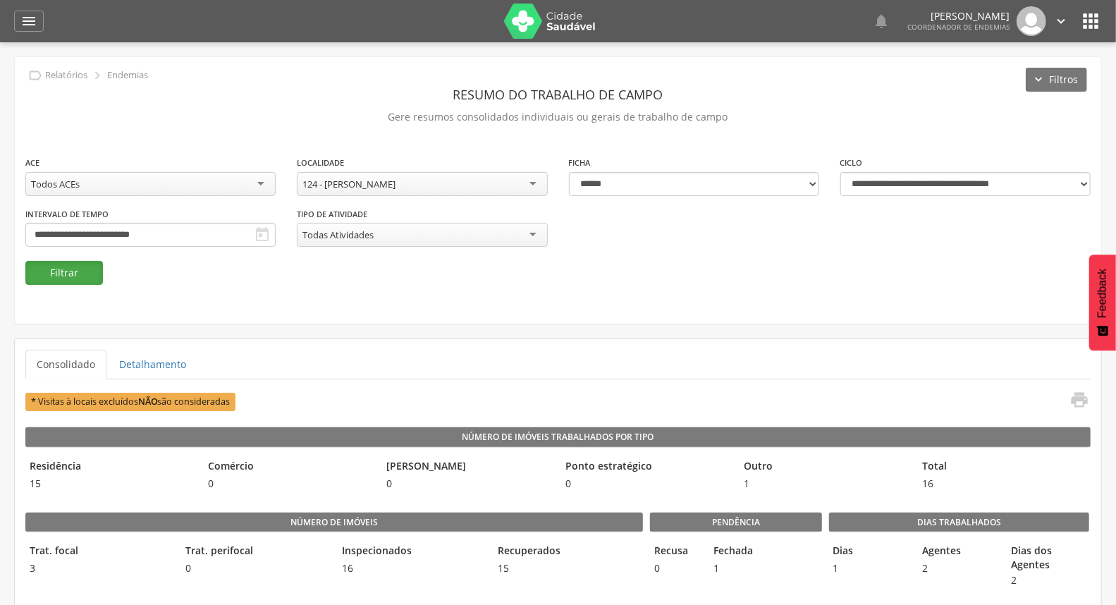
click at [60, 266] on button "Filtrar" at bounding box center [64, 273] width 78 height 24
click at [1075, 397] on icon "" at bounding box center [1080, 400] width 20 height 20
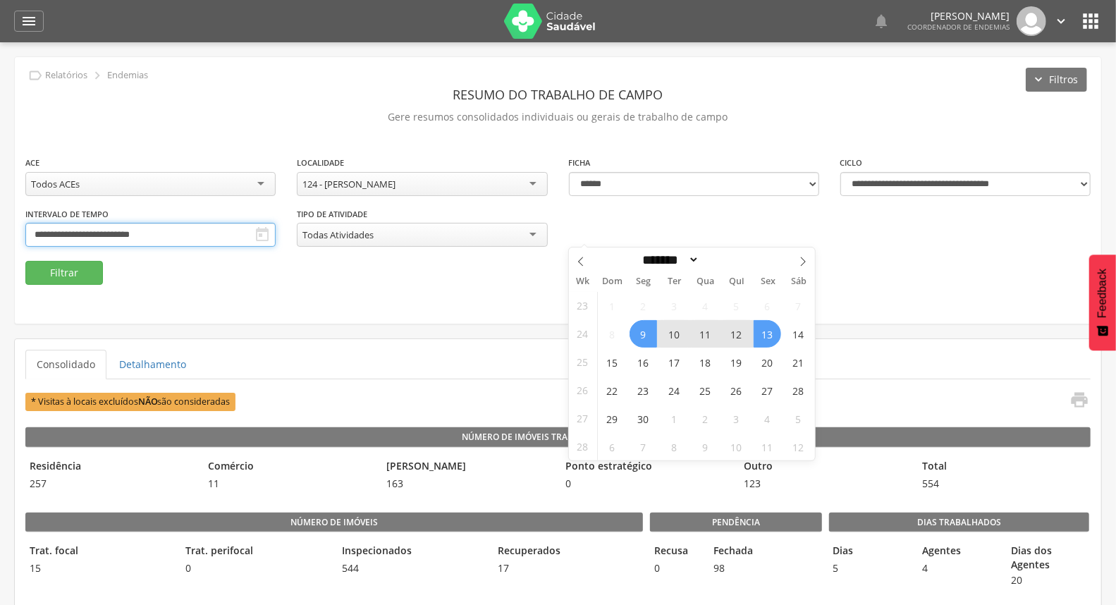
click at [276, 238] on input "**********" at bounding box center [150, 235] width 250 height 24
click at [640, 364] on span "16" at bounding box center [644, 362] width 28 height 28
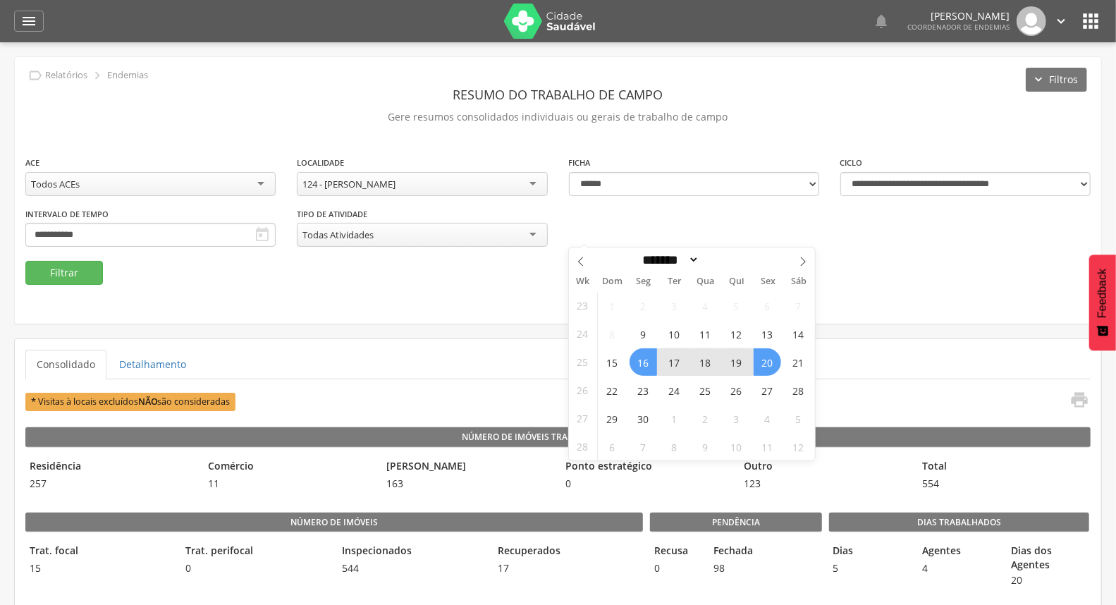
click at [765, 363] on span "20" at bounding box center [768, 362] width 28 height 28
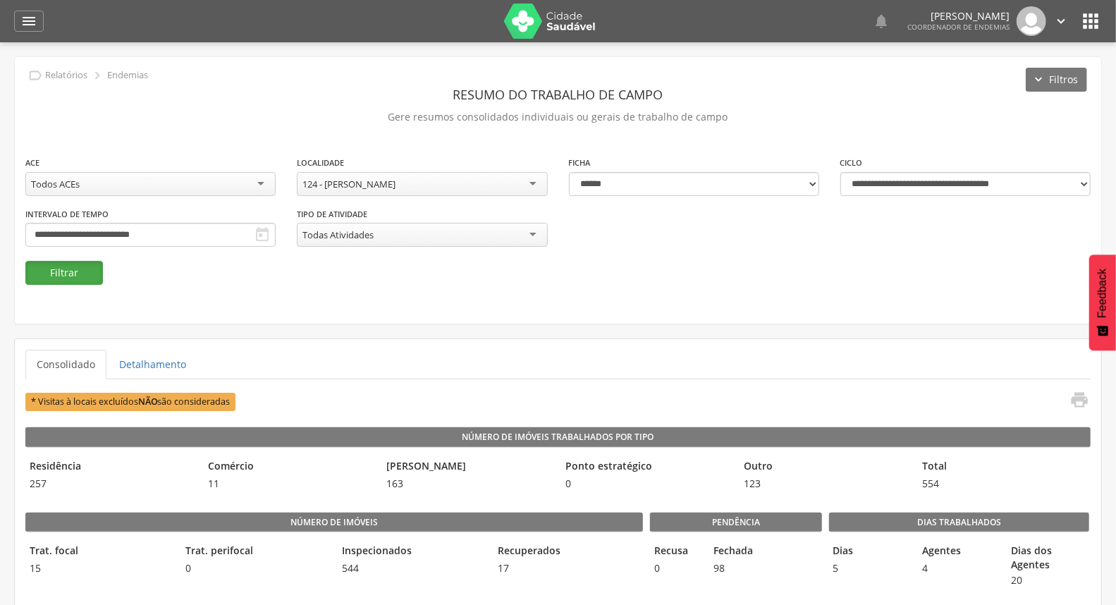
click at [92, 266] on button "Filtrar" at bounding box center [64, 273] width 78 height 24
click at [1085, 401] on icon "" at bounding box center [1080, 400] width 20 height 20
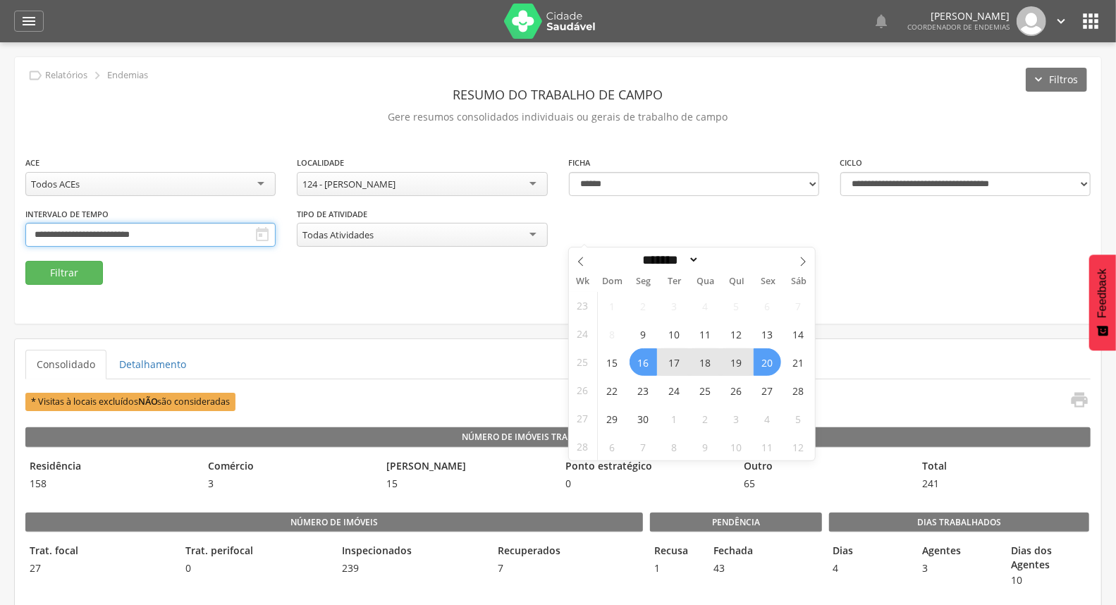
click at [276, 237] on input "**********" at bounding box center [150, 235] width 250 height 24
click at [640, 392] on span "23" at bounding box center [644, 391] width 28 height 28
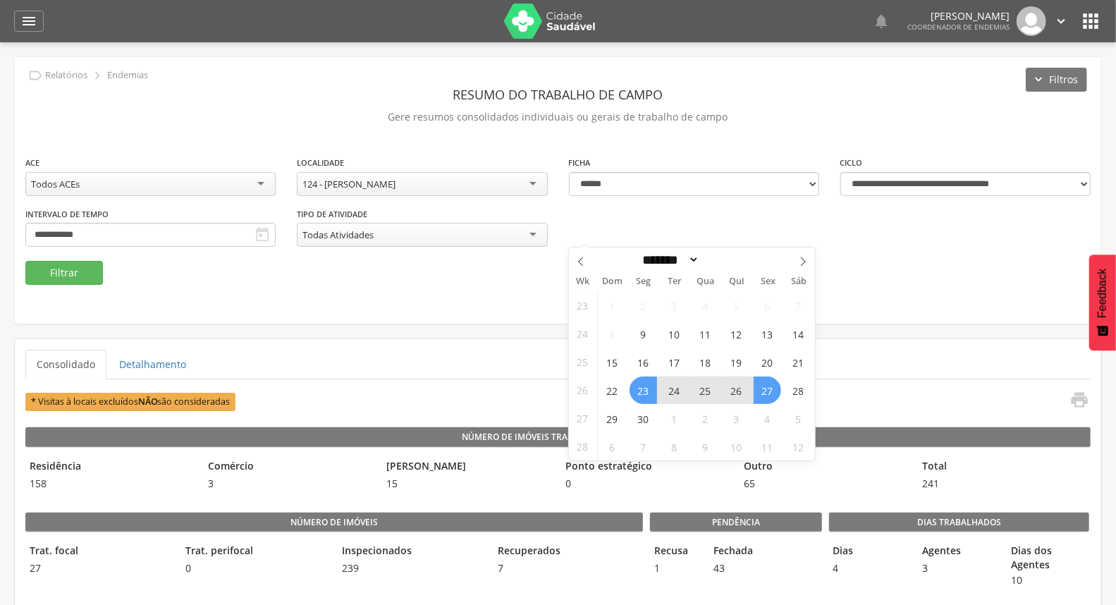
click at [757, 386] on span "27" at bounding box center [768, 391] width 28 height 28
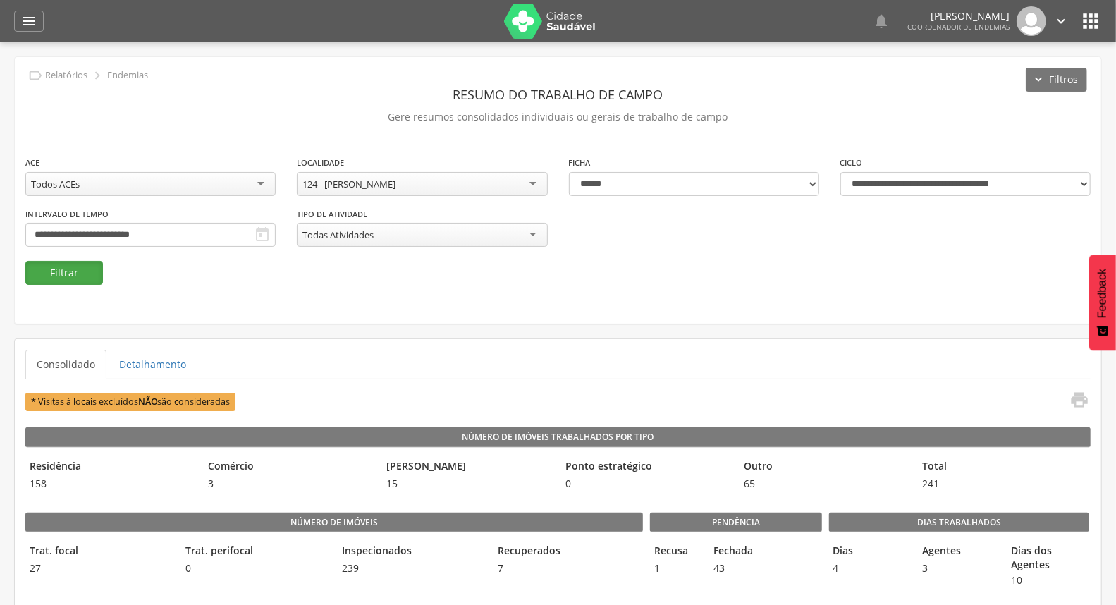
click at [85, 268] on button "Filtrar" at bounding box center [64, 273] width 78 height 24
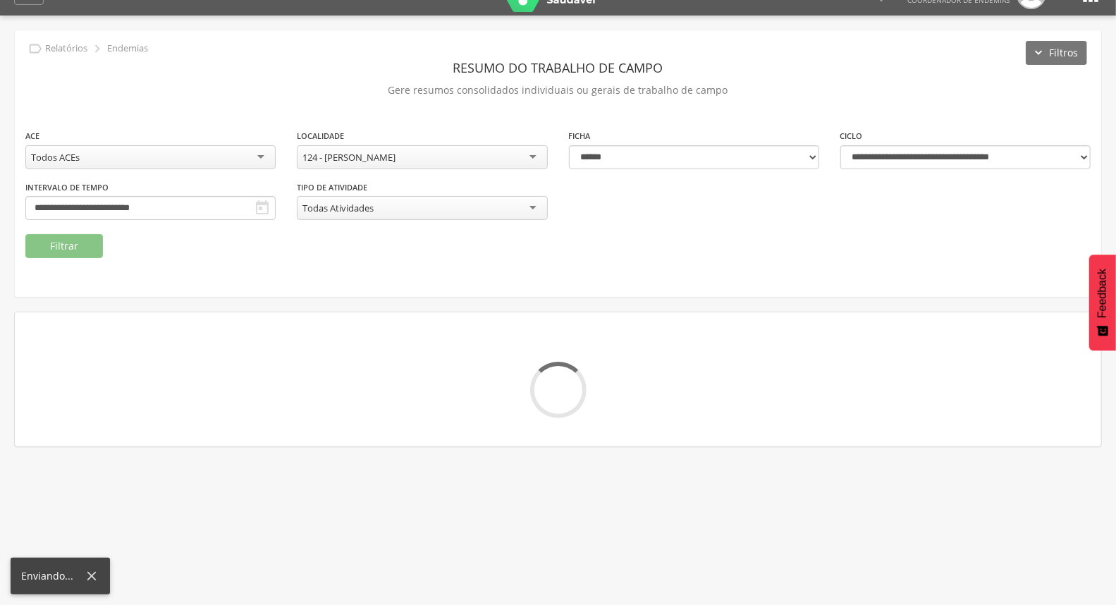
scroll to position [42, 0]
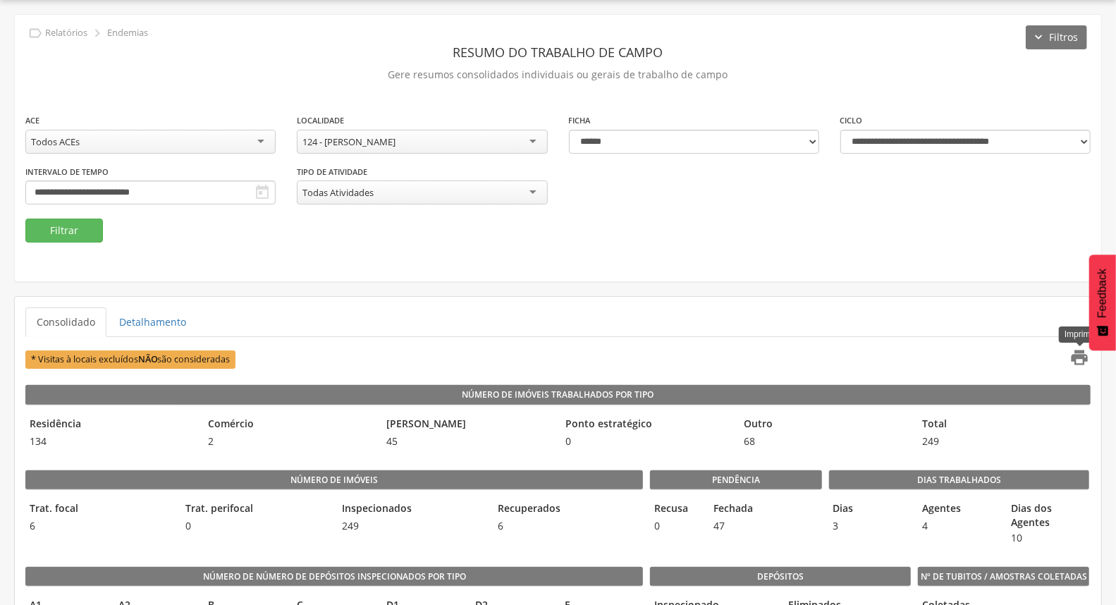
click at [1073, 355] on icon "" at bounding box center [1080, 358] width 20 height 20
click at [276, 188] on input "**********" at bounding box center [150, 193] width 250 height 24
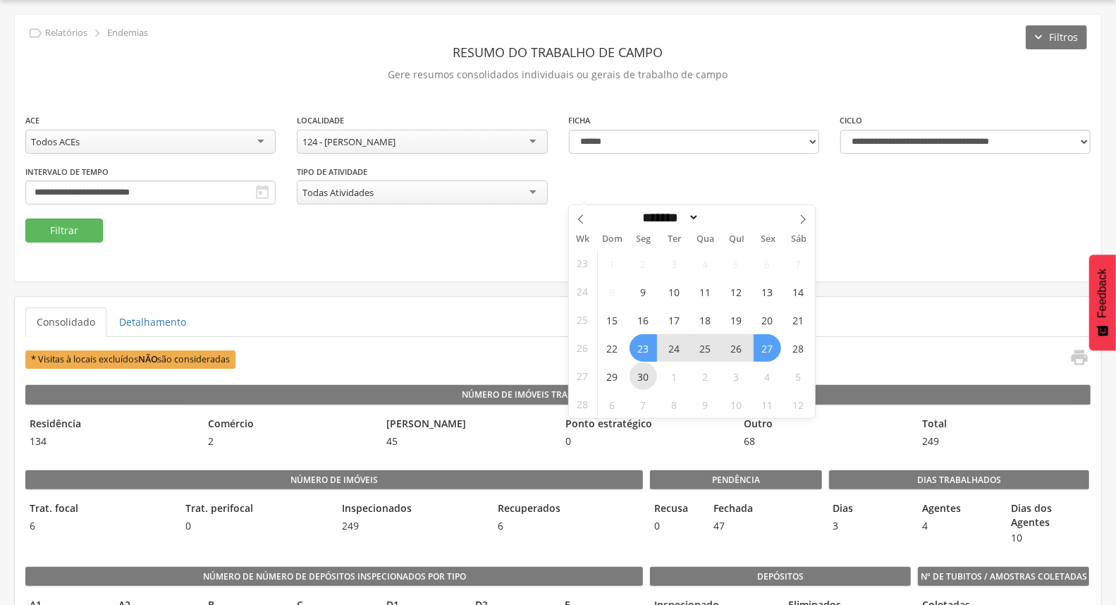
click at [643, 371] on span "30" at bounding box center [644, 377] width 28 height 28
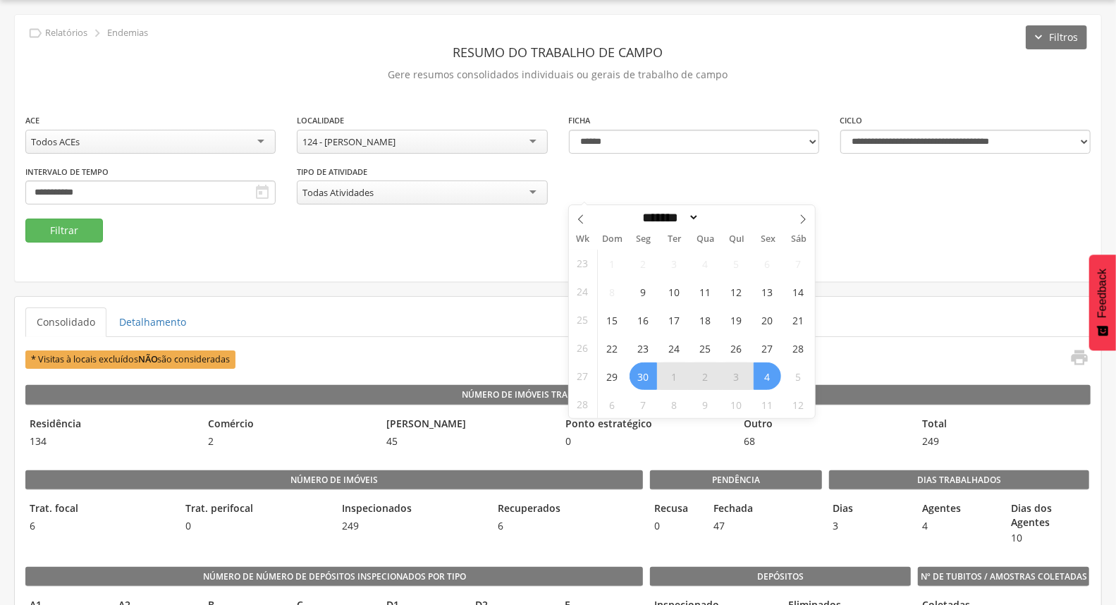
click at [763, 374] on span "4" at bounding box center [768, 377] width 28 height 28
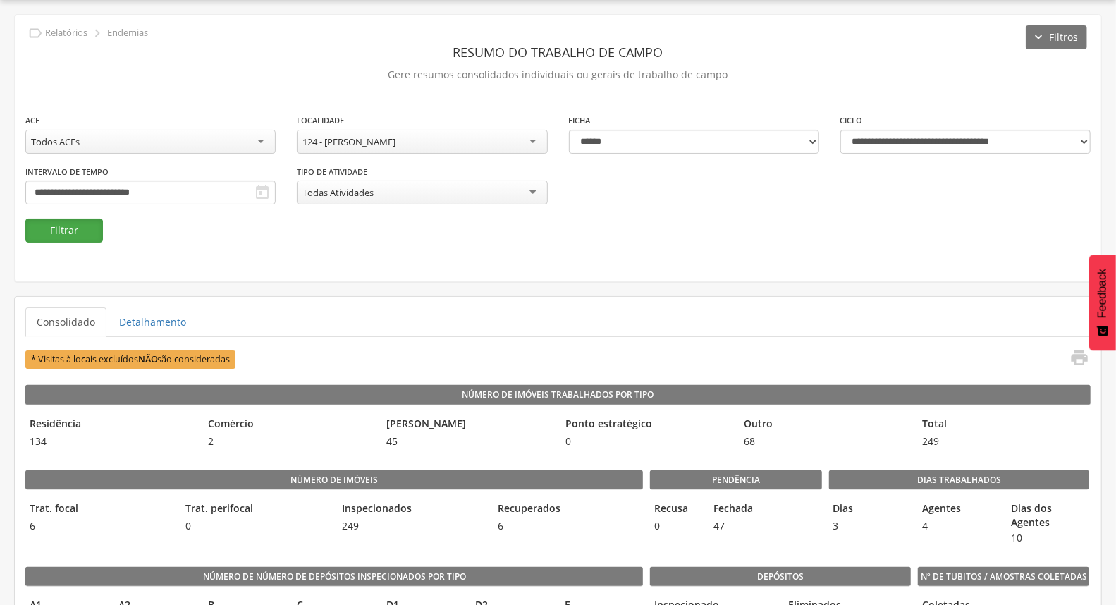
click at [99, 234] on button "Filtrar" at bounding box center [64, 231] width 78 height 24
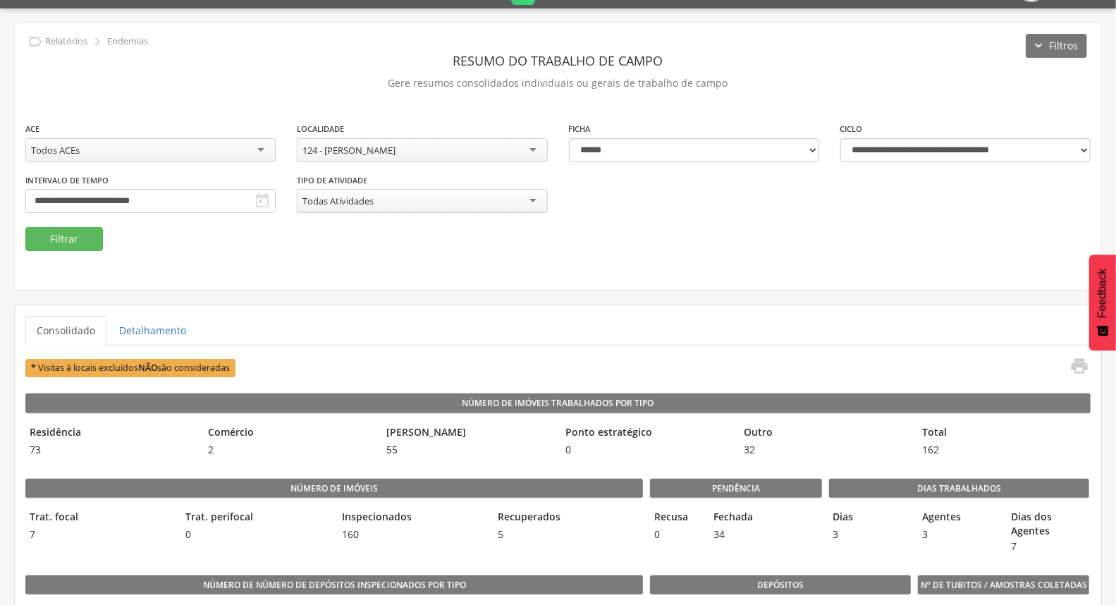
scroll to position [0, 0]
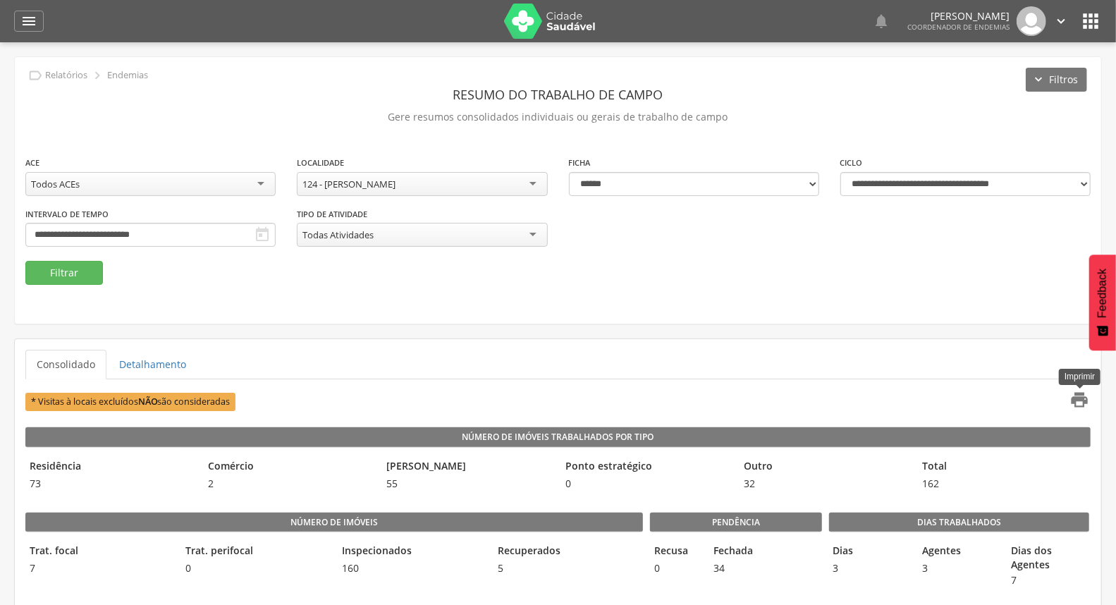
click at [1080, 401] on icon "" at bounding box center [1080, 400] width 20 height 20
click at [673, 242] on body " Dashboard Supervisão Ranking Aplicativo desatualizado Última sincronização Ma…" at bounding box center [558, 302] width 1116 height 605
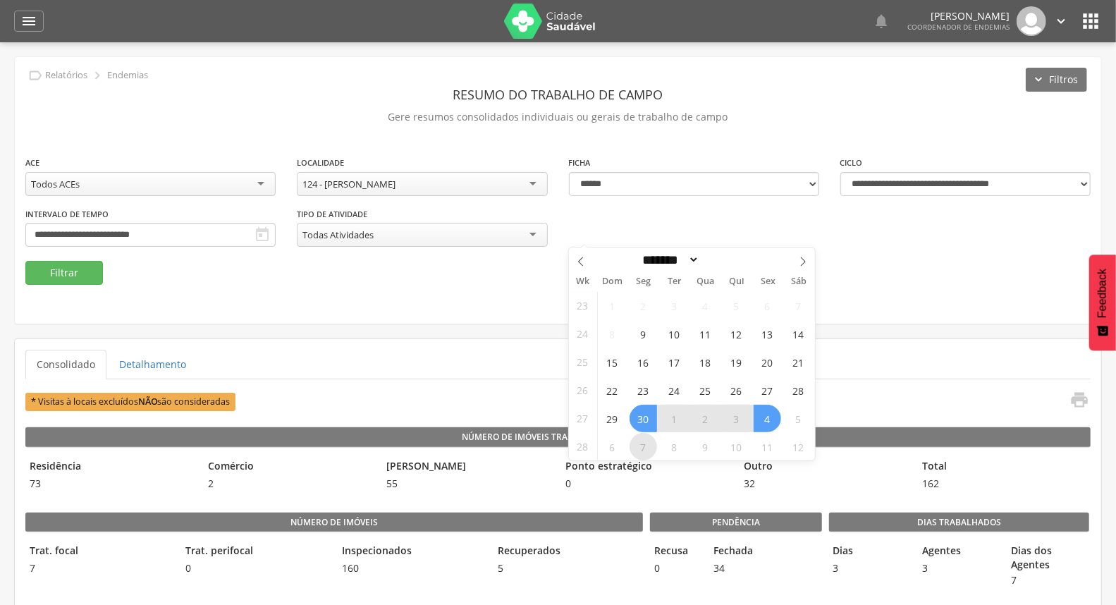
click at [640, 445] on span "7" at bounding box center [644, 447] width 28 height 28
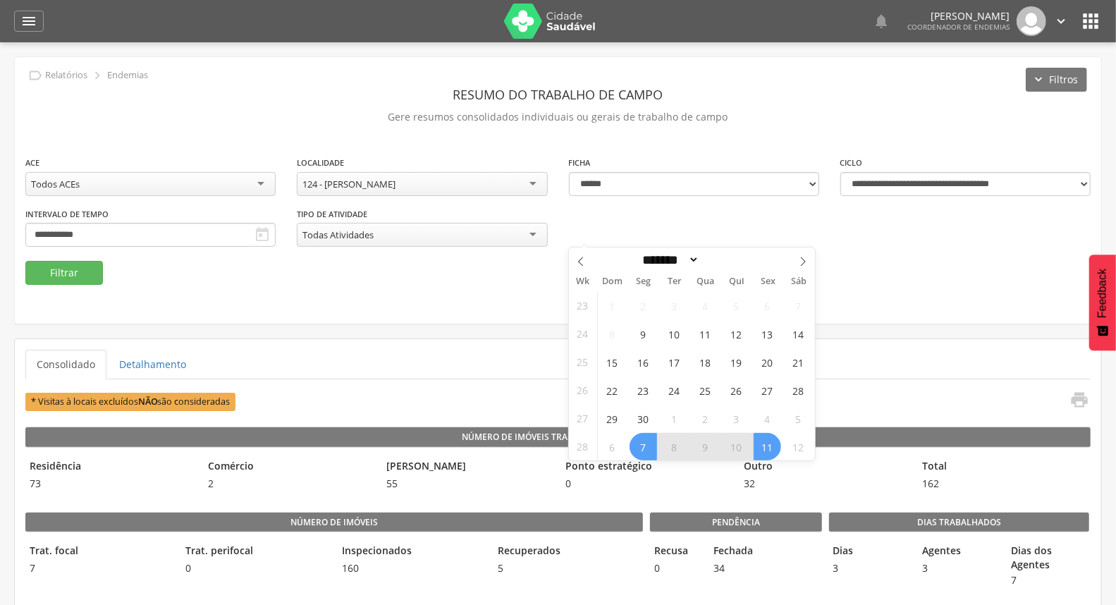
click at [766, 451] on span "11" at bounding box center [768, 447] width 28 height 28
type input "**********"
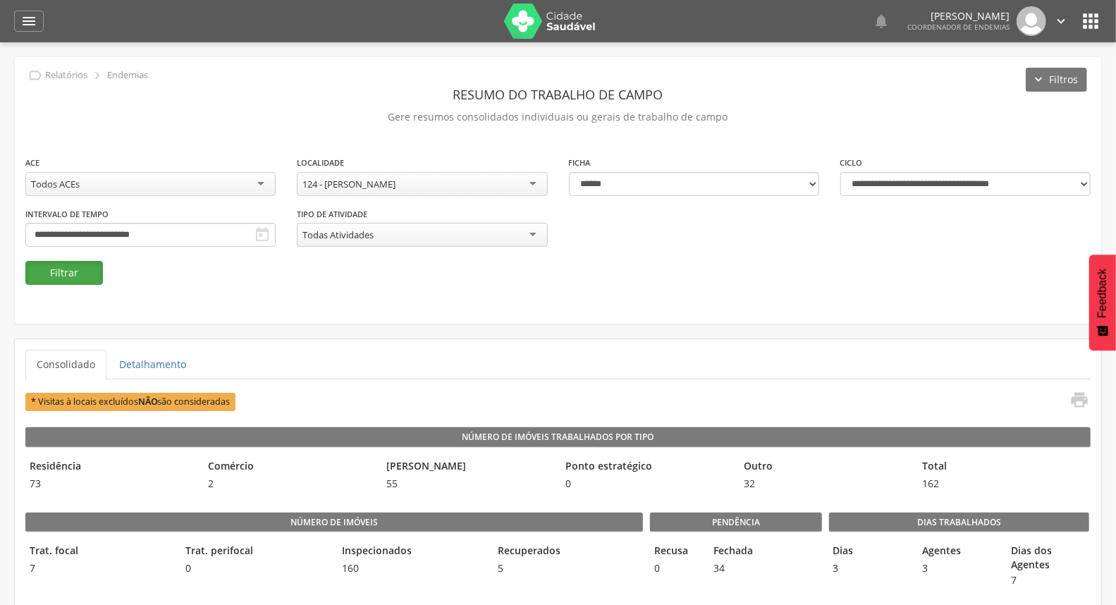
click at [76, 268] on button "Filtrar" at bounding box center [64, 273] width 78 height 24
click at [1080, 398] on icon "" at bounding box center [1080, 400] width 20 height 20
click at [276, 233] on input "**********" at bounding box center [150, 235] width 250 height 24
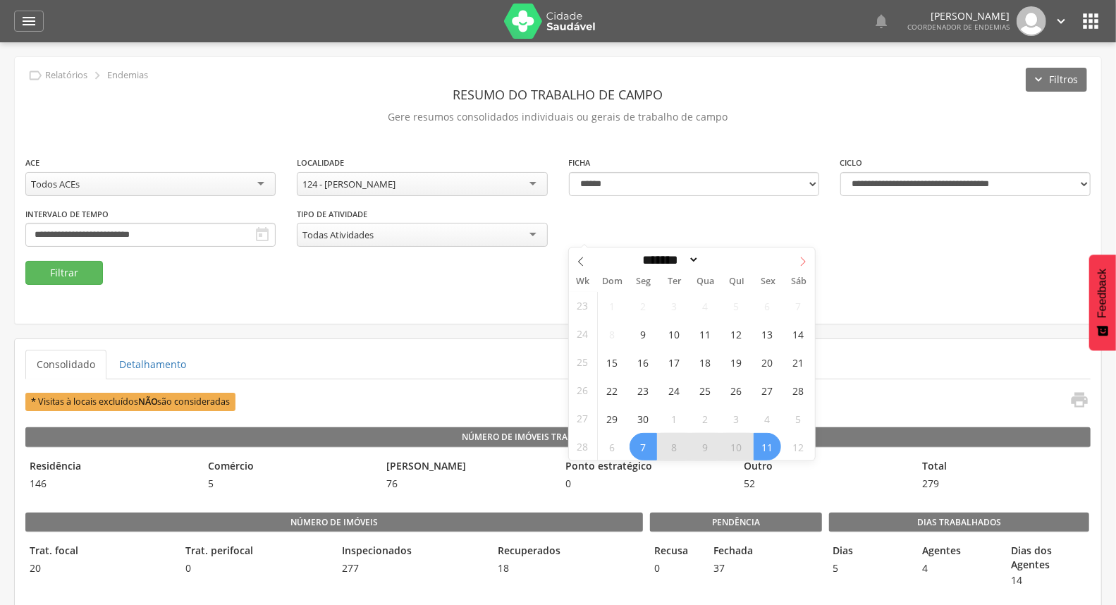
click at [800, 262] on icon at bounding box center [803, 262] width 10 height 10
select select "*"
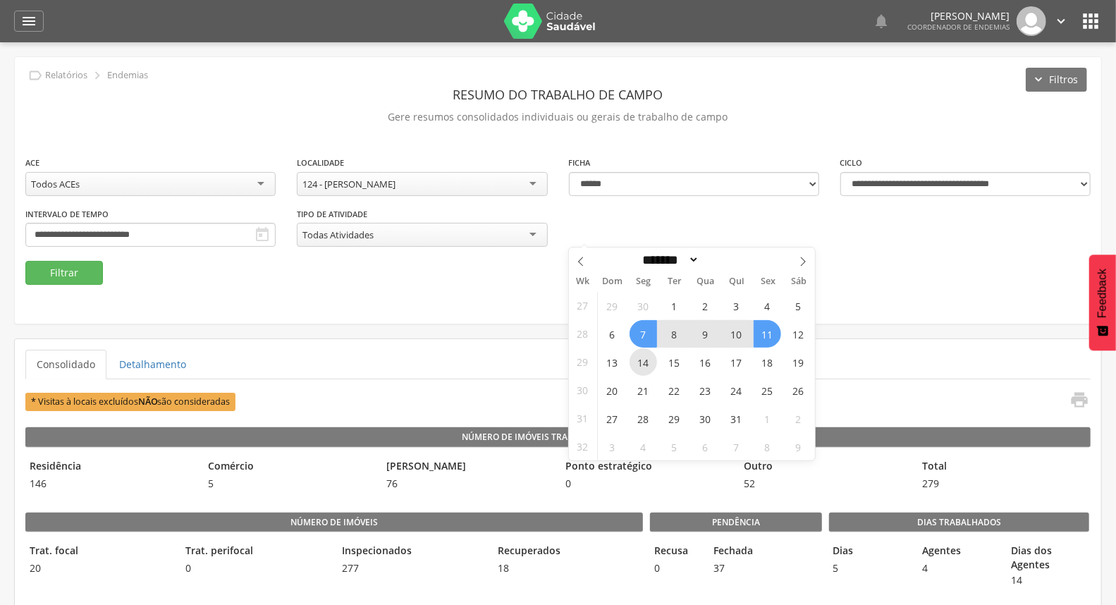
click at [649, 364] on span "14" at bounding box center [644, 362] width 28 height 28
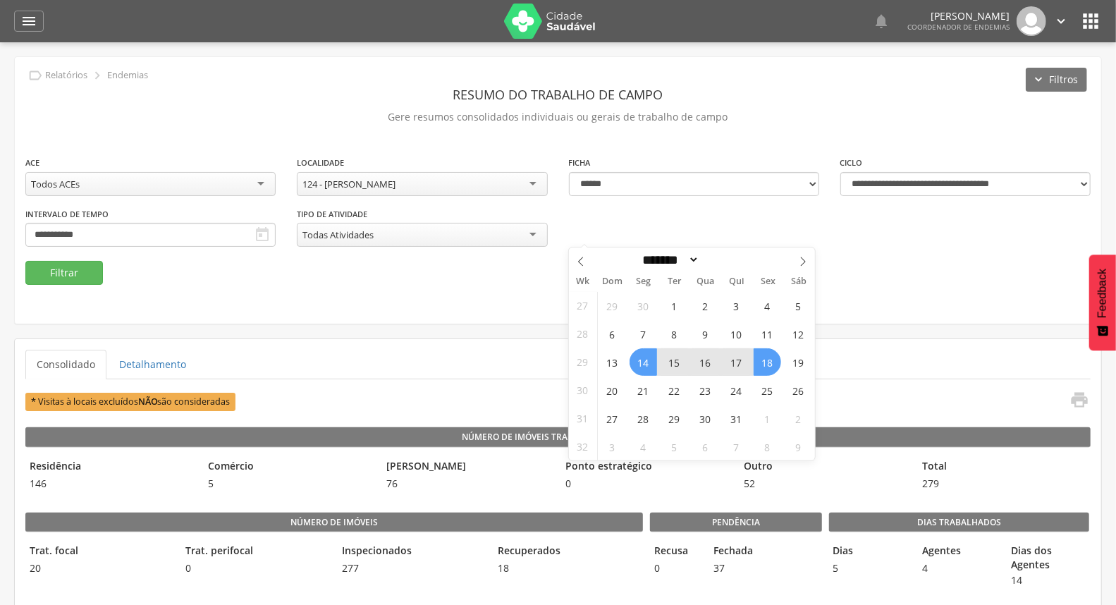
click at [760, 360] on span "18" at bounding box center [768, 362] width 28 height 28
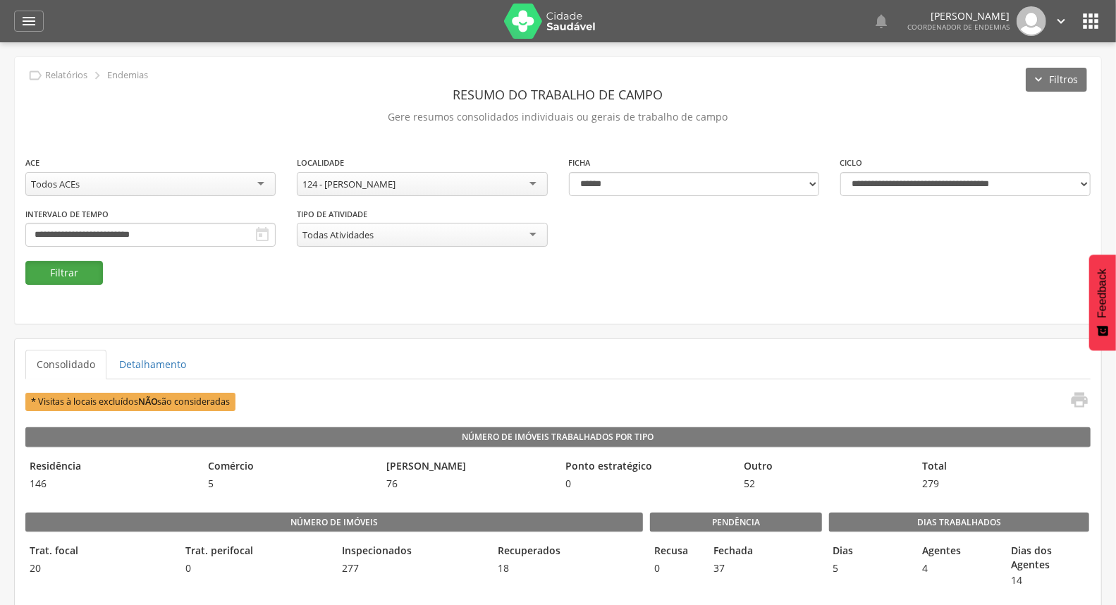
click at [75, 274] on button "Filtrar" at bounding box center [64, 273] width 78 height 24
click at [1081, 396] on icon "" at bounding box center [1080, 400] width 20 height 20
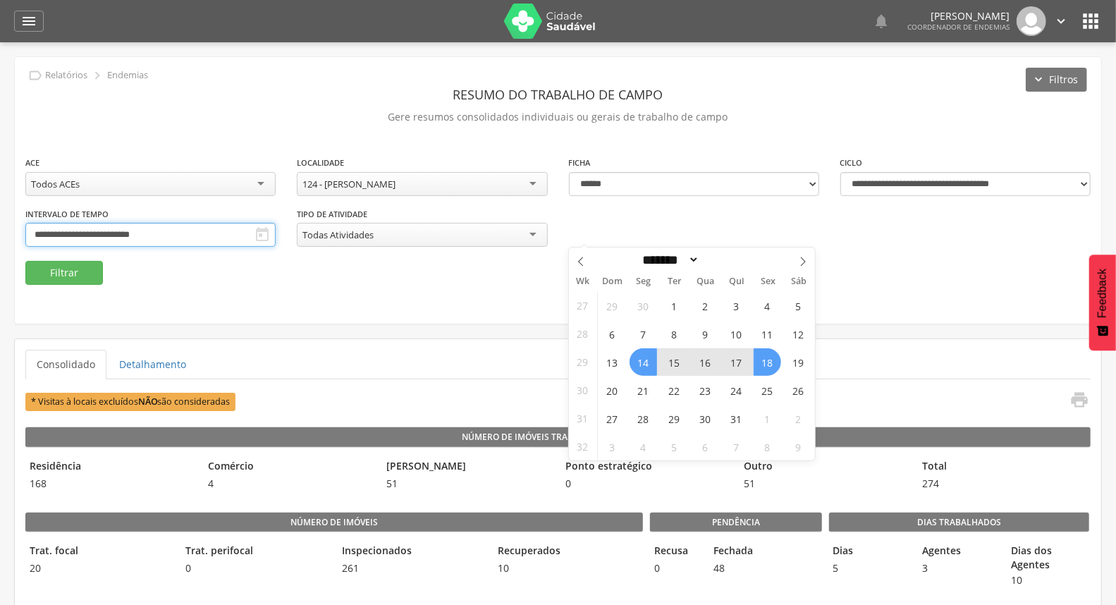
click at [276, 236] on input "**********" at bounding box center [150, 235] width 250 height 24
click at [640, 386] on span "21" at bounding box center [644, 391] width 28 height 28
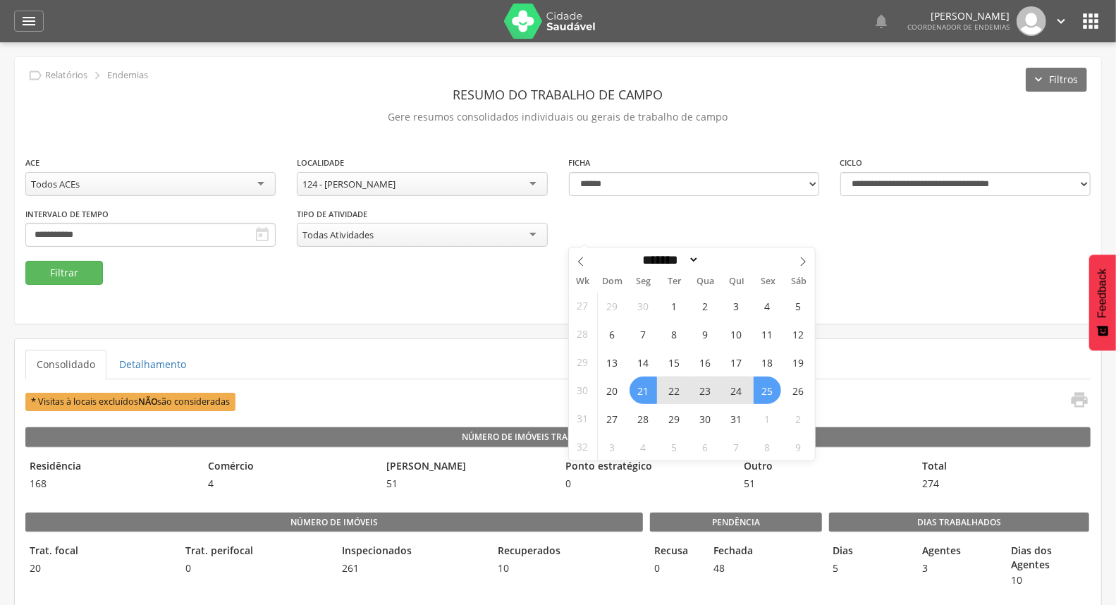
click at [772, 390] on span "25" at bounding box center [768, 391] width 28 height 28
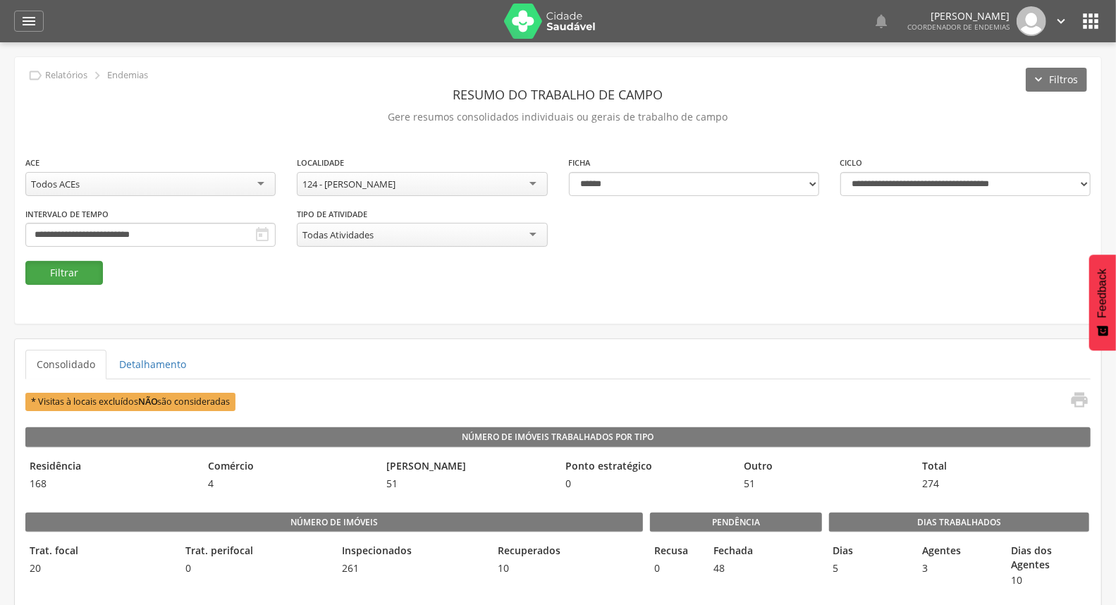
click at [36, 272] on button "Filtrar" at bounding box center [64, 273] width 78 height 24
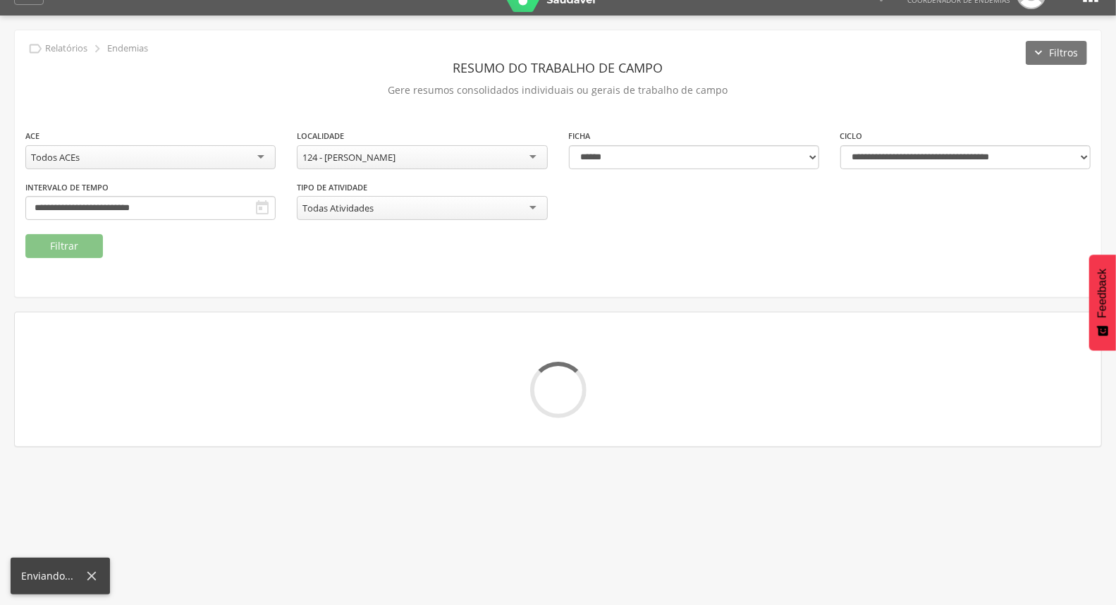
scroll to position [42, 0]
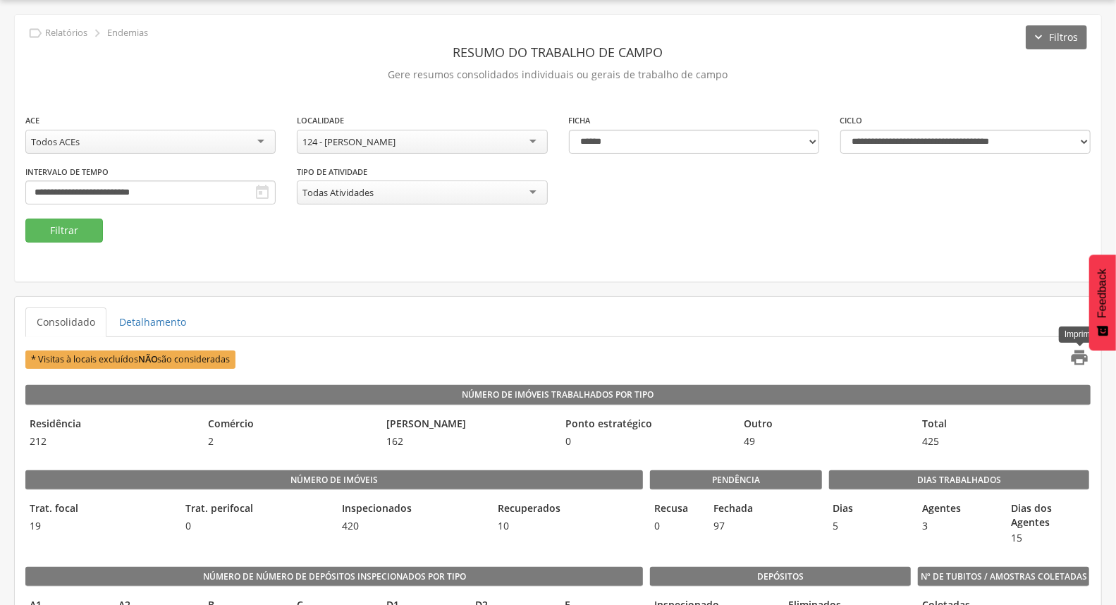
click at [1076, 357] on icon "" at bounding box center [1080, 358] width 20 height 20
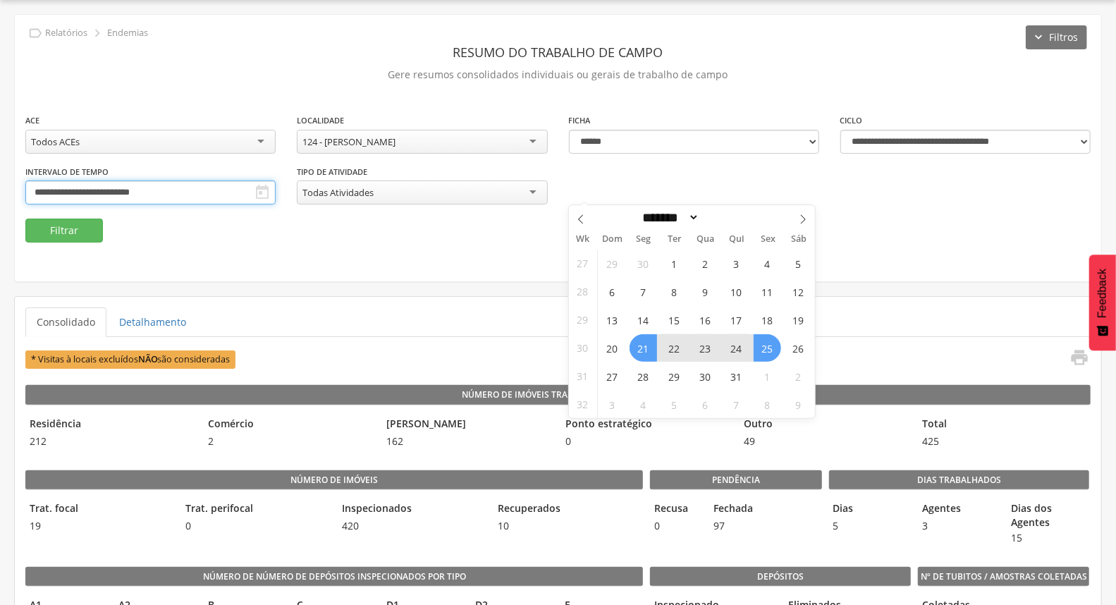
click at [276, 191] on input "**********" at bounding box center [150, 193] width 250 height 24
click at [643, 375] on span "28" at bounding box center [644, 377] width 28 height 28
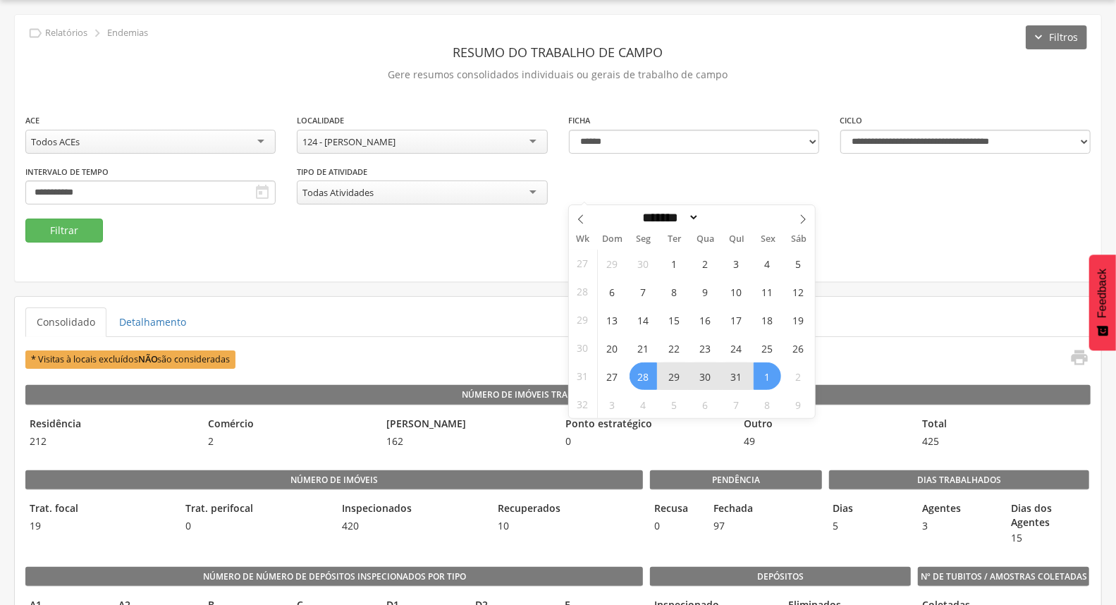
click at [774, 374] on span "1" at bounding box center [768, 377] width 28 height 28
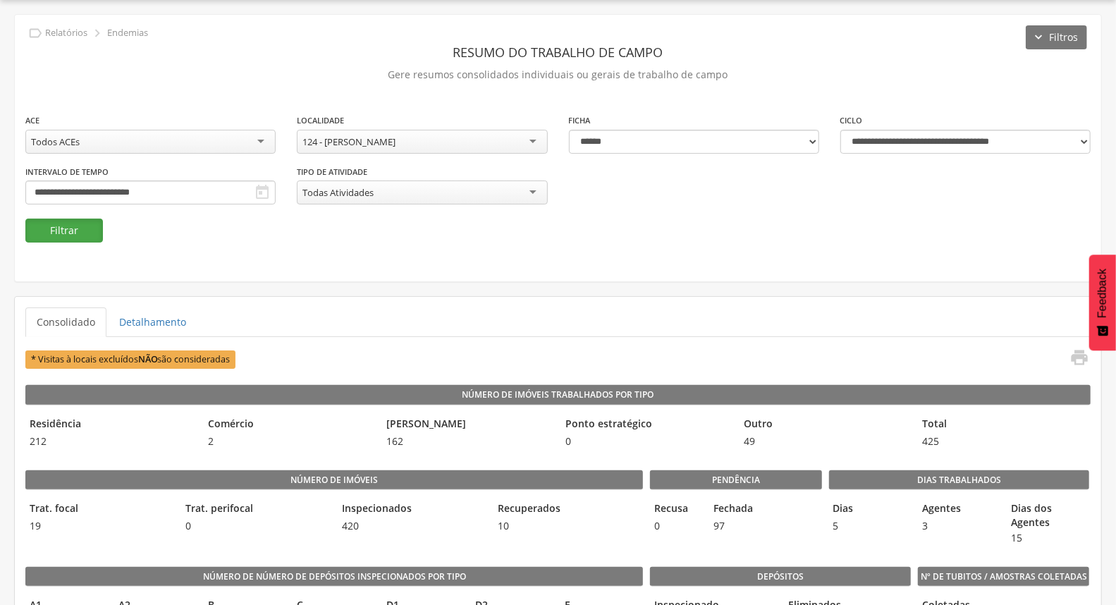
click at [68, 231] on button "Filtrar" at bounding box center [64, 231] width 78 height 24
click at [1078, 357] on icon "" at bounding box center [1080, 358] width 20 height 20
click at [276, 182] on input "**********" at bounding box center [150, 193] width 250 height 24
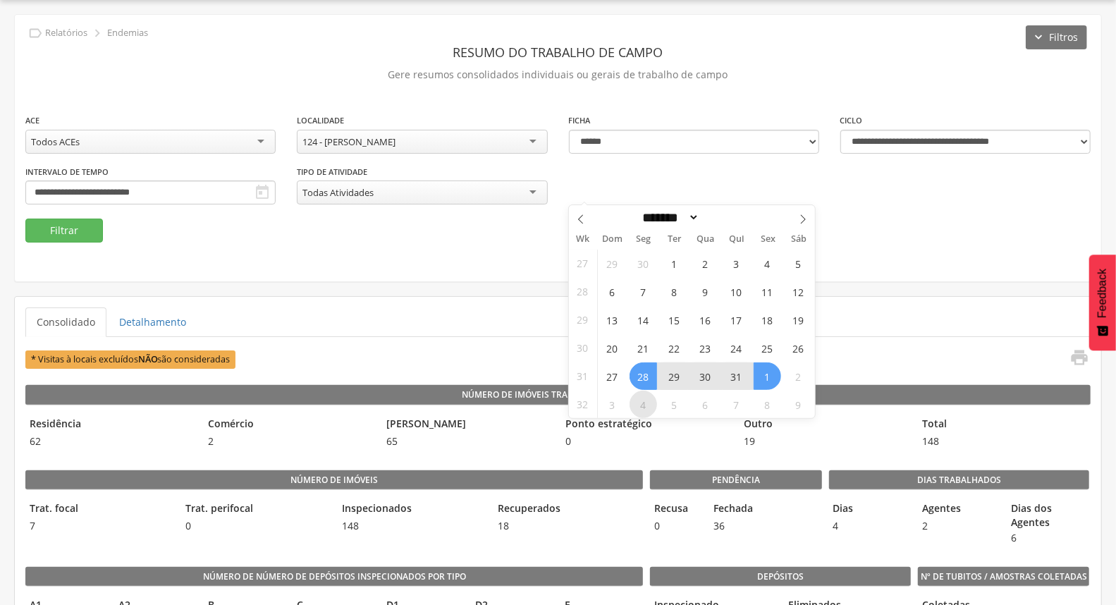
click at [643, 397] on span "4" at bounding box center [644, 405] width 28 height 28
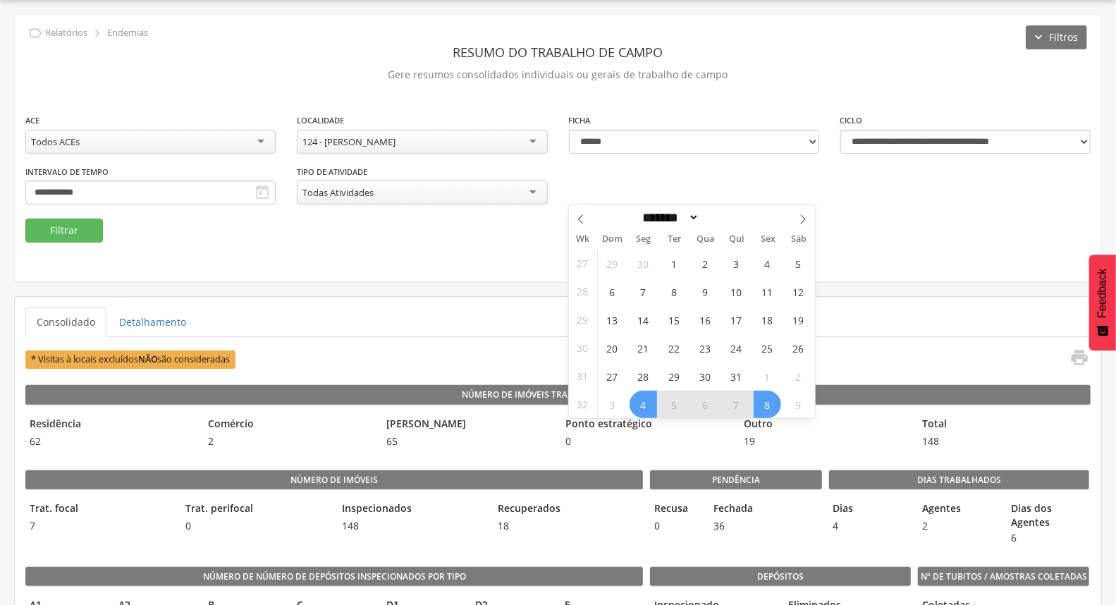
click at [767, 410] on span "8" at bounding box center [768, 405] width 28 height 28
type input "**********"
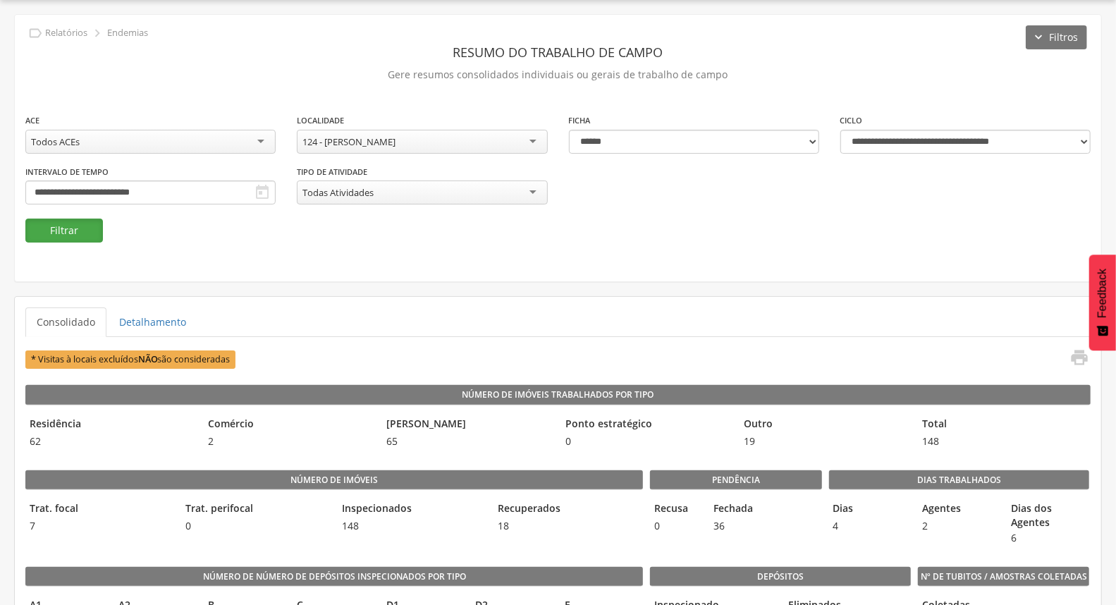
click at [68, 233] on button "Filtrar" at bounding box center [64, 231] width 78 height 24
click at [1075, 358] on icon "" at bounding box center [1080, 358] width 20 height 20
click at [276, 196] on input "**********" at bounding box center [150, 193] width 250 height 24
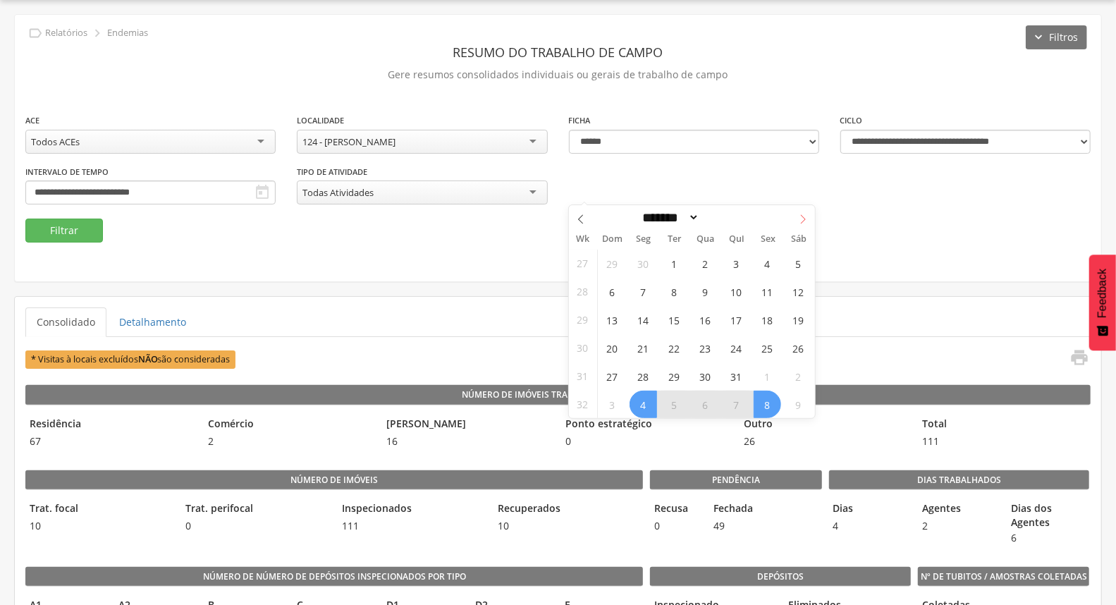
click at [795, 224] on span at bounding box center [803, 217] width 24 height 24
select select "*"
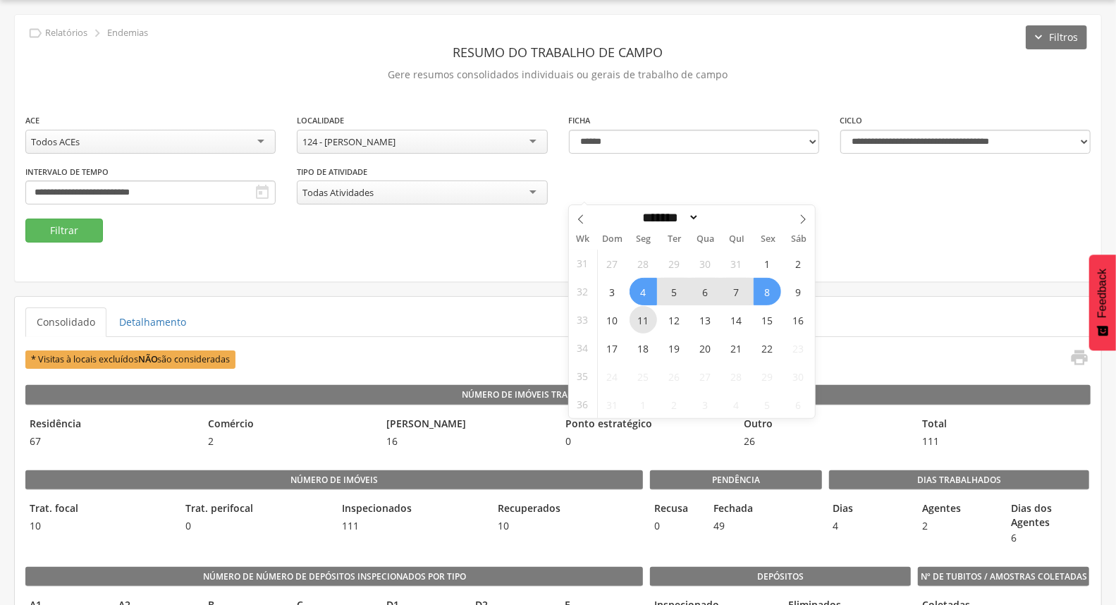
click at [647, 319] on span "11" at bounding box center [644, 320] width 28 height 28
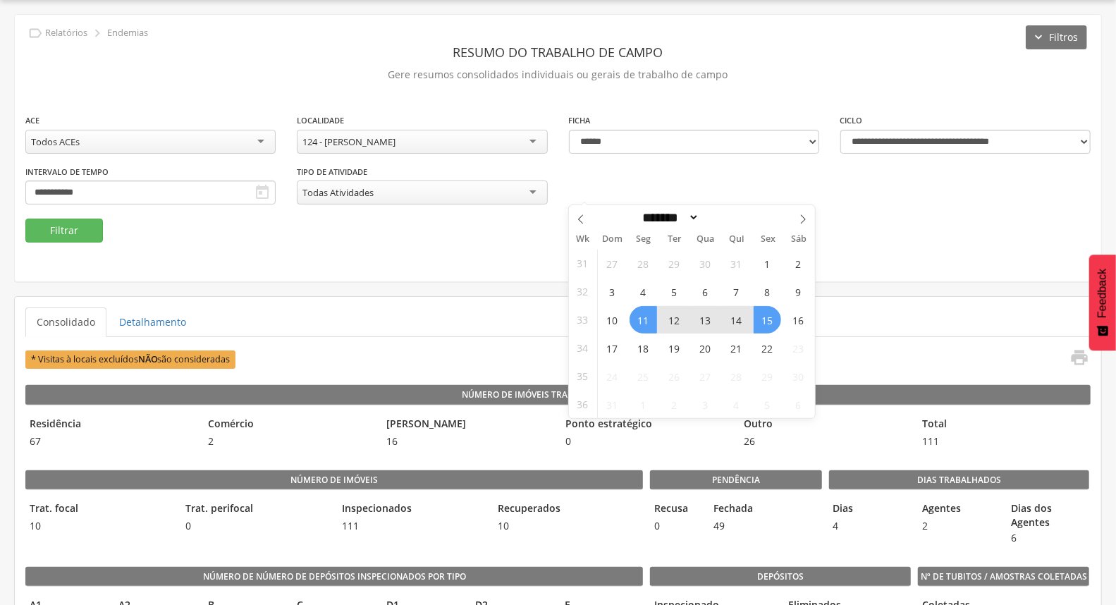
click at [760, 319] on span "15" at bounding box center [768, 320] width 28 height 28
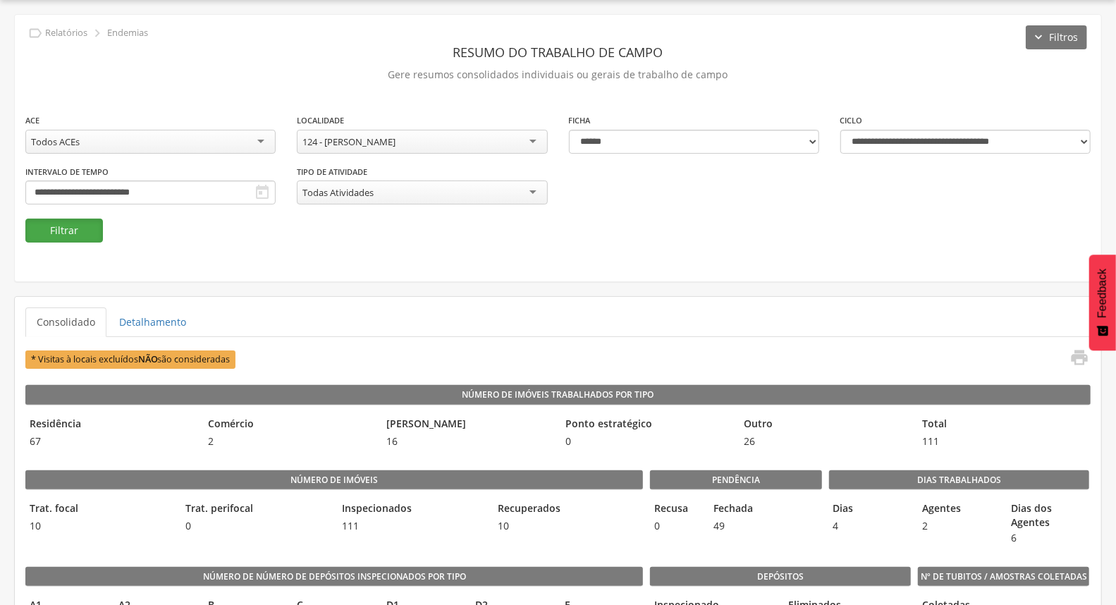
click at [75, 229] on button "Filtrar" at bounding box center [64, 231] width 78 height 24
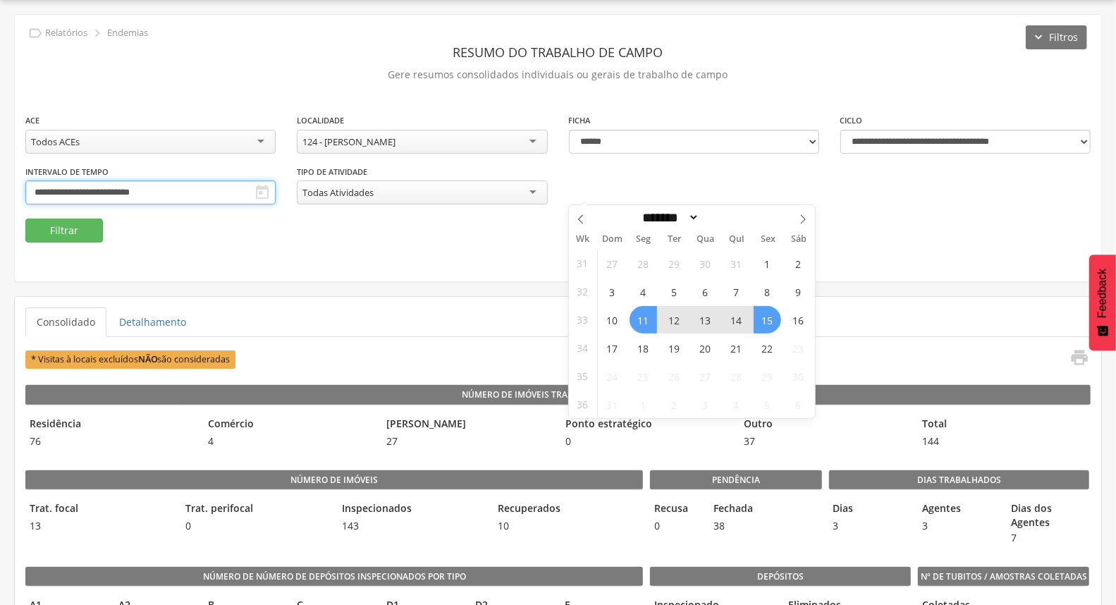
click at [276, 195] on input "**********" at bounding box center [150, 193] width 250 height 24
click at [509, 252] on div "**********" at bounding box center [558, 148] width 1087 height 267
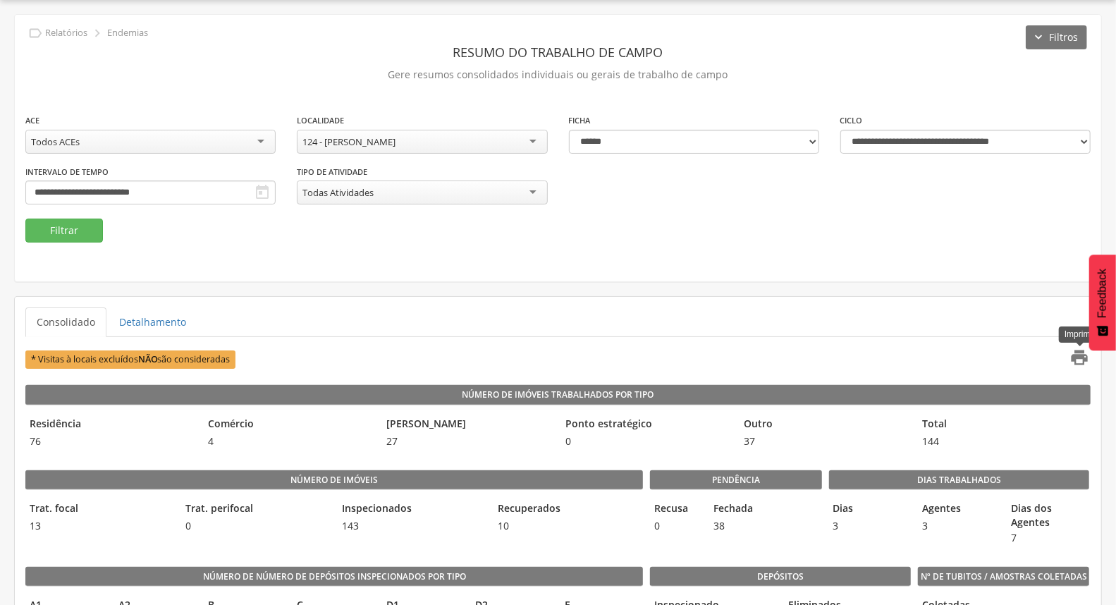
click at [1073, 358] on icon "" at bounding box center [1080, 358] width 20 height 20
click at [276, 195] on input "**********" at bounding box center [150, 193] width 250 height 24
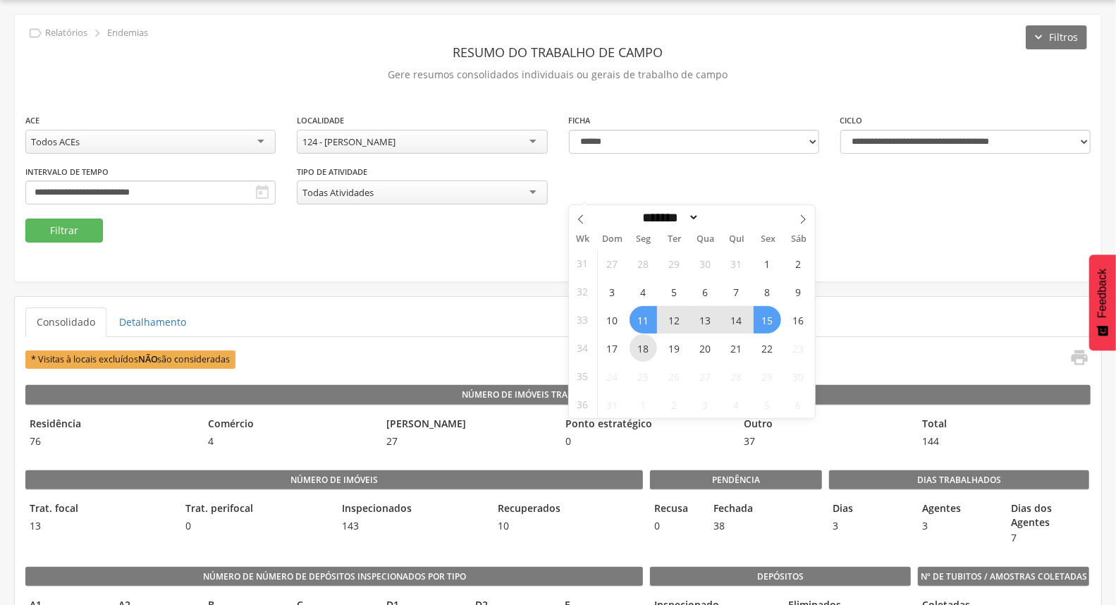
click at [639, 341] on span "18" at bounding box center [644, 348] width 28 height 28
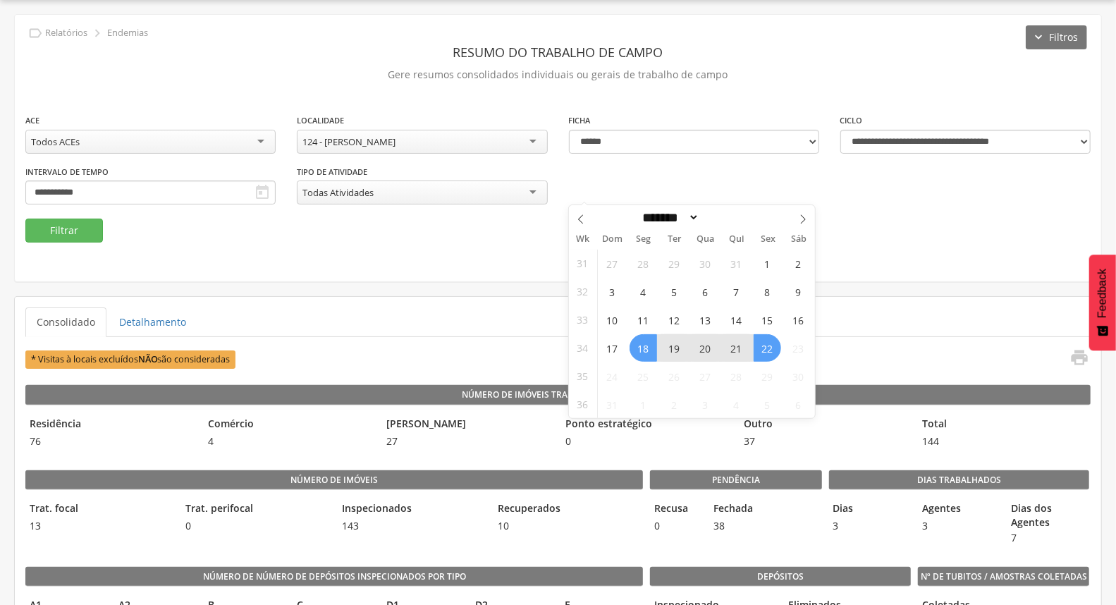
click at [762, 348] on span "22" at bounding box center [768, 348] width 28 height 28
type input "**********"
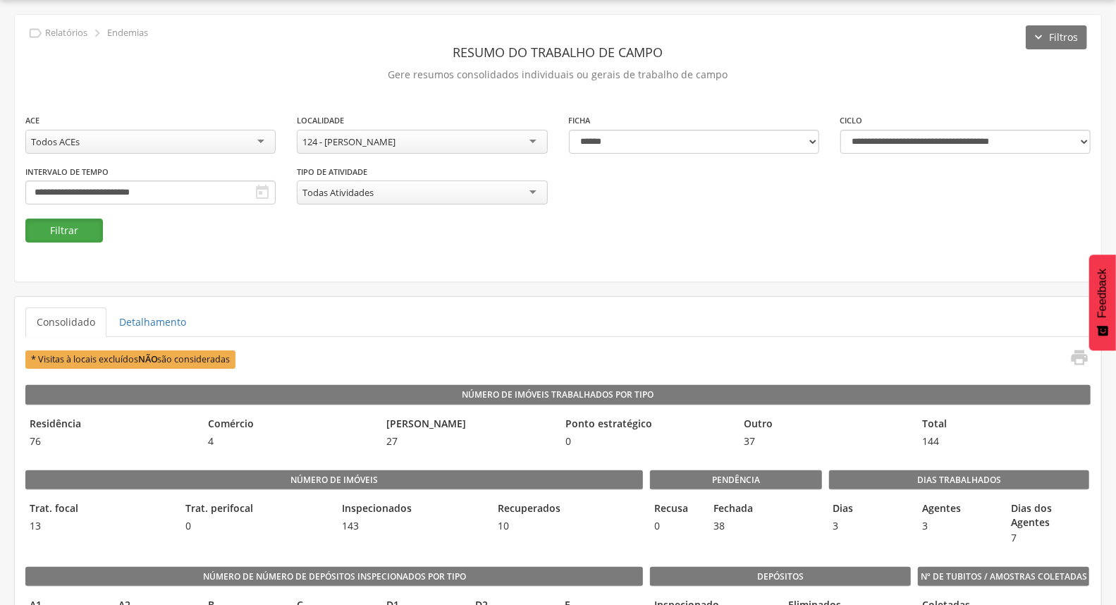
click at [80, 234] on button "Filtrar" at bounding box center [64, 231] width 78 height 24
click at [1088, 360] on icon "" at bounding box center [1080, 358] width 20 height 20
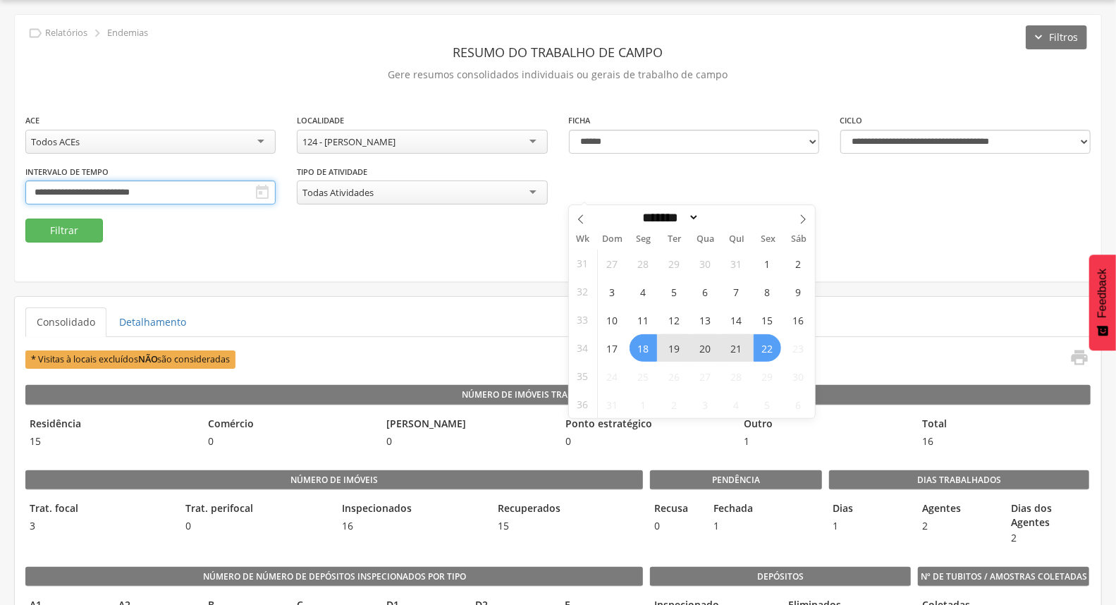
click at [276, 192] on input "**********" at bounding box center [150, 193] width 250 height 24
click at [804, 216] on icon at bounding box center [803, 219] width 10 height 10
select select "*"
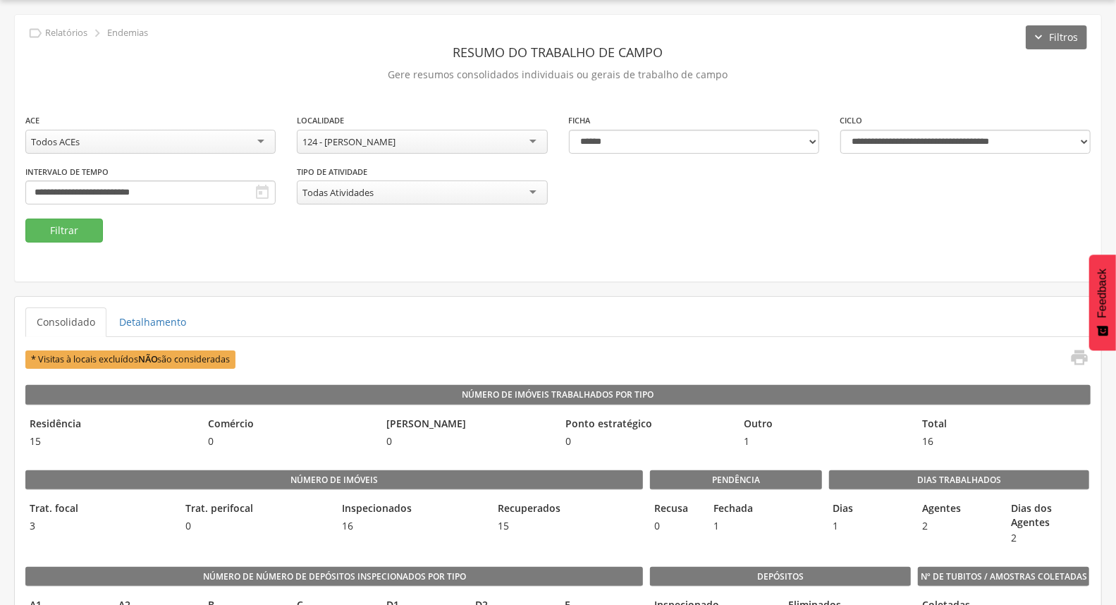
click at [379, 230] on fieldset "**********" at bounding box center [558, 178] width 1066 height 130
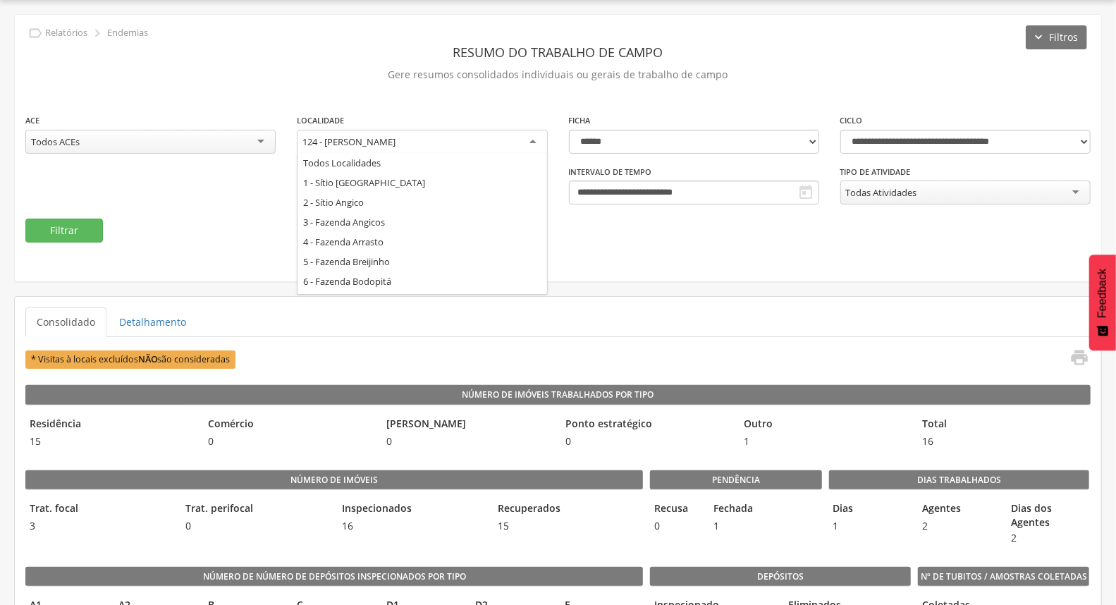
click at [424, 138] on div "124 - [PERSON_NAME]" at bounding box center [422, 142] width 250 height 25
type input "***"
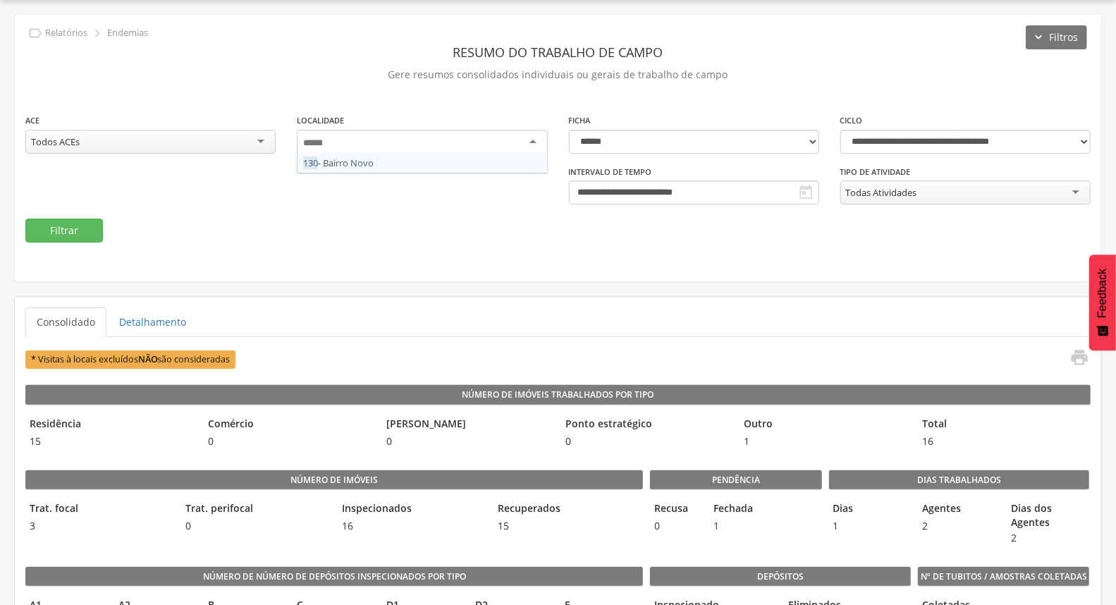
scroll to position [0, 0]
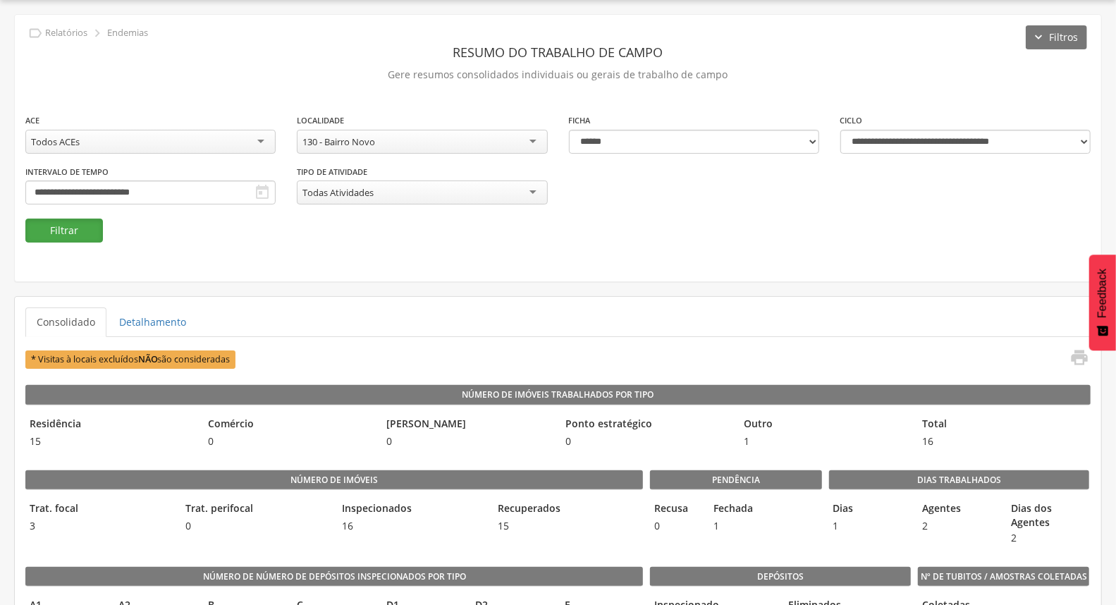
click at [80, 236] on button "Filtrar" at bounding box center [64, 231] width 78 height 24
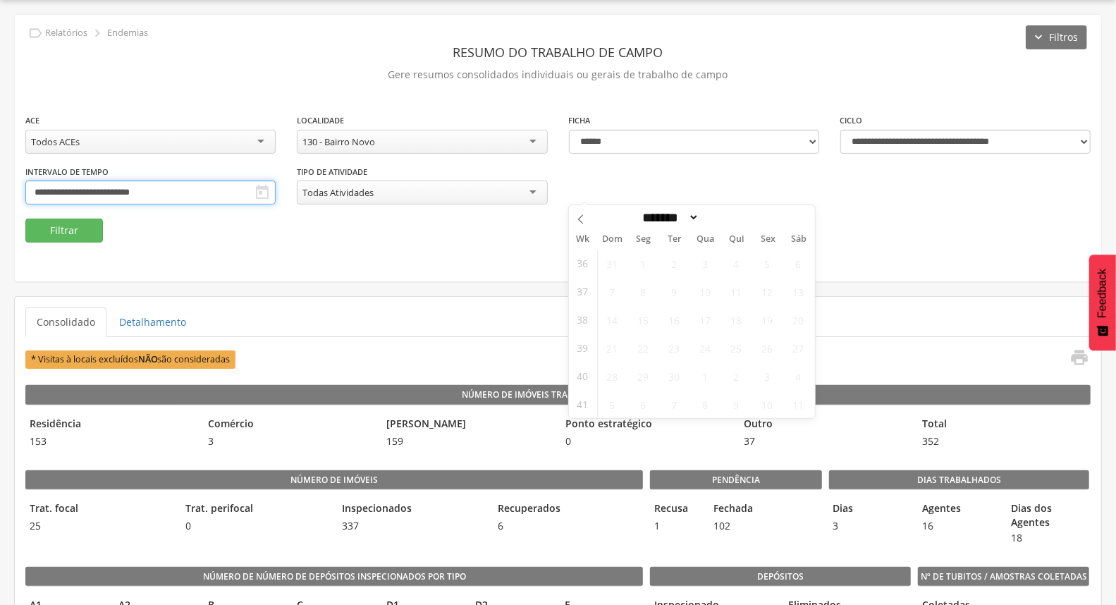
click at [276, 195] on input "**********" at bounding box center [150, 193] width 250 height 24
click at [579, 219] on icon at bounding box center [580, 218] width 5 height 9
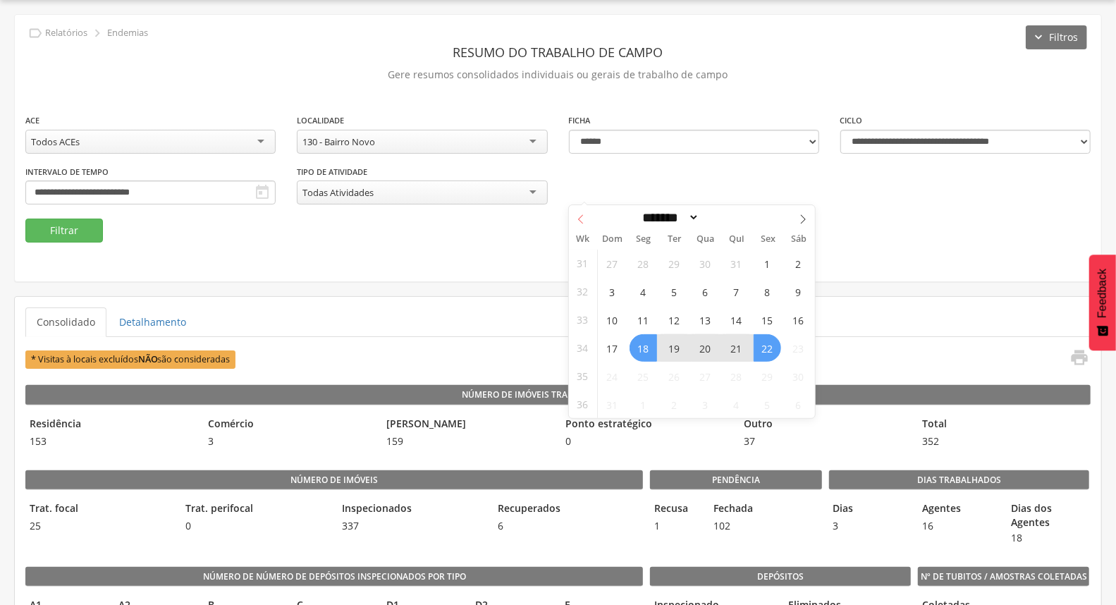
click at [579, 219] on icon at bounding box center [580, 218] width 5 height 9
select select "*"
click at [638, 293] on span "9" at bounding box center [644, 292] width 28 height 28
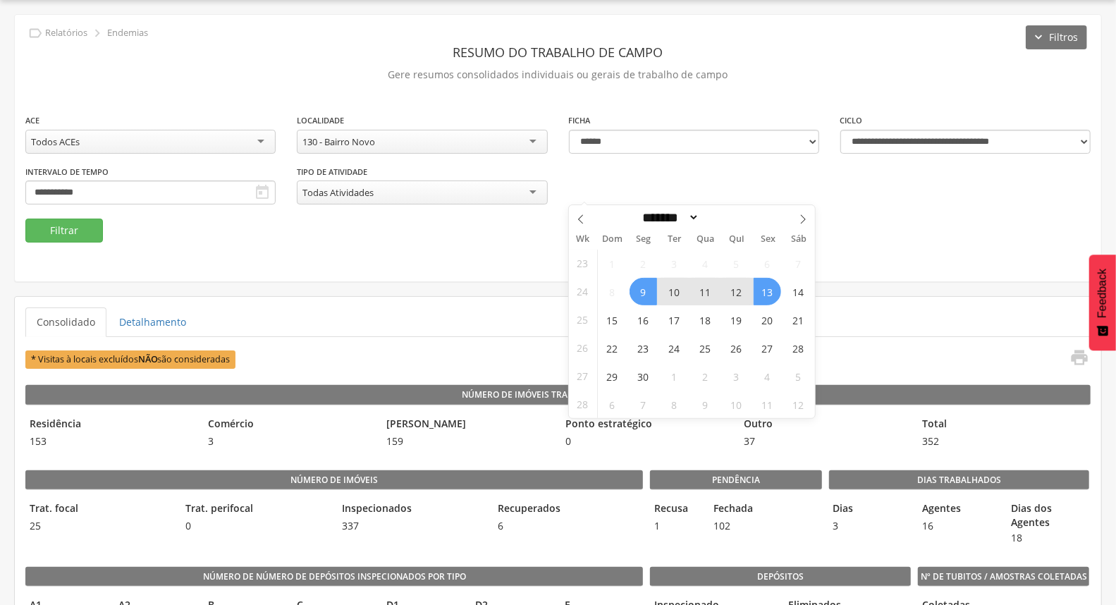
click at [773, 291] on span "13" at bounding box center [768, 292] width 28 height 28
type input "**********"
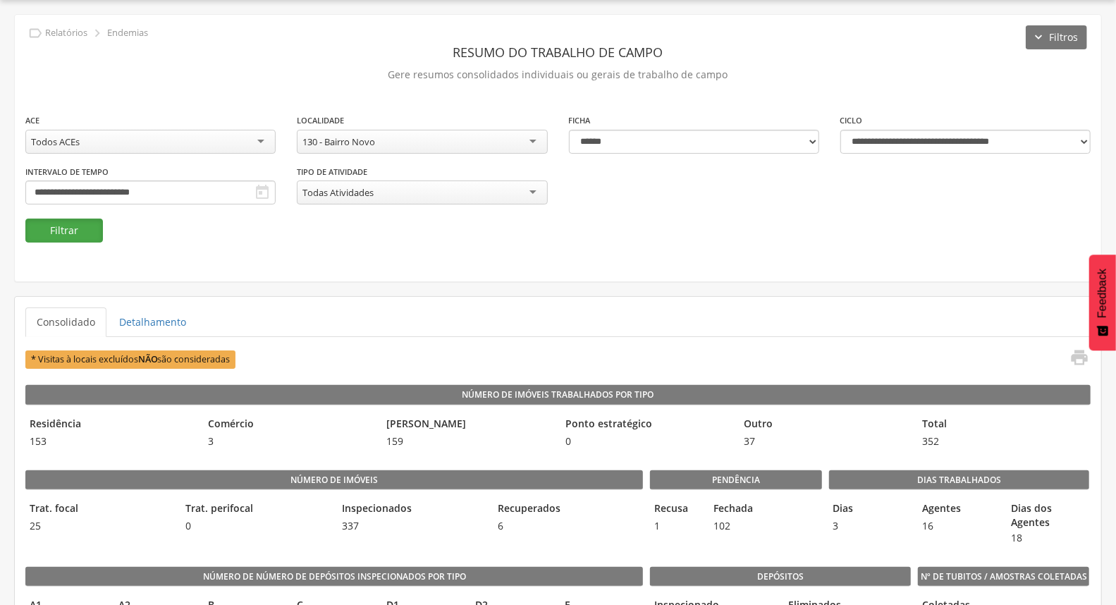
click at [86, 231] on button "Filtrar" at bounding box center [64, 231] width 78 height 24
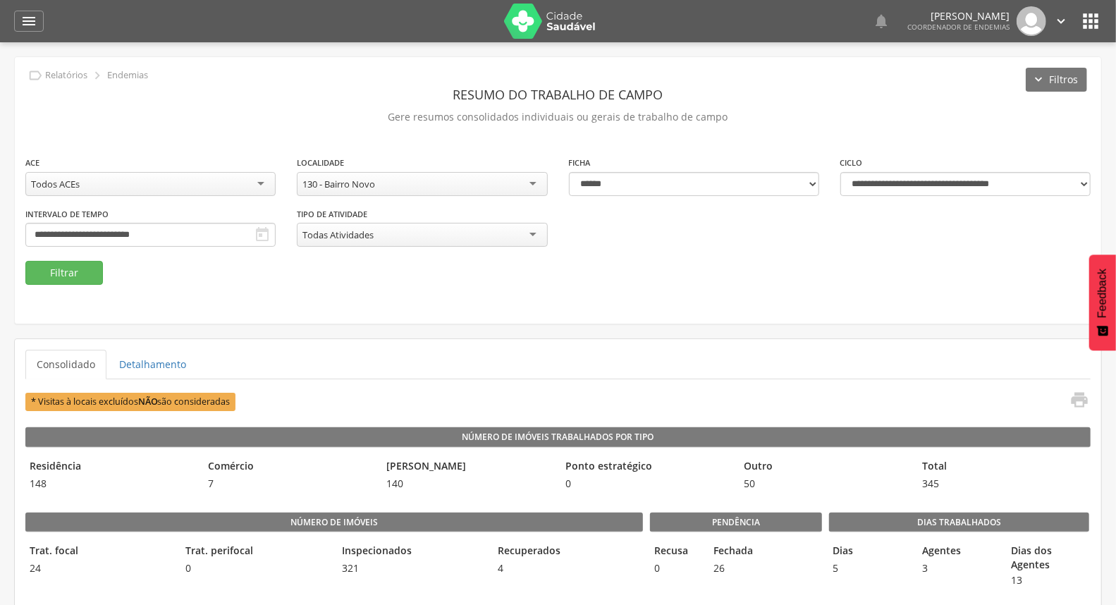
click at [453, 178] on div "130 - Bairro Novo" at bounding box center [422, 184] width 250 height 24
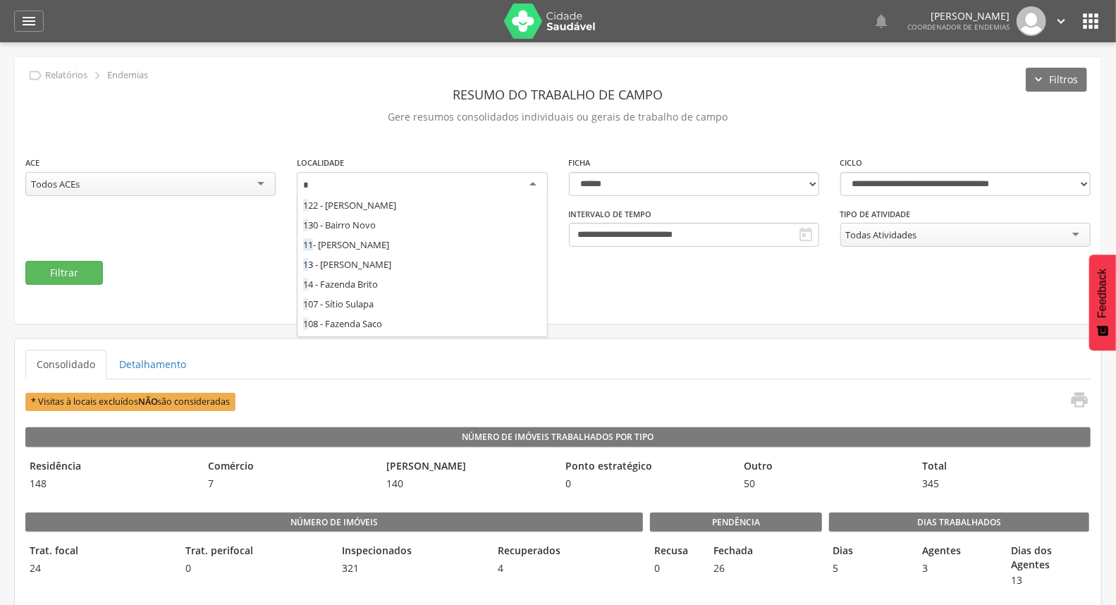
scroll to position [257, 0]
type input "***"
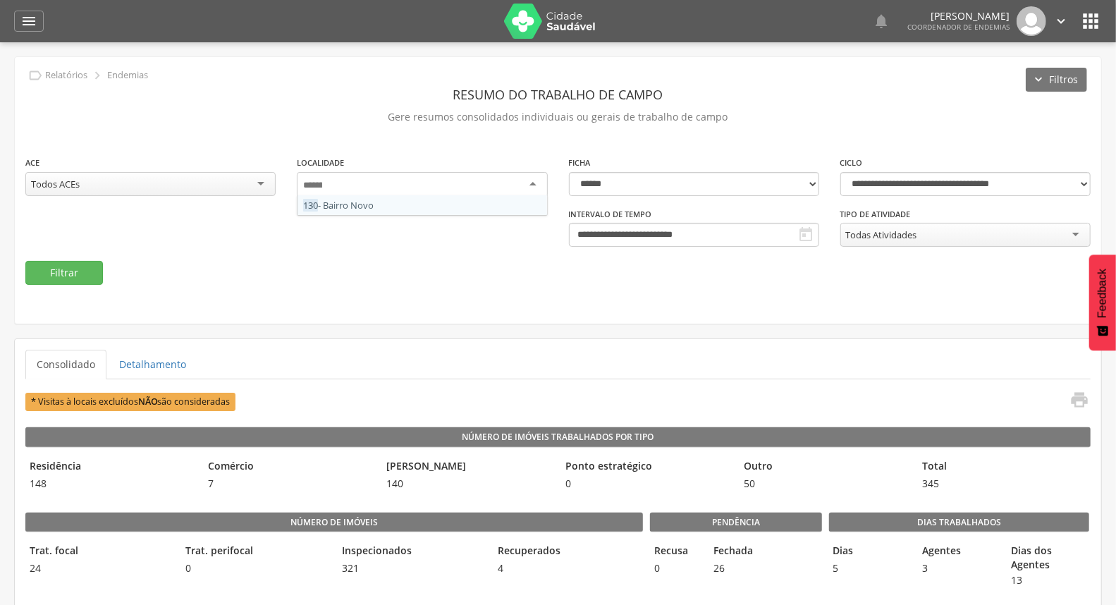
scroll to position [0, 0]
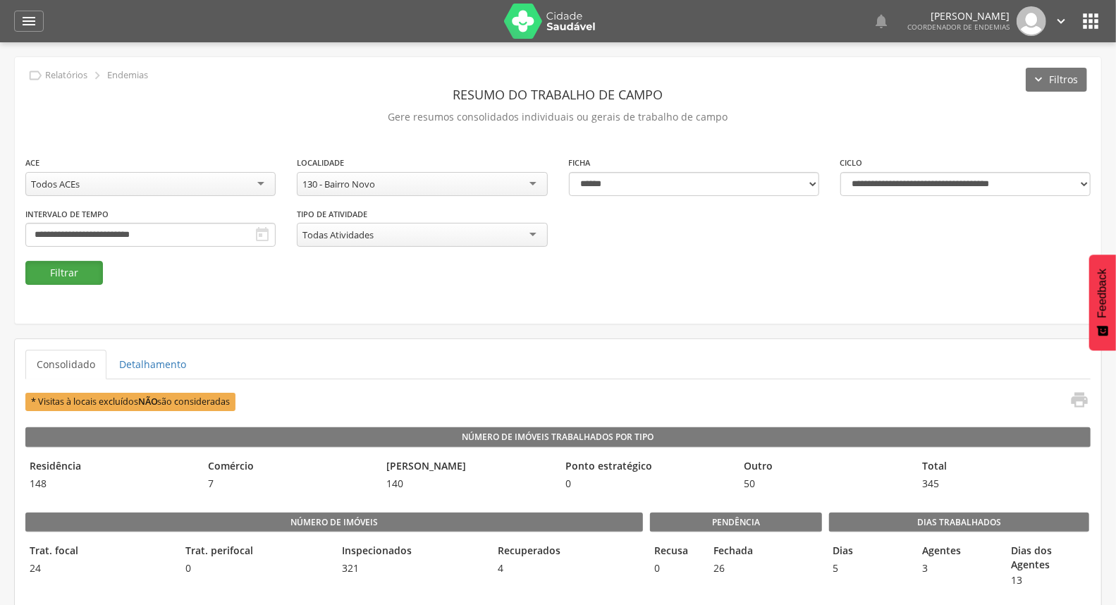
click at [85, 276] on button "Filtrar" at bounding box center [64, 273] width 78 height 24
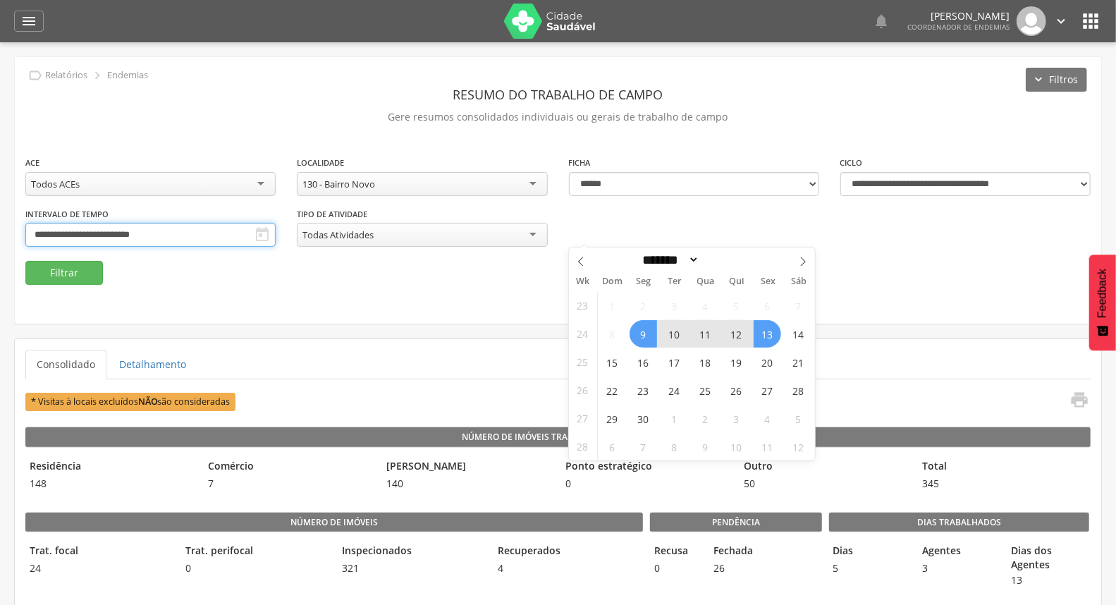
click at [276, 237] on input "**********" at bounding box center [150, 235] width 250 height 24
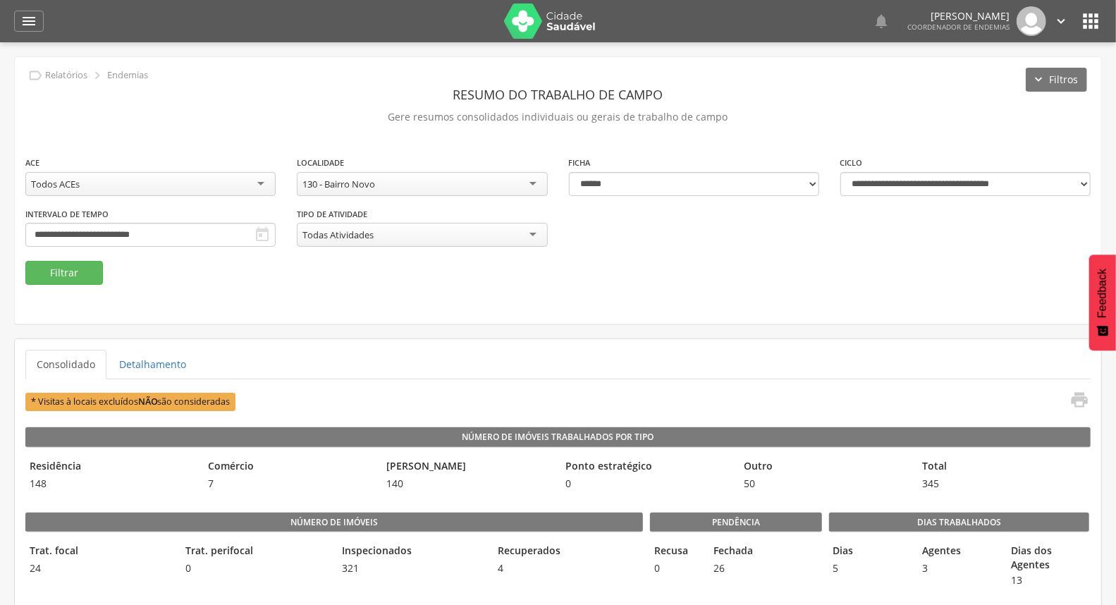
click at [880, 286] on div "**********" at bounding box center [558, 190] width 1087 height 267
click at [276, 236] on input "**********" at bounding box center [150, 235] width 250 height 24
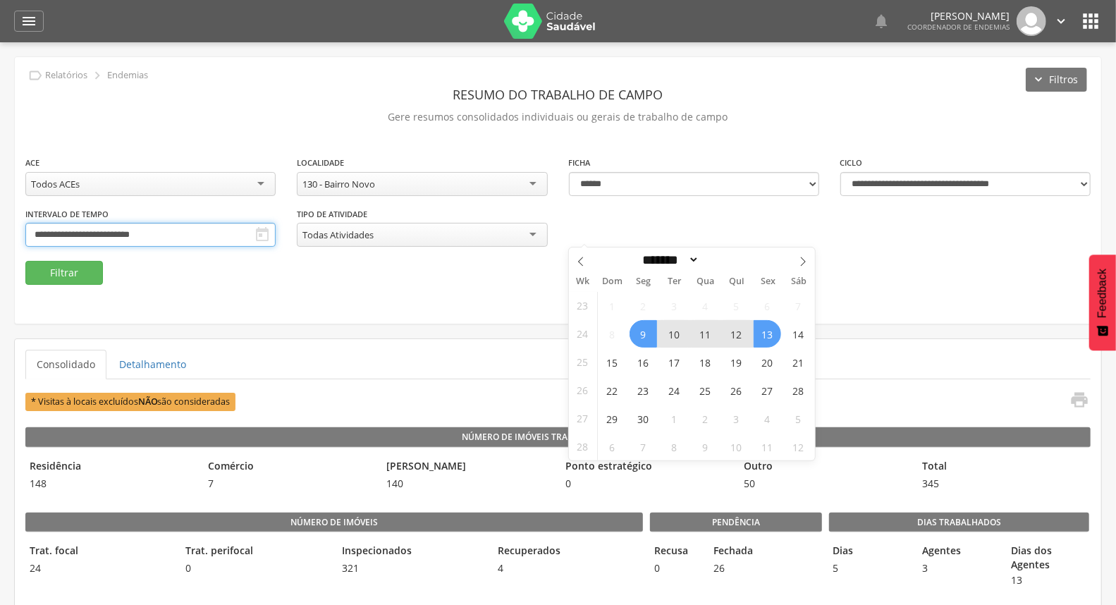
click at [276, 236] on input "**********" at bounding box center [150, 235] width 250 height 24
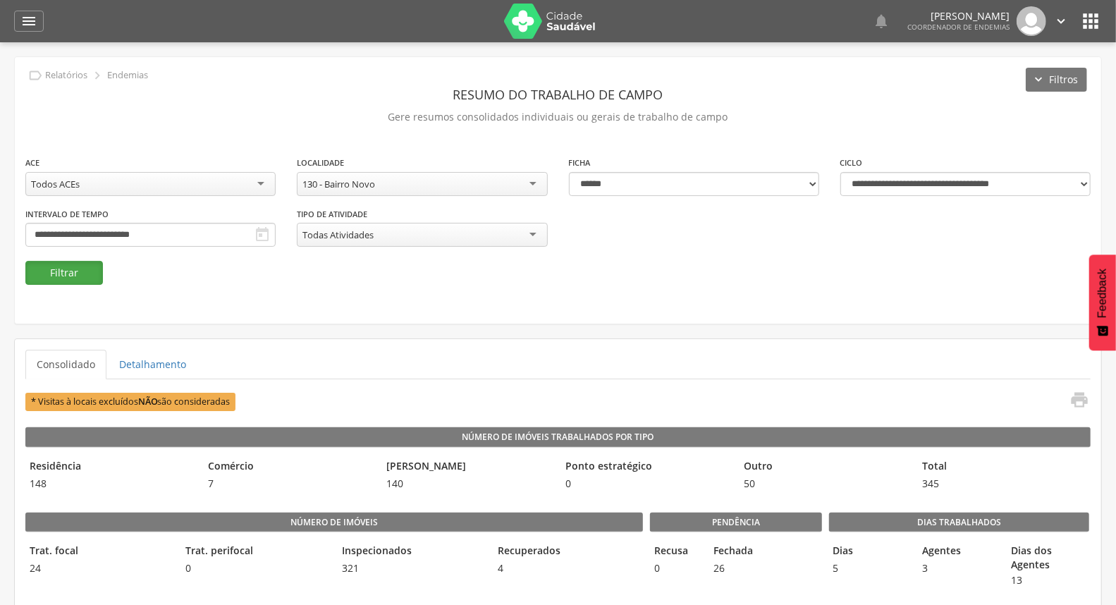
click at [58, 277] on button "Filtrar" at bounding box center [64, 273] width 78 height 24
click at [1077, 397] on icon "" at bounding box center [1080, 400] width 20 height 20
click at [276, 231] on input "**********" at bounding box center [150, 235] width 250 height 24
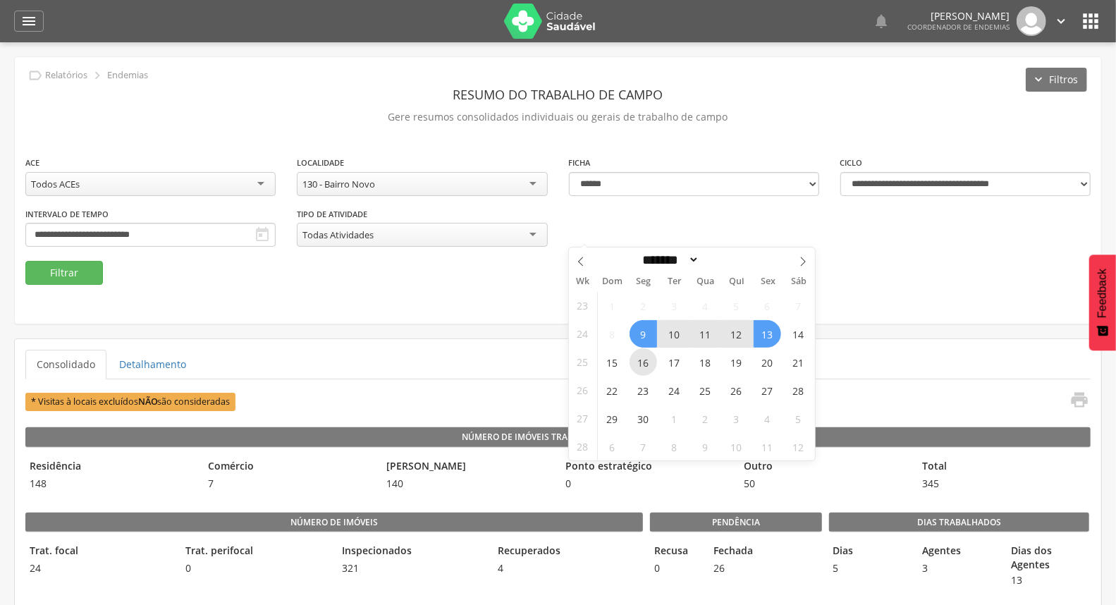
click at [644, 365] on span "16" at bounding box center [644, 362] width 28 height 28
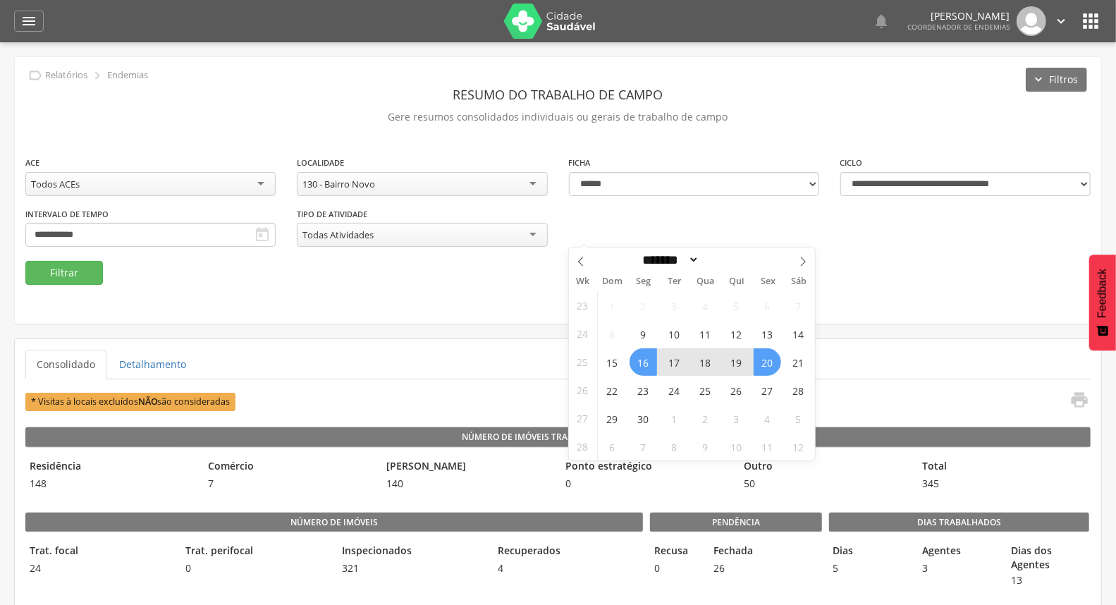
click at [779, 360] on span "20" at bounding box center [768, 362] width 28 height 28
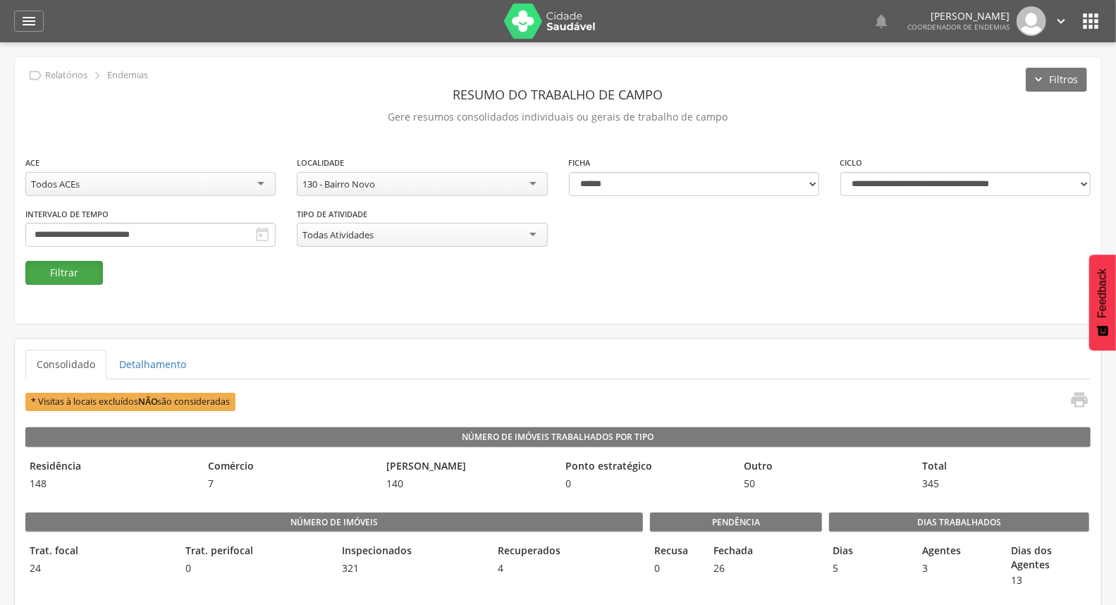
click at [56, 269] on button "Filtrar" at bounding box center [64, 273] width 78 height 24
click at [1073, 393] on icon "" at bounding box center [1080, 400] width 20 height 20
click at [276, 227] on input "**********" at bounding box center [150, 235] width 250 height 24
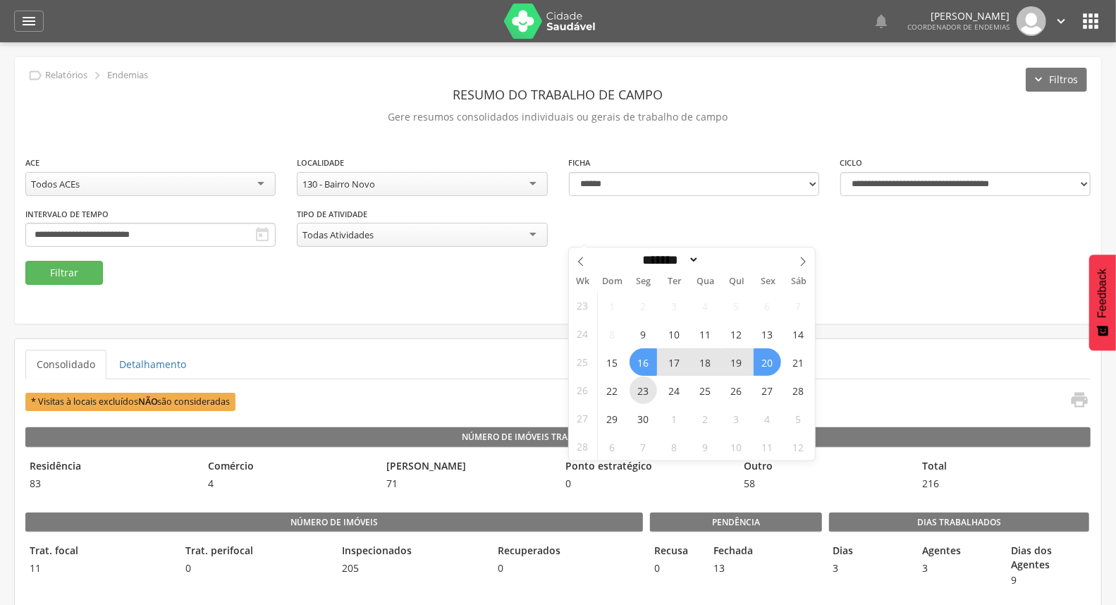
click at [647, 386] on span "23" at bounding box center [644, 391] width 28 height 28
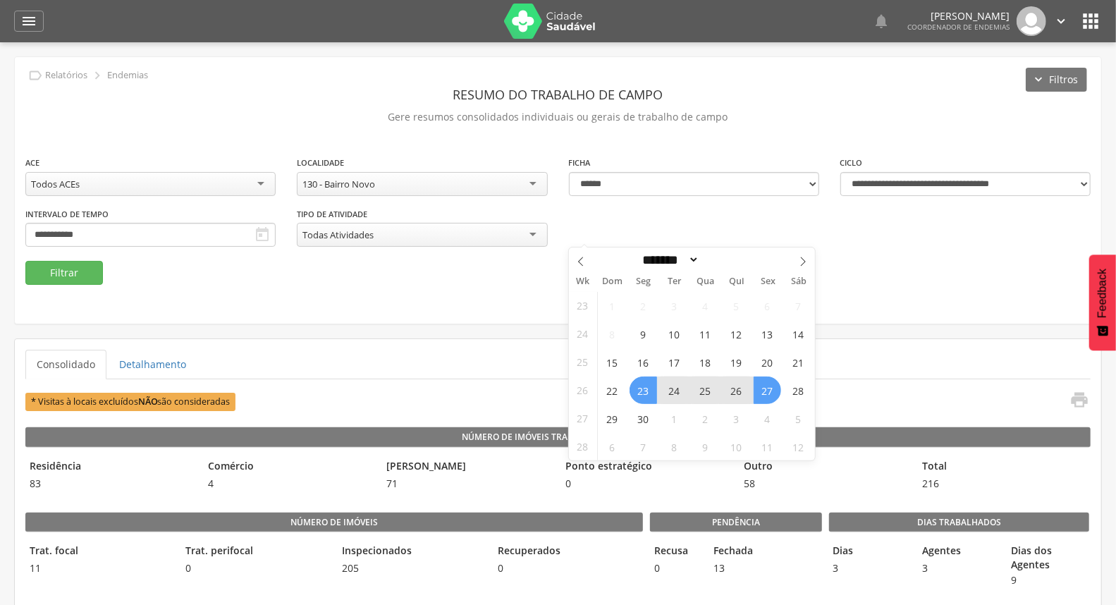
click at [769, 389] on span "27" at bounding box center [768, 391] width 28 height 28
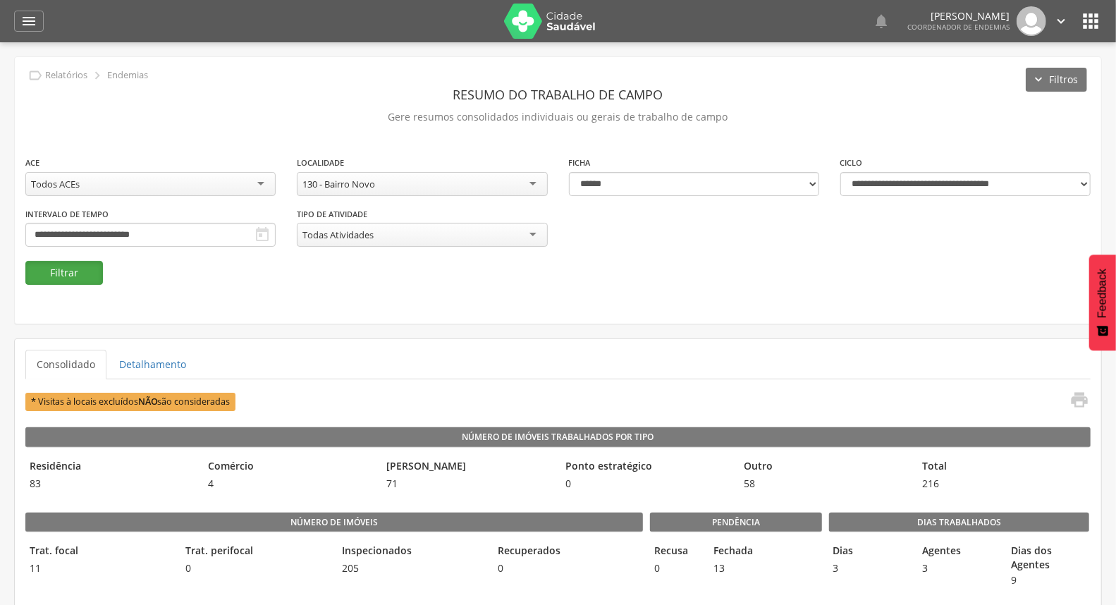
click at [64, 273] on button "Filtrar" at bounding box center [64, 273] width 78 height 24
click at [1082, 400] on icon "" at bounding box center [1080, 400] width 20 height 20
click at [276, 233] on input "**********" at bounding box center [150, 235] width 250 height 24
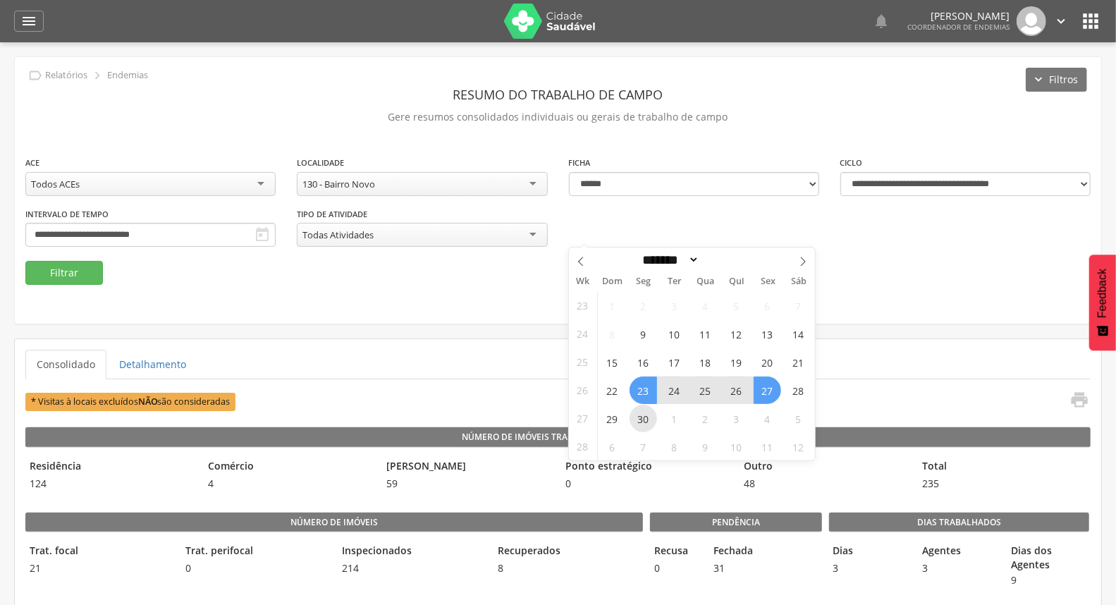
click at [645, 418] on span "30" at bounding box center [644, 419] width 28 height 28
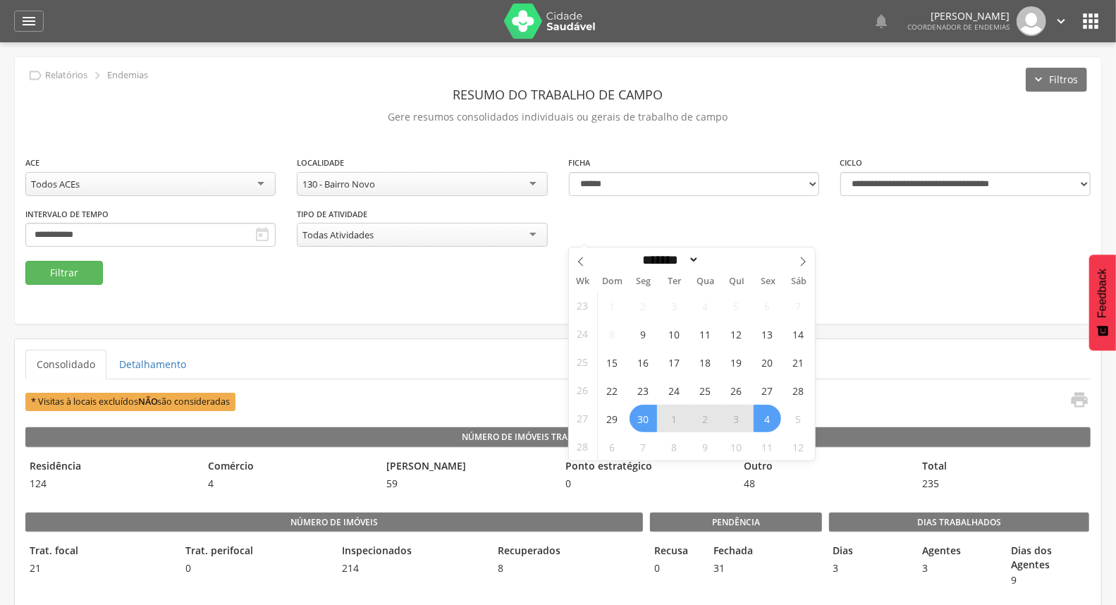
click at [766, 413] on span "4" at bounding box center [768, 419] width 28 height 28
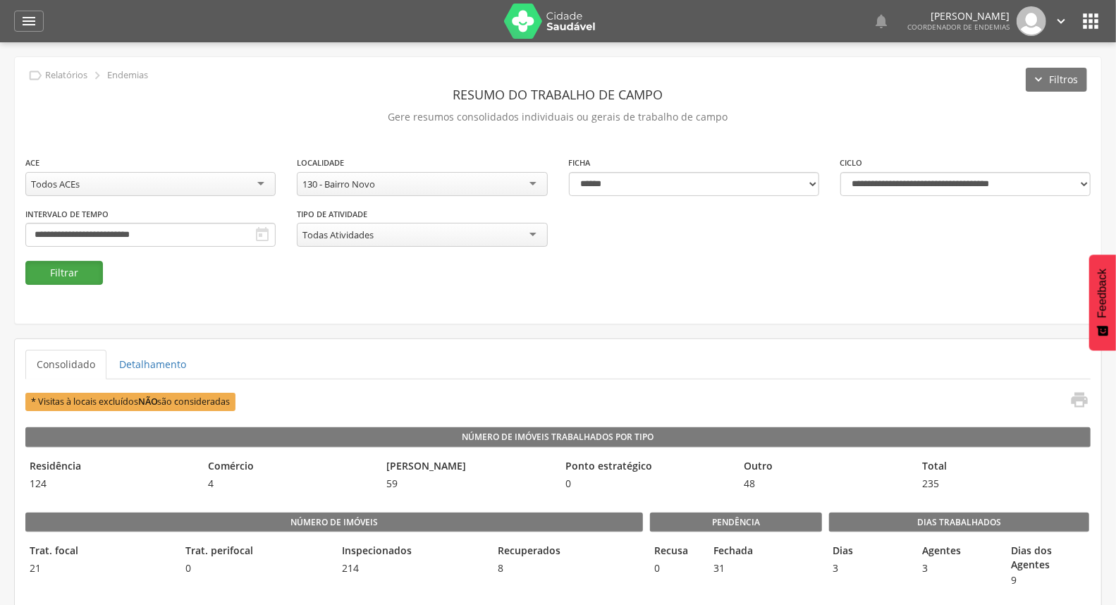
click at [79, 269] on button "Filtrar" at bounding box center [64, 273] width 78 height 24
click at [1075, 398] on icon "" at bounding box center [1080, 400] width 20 height 20
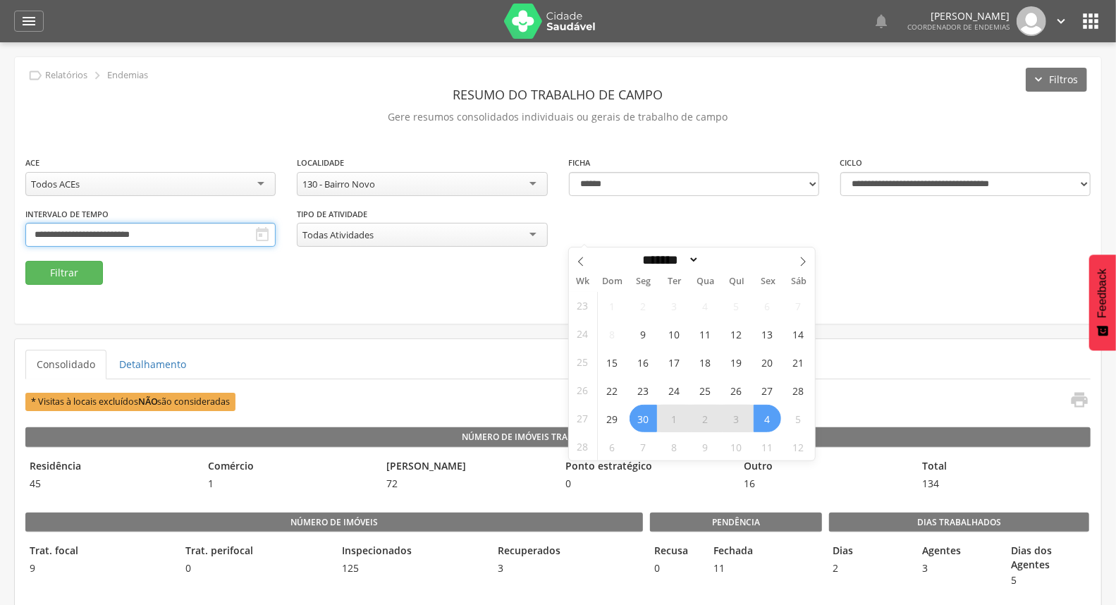
click at [276, 233] on input "**********" at bounding box center [150, 235] width 250 height 24
click at [635, 442] on span "7" at bounding box center [644, 447] width 28 height 28
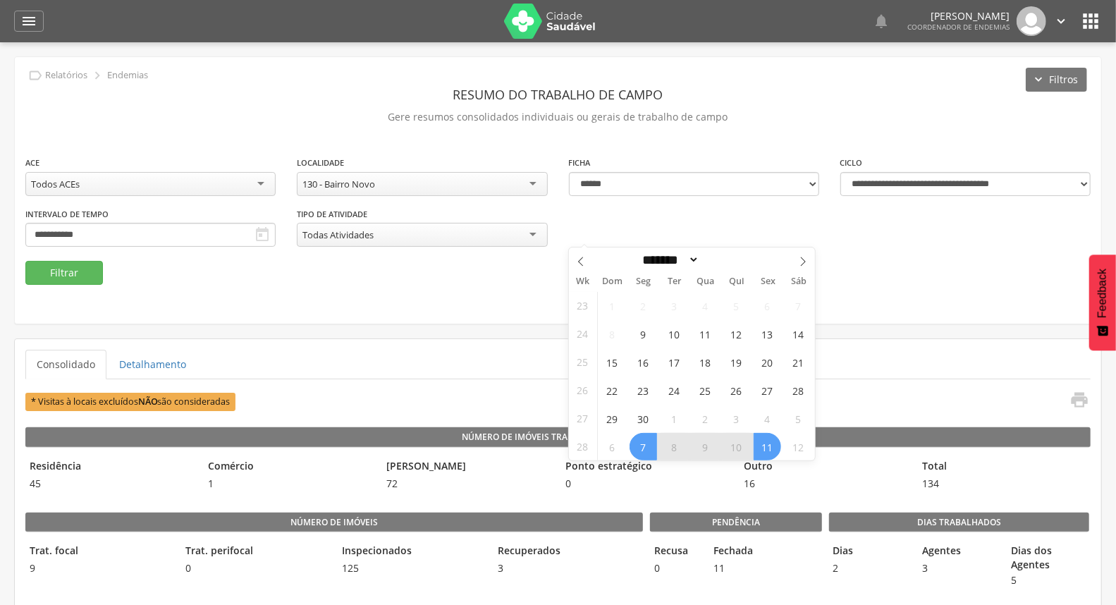
click at [762, 442] on span "11" at bounding box center [768, 447] width 28 height 28
type input "**********"
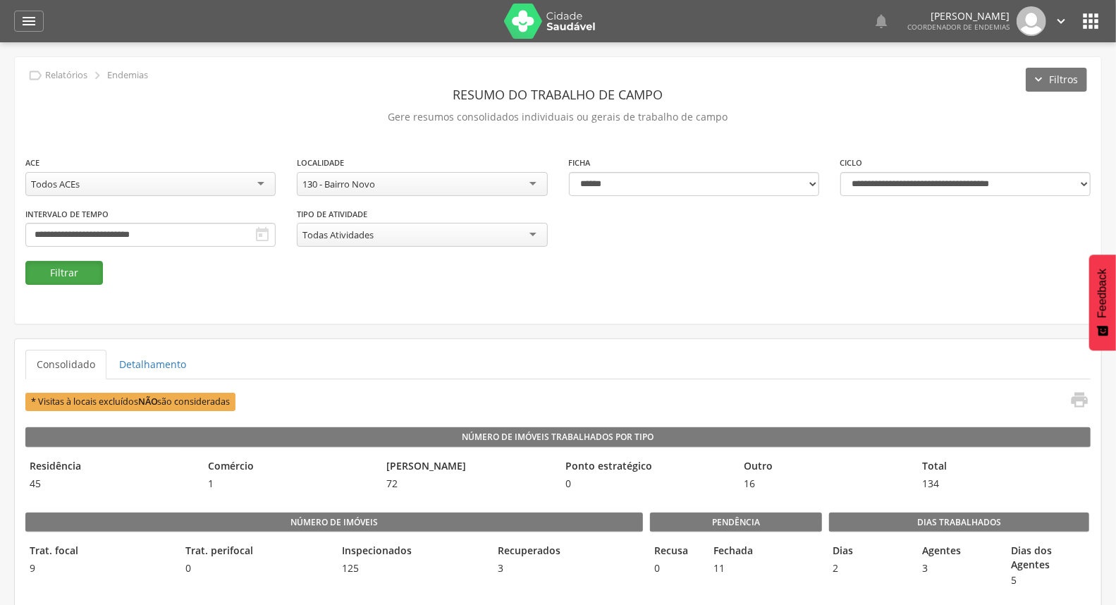
click at [92, 269] on button "Filtrar" at bounding box center [64, 273] width 78 height 24
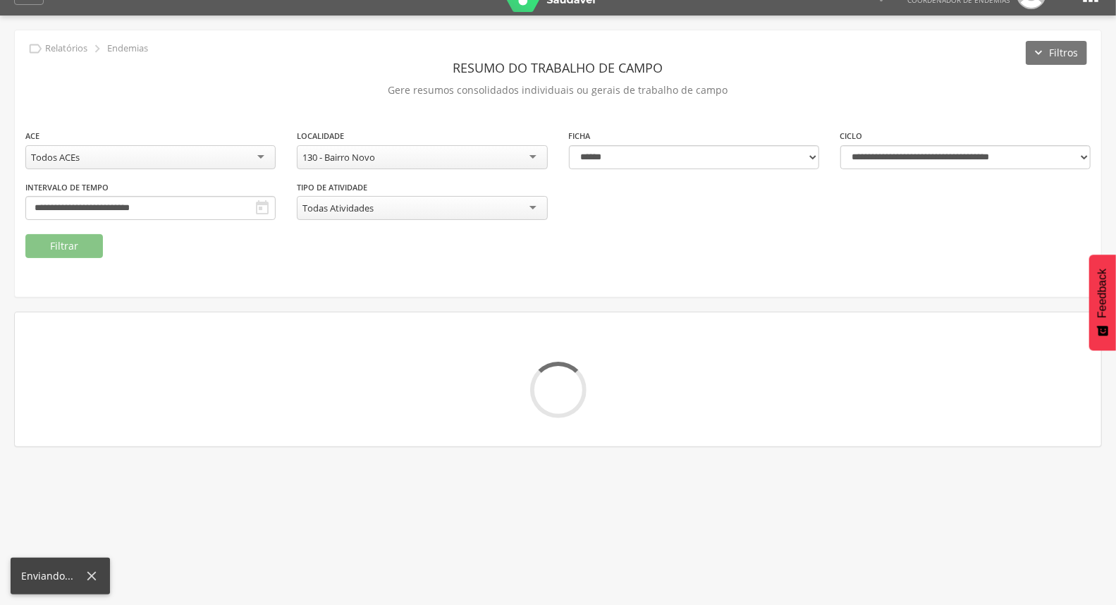
scroll to position [42, 0]
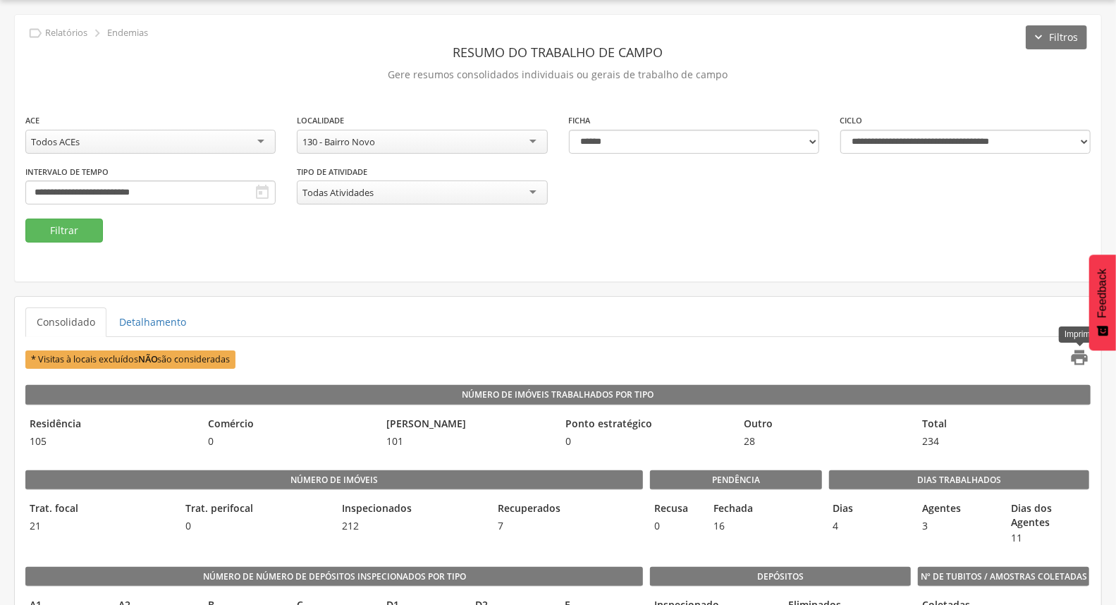
click at [1084, 362] on icon "" at bounding box center [1080, 358] width 20 height 20
click at [276, 199] on input "**********" at bounding box center [150, 193] width 250 height 24
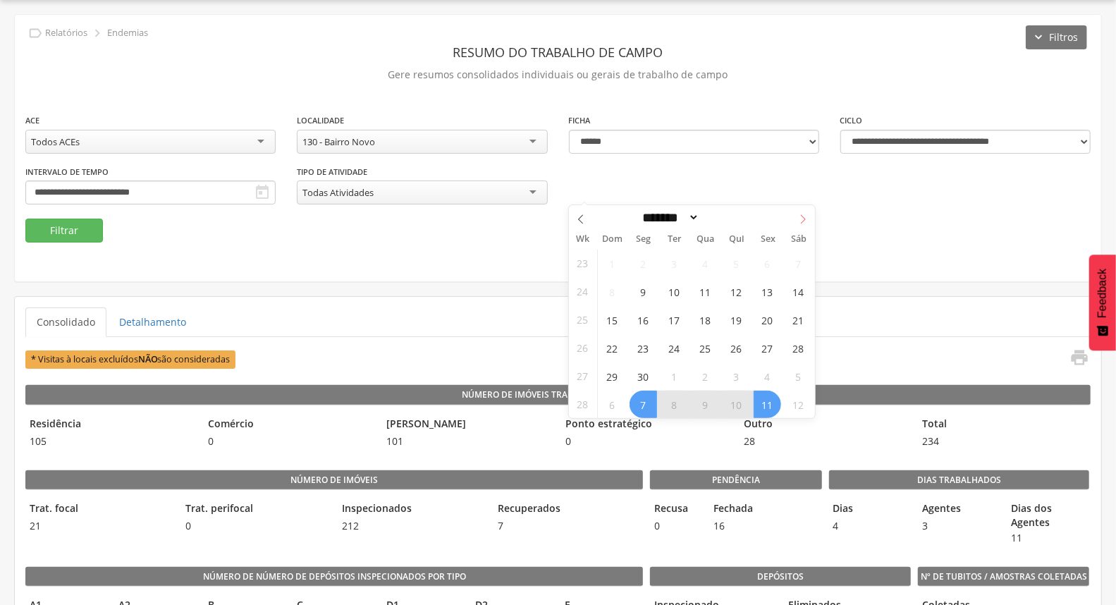
click at [801, 224] on span at bounding box center [803, 217] width 24 height 24
select select "*"
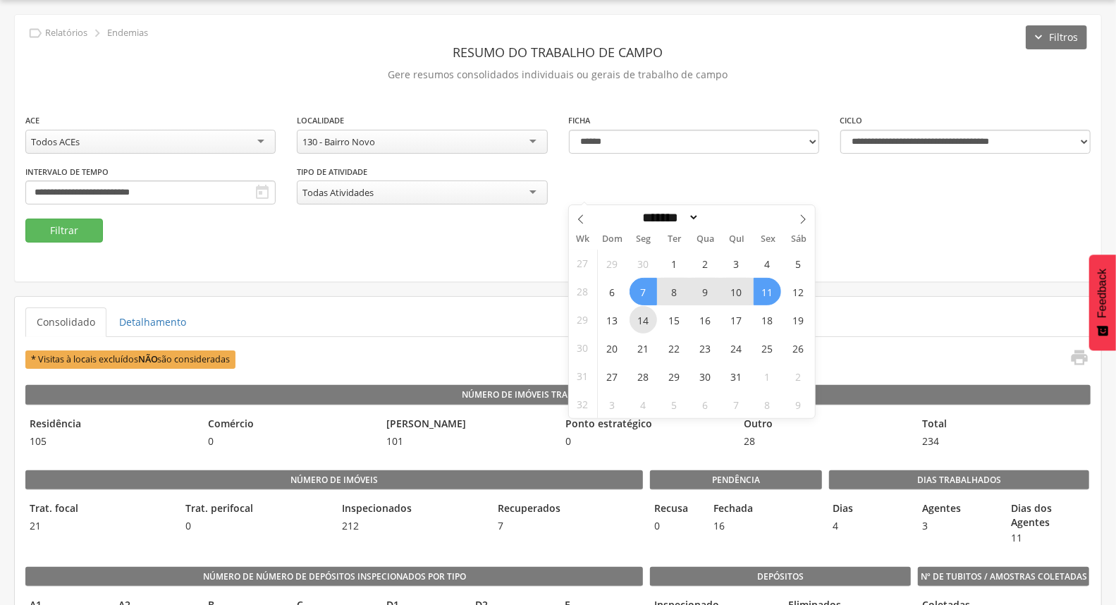
click at [647, 319] on span "14" at bounding box center [644, 320] width 28 height 28
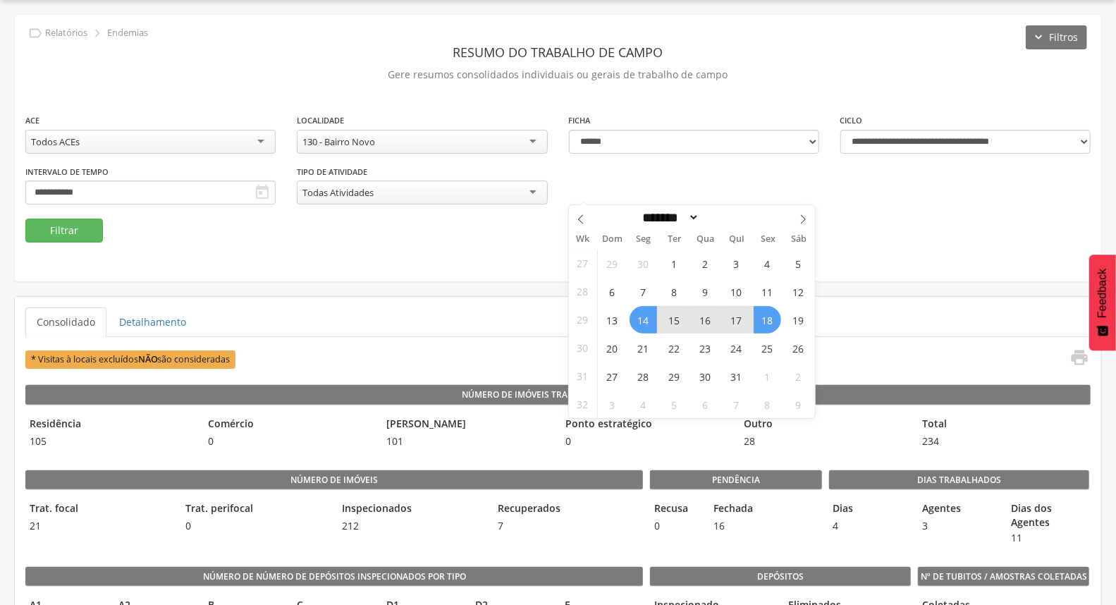
click at [760, 319] on span "18" at bounding box center [768, 320] width 28 height 28
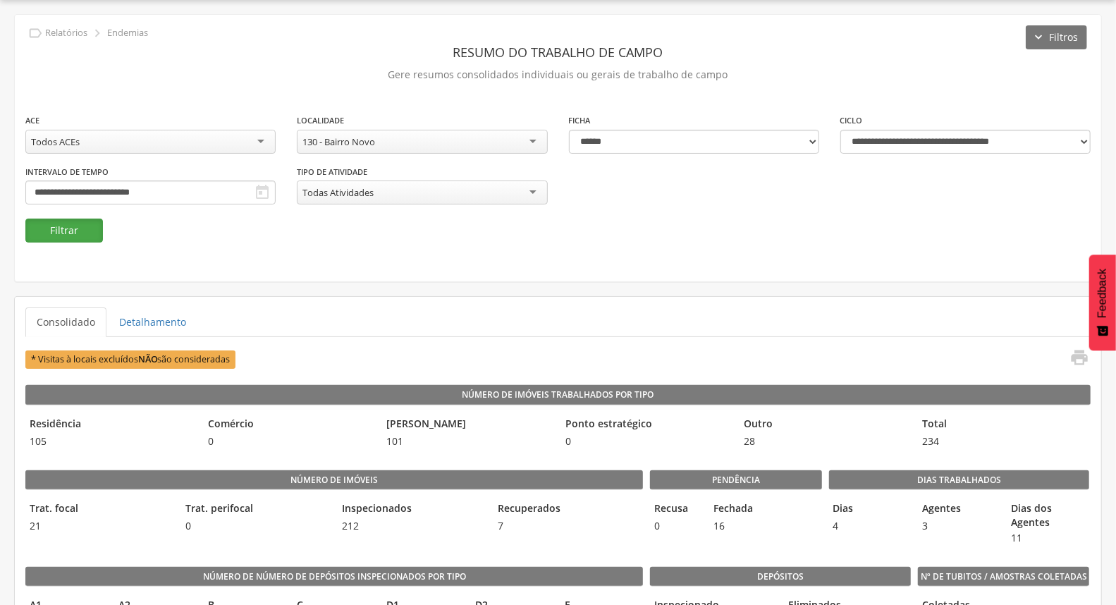
click at [50, 226] on button "Filtrar" at bounding box center [64, 231] width 78 height 24
click at [1087, 358] on icon "" at bounding box center [1080, 358] width 20 height 20
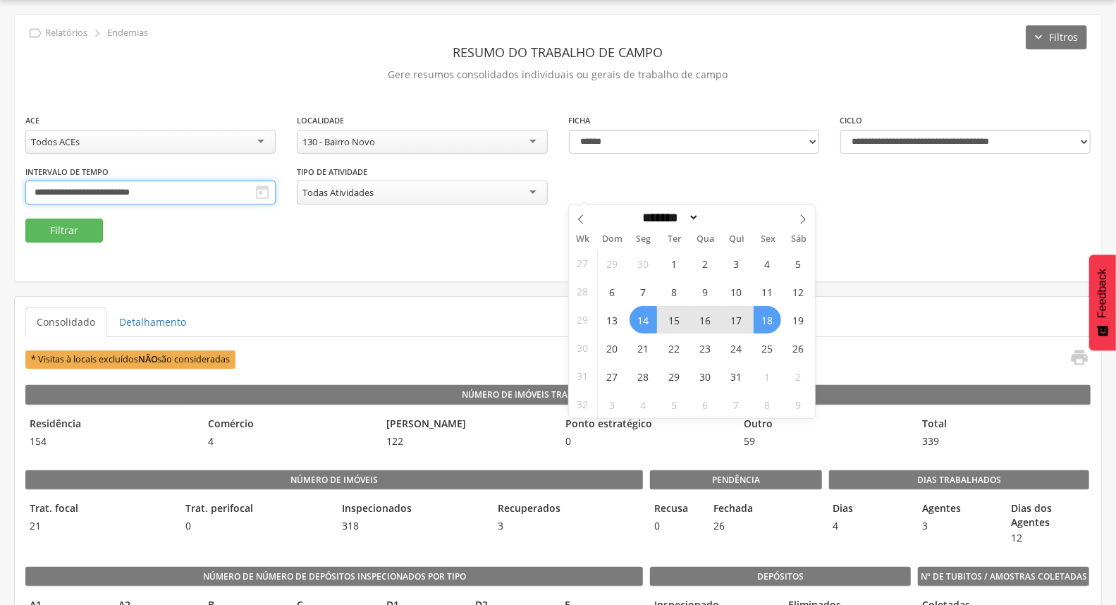
click at [276, 190] on input "**********" at bounding box center [150, 193] width 250 height 24
click at [632, 341] on span "21" at bounding box center [644, 348] width 28 height 28
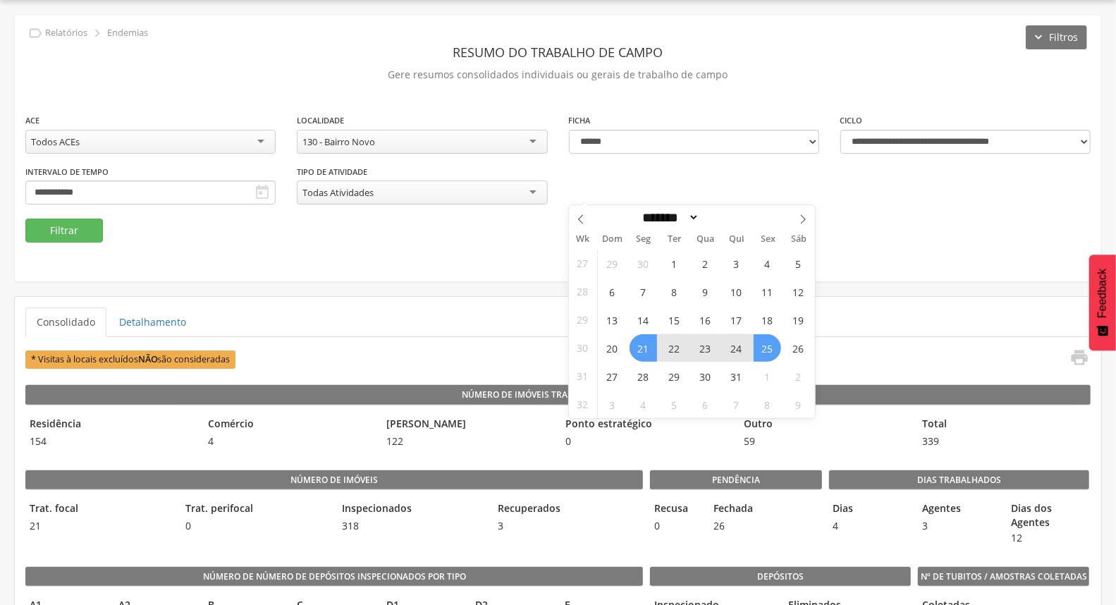
click at [763, 350] on span "25" at bounding box center [768, 348] width 28 height 28
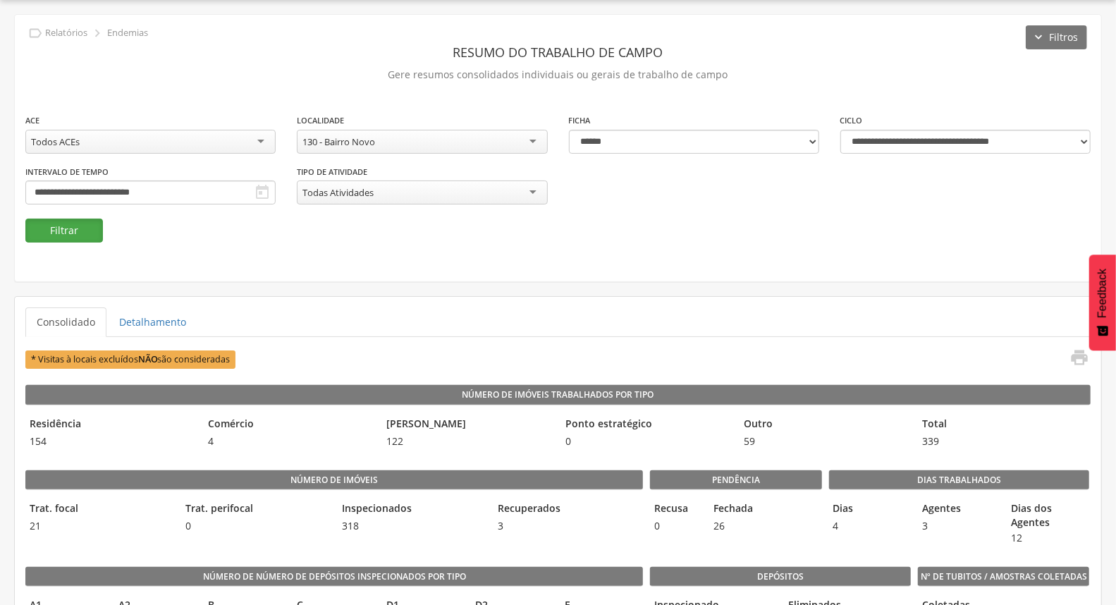
click at [83, 219] on button "Filtrar" at bounding box center [64, 231] width 78 height 24
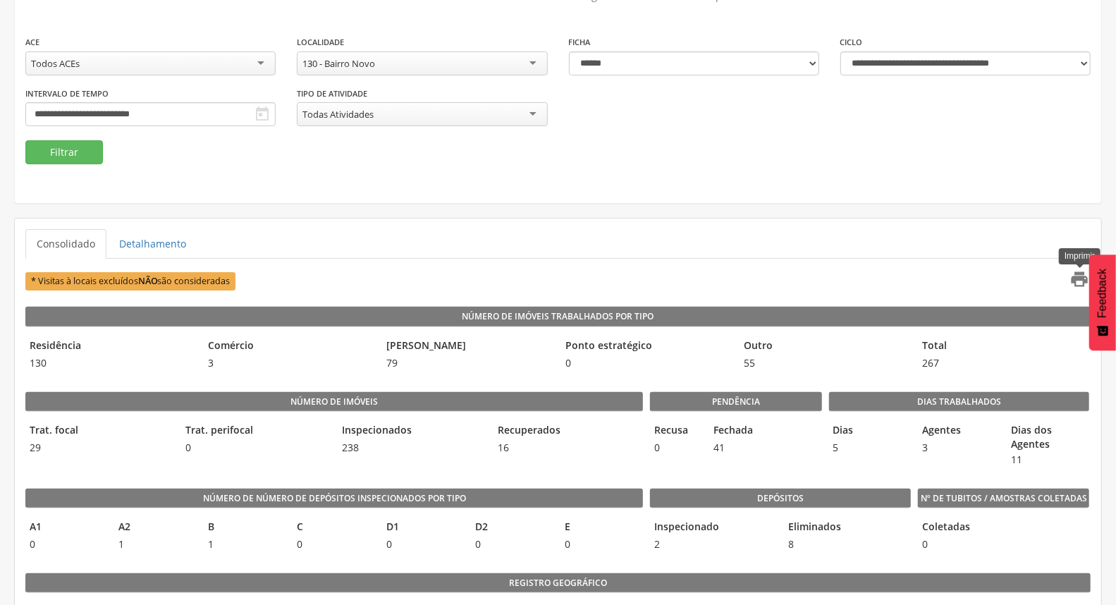
click at [1073, 282] on icon "" at bounding box center [1080, 279] width 20 height 20
click at [276, 110] on input "**********" at bounding box center [150, 114] width 250 height 24
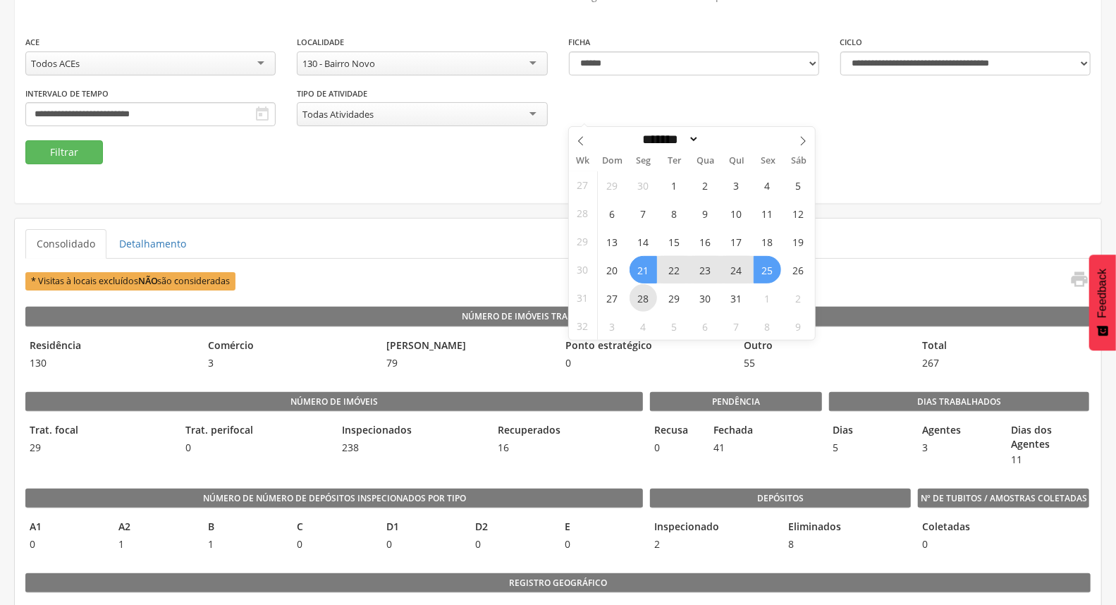
click at [645, 295] on span "28" at bounding box center [644, 298] width 28 height 28
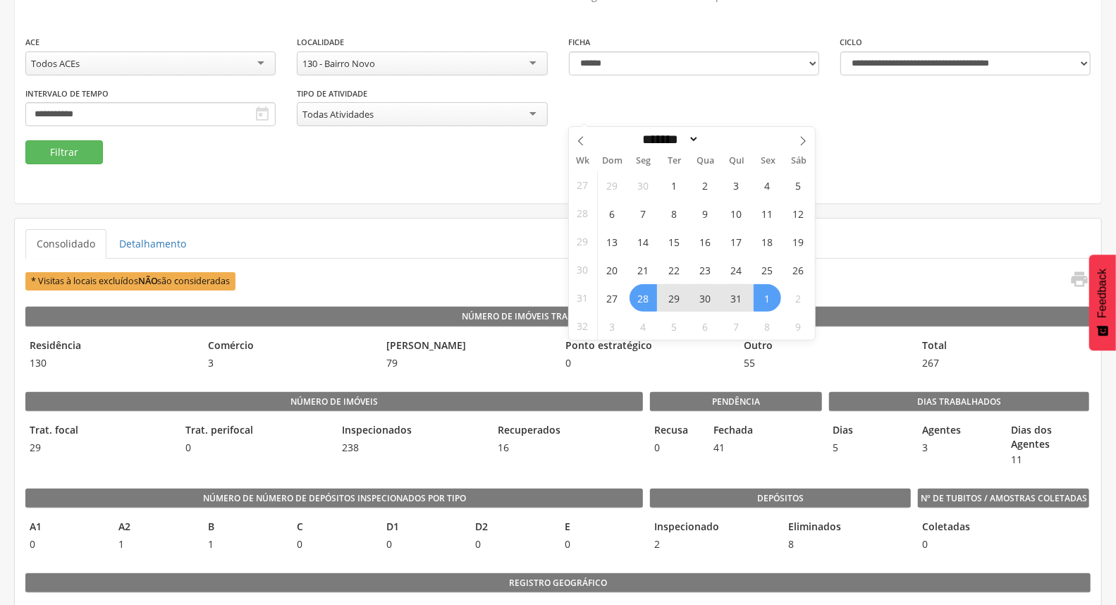
click at [765, 299] on span "1" at bounding box center [768, 298] width 28 height 28
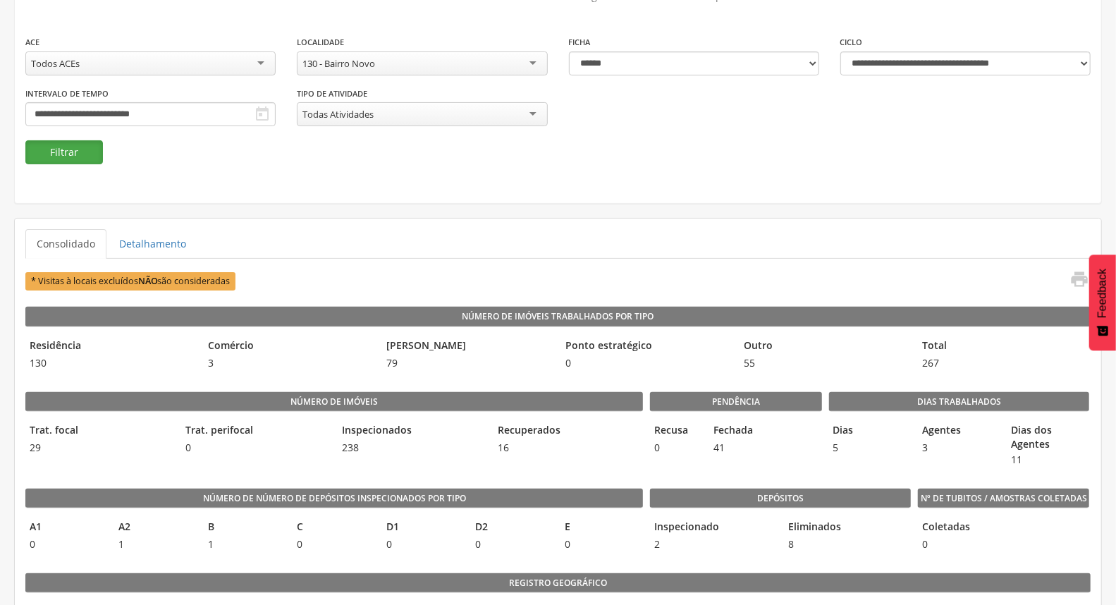
click at [75, 152] on button "Filtrar" at bounding box center [64, 152] width 78 height 24
click at [1082, 279] on icon "" at bounding box center [1080, 279] width 20 height 20
click at [276, 106] on input "**********" at bounding box center [150, 114] width 250 height 24
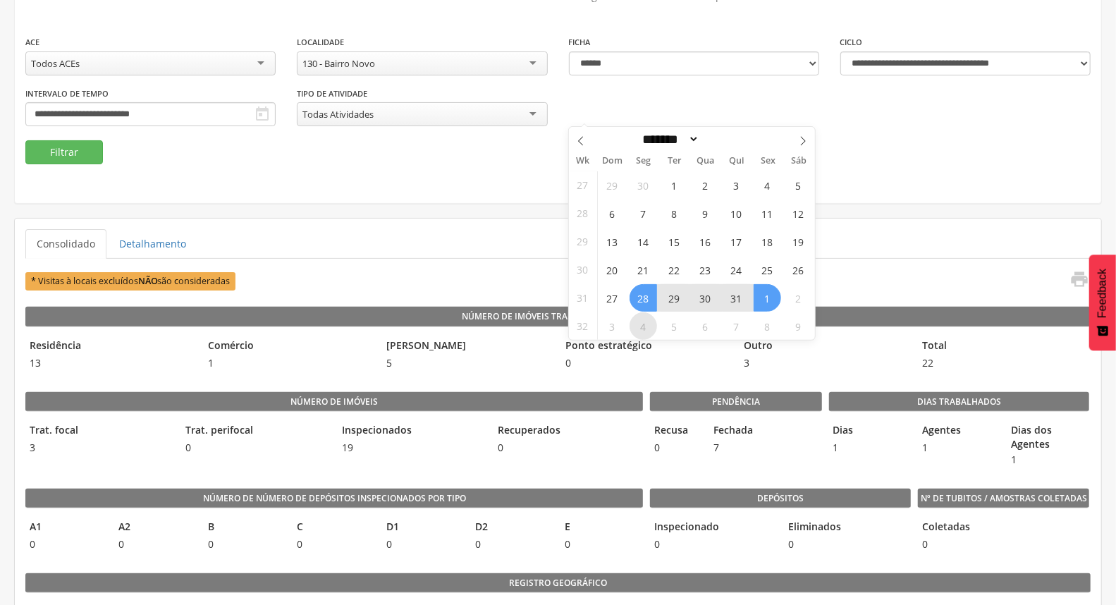
click at [650, 318] on span "4" at bounding box center [644, 326] width 28 height 28
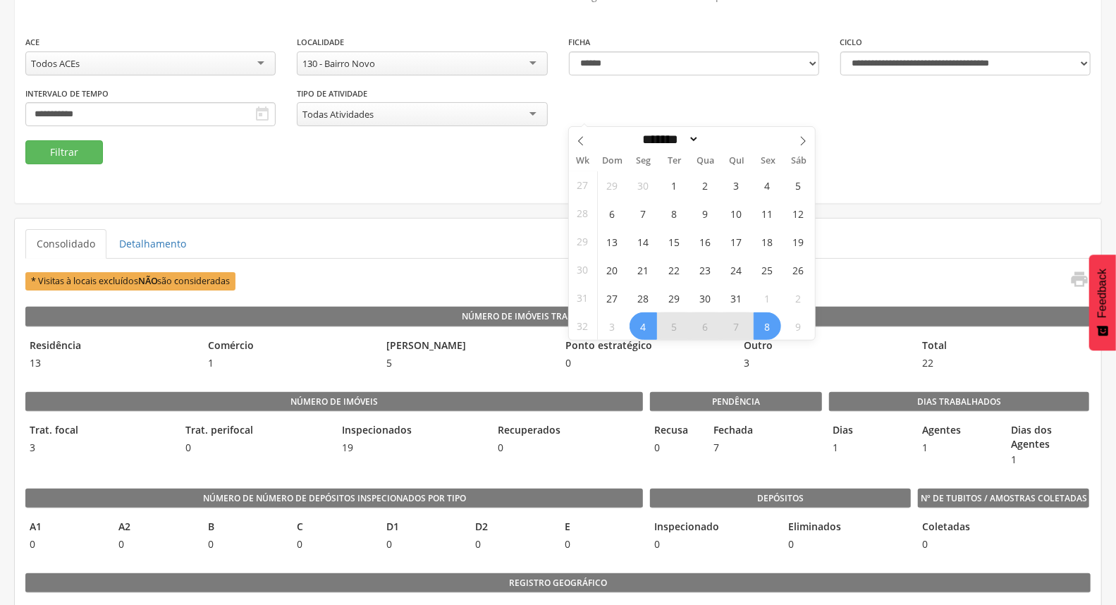
click at [769, 318] on span "8" at bounding box center [768, 326] width 28 height 28
type input "**********"
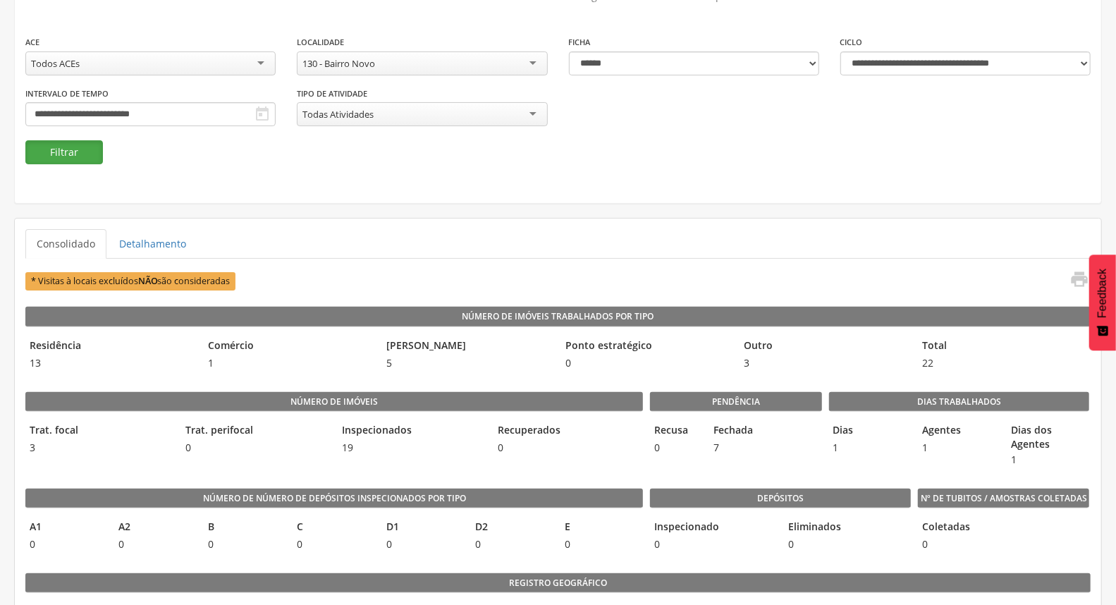
click at [62, 157] on button "Filtrar" at bounding box center [64, 152] width 78 height 24
click at [1074, 278] on icon "" at bounding box center [1080, 279] width 20 height 20
click at [276, 109] on input "**********" at bounding box center [150, 114] width 250 height 24
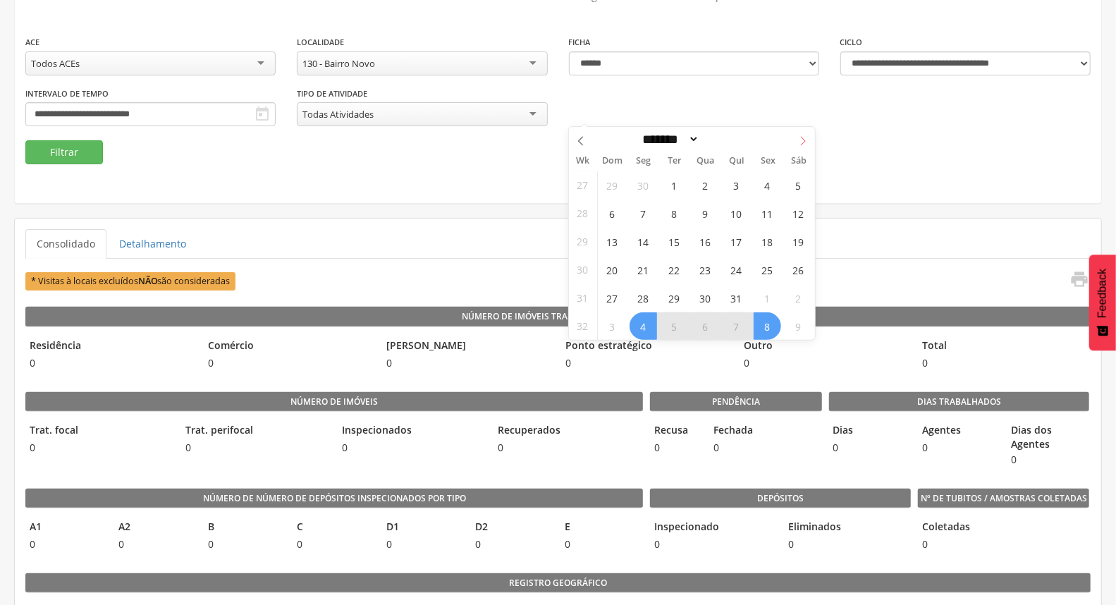
click at [801, 141] on icon at bounding box center [803, 141] width 10 height 10
select select "*"
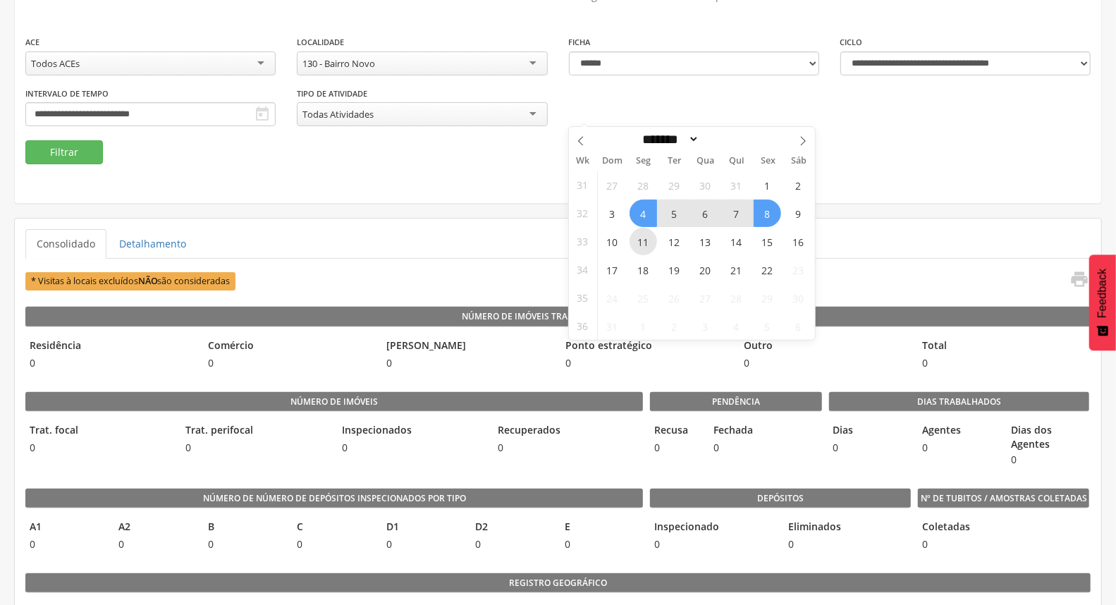
click at [650, 237] on span "11" at bounding box center [644, 242] width 28 height 28
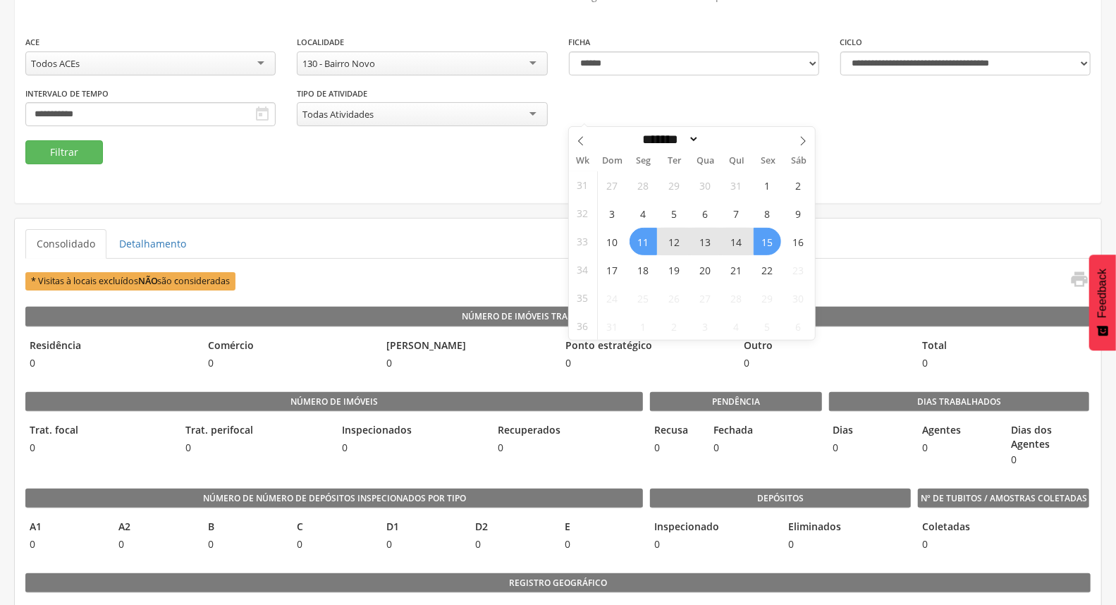
click at [766, 240] on span "15" at bounding box center [768, 242] width 28 height 28
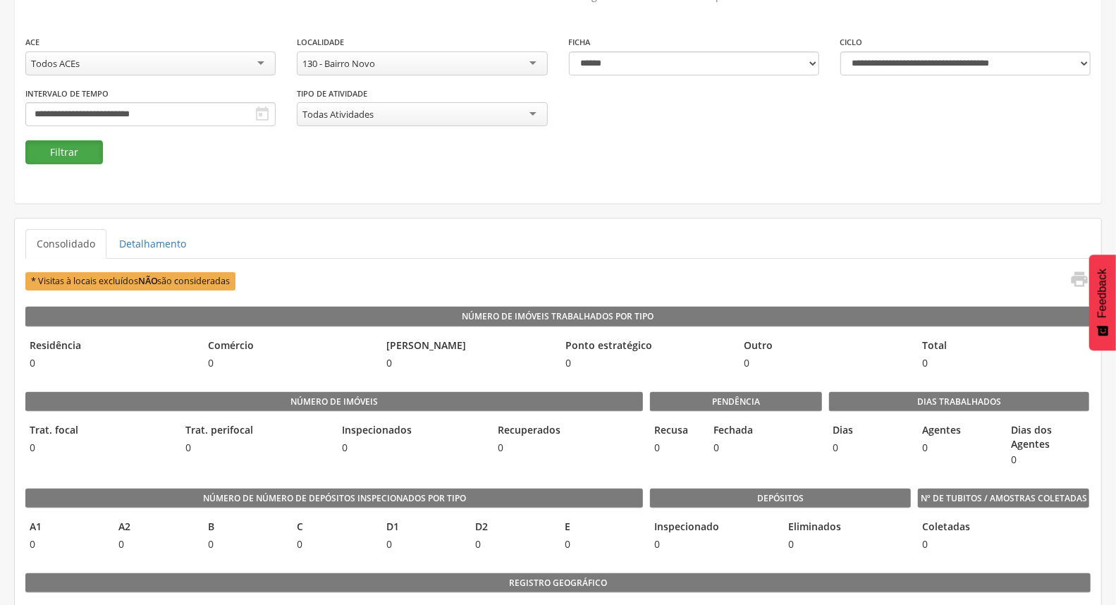
click at [62, 159] on button "Filtrar" at bounding box center [64, 152] width 78 height 24
click at [1080, 282] on icon "" at bounding box center [1080, 279] width 20 height 20
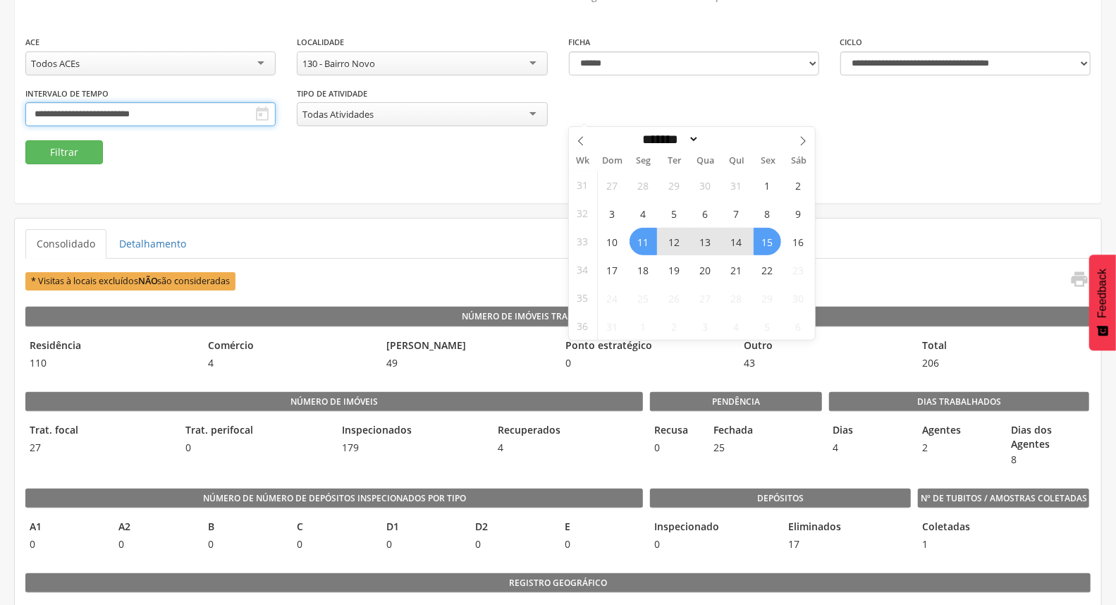
click at [276, 107] on input "**********" at bounding box center [150, 114] width 250 height 24
click at [645, 264] on span "18" at bounding box center [644, 270] width 28 height 28
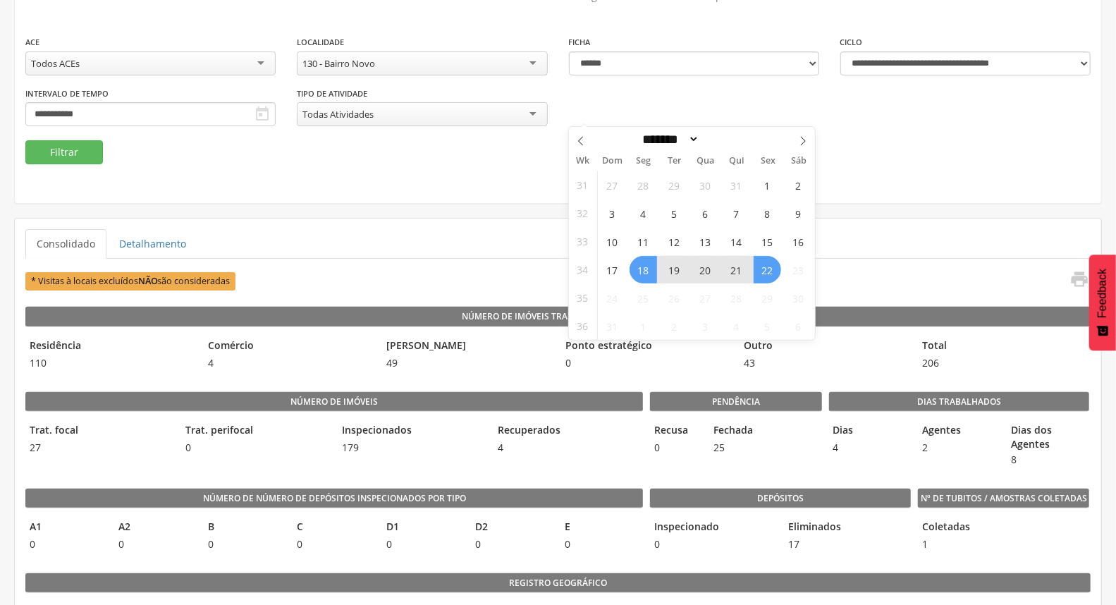
click at [766, 272] on span "22" at bounding box center [768, 270] width 28 height 28
type input "**********"
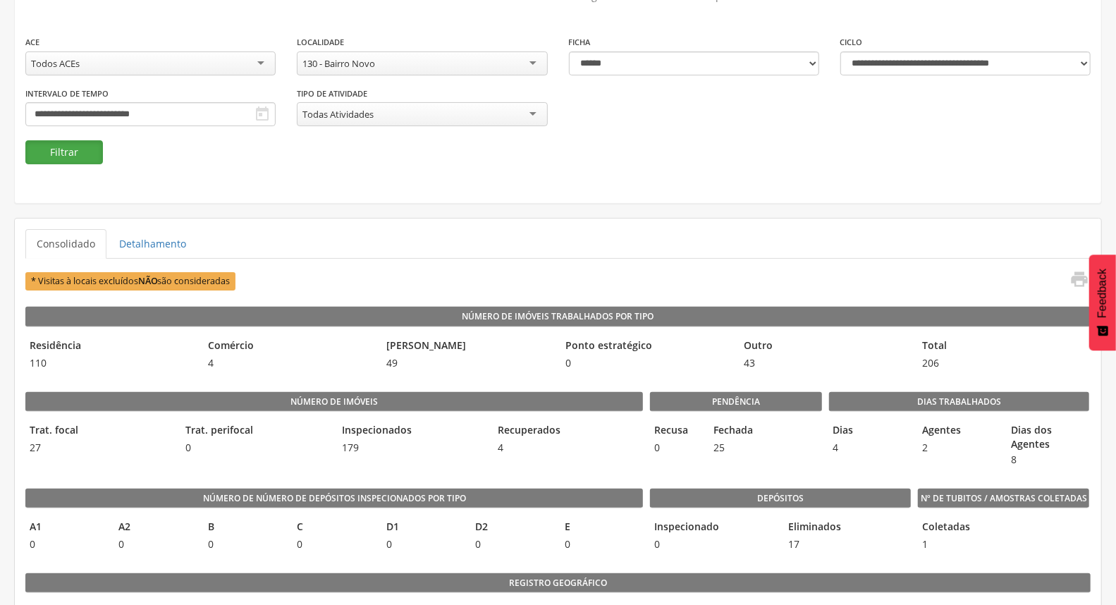
click at [54, 149] on button "Filtrar" at bounding box center [64, 152] width 78 height 24
click at [1079, 281] on icon "" at bounding box center [1080, 279] width 20 height 20
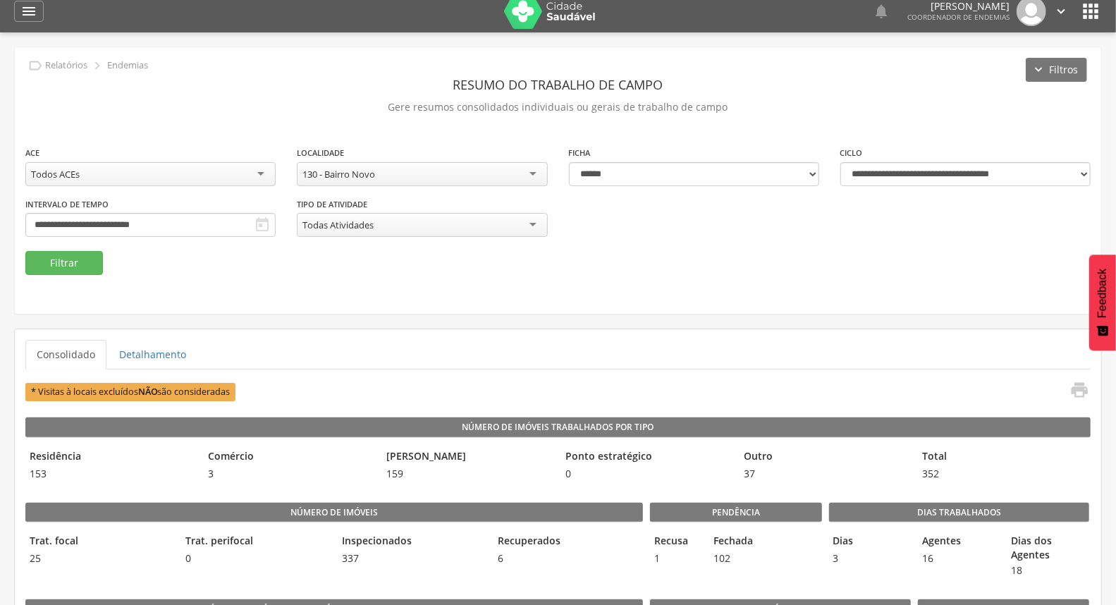
scroll to position [0, 0]
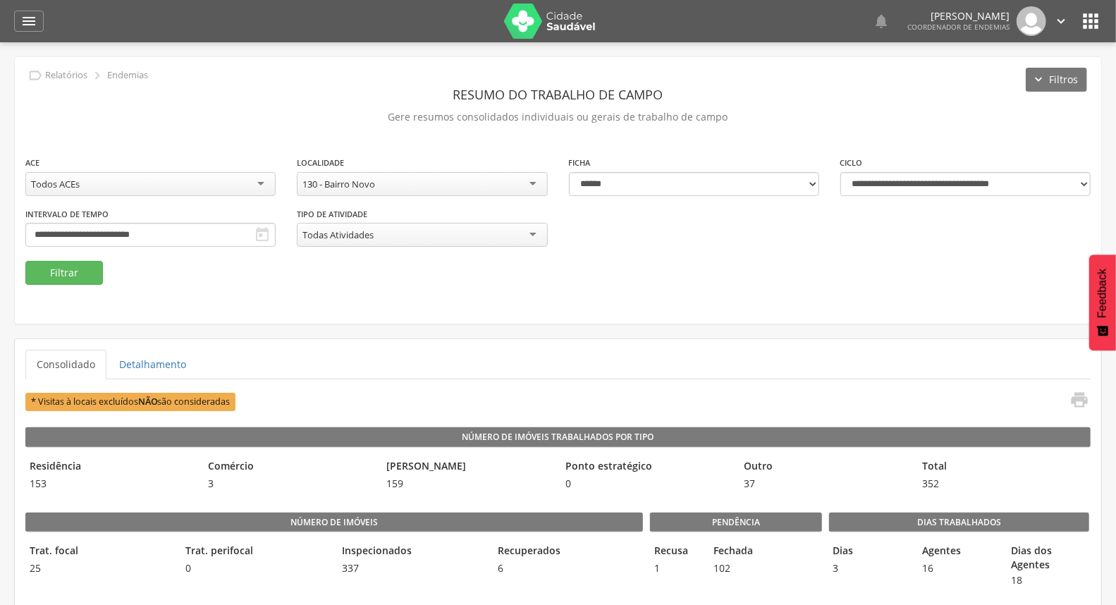
click at [420, 170] on div "**********" at bounding box center [422, 175] width 250 height 41
click at [418, 177] on div "130 - Bairro Novo" at bounding box center [422, 184] width 250 height 24
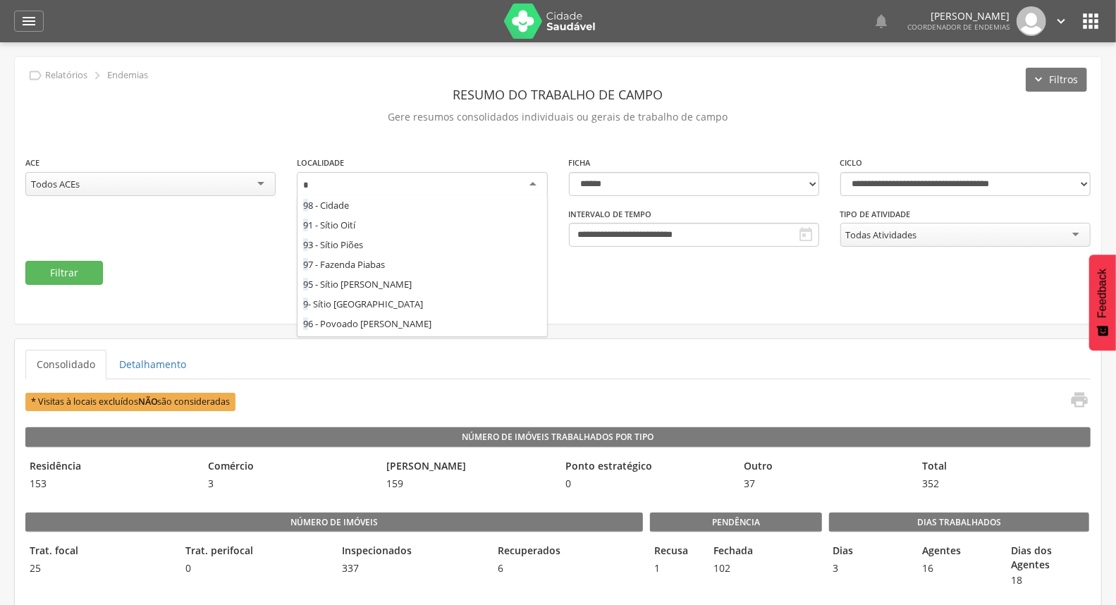
scroll to position [236, 0]
type input "**"
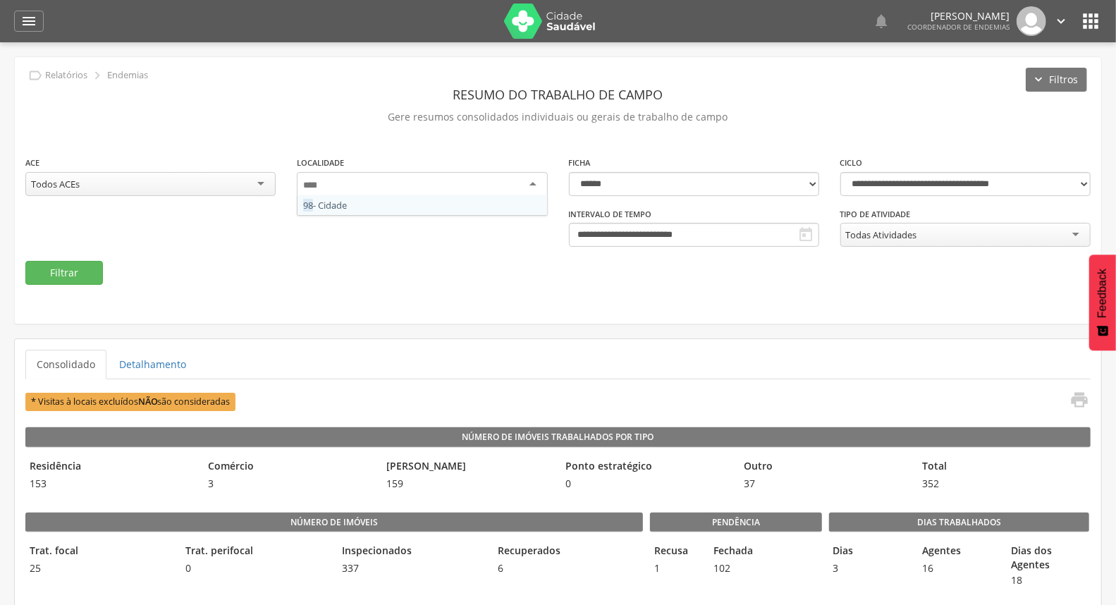
scroll to position [0, 0]
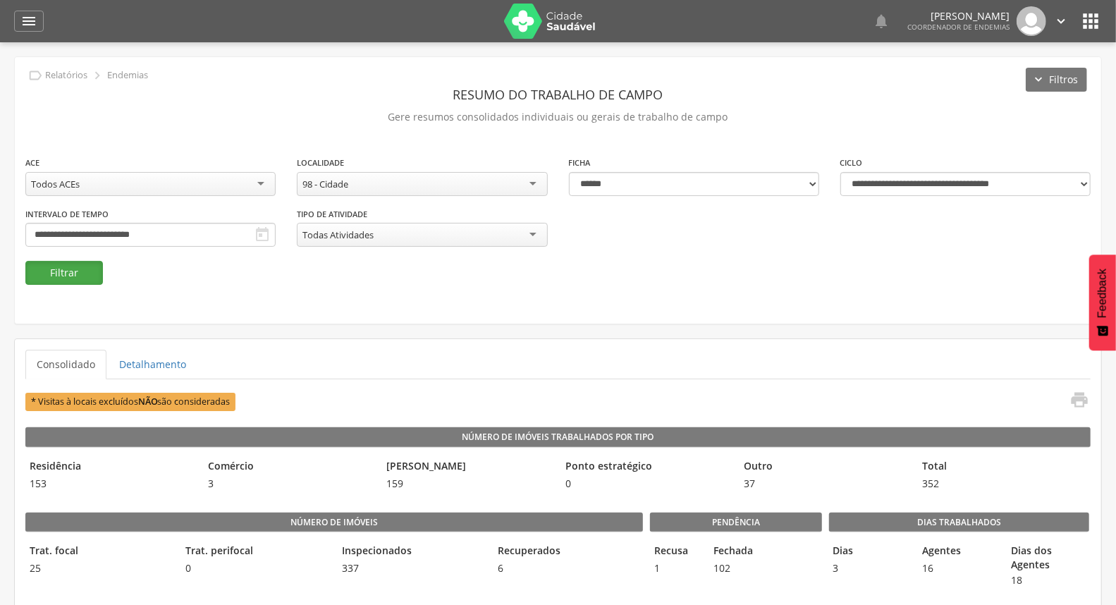
click at [78, 277] on button "Filtrar" at bounding box center [64, 273] width 78 height 24
click at [276, 229] on input "**********" at bounding box center [150, 235] width 250 height 24
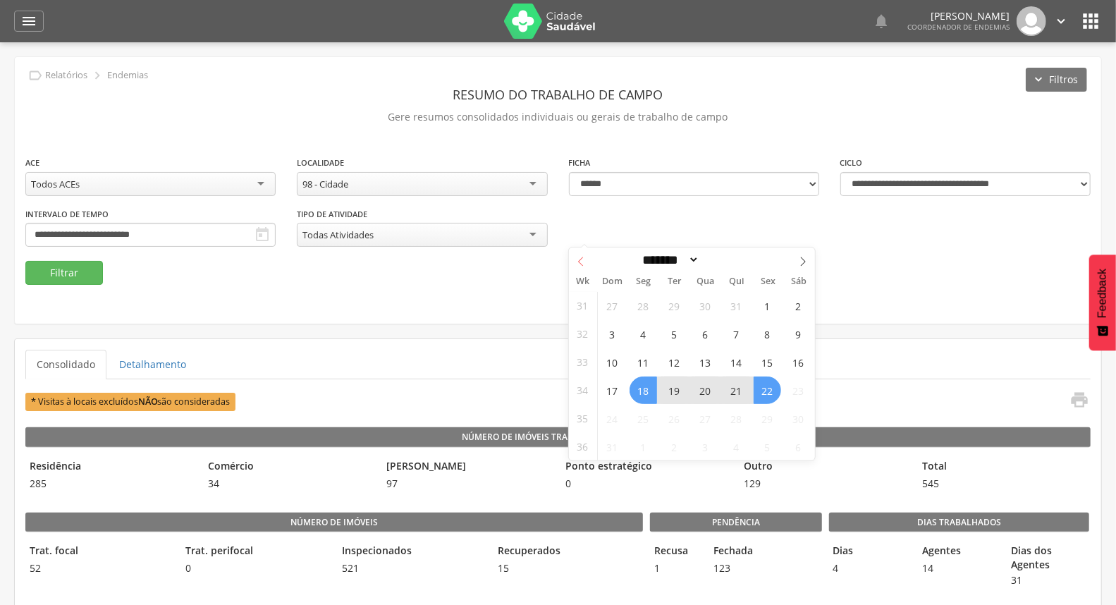
click at [584, 262] on icon at bounding box center [581, 262] width 10 height 10
select select "*"
click at [646, 334] on span "9" at bounding box center [644, 334] width 28 height 28
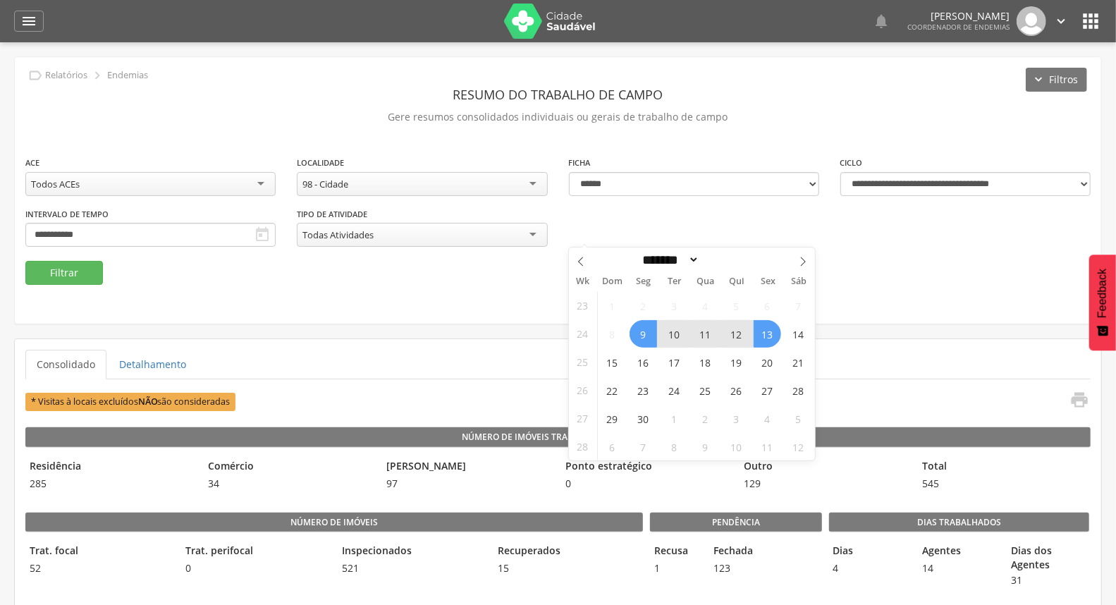
click at [766, 328] on span "13" at bounding box center [768, 334] width 28 height 28
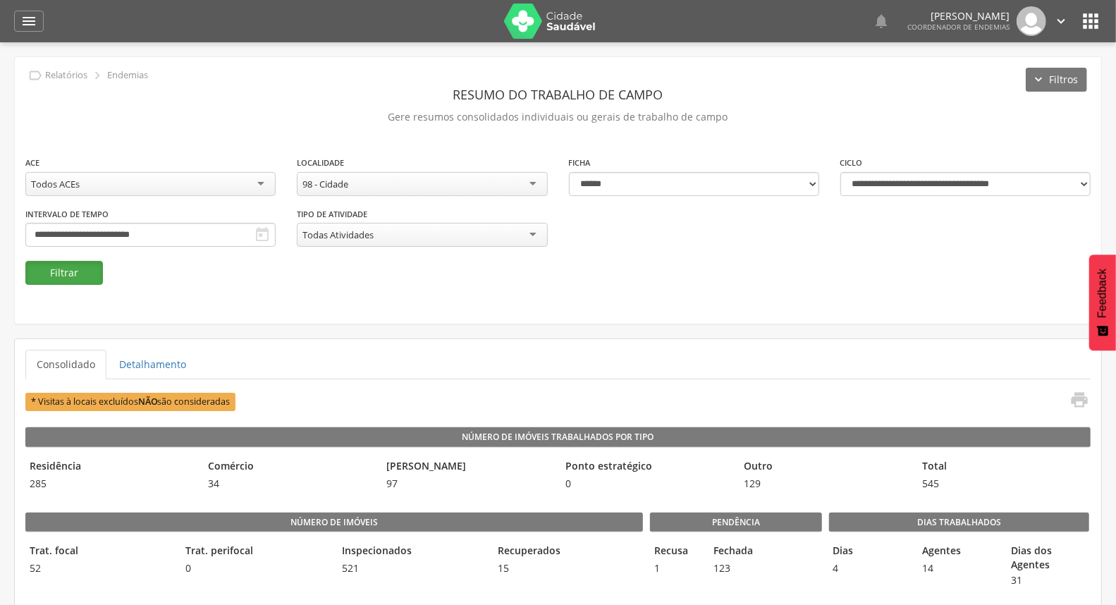
click at [83, 272] on button "Filtrar" at bounding box center [64, 273] width 78 height 24
click at [54, 265] on button "Filtrar" at bounding box center [64, 273] width 78 height 24
click at [1080, 398] on icon "" at bounding box center [1080, 400] width 20 height 20
click at [276, 231] on input "**********" at bounding box center [150, 235] width 250 height 24
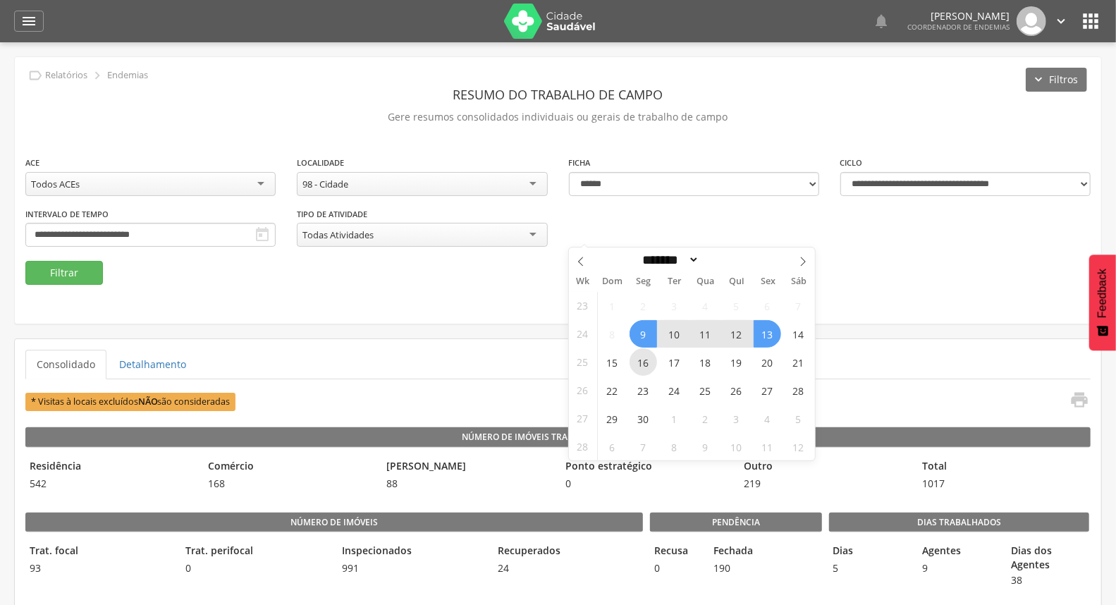
click at [653, 369] on span "16" at bounding box center [644, 362] width 28 height 28
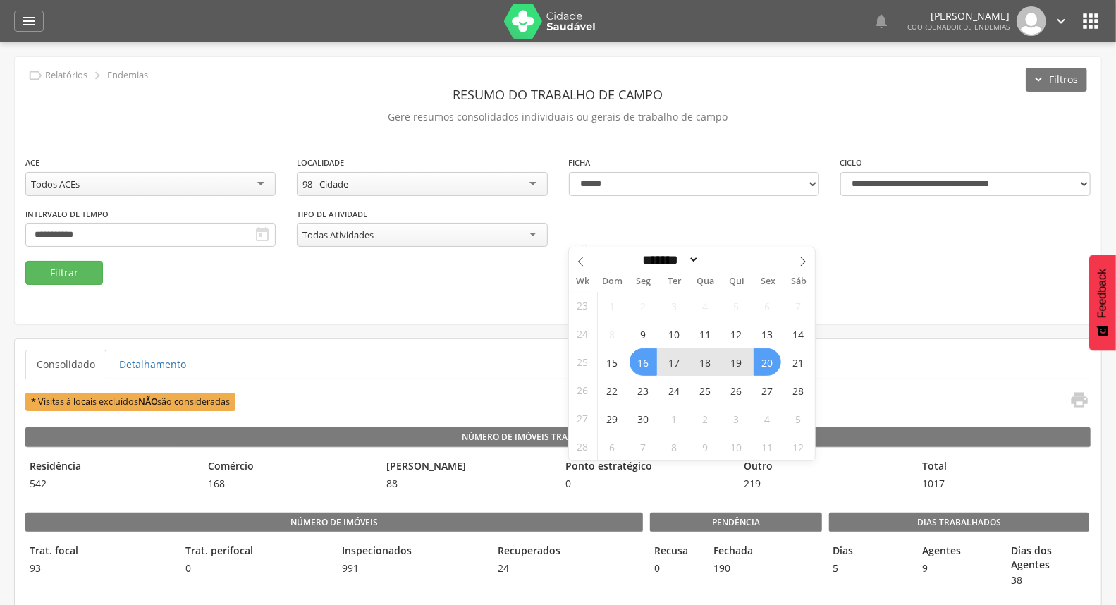
click at [757, 364] on span "20" at bounding box center [768, 362] width 28 height 28
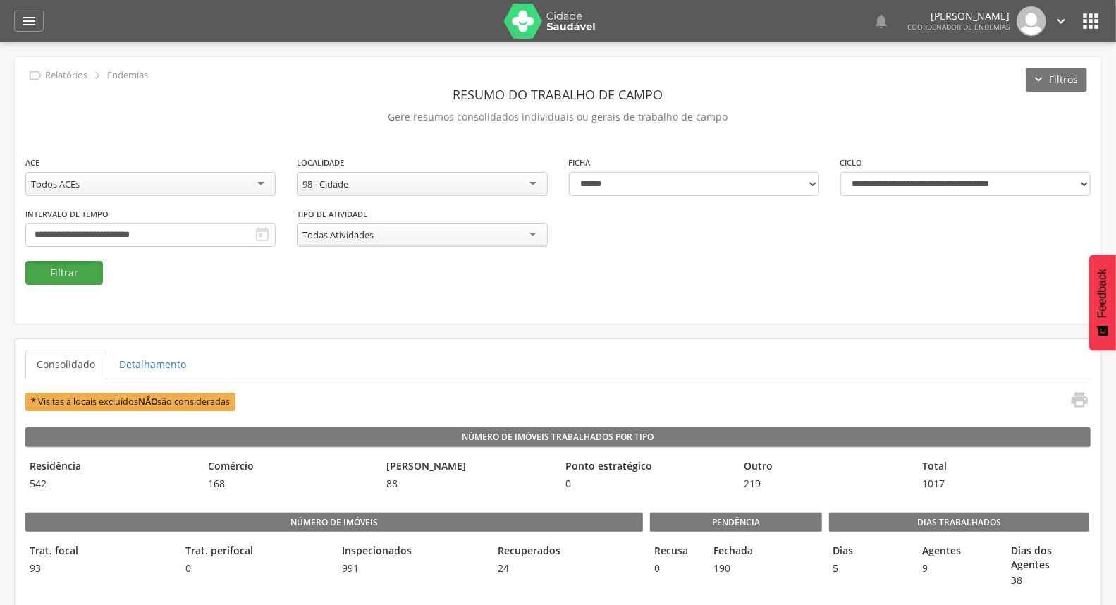
click at [47, 269] on button "Filtrar" at bounding box center [64, 273] width 78 height 24
click at [276, 235] on input "**********" at bounding box center [150, 235] width 250 height 24
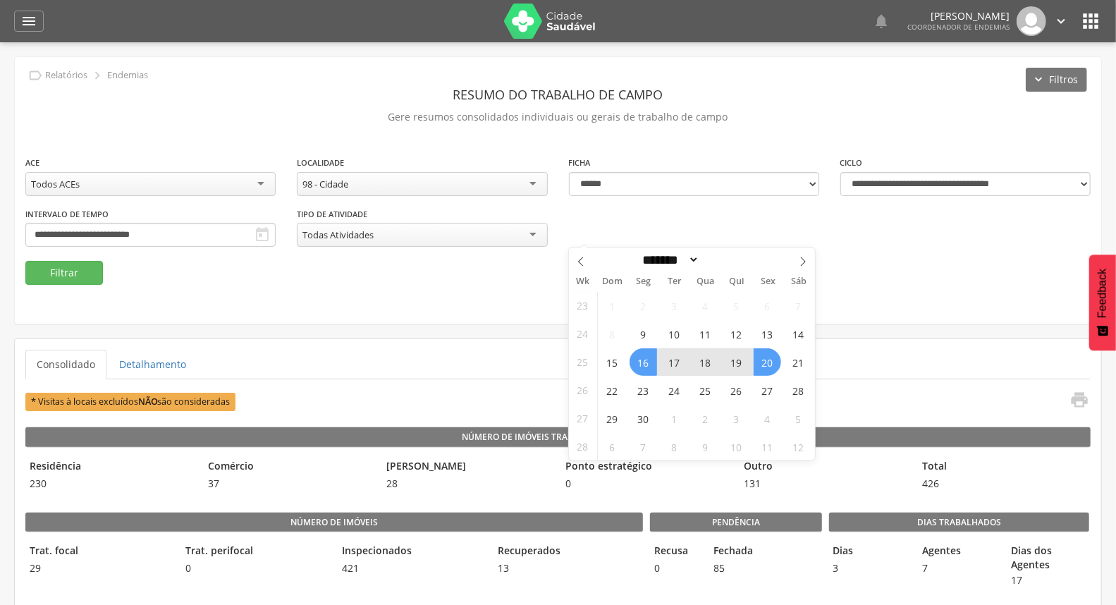
click at [355, 274] on fieldset "**********" at bounding box center [558, 220] width 1066 height 130
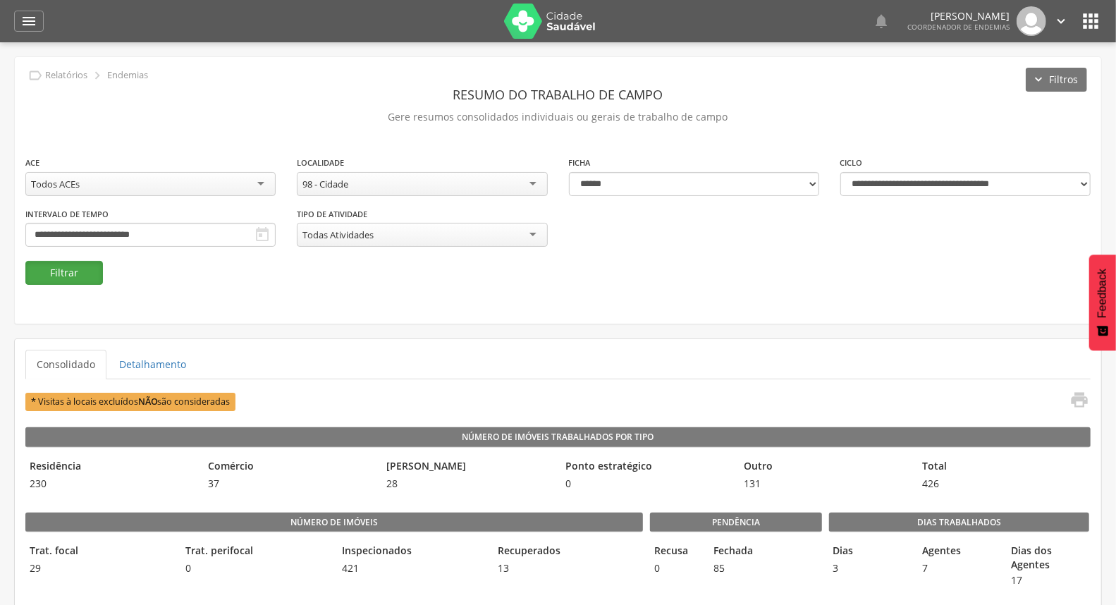
click at [80, 272] on button "Filtrar" at bounding box center [64, 273] width 78 height 24
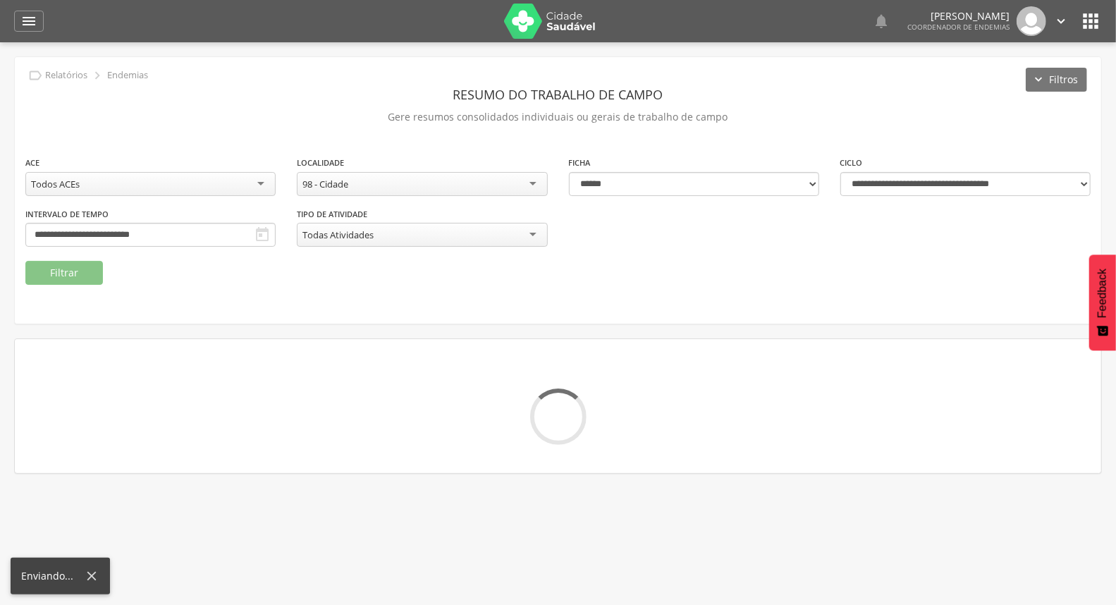
scroll to position [42, 0]
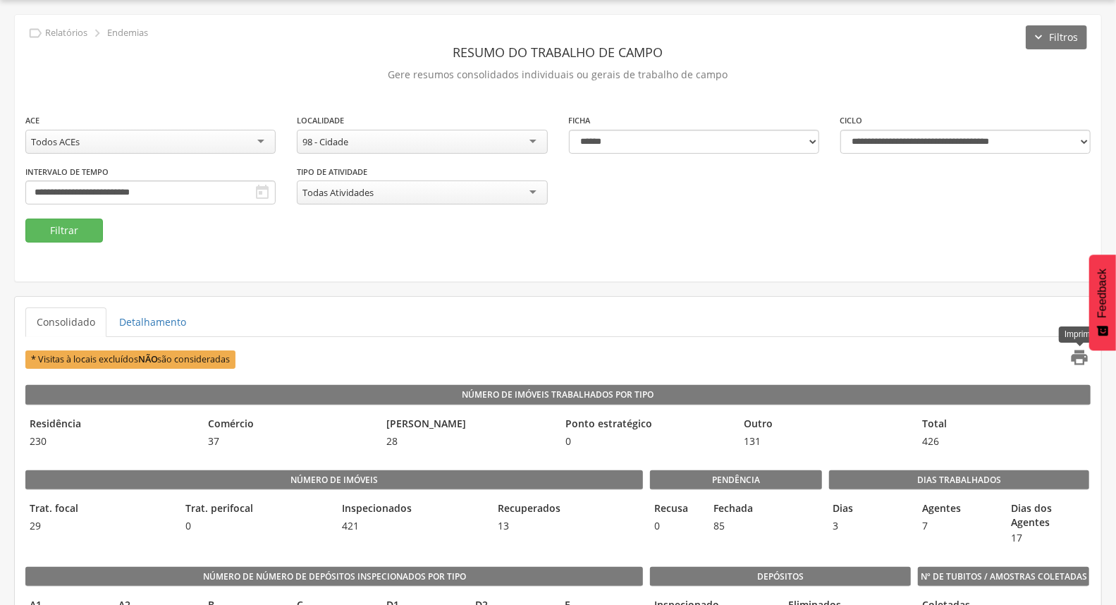
click at [1081, 360] on icon "" at bounding box center [1080, 358] width 20 height 20
click at [276, 185] on input "**********" at bounding box center [150, 193] width 250 height 24
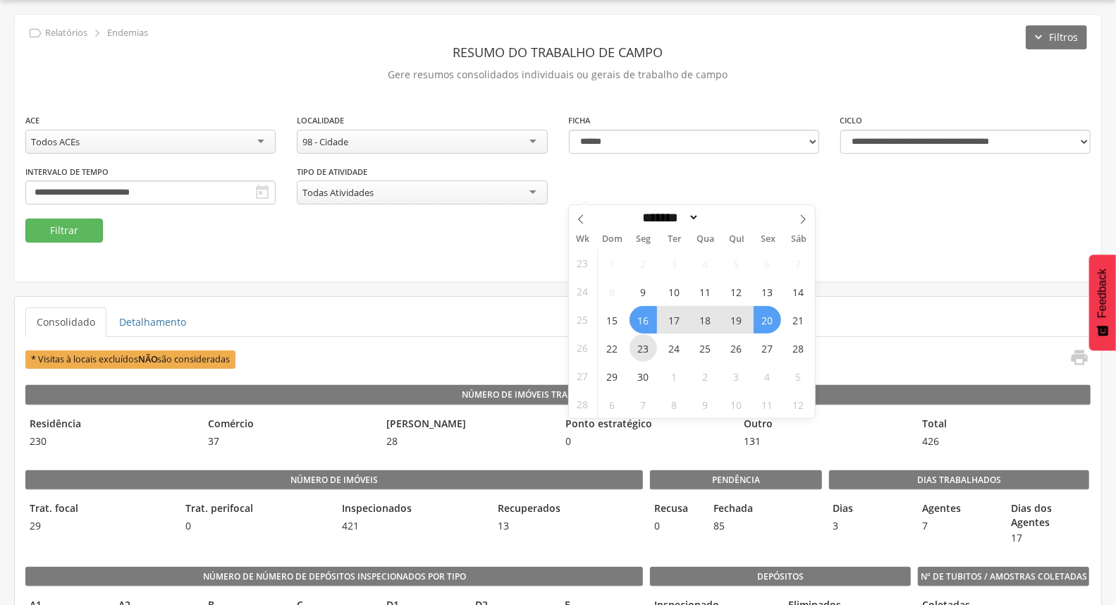
click at [643, 346] on span "23" at bounding box center [644, 348] width 28 height 28
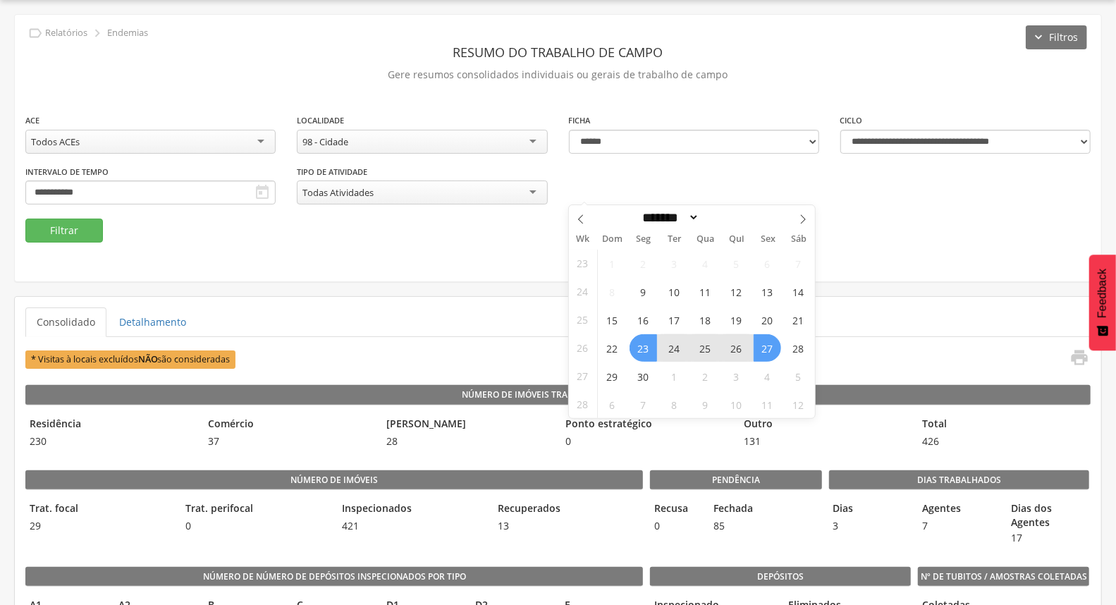
click at [772, 347] on span "27" at bounding box center [768, 348] width 28 height 28
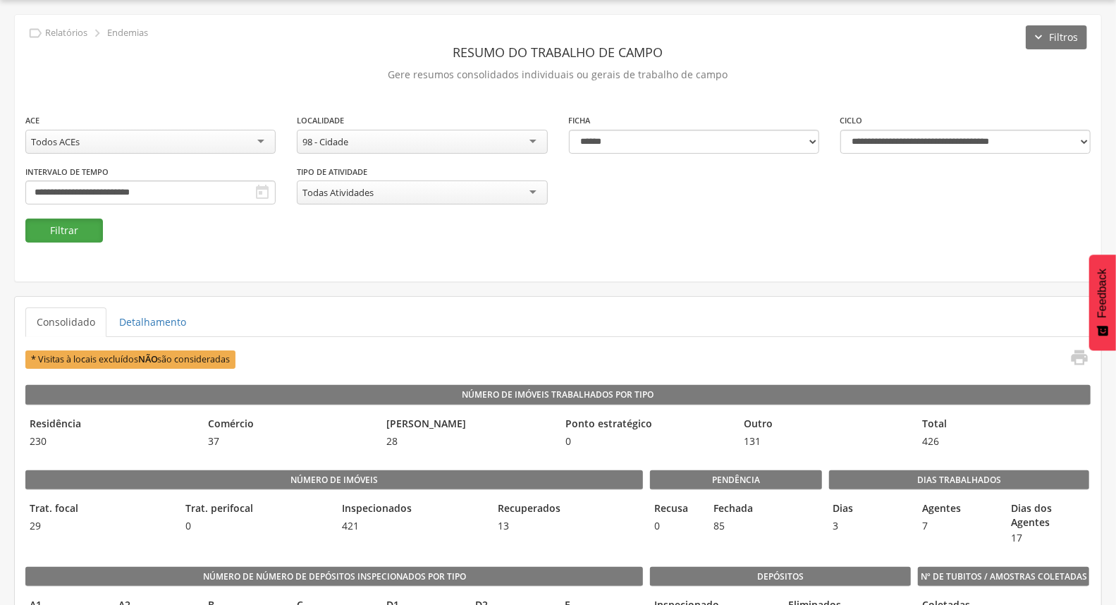
click at [83, 234] on button "Filtrar" at bounding box center [64, 231] width 78 height 24
click at [1081, 355] on icon "" at bounding box center [1080, 358] width 20 height 20
click at [276, 189] on input "**********" at bounding box center [150, 193] width 250 height 24
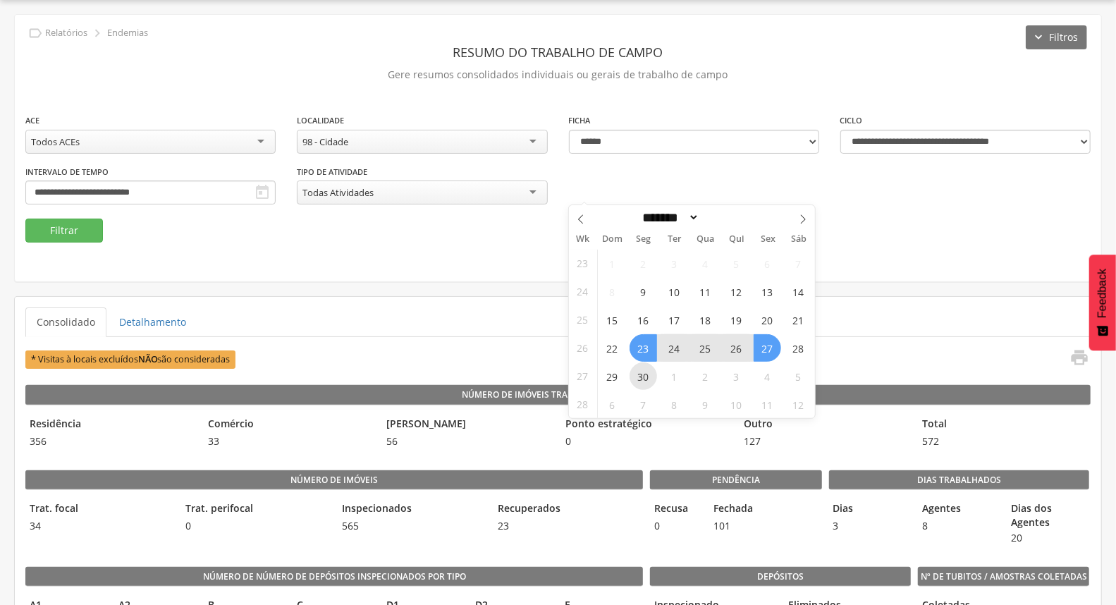
click at [645, 369] on span "30" at bounding box center [644, 377] width 28 height 28
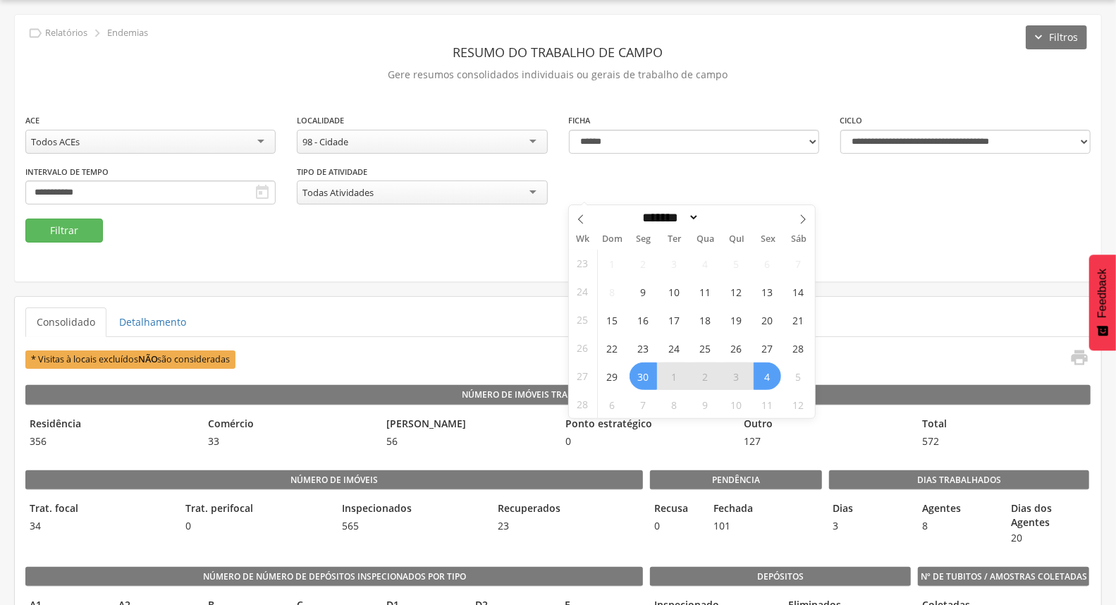
click at [774, 377] on span "4" at bounding box center [768, 377] width 28 height 28
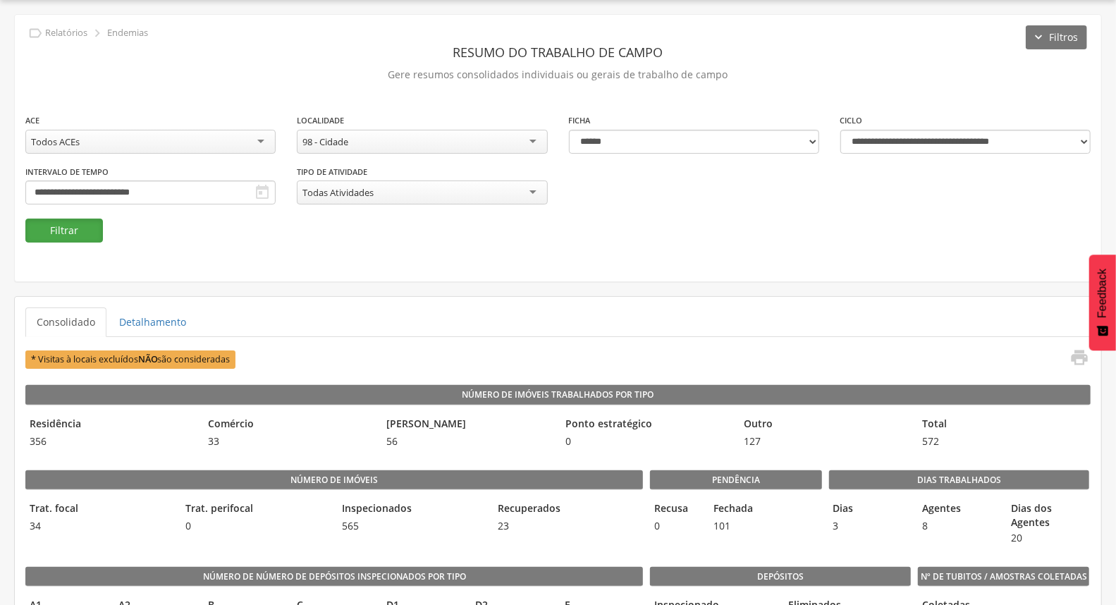
click at [54, 233] on button "Filtrar" at bounding box center [64, 231] width 78 height 24
click at [1076, 355] on icon "" at bounding box center [1080, 358] width 20 height 20
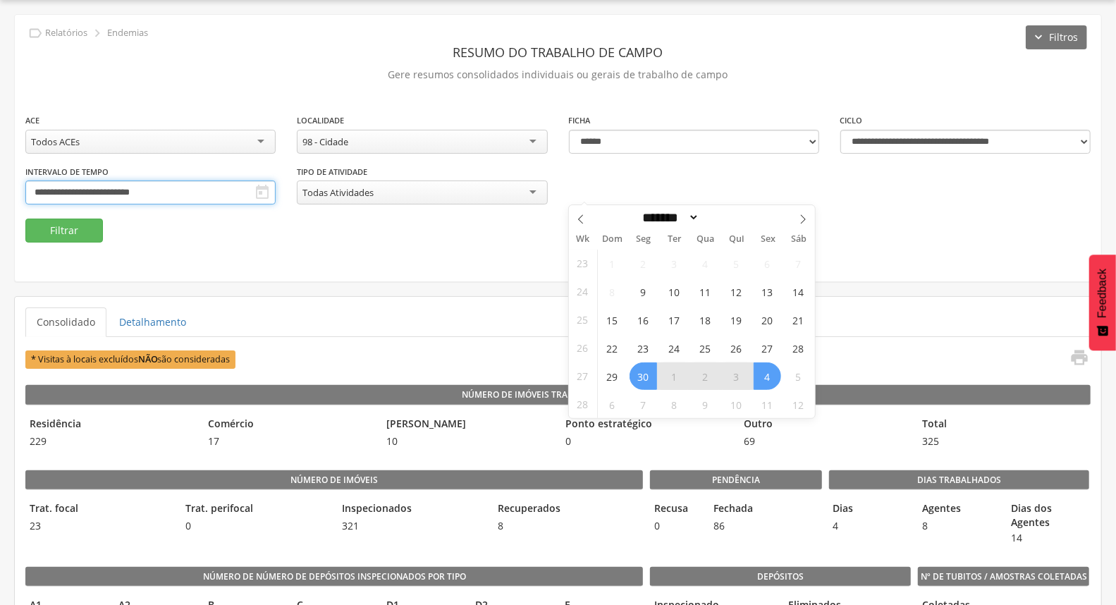
click at [276, 193] on input "**********" at bounding box center [150, 193] width 250 height 24
click at [643, 397] on span "7" at bounding box center [644, 405] width 28 height 28
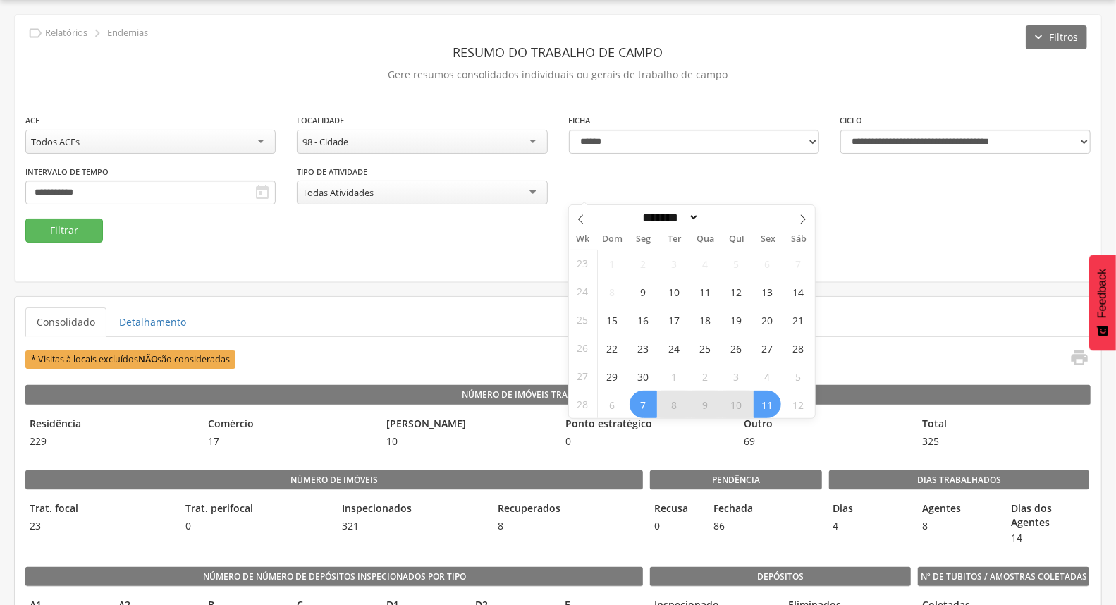
click at [776, 411] on span "11" at bounding box center [768, 405] width 28 height 28
type input "**********"
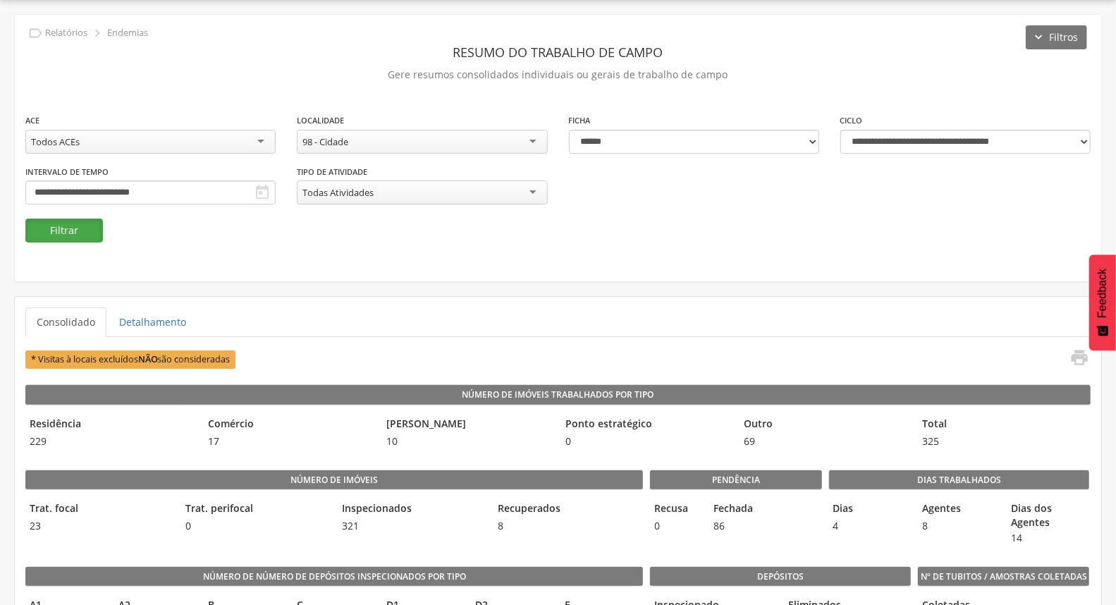
click at [89, 228] on button "Filtrar" at bounding box center [64, 231] width 78 height 24
click at [1073, 360] on icon "" at bounding box center [1080, 358] width 20 height 20
click at [660, 200] on body " Dashboard Supervisão Ranking Aplicativo desatualizado Última sincronização Ma…" at bounding box center [558, 260] width 1116 height 605
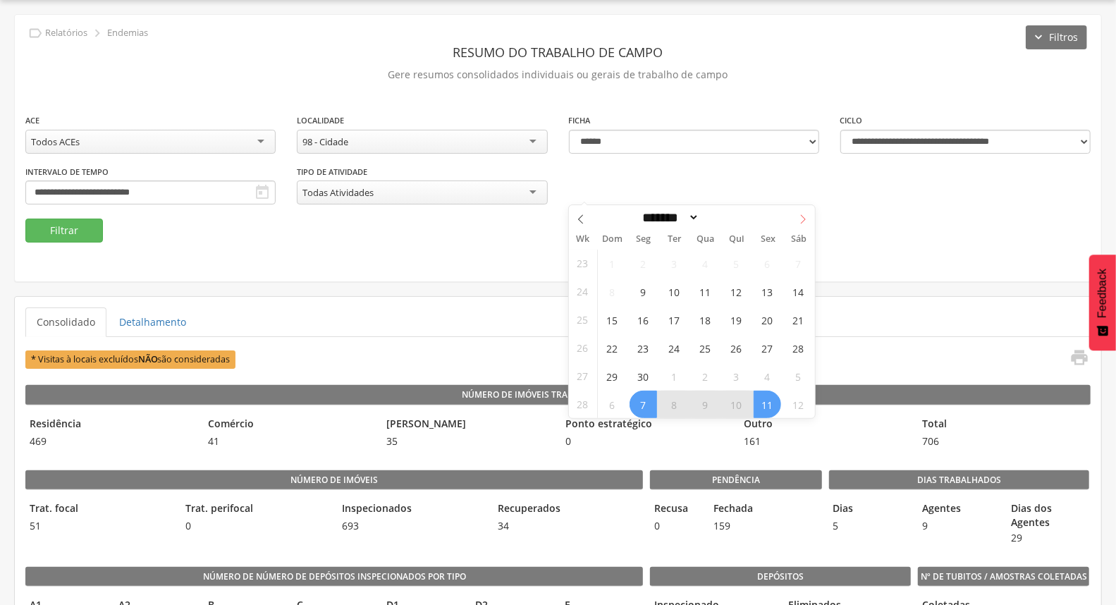
click at [799, 219] on icon at bounding box center [803, 219] width 10 height 10
select select "*"
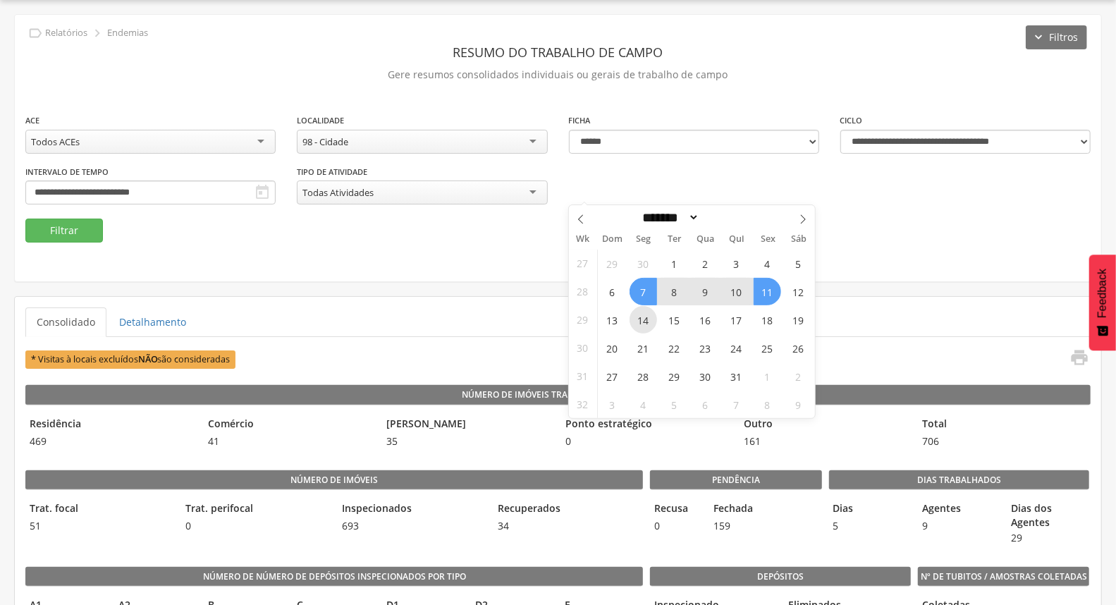
click at [652, 315] on span "14" at bounding box center [644, 320] width 28 height 28
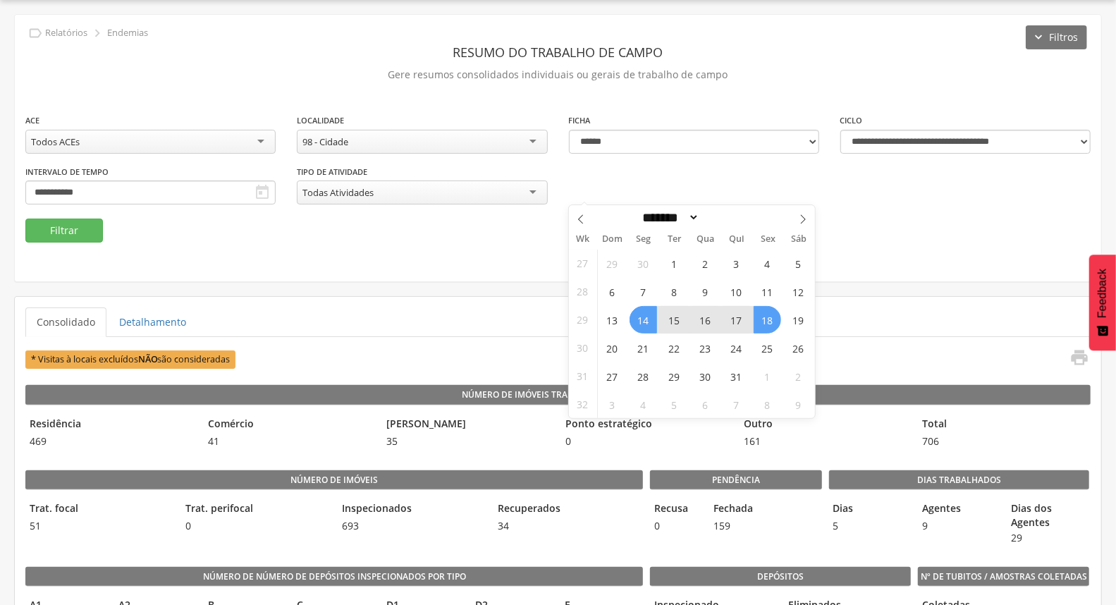
click at [760, 316] on span "18" at bounding box center [768, 320] width 28 height 28
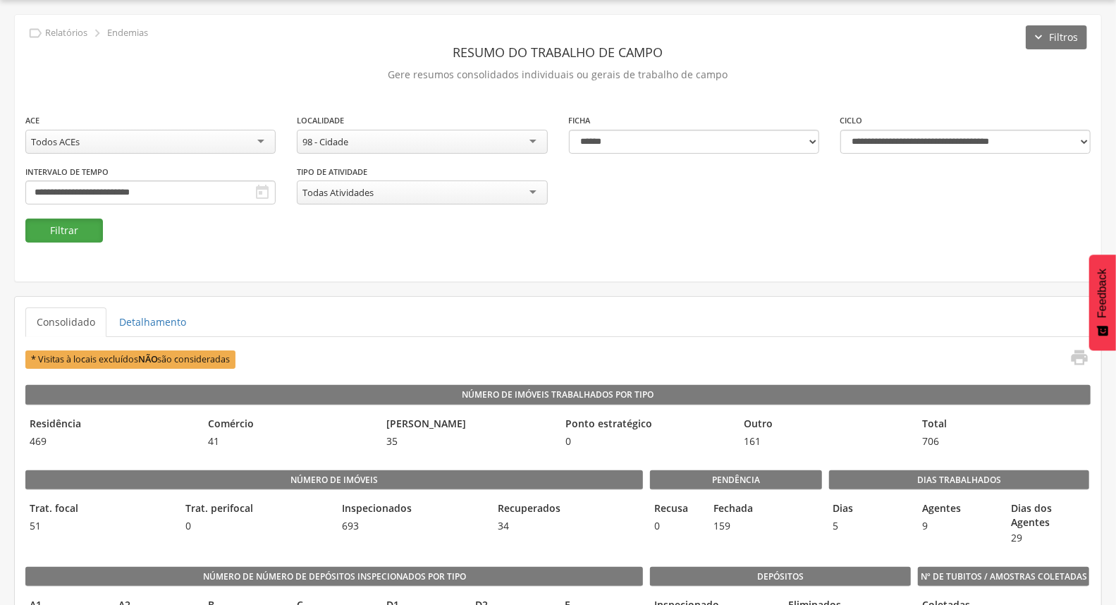
click at [60, 231] on button "Filtrar" at bounding box center [64, 231] width 78 height 24
click at [1074, 356] on icon "" at bounding box center [1080, 358] width 20 height 20
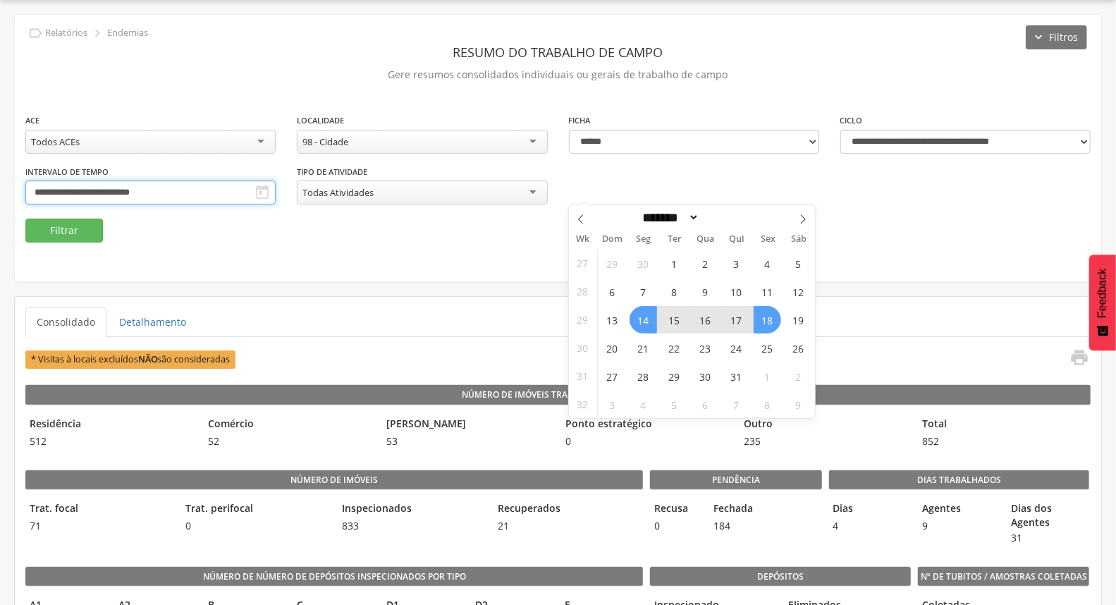
click at [276, 191] on input "**********" at bounding box center [150, 193] width 250 height 24
click at [638, 340] on span "21" at bounding box center [644, 348] width 28 height 28
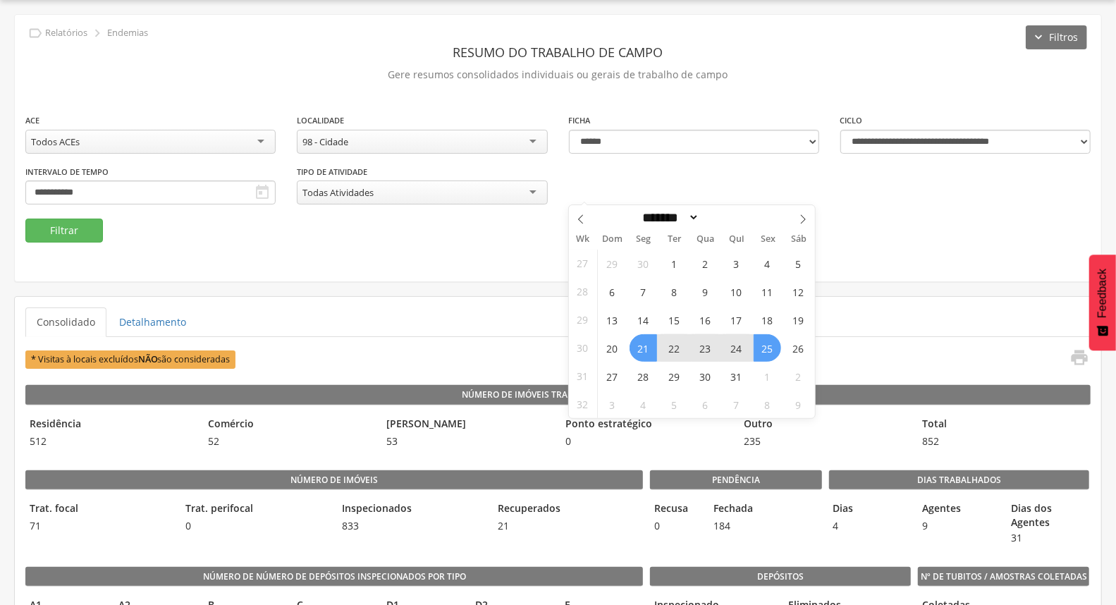
click at [763, 348] on span "25" at bounding box center [768, 348] width 28 height 28
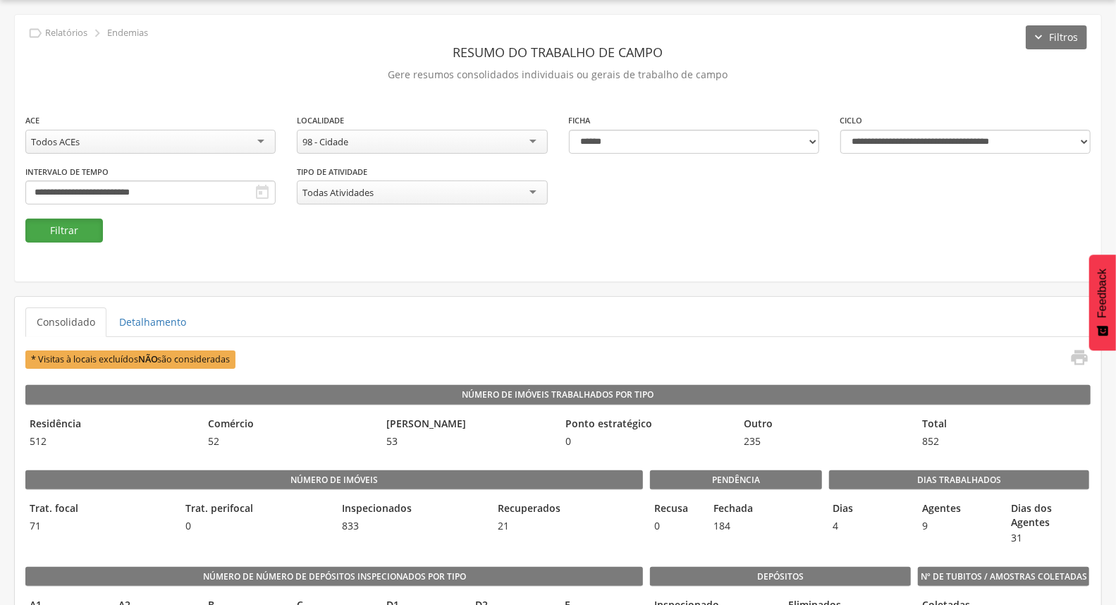
click at [61, 237] on button "Filtrar" at bounding box center [64, 231] width 78 height 24
click at [1072, 353] on icon "" at bounding box center [1080, 358] width 20 height 20
click at [276, 199] on input "**********" at bounding box center [150, 193] width 250 height 24
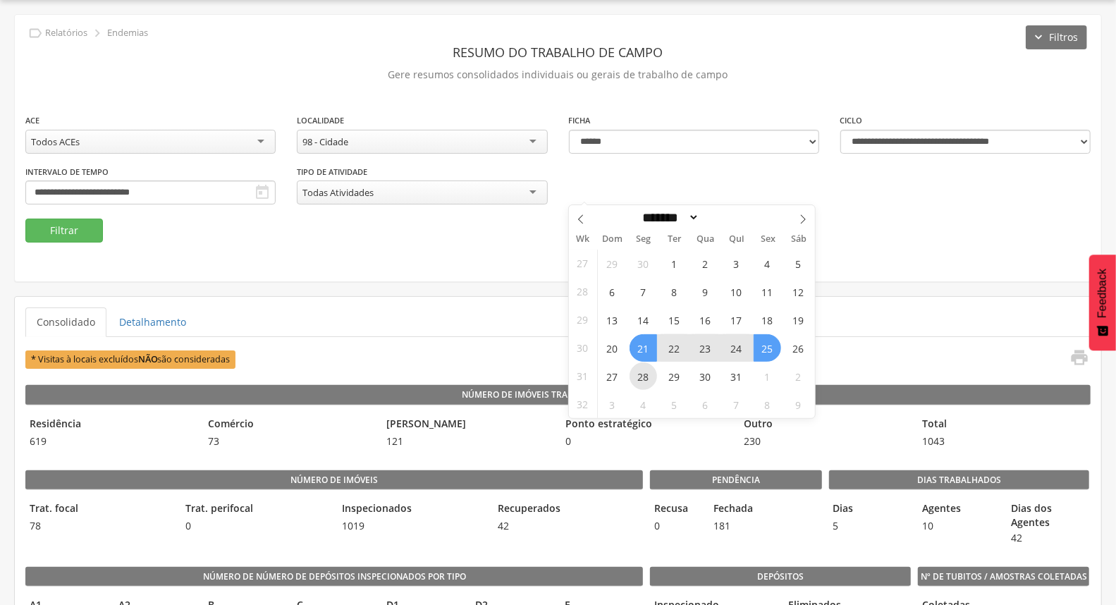
click at [654, 377] on span "28" at bounding box center [644, 377] width 28 height 28
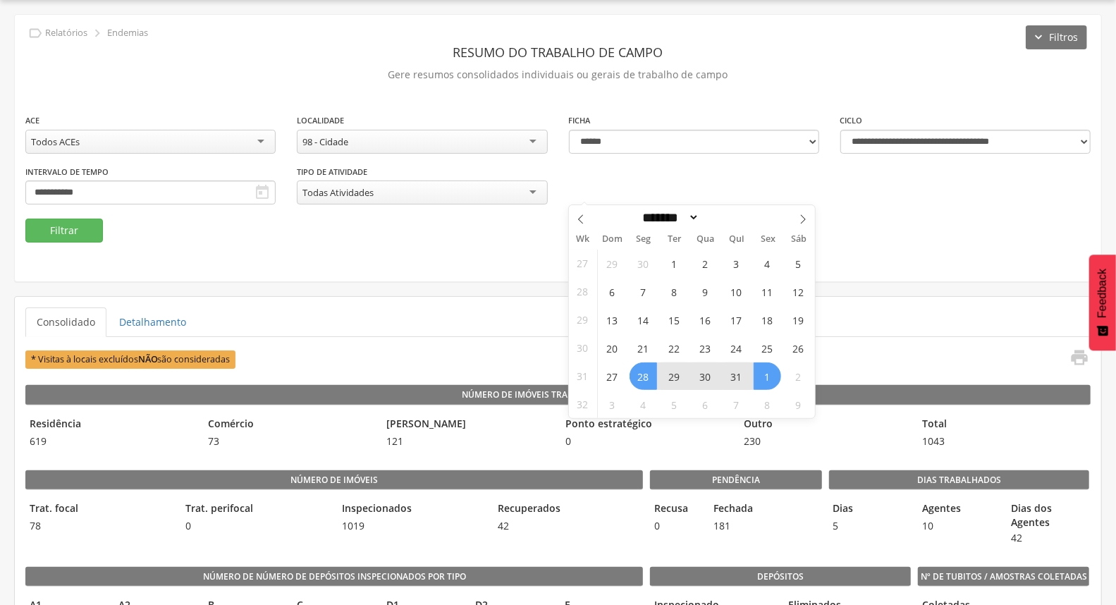
click at [760, 374] on span "1" at bounding box center [768, 377] width 28 height 28
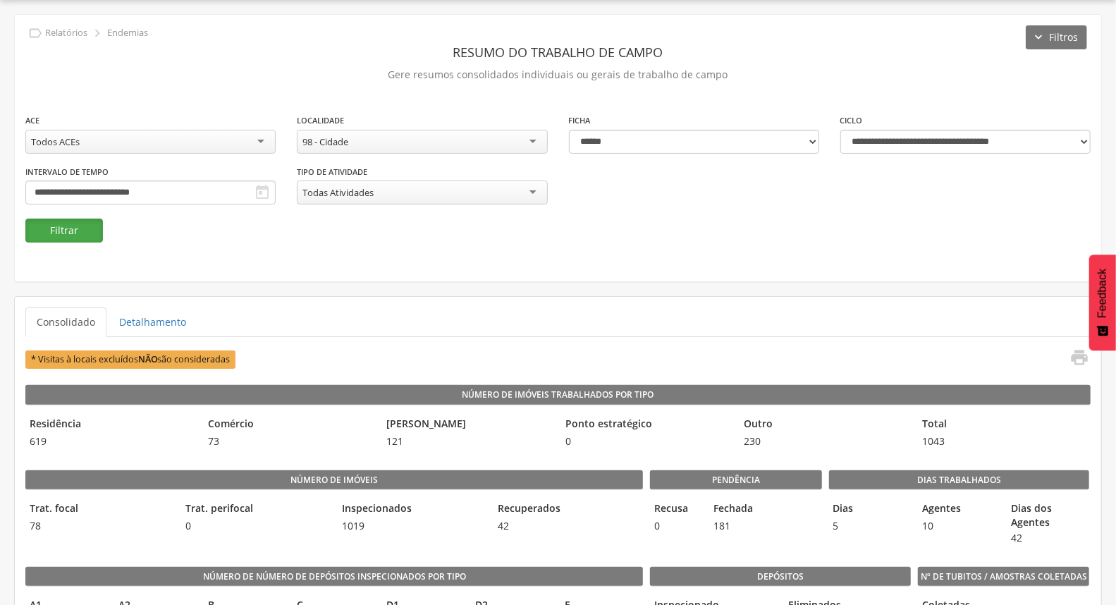
click at [71, 229] on button "Filtrar" at bounding box center [64, 231] width 78 height 24
click at [1076, 356] on icon "" at bounding box center [1080, 358] width 20 height 20
click at [276, 197] on input "**********" at bounding box center [150, 193] width 250 height 24
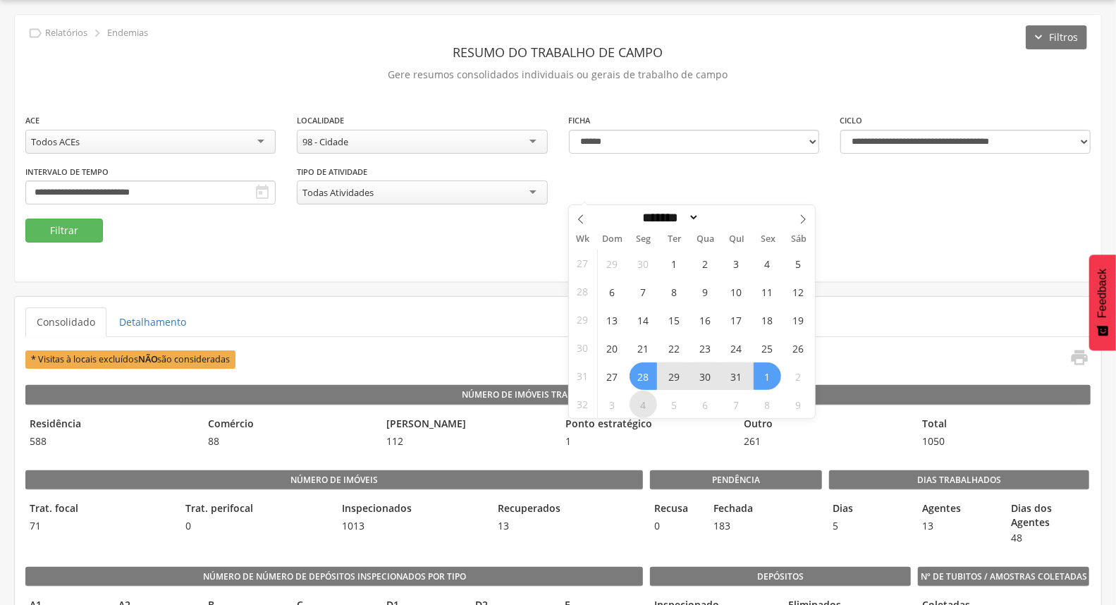
click at [651, 406] on span "4" at bounding box center [644, 405] width 28 height 28
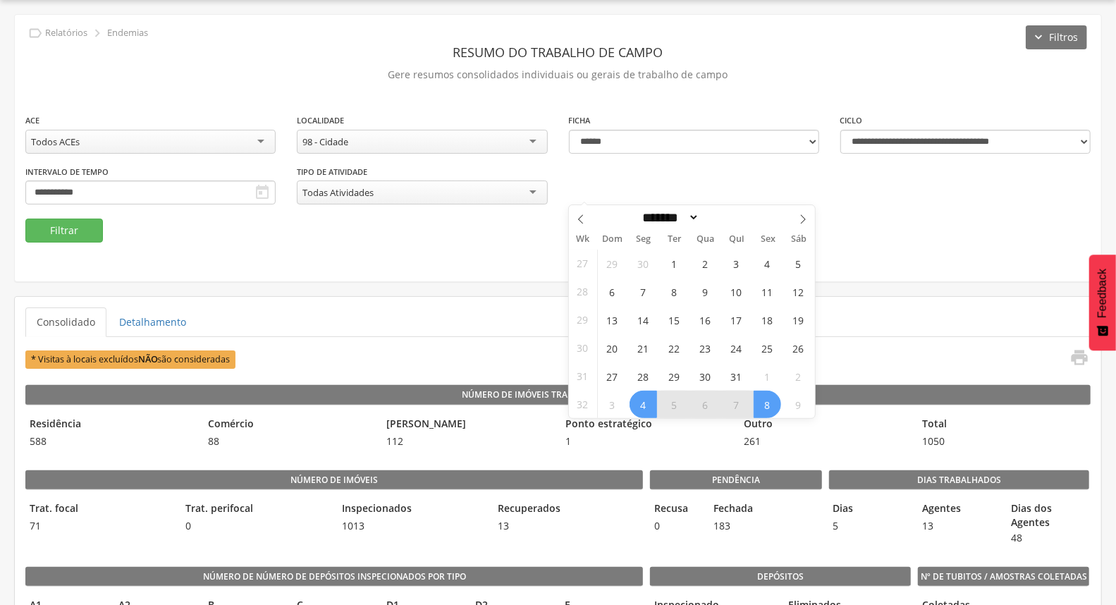
click at [762, 403] on span "8" at bounding box center [768, 405] width 28 height 28
type input "**********"
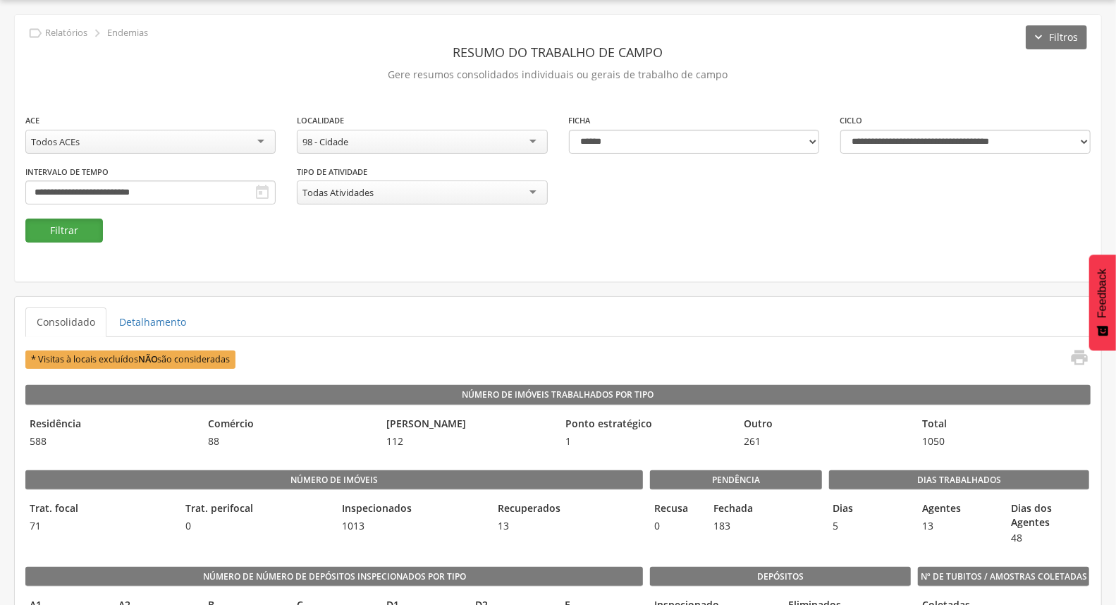
click at [65, 231] on button "Filtrar" at bounding box center [64, 231] width 78 height 24
click at [1073, 360] on icon "" at bounding box center [1080, 358] width 20 height 20
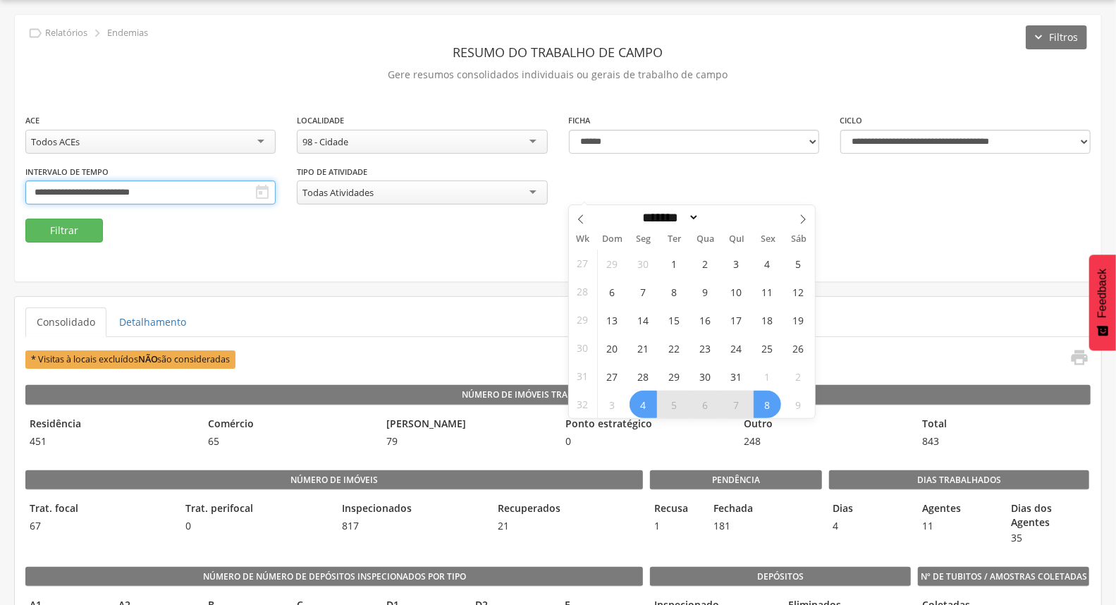
click at [276, 181] on input "**********" at bounding box center [150, 193] width 250 height 24
click at [798, 216] on icon at bounding box center [803, 219] width 10 height 10
select select "*"
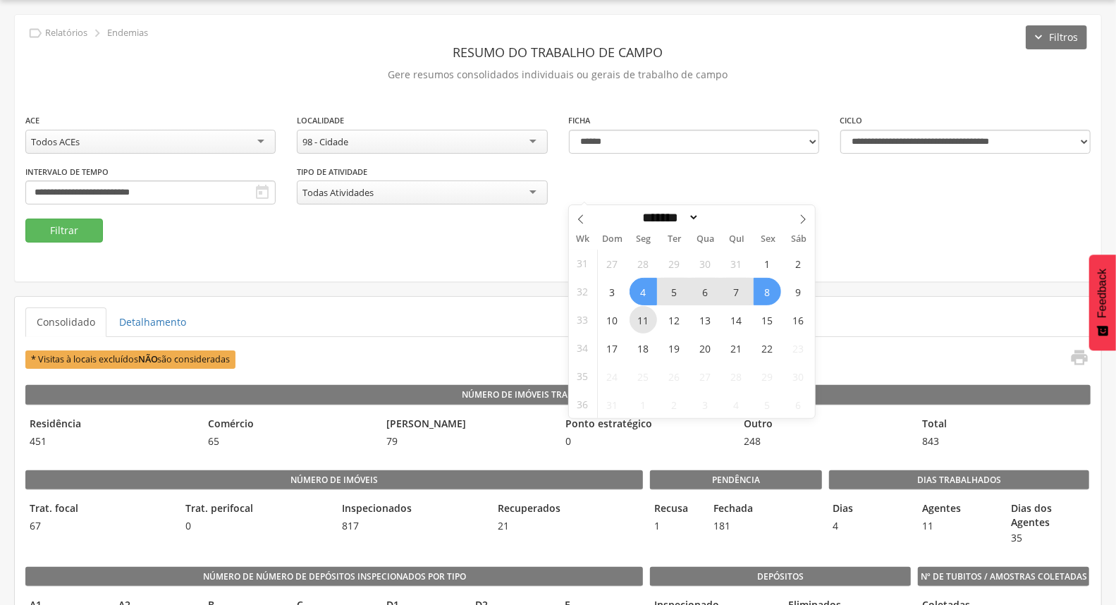
click at [638, 310] on span "11" at bounding box center [644, 320] width 28 height 28
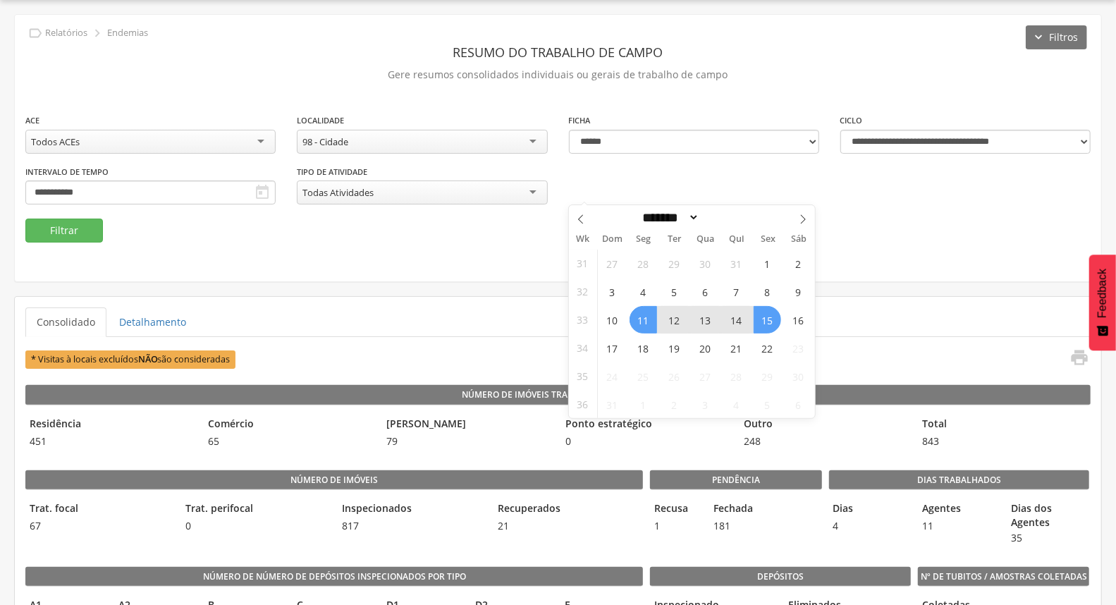
click at [772, 315] on span "15" at bounding box center [768, 320] width 28 height 28
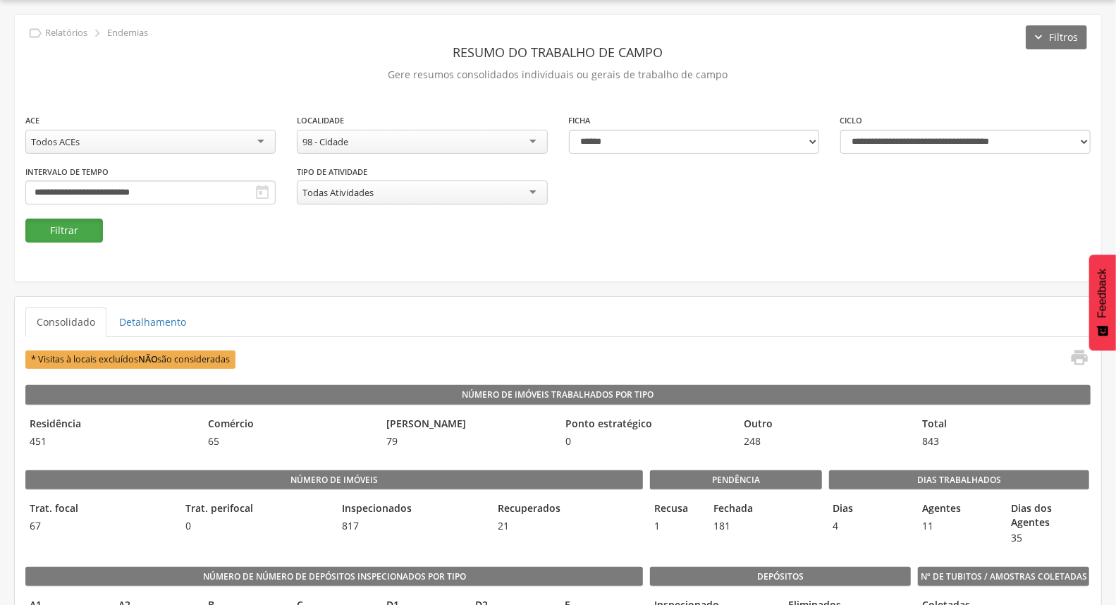
click at [80, 224] on button "Filtrar" at bounding box center [64, 231] width 78 height 24
click at [1081, 363] on icon "" at bounding box center [1080, 358] width 20 height 20
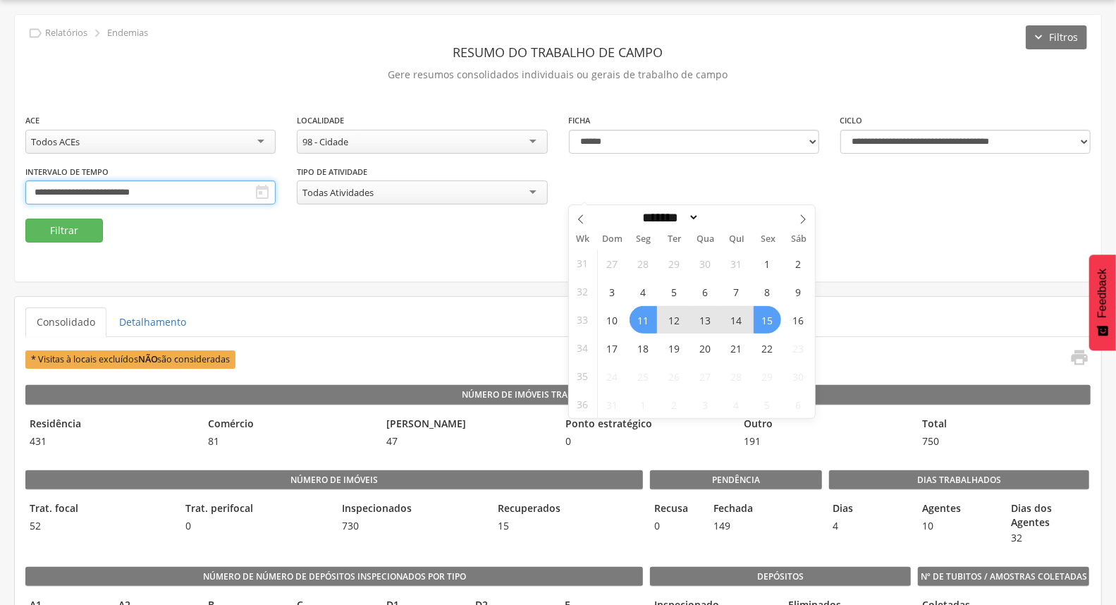
click at [276, 193] on input "**********" at bounding box center [150, 193] width 250 height 24
click at [645, 341] on span "18" at bounding box center [644, 348] width 28 height 28
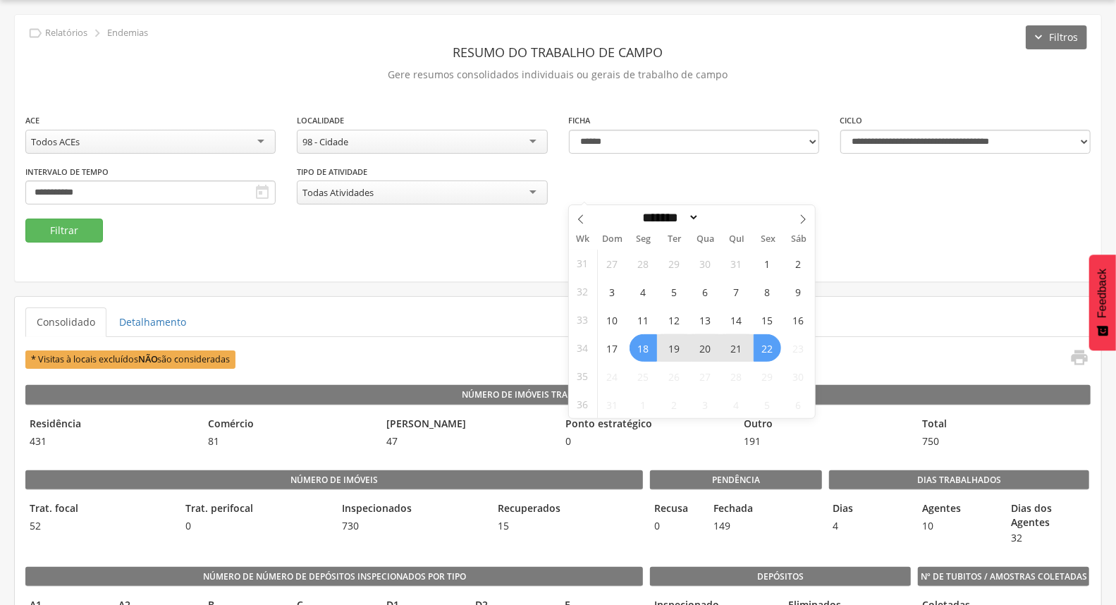
click at [777, 348] on span "22" at bounding box center [768, 348] width 28 height 28
type input "**********"
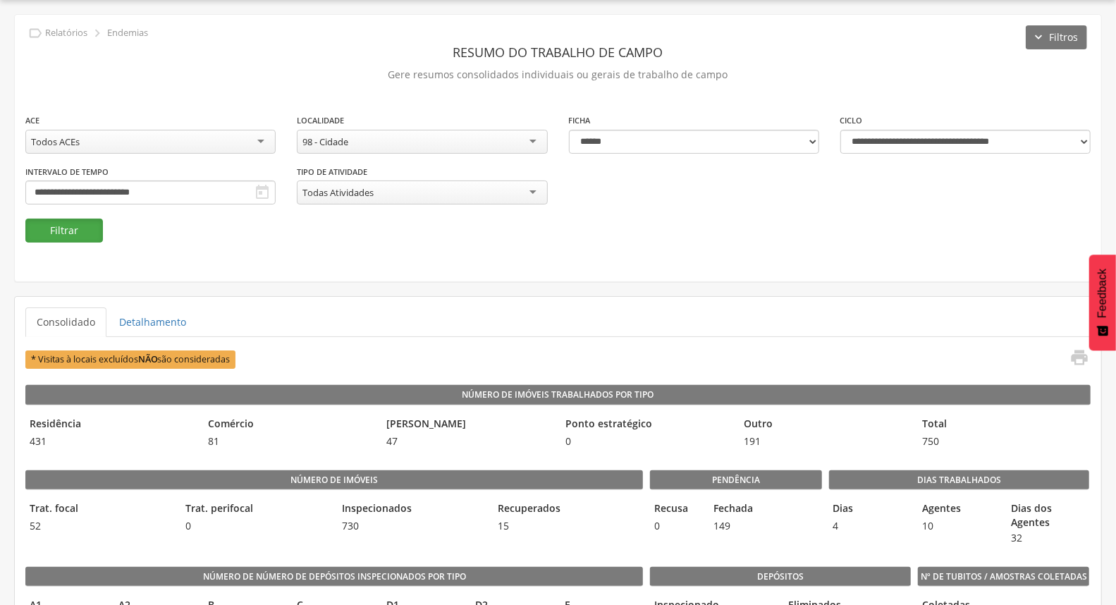
click at [59, 231] on button "Filtrar" at bounding box center [64, 231] width 78 height 24
click at [1074, 358] on icon "" at bounding box center [1080, 358] width 20 height 20
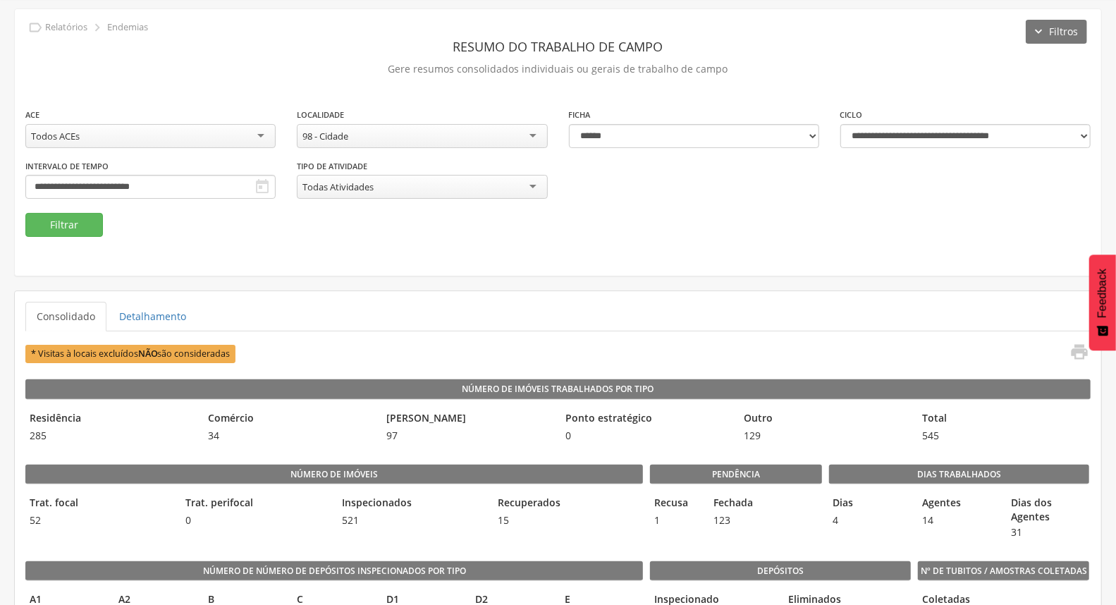
scroll to position [0, 0]
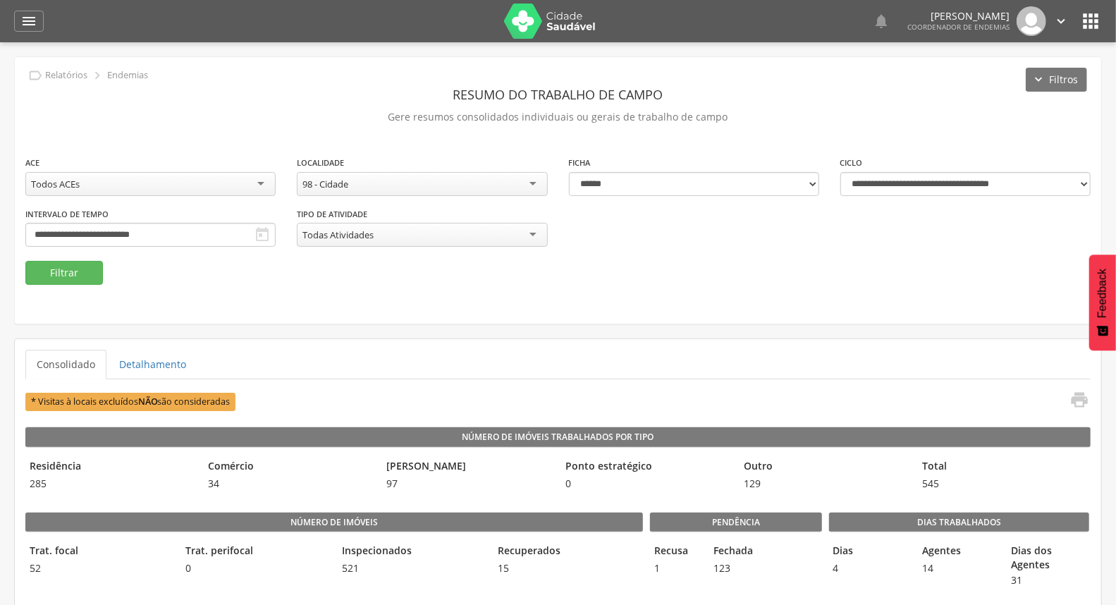
click at [1062, 16] on icon "" at bounding box center [1062, 21] width 16 height 16
click at [1032, 74] on link "Sair" at bounding box center [1012, 82] width 111 height 18
